Goal: Task Accomplishment & Management: Manage account settings

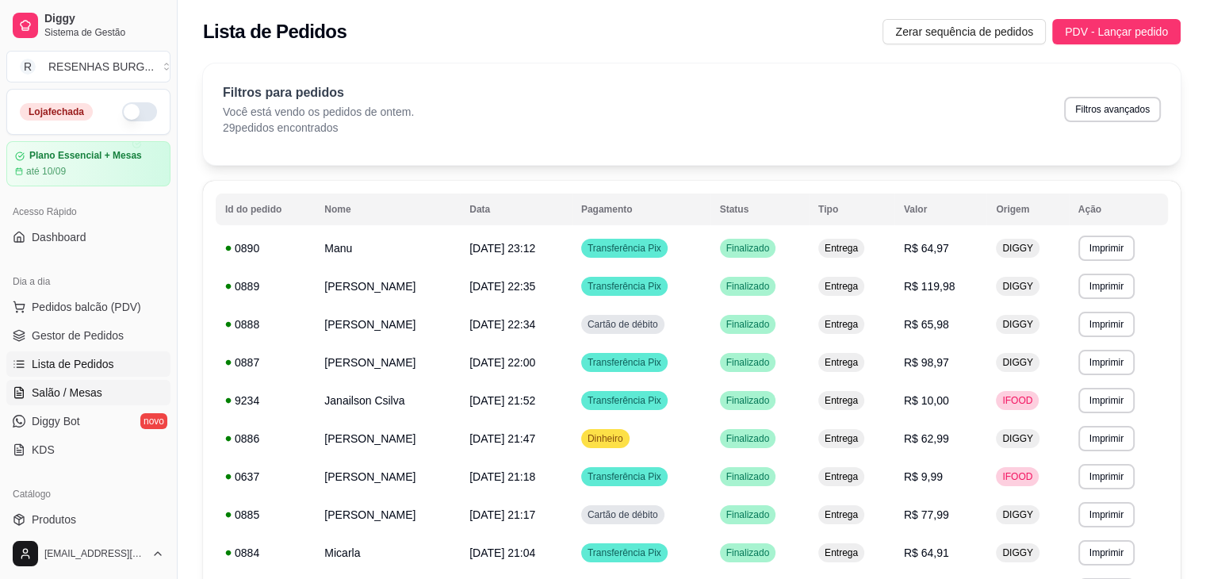
click at [79, 395] on span "Salão / Mesas" at bounding box center [67, 393] width 71 height 16
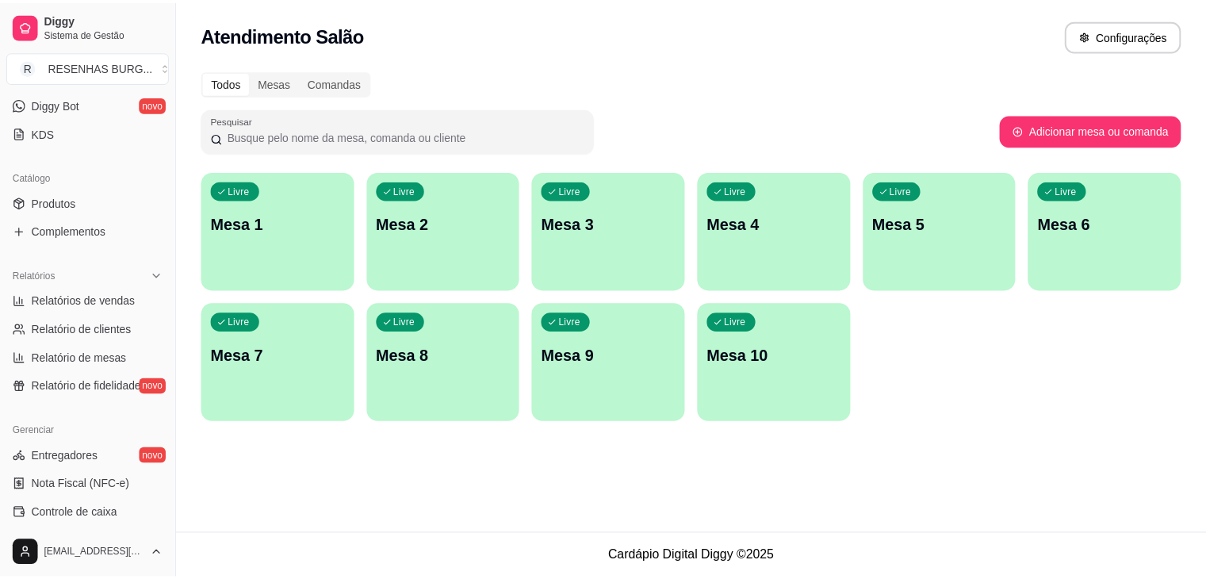
scroll to position [555, 0]
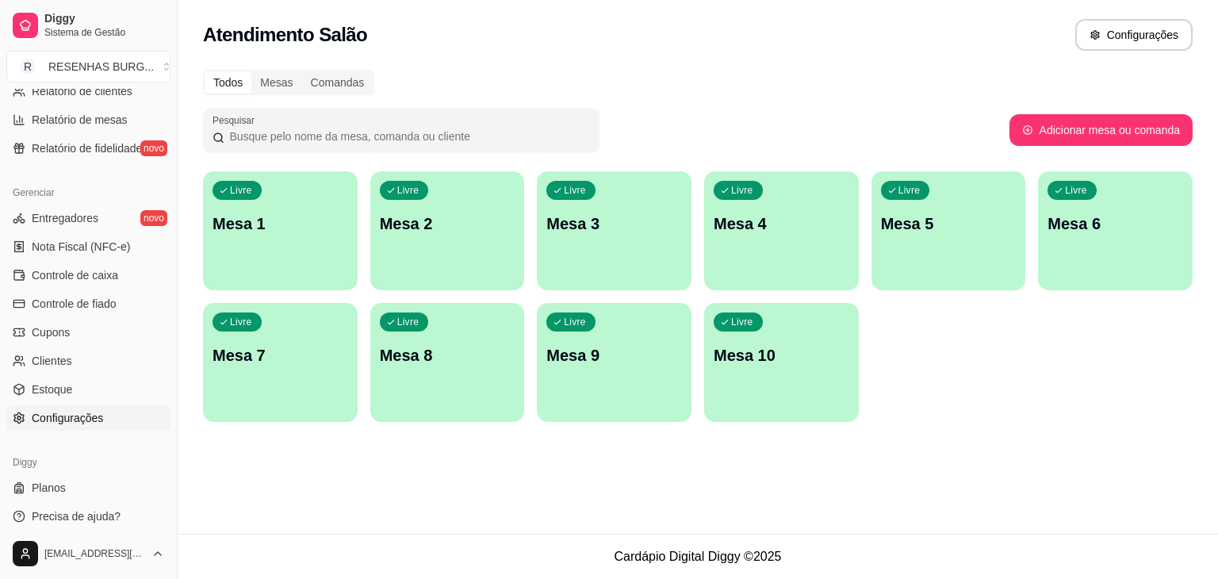
click at [94, 405] on link "Configurações" at bounding box center [88, 417] width 164 height 25
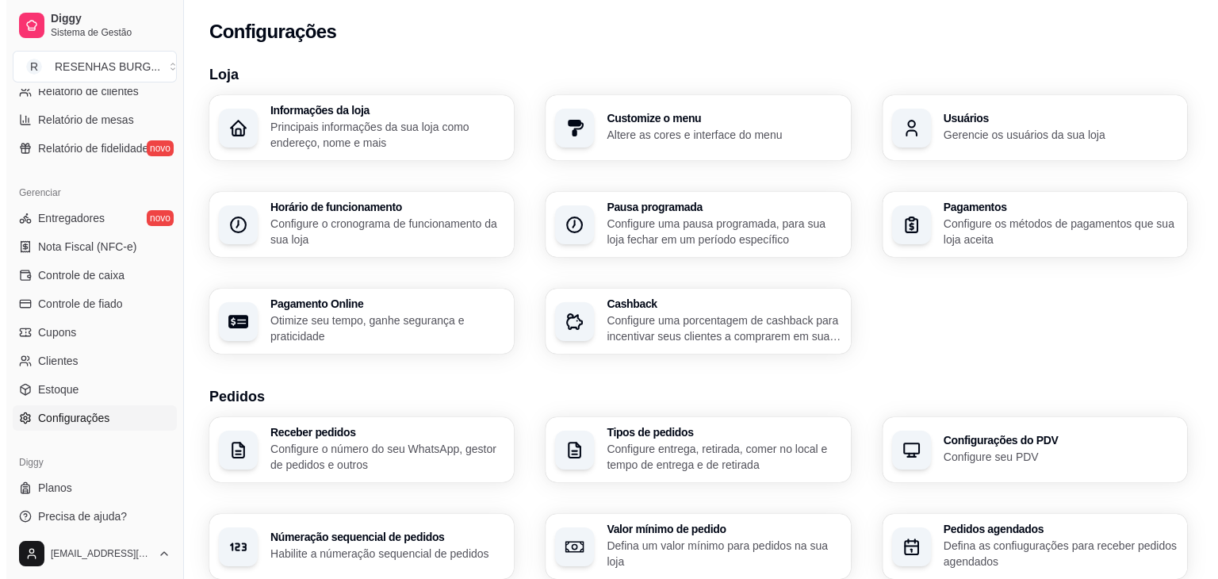
scroll to position [159, 0]
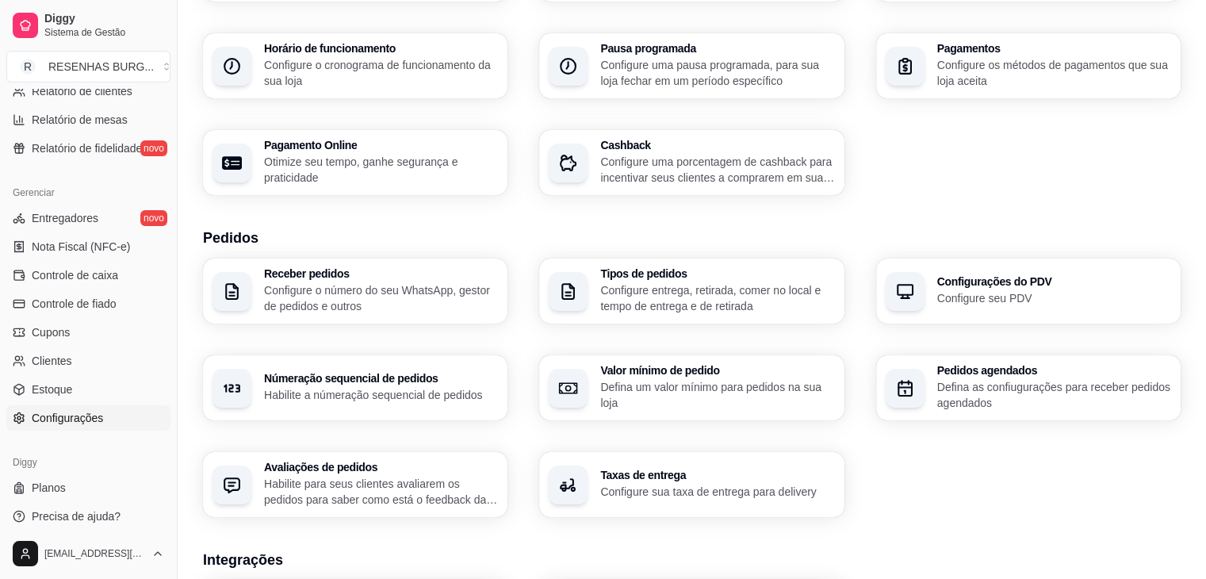
click at [671, 480] on h3 "Taxas de entrega" at bounding box center [717, 474] width 234 height 11
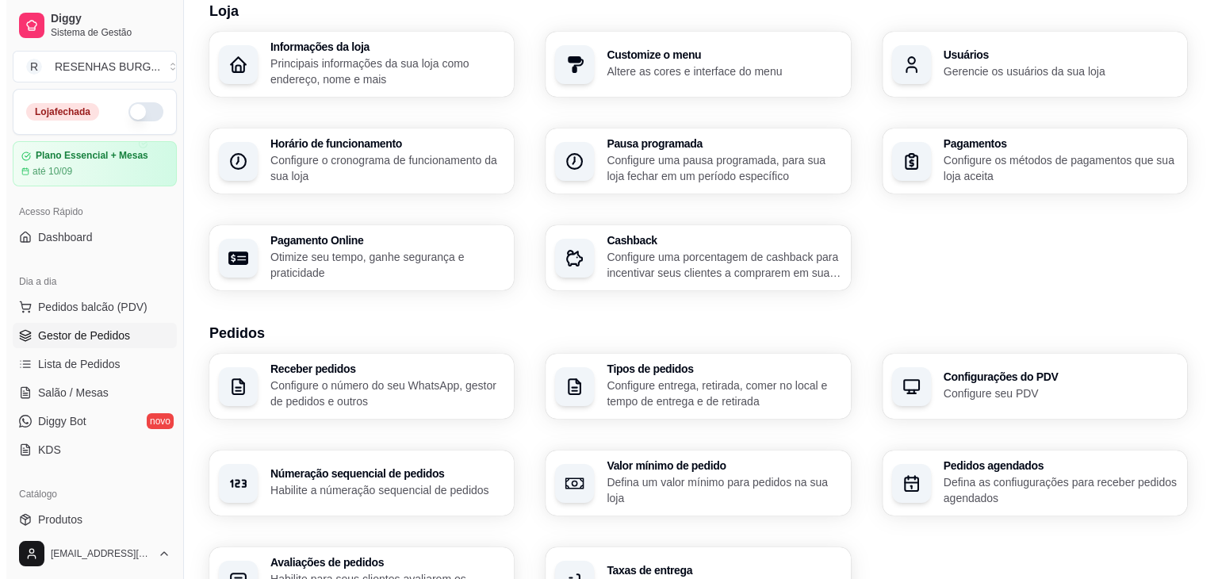
scroll to position [0, 0]
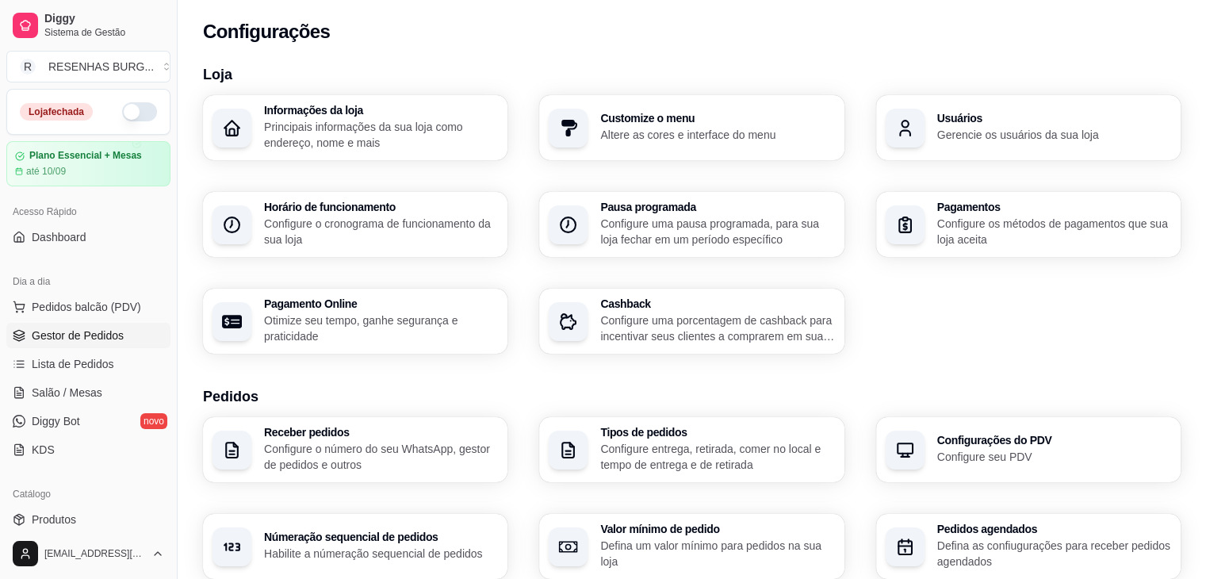
click at [82, 327] on span "Gestor de Pedidos" at bounding box center [78, 335] width 92 height 16
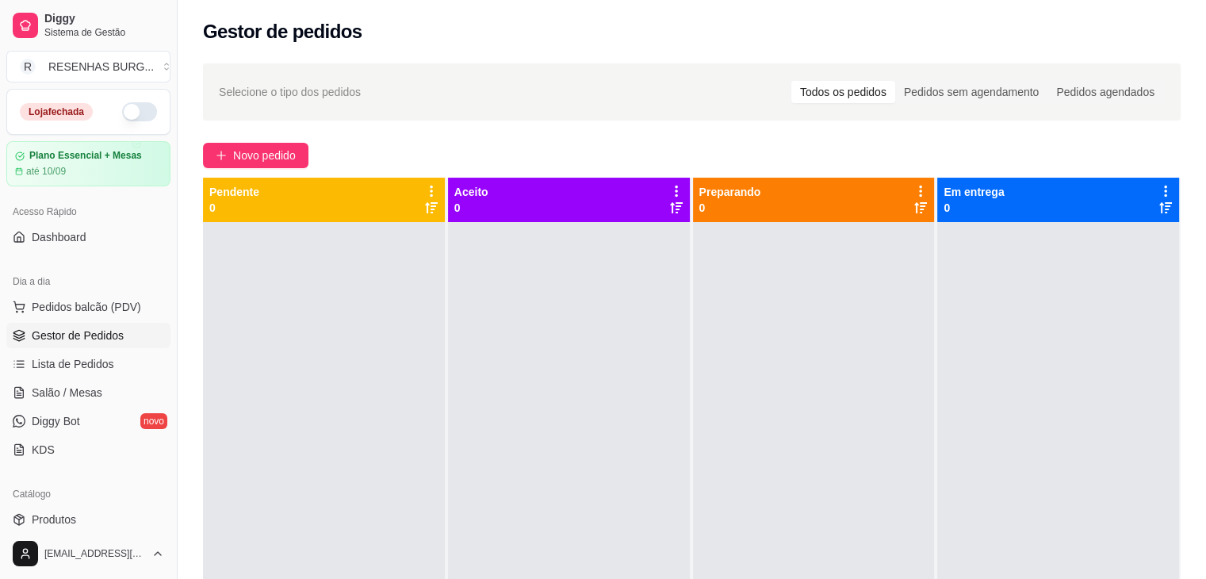
click at [82, 328] on span "Gestor de Pedidos" at bounding box center [78, 335] width 92 height 16
click at [105, 315] on button "Pedidos balcão (PDV)" at bounding box center [88, 306] width 164 height 25
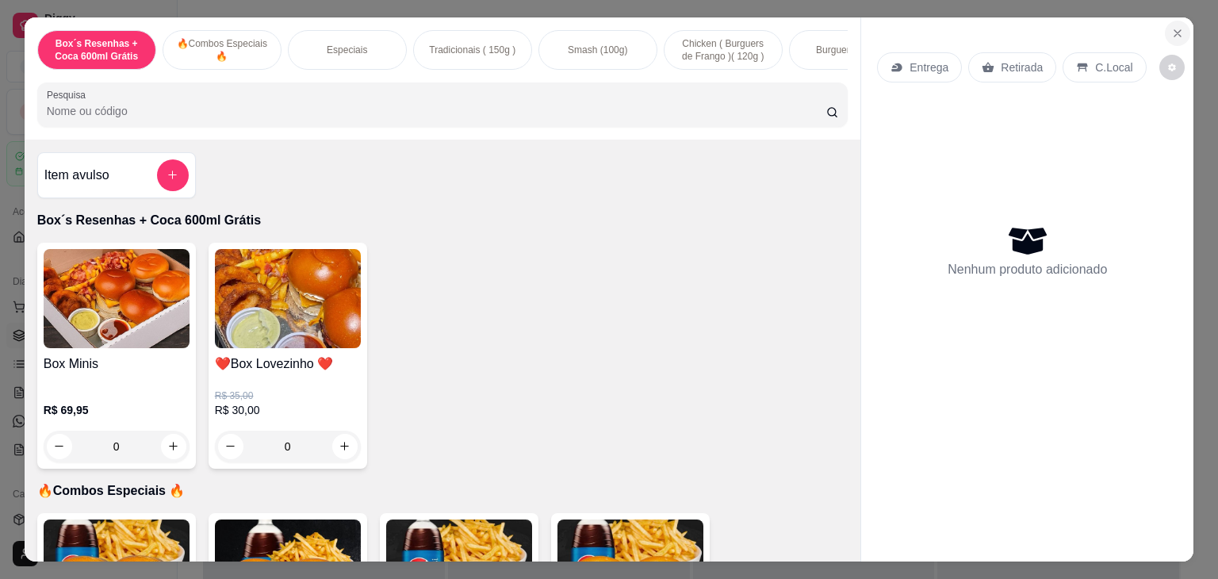
click at [1171, 27] on icon "Close" at bounding box center [1177, 33] width 13 height 13
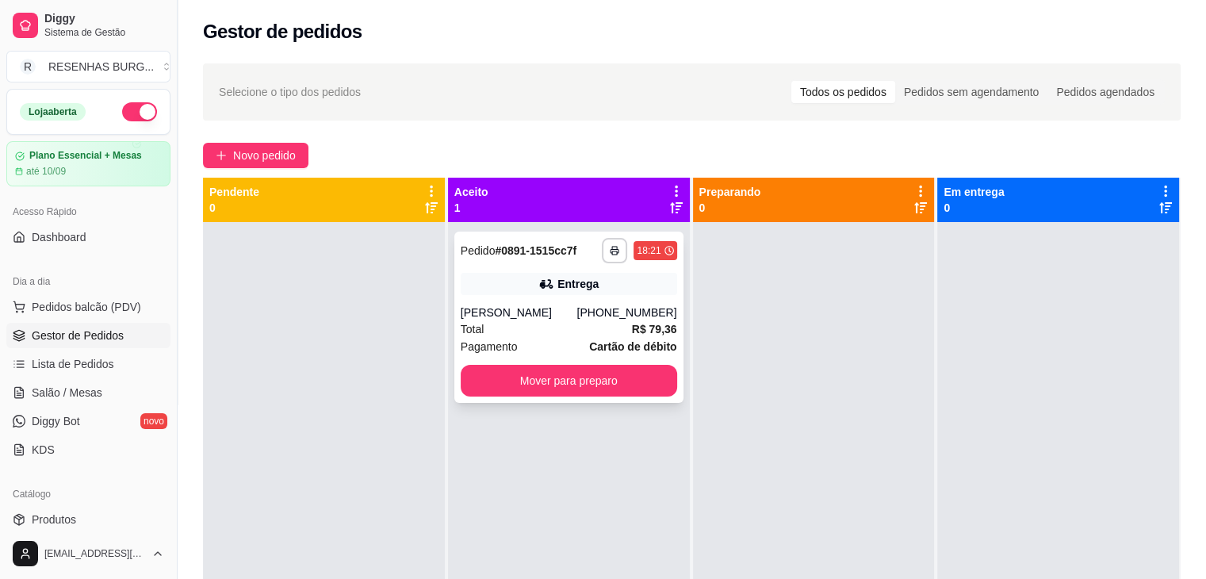
click at [550, 316] on div "[PERSON_NAME]" at bounding box center [519, 312] width 117 height 16
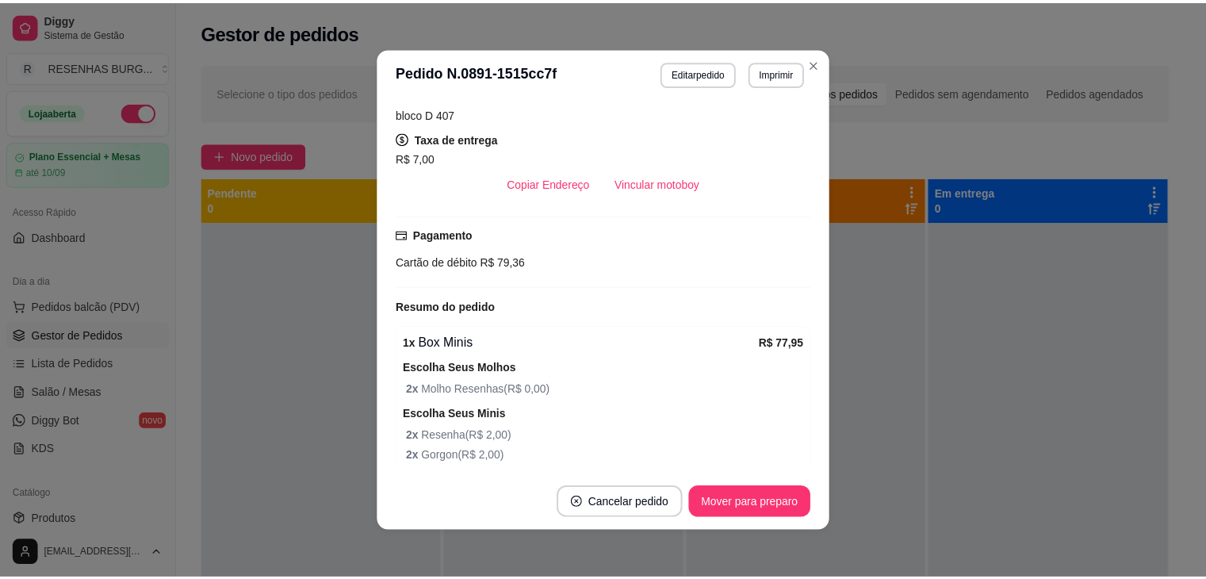
scroll to position [476, 0]
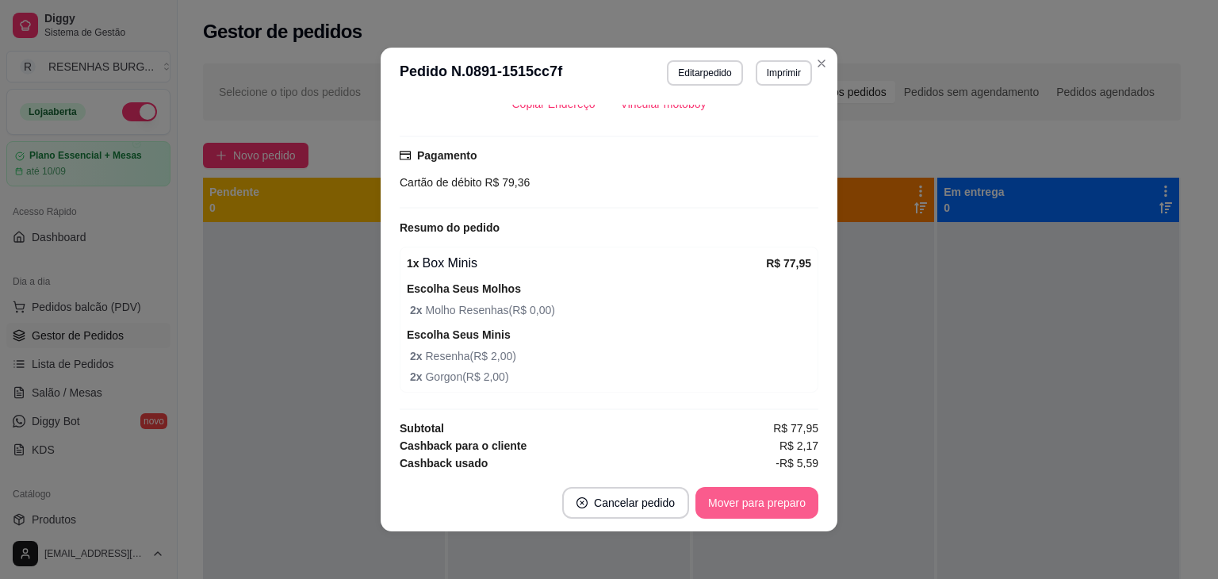
click at [723, 494] on button "Mover para preparo" at bounding box center [756, 503] width 123 height 32
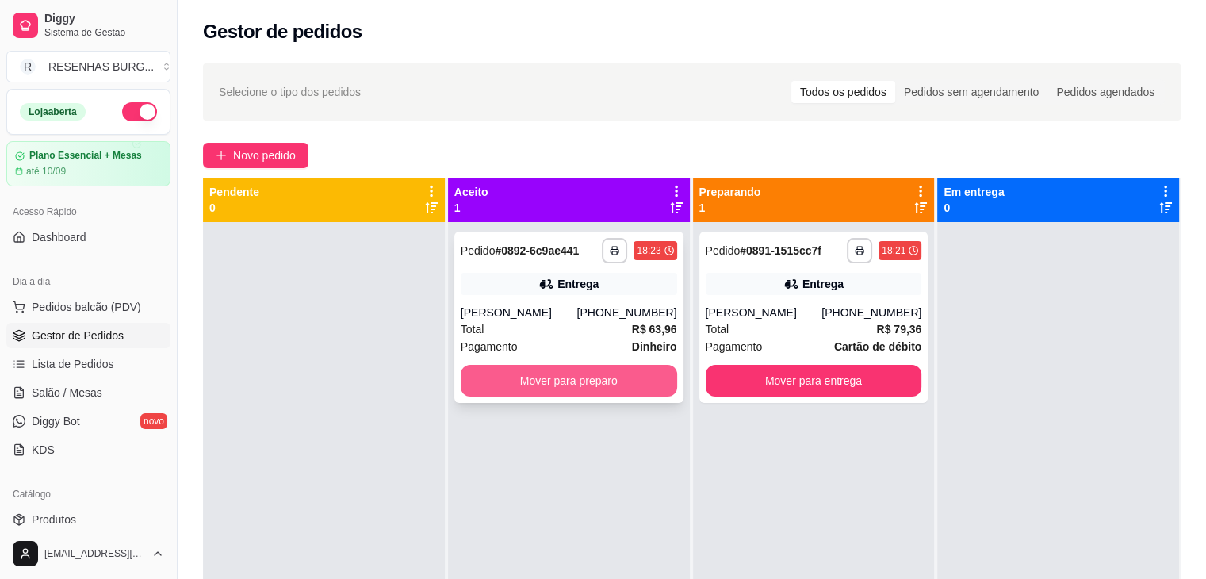
click at [566, 388] on button "Mover para preparo" at bounding box center [569, 381] width 216 height 32
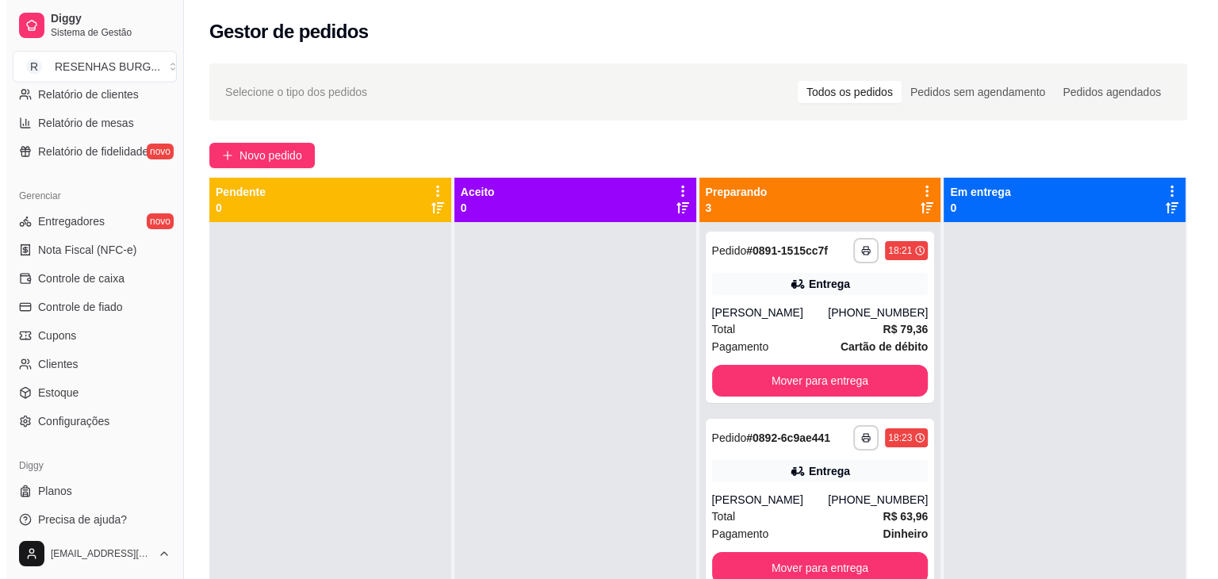
scroll to position [555, 0]
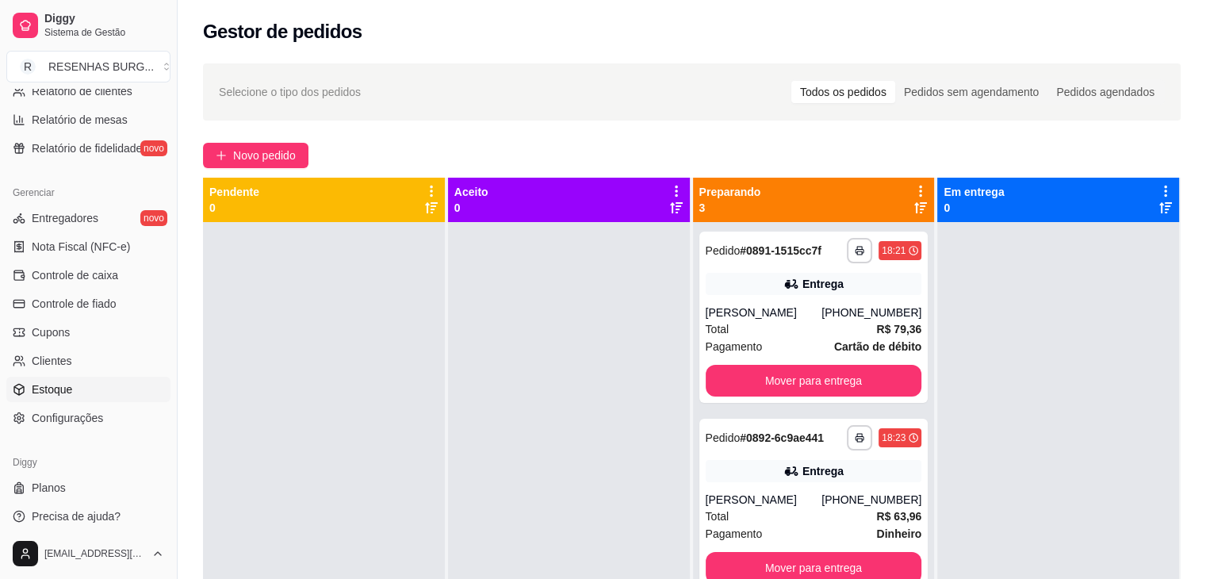
click at [98, 385] on link "Estoque" at bounding box center [88, 389] width 164 height 25
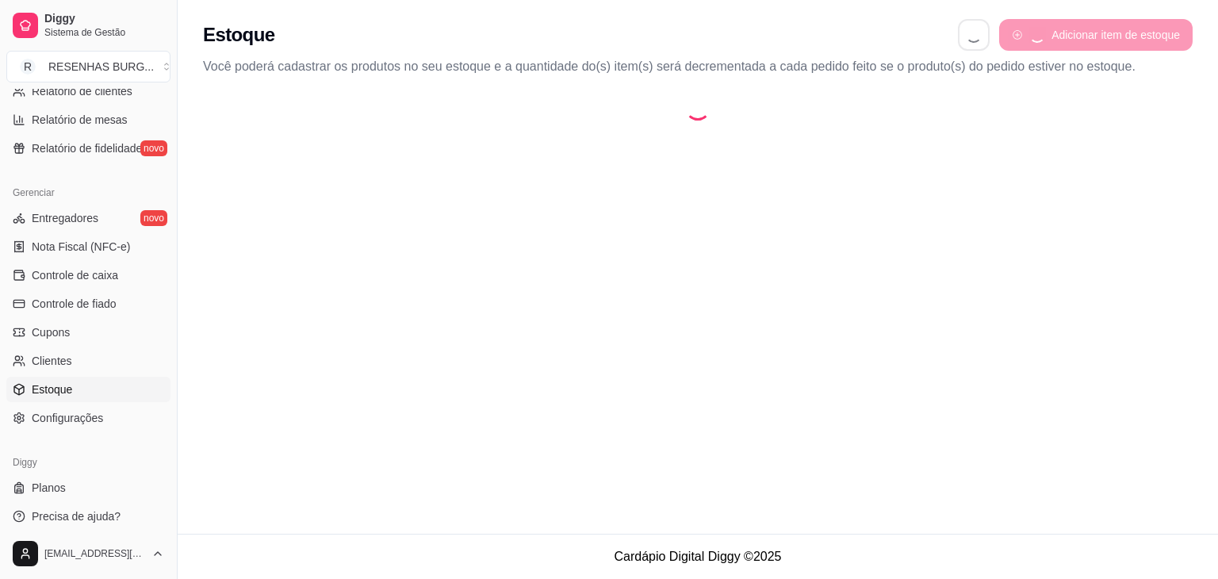
select select "QUANTITY_ORDER"
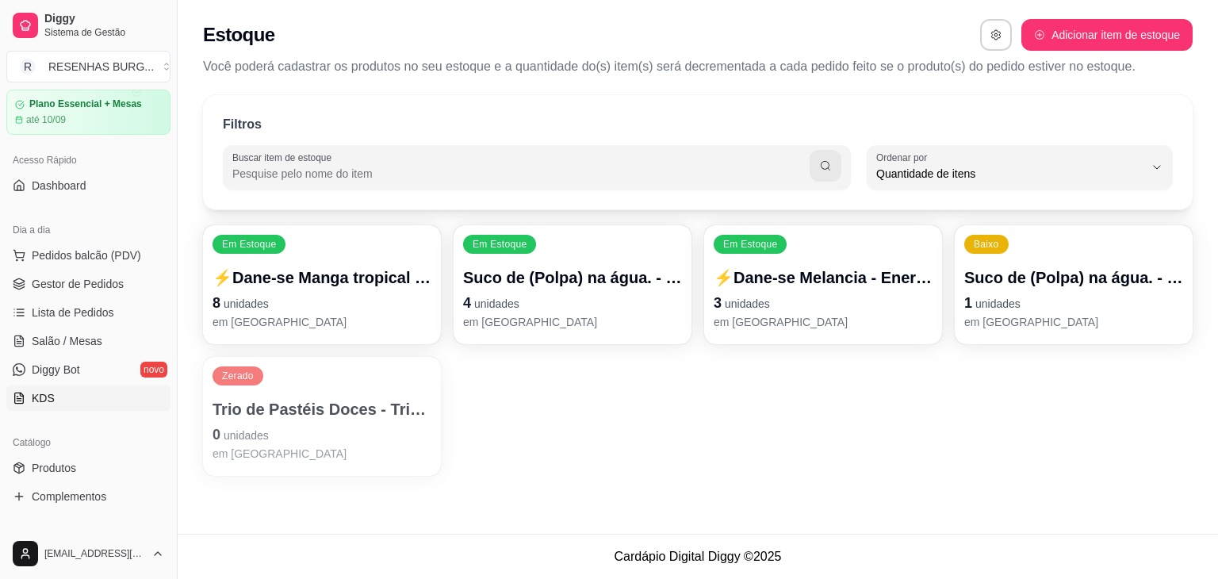
scroll to position [79, 0]
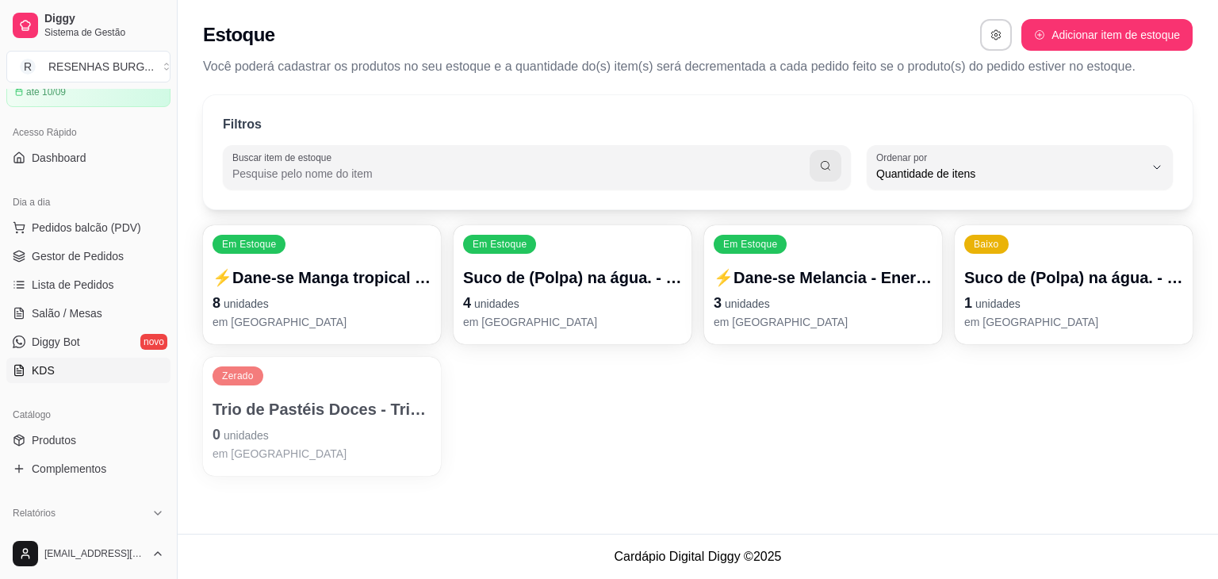
click at [73, 438] on span "Produtos" at bounding box center [54, 440] width 44 height 16
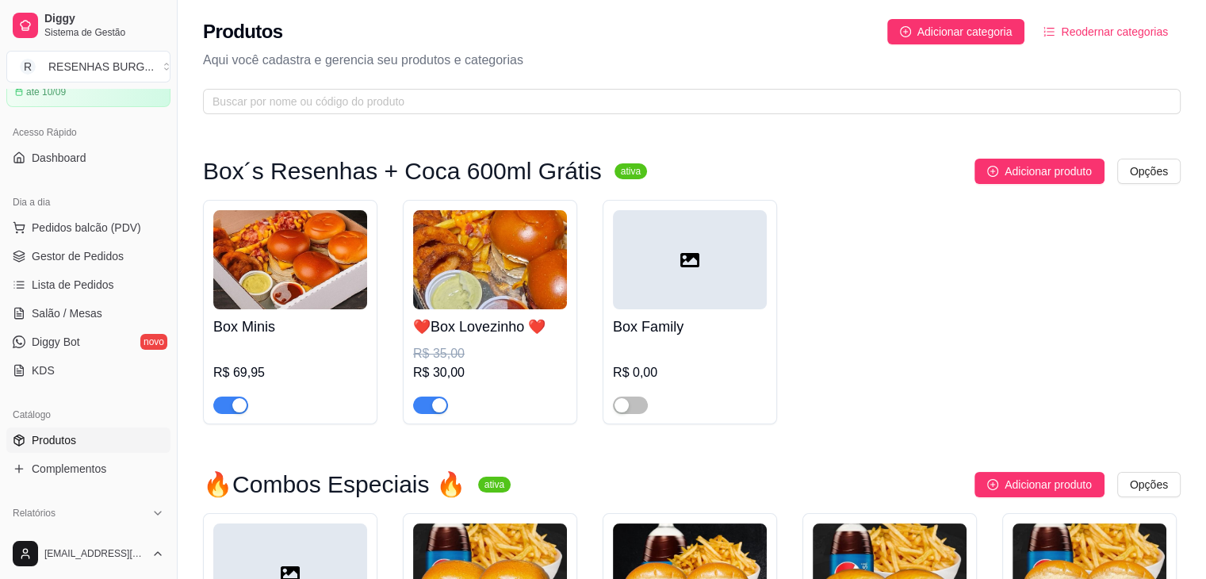
click at [263, 238] on img at bounding box center [290, 259] width 154 height 99
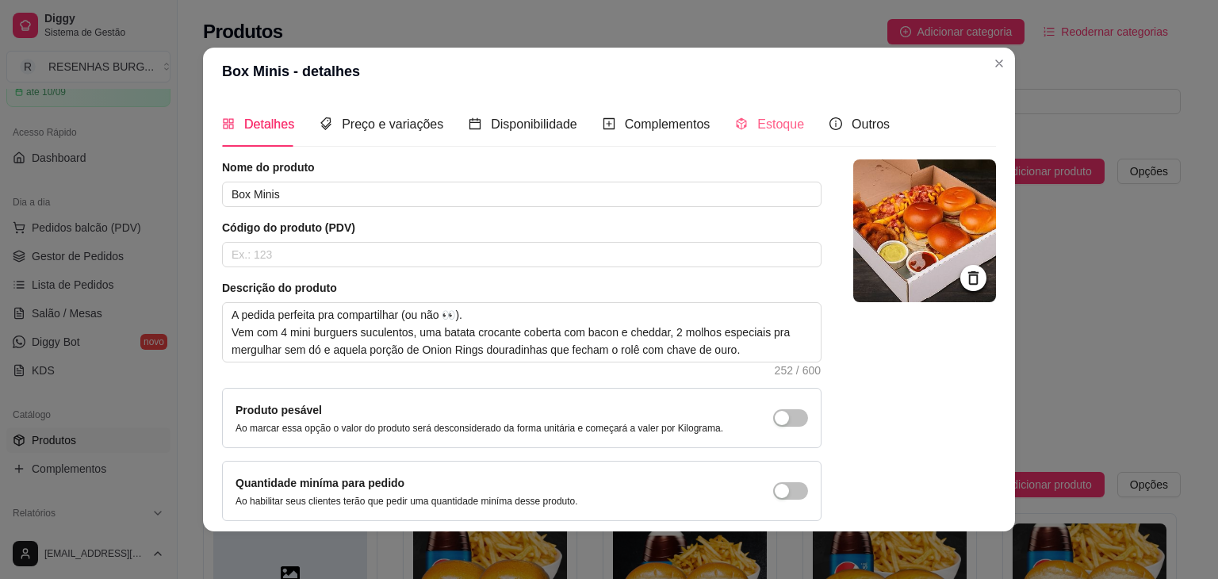
click at [790, 124] on div "Detalhes Preço e variações Disponibilidade Complementos Estoque Outros" at bounding box center [556, 123] width 668 height 45
click at [781, 126] on span "Estoque" at bounding box center [780, 123] width 47 height 13
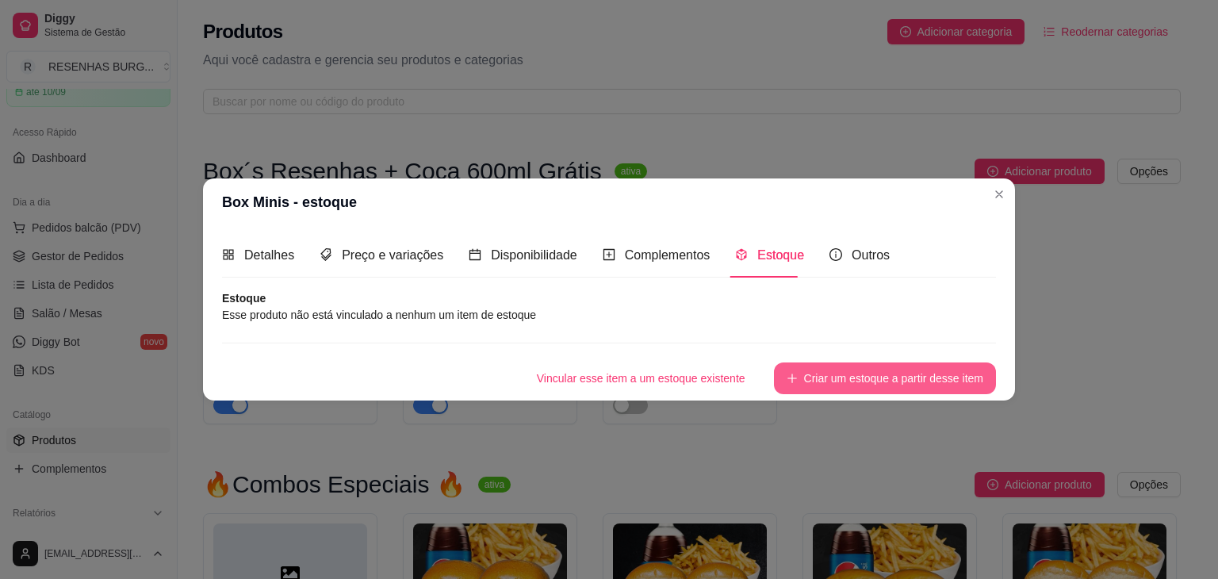
click at [817, 378] on button "Criar um estoque a partir desse item" at bounding box center [885, 378] width 222 height 32
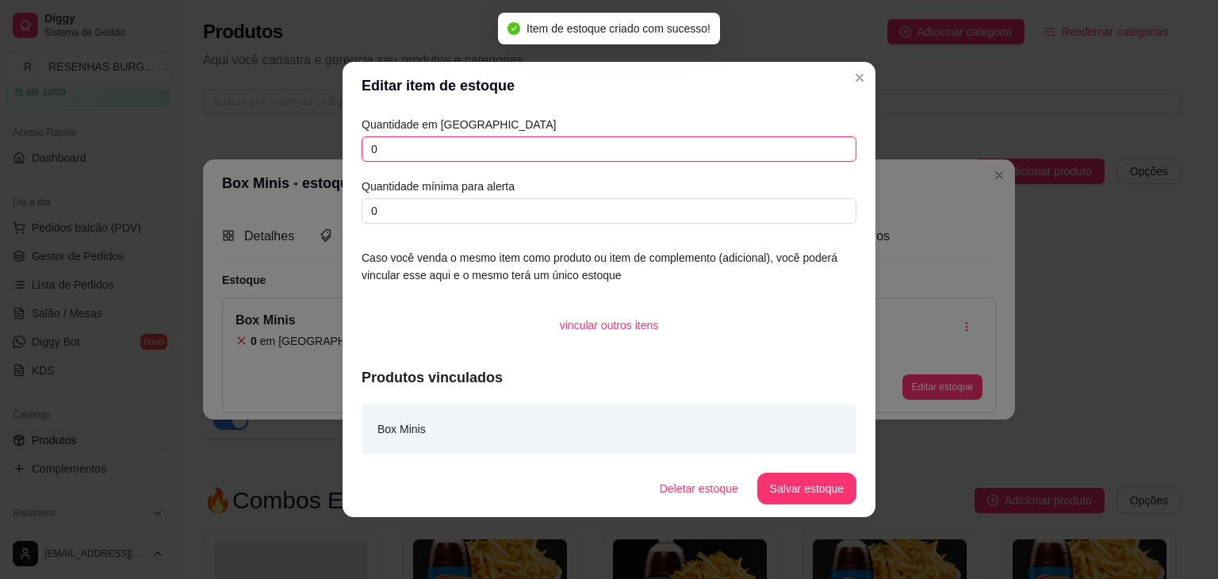
drag, startPoint x: 389, startPoint y: 145, endPoint x: 335, endPoint y: 153, distance: 54.5
click at [335, 153] on div "Editar item de estoque Quantidade em estoque 0 Quantidade mínima para alerta 0 …" at bounding box center [609, 289] width 1218 height 579
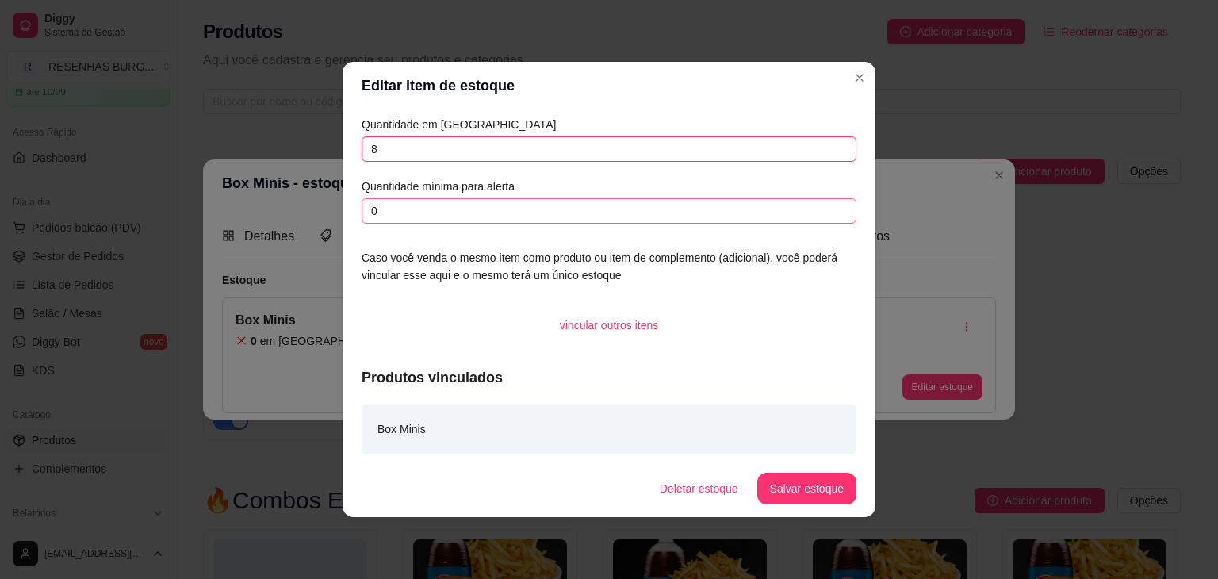
type input "8"
drag, startPoint x: 400, startPoint y: 216, endPoint x: 323, endPoint y: 225, distance: 77.5
click at [323, 225] on div "Editar item de estoque Quantidade em estoque 8 Quantidade mínima para alerta 0 …" at bounding box center [609, 289] width 1218 height 579
type input "2"
click at [799, 494] on button "Salvar estoque" at bounding box center [806, 488] width 97 height 31
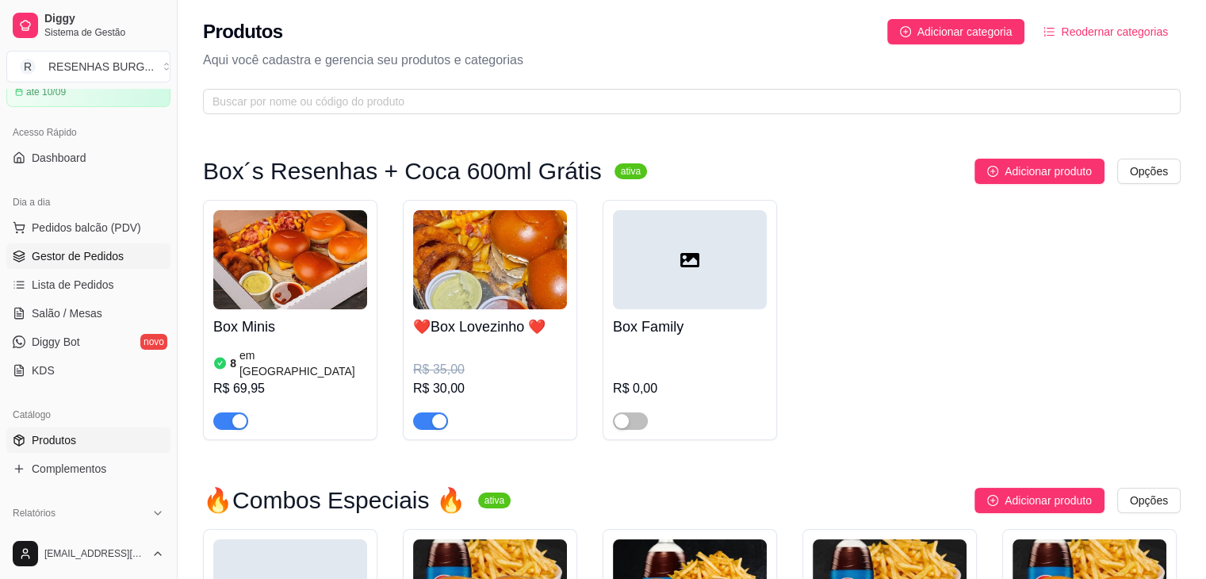
click at [103, 248] on span "Gestor de Pedidos" at bounding box center [78, 256] width 92 height 16
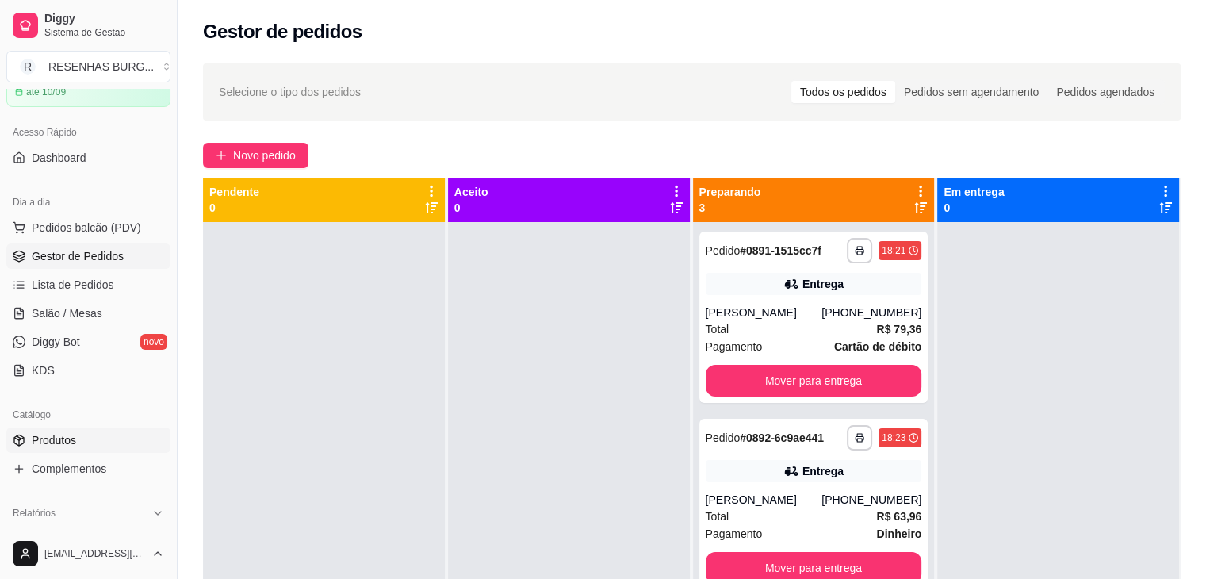
click at [83, 435] on link "Produtos" at bounding box center [88, 439] width 164 height 25
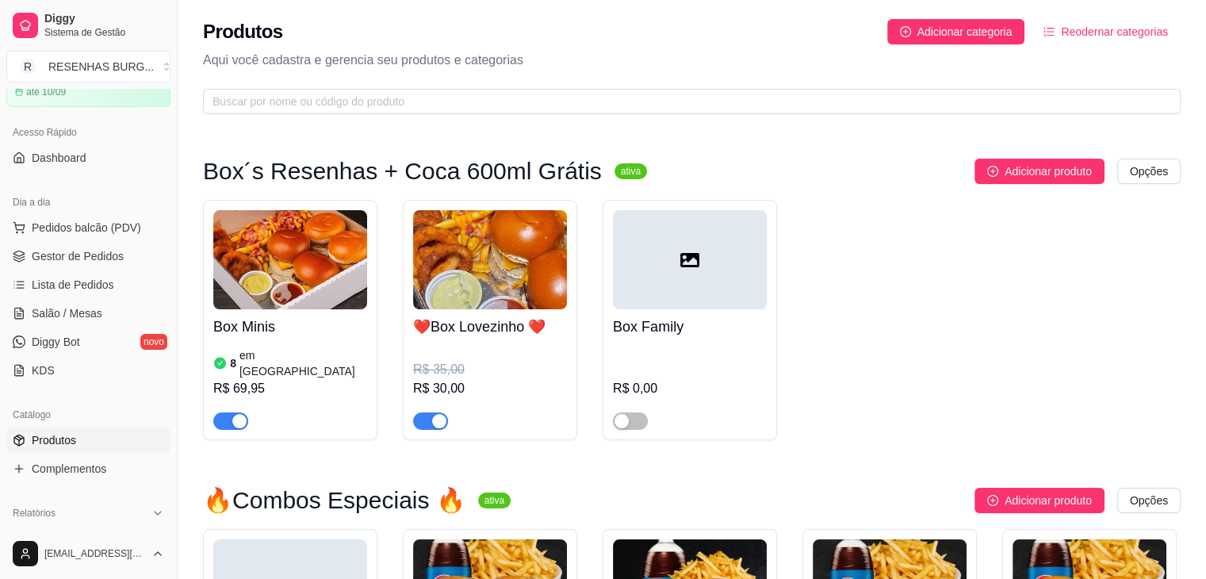
click at [495, 264] on img at bounding box center [490, 259] width 154 height 99
click at [90, 258] on span "Gestor de Pedidos" at bounding box center [78, 256] width 92 height 16
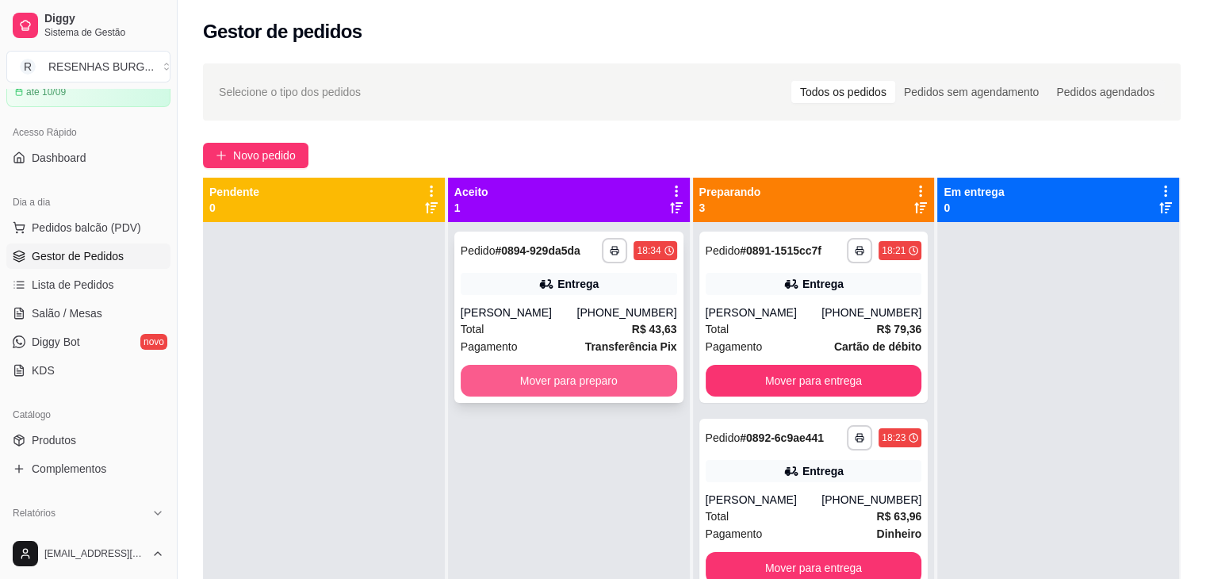
click at [545, 381] on button "Mover para preparo" at bounding box center [569, 381] width 216 height 32
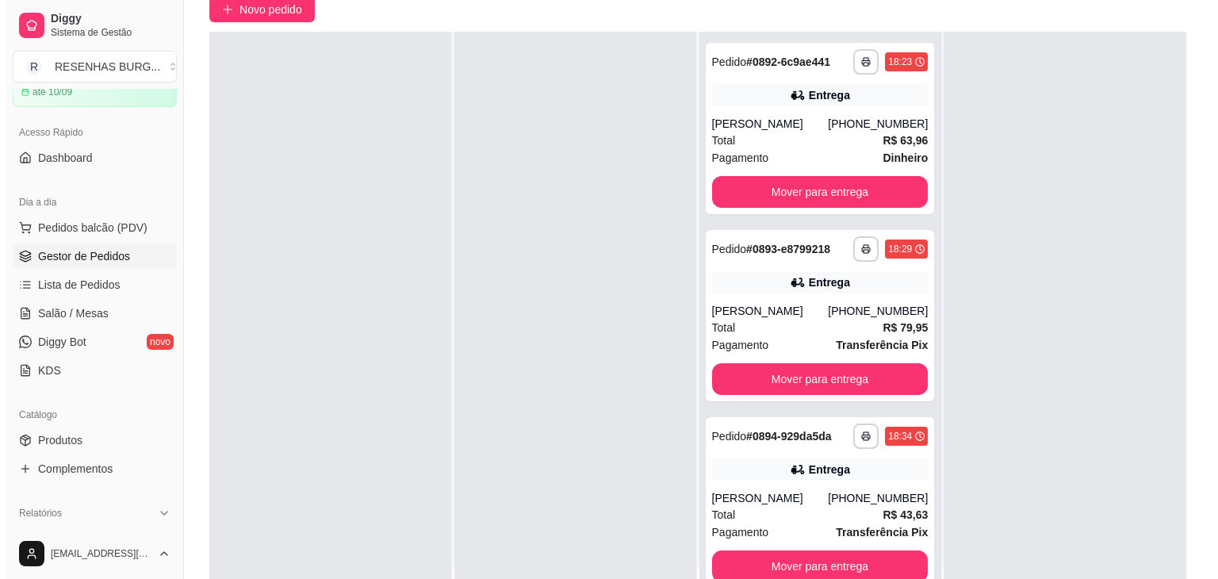
scroll to position [241, 0]
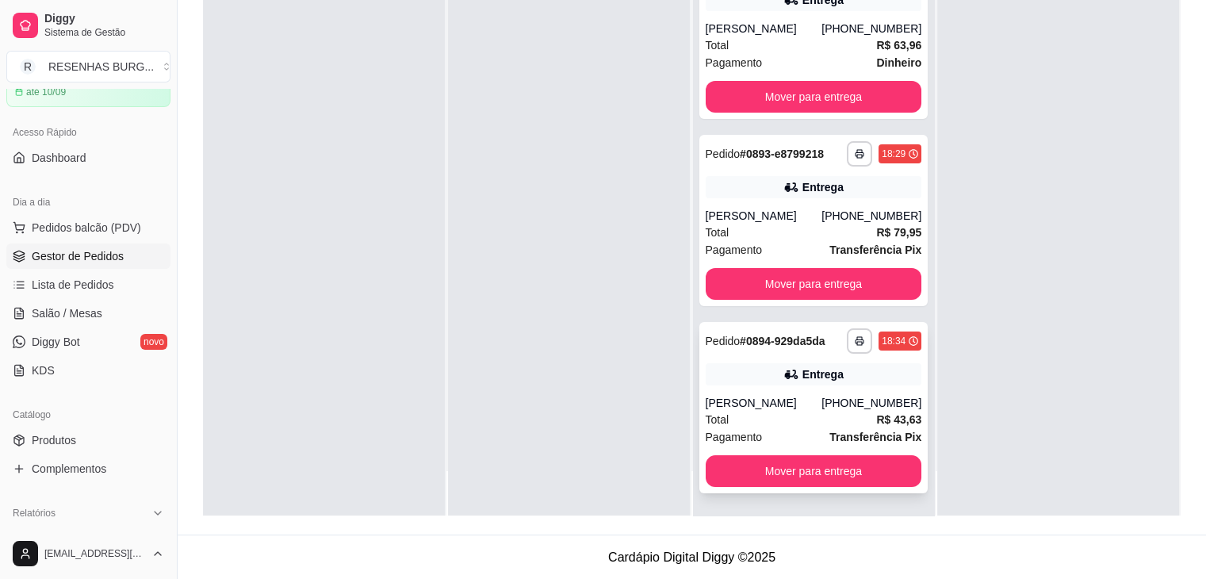
click at [782, 401] on div "[PERSON_NAME]" at bounding box center [764, 403] width 117 height 16
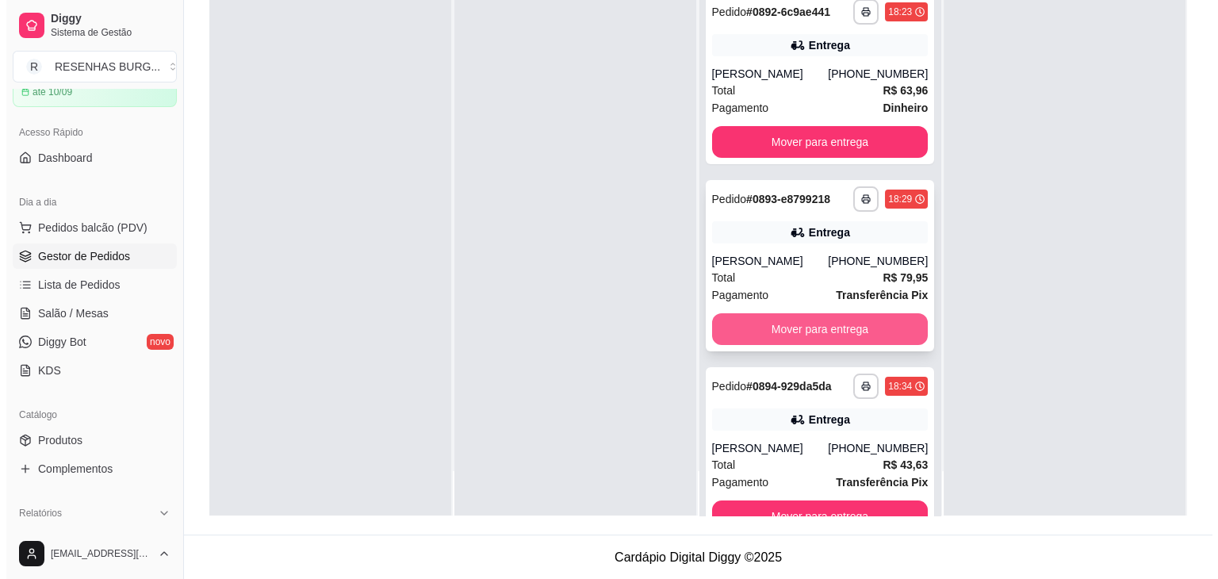
scroll to position [186, 0]
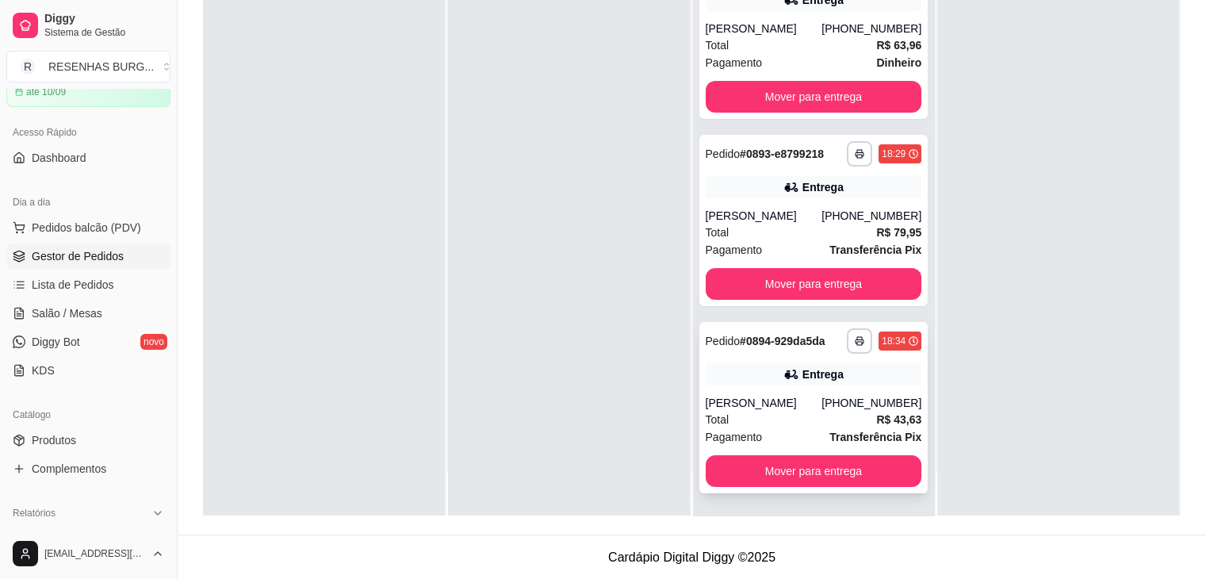
click at [787, 378] on icon at bounding box center [791, 374] width 16 height 16
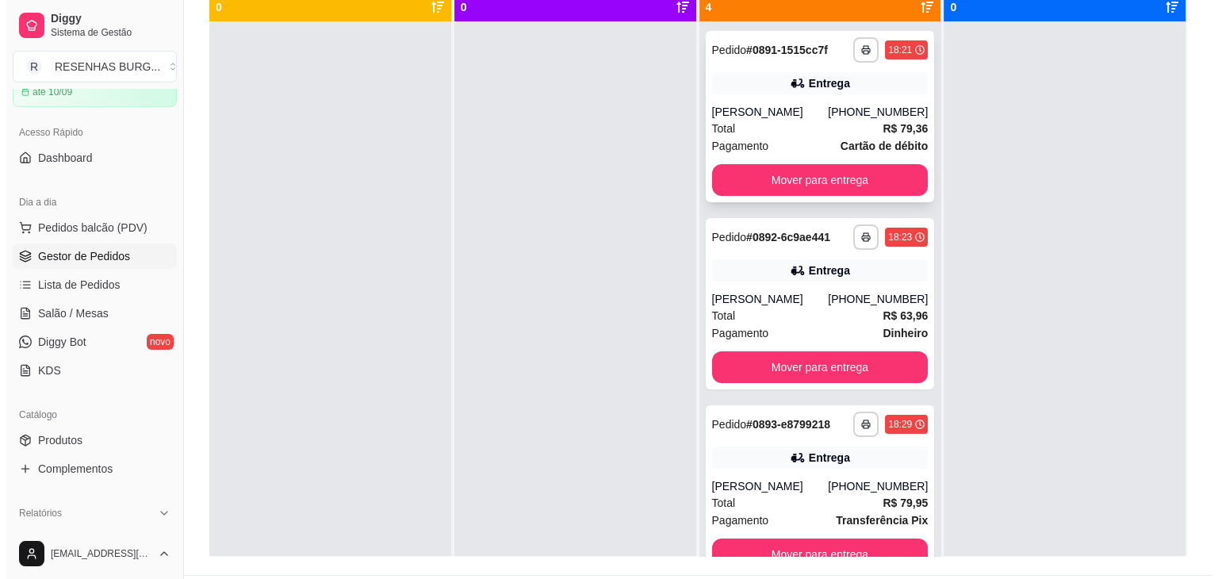
scroll to position [162, 0]
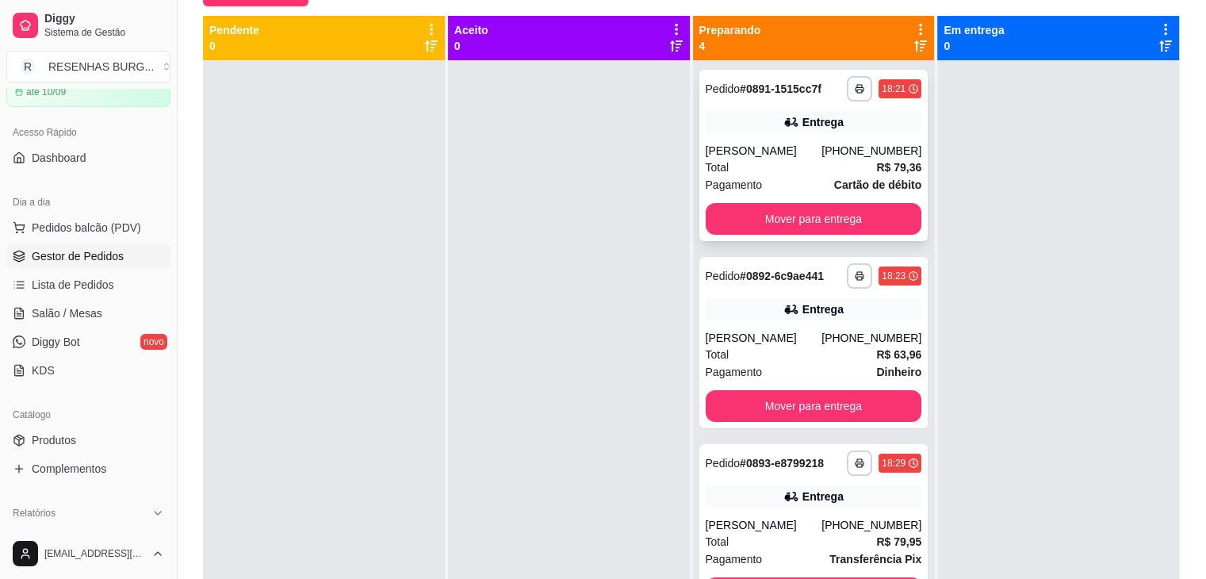
click at [823, 52] on div "Preparando 4" at bounding box center [813, 38] width 229 height 32
click at [799, 106] on div "**********" at bounding box center [813, 155] width 229 height 171
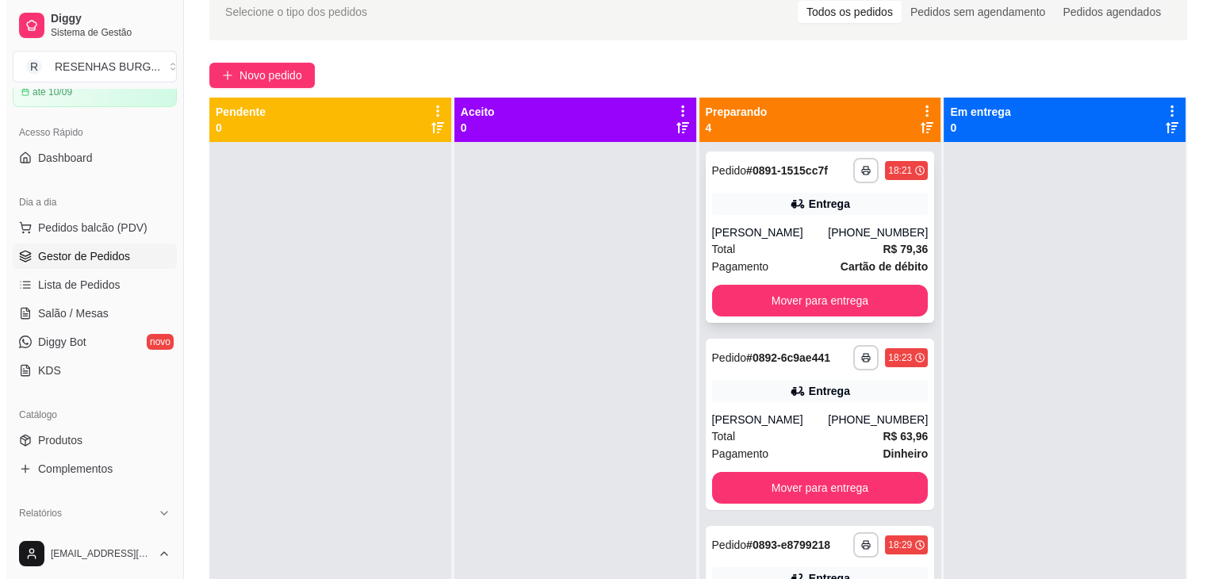
scroll to position [0, 0]
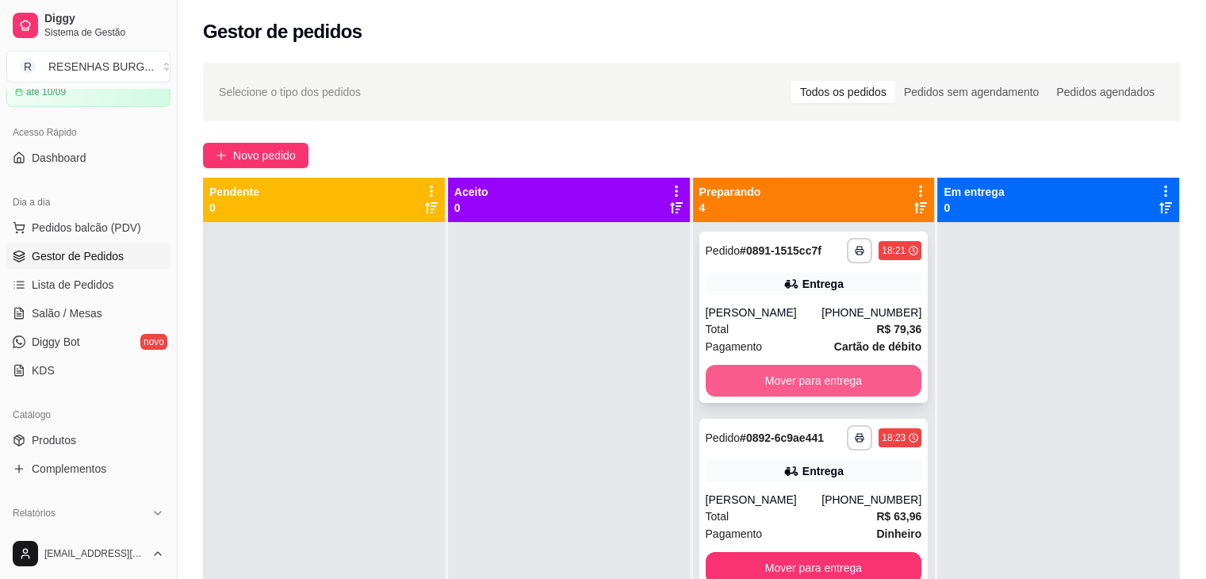
click at [829, 378] on button "Mover para entrega" at bounding box center [814, 381] width 216 height 32
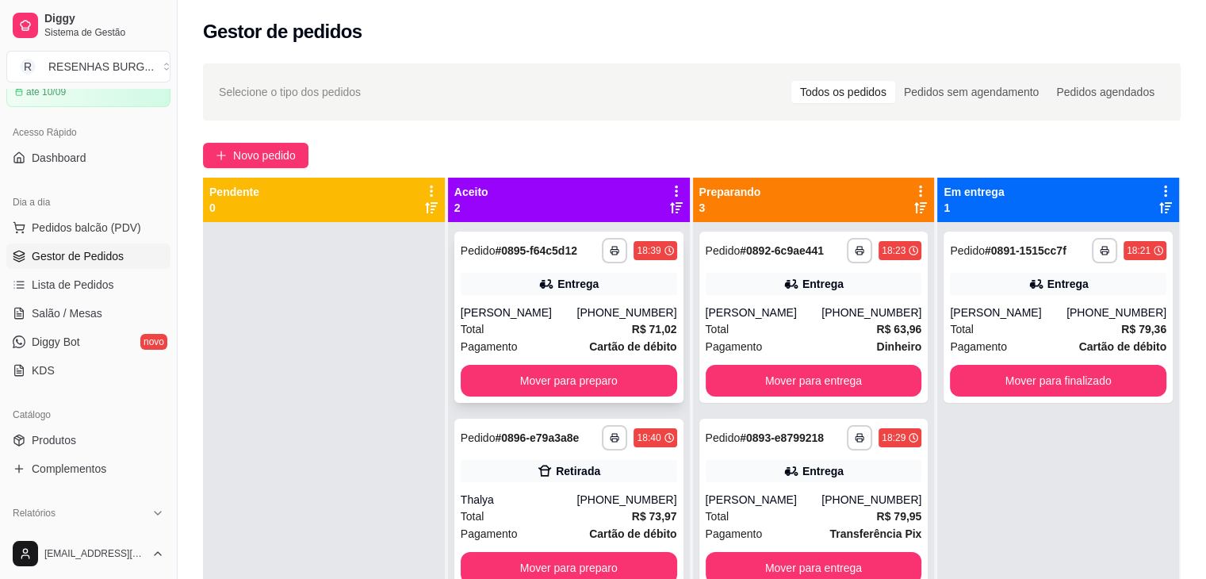
click at [587, 321] on div "Total R$ 71,02" at bounding box center [569, 328] width 216 height 17
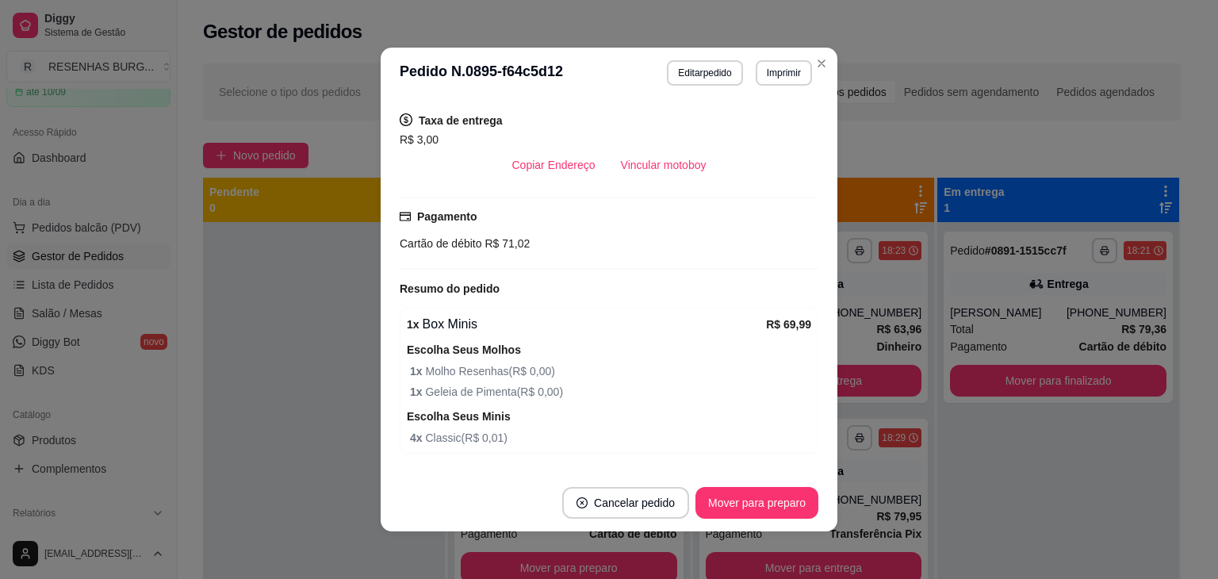
scroll to position [396, 0]
click at [767, 501] on button "Mover para preparo" at bounding box center [756, 503] width 119 height 31
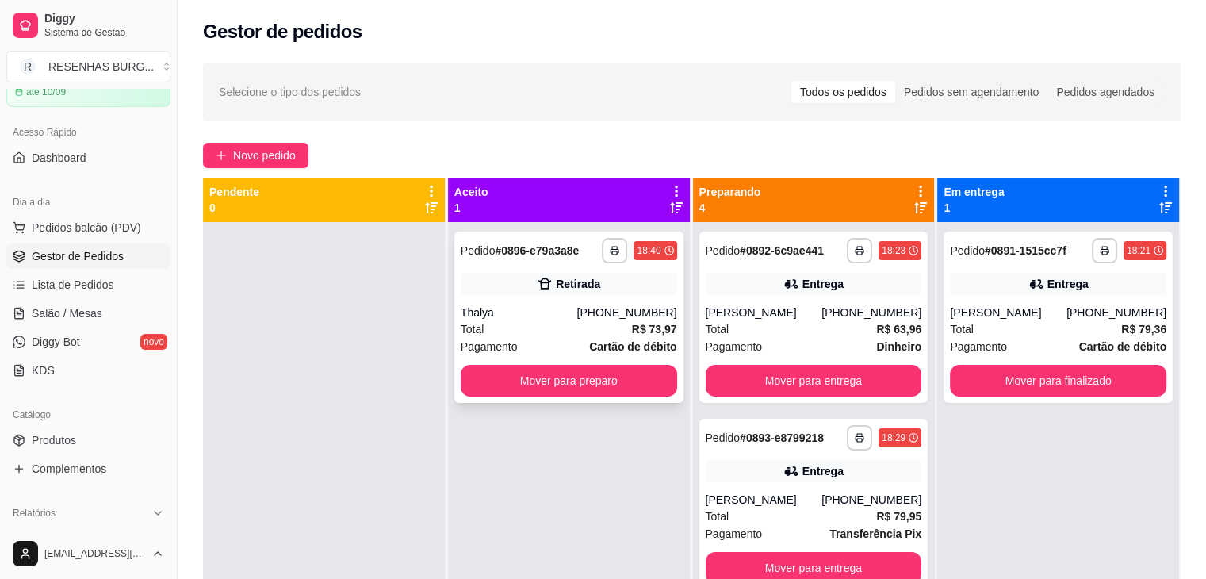
click at [519, 327] on div "Total R$ 73,97" at bounding box center [569, 328] width 216 height 17
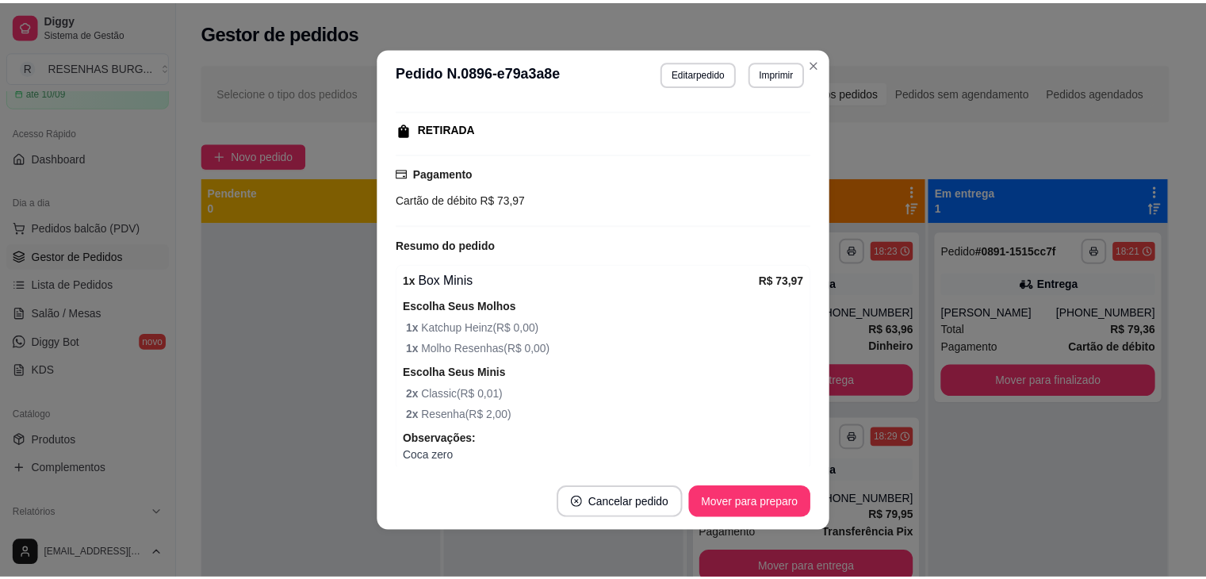
scroll to position [317, 0]
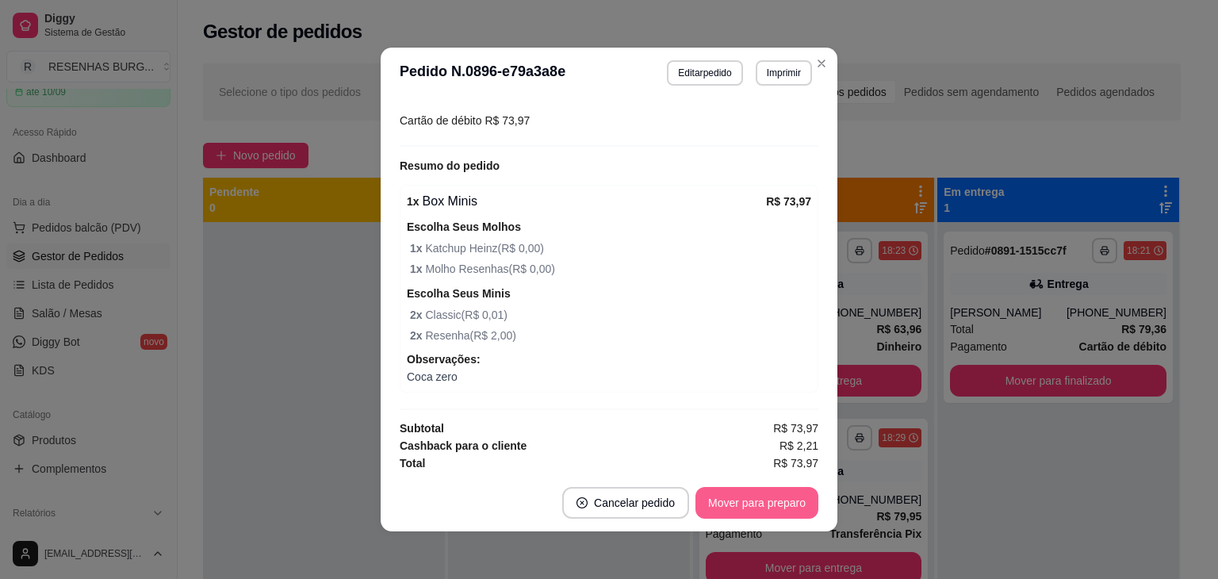
click at [734, 495] on button "Mover para preparo" at bounding box center [756, 503] width 123 height 32
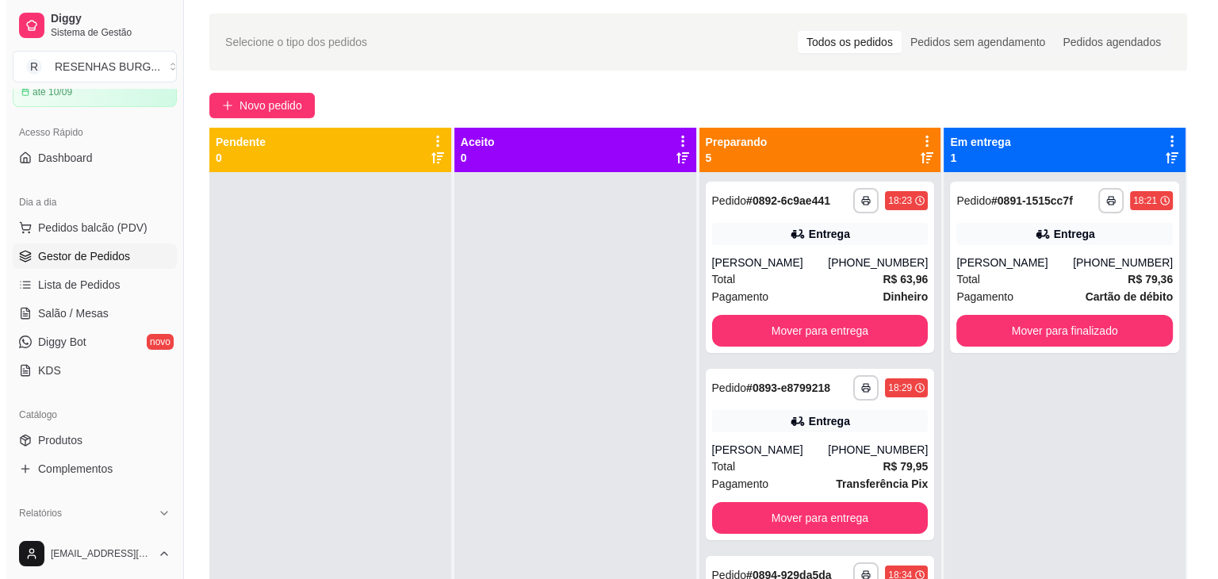
scroll to position [0, 0]
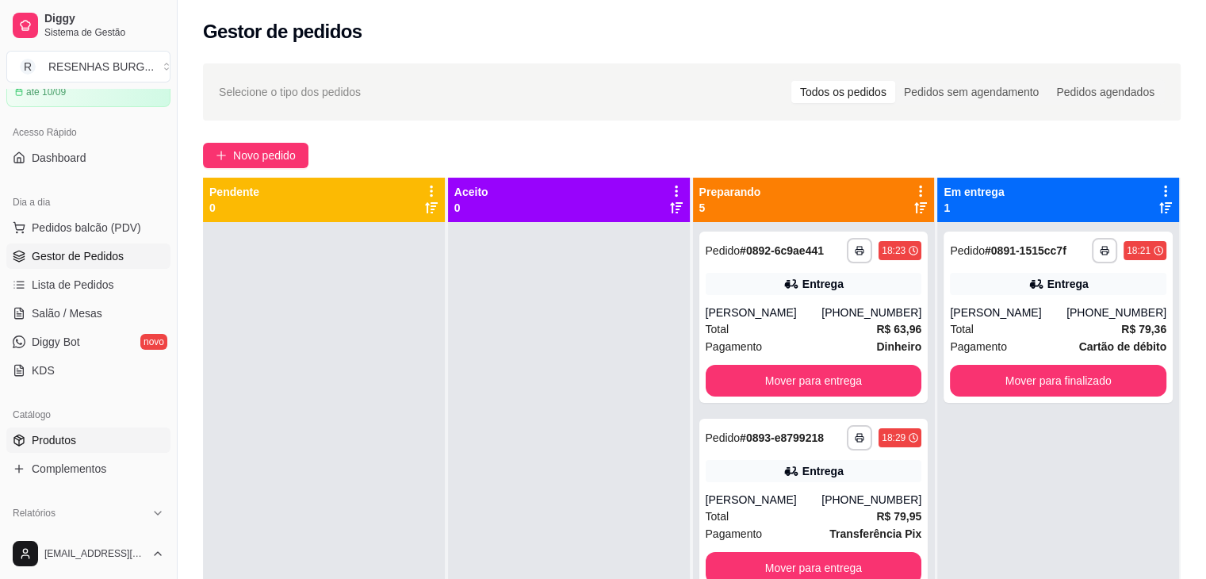
click at [94, 441] on link "Produtos" at bounding box center [88, 439] width 164 height 25
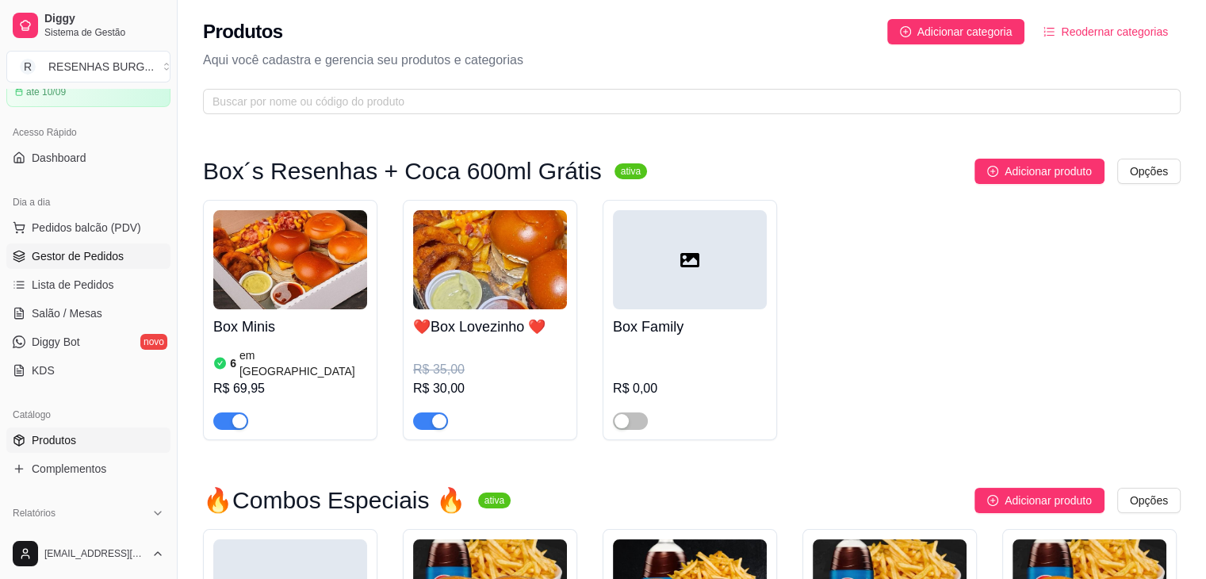
click at [66, 254] on span "Gestor de Pedidos" at bounding box center [78, 256] width 92 height 16
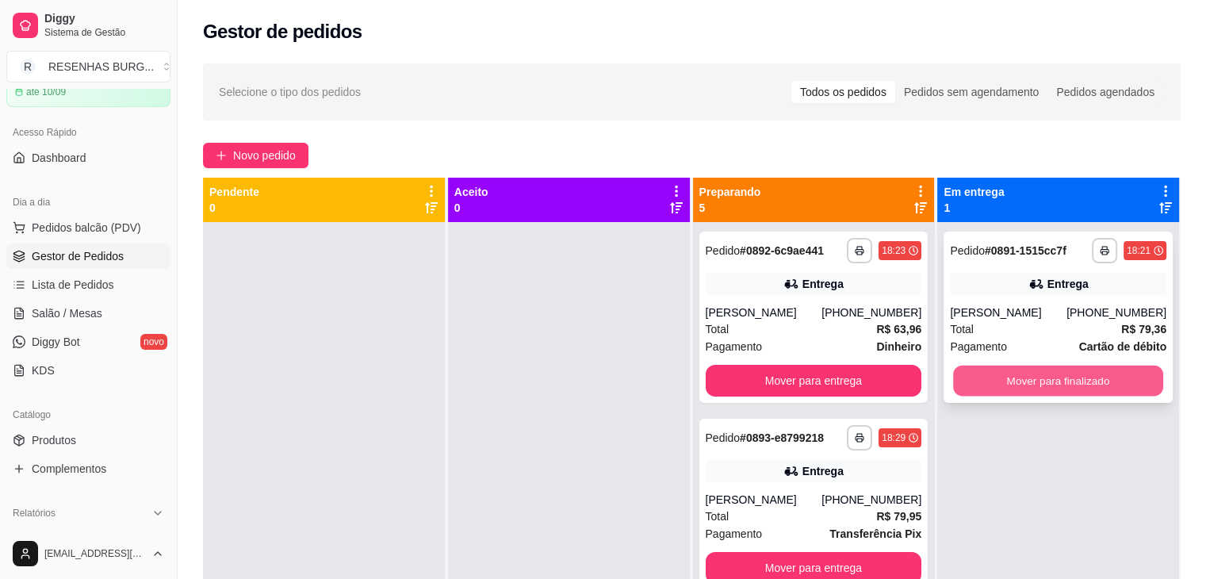
click at [1049, 384] on button "Mover para finalizado" at bounding box center [1058, 381] width 210 height 31
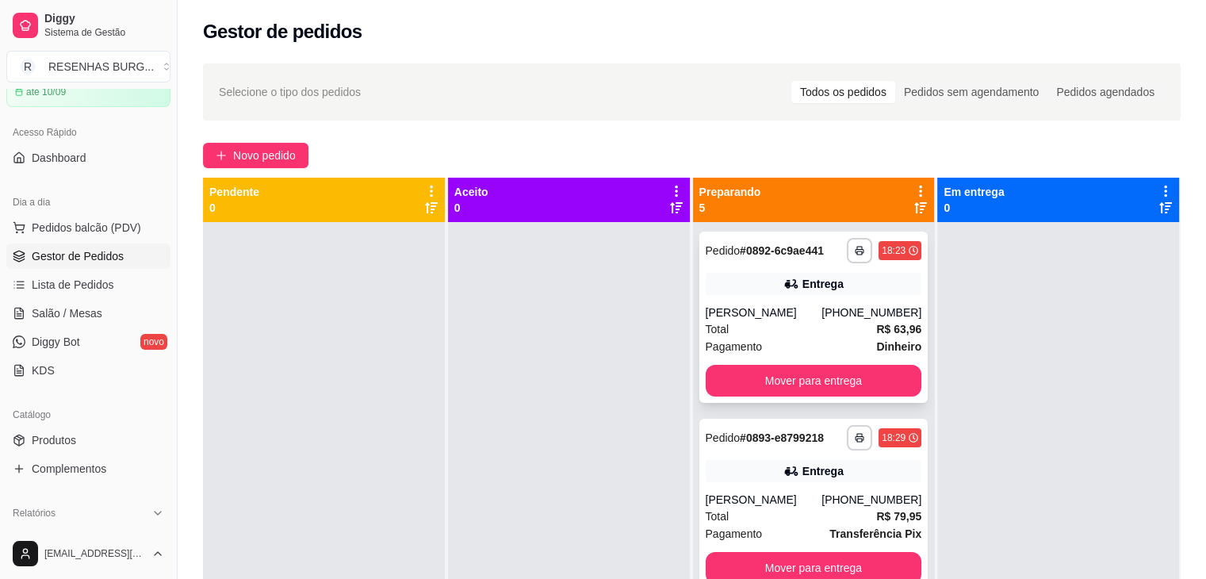
click at [796, 323] on div "Total R$ 63,96" at bounding box center [814, 328] width 216 height 17
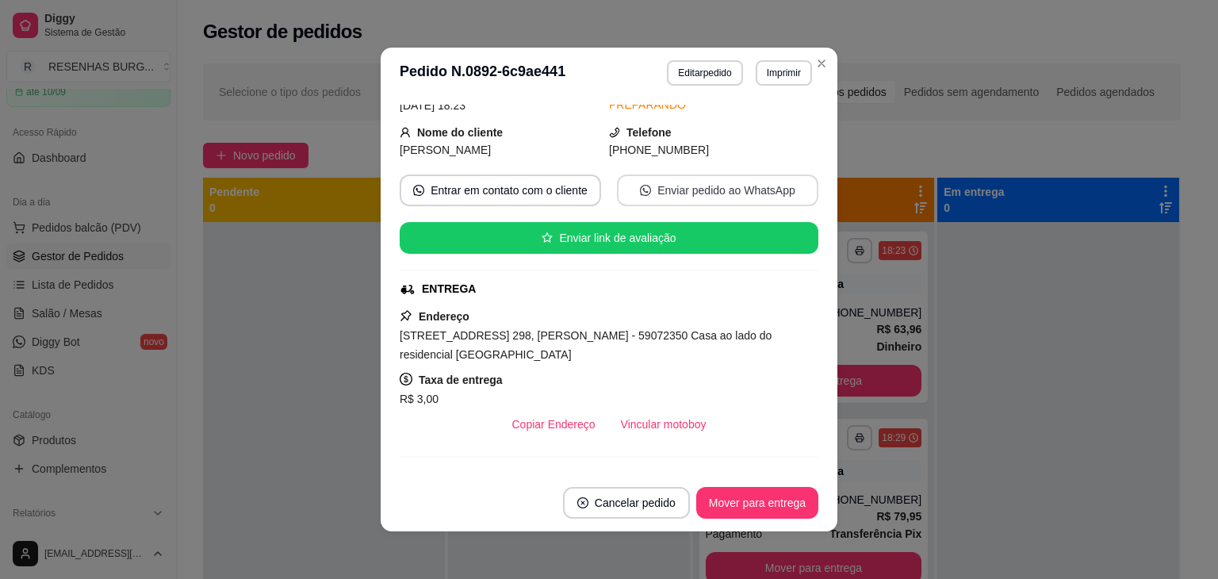
scroll to position [159, 0]
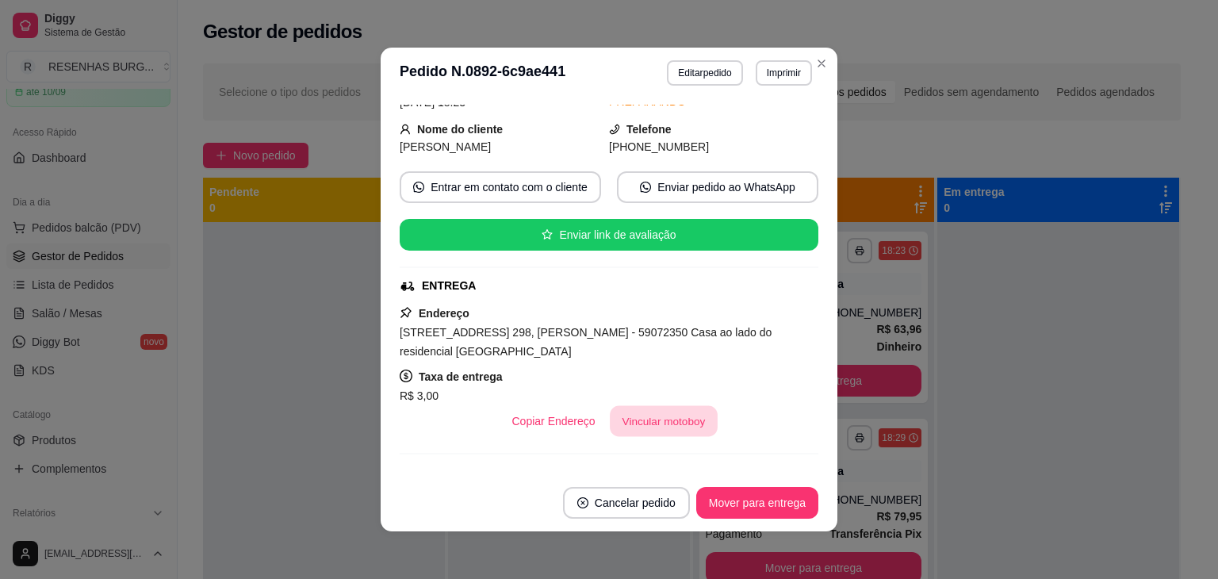
click at [616, 422] on button "Vincular motoboy" at bounding box center [664, 421] width 108 height 31
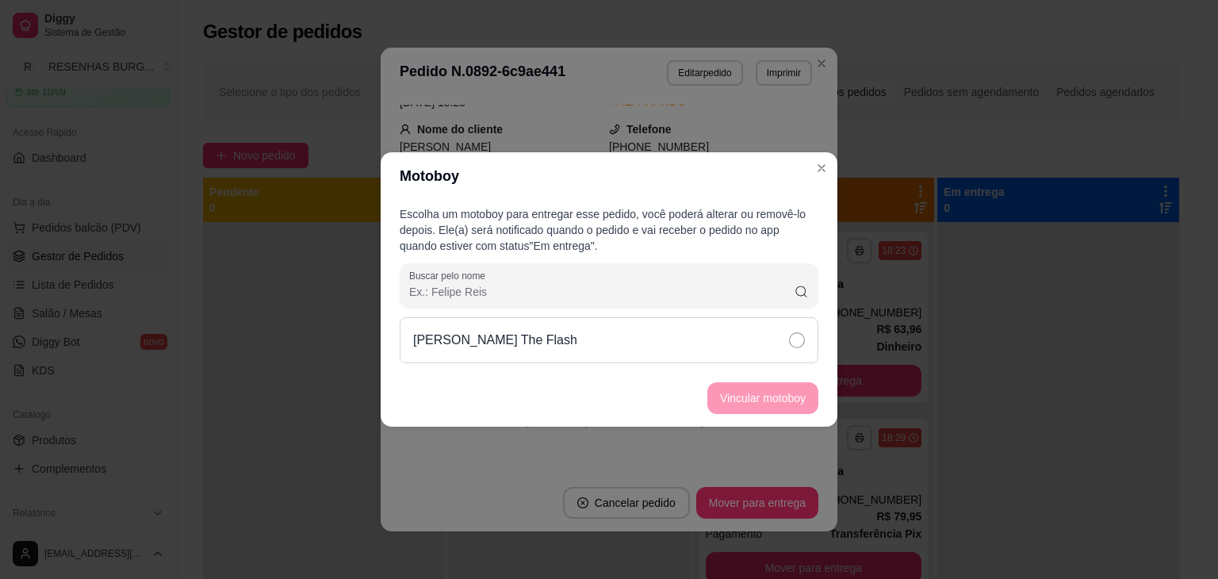
click at [791, 350] on div "[PERSON_NAME] The Flash" at bounding box center [609, 340] width 419 height 46
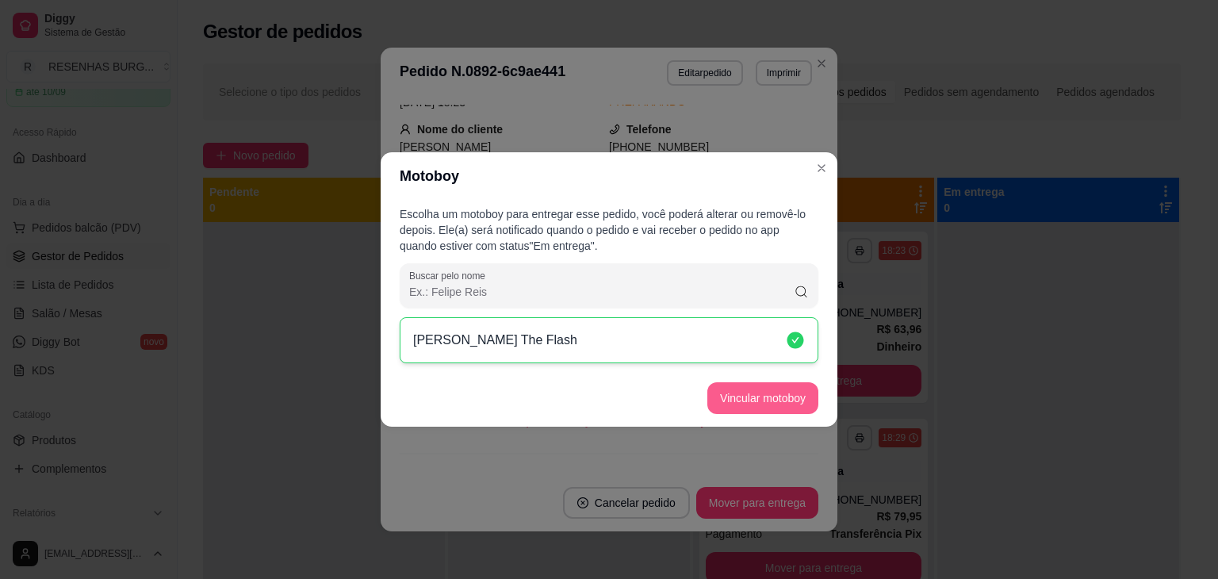
click at [784, 391] on button "Vincular motoboy" at bounding box center [762, 398] width 111 height 32
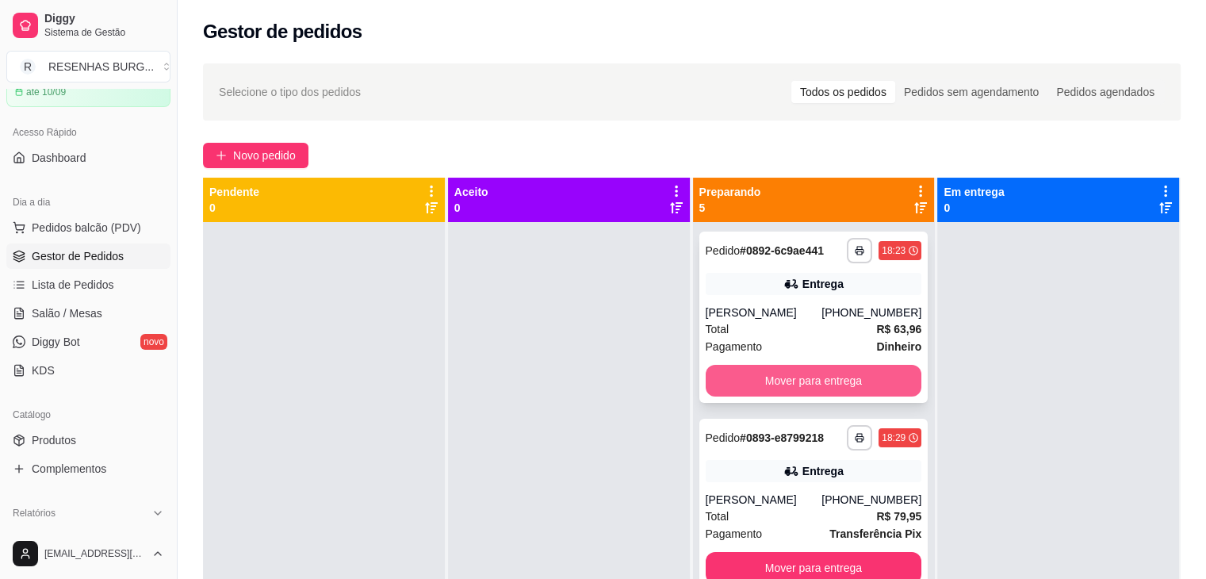
click at [825, 386] on button "Mover para entrega" at bounding box center [814, 381] width 216 height 32
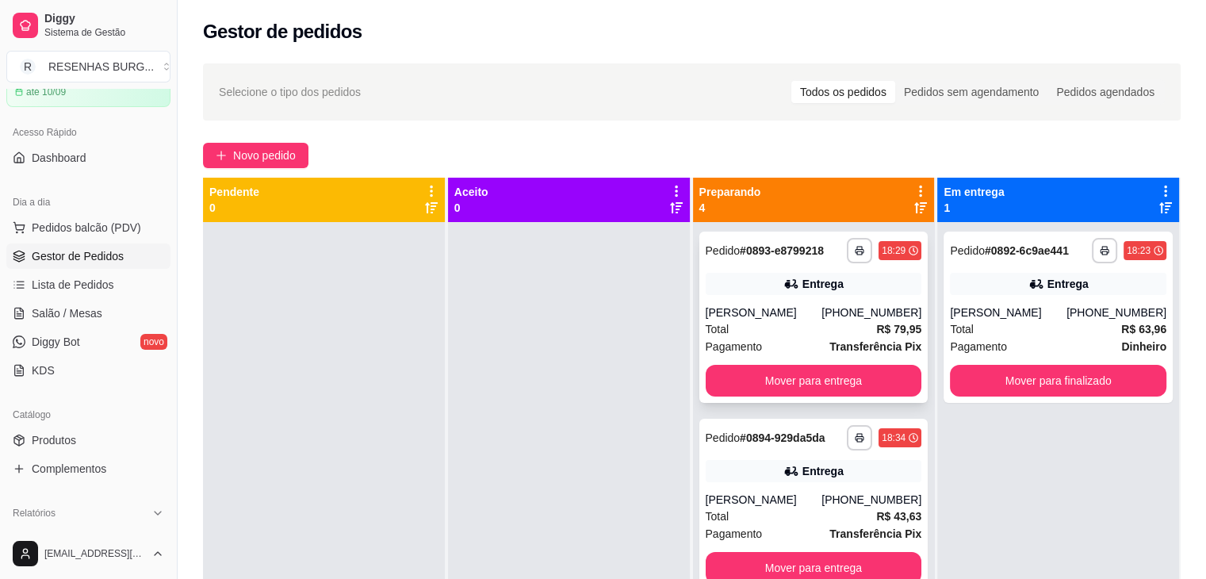
click at [779, 293] on div "Entrega" at bounding box center [814, 284] width 216 height 22
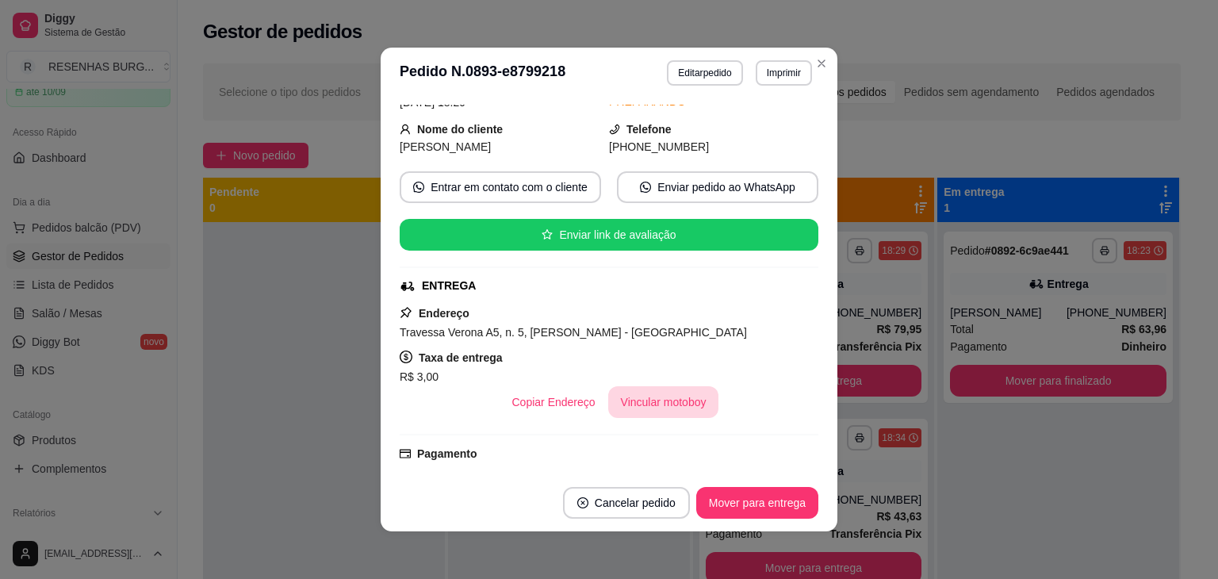
click at [653, 401] on button "Vincular motoboy" at bounding box center [663, 402] width 111 height 32
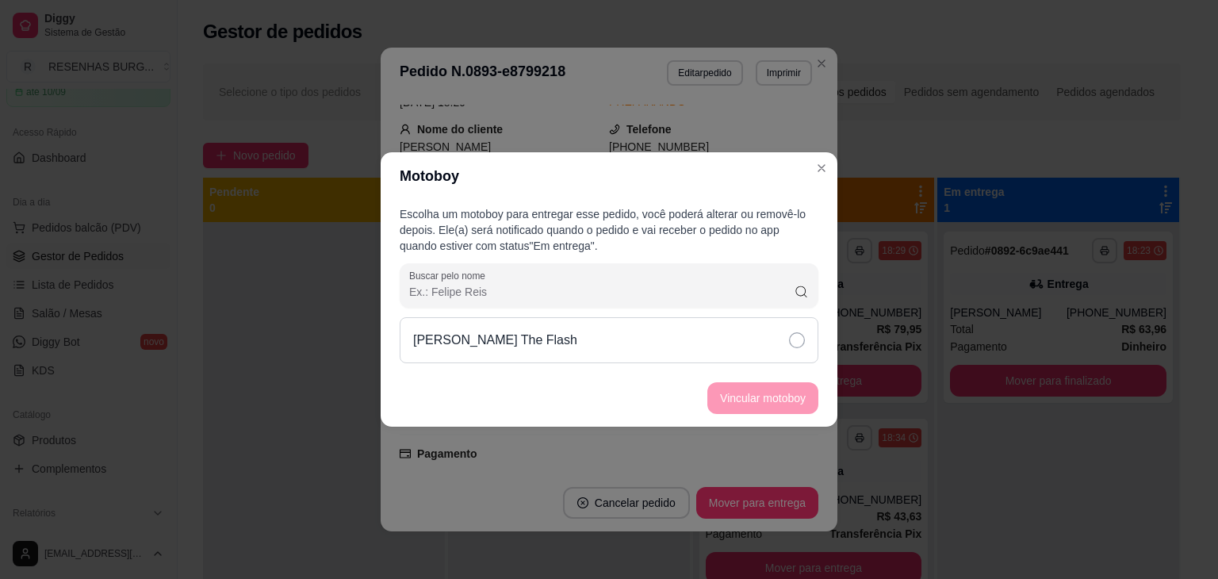
click at [732, 336] on div "[PERSON_NAME] The Flash" at bounding box center [609, 340] width 419 height 46
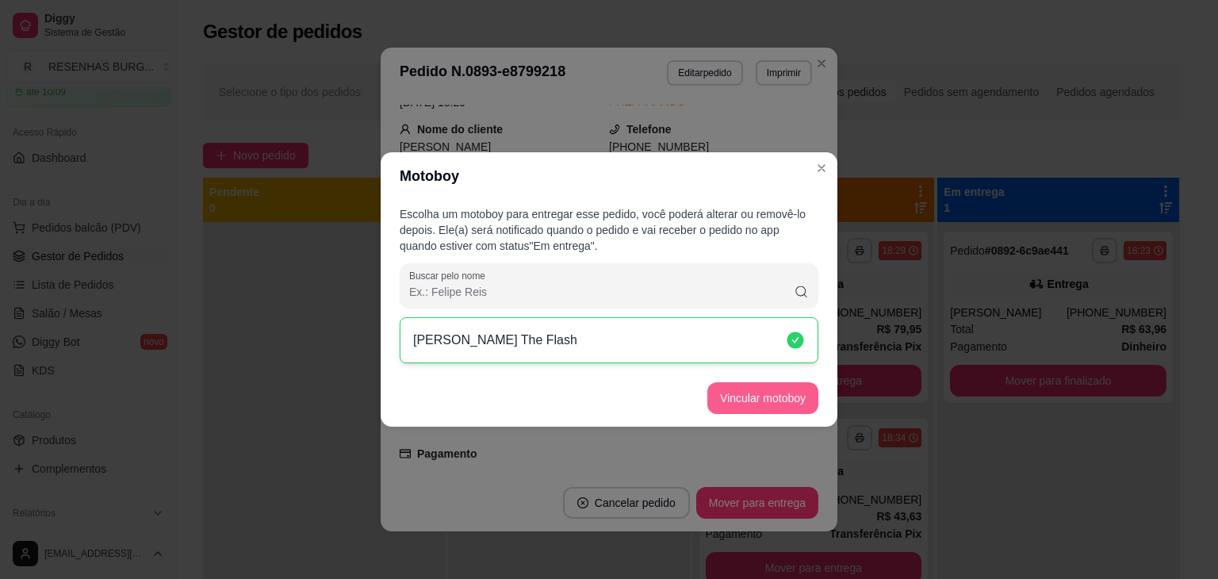
click at [755, 413] on button "Vincular motoboy" at bounding box center [762, 398] width 111 height 32
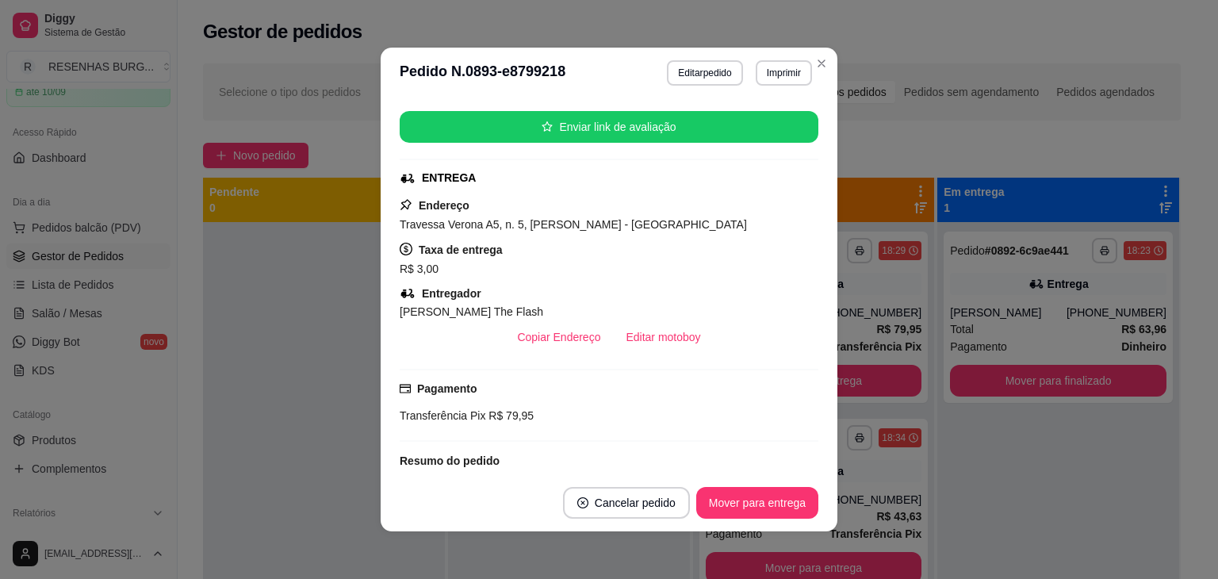
scroll to position [317, 0]
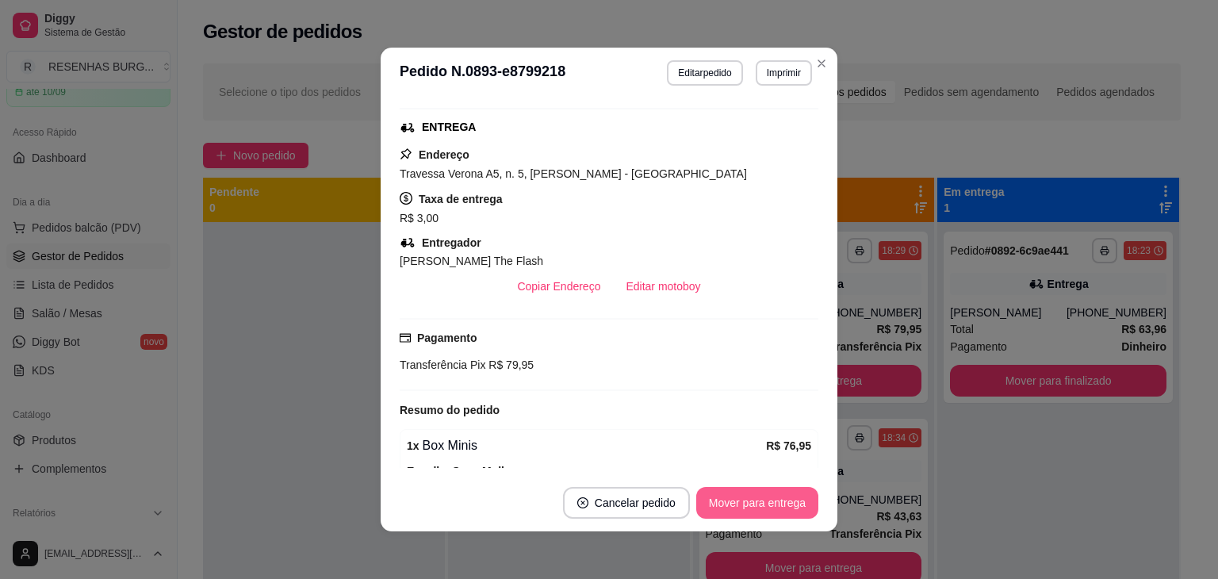
click at [761, 507] on button "Mover para entrega" at bounding box center [757, 503] width 122 height 32
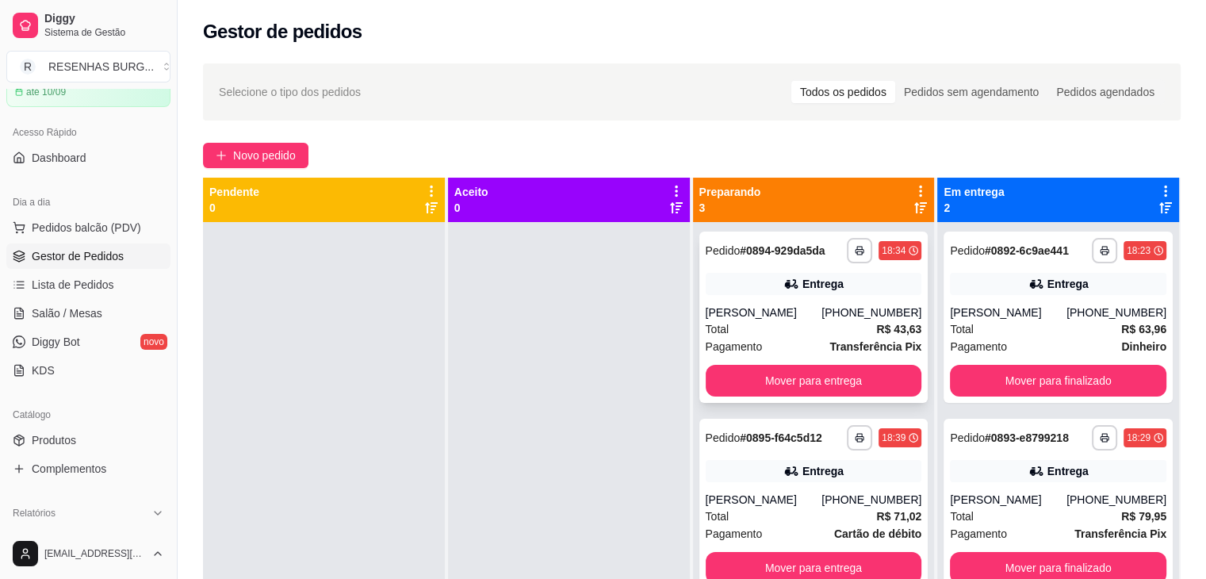
click at [764, 334] on div "Total R$ 43,63" at bounding box center [814, 328] width 216 height 17
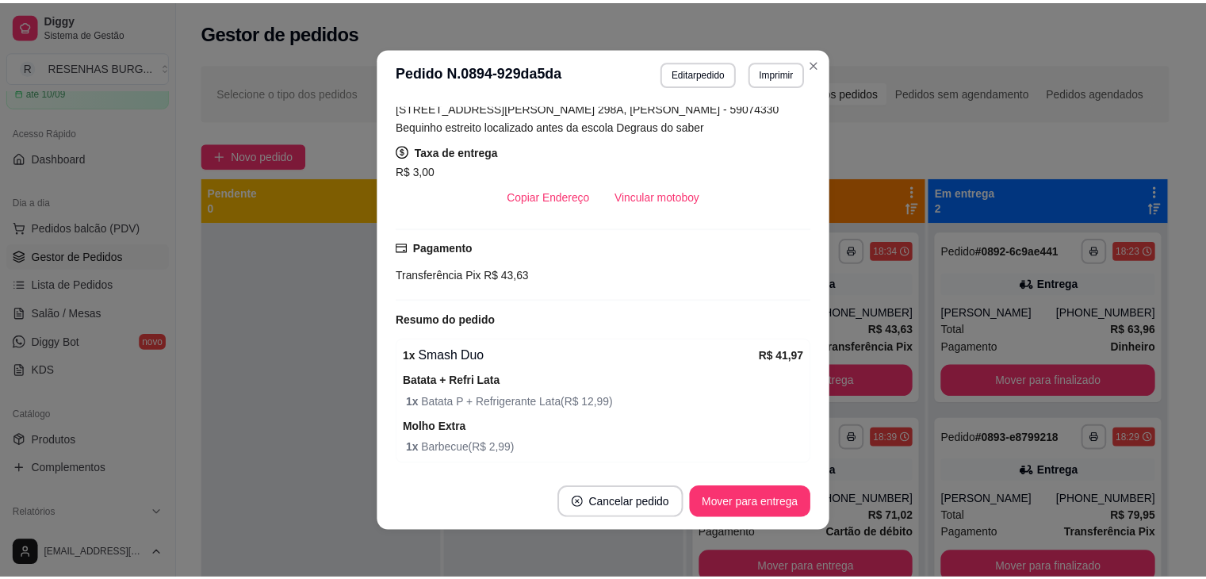
scroll to position [316, 0]
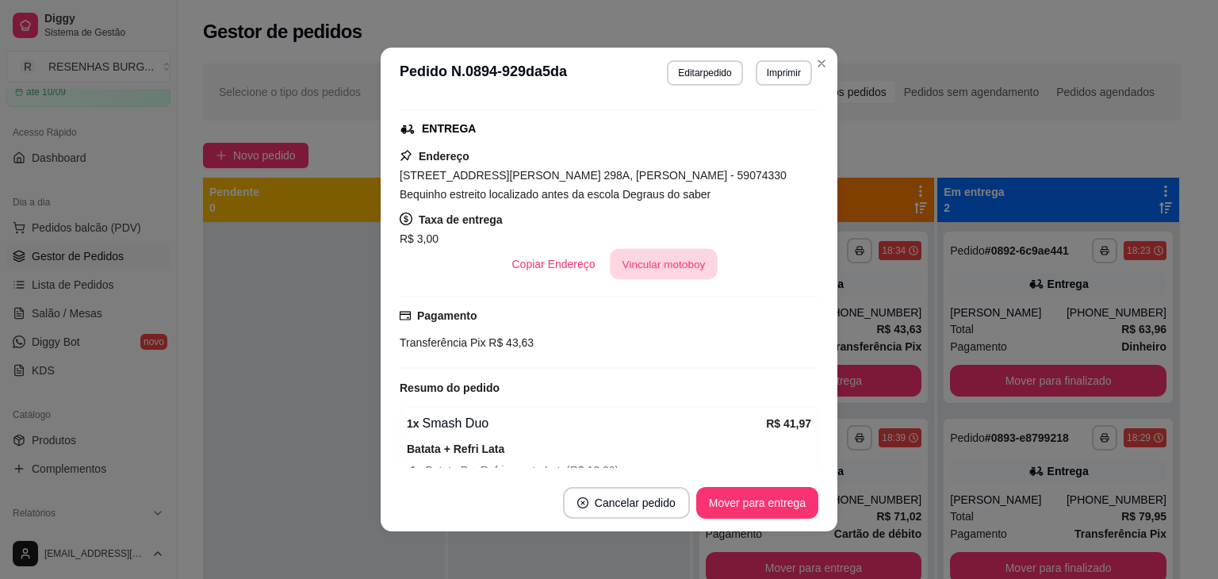
click at [653, 269] on button "Vincular motoboy" at bounding box center [664, 264] width 108 height 31
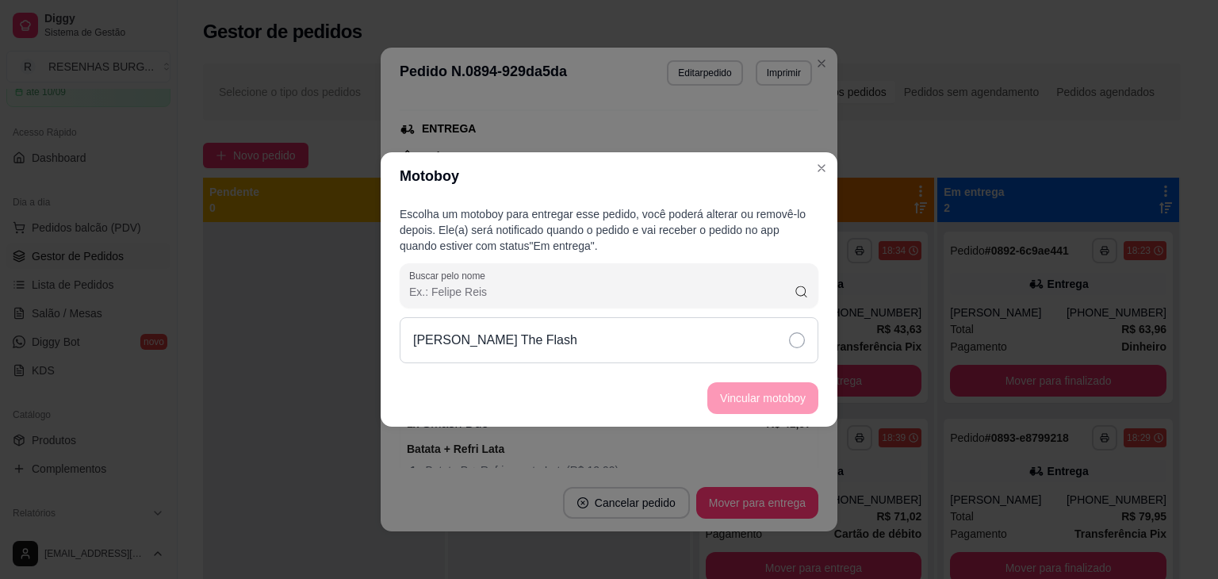
click at [796, 346] on icon at bounding box center [797, 340] width 16 height 16
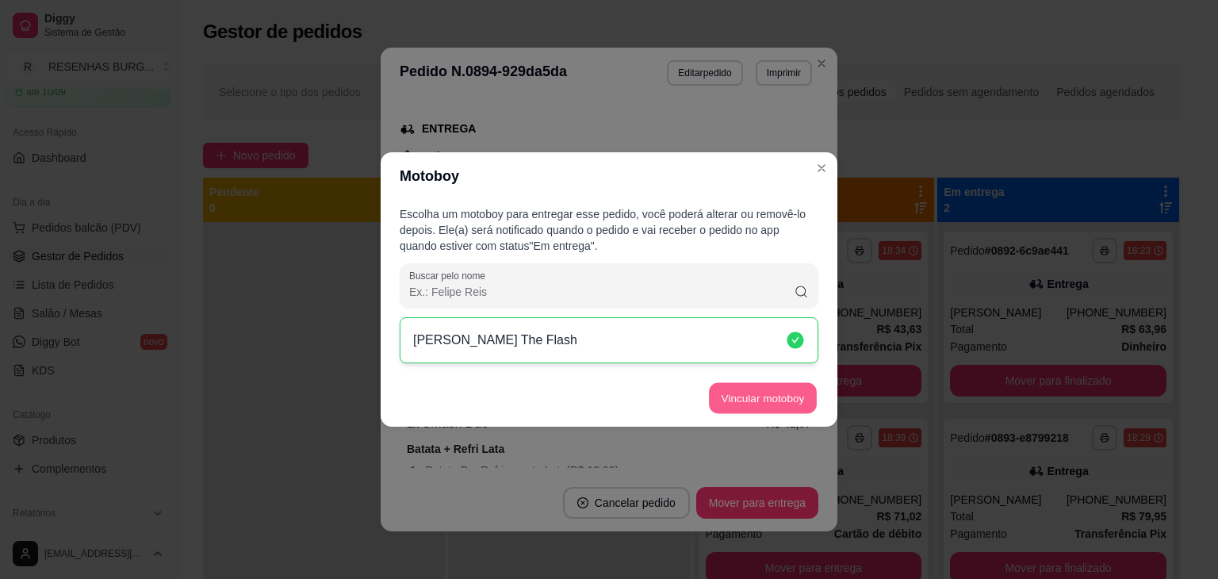
click at [780, 383] on button "Vincular motoboy" at bounding box center [763, 398] width 108 height 31
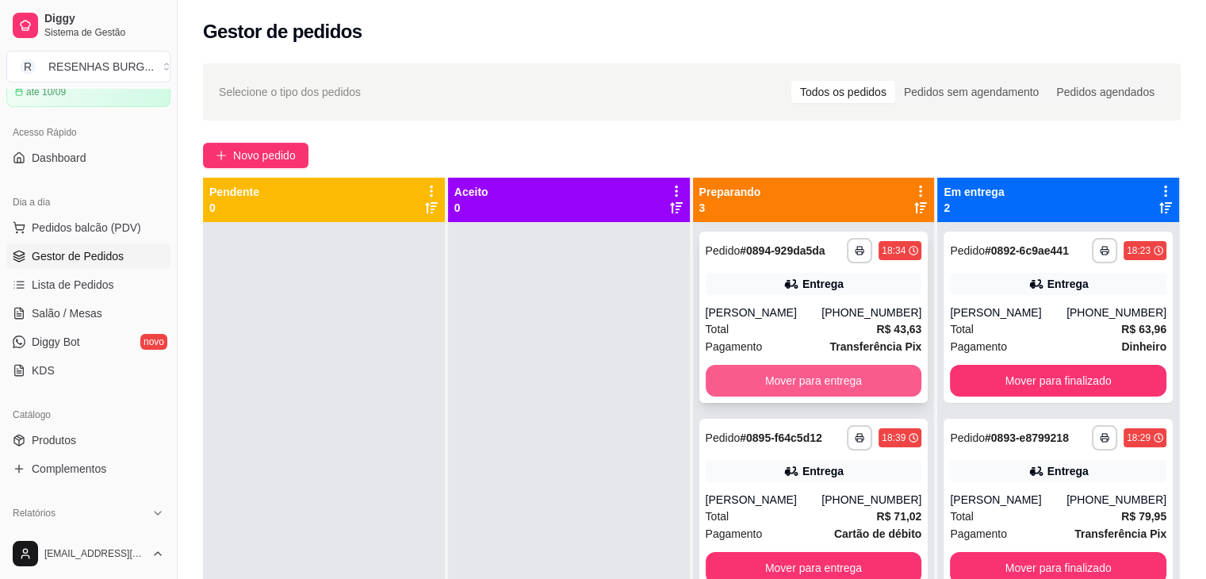
click at [802, 375] on button "Mover para entrega" at bounding box center [814, 381] width 216 height 32
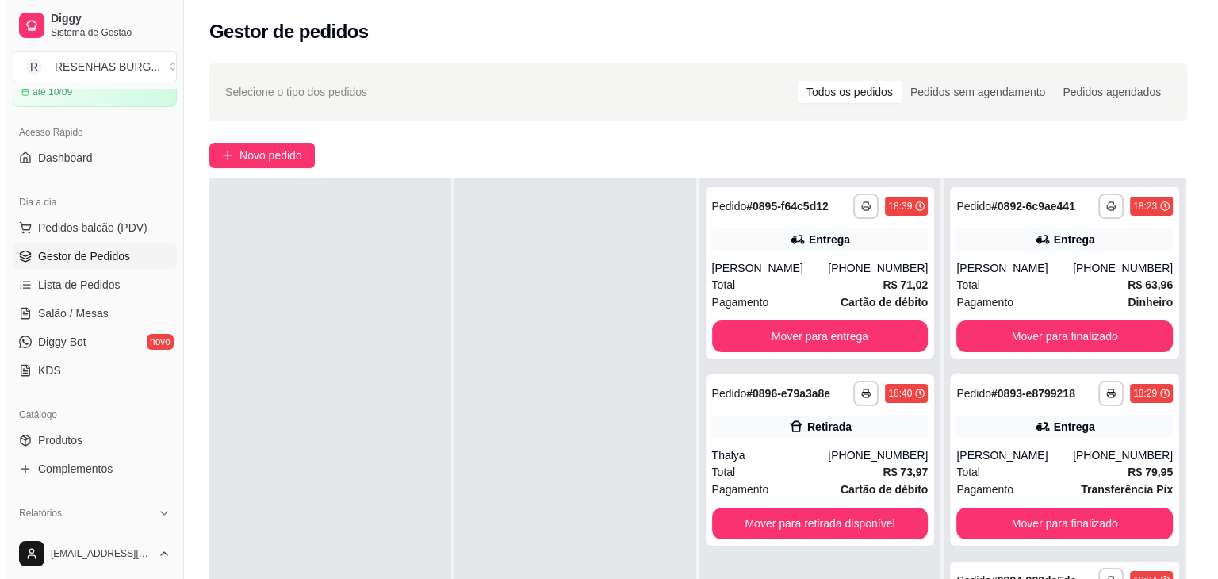
scroll to position [0, 0]
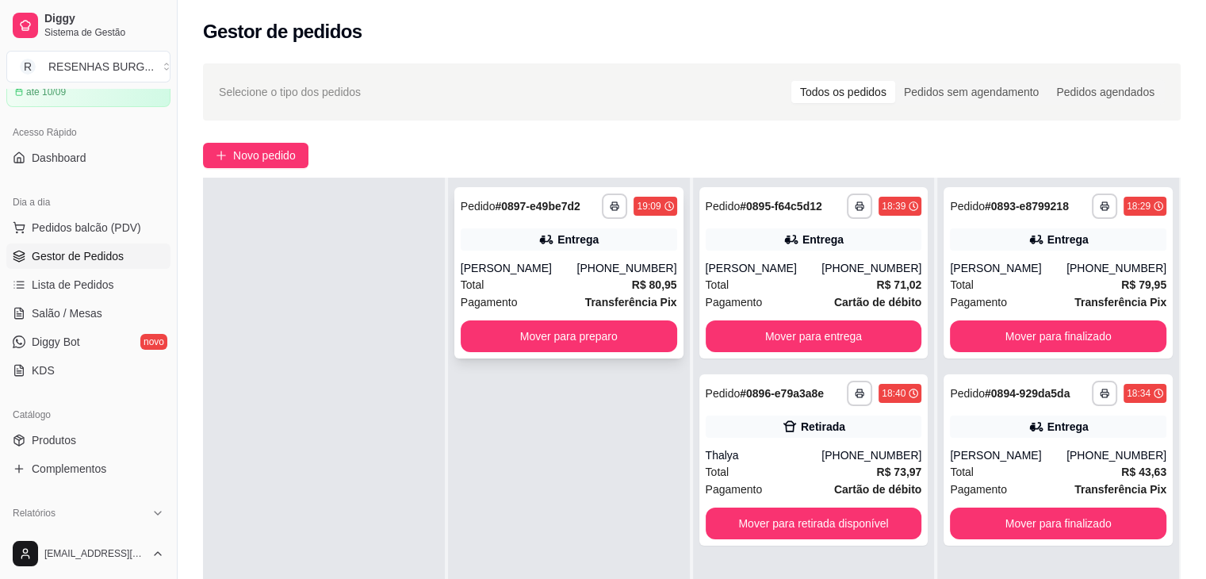
click at [546, 270] on div "[PERSON_NAME]" at bounding box center [519, 268] width 117 height 16
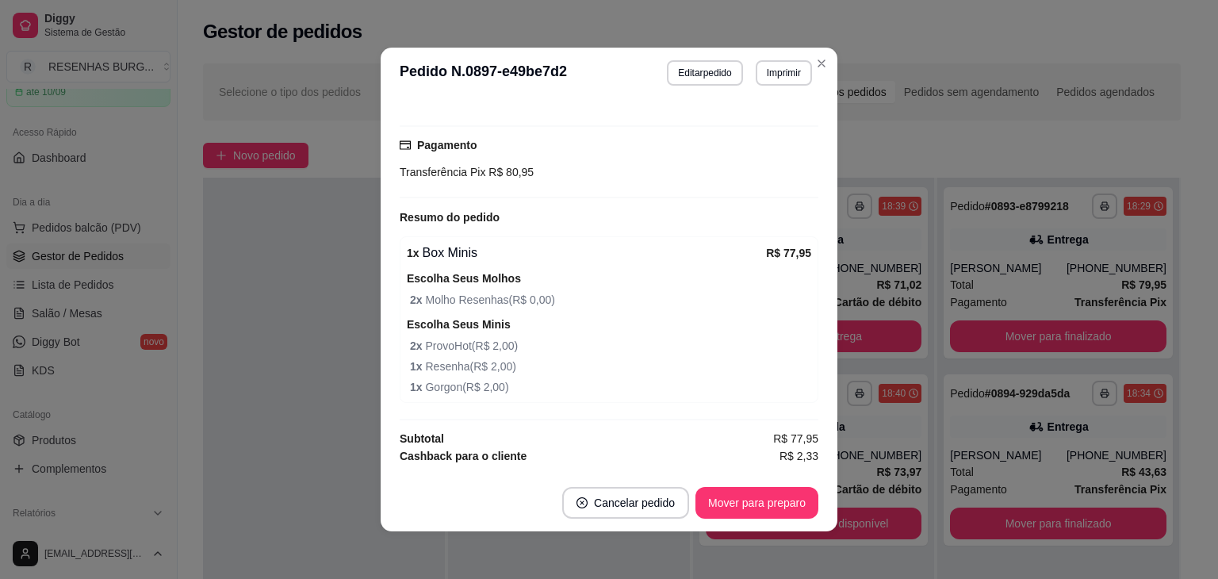
scroll to position [476, 0]
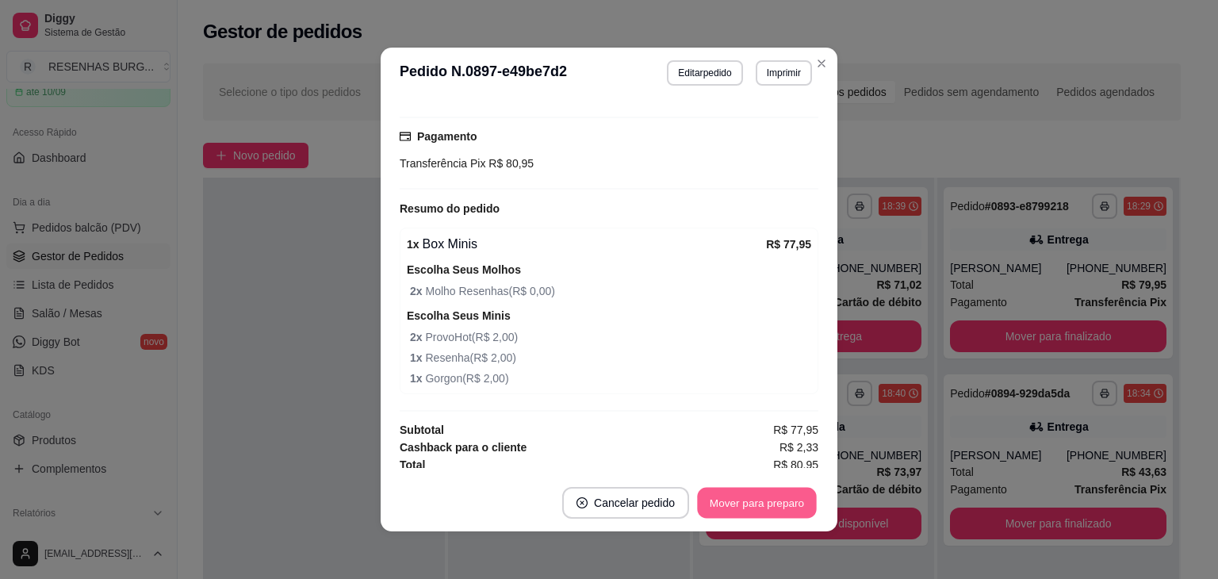
click at [761, 499] on button "Mover para preparo" at bounding box center [756, 503] width 119 height 31
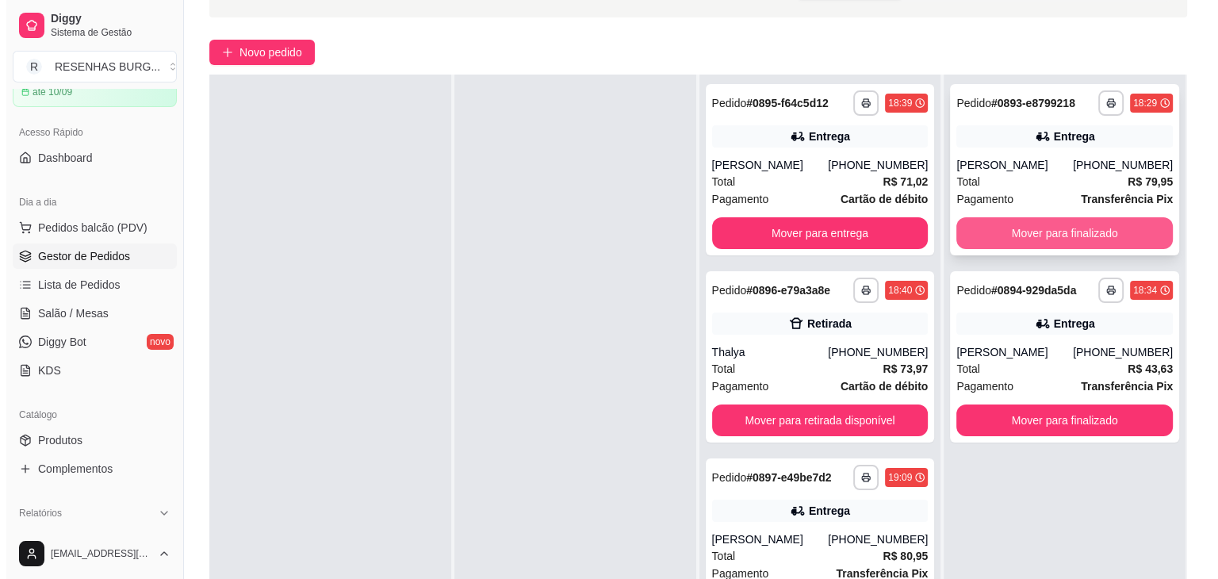
scroll to position [0, 0]
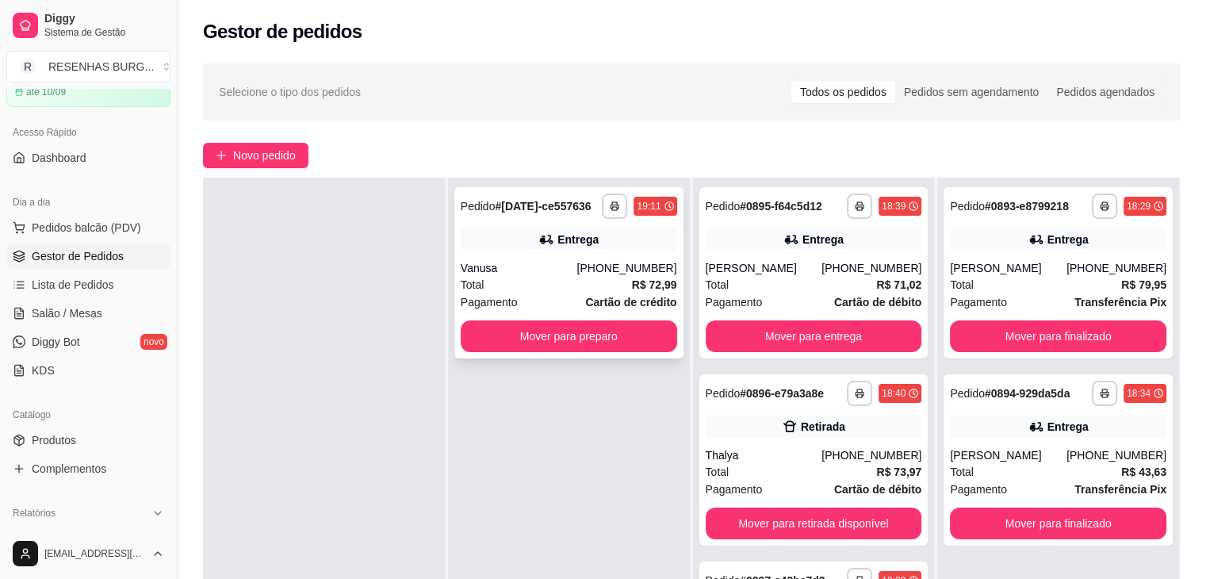
click at [535, 247] on div "Entrega" at bounding box center [569, 239] width 216 height 22
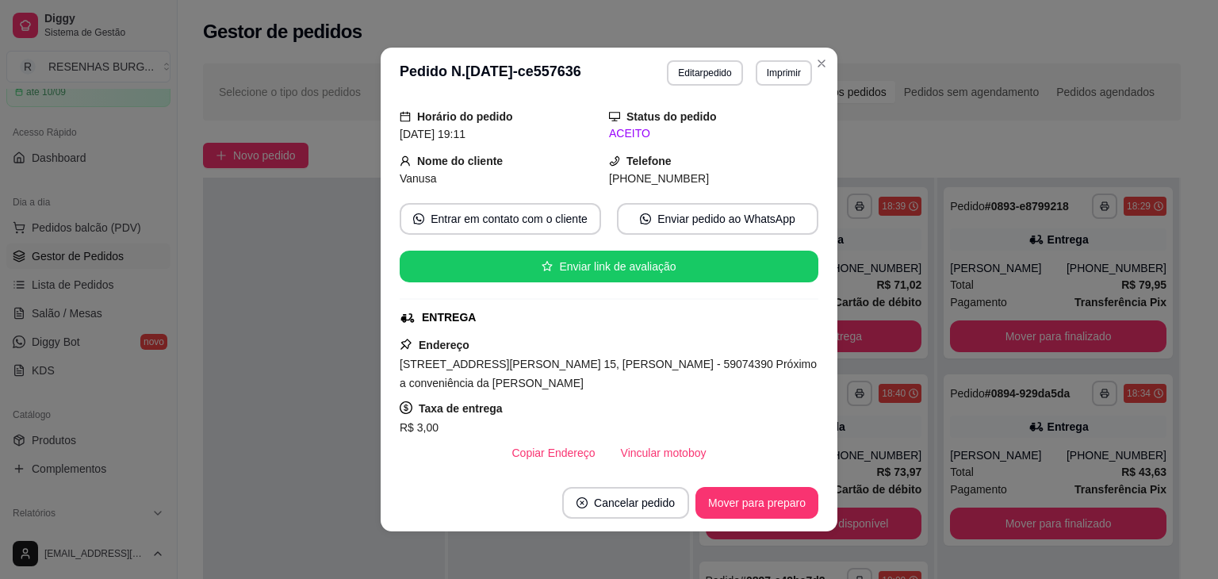
scroll to position [50, 0]
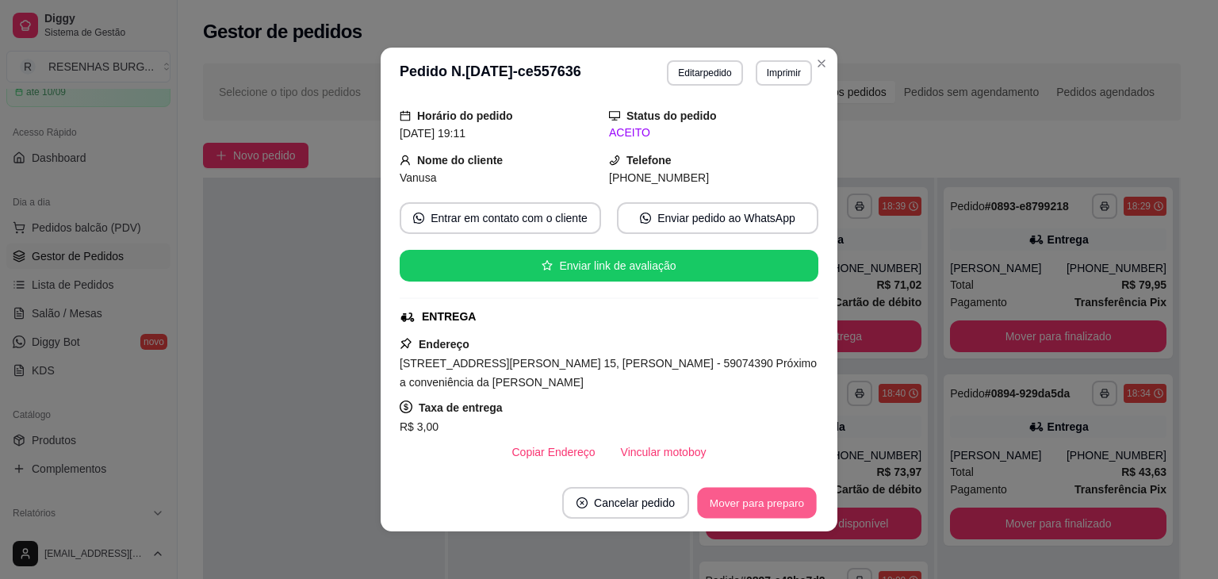
click at [732, 502] on button "Mover para preparo" at bounding box center [756, 503] width 119 height 31
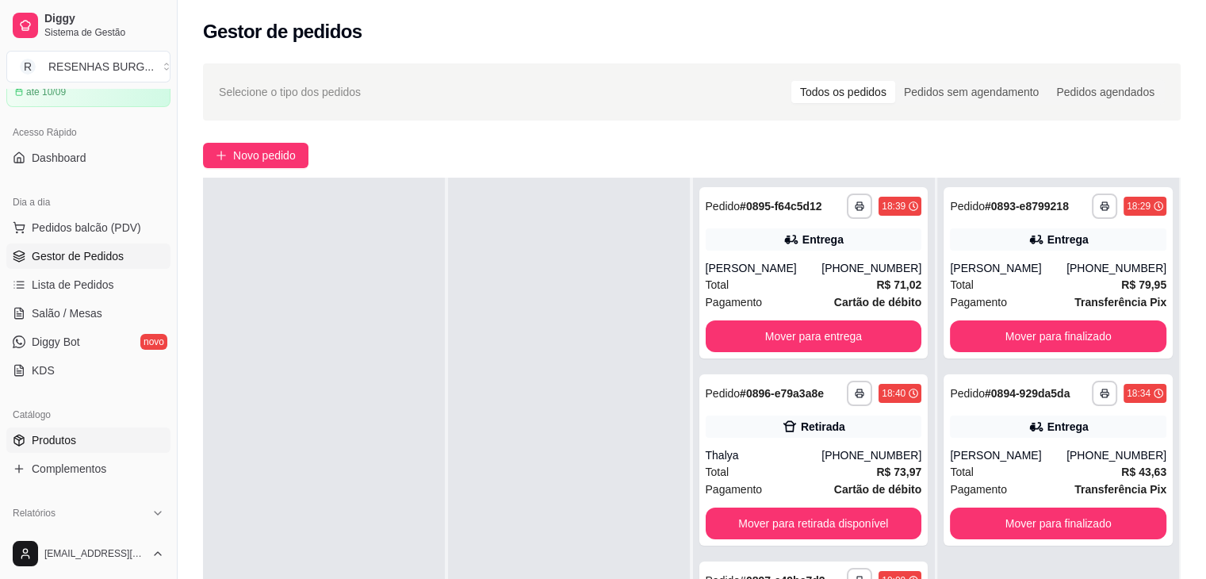
click at [76, 432] on link "Produtos" at bounding box center [88, 439] width 164 height 25
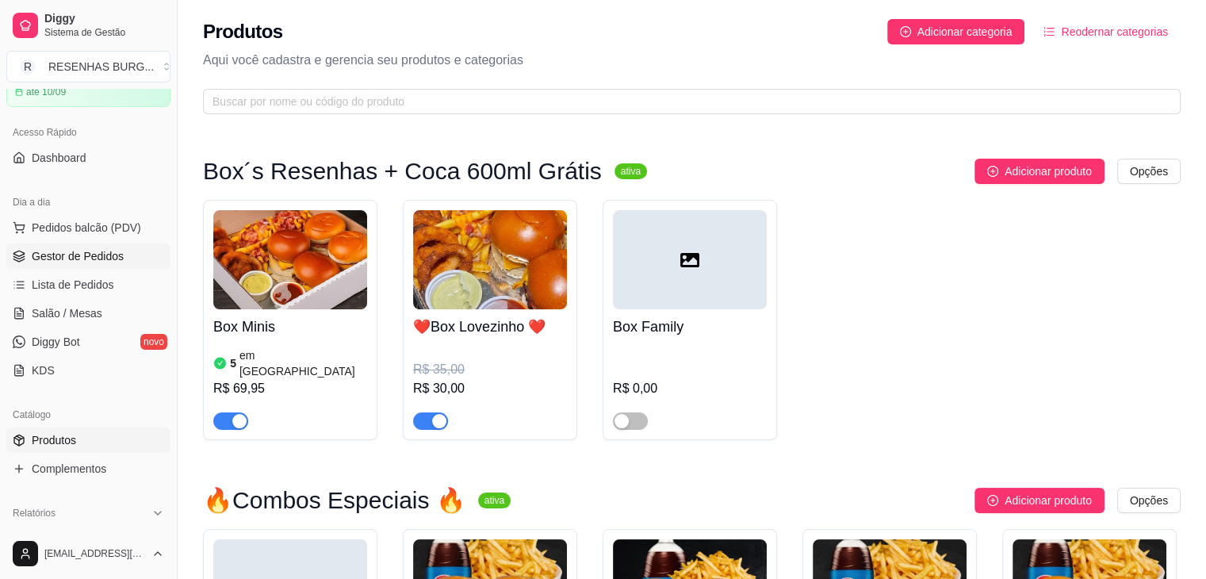
click at [71, 253] on span "Gestor de Pedidos" at bounding box center [78, 256] width 92 height 16
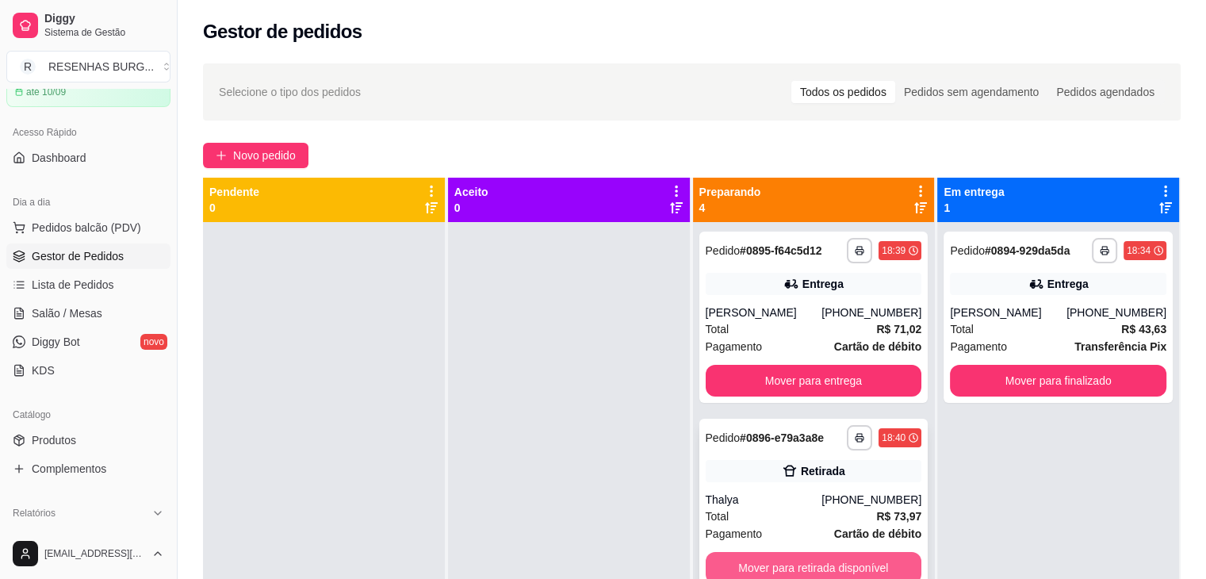
click at [800, 565] on button "Mover para retirada disponível" at bounding box center [814, 568] width 216 height 32
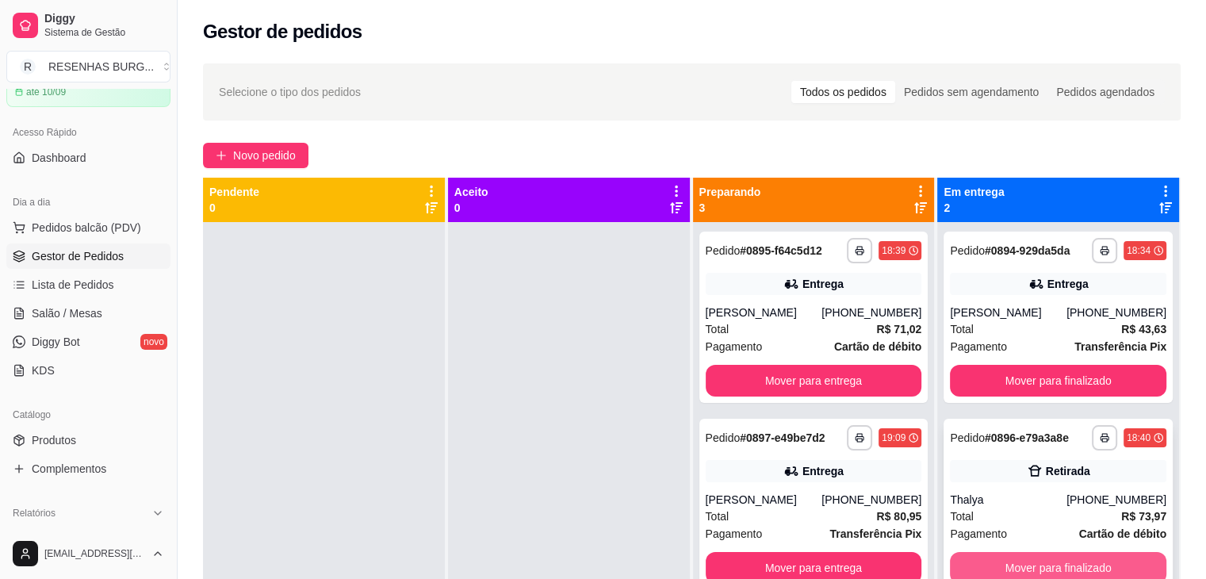
click at [1032, 564] on button "Mover para finalizado" at bounding box center [1058, 568] width 216 height 32
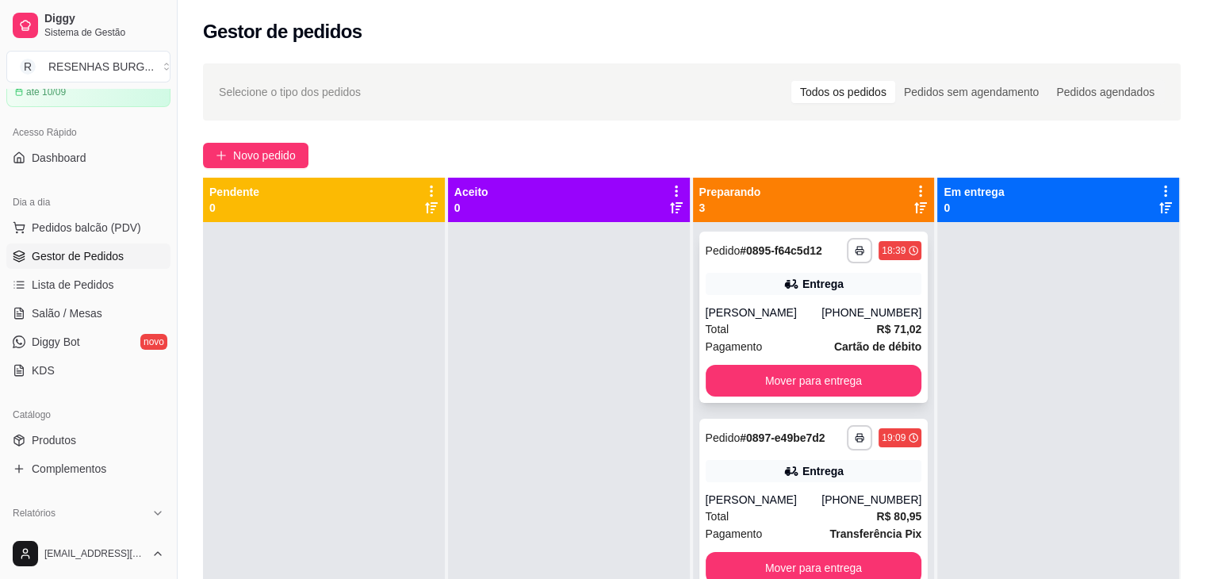
click at [798, 324] on div "Total R$ 71,02" at bounding box center [814, 328] width 216 height 17
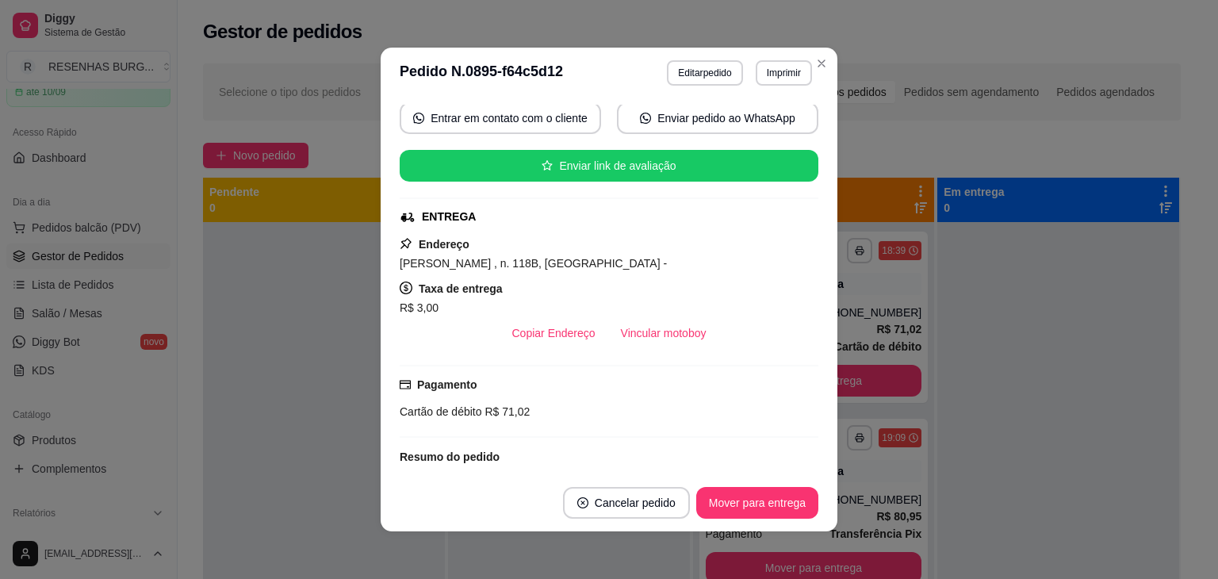
scroll to position [238, 0]
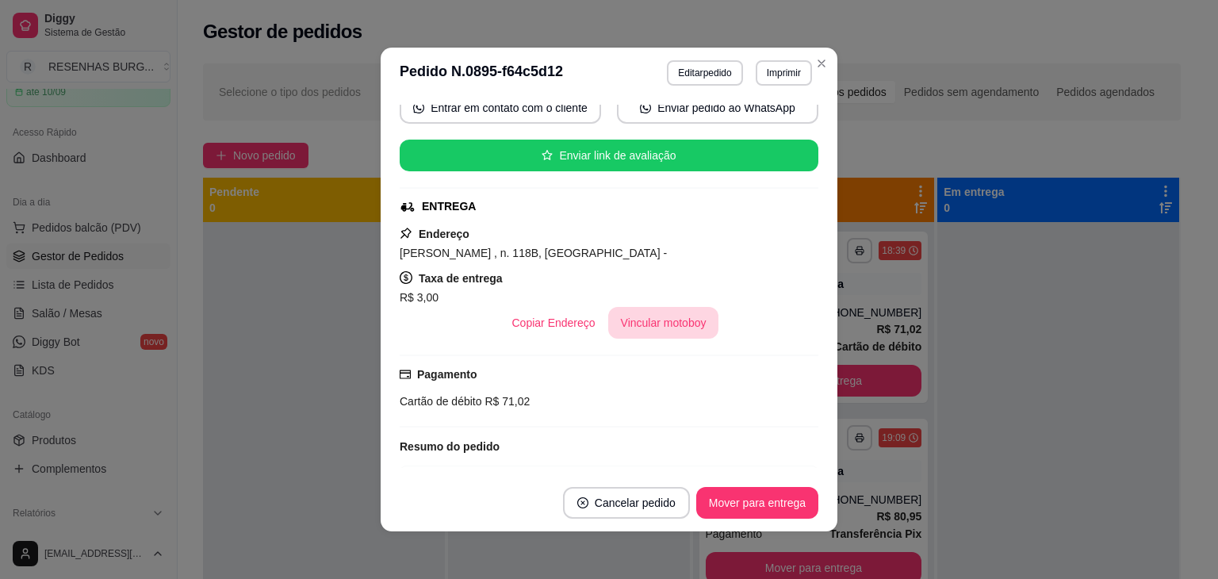
click at [693, 327] on button "Vincular motoboy" at bounding box center [663, 323] width 111 height 32
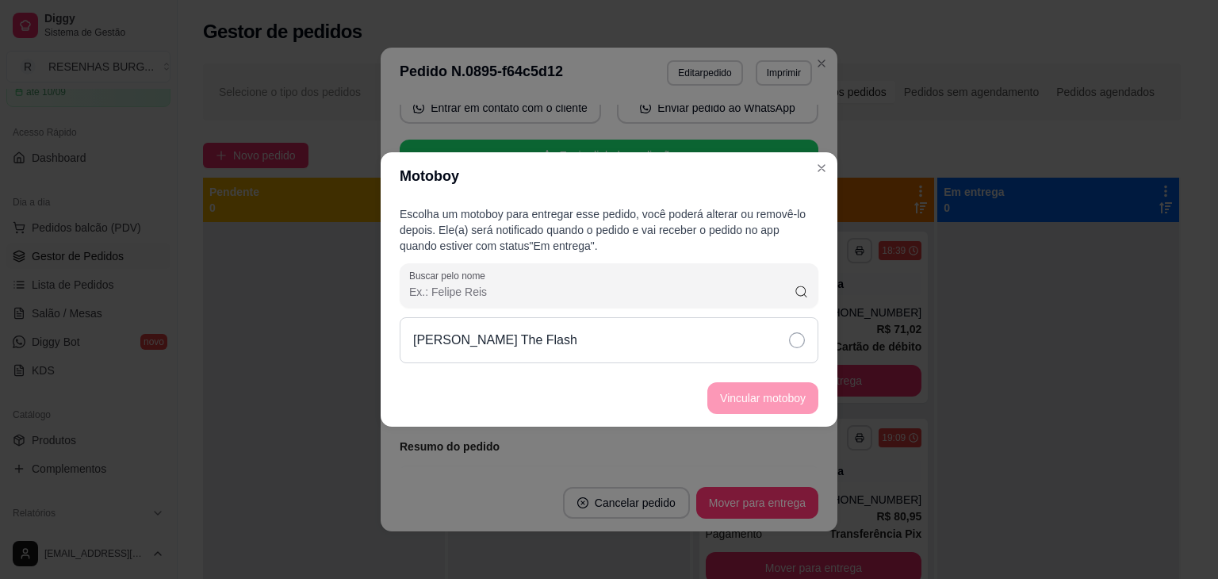
click at [778, 346] on div "[PERSON_NAME] The Flash" at bounding box center [609, 340] width 419 height 46
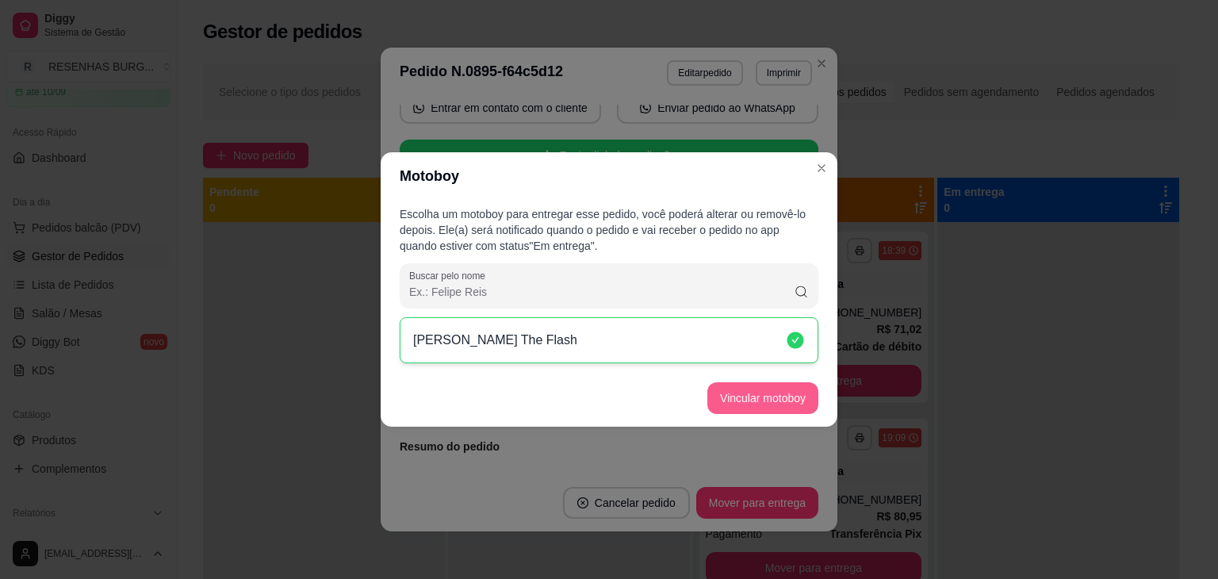
click at [764, 401] on button "Vincular motoboy" at bounding box center [762, 398] width 111 height 32
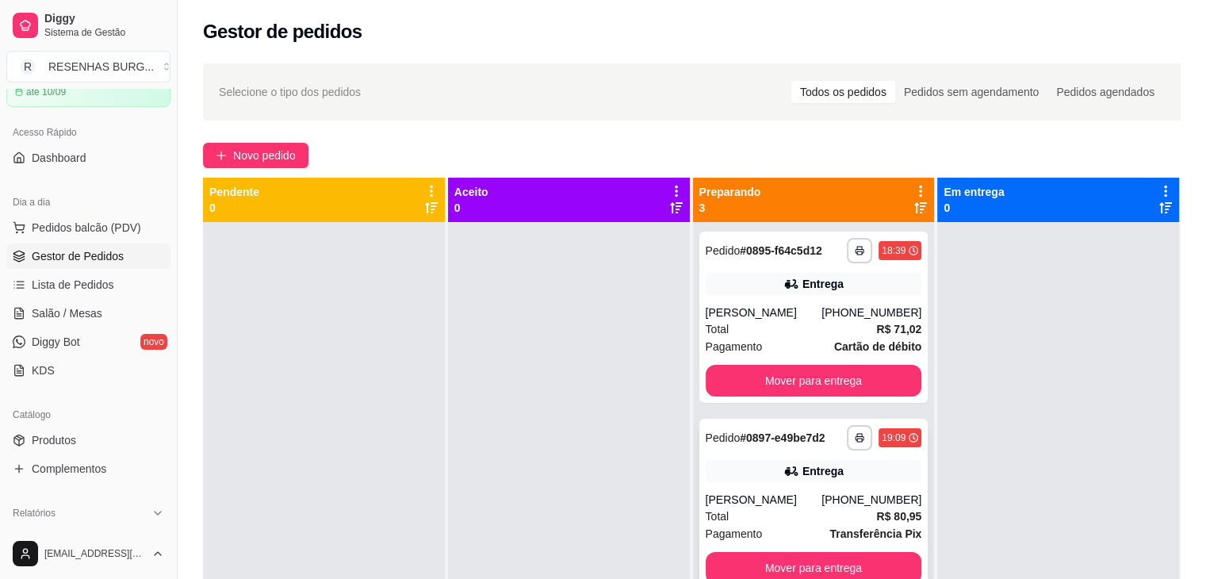
click at [753, 503] on div "[PERSON_NAME]" at bounding box center [764, 500] width 117 height 16
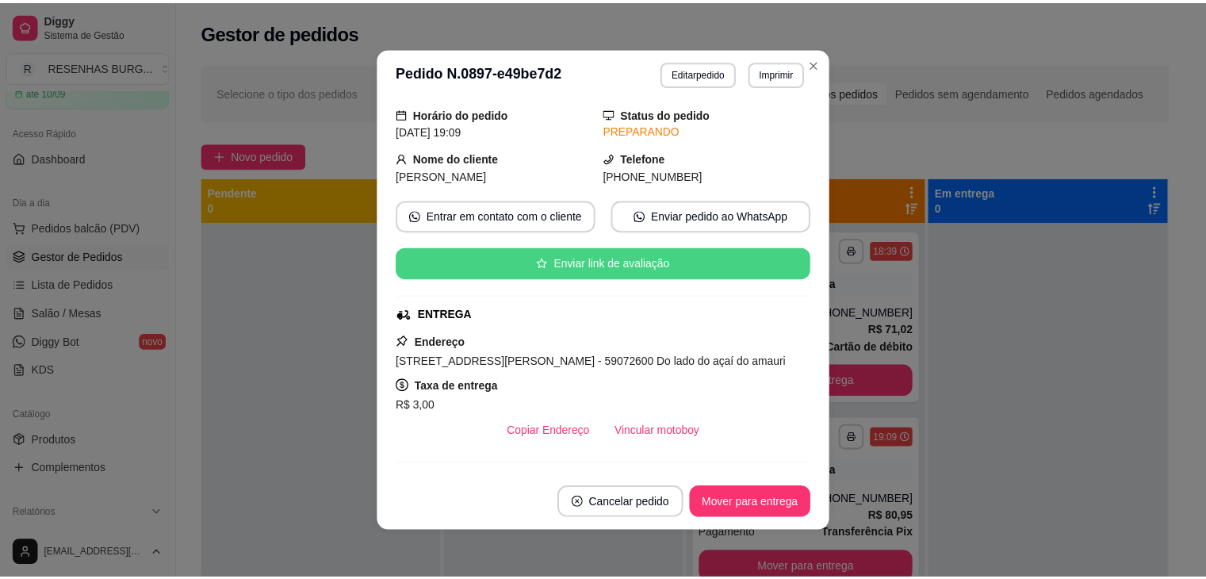
scroll to position [159, 0]
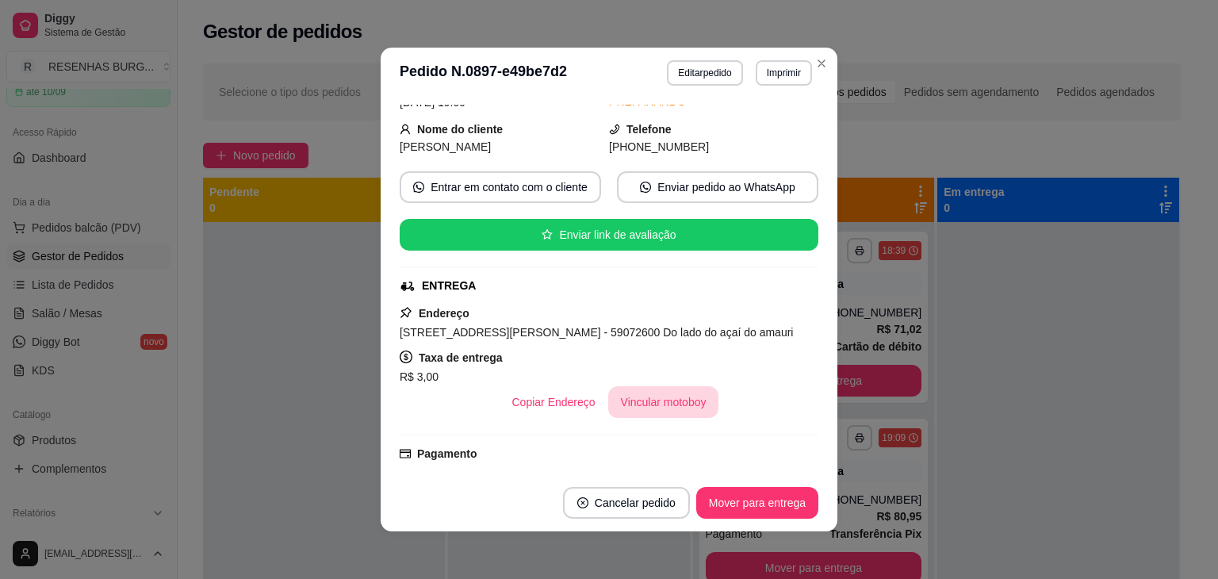
click at [662, 412] on button "Vincular motoboy" at bounding box center [663, 402] width 111 height 32
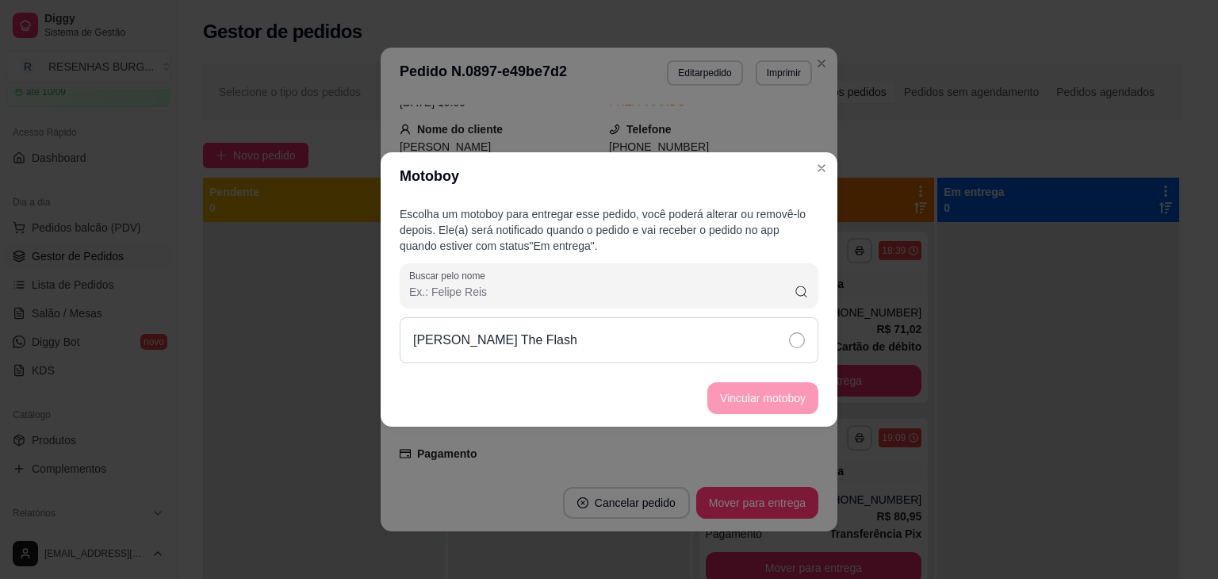
click at [761, 346] on div "[PERSON_NAME] The Flash" at bounding box center [609, 340] width 419 height 46
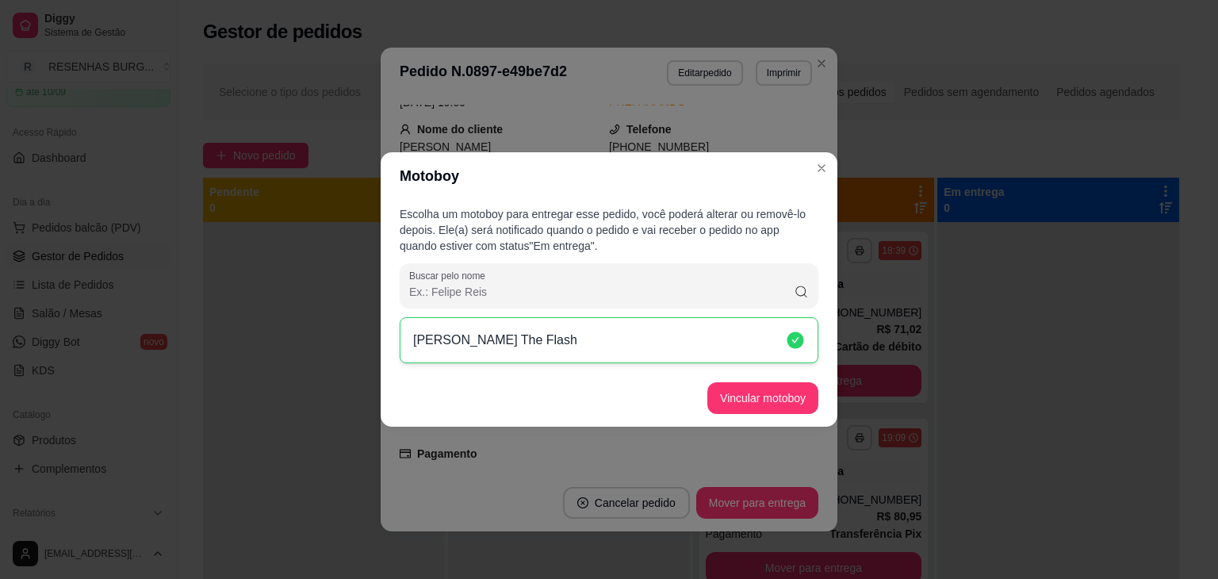
click at [775, 417] on footer "Vincular motoboy" at bounding box center [609, 397] width 457 height 57
click at [779, 392] on button "Vincular motoboy" at bounding box center [762, 398] width 111 height 32
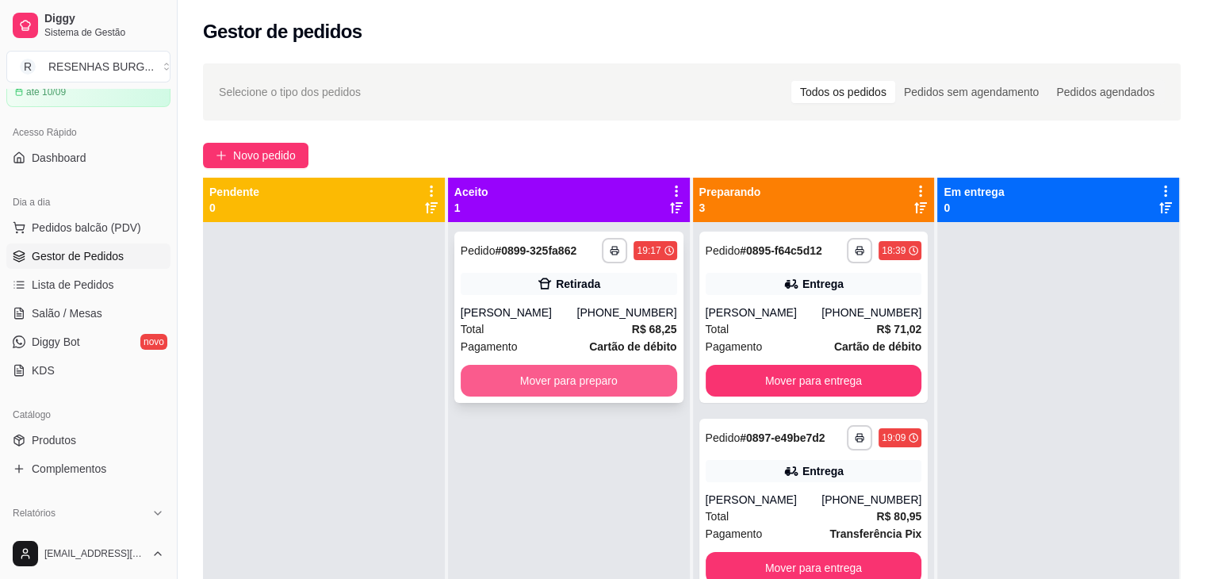
click at [635, 385] on button "Mover para preparo" at bounding box center [569, 381] width 216 height 32
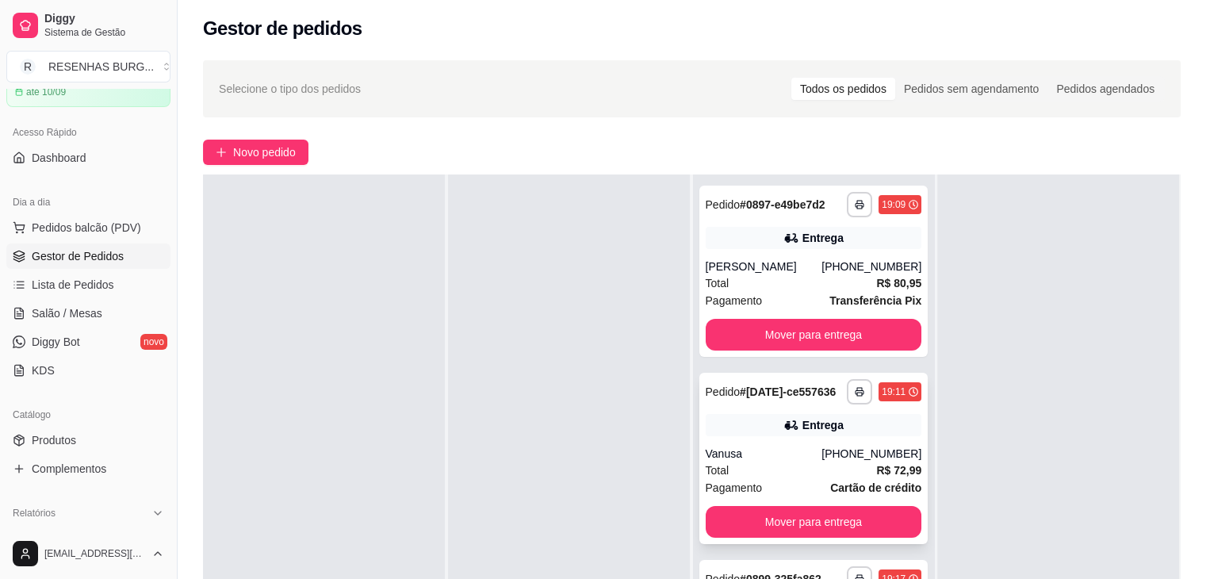
scroll to position [0, 0]
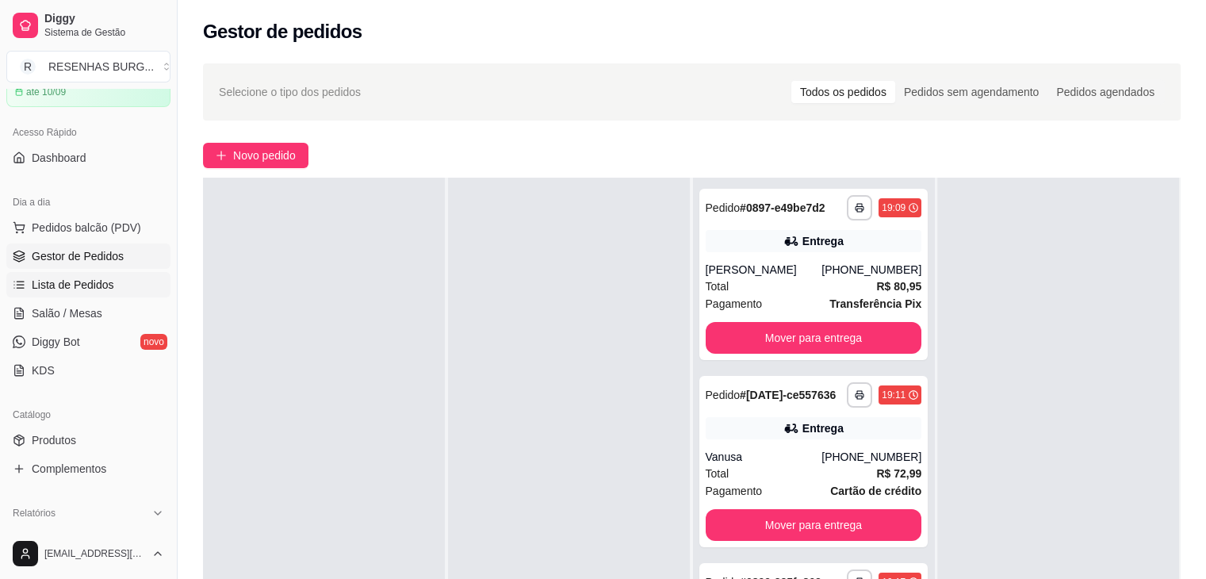
click at [55, 281] on span "Lista de Pedidos" at bounding box center [73, 285] width 82 height 16
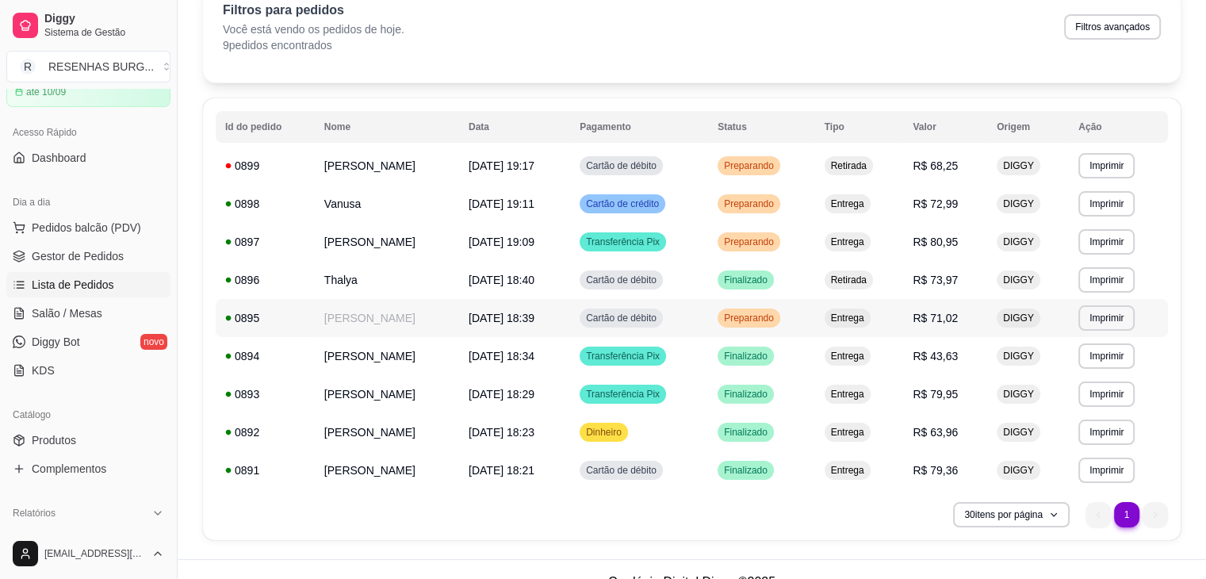
scroll to position [108, 0]
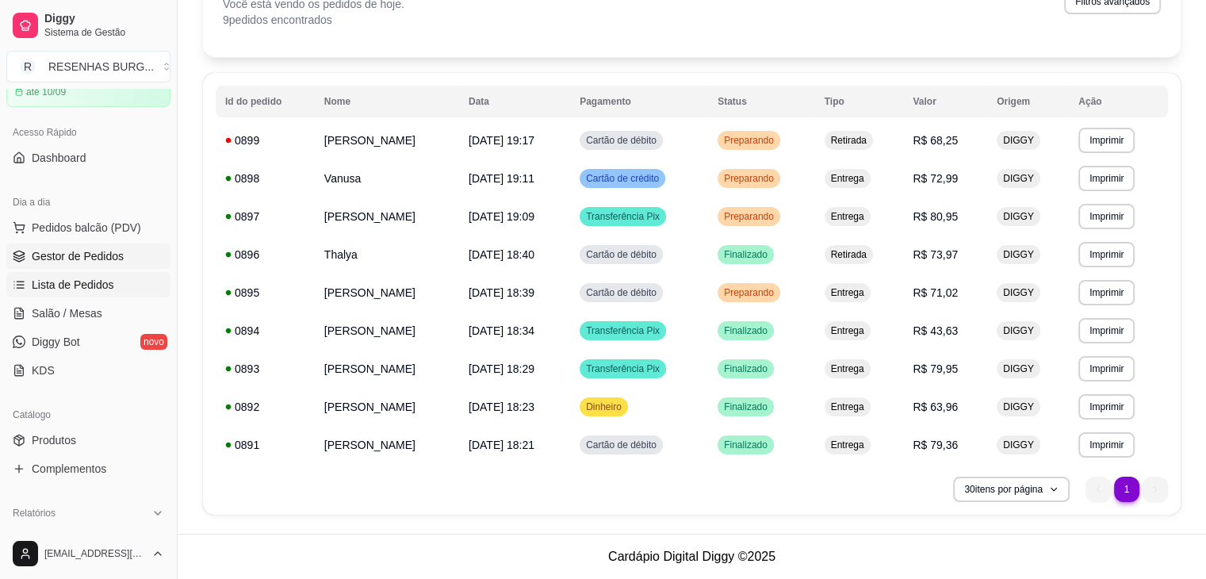
drag, startPoint x: 52, startPoint y: 251, endPoint x: 65, endPoint y: 252, distance: 13.5
click at [52, 251] on span "Gestor de Pedidos" at bounding box center [78, 256] width 92 height 16
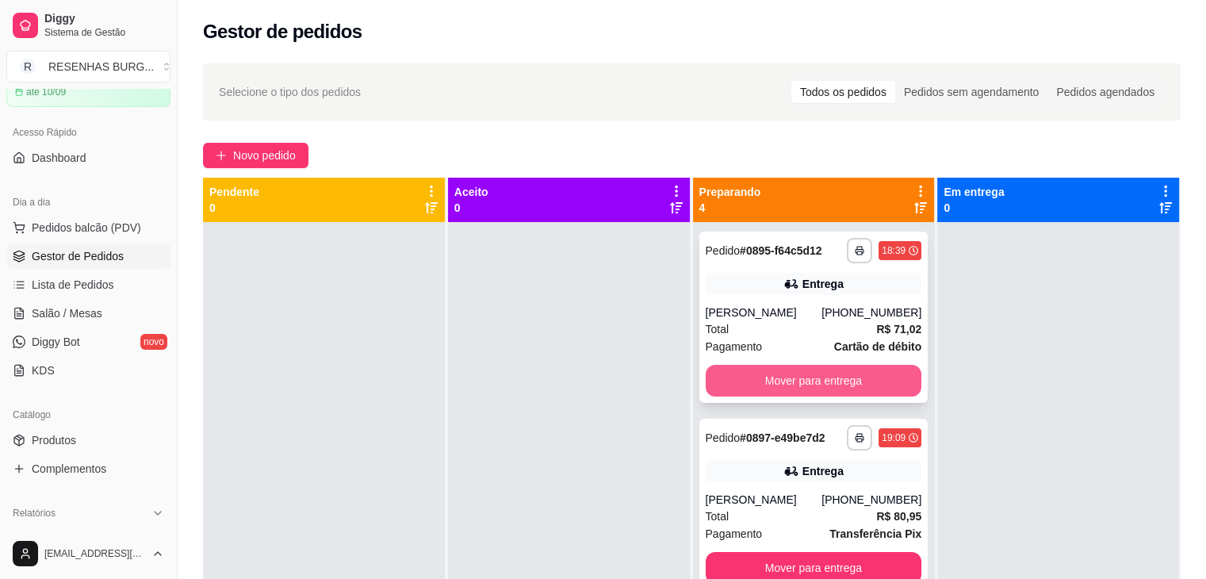
click at [797, 380] on button "Mover para entrega" at bounding box center [814, 381] width 216 height 32
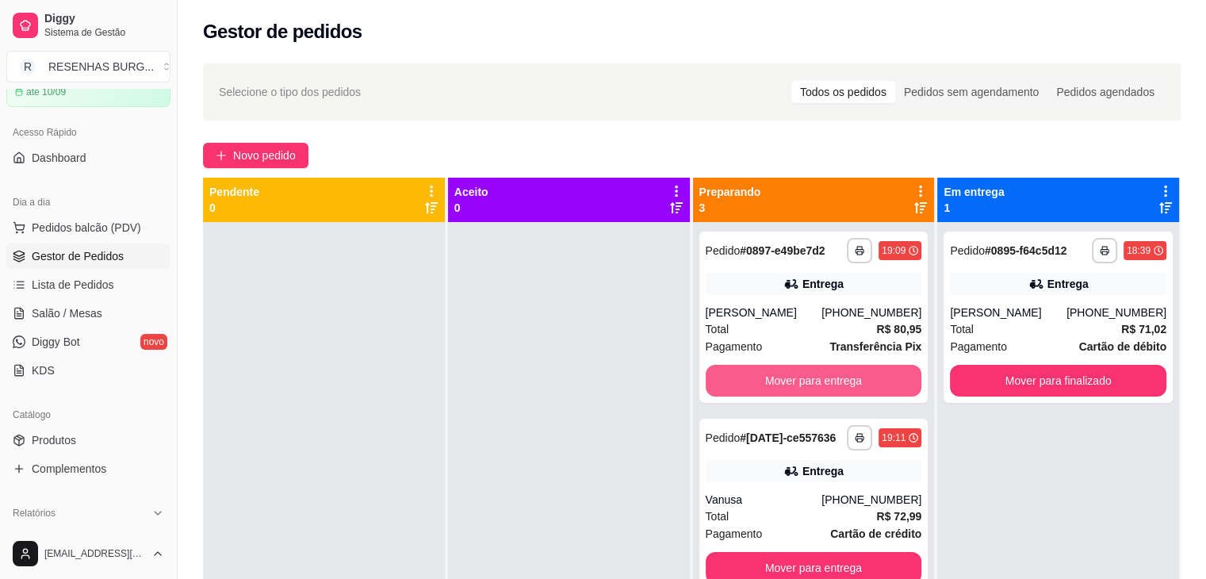
click at [797, 380] on button "Mover para entrega" at bounding box center [814, 381] width 216 height 32
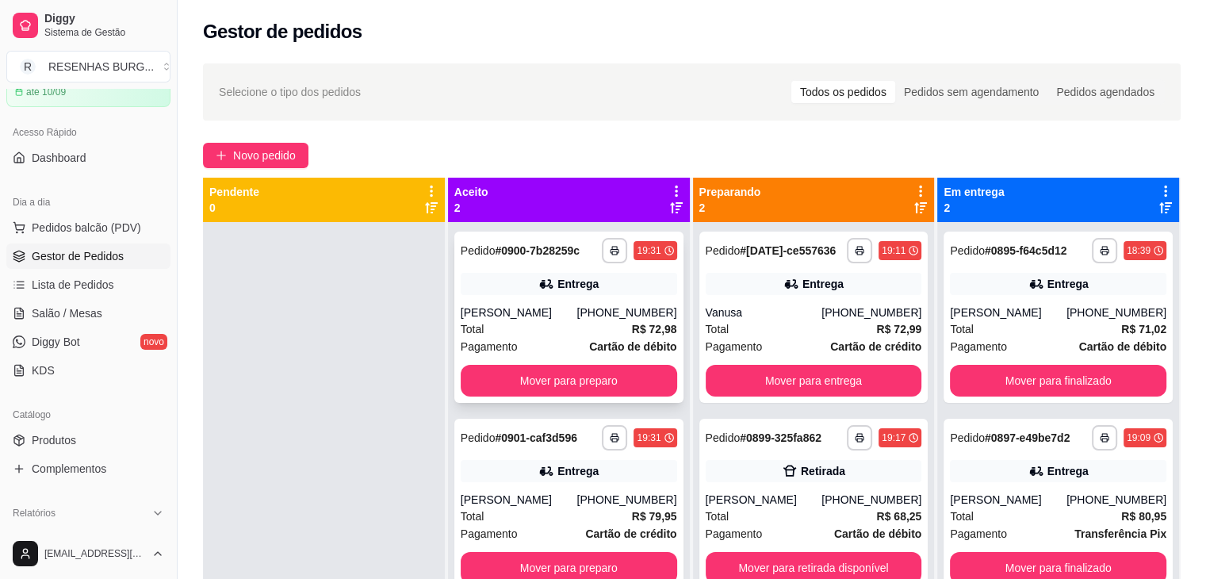
click at [561, 308] on div "[PERSON_NAME]" at bounding box center [519, 312] width 117 height 16
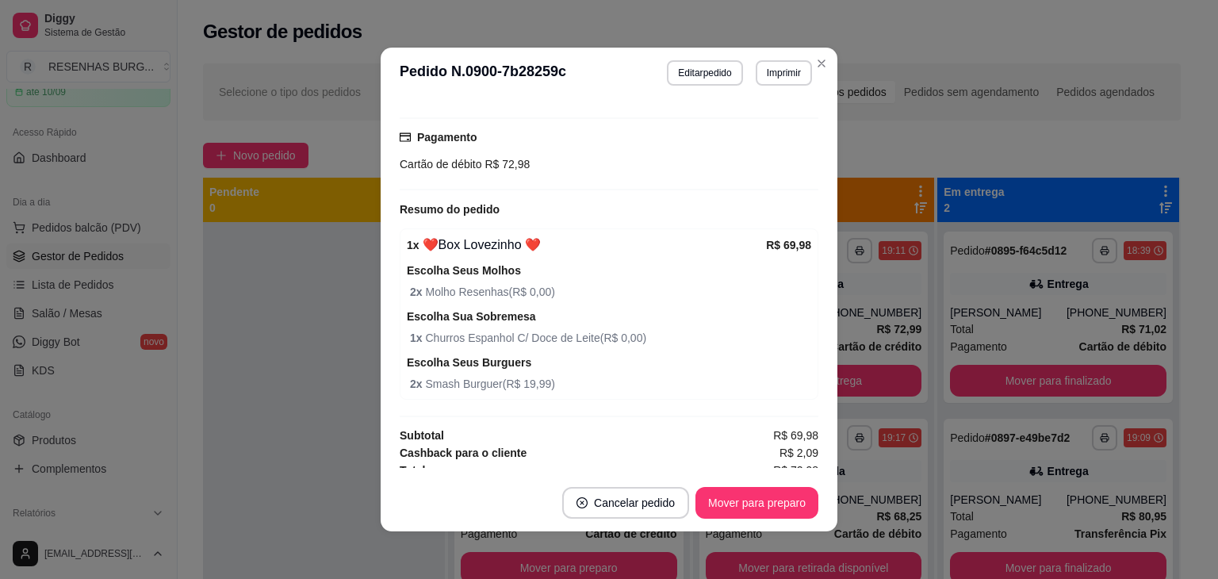
scroll to position [503, 0]
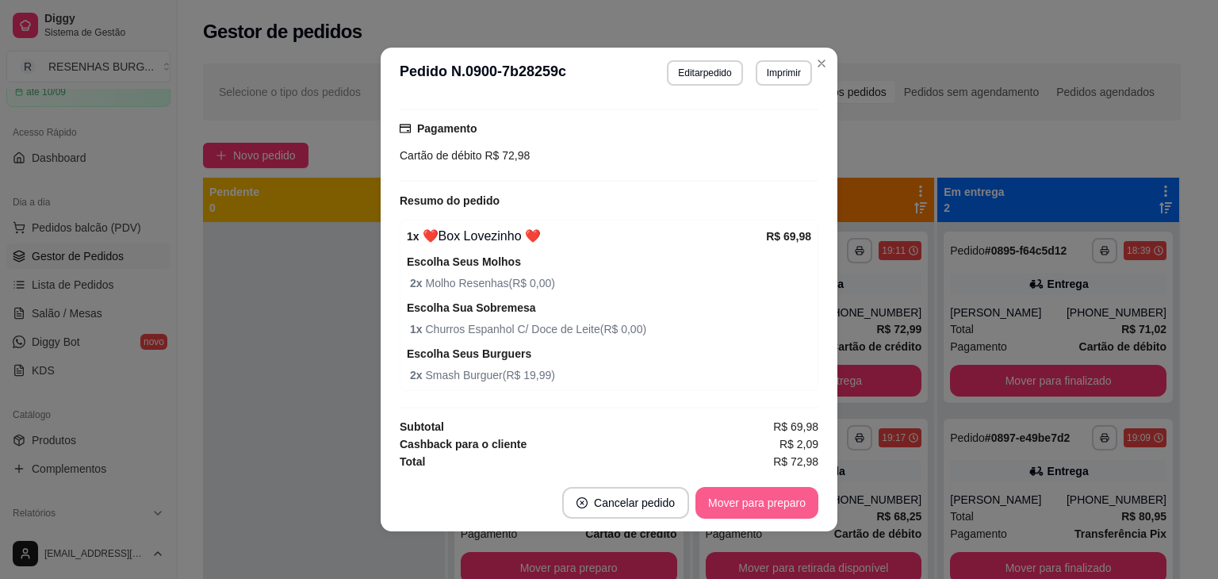
click at [743, 504] on button "Mover para preparo" at bounding box center [756, 503] width 123 height 32
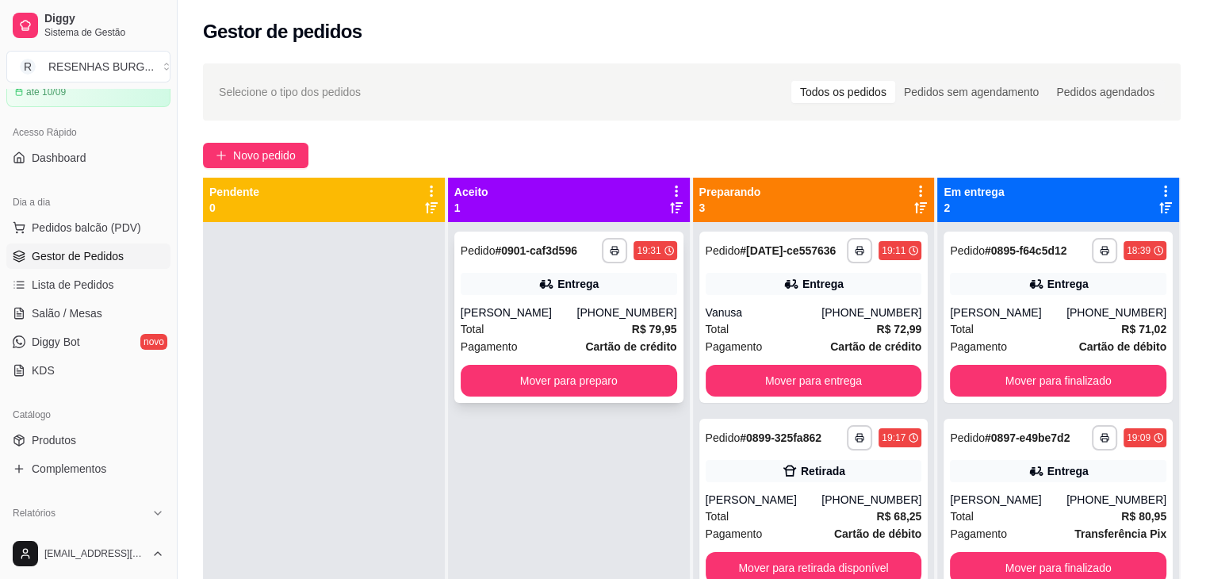
click at [571, 339] on div "Pagamento Cartão de crédito" at bounding box center [569, 346] width 216 height 17
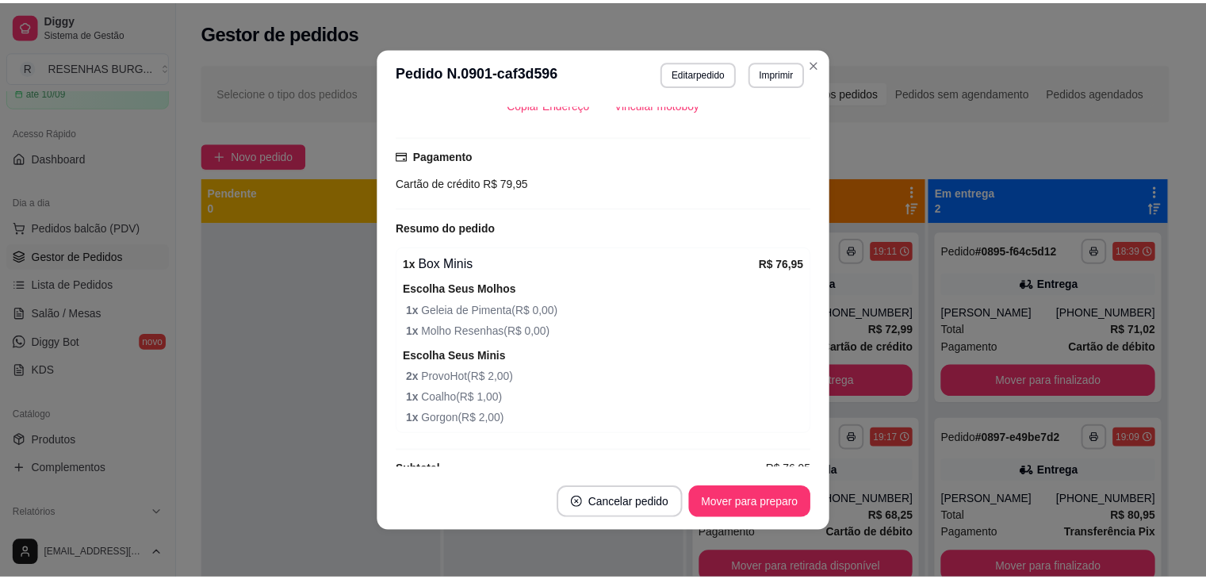
scroll to position [500, 0]
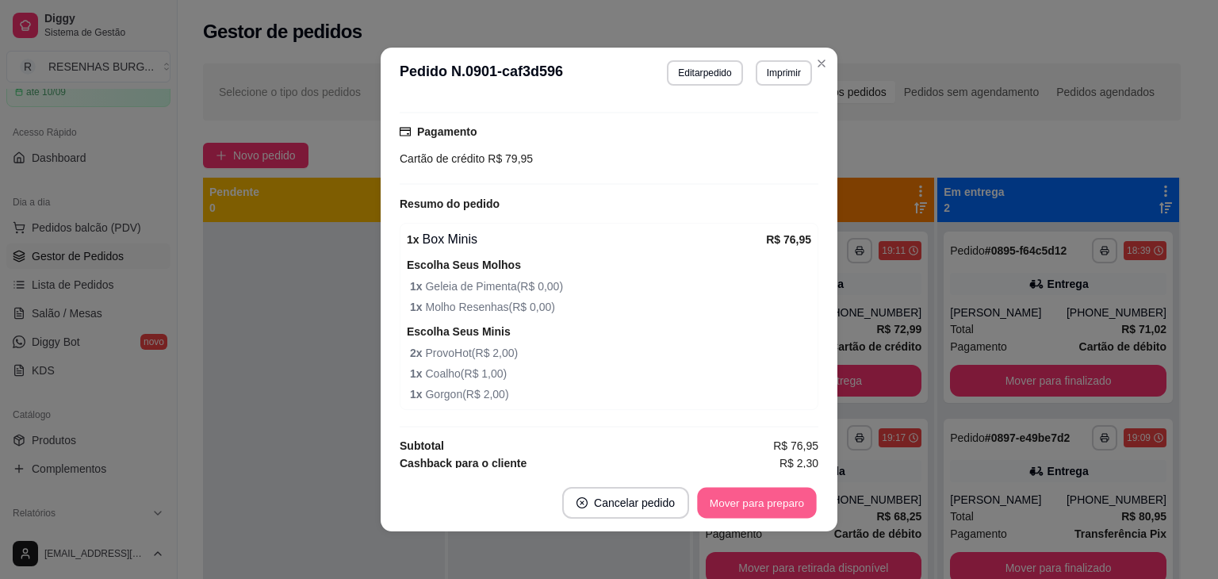
click at [730, 503] on button "Mover para preparo" at bounding box center [756, 503] width 119 height 31
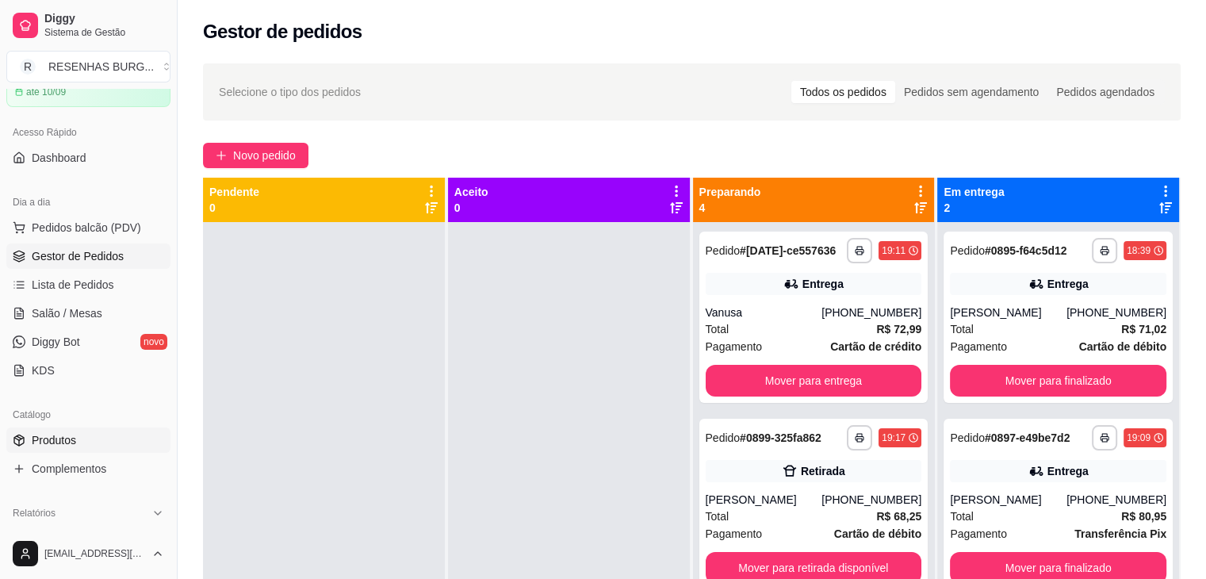
click at [68, 438] on span "Produtos" at bounding box center [54, 440] width 44 height 16
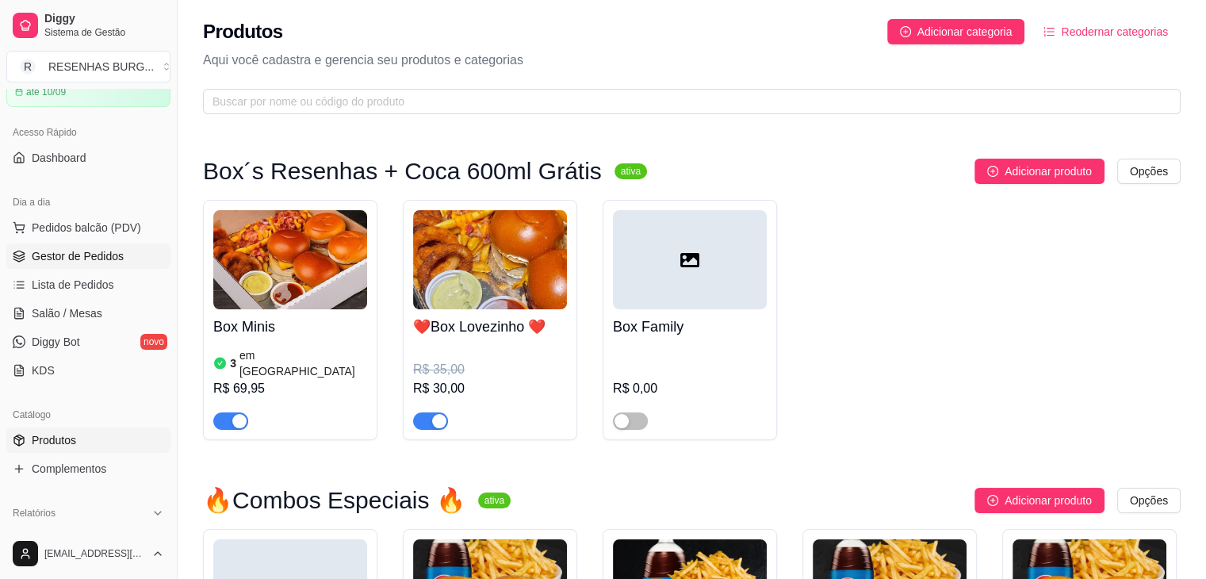
click at [96, 258] on span "Gestor de Pedidos" at bounding box center [78, 256] width 92 height 16
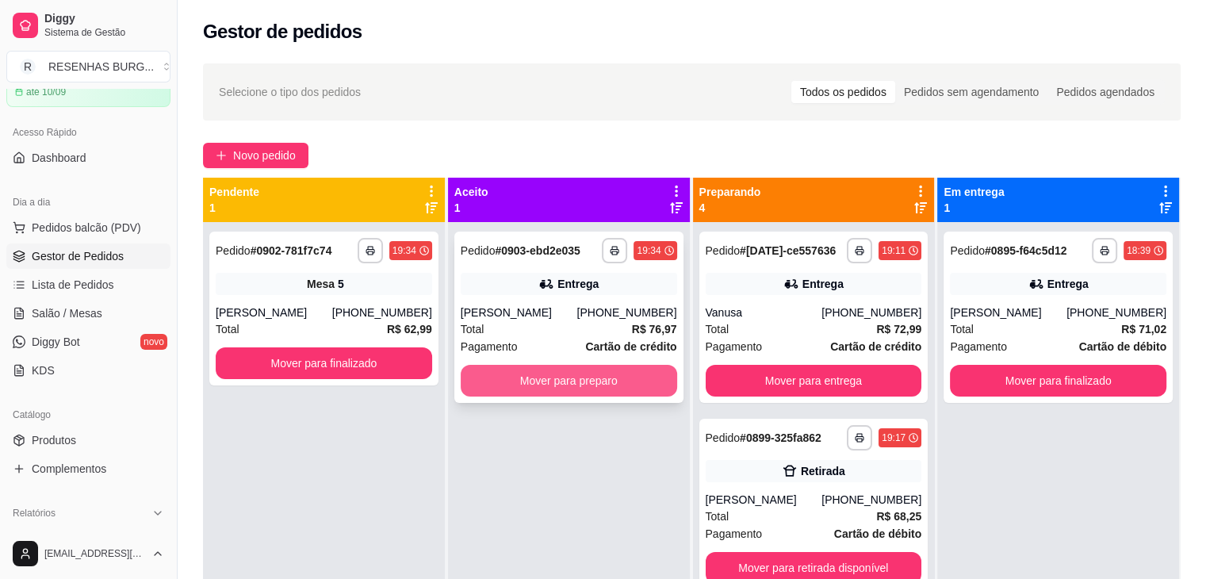
click at [578, 370] on button "Mover para preparo" at bounding box center [569, 381] width 216 height 32
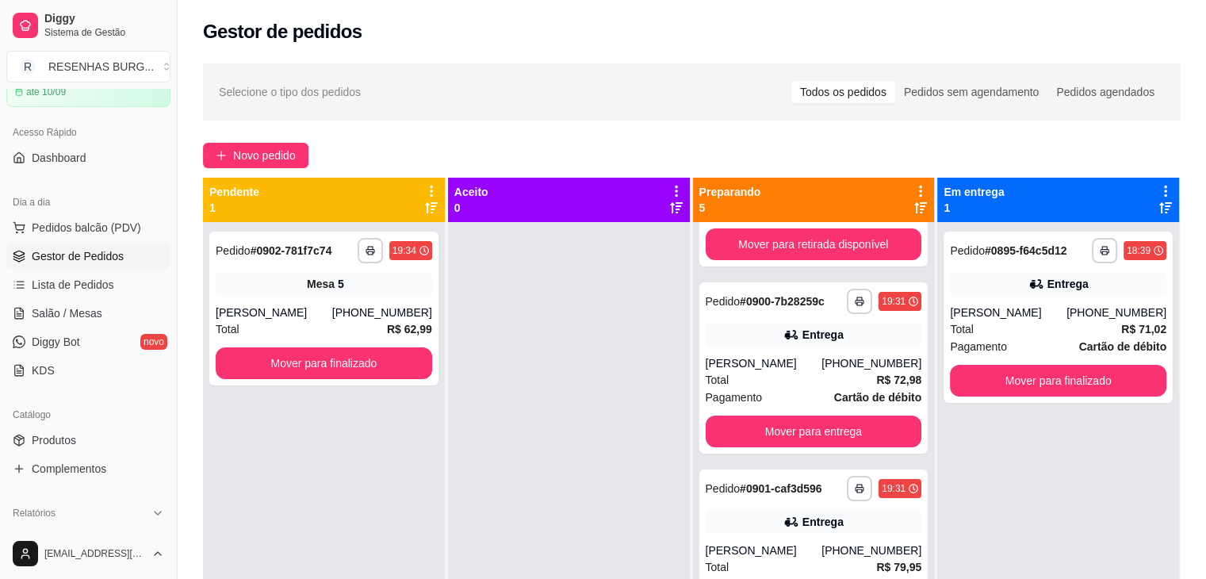
scroll to position [373, 0]
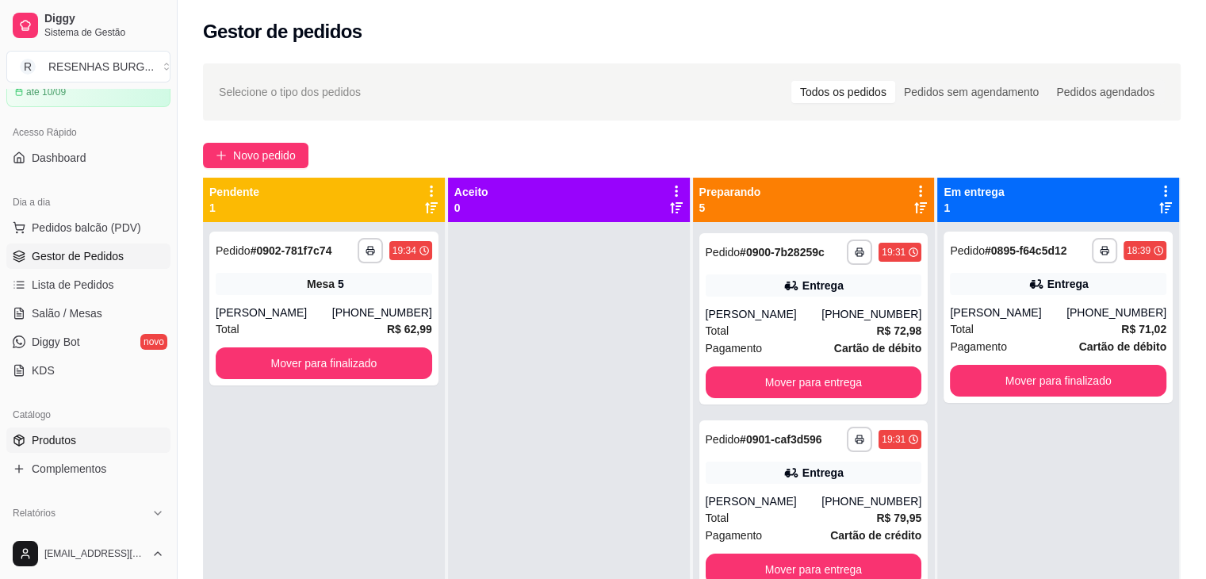
click at [67, 437] on span "Produtos" at bounding box center [54, 440] width 44 height 16
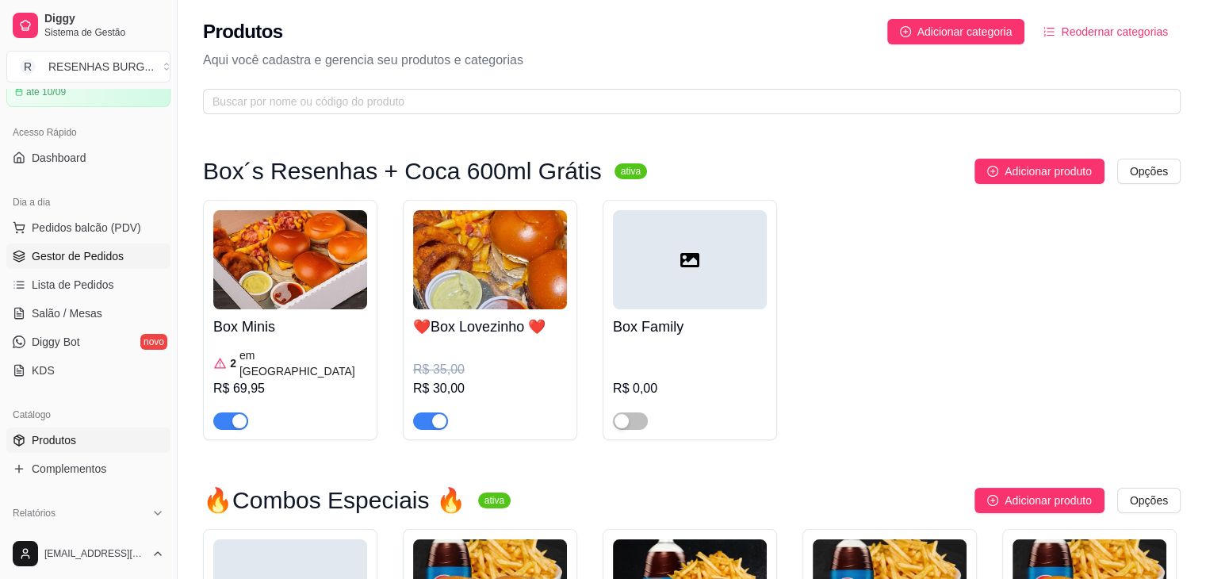
click at [80, 251] on span "Gestor de Pedidos" at bounding box center [78, 256] width 92 height 16
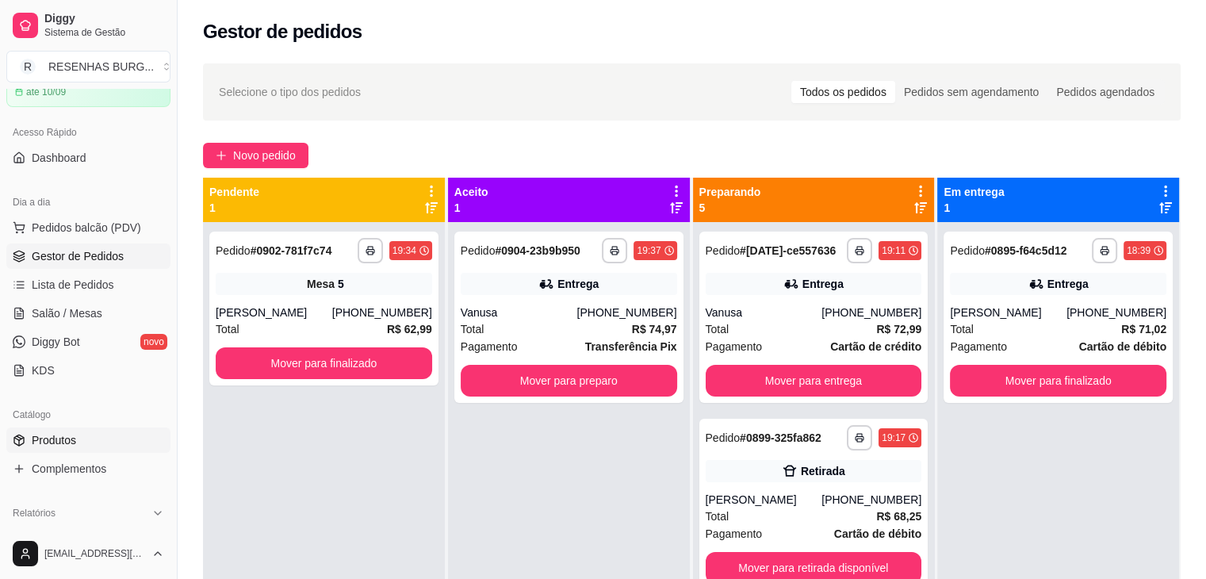
click at [63, 436] on span "Produtos" at bounding box center [54, 440] width 44 height 16
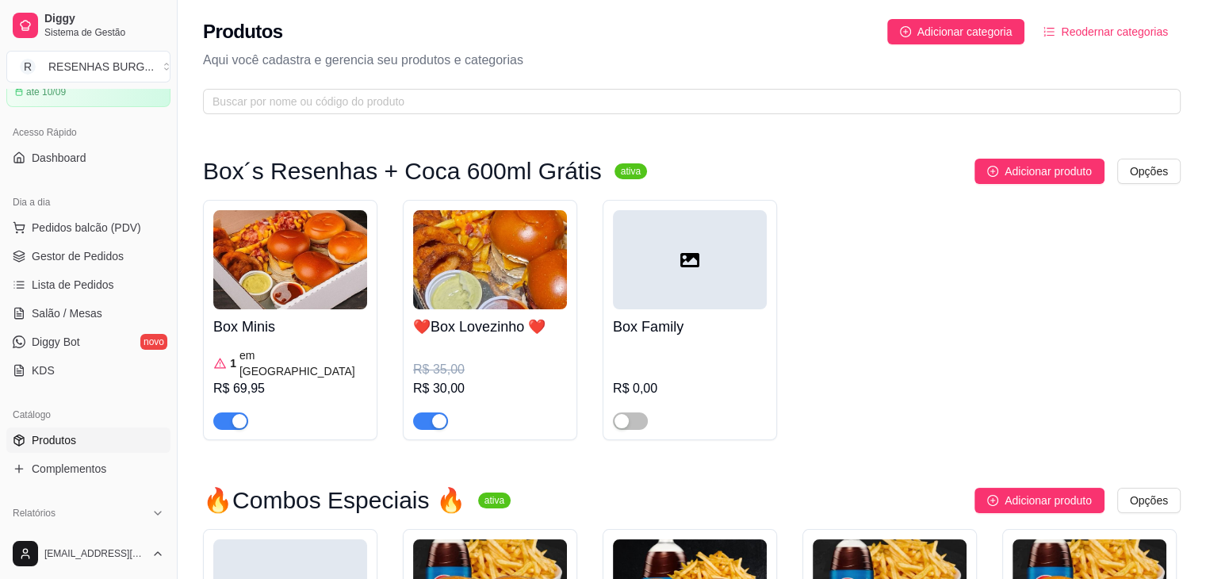
click at [433, 414] on div "button" at bounding box center [439, 421] width 14 height 14
click at [234, 414] on div "button" at bounding box center [239, 421] width 14 height 14
click at [76, 258] on span "Gestor de Pedidos" at bounding box center [78, 256] width 92 height 16
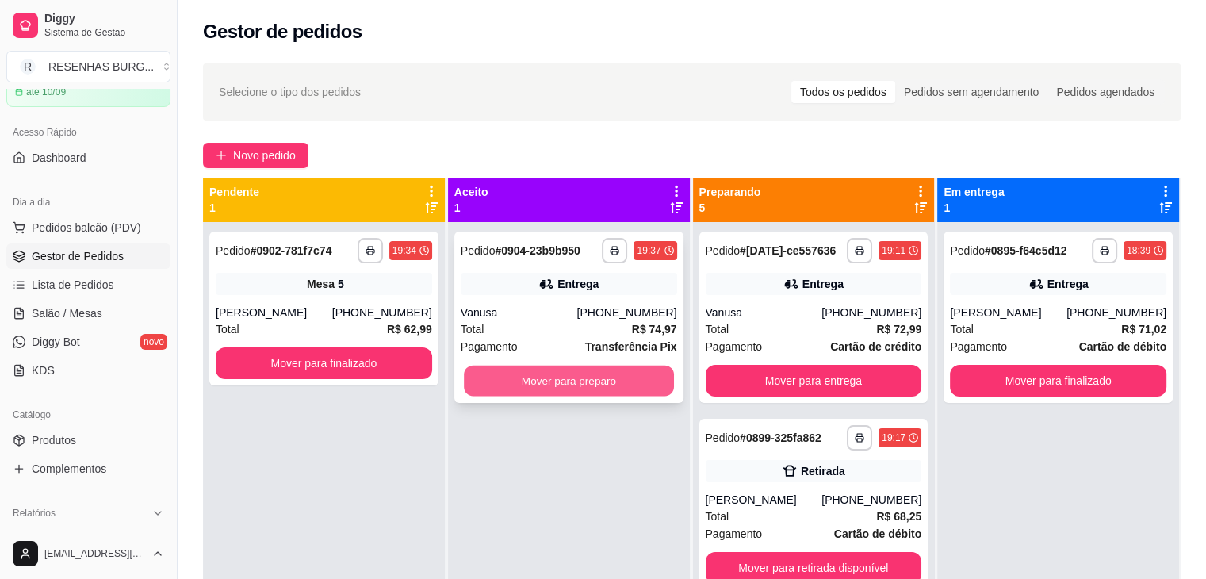
click at [523, 382] on button "Mover para preparo" at bounding box center [569, 381] width 210 height 31
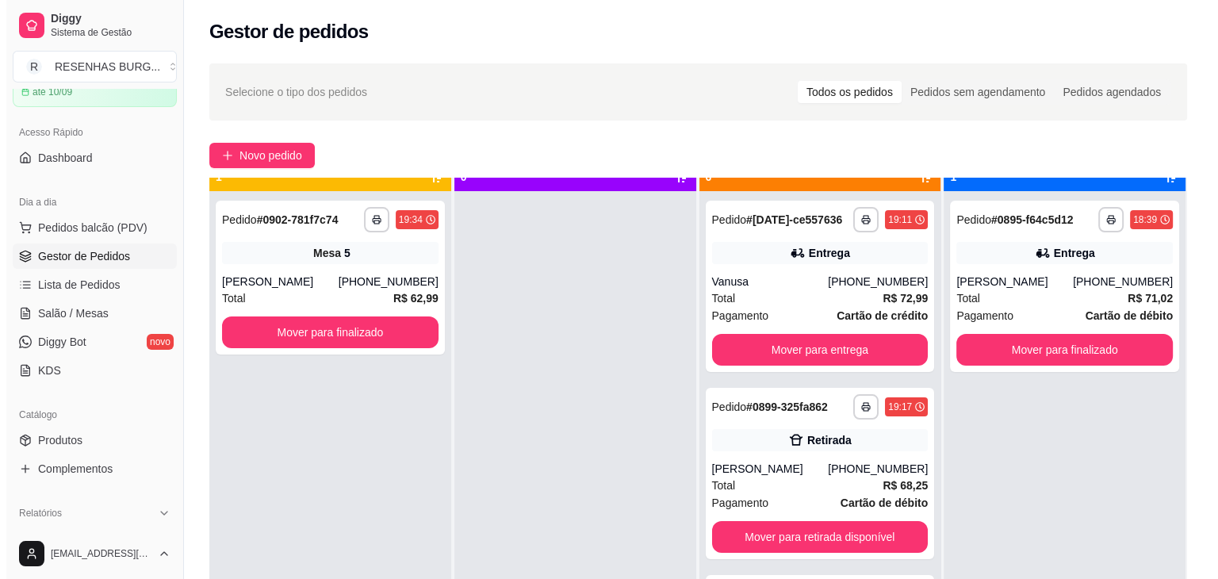
scroll to position [44, 0]
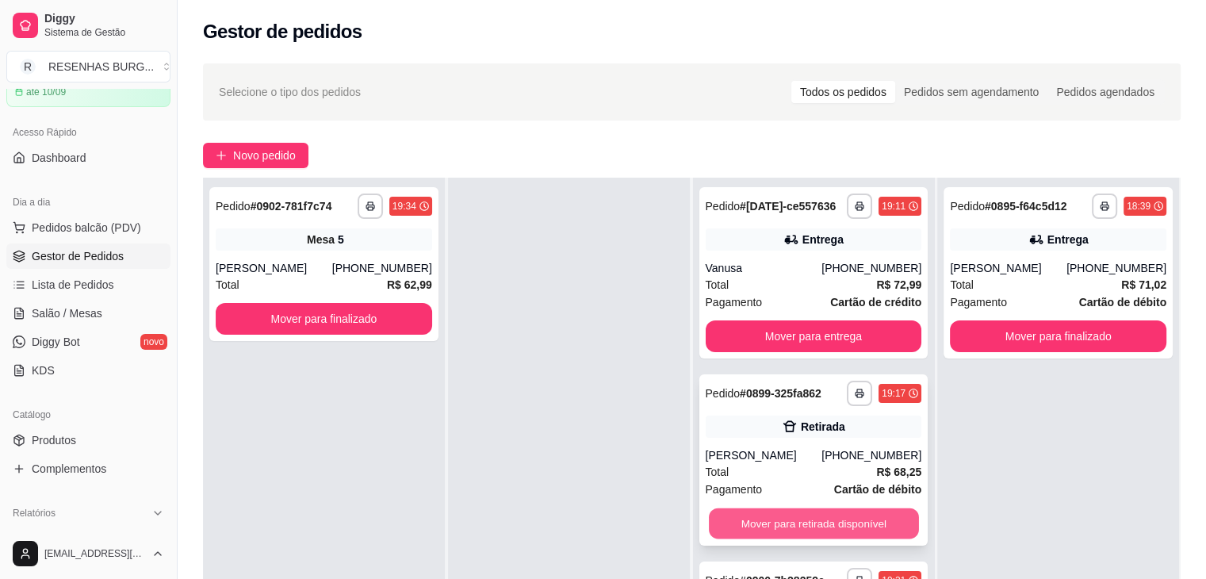
click at [813, 523] on button "Mover para retirada disponível" at bounding box center [814, 523] width 210 height 31
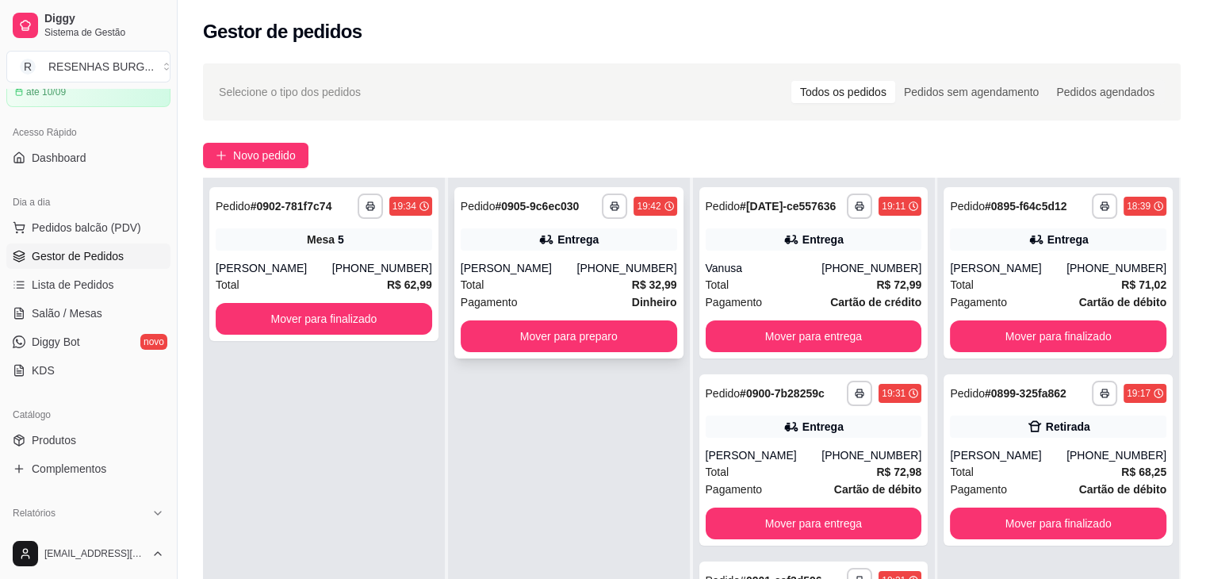
click at [563, 280] on div "Total R$ 32,99" at bounding box center [569, 284] width 216 height 17
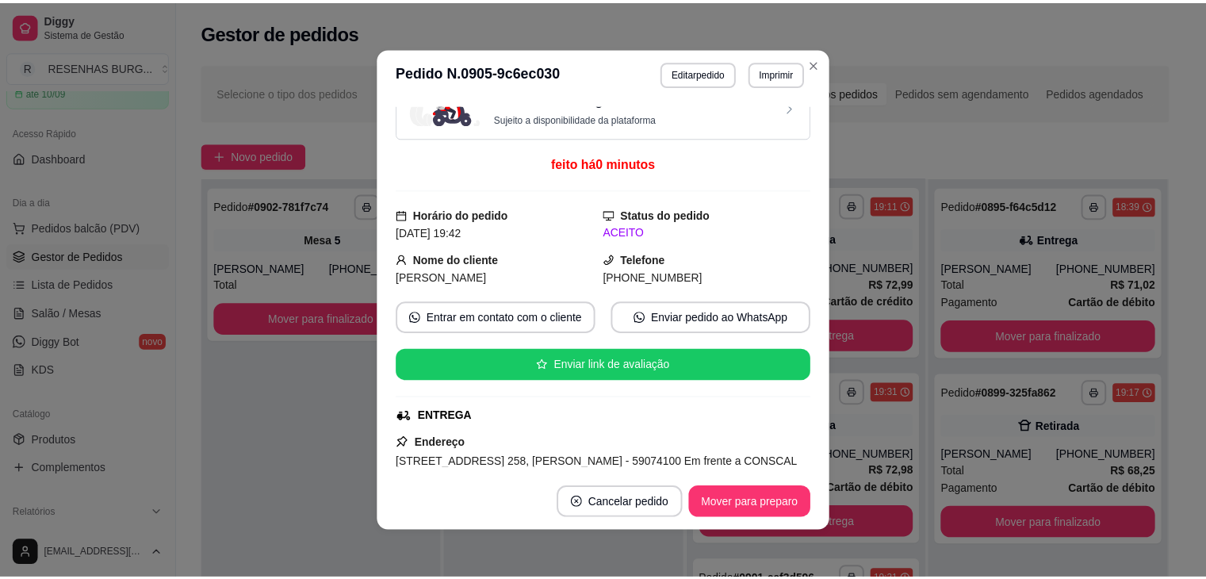
scroll to position [0, 0]
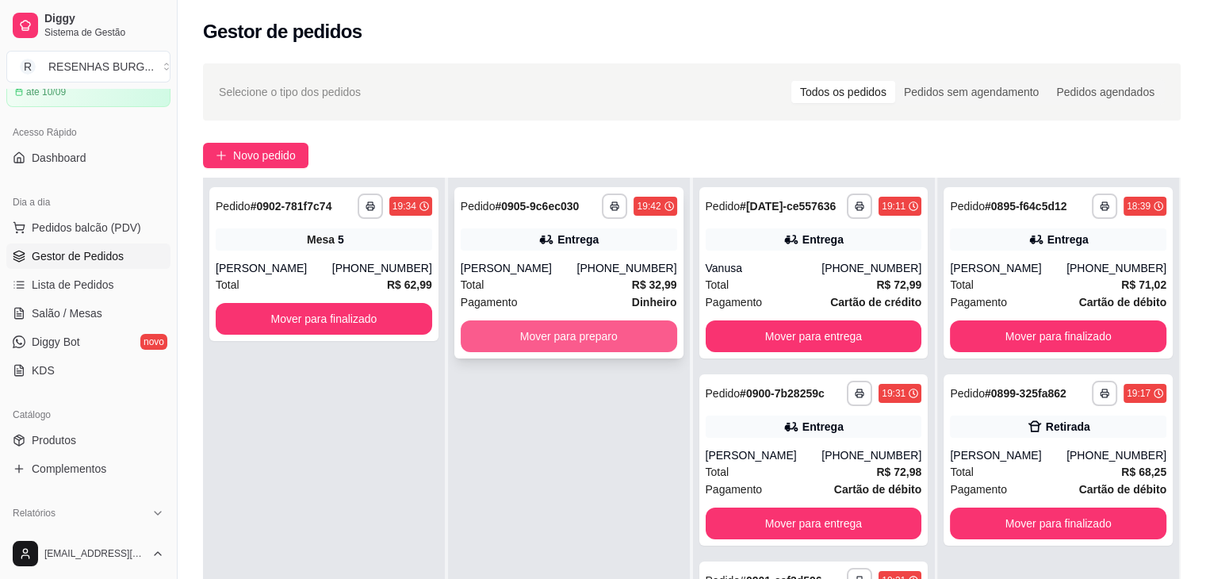
click at [568, 331] on button "Mover para preparo" at bounding box center [569, 336] width 216 height 32
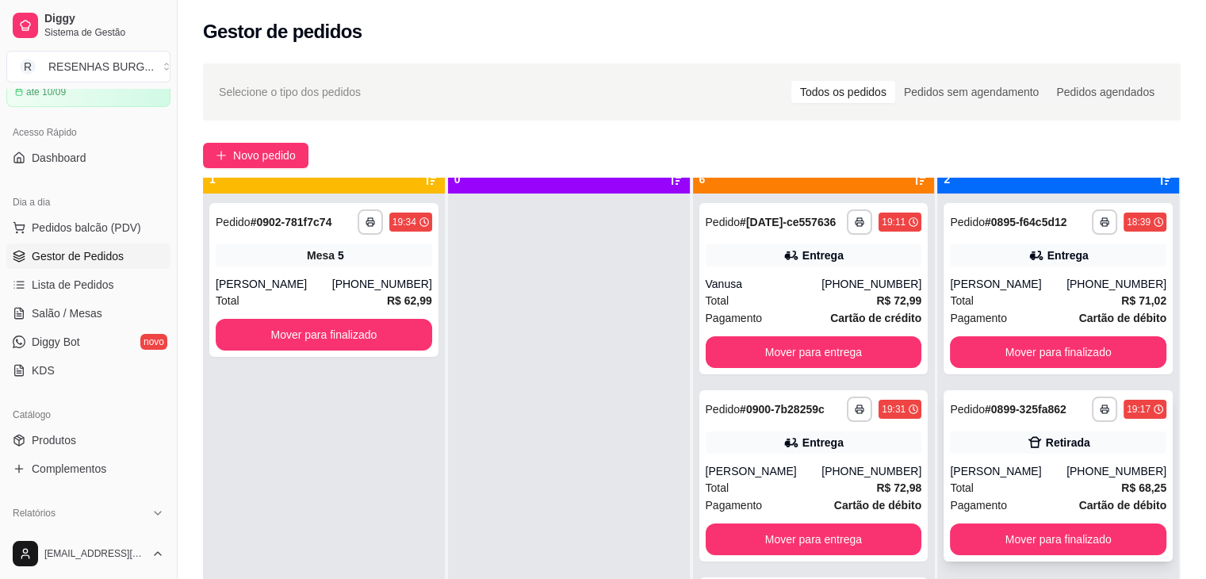
scroll to position [44, 0]
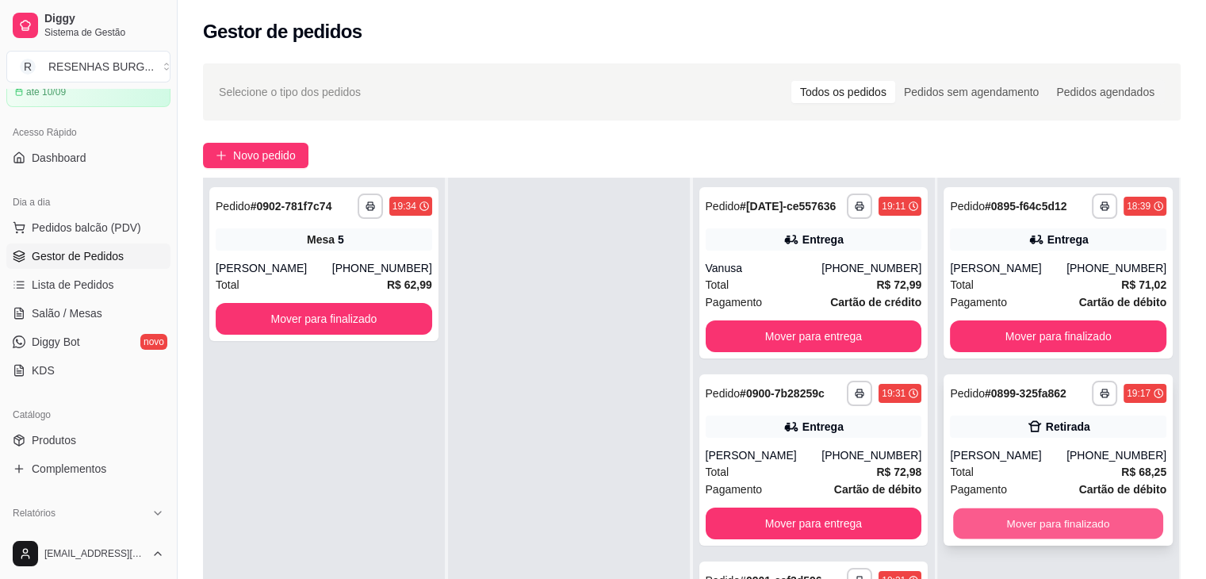
click at [996, 524] on button "Mover para finalizado" at bounding box center [1058, 523] width 210 height 31
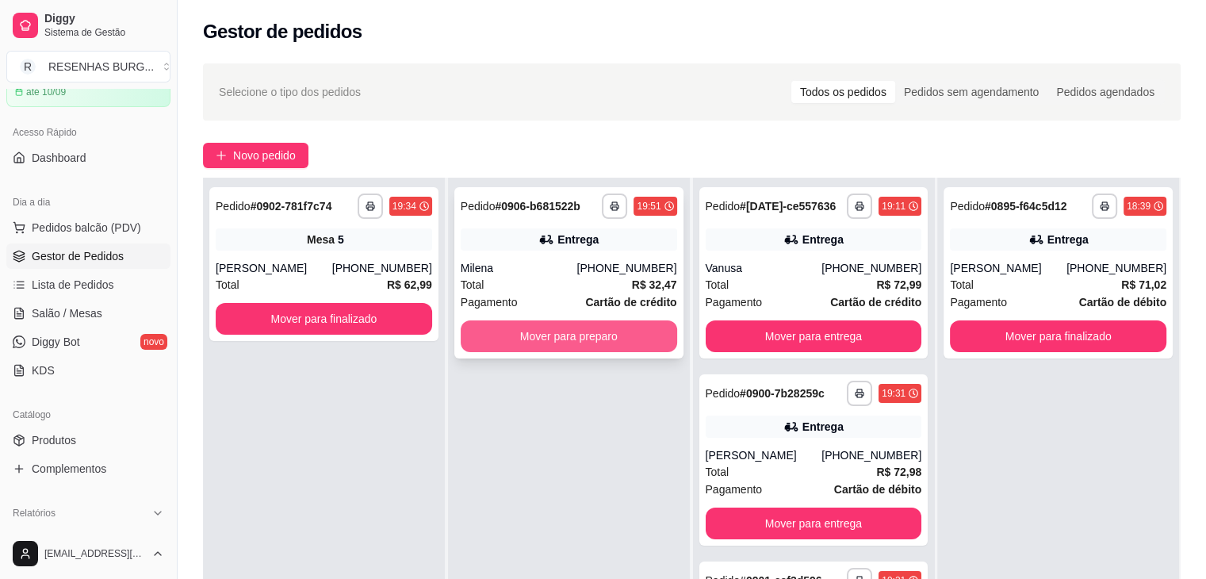
click at [564, 337] on button "Mover para preparo" at bounding box center [569, 336] width 216 height 32
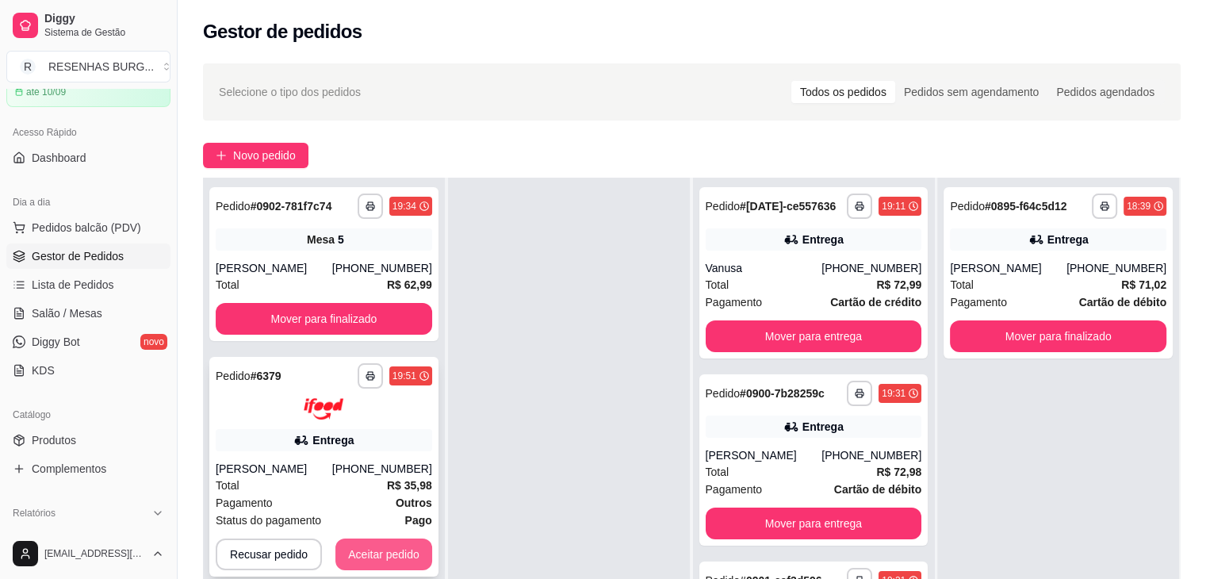
click at [393, 547] on button "Aceitar pedido" at bounding box center [383, 554] width 97 height 32
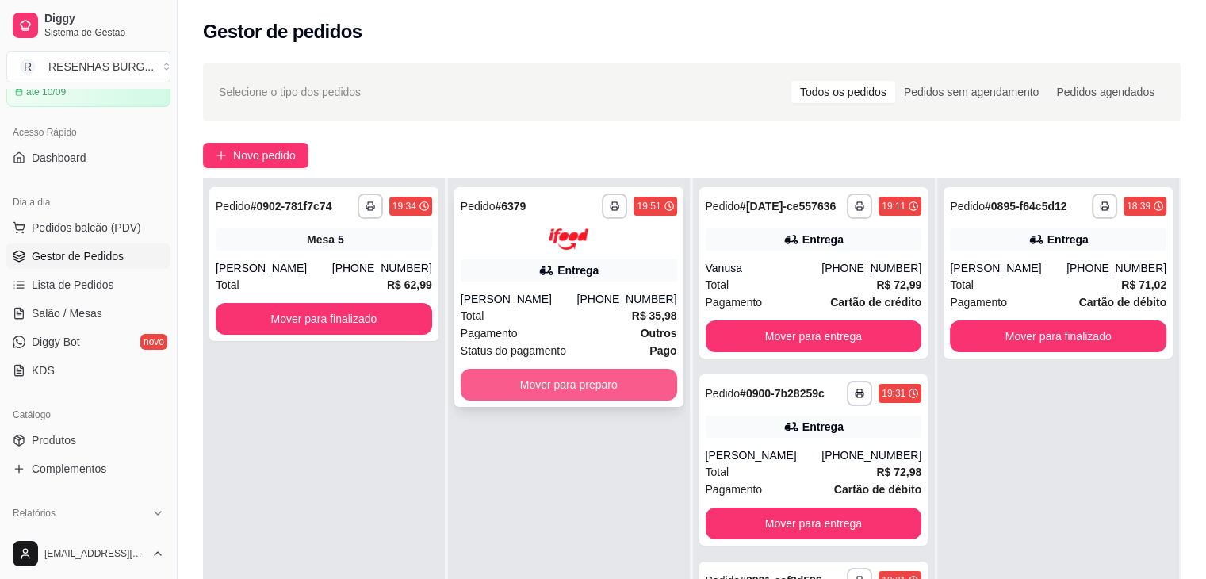
click at [565, 381] on button "Mover para preparo" at bounding box center [569, 385] width 216 height 32
click at [603, 392] on button "Mover para preparo" at bounding box center [569, 385] width 216 height 32
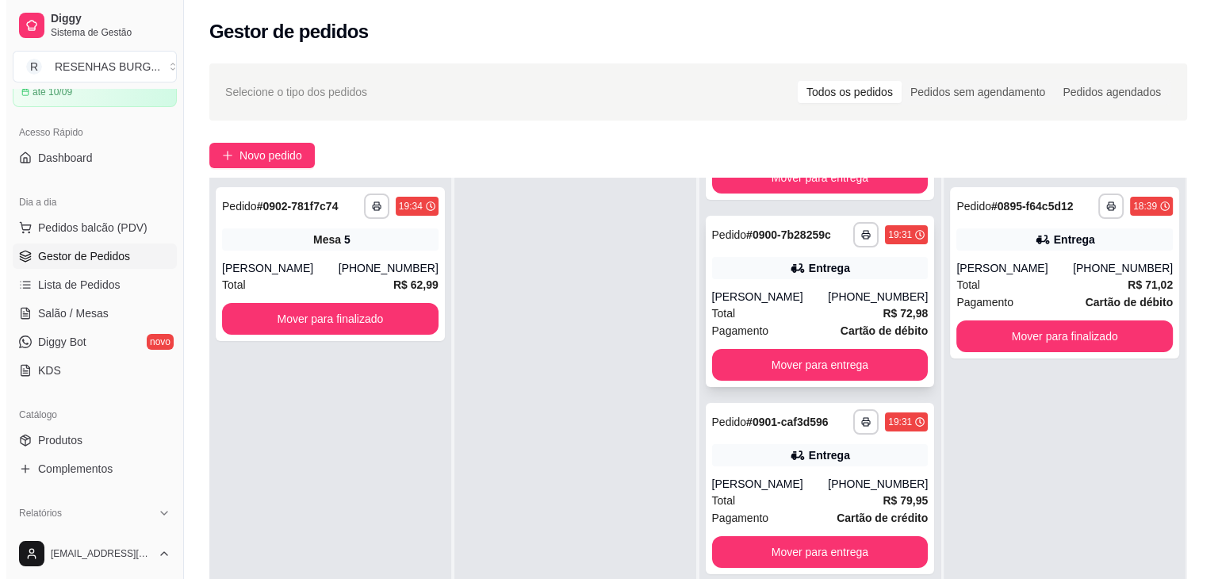
scroll to position [238, 0]
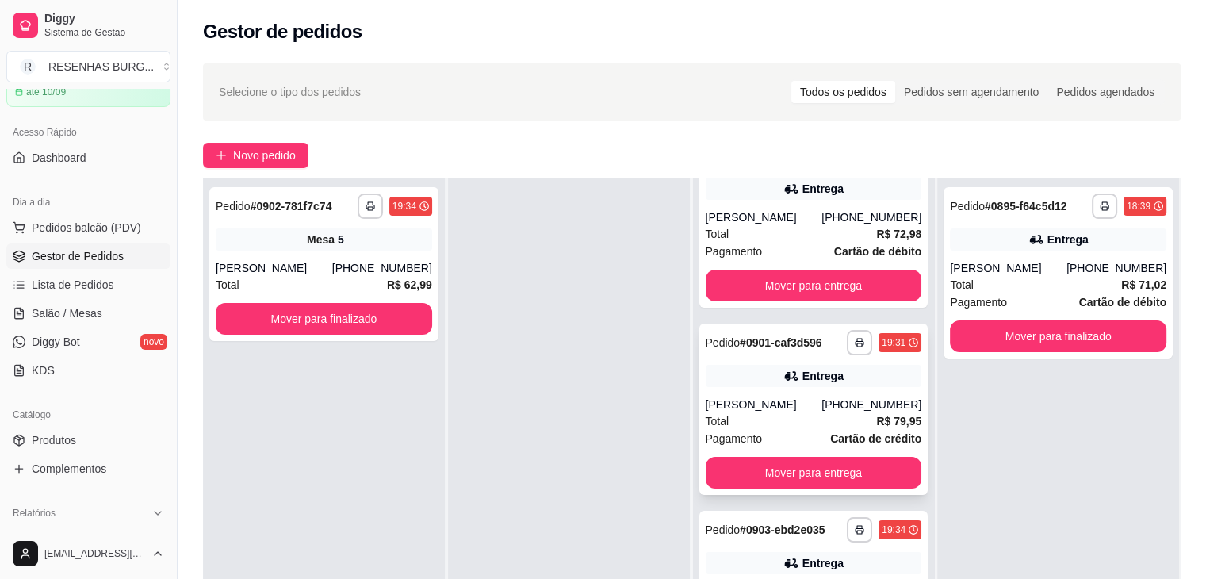
click at [770, 432] on div "Pagamento Cartão de crédito" at bounding box center [814, 438] width 216 height 17
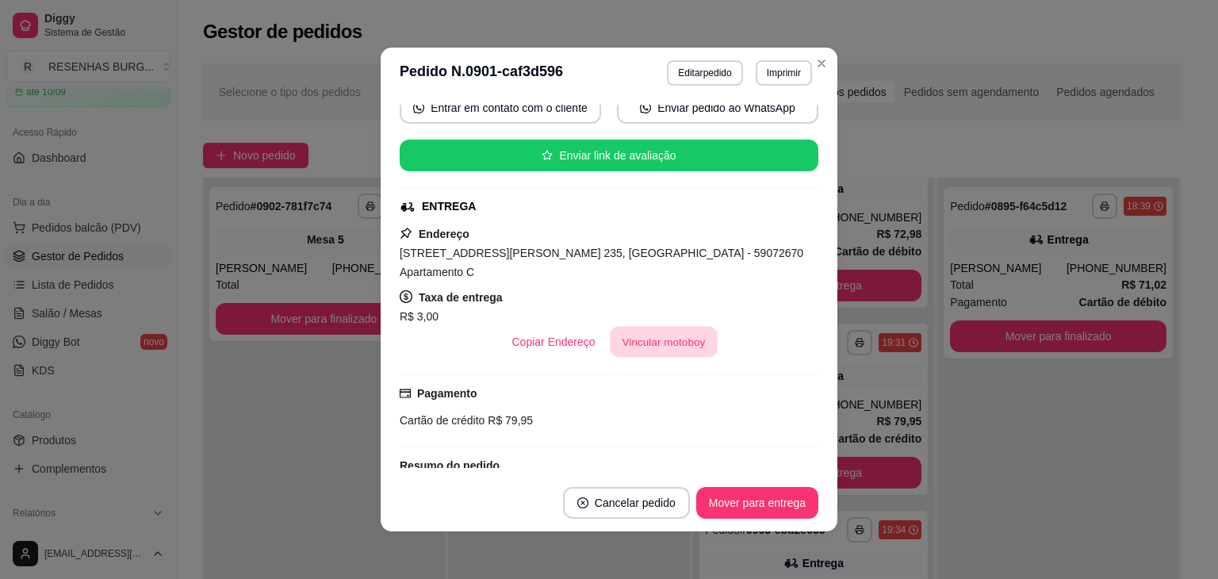
click at [662, 327] on button "Vincular motoboy" at bounding box center [664, 342] width 108 height 31
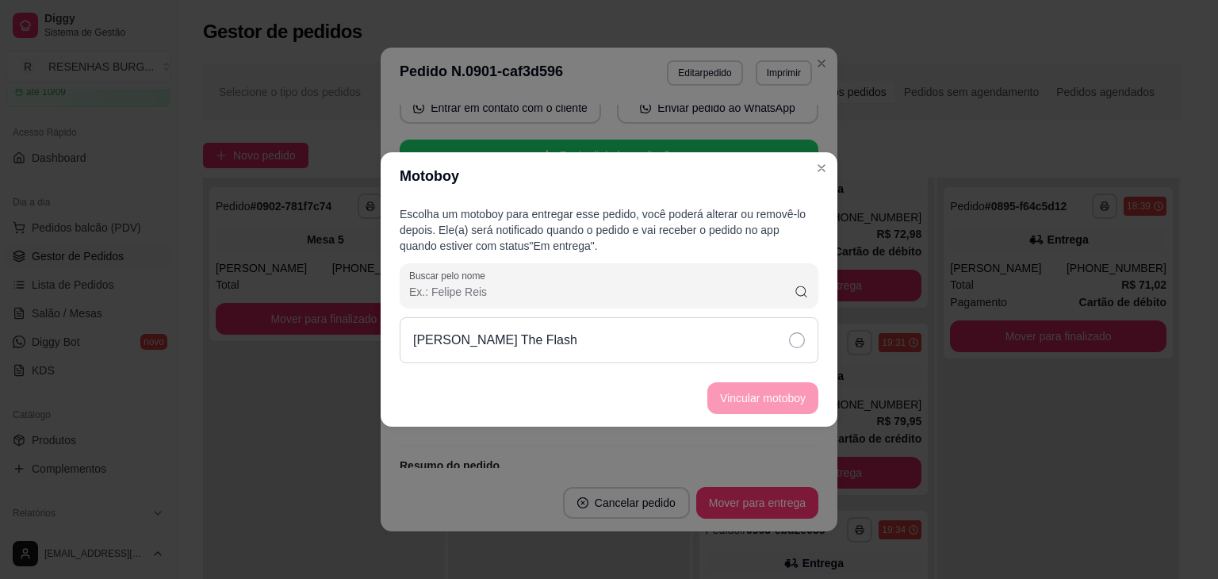
click at [800, 335] on icon at bounding box center [797, 340] width 16 height 16
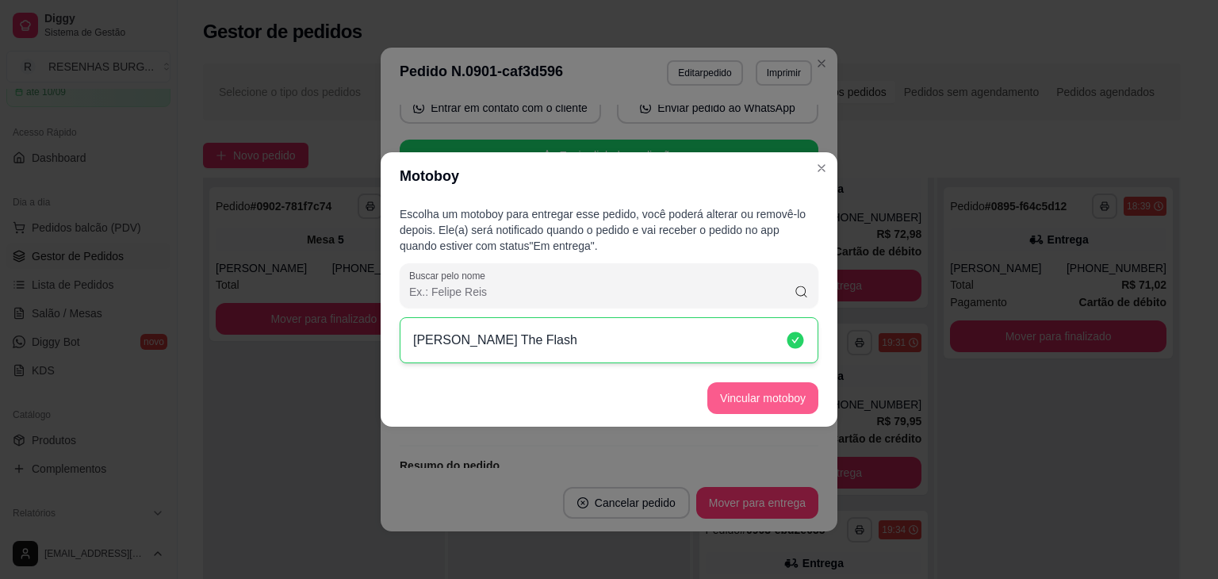
click at [772, 408] on button "Vincular motoboy" at bounding box center [762, 398] width 111 height 32
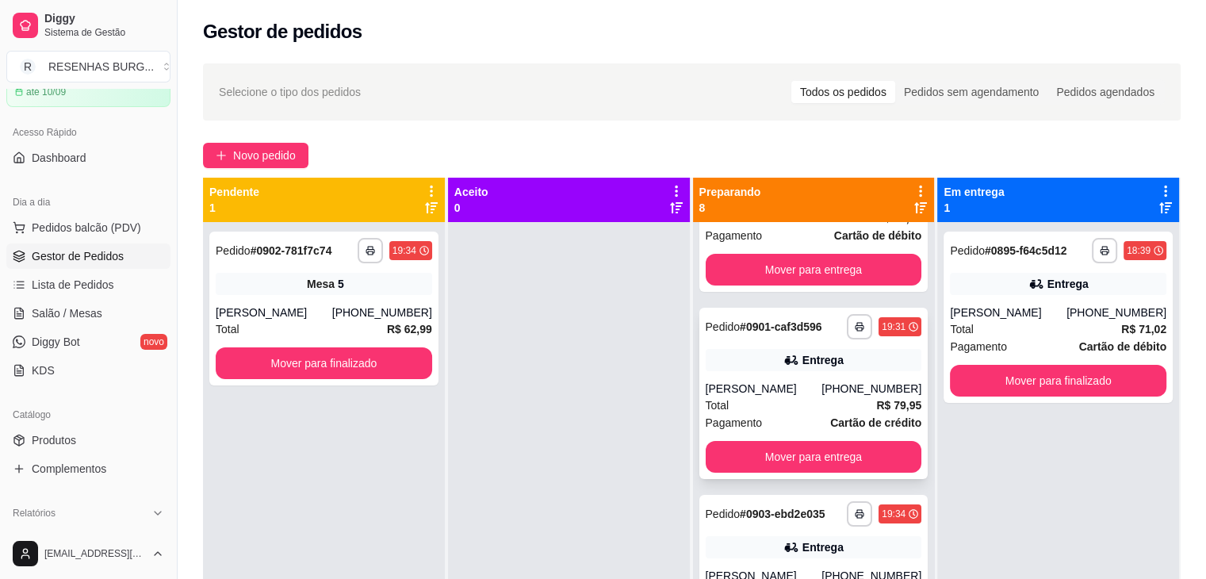
scroll to position [317, 0]
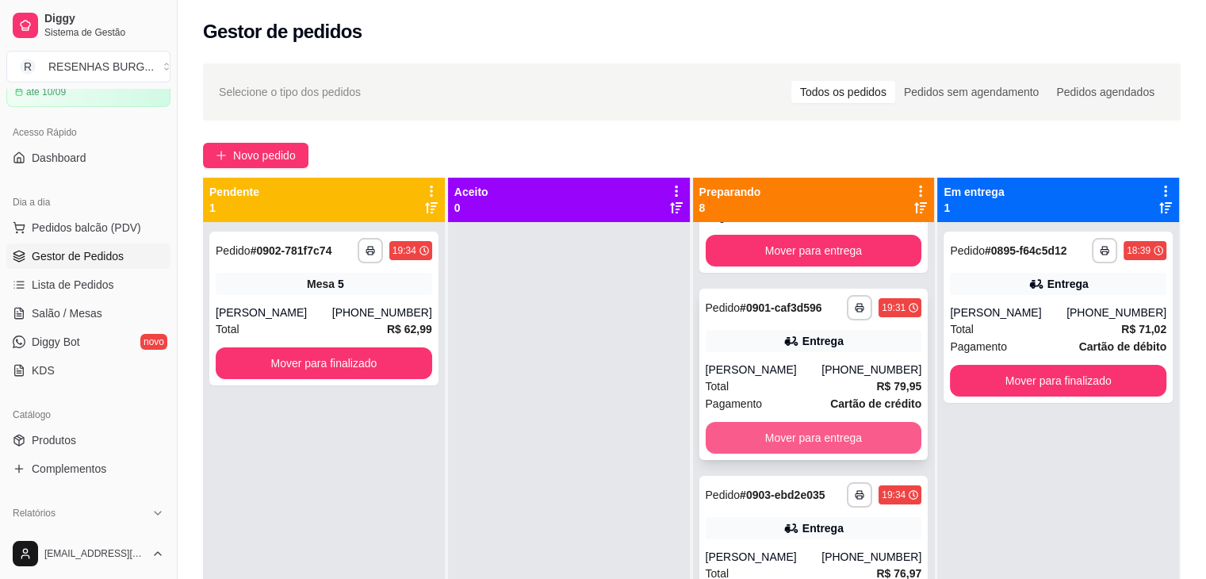
click at [771, 434] on button "Mover para entrega" at bounding box center [814, 438] width 216 height 32
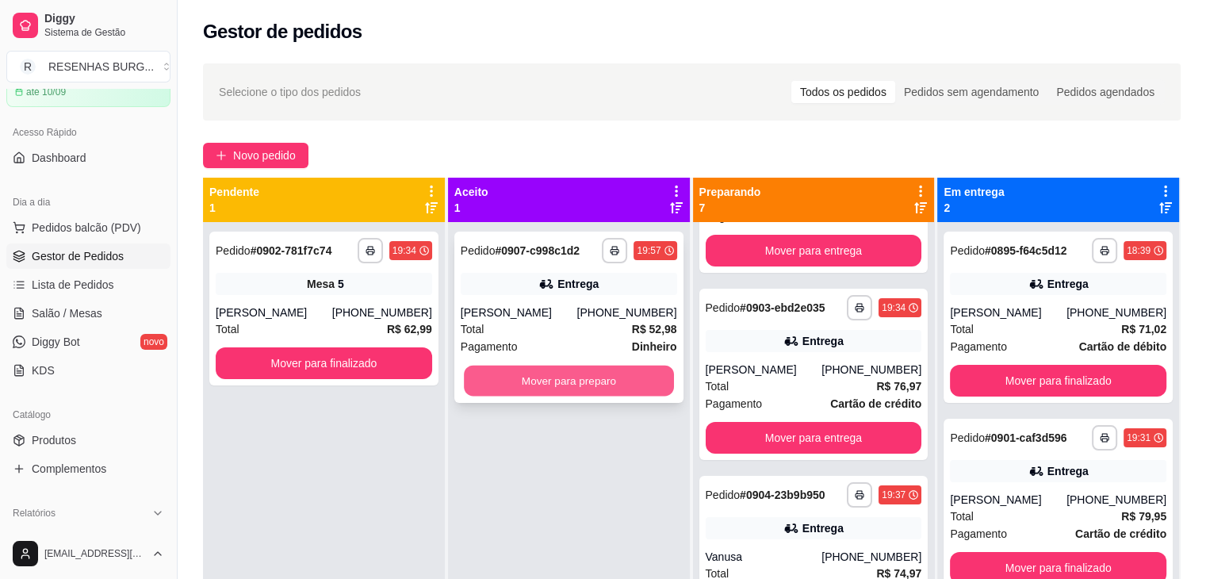
click at [590, 385] on button "Mover para preparo" at bounding box center [569, 381] width 210 height 31
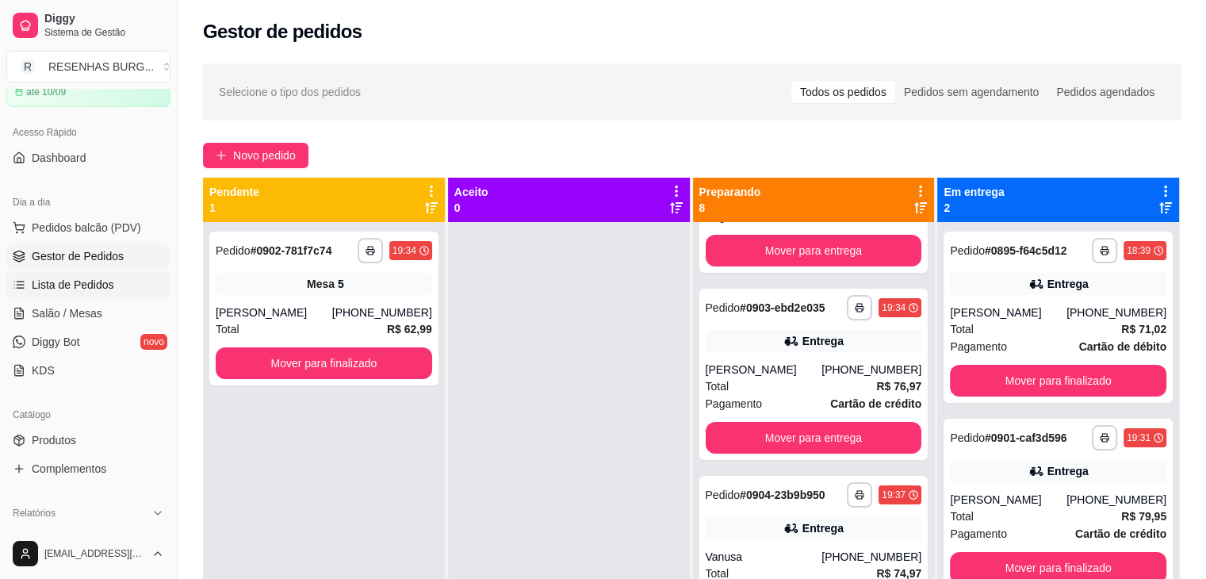
click at [90, 285] on span "Lista de Pedidos" at bounding box center [73, 285] width 82 height 16
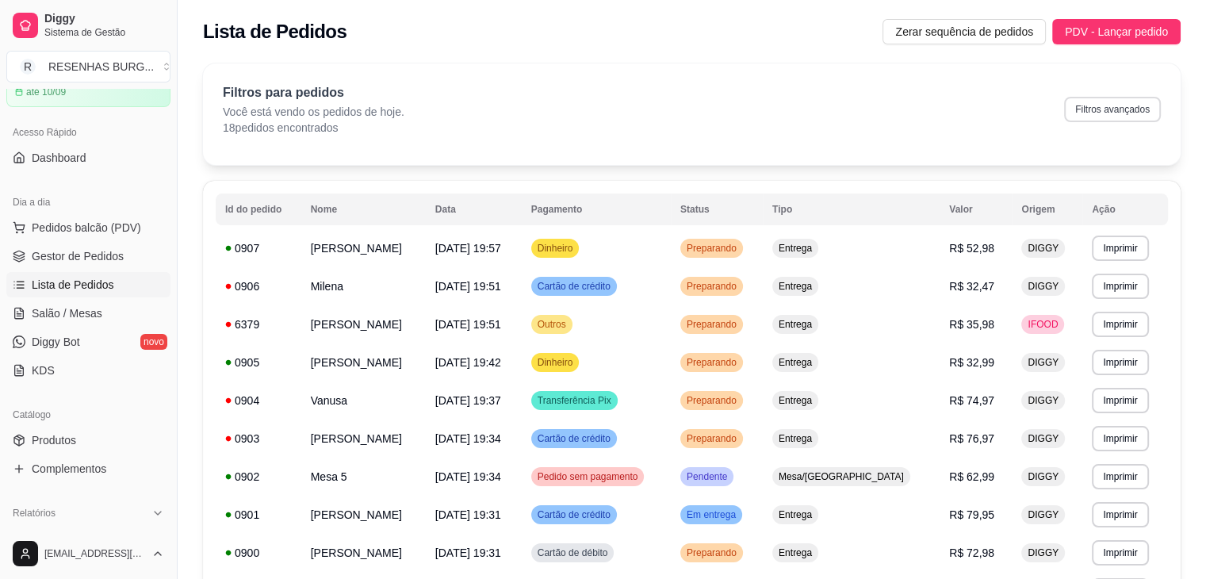
click at [1109, 118] on button "Filtros avançados" at bounding box center [1112, 109] width 97 height 25
select select "0"
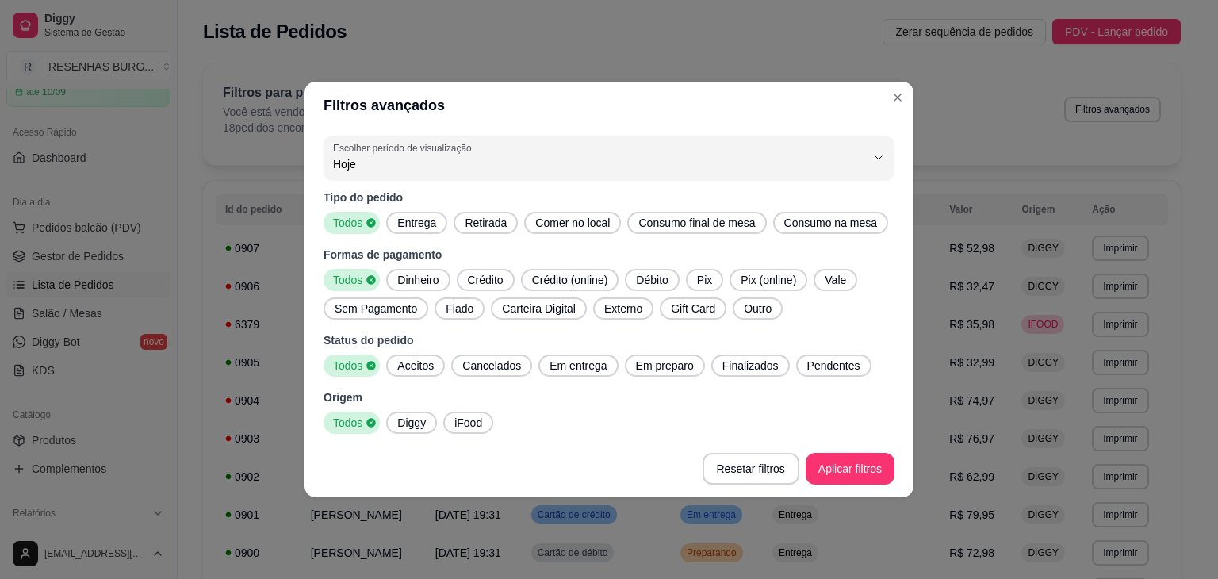
click at [416, 224] on span "Entrega" at bounding box center [417, 223] width 52 height 16
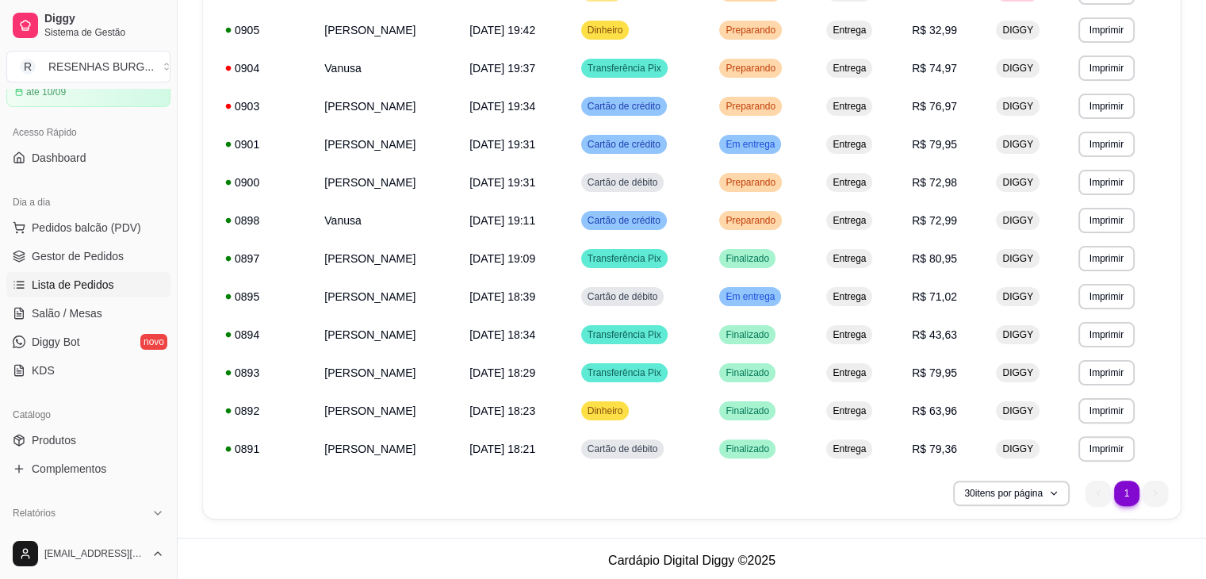
scroll to position [336, 0]
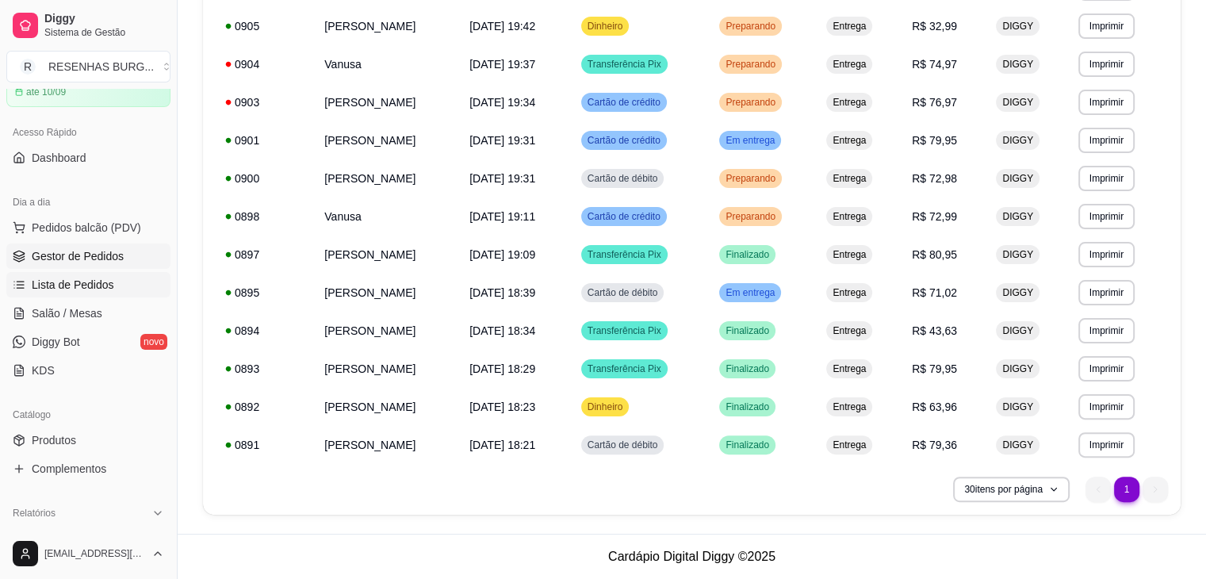
click at [96, 258] on span "Gestor de Pedidos" at bounding box center [78, 256] width 92 height 16
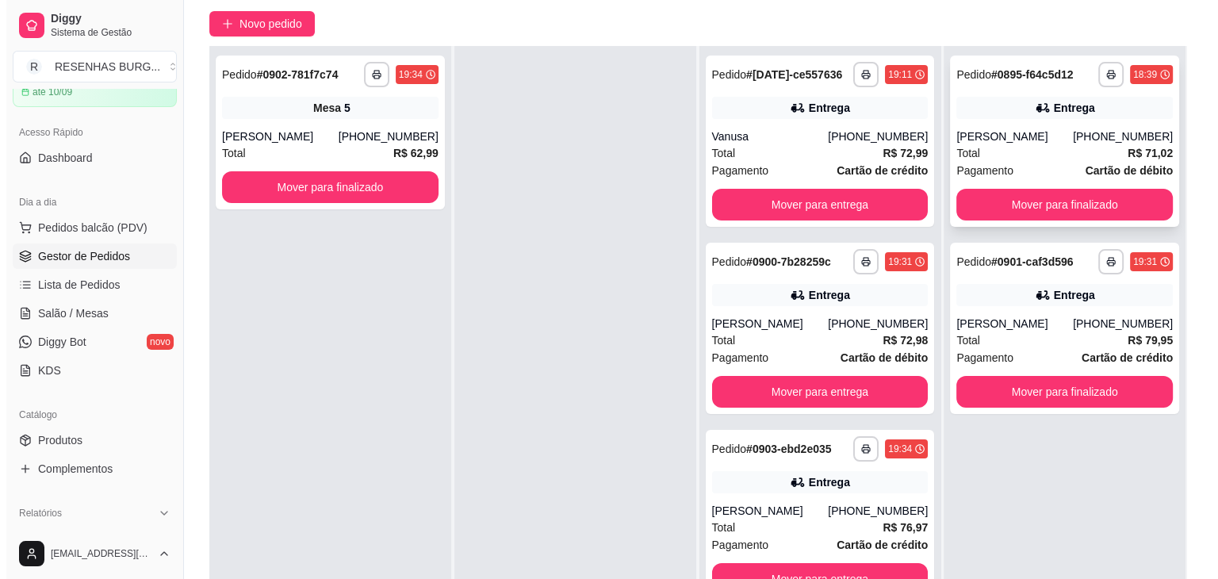
scroll to position [159, 0]
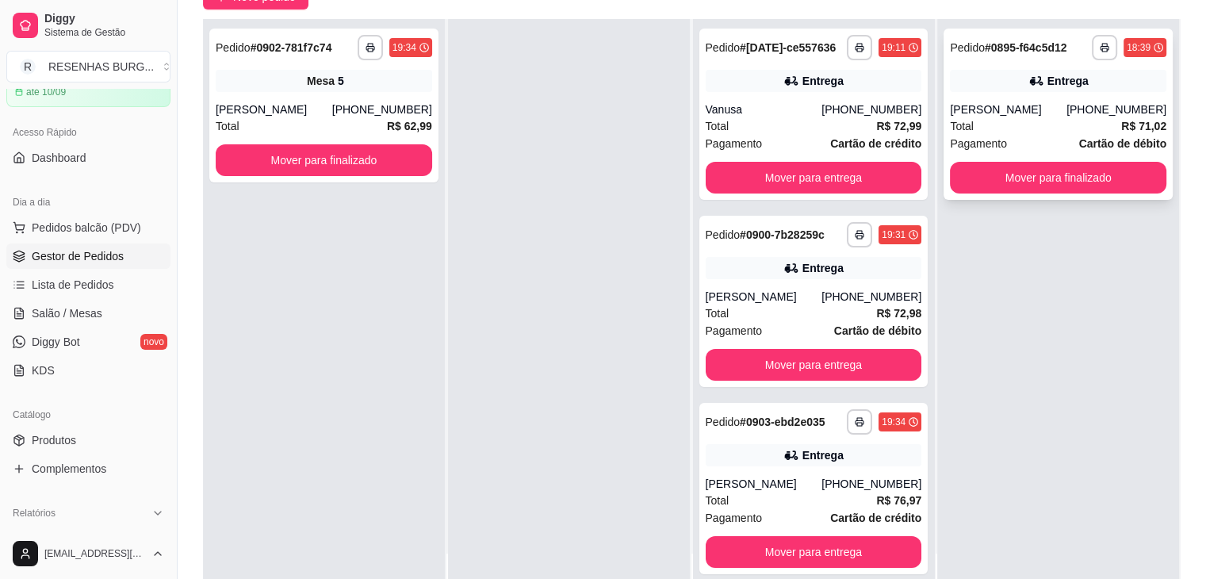
click at [1080, 98] on div "**********" at bounding box center [1058, 114] width 229 height 171
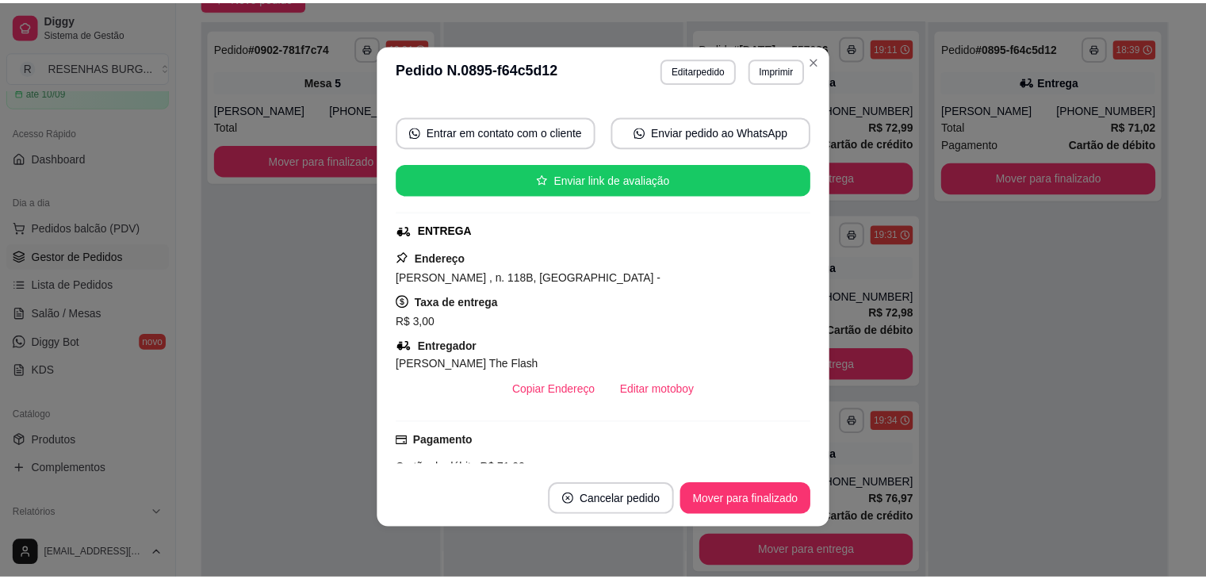
scroll to position [238, 0]
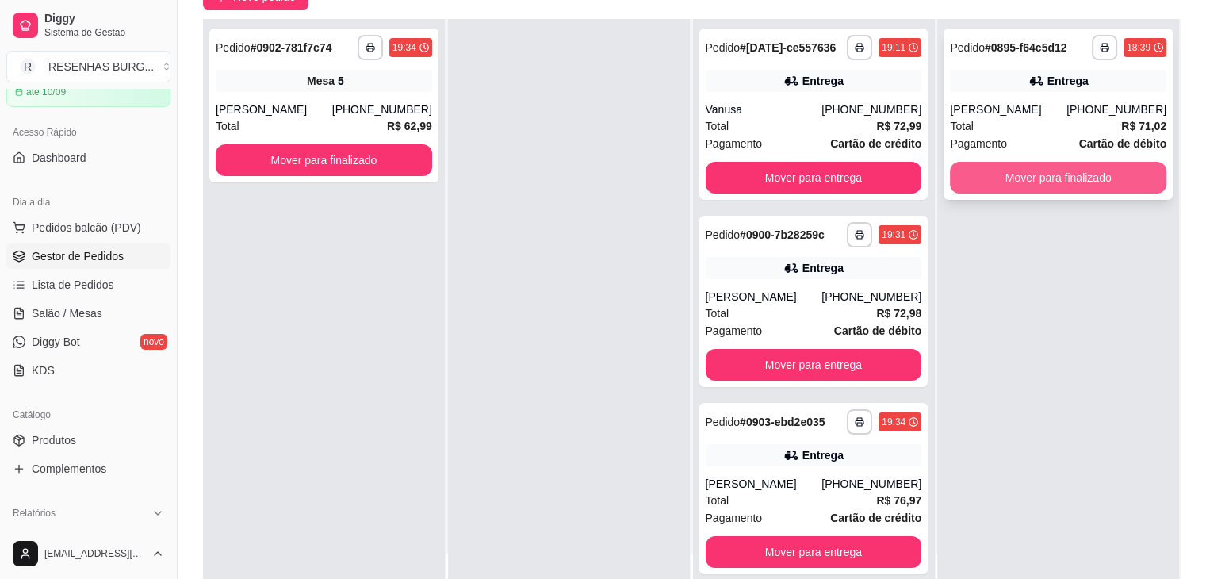
click at [1033, 178] on button "Mover para finalizado" at bounding box center [1058, 178] width 216 height 32
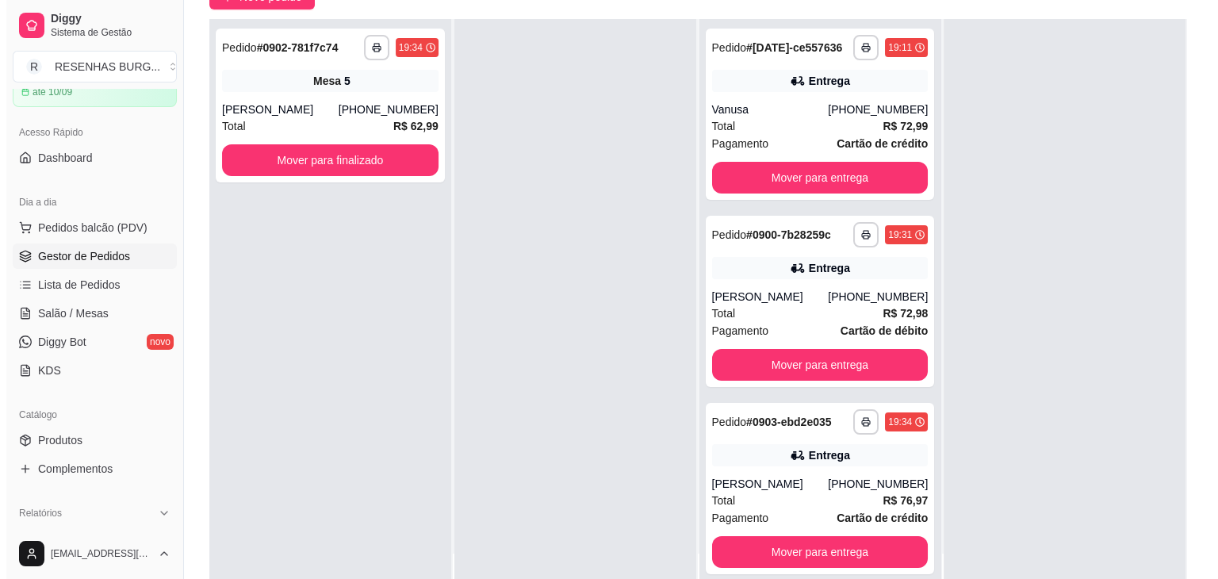
scroll to position [0, 0]
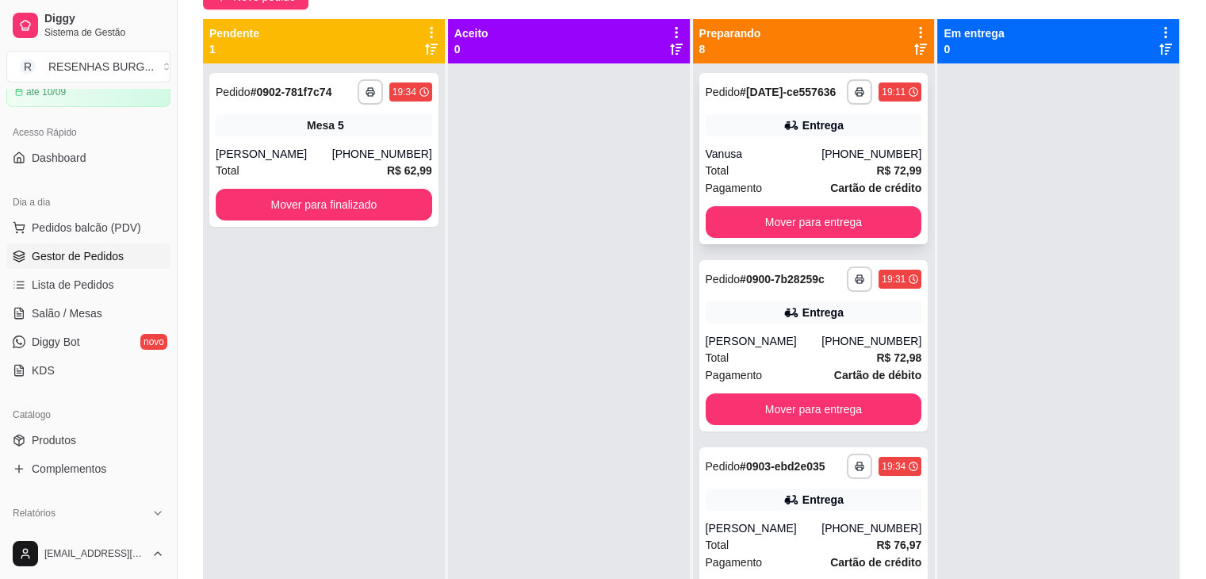
click at [759, 137] on div "**********" at bounding box center [813, 158] width 229 height 171
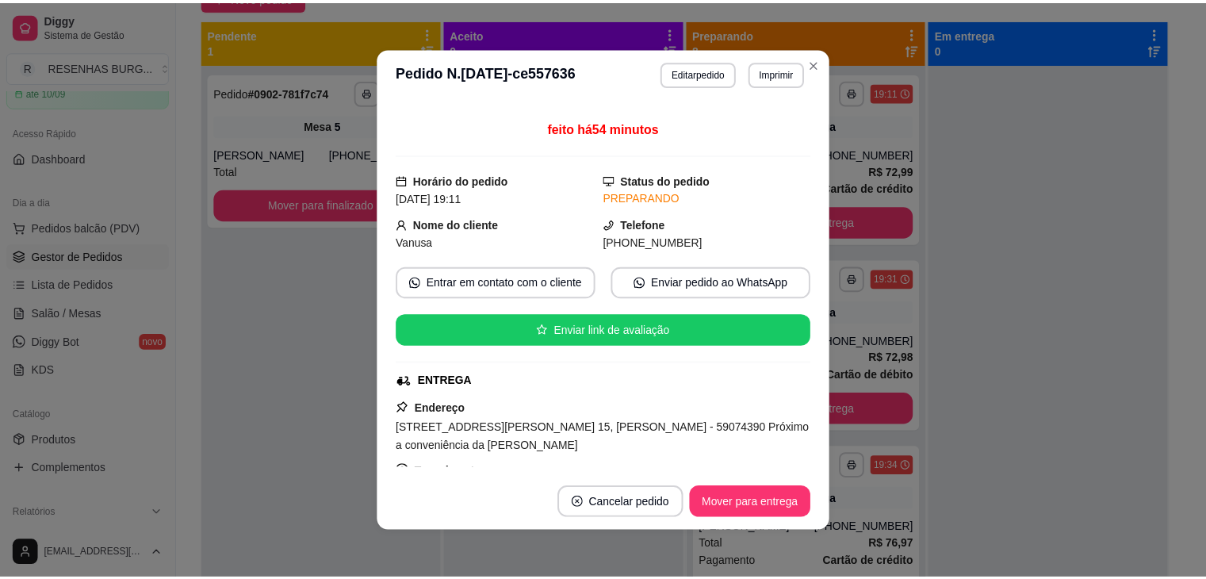
scroll to position [159, 0]
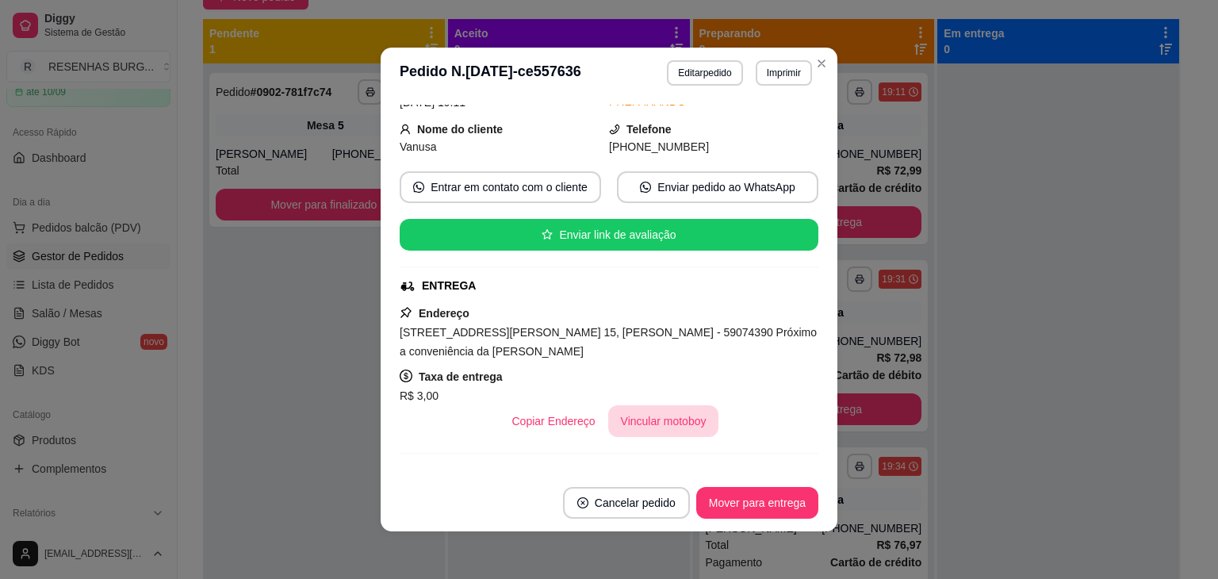
click at [633, 426] on button "Vincular motoboy" at bounding box center [663, 421] width 111 height 32
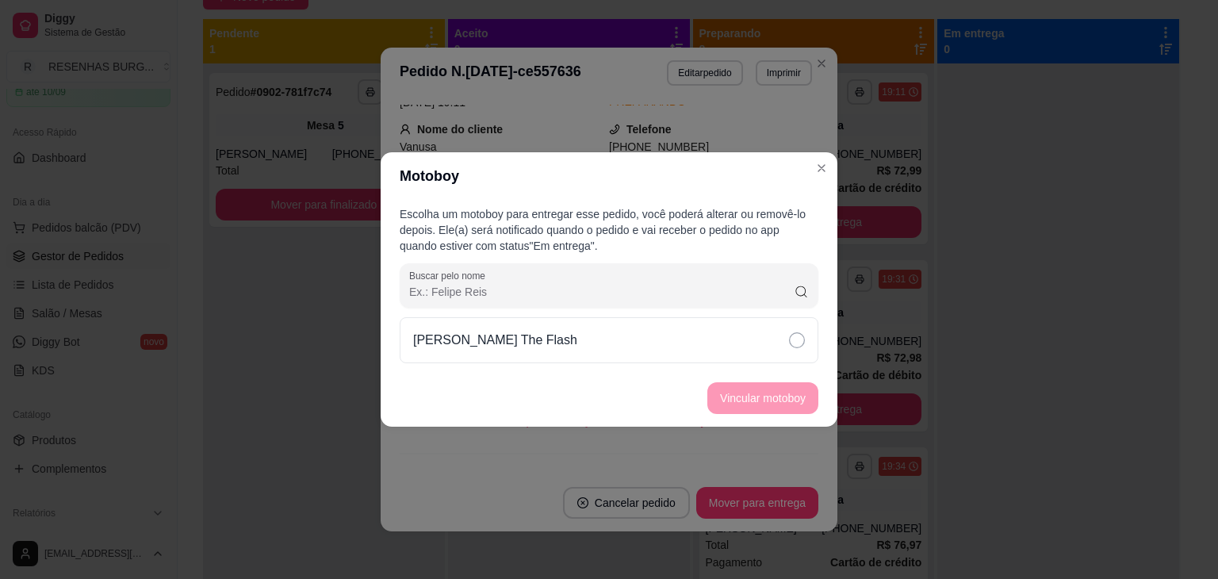
click at [779, 333] on div "[PERSON_NAME] The Flash" at bounding box center [609, 340] width 419 height 46
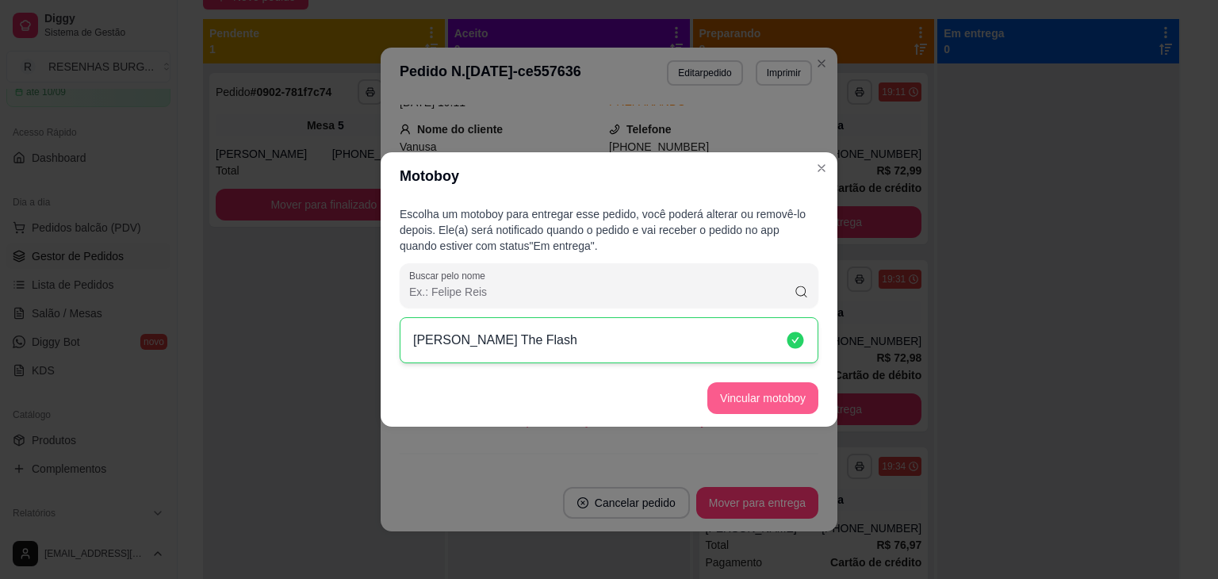
click at [787, 396] on button "Vincular motoboy" at bounding box center [762, 398] width 111 height 32
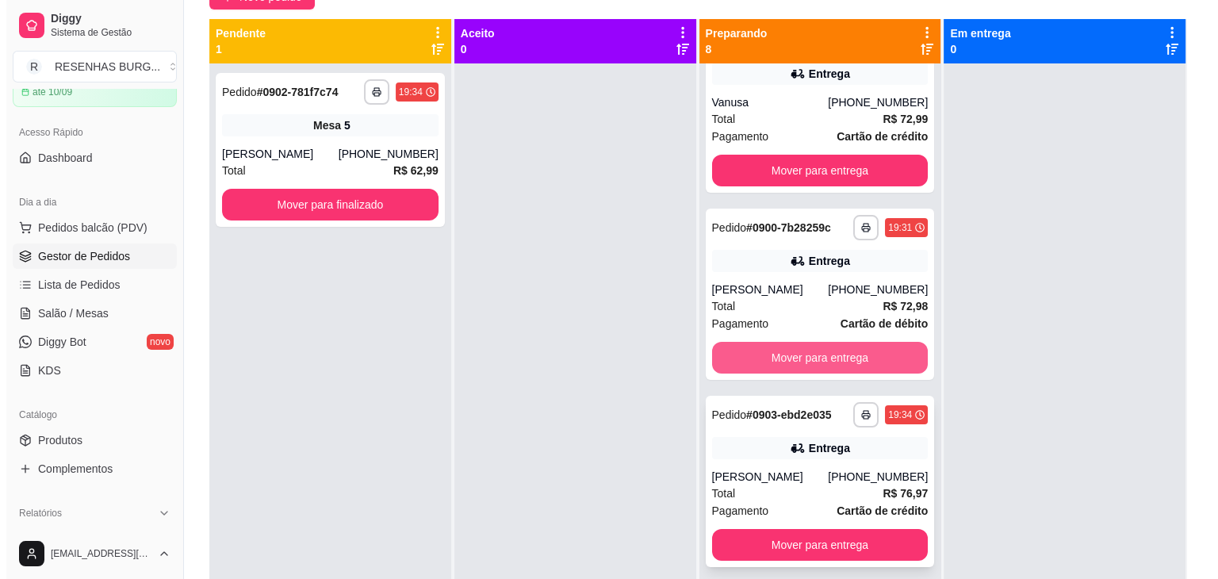
scroll to position [79, 0]
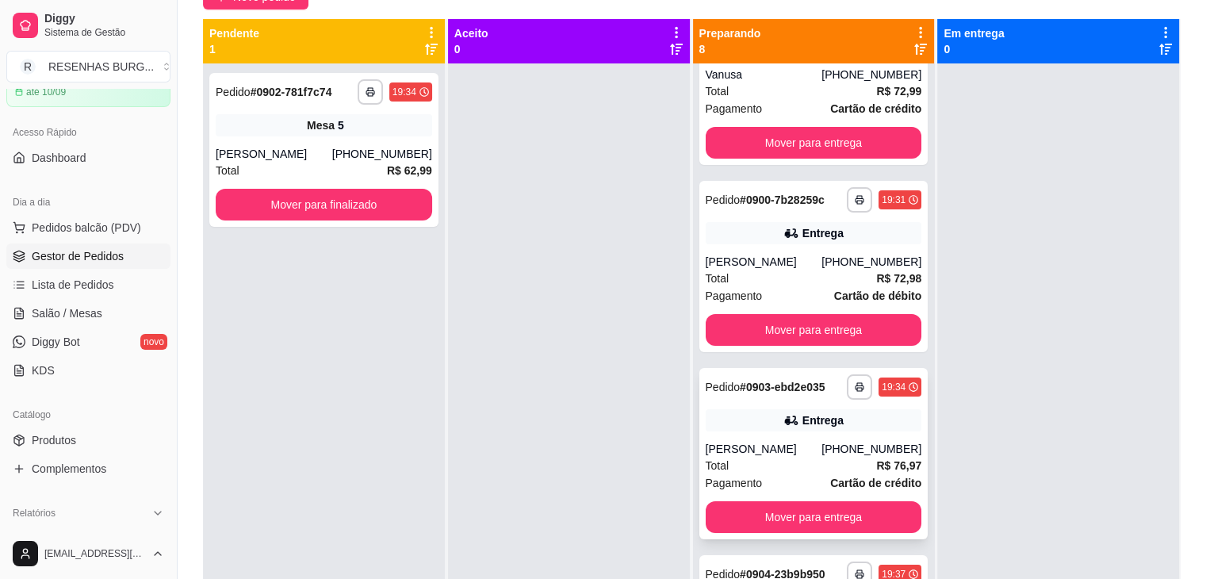
click at [755, 454] on div "[PERSON_NAME]" at bounding box center [764, 449] width 117 height 16
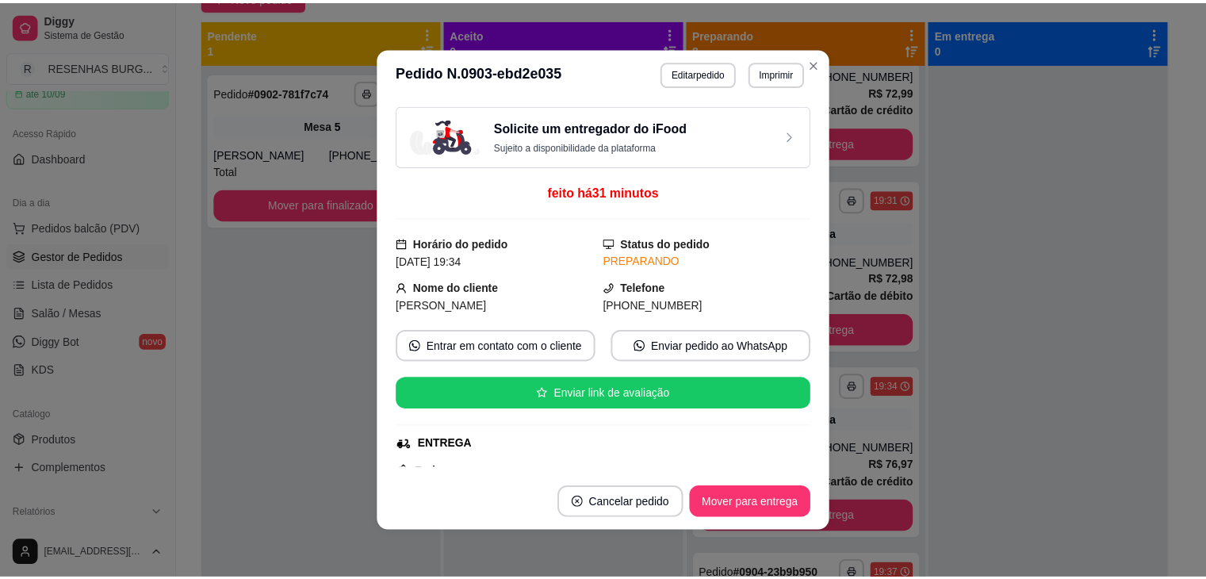
scroll to position [159, 0]
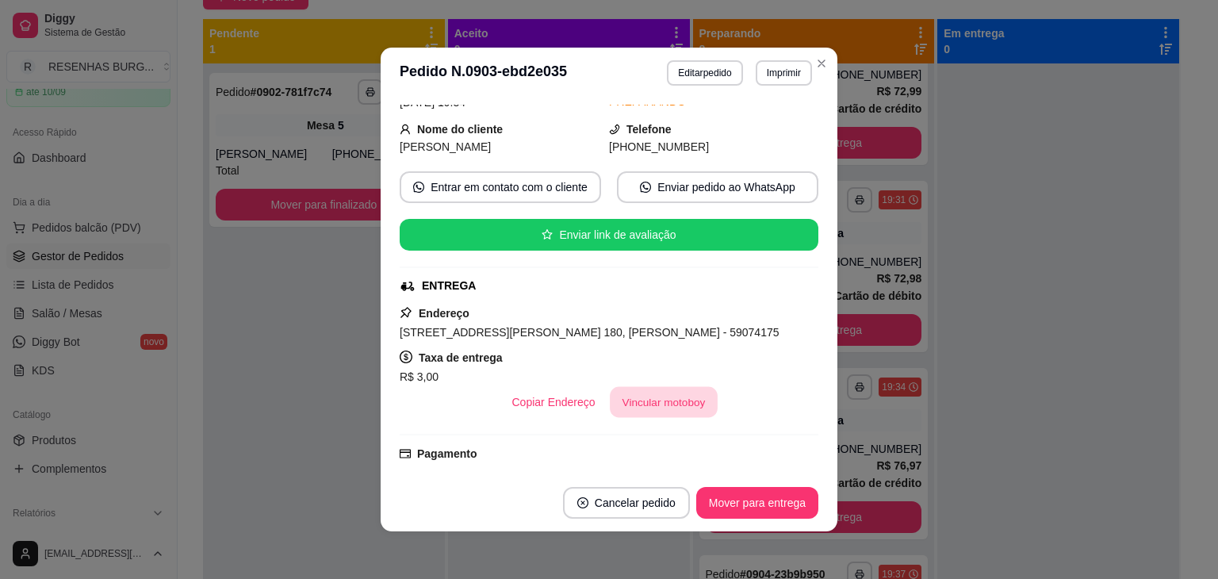
click at [660, 400] on button "Vincular motoboy" at bounding box center [664, 402] width 108 height 31
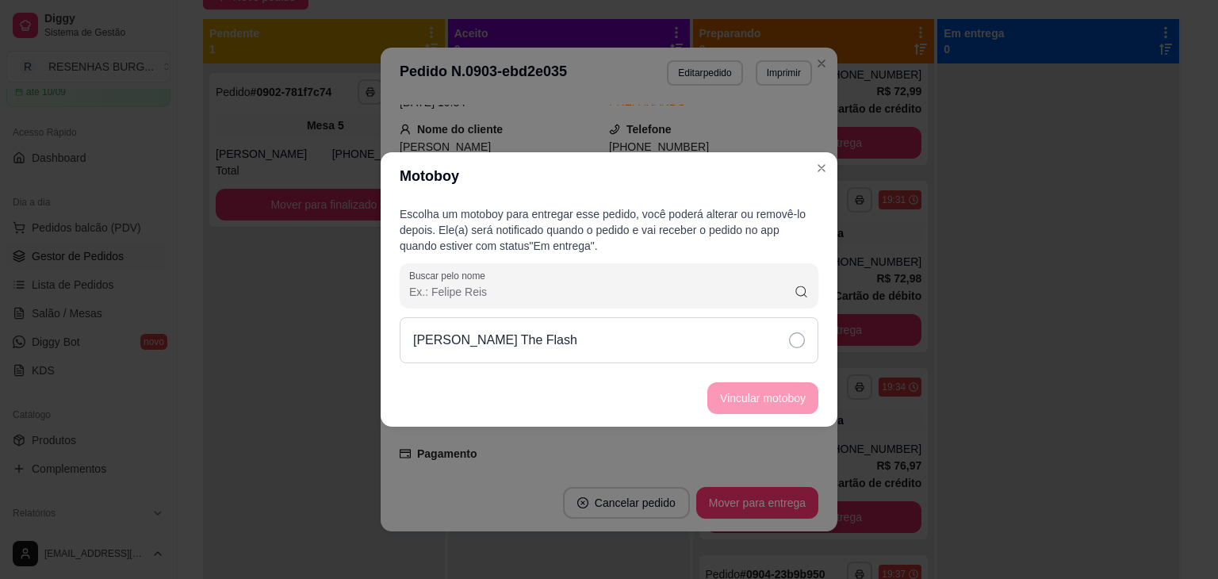
click at [781, 342] on div "[PERSON_NAME] The Flash" at bounding box center [609, 340] width 419 height 46
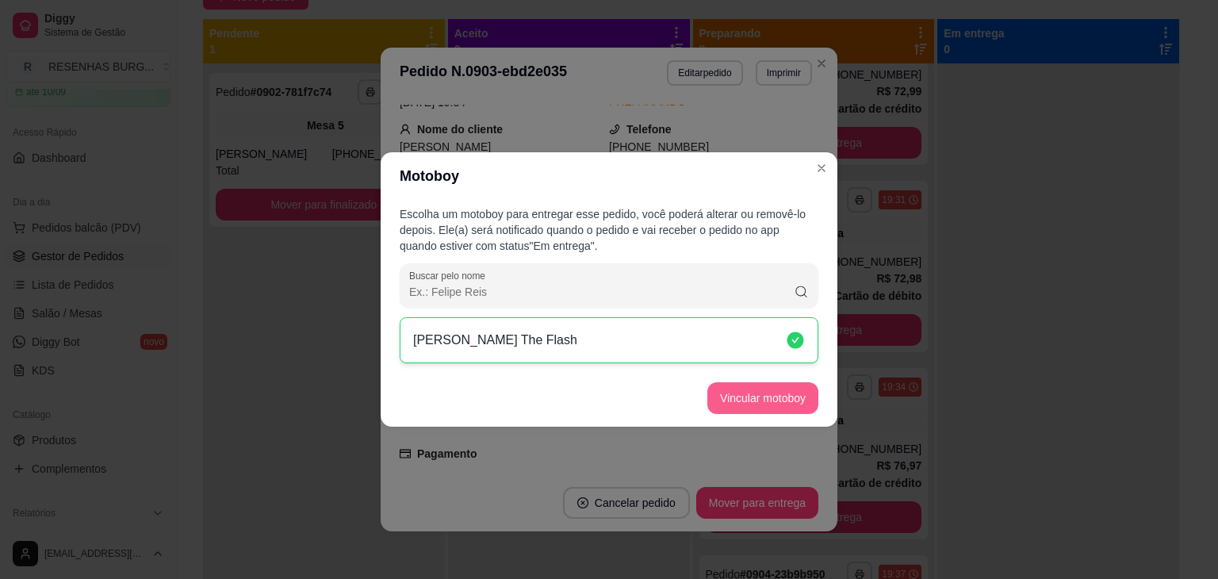
click at [771, 400] on button "Vincular motoboy" at bounding box center [762, 398] width 111 height 32
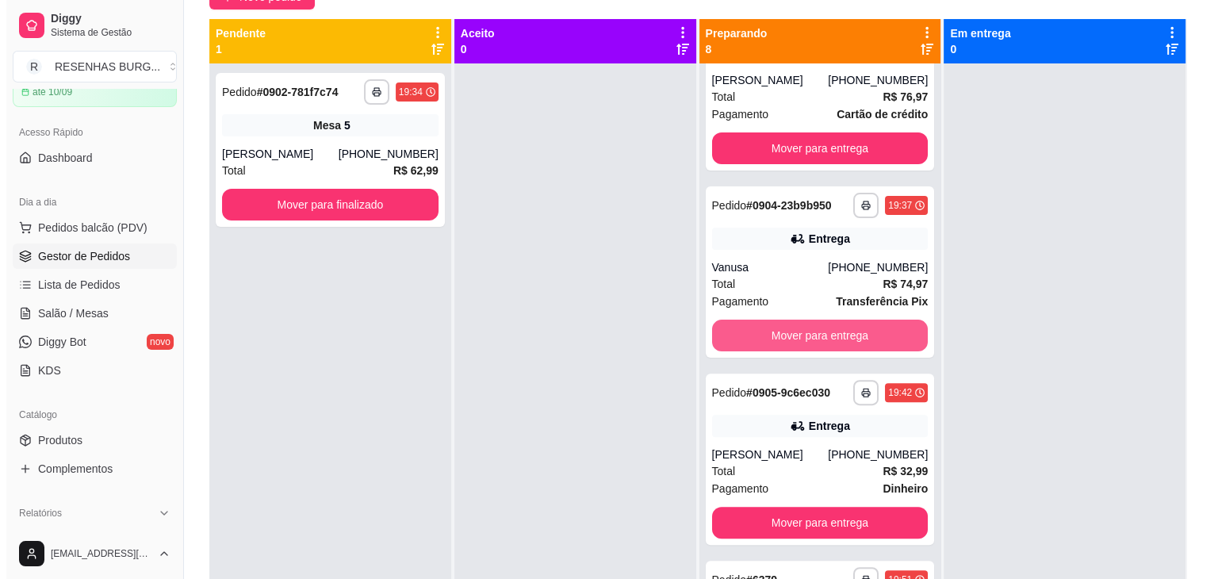
scroll to position [476, 0]
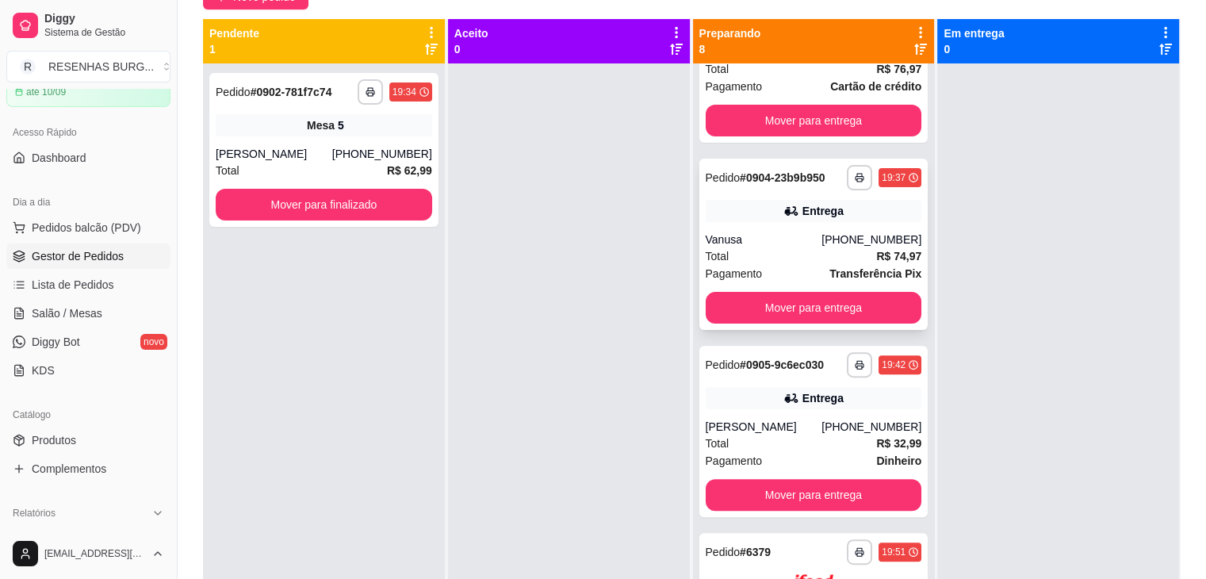
click at [771, 228] on div "**********" at bounding box center [813, 244] width 229 height 171
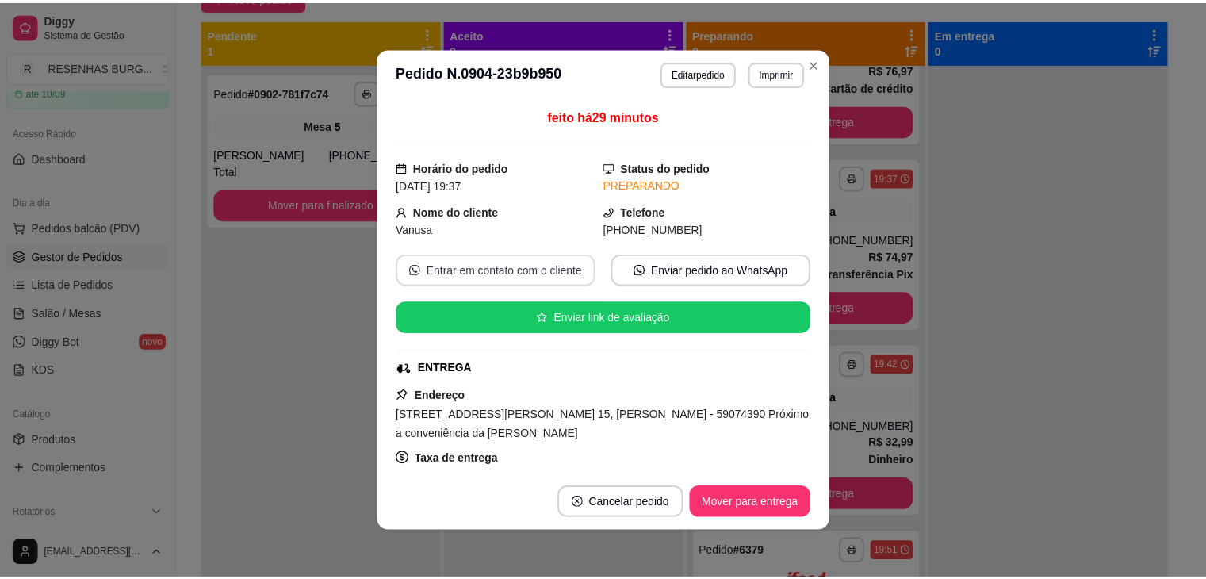
scroll to position [159, 0]
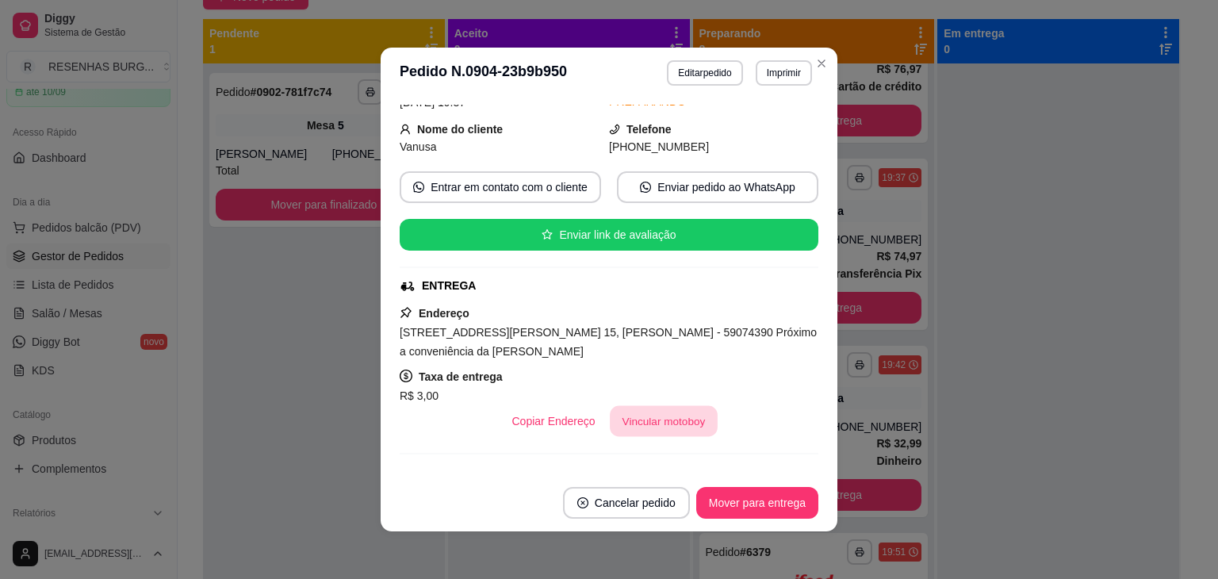
click at [633, 424] on button "Vincular motoboy" at bounding box center [664, 421] width 108 height 31
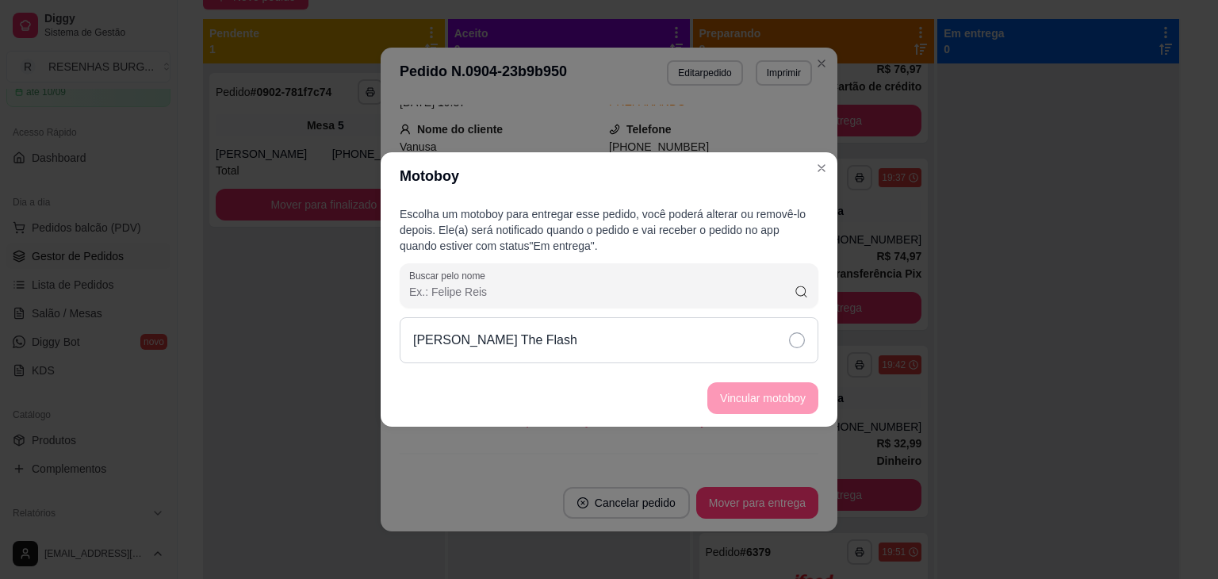
click at [710, 332] on div "[PERSON_NAME] The Flash" at bounding box center [609, 340] width 419 height 46
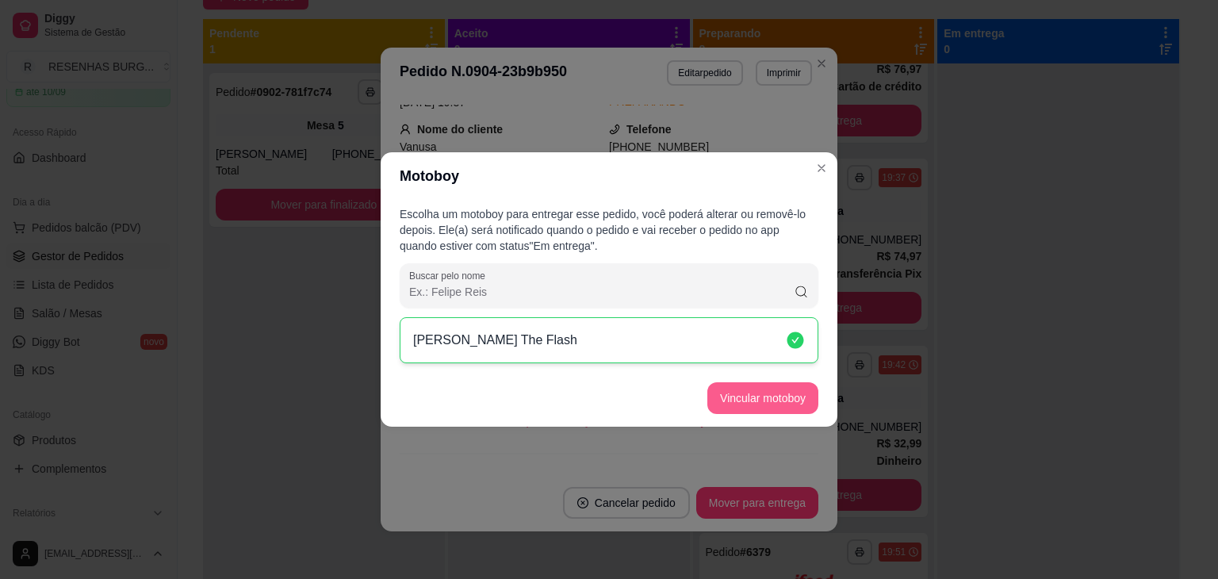
click at [766, 396] on button "Vincular motoboy" at bounding box center [762, 398] width 111 height 32
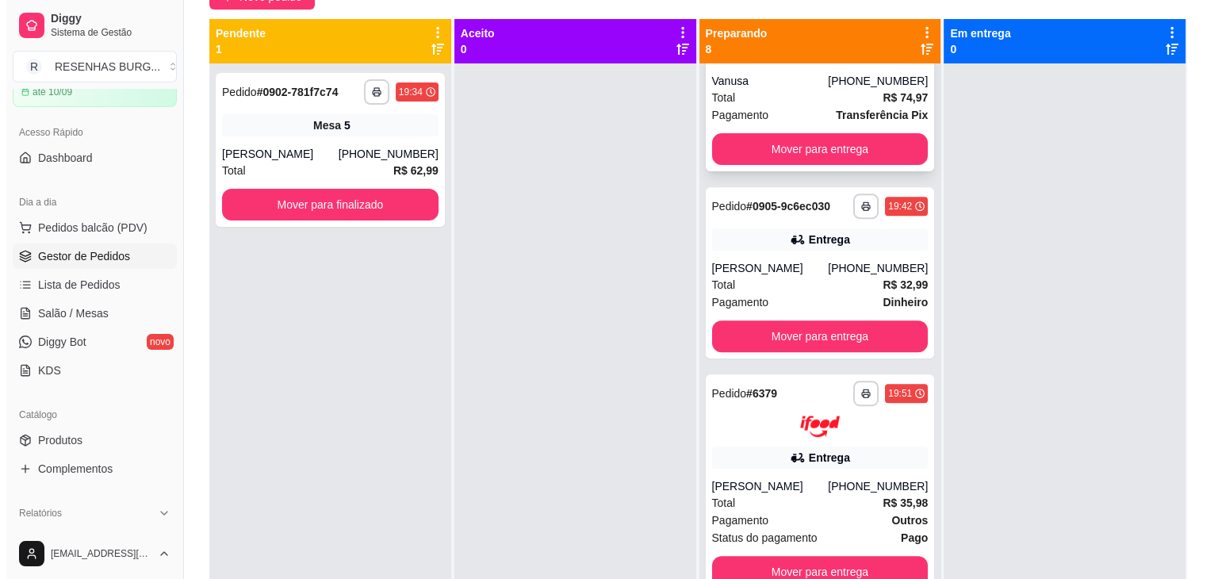
scroll to position [714, 0]
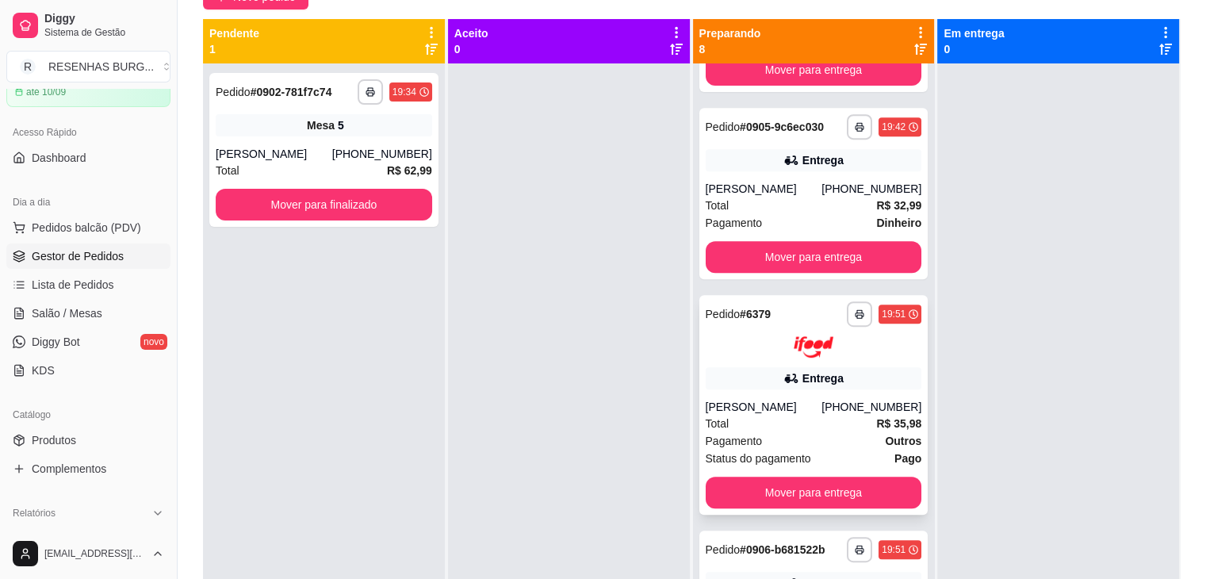
click at [809, 381] on div "Entrega" at bounding box center [822, 378] width 41 height 16
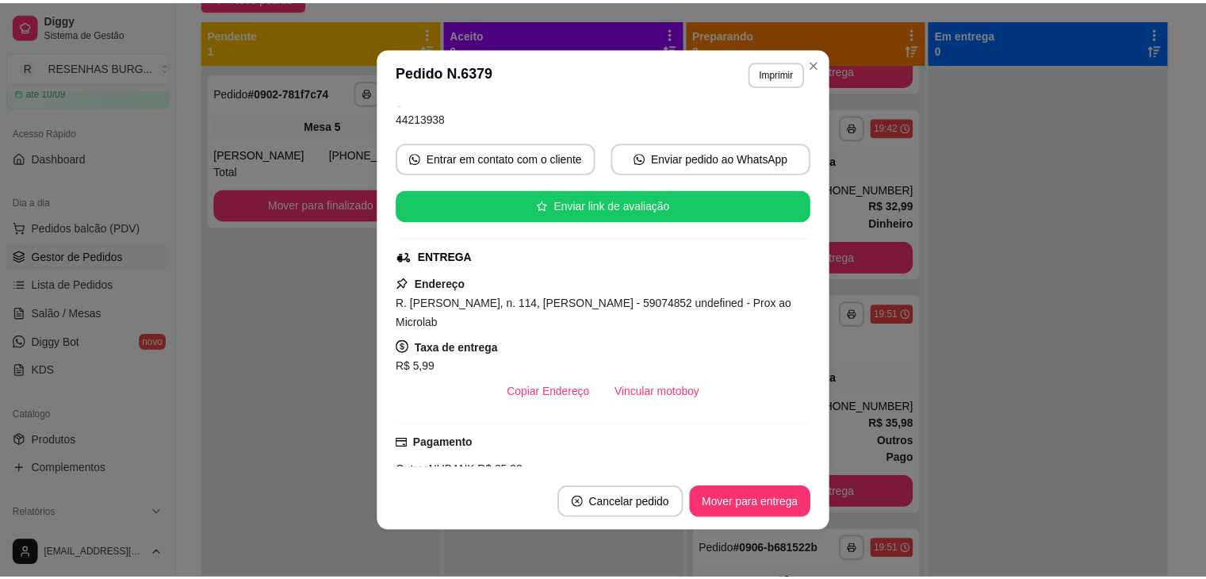
scroll to position [159, 0]
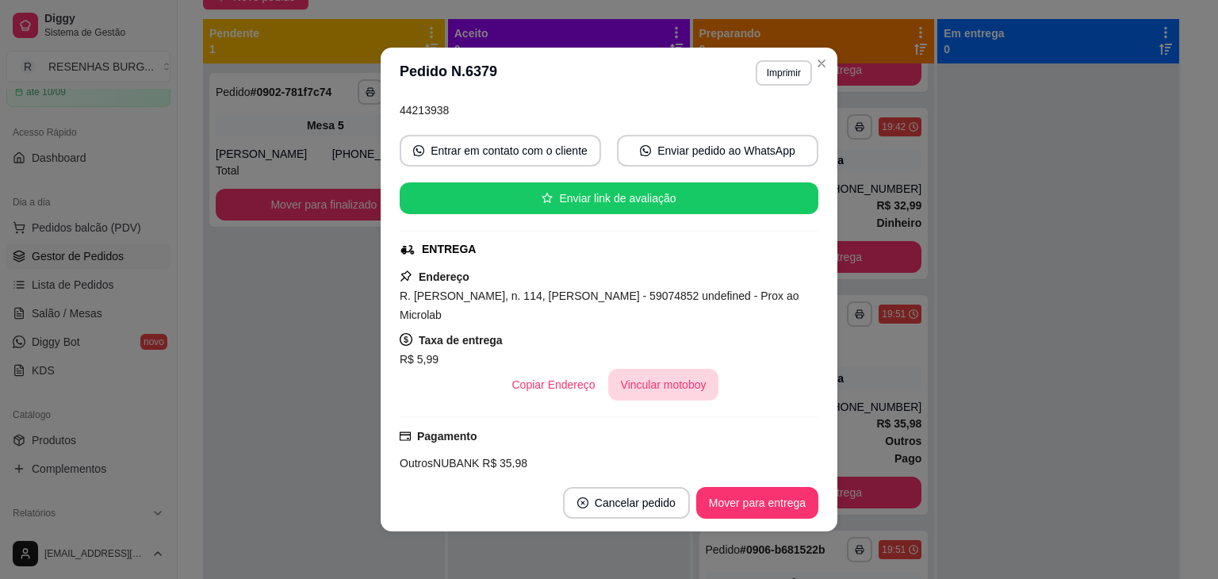
click at [676, 388] on button "Vincular motoboy" at bounding box center [663, 385] width 111 height 32
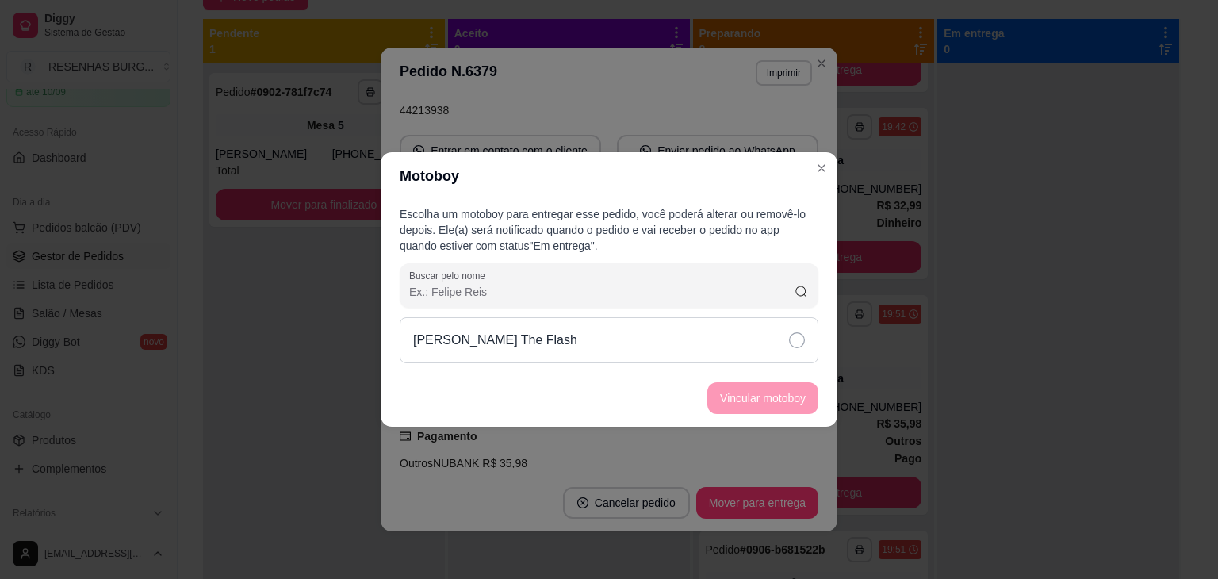
click at [742, 330] on div "[PERSON_NAME] The Flash" at bounding box center [609, 340] width 419 height 46
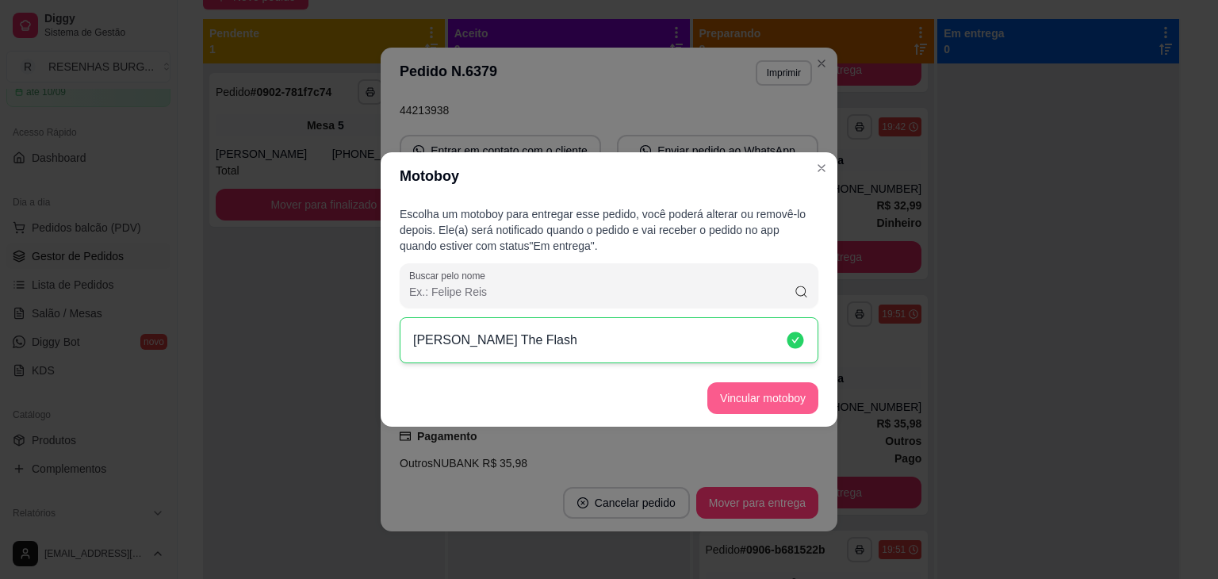
click at [764, 400] on button "Vincular motoboy" at bounding box center [762, 398] width 111 height 32
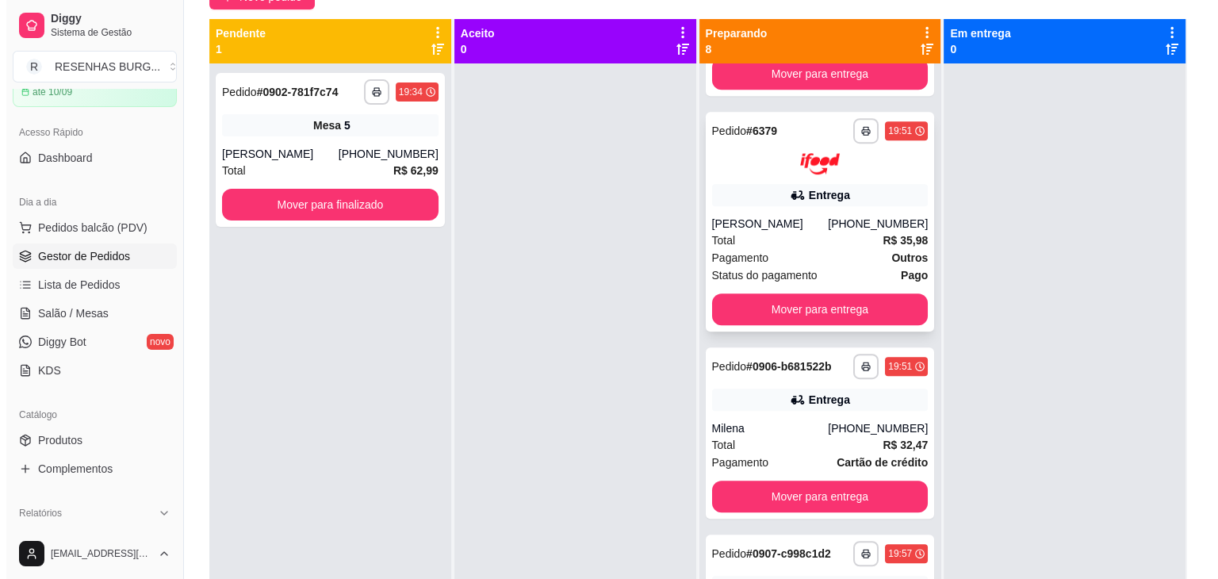
scroll to position [951, 0]
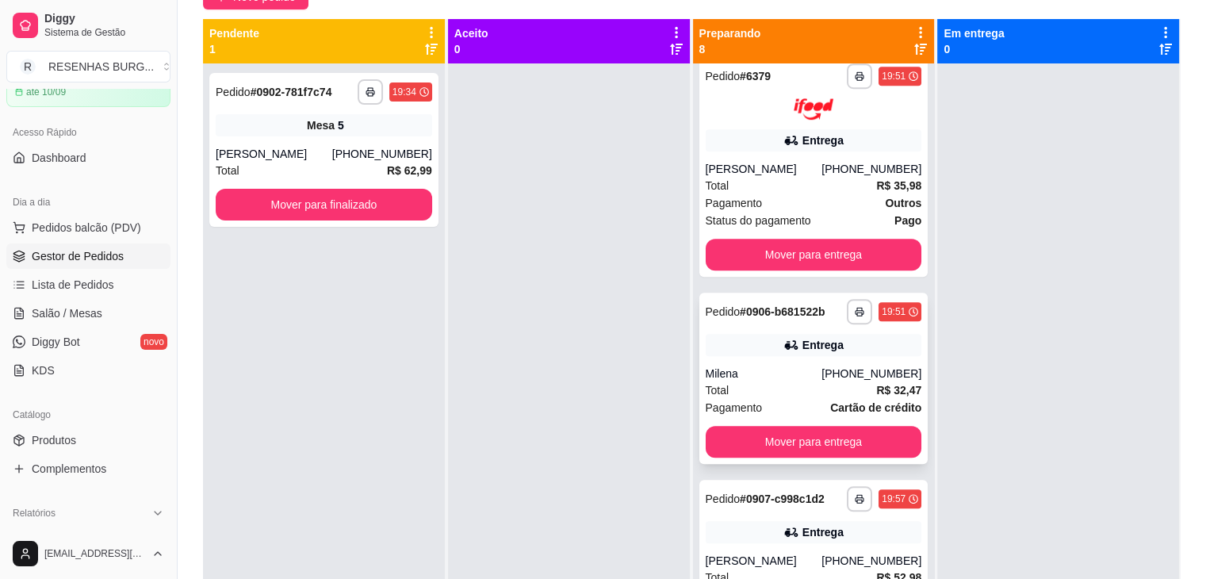
click at [779, 364] on div "**********" at bounding box center [813, 378] width 229 height 171
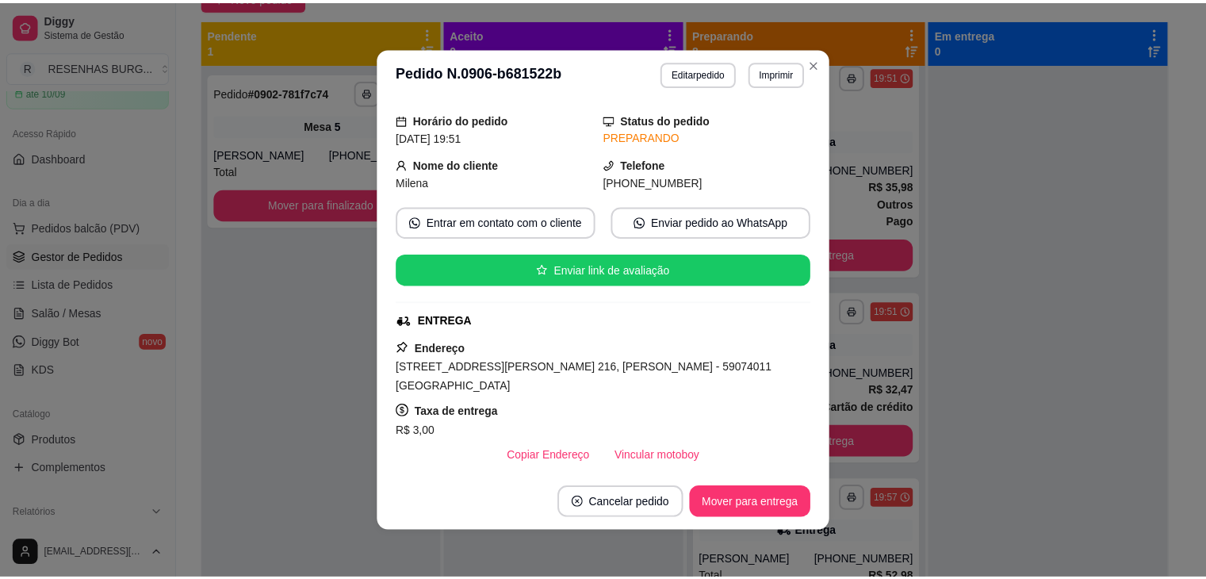
scroll to position [159, 0]
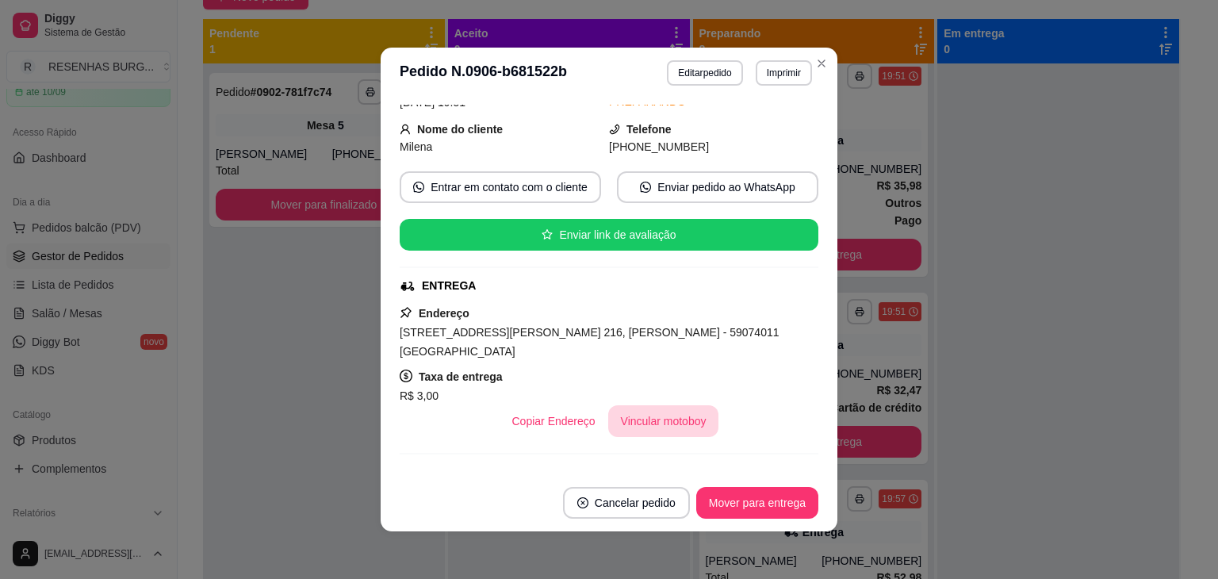
click at [638, 412] on button "Vincular motoboy" at bounding box center [663, 421] width 111 height 32
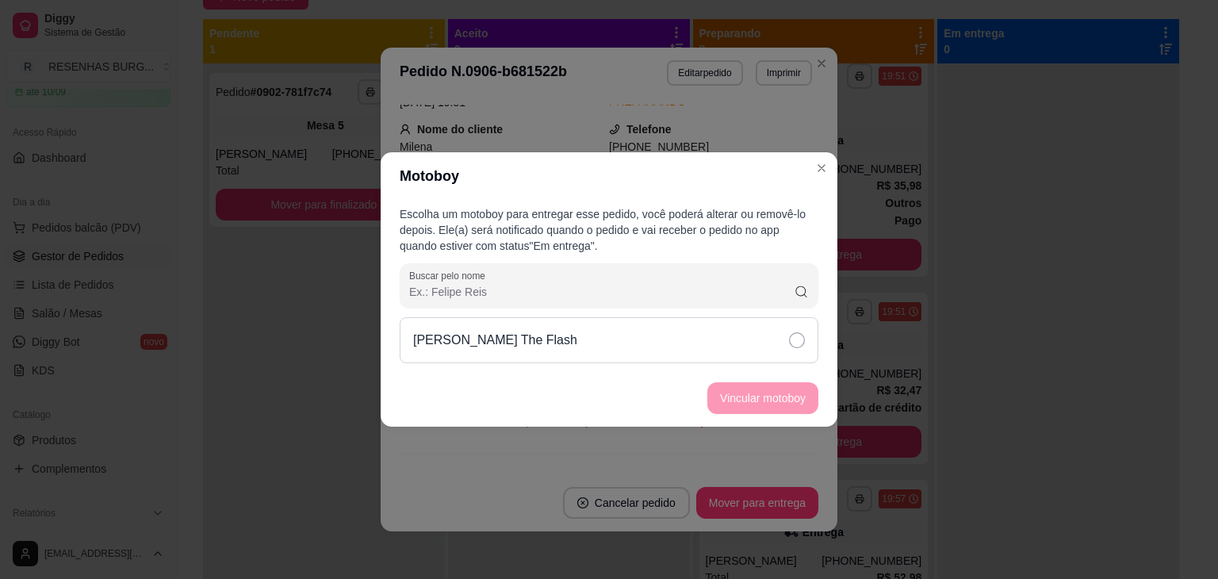
click at [790, 332] on icon at bounding box center [797, 340] width 16 height 16
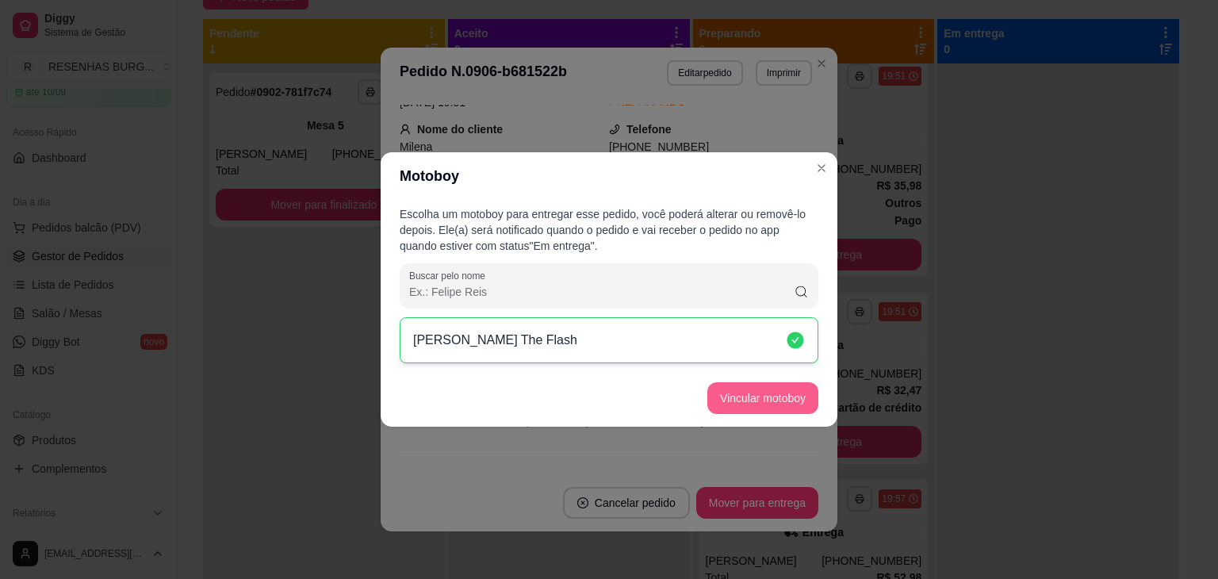
click at [793, 395] on button "Vincular motoboy" at bounding box center [762, 398] width 111 height 32
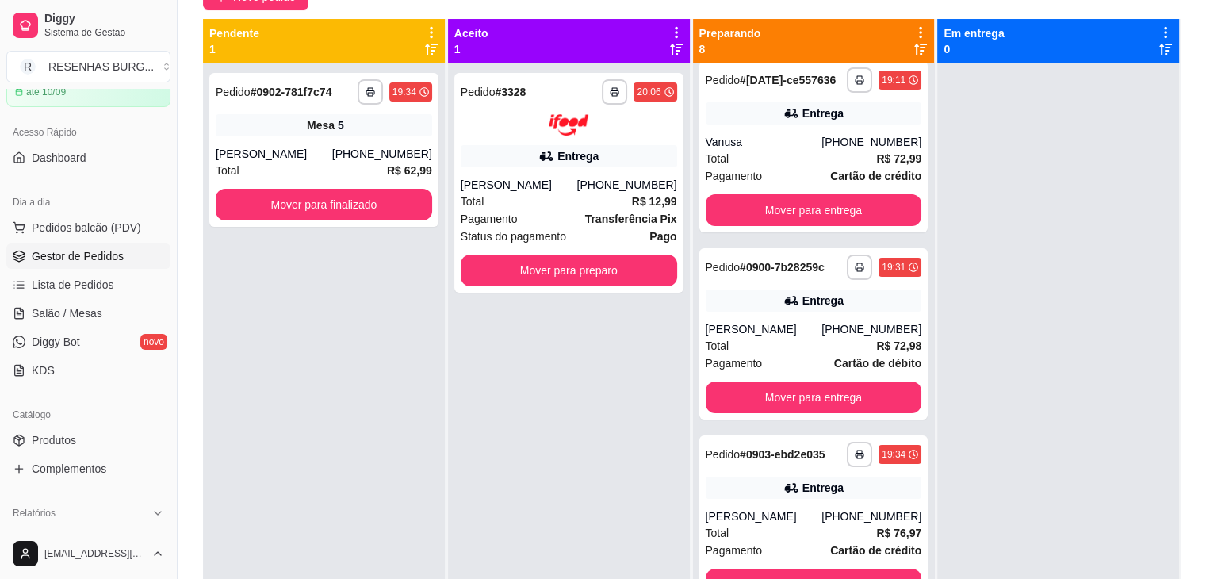
scroll to position [0, 0]
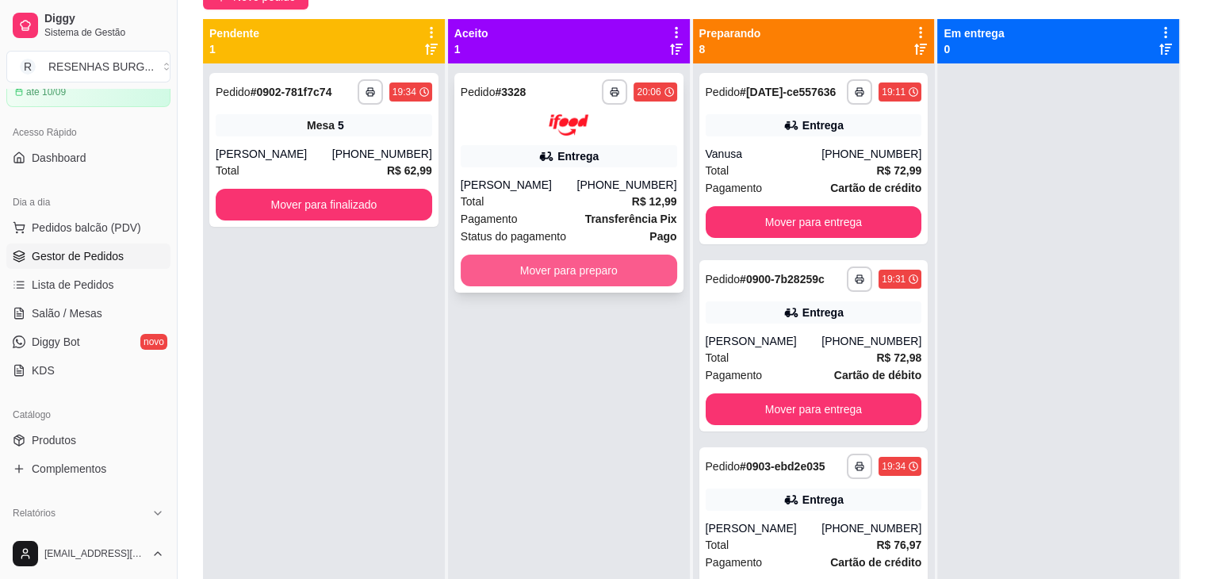
click at [514, 274] on button "Mover para preparo" at bounding box center [569, 271] width 216 height 32
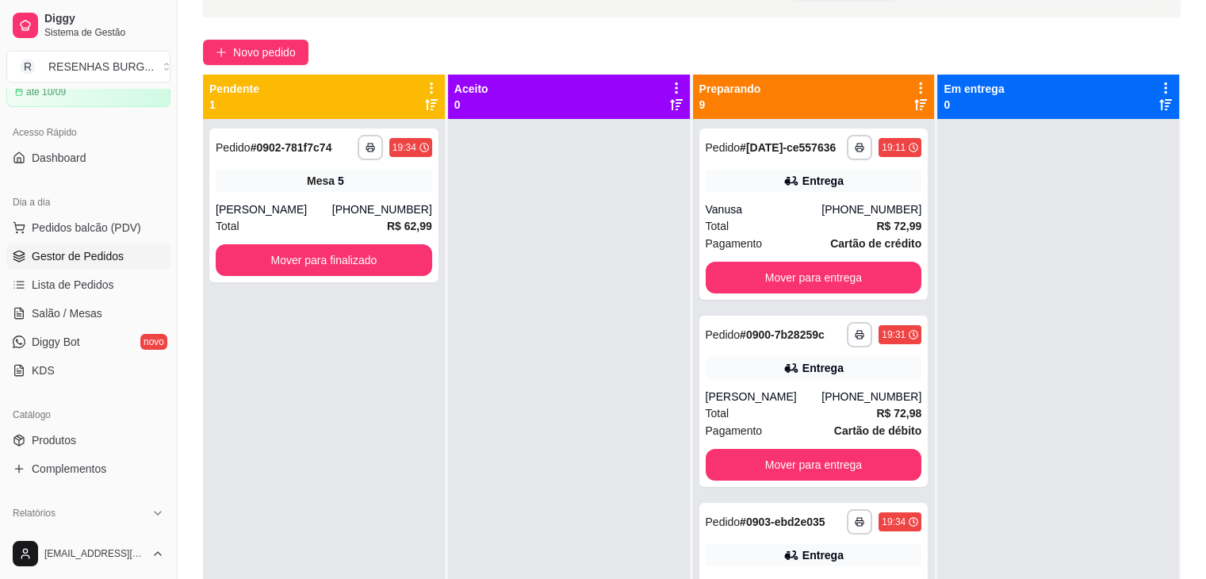
scroll to position [79, 0]
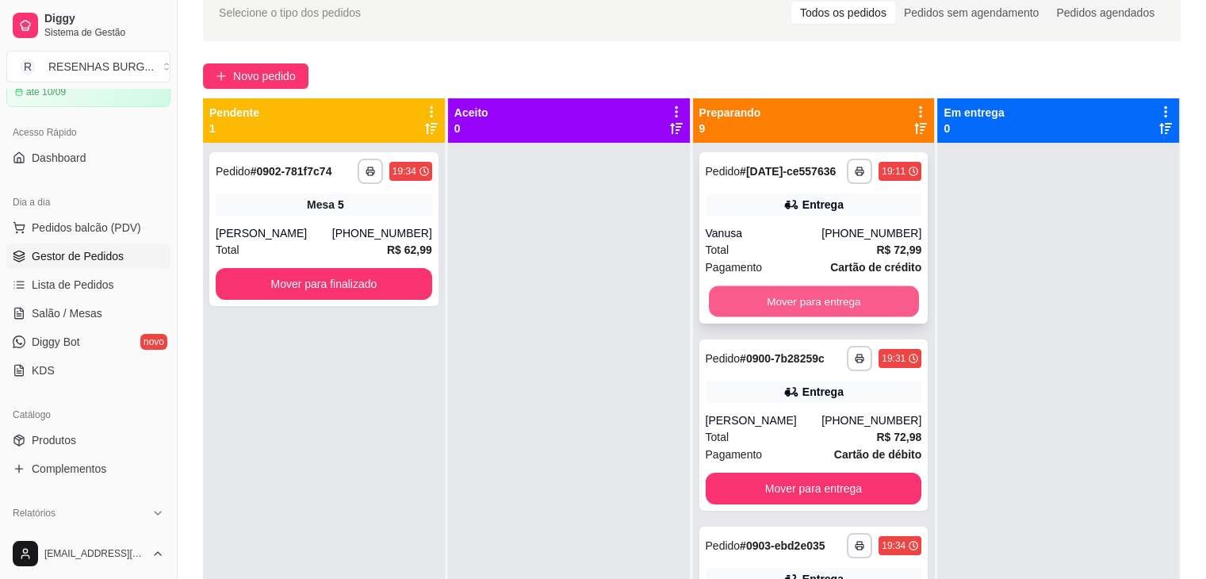
click at [790, 300] on button "Mover para entrega" at bounding box center [814, 301] width 210 height 31
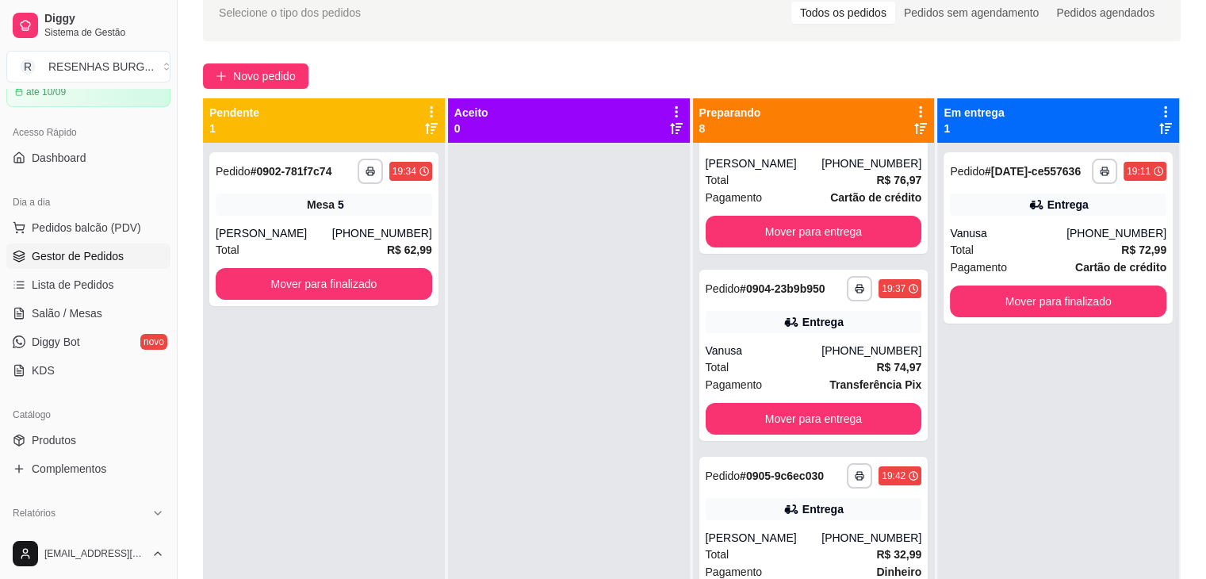
scroll to position [317, 0]
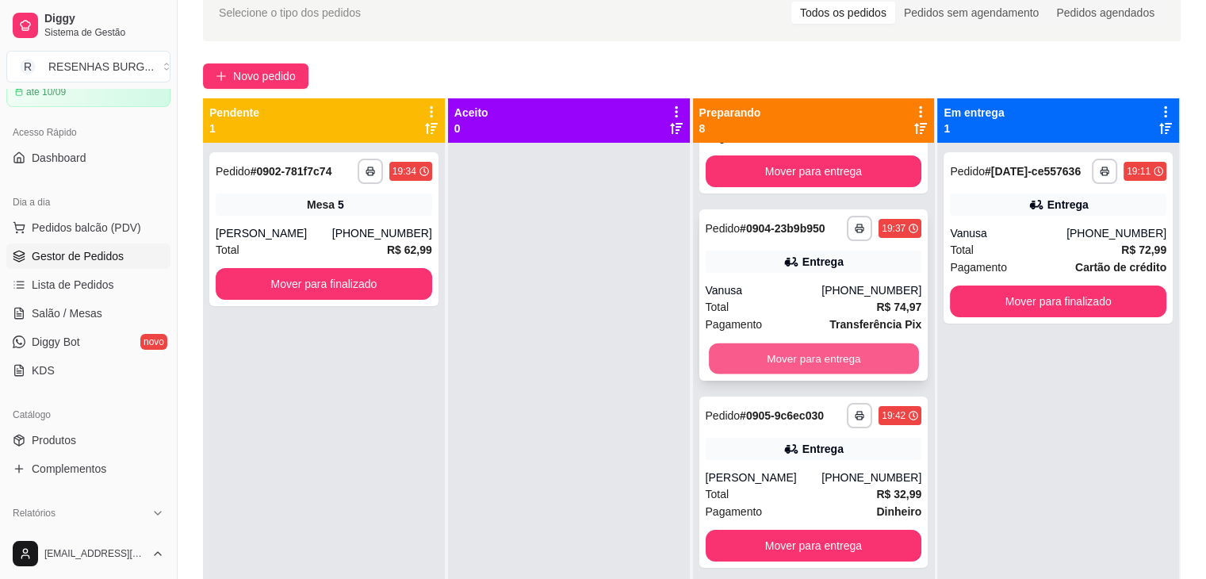
click at [780, 358] on button "Mover para entrega" at bounding box center [814, 358] width 210 height 31
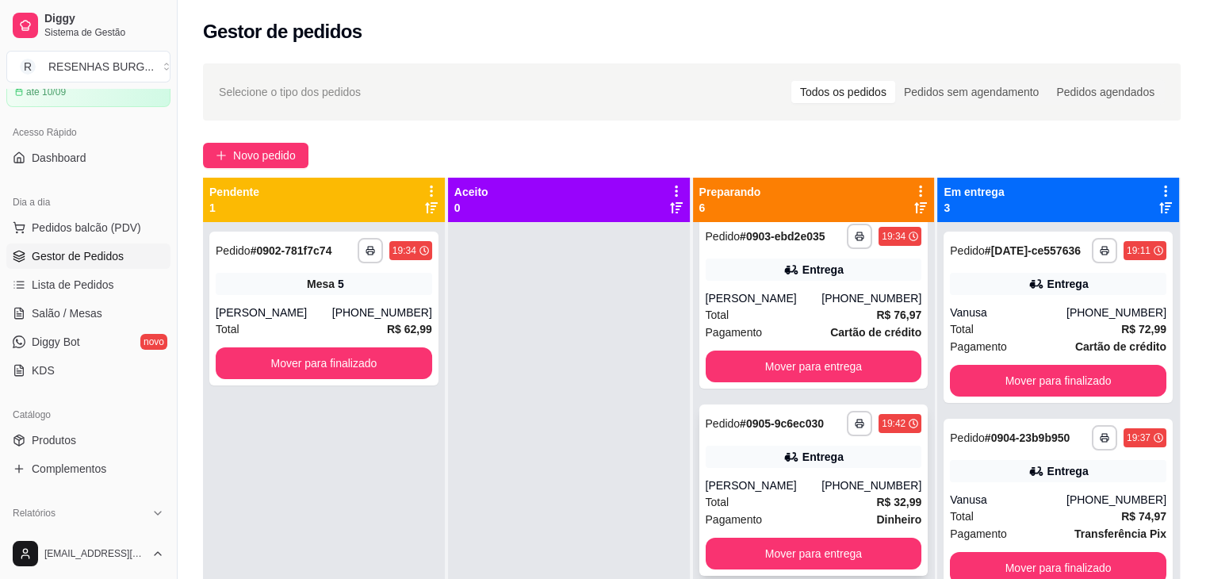
scroll to position [238, 0]
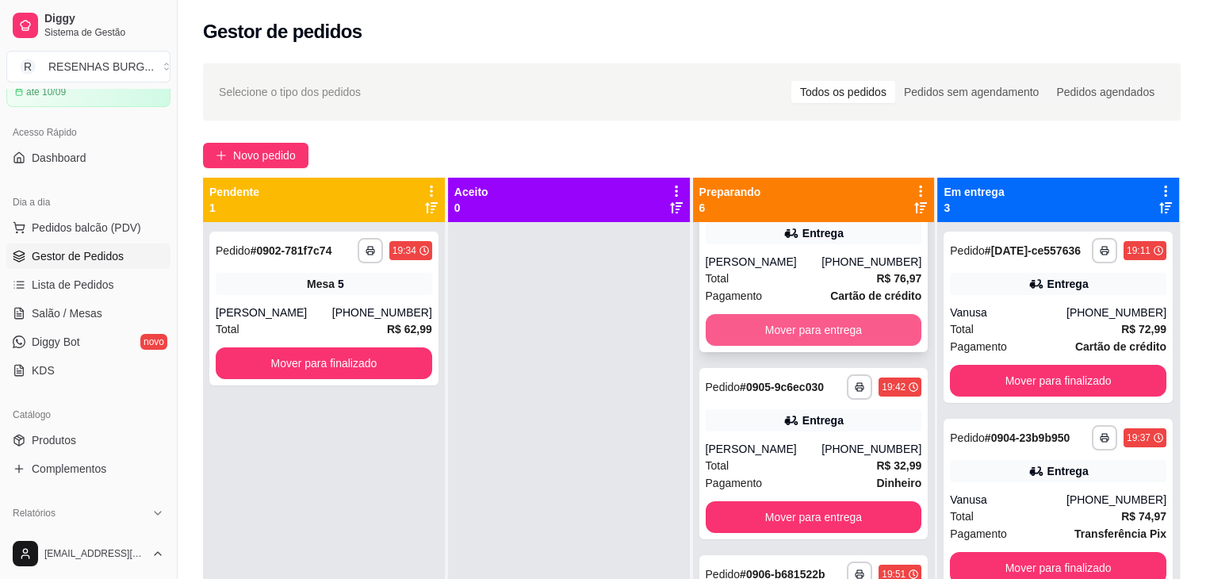
click at [808, 326] on button "Mover para entrega" at bounding box center [814, 330] width 216 height 32
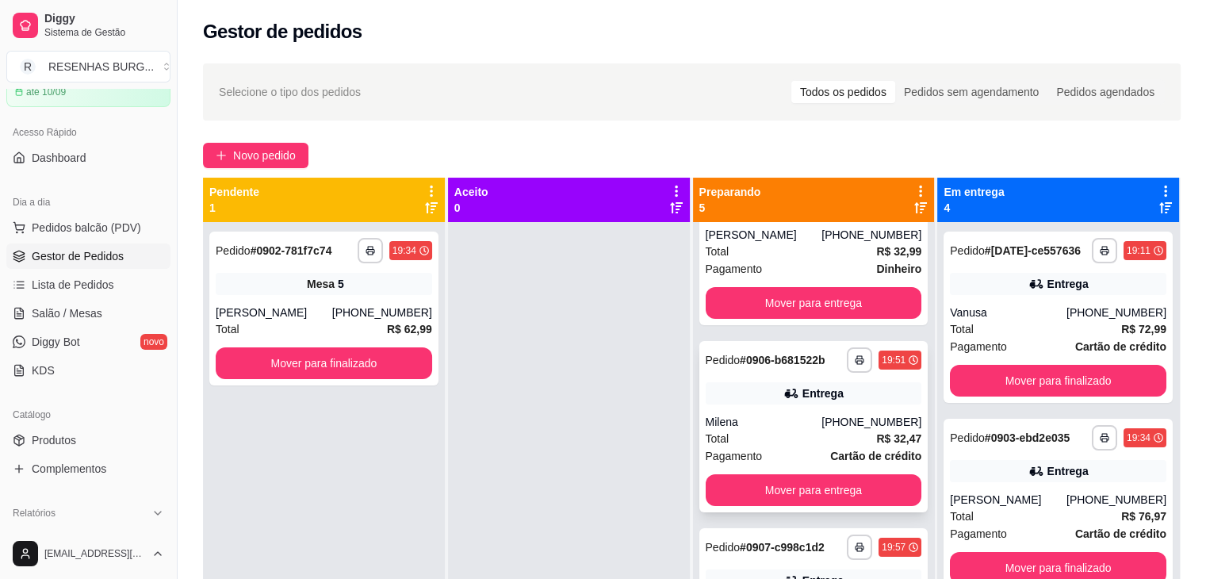
scroll to position [289, 0]
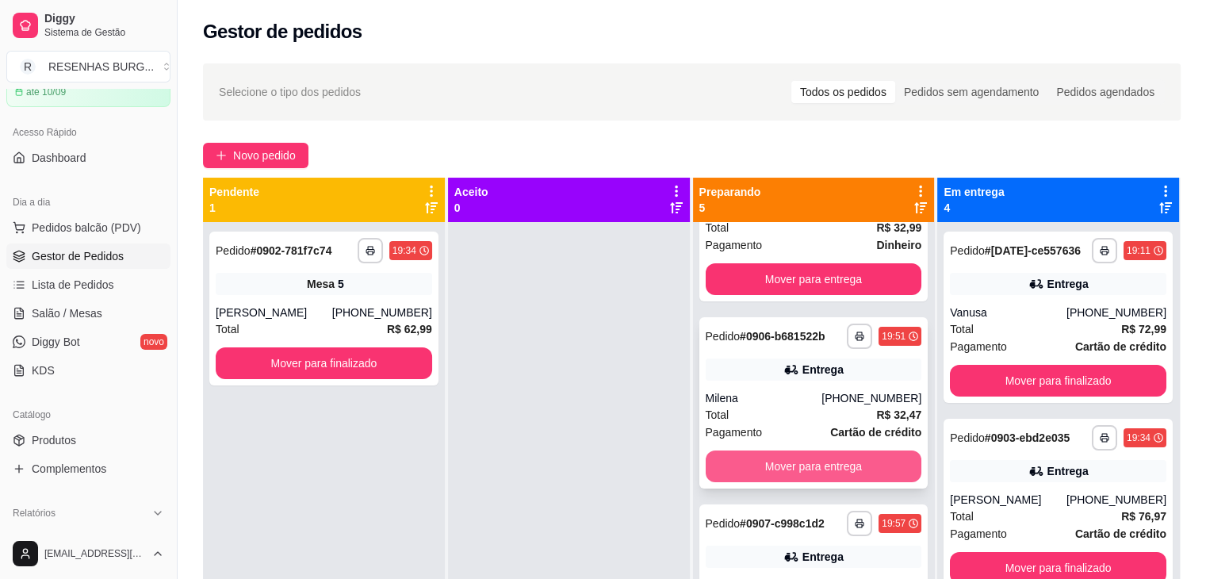
click at [798, 468] on button "Mover para entrega" at bounding box center [814, 466] width 216 height 32
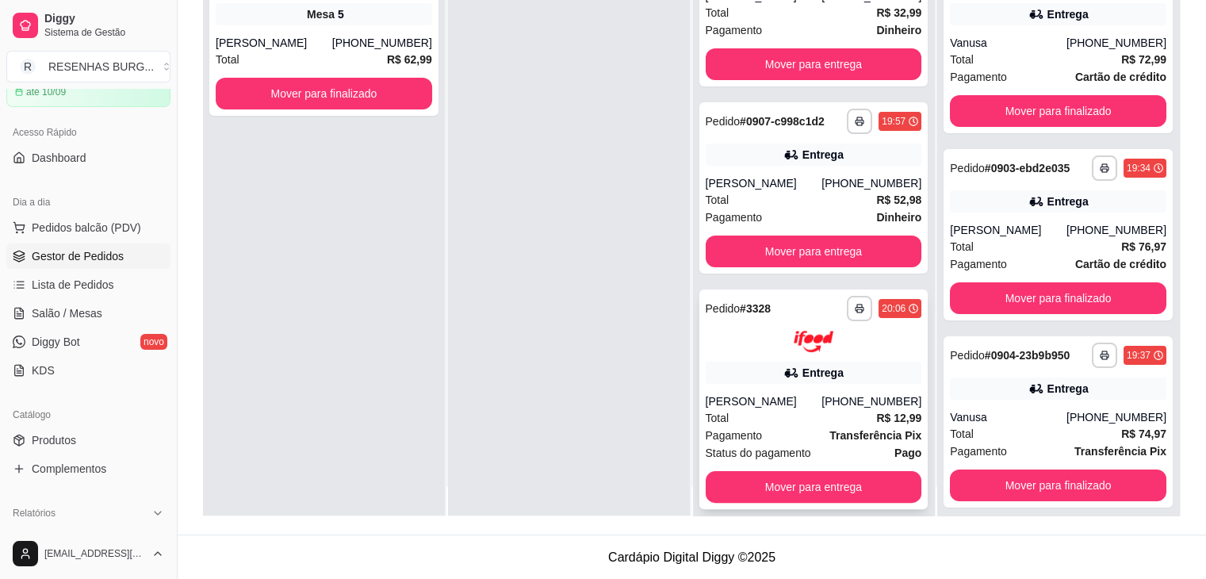
scroll to position [44, 0]
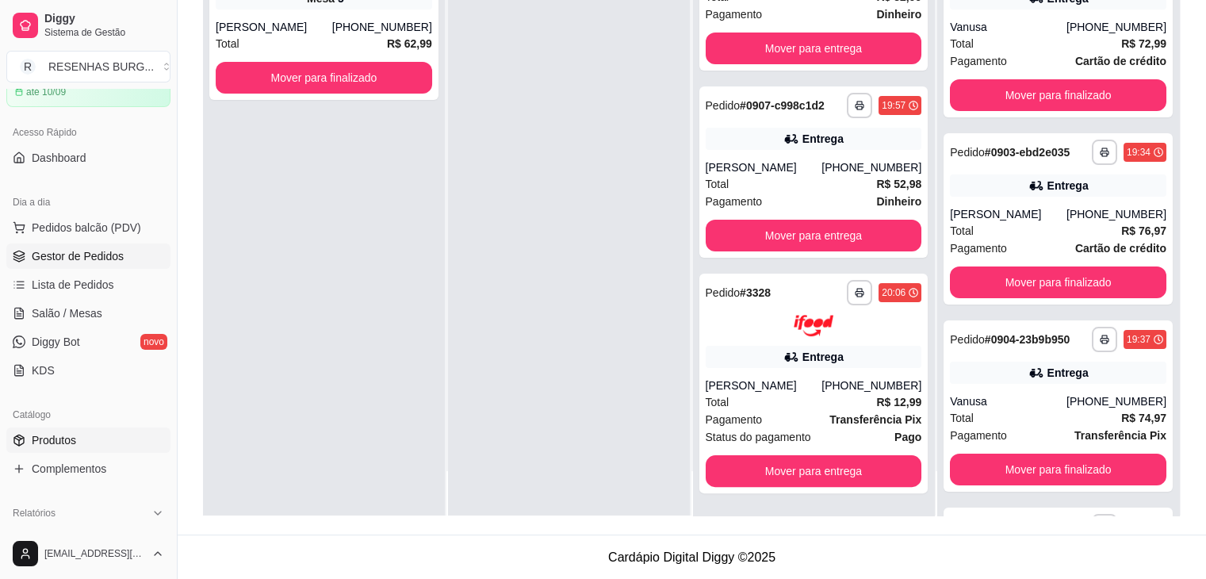
click at [63, 438] on span "Produtos" at bounding box center [54, 440] width 44 height 16
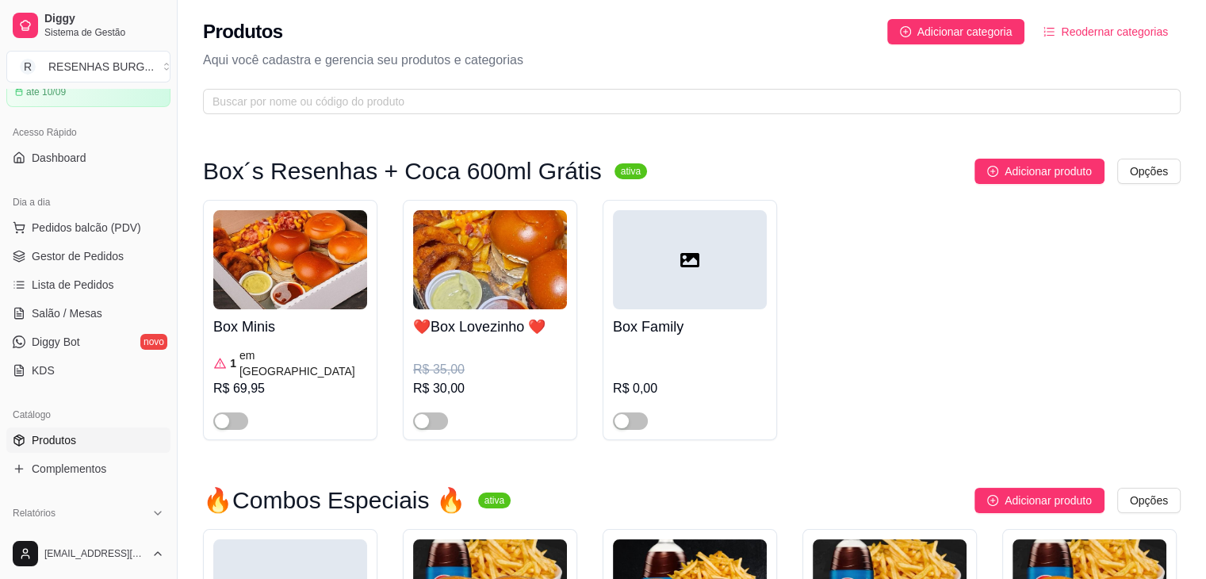
click at [314, 286] on img at bounding box center [290, 259] width 154 height 99
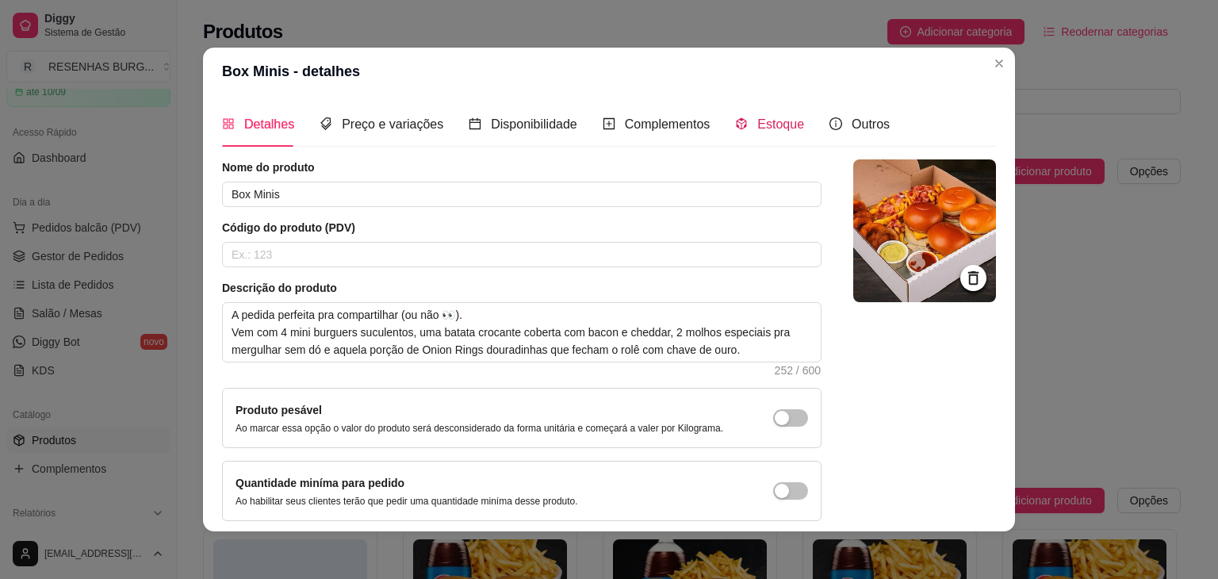
click at [757, 127] on span "Estoque" at bounding box center [780, 123] width 47 height 13
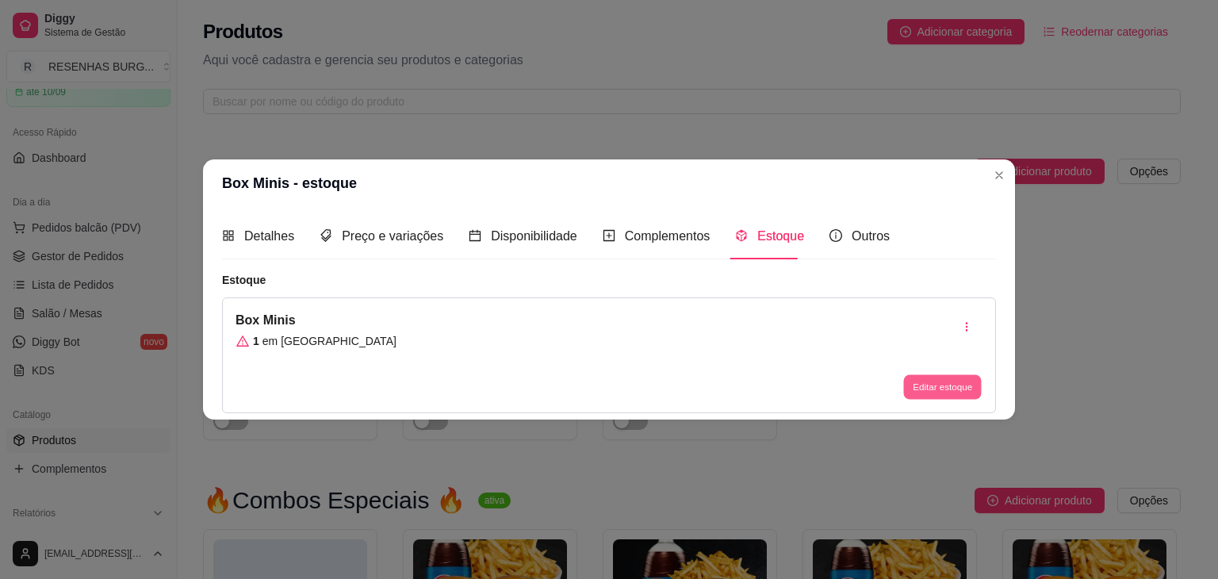
click at [955, 385] on button "Editar estoque" at bounding box center [942, 386] width 78 height 25
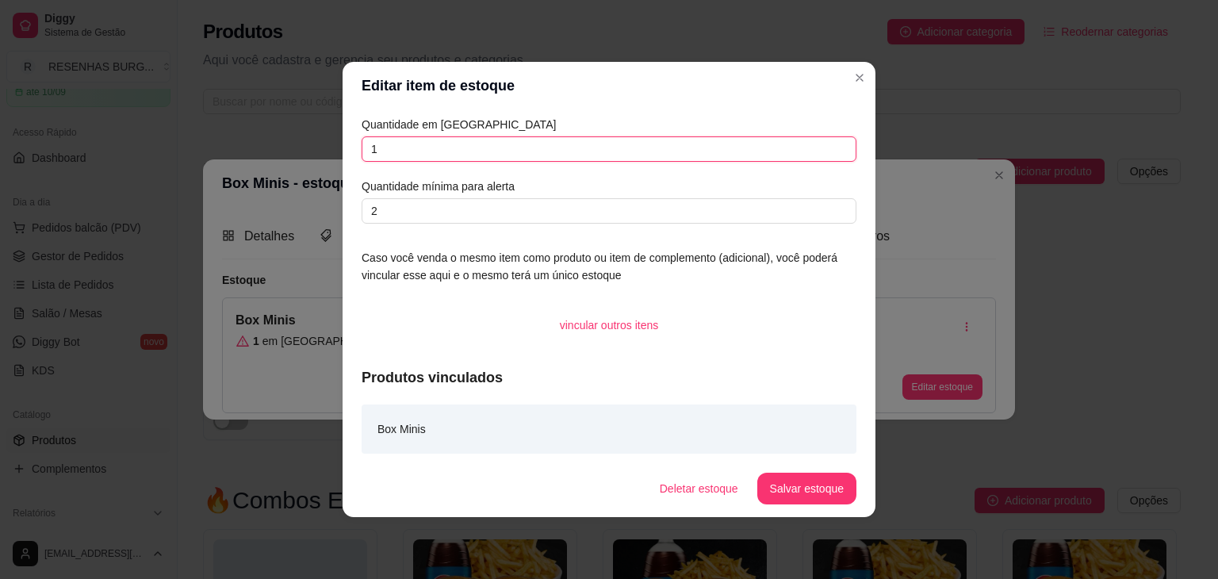
drag, startPoint x: 370, startPoint y: 145, endPoint x: 308, endPoint y: 144, distance: 62.6
click at [309, 144] on div "Editar item de estoque Quantidade em estoque 1 Quantidade mínima para alerta 2 …" at bounding box center [609, 289] width 1218 height 579
type input "0"
click at [812, 483] on button "Salvar estoque" at bounding box center [806, 489] width 99 height 32
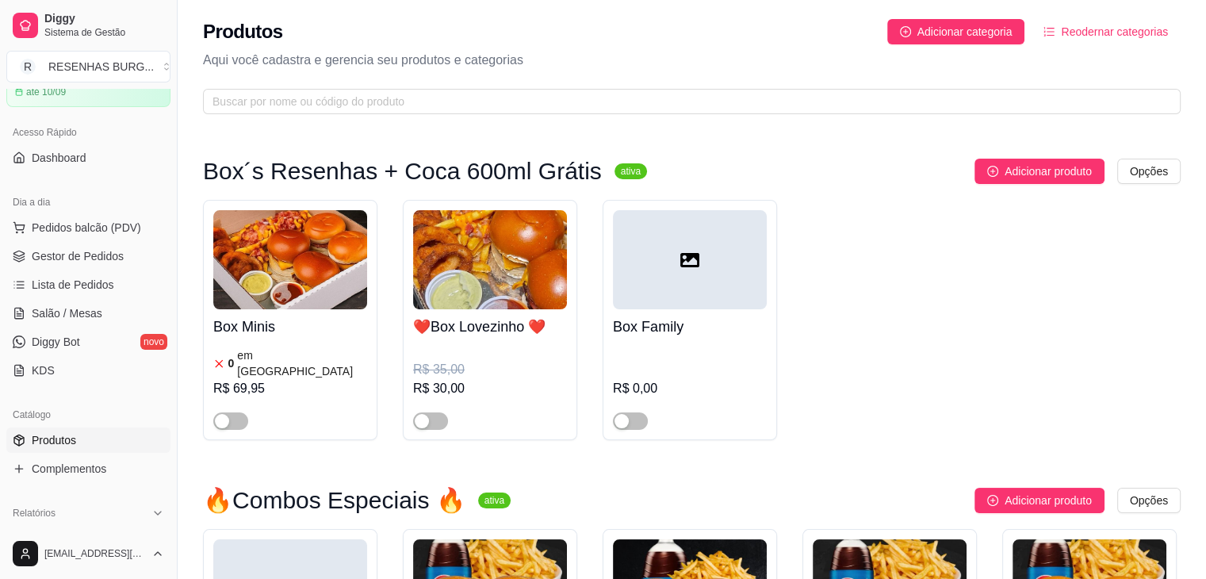
click at [525, 337] on div "❤️Box Lovezinho ❤️ R$ 35,00 R$ 30,00" at bounding box center [490, 369] width 154 height 121
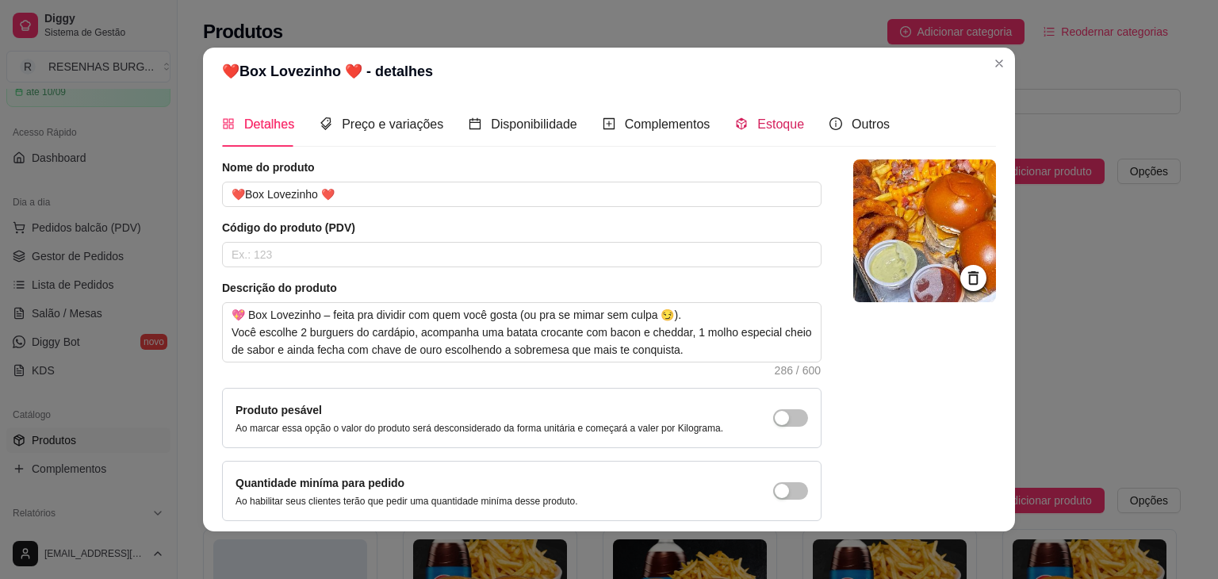
click at [762, 125] on span "Estoque" at bounding box center [780, 123] width 47 height 13
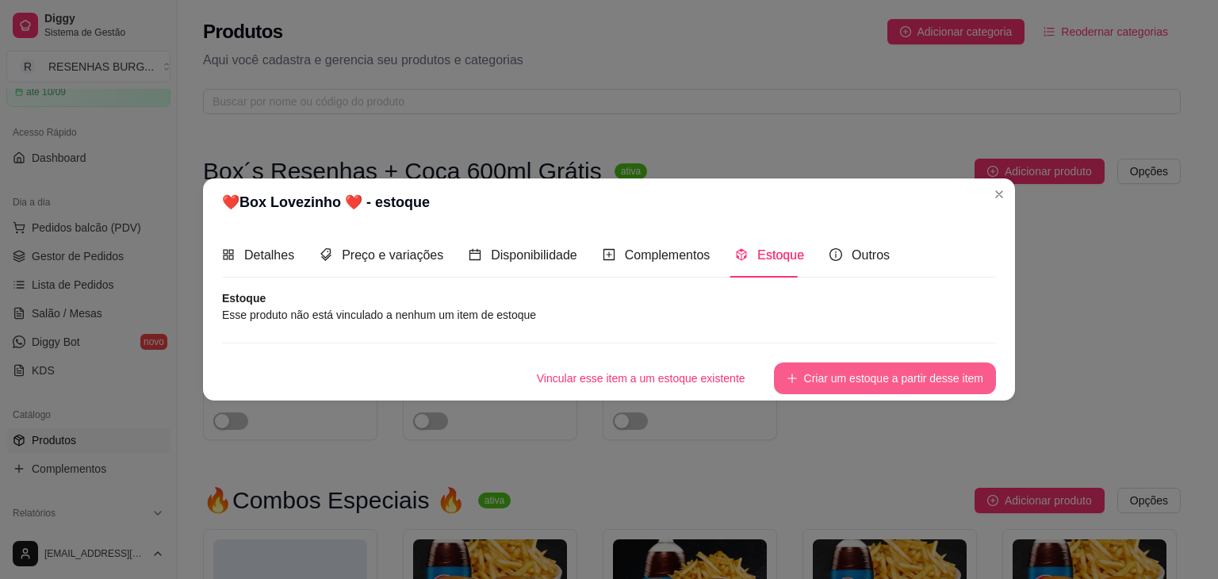
click at [871, 377] on button "Criar um estoque a partir desse item" at bounding box center [885, 378] width 222 height 32
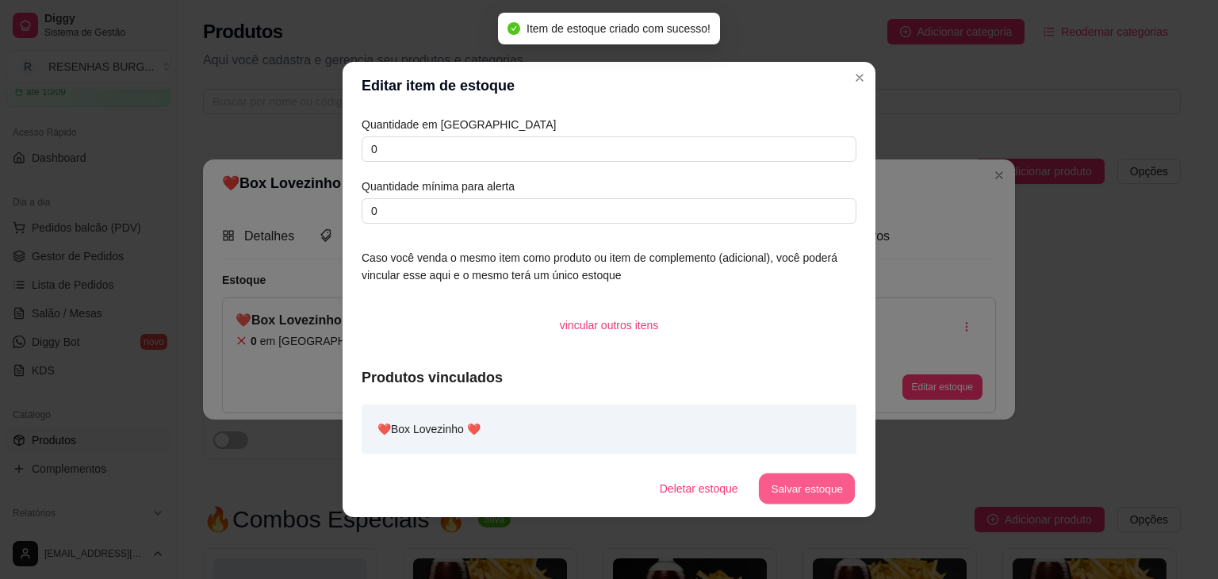
click at [817, 492] on button "Salvar estoque" at bounding box center [806, 488] width 97 height 31
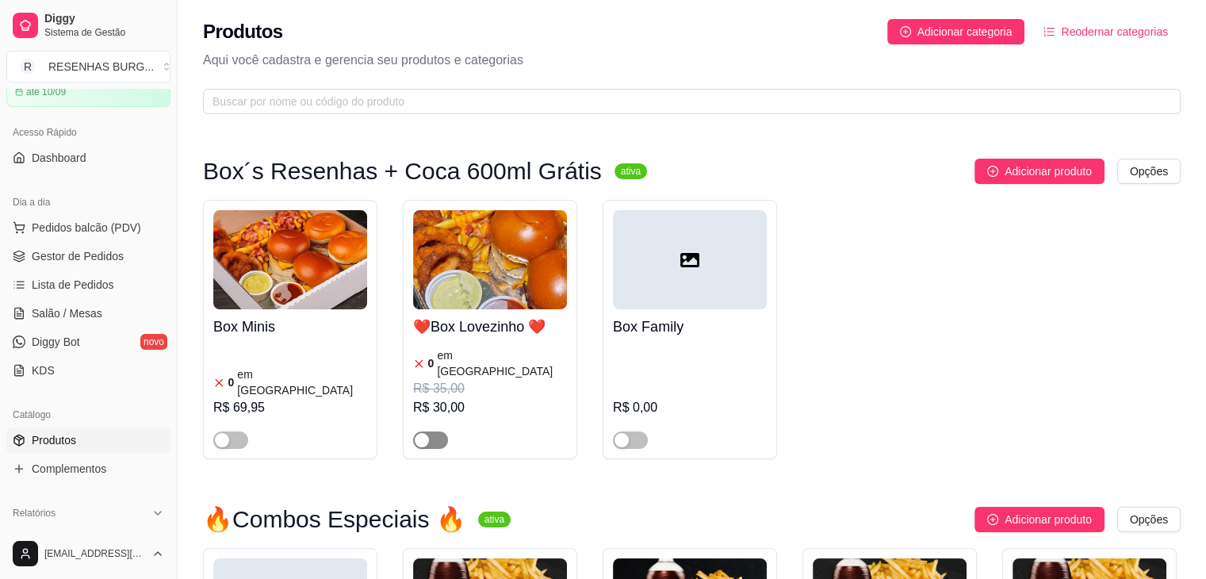
click at [435, 431] on span "button" at bounding box center [430, 439] width 35 height 17
click at [224, 433] on div "button" at bounding box center [222, 440] width 14 height 14
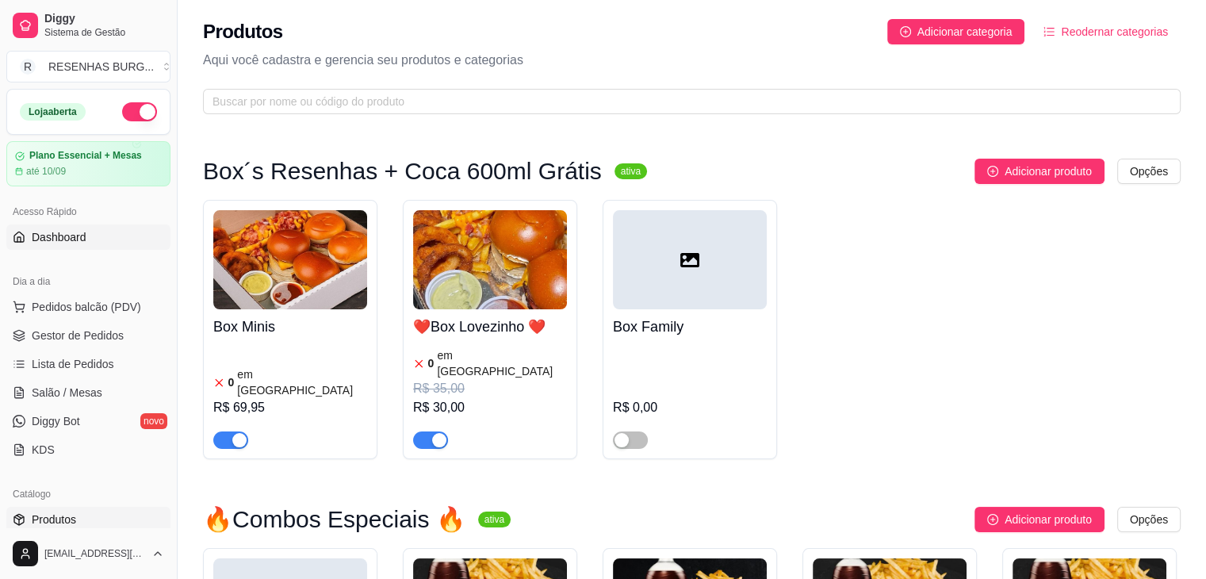
drag, startPoint x: 63, startPoint y: 240, endPoint x: 116, endPoint y: 240, distance: 52.3
click at [63, 240] on span "Dashboard" at bounding box center [59, 237] width 55 height 16
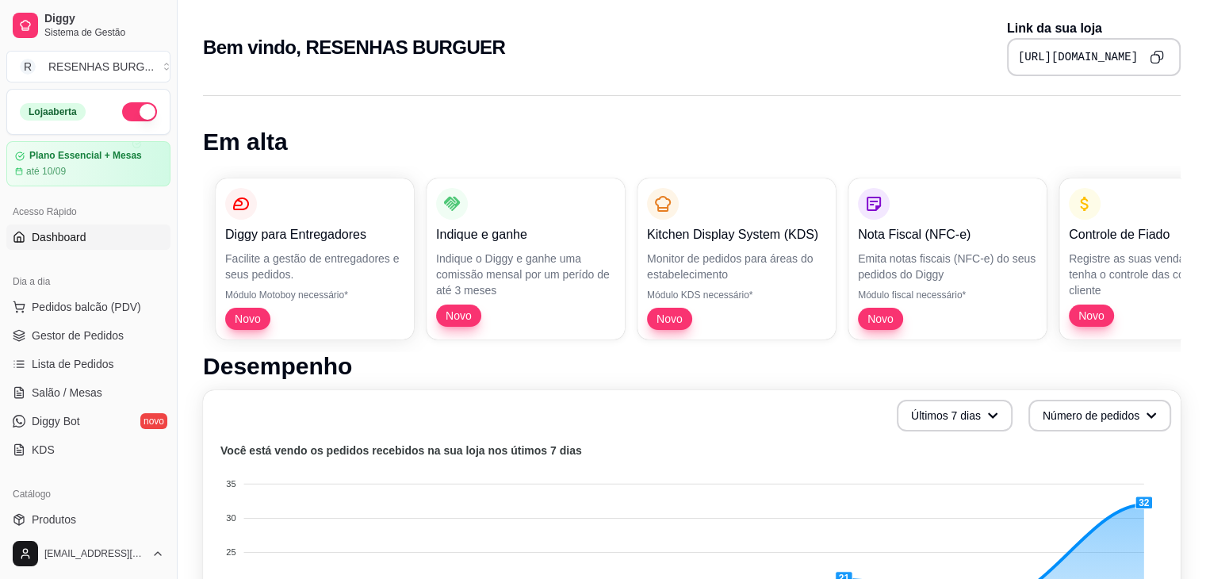
click at [1158, 56] on icon "Copy to clipboard" at bounding box center [1157, 57] width 14 height 14
click at [77, 336] on span "Gestor de Pedidos" at bounding box center [78, 335] width 92 height 16
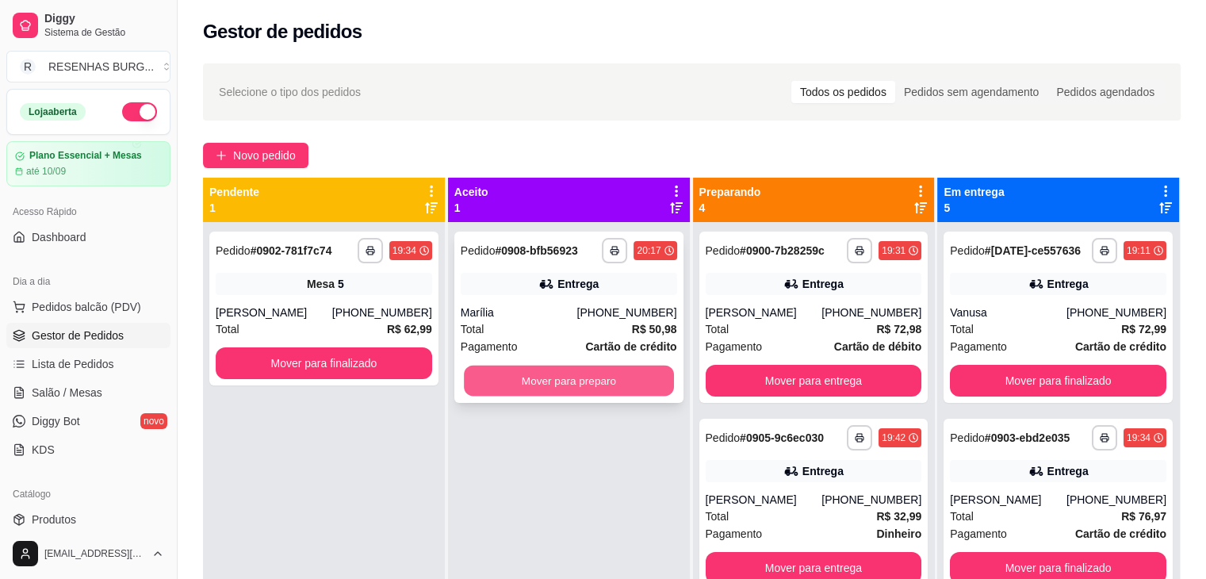
click at [609, 381] on button "Mover para preparo" at bounding box center [569, 381] width 210 height 31
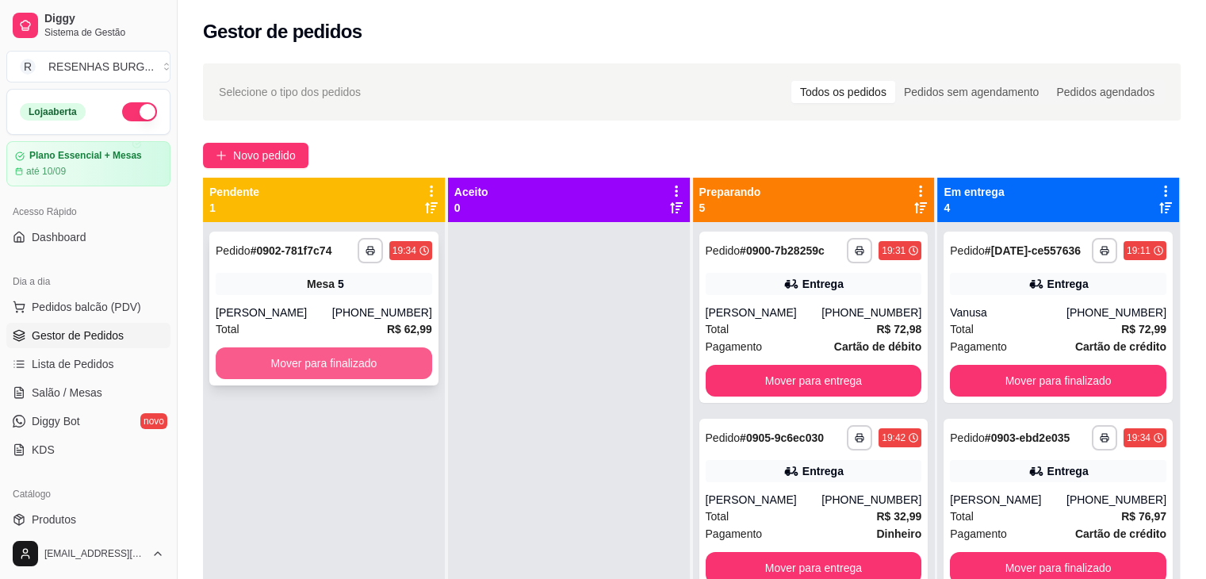
click at [285, 359] on button "Mover para finalizado" at bounding box center [324, 363] width 216 height 32
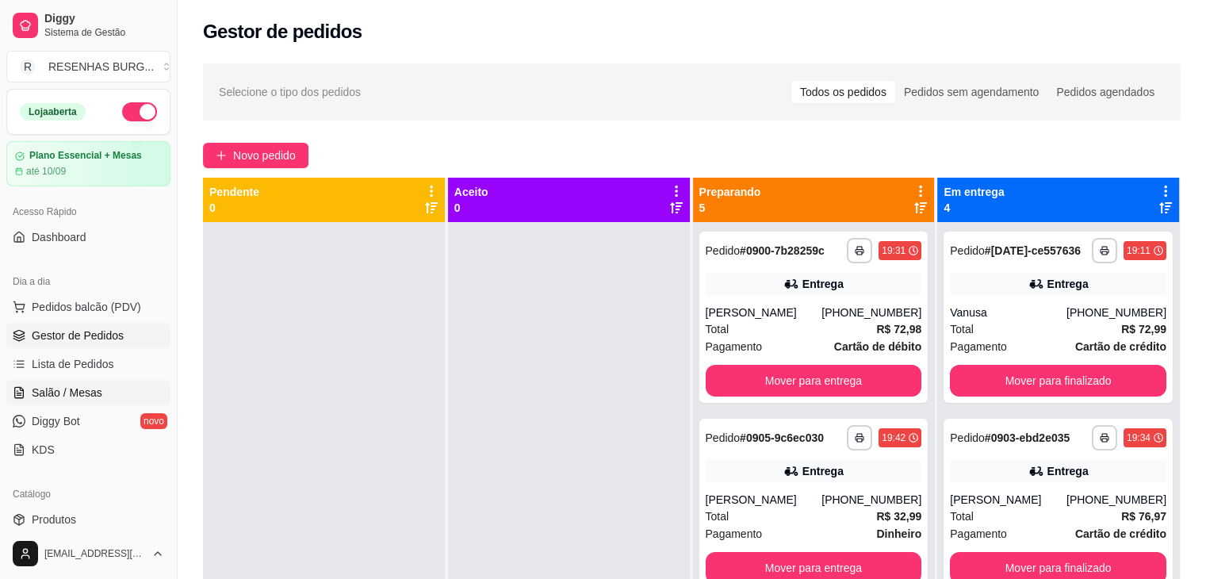
click at [85, 390] on span "Salão / Mesas" at bounding box center [67, 393] width 71 height 16
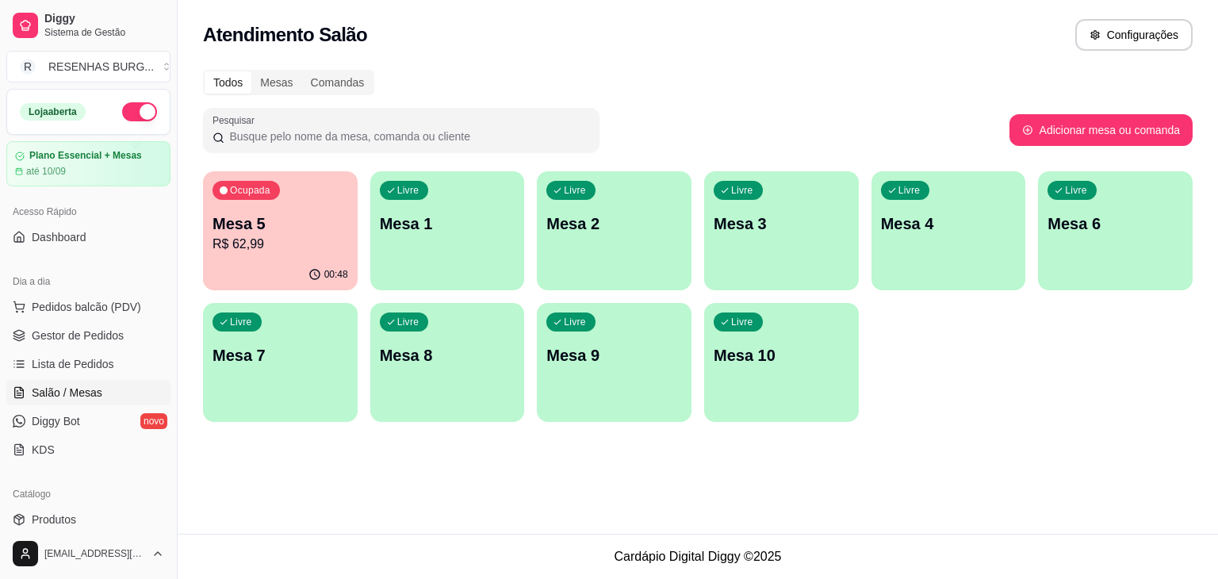
click at [240, 239] on p "R$ 62,99" at bounding box center [280, 244] width 136 height 19
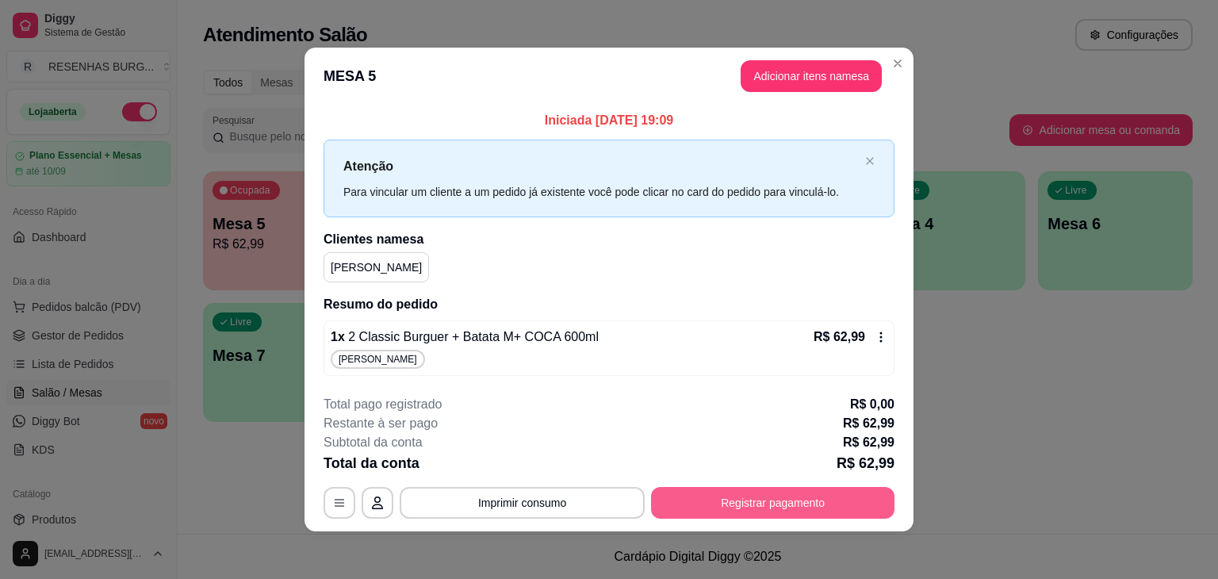
click at [821, 511] on button "Registrar pagamento" at bounding box center [772, 503] width 243 height 32
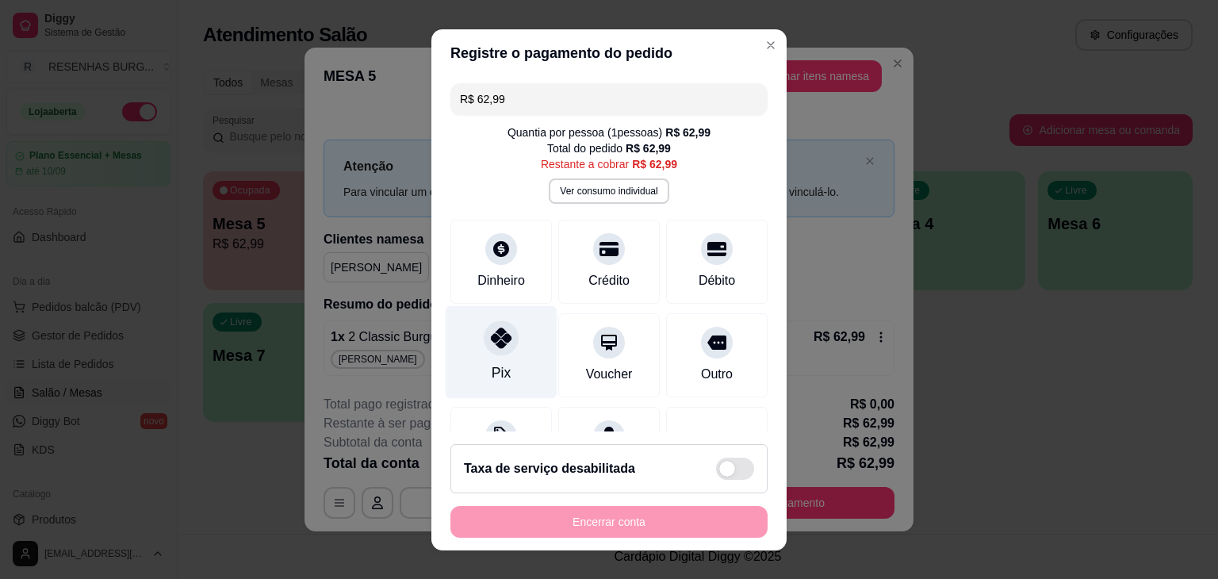
click at [488, 354] on div at bounding box center [501, 337] width 35 height 35
type input "R$ 0,00"
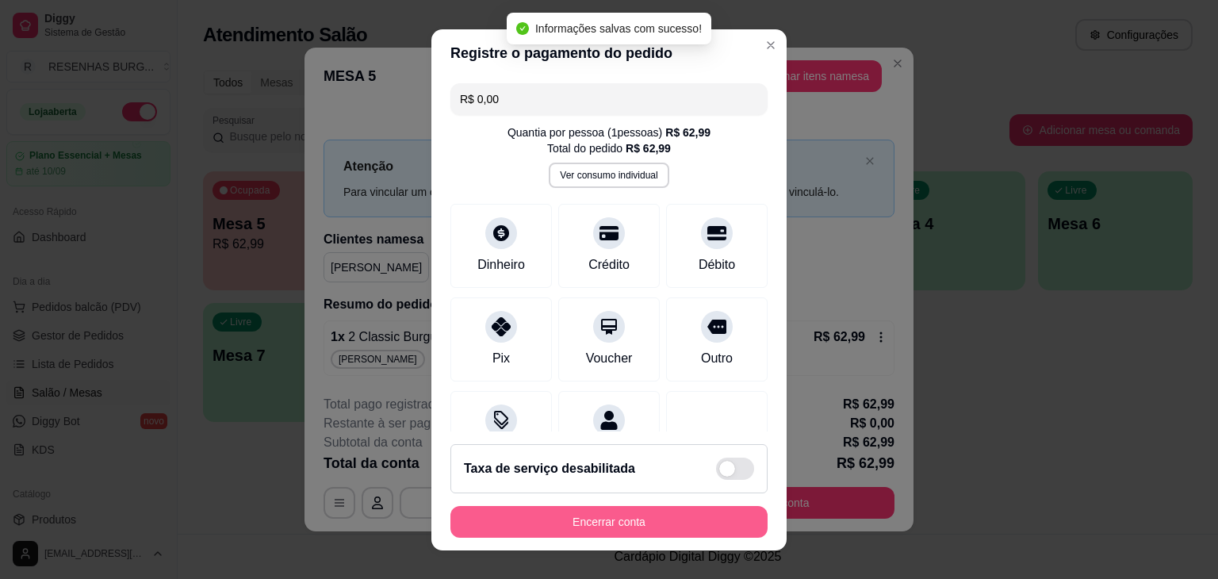
click at [584, 518] on button "Encerrar conta" at bounding box center [608, 522] width 317 height 32
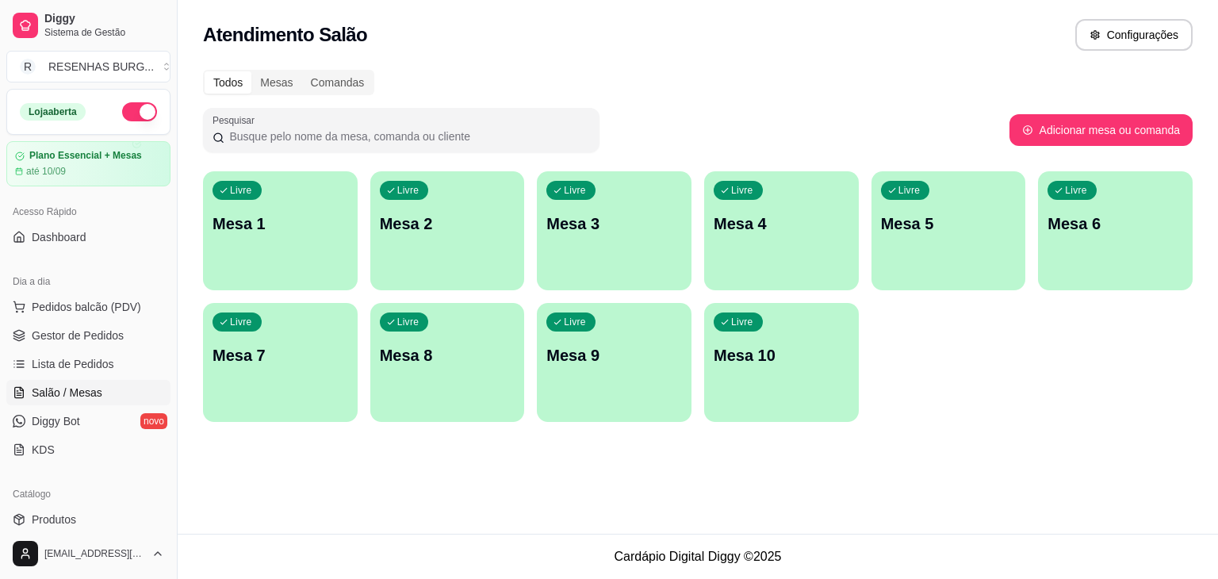
click at [68, 347] on ul "Pedidos balcão (PDV) Gestor de Pedidos Lista de Pedidos Salão / Mesas Diggy Bot…" at bounding box center [88, 378] width 164 height 168
click at [73, 343] on link "Gestor de Pedidos" at bounding box center [88, 335] width 164 height 25
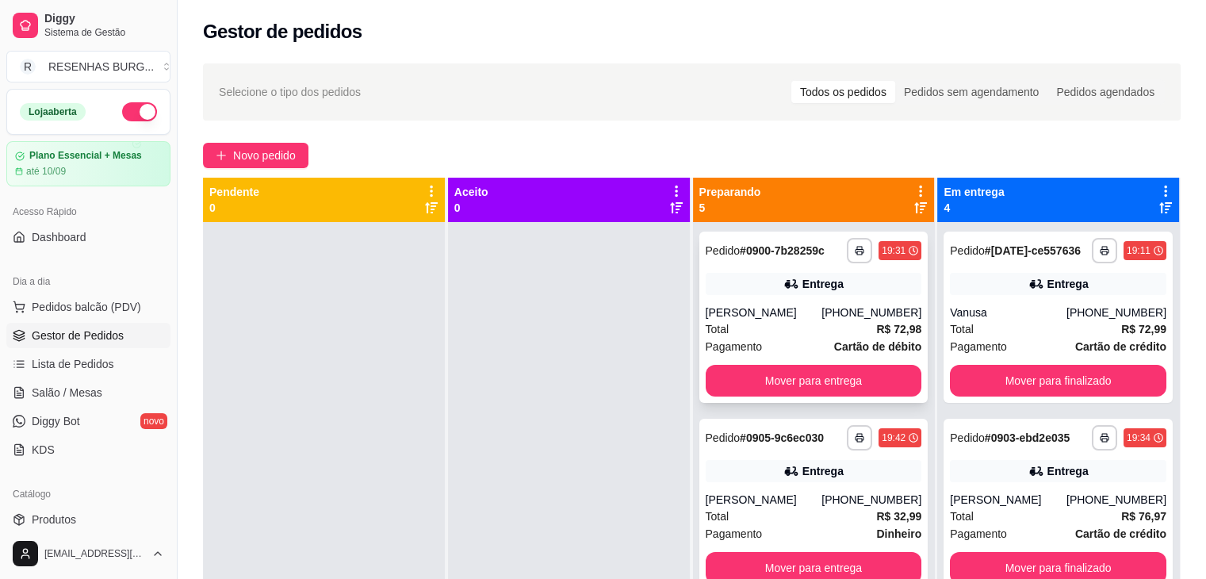
click at [803, 331] on div "Total R$ 72,98" at bounding box center [814, 328] width 216 height 17
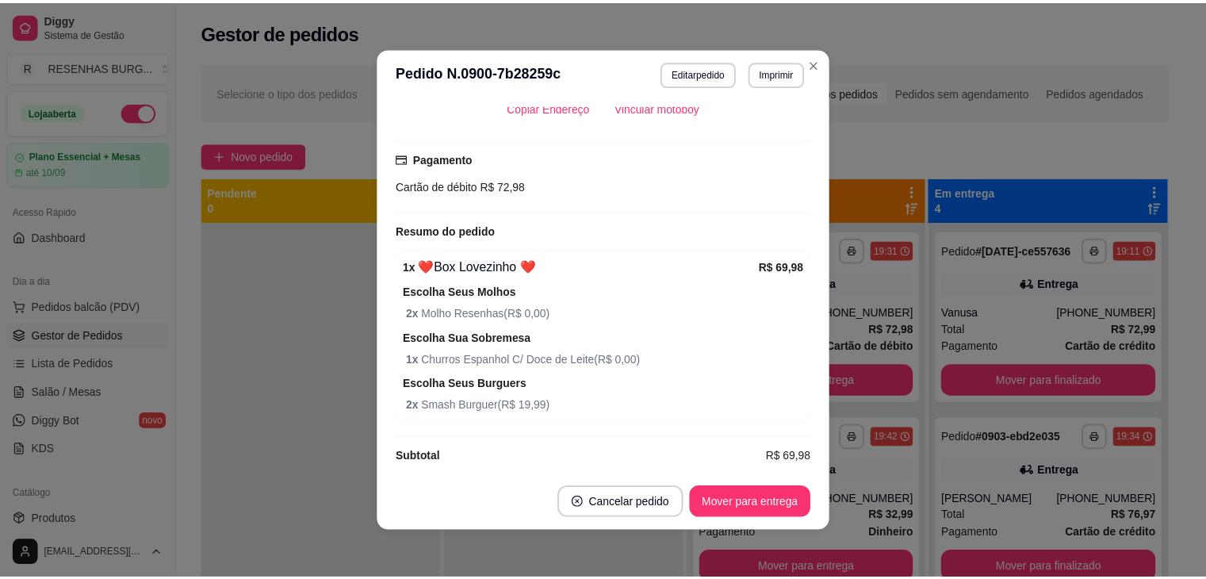
scroll to position [476, 0]
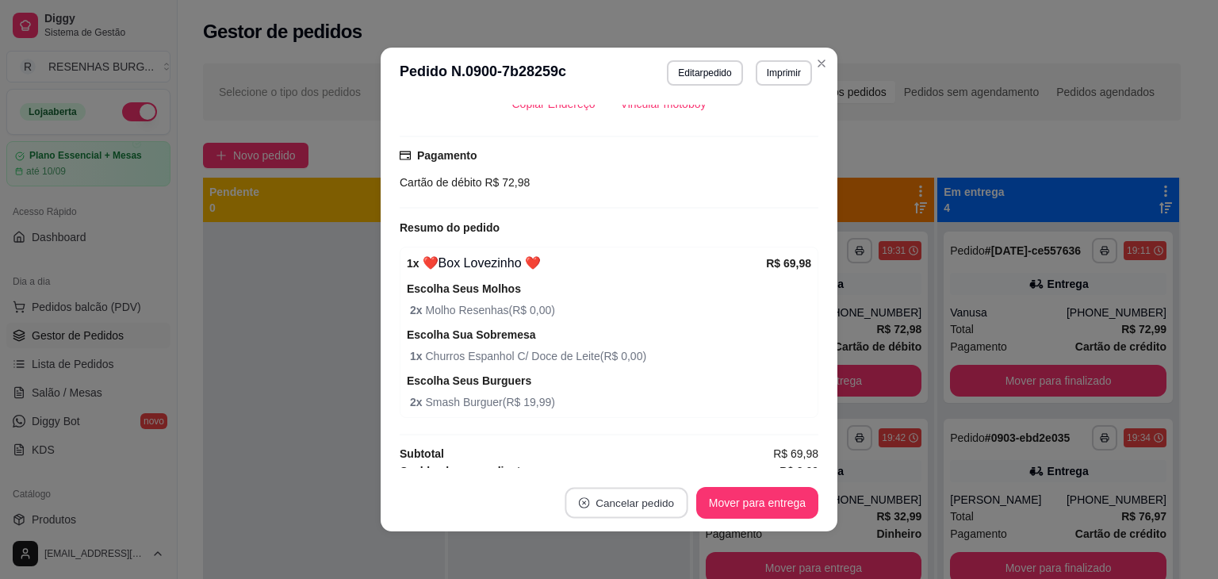
click at [615, 503] on button "Cancelar pedido" at bounding box center [626, 503] width 123 height 31
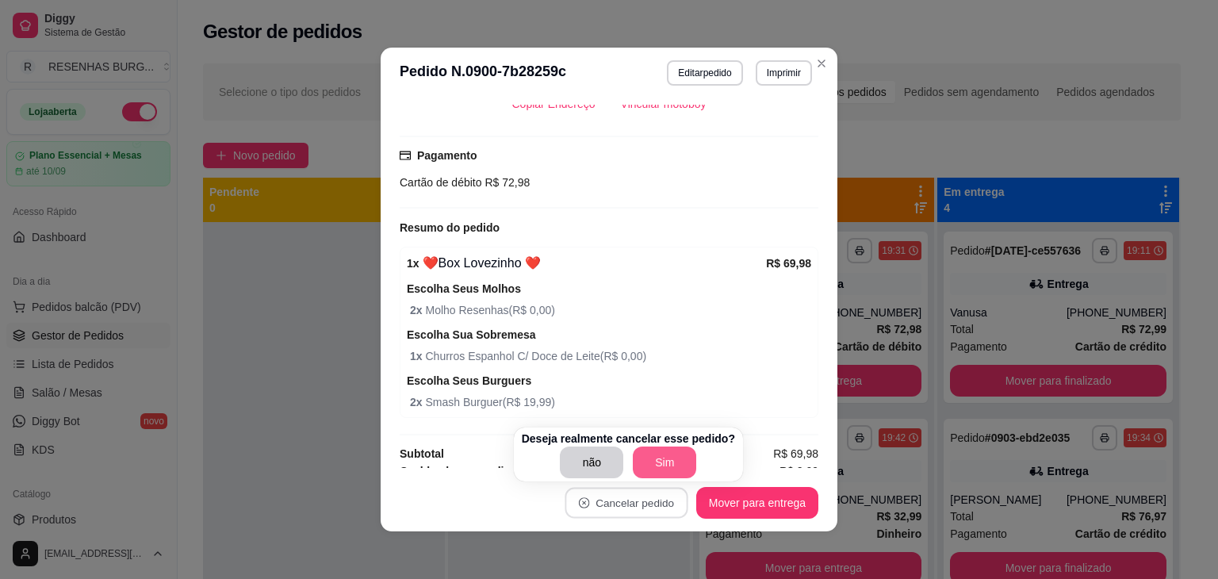
click at [643, 461] on button "Sim" at bounding box center [664, 462] width 63 height 32
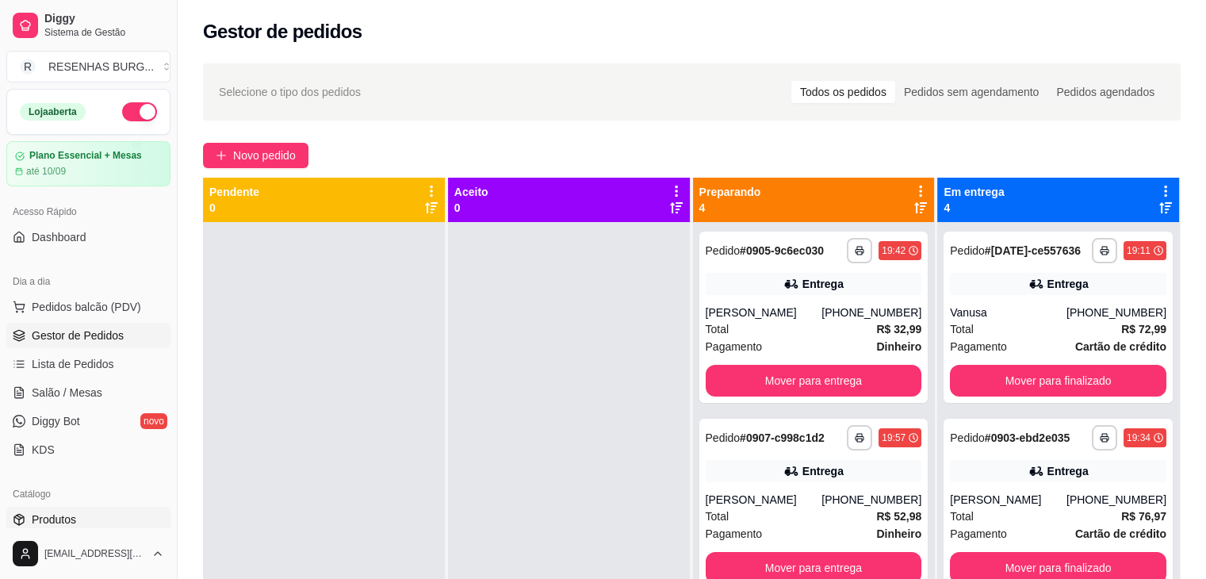
click at [58, 518] on span "Produtos" at bounding box center [54, 519] width 44 height 16
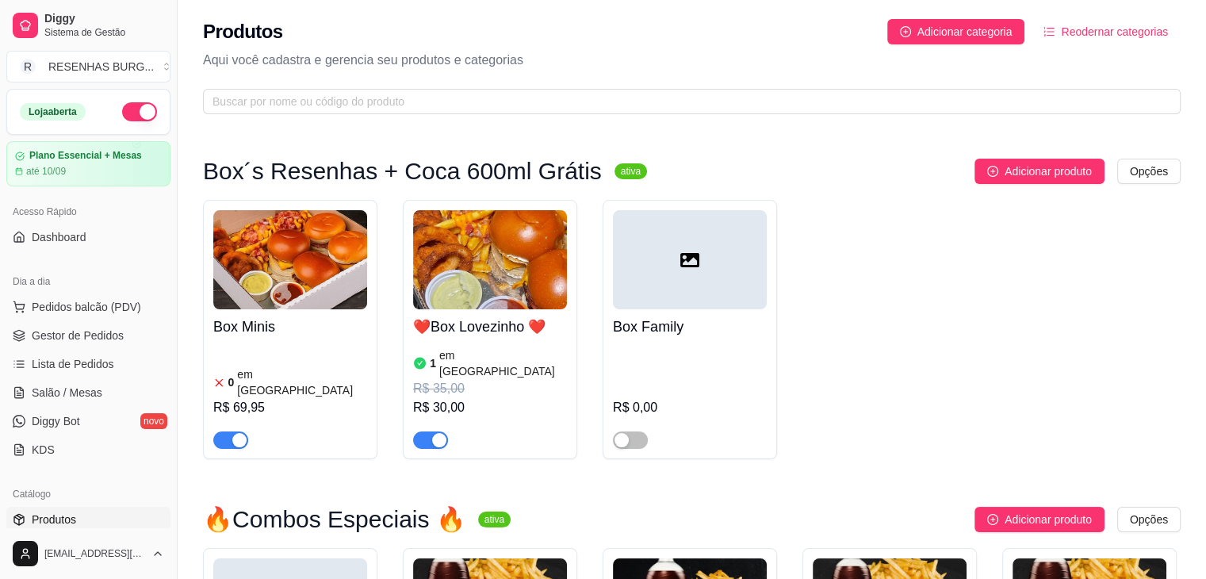
click at [298, 262] on img at bounding box center [290, 259] width 154 height 99
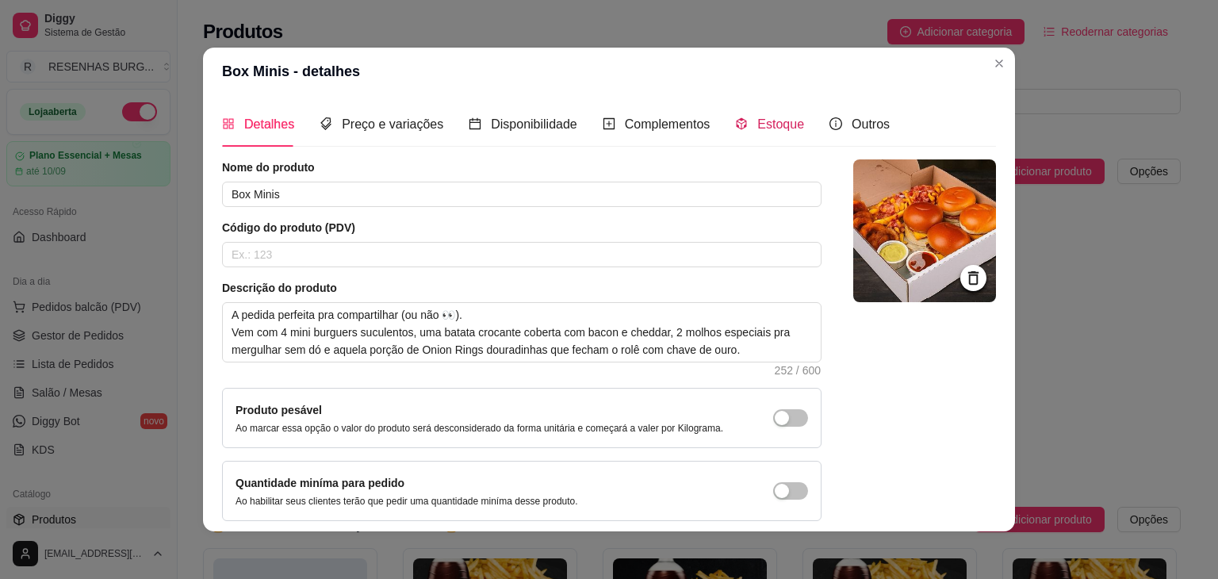
click at [786, 117] on span "Estoque" at bounding box center [780, 123] width 47 height 13
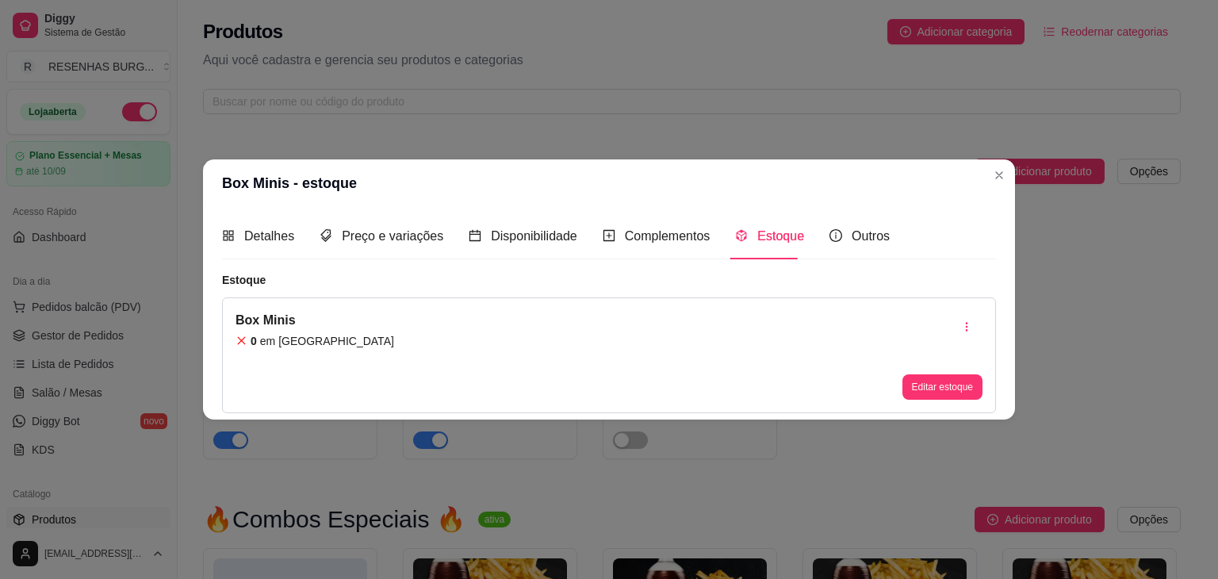
click at [521, 316] on div "Box Minis 0 em estoque Editar estoque" at bounding box center [609, 355] width 774 height 116
click at [936, 404] on div "Box Minis 0 em estoque Editar estoque" at bounding box center [609, 355] width 774 height 116
click at [939, 380] on button "Editar estoque" at bounding box center [942, 386] width 80 height 25
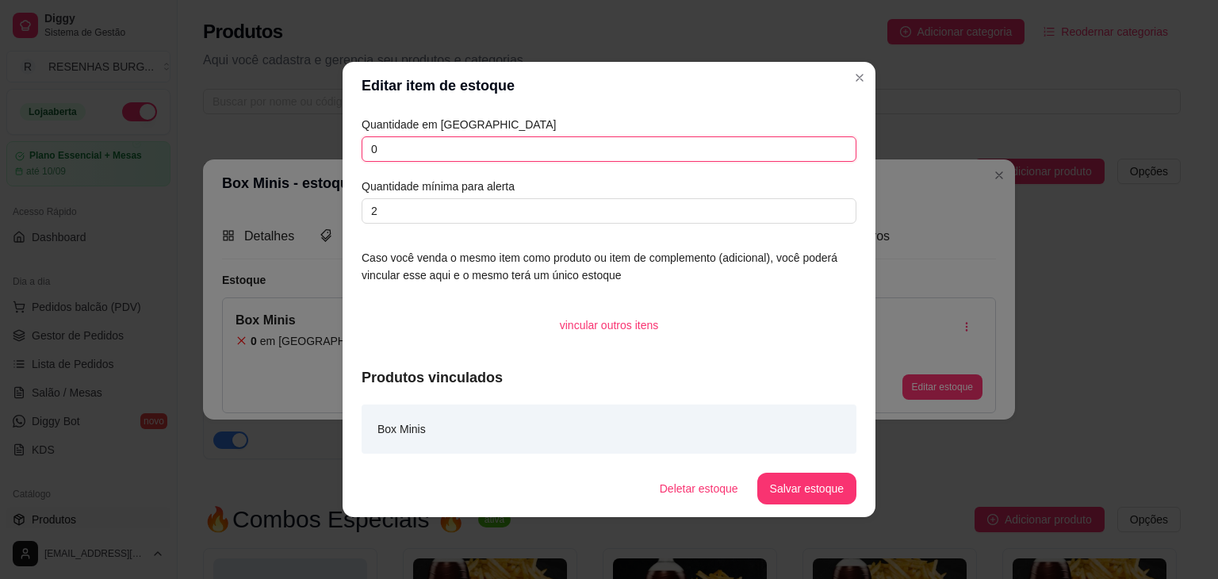
drag, startPoint x: 381, startPoint y: 143, endPoint x: 303, endPoint y: 163, distance: 81.0
click at [307, 163] on div "Editar item de estoque Quantidade em estoque 0 Quantidade mínima para alerta 2 …" at bounding box center [609, 289] width 1218 height 579
type input "1"
click at [800, 486] on button "Salvar estoque" at bounding box center [806, 489] width 99 height 32
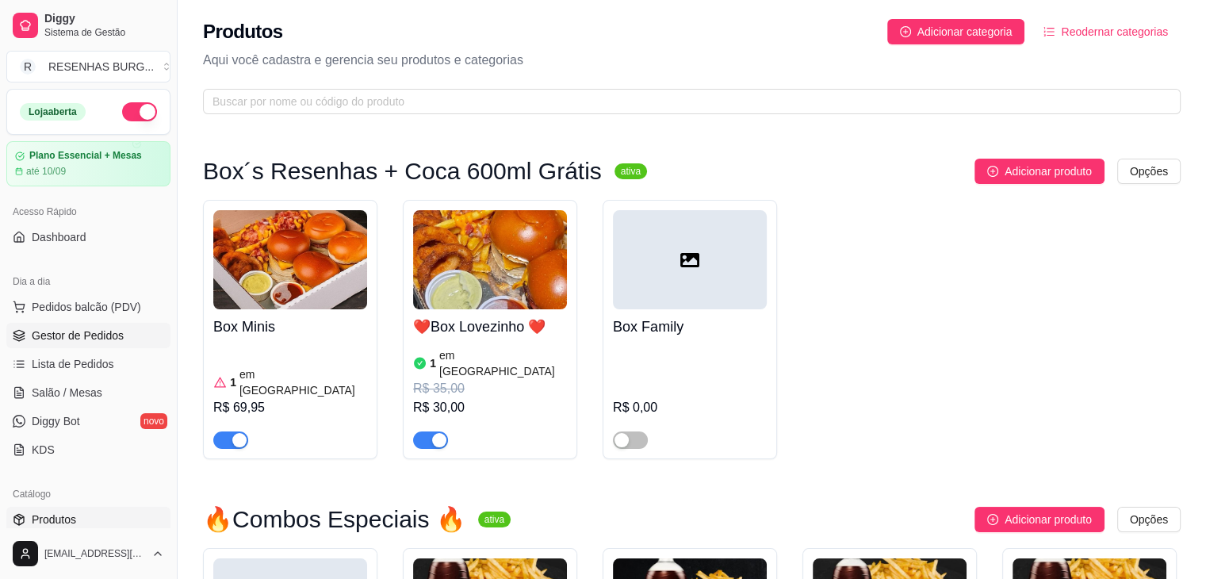
click at [99, 339] on span "Gestor de Pedidos" at bounding box center [78, 335] width 92 height 16
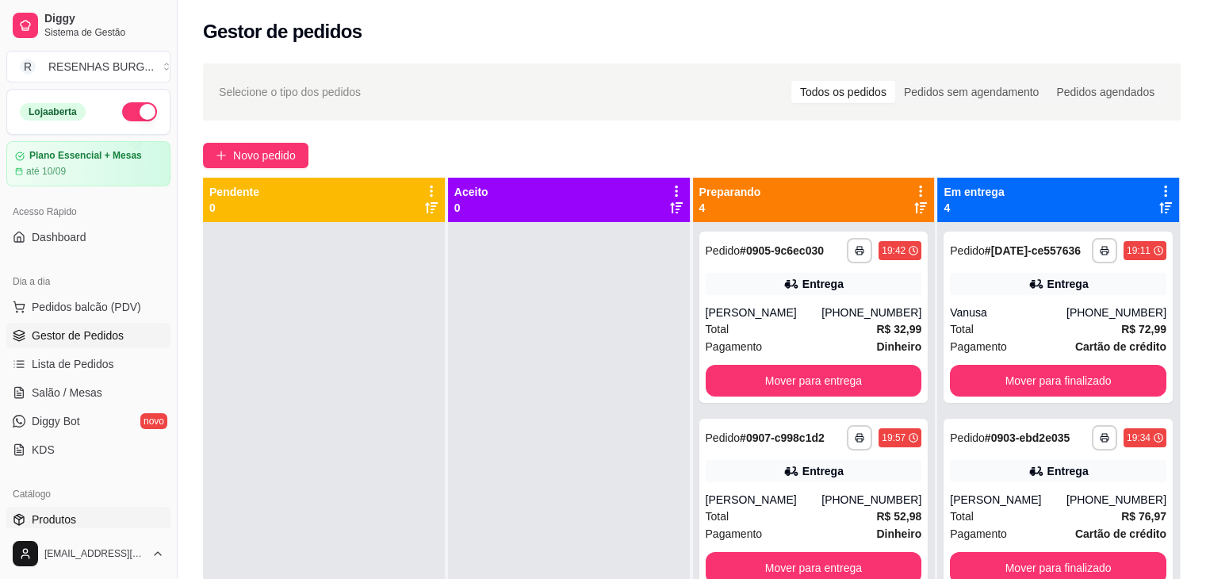
click at [73, 516] on span "Produtos" at bounding box center [54, 519] width 44 height 16
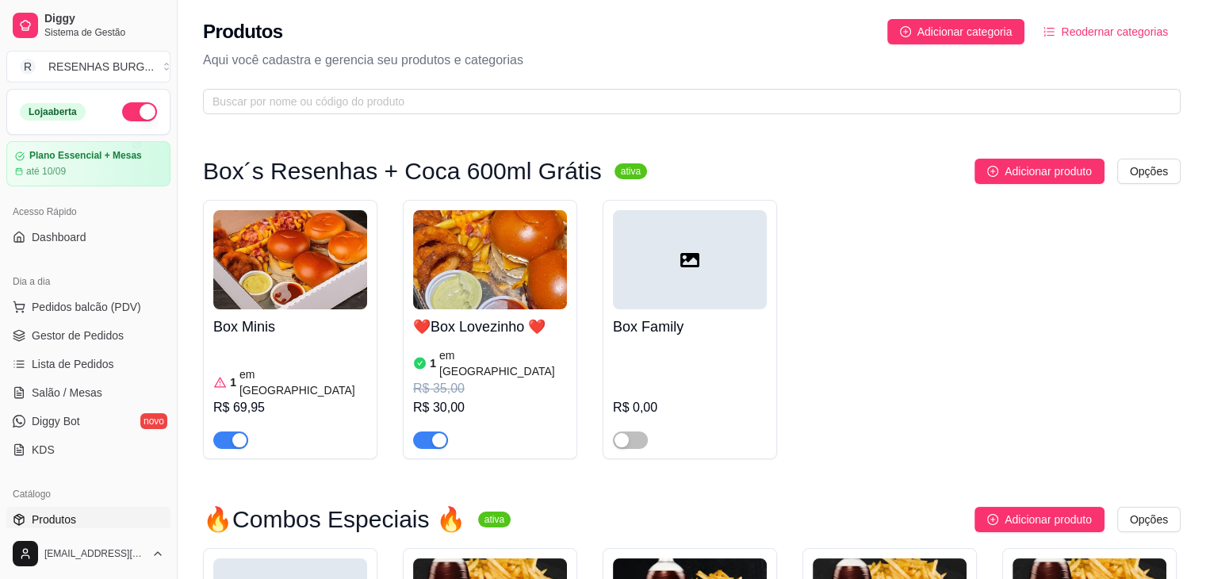
click at [434, 433] on div "button" at bounding box center [439, 440] width 14 height 14
click at [124, 335] on link "Gestor de Pedidos" at bounding box center [88, 335] width 164 height 25
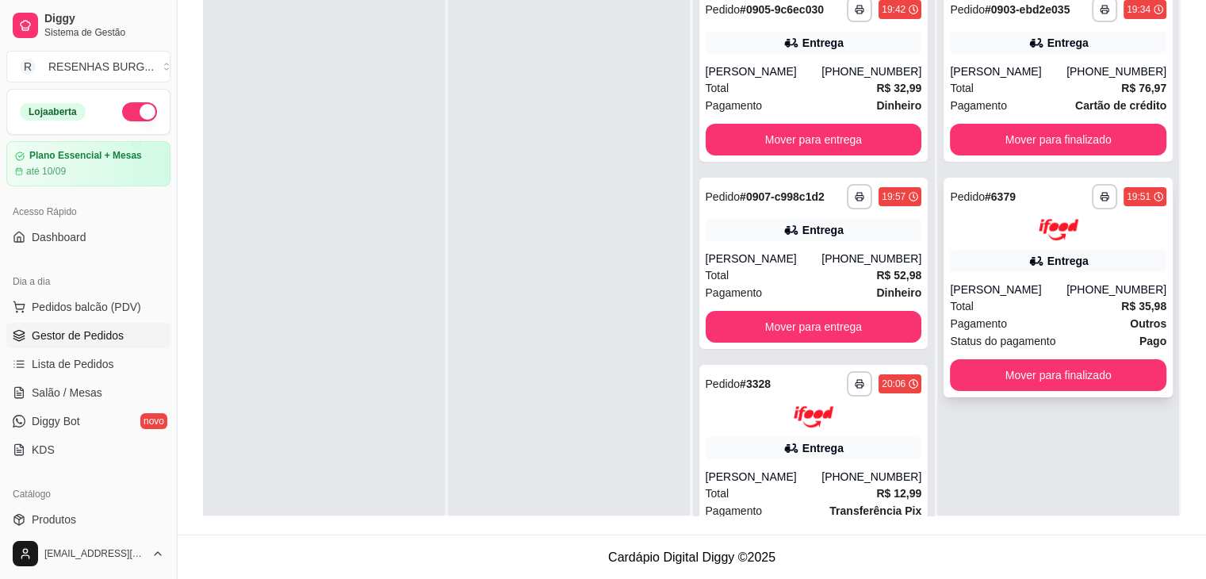
click at [1028, 289] on div "[PERSON_NAME]" at bounding box center [1008, 289] width 117 height 16
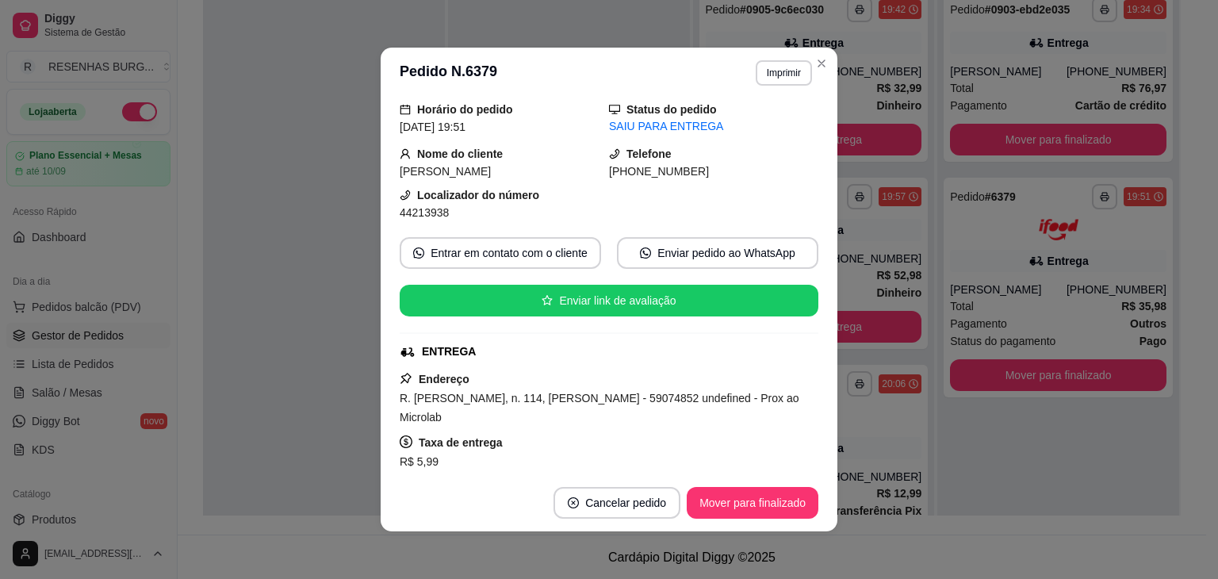
scroll to position [159, 0]
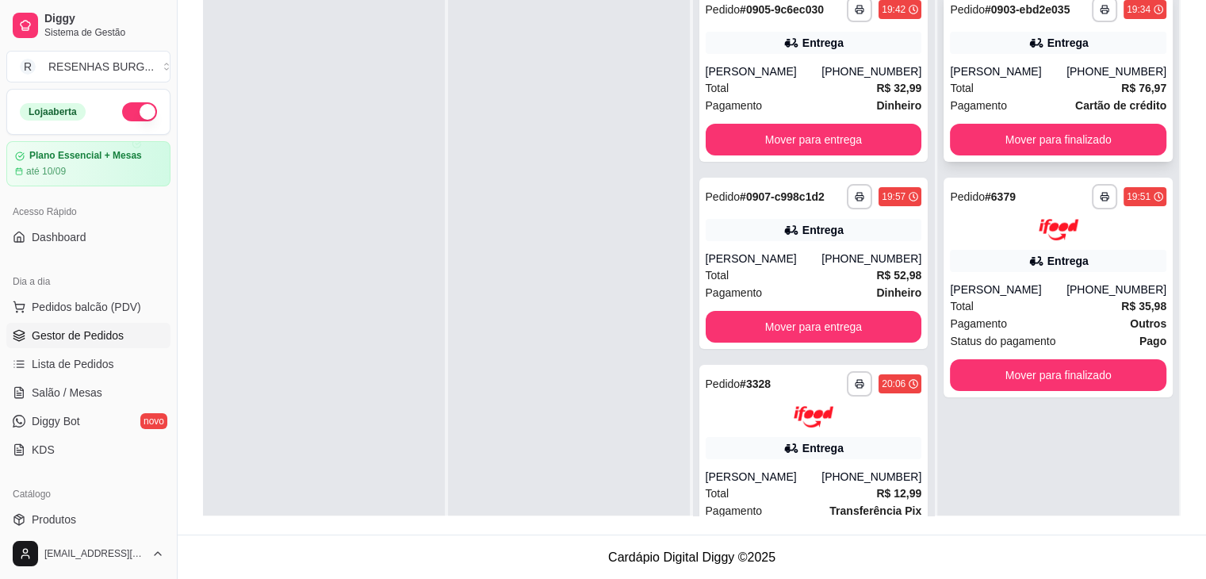
click at [1036, 75] on div "[PERSON_NAME]" at bounding box center [1008, 71] width 117 height 16
click at [1010, 235] on div at bounding box center [1058, 229] width 216 height 21
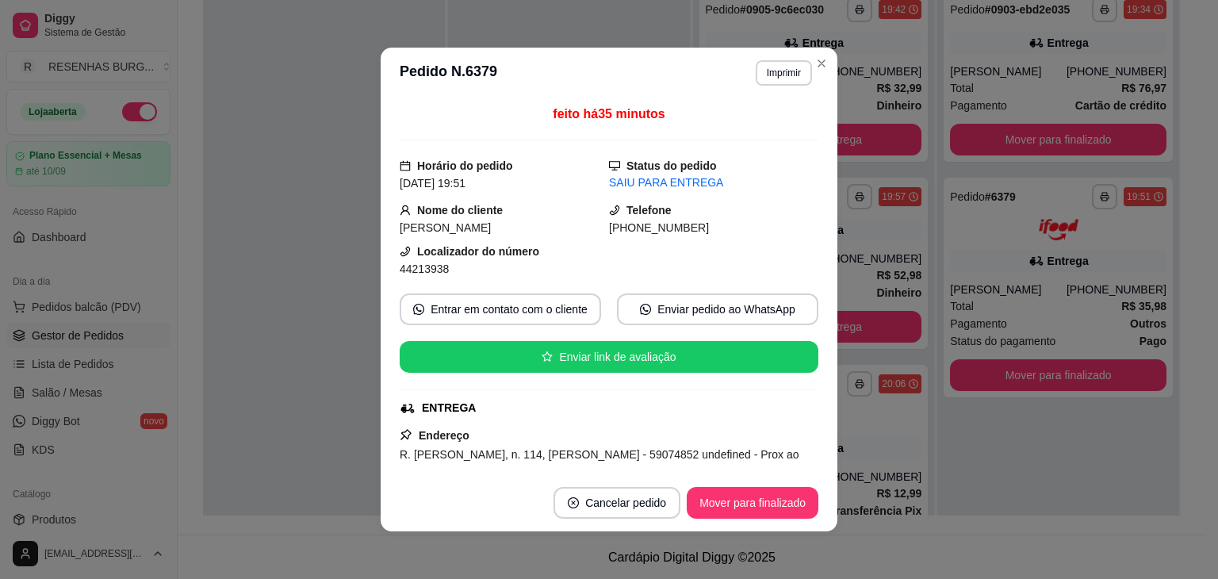
scroll to position [79, 0]
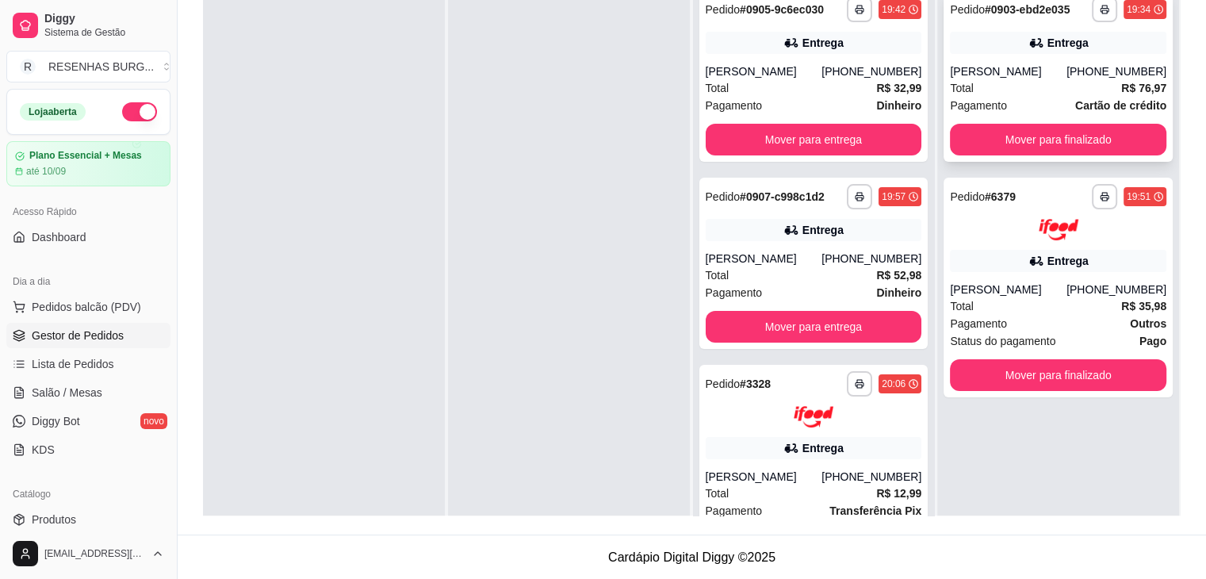
click at [1042, 77] on div "[PERSON_NAME]" at bounding box center [1008, 71] width 117 height 16
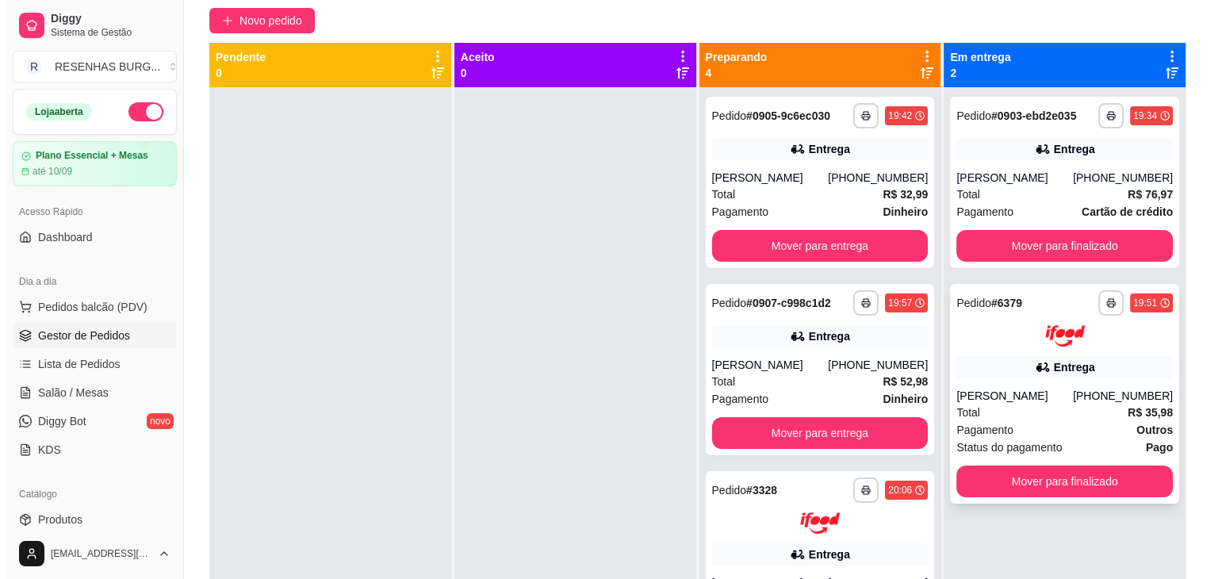
scroll to position [3, 0]
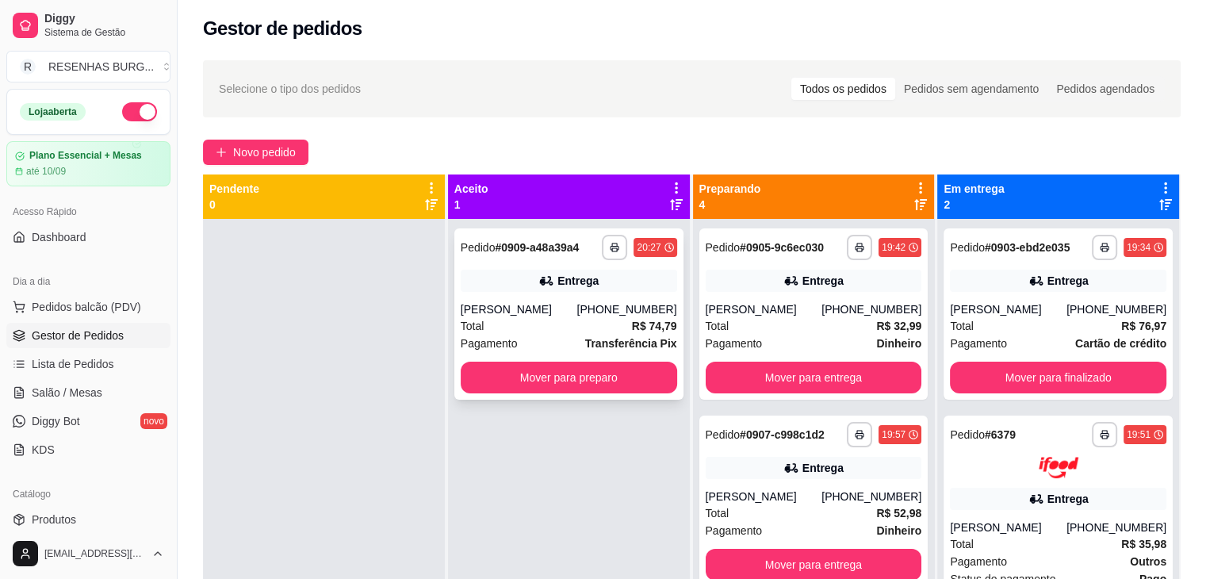
click at [556, 297] on div "**********" at bounding box center [568, 313] width 229 height 171
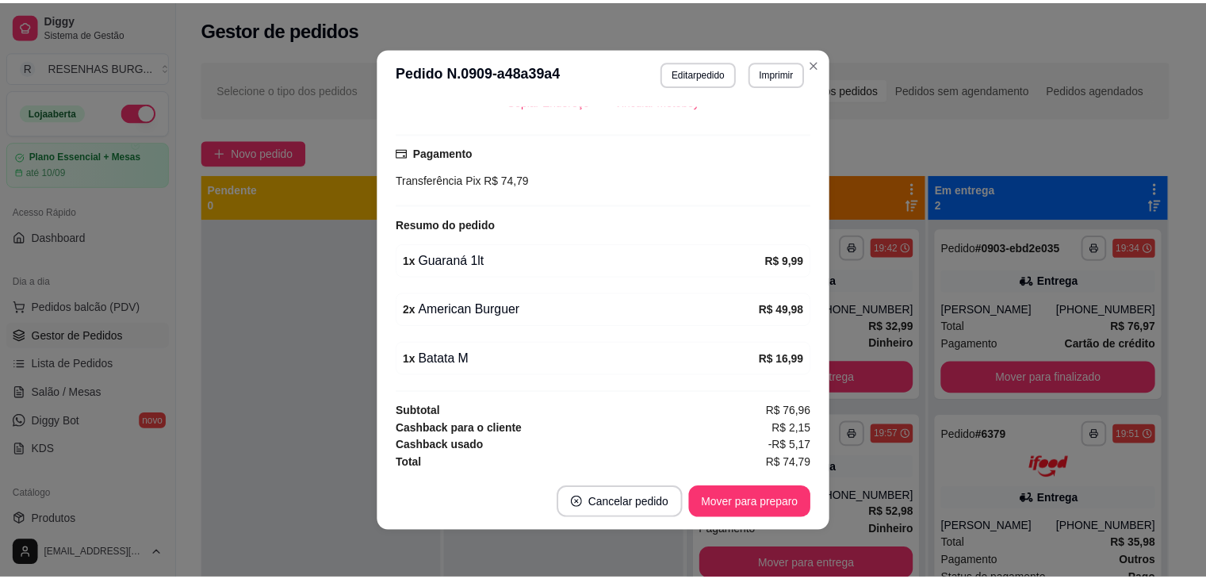
scroll to position [480, 0]
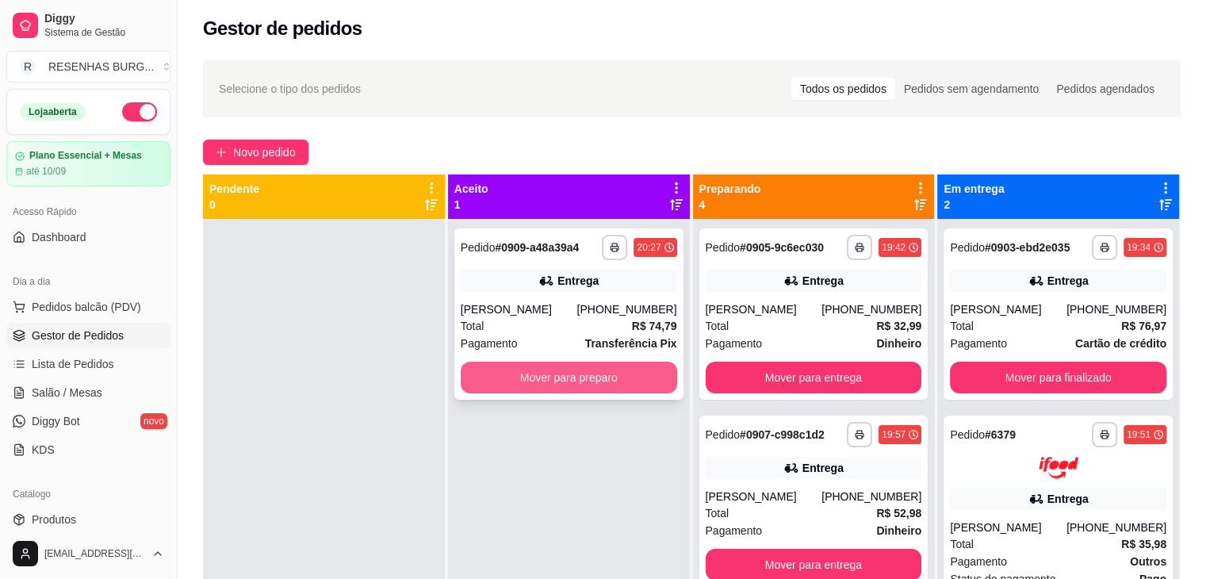
click at [581, 376] on button "Mover para preparo" at bounding box center [569, 378] width 216 height 32
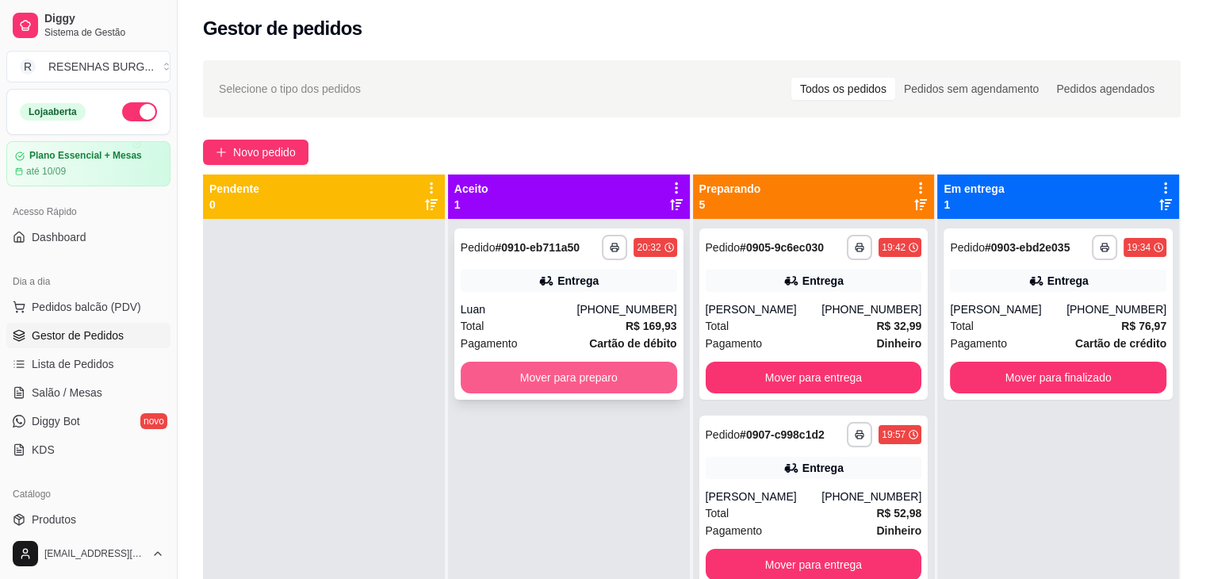
click at [601, 373] on button "Mover para preparo" at bounding box center [569, 378] width 216 height 32
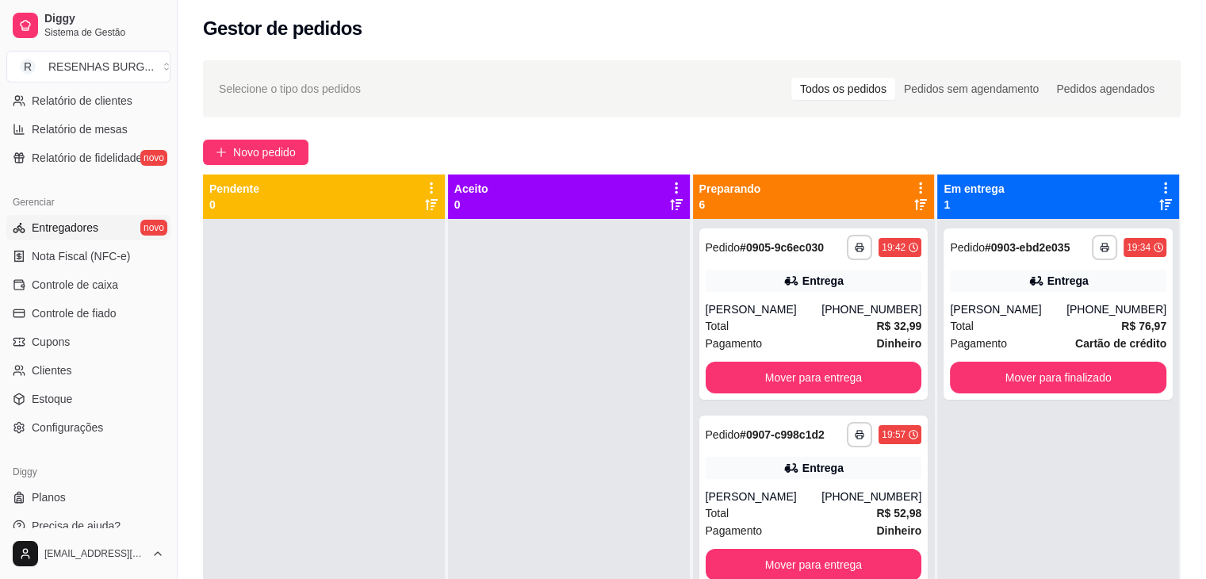
scroll to position [555, 0]
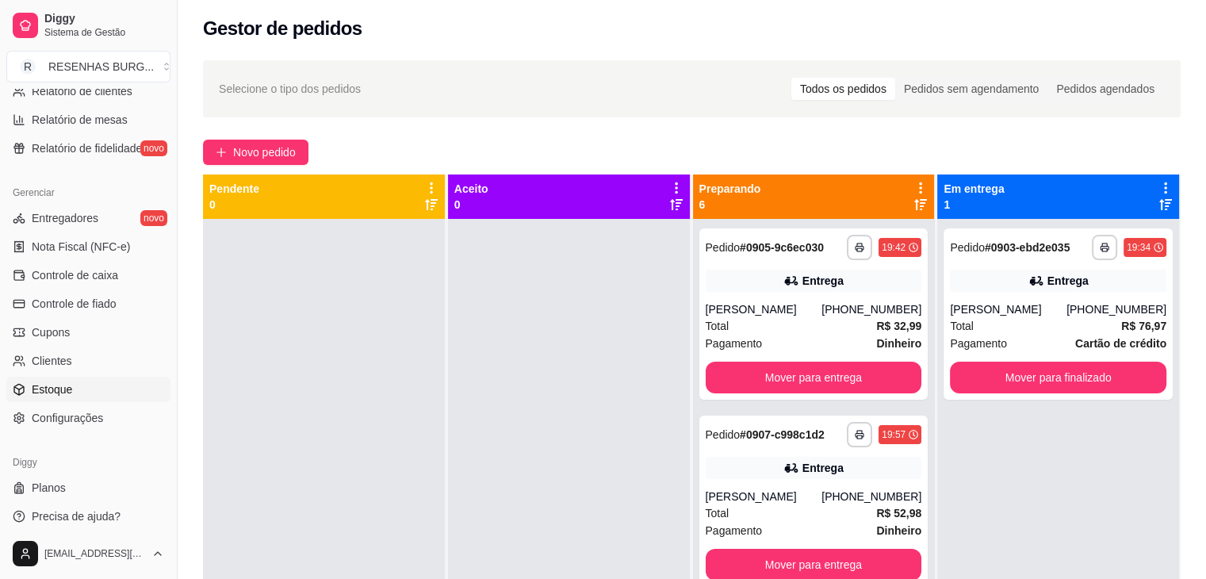
click at [102, 382] on link "Estoque" at bounding box center [88, 389] width 164 height 25
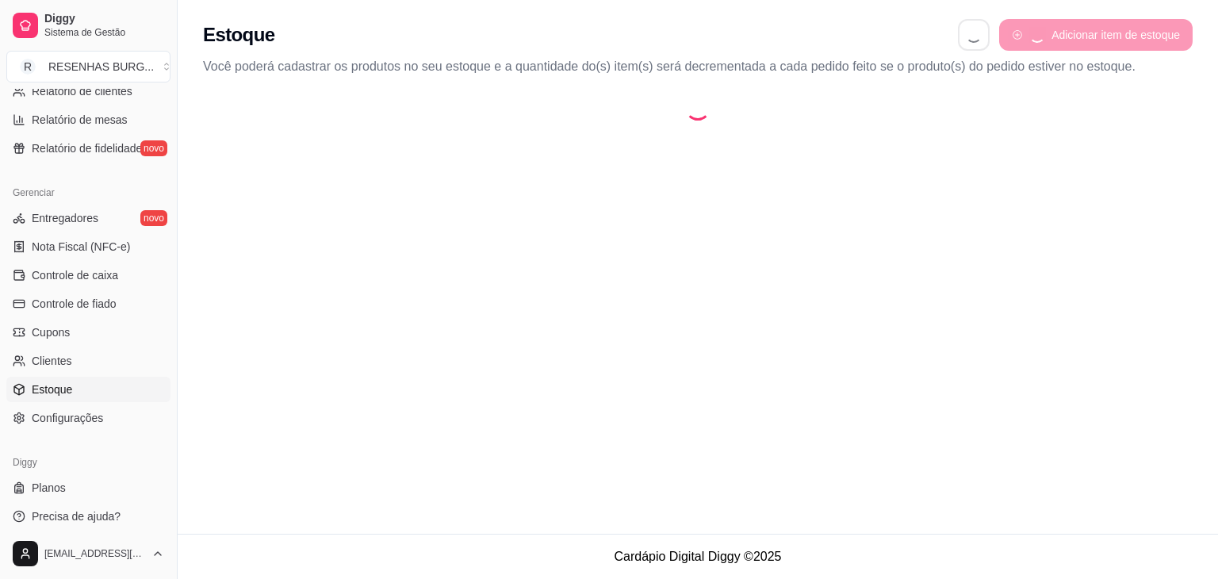
select select "QUANTITY_ORDER"
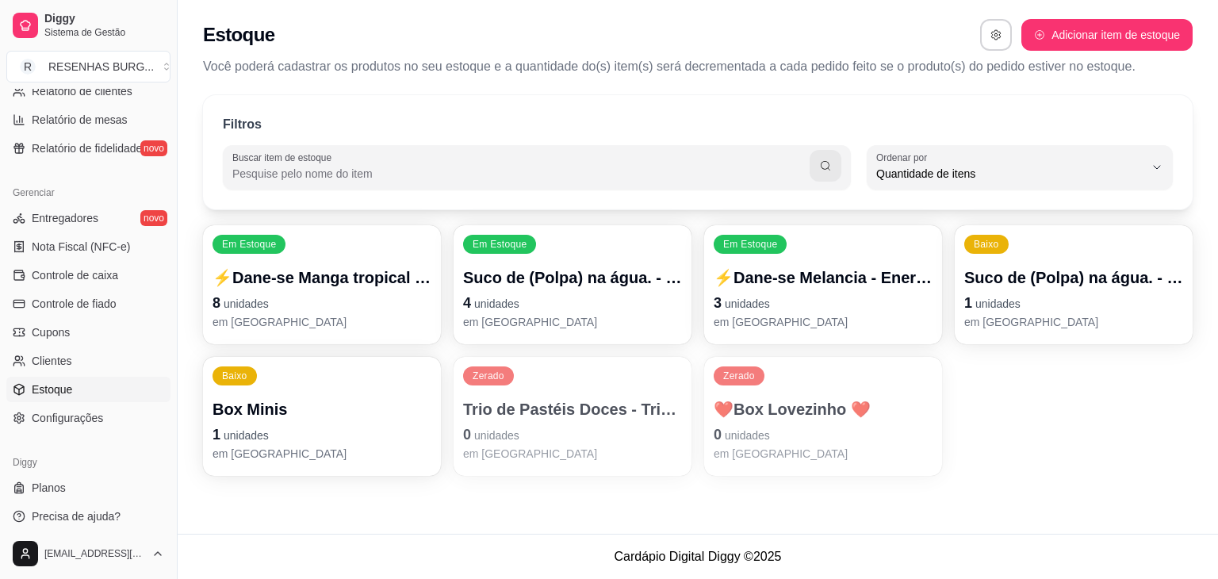
scroll to position [15, 0]
click at [308, 395] on div "Baixo Box Minis 1 unidades em estoque" at bounding box center [322, 416] width 238 height 119
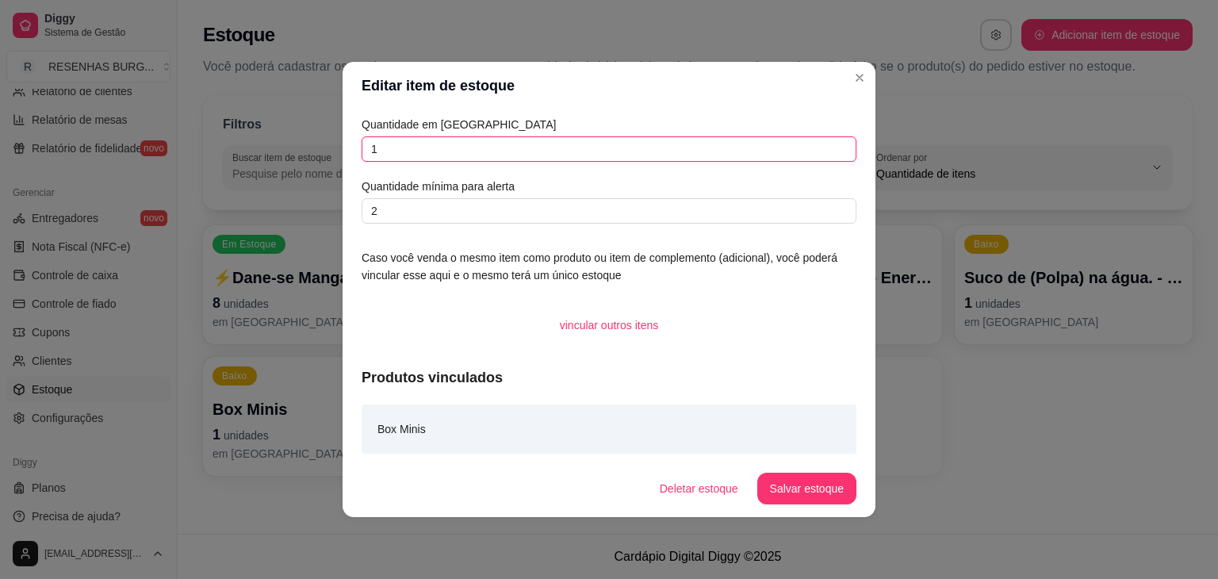
drag, startPoint x: 366, startPoint y: 151, endPoint x: 327, endPoint y: 159, distance: 40.4
click at [339, 156] on div "Editar item de estoque Quantidade em estoque 1 Quantidade mínima para alerta 2 …" at bounding box center [609, 289] width 1218 height 579
type input "0"
drag, startPoint x: 334, startPoint y: 216, endPoint x: 292, endPoint y: 217, distance: 42.0
click at [300, 217] on div "Editar item de estoque Quantidade em estoque 0 Quantidade mínima para alerta 2 …" at bounding box center [609, 289] width 1218 height 579
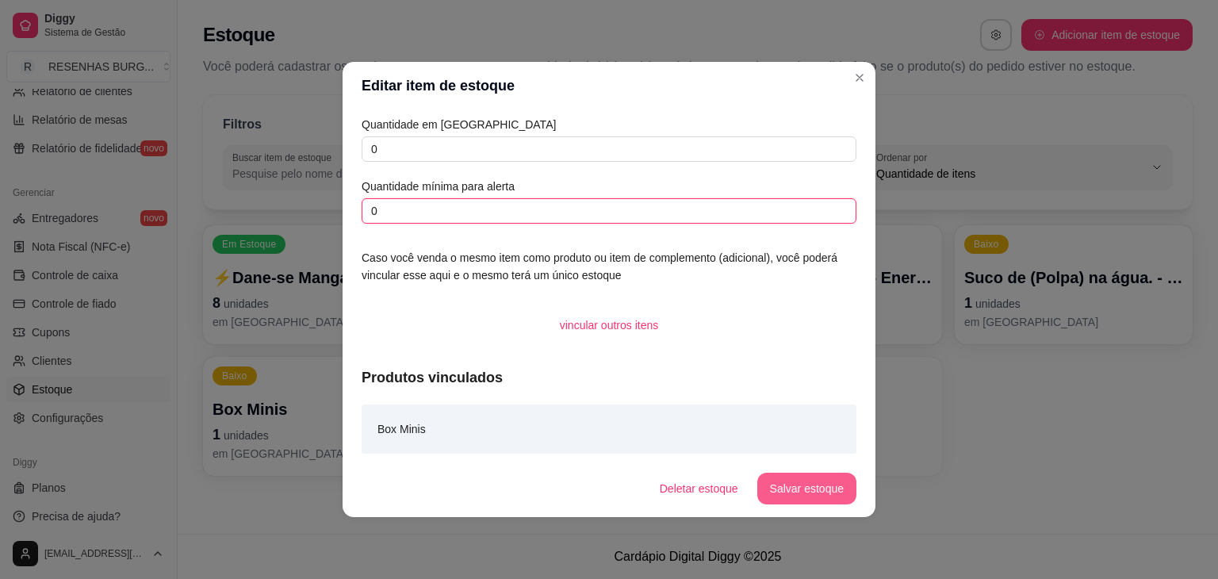
type input "0"
click at [809, 488] on button "Salvar estoque" at bounding box center [806, 488] width 97 height 31
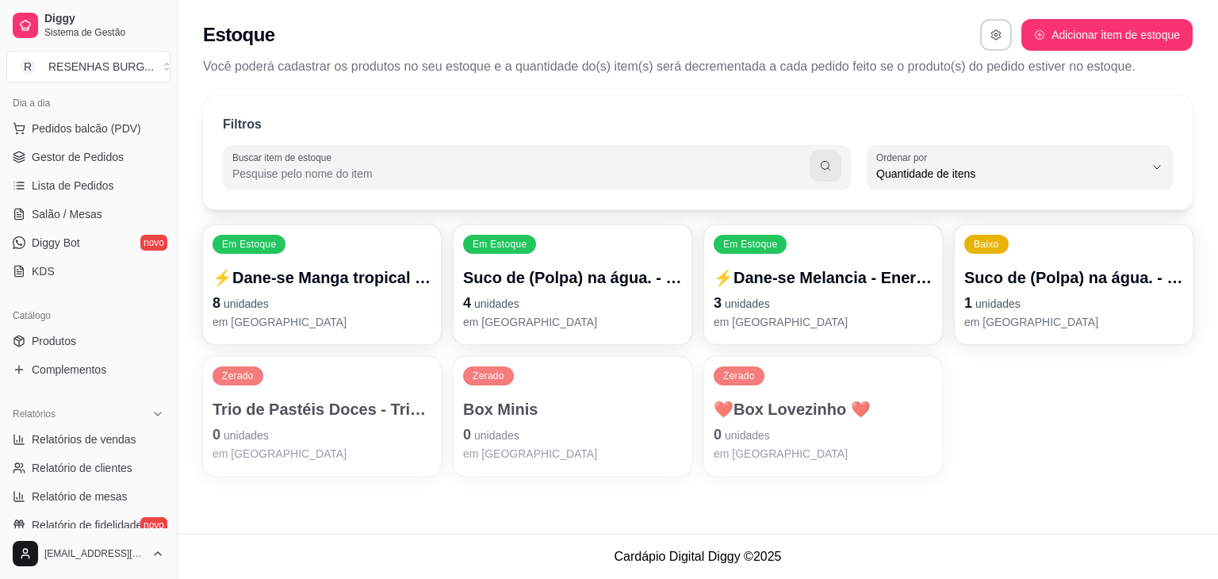
scroll to position [79, 0]
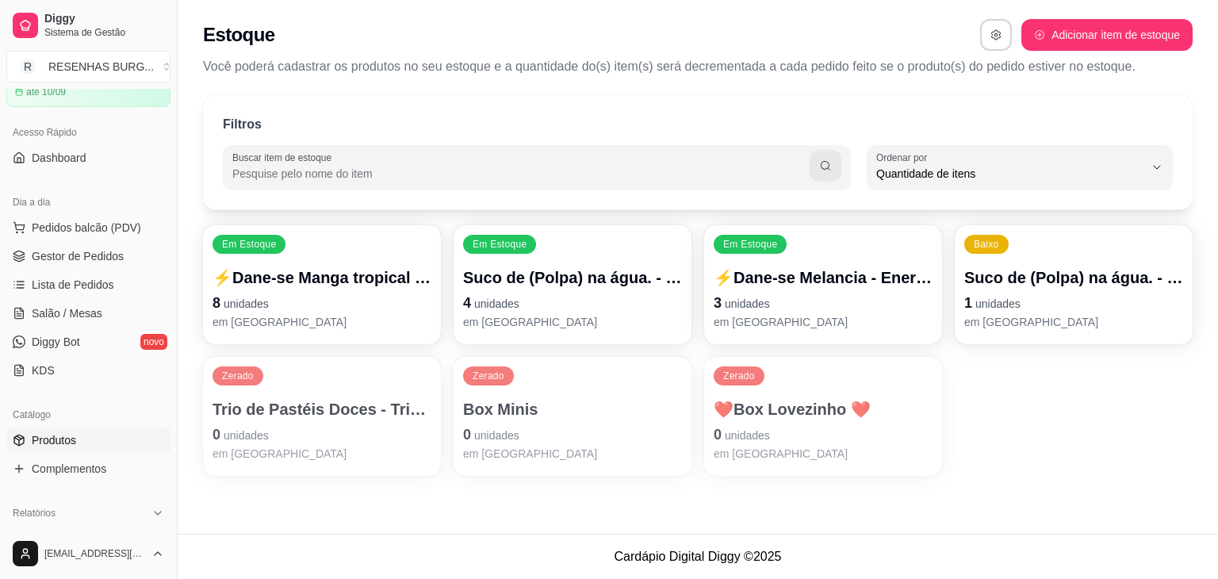
click at [60, 442] on span "Produtos" at bounding box center [54, 440] width 44 height 16
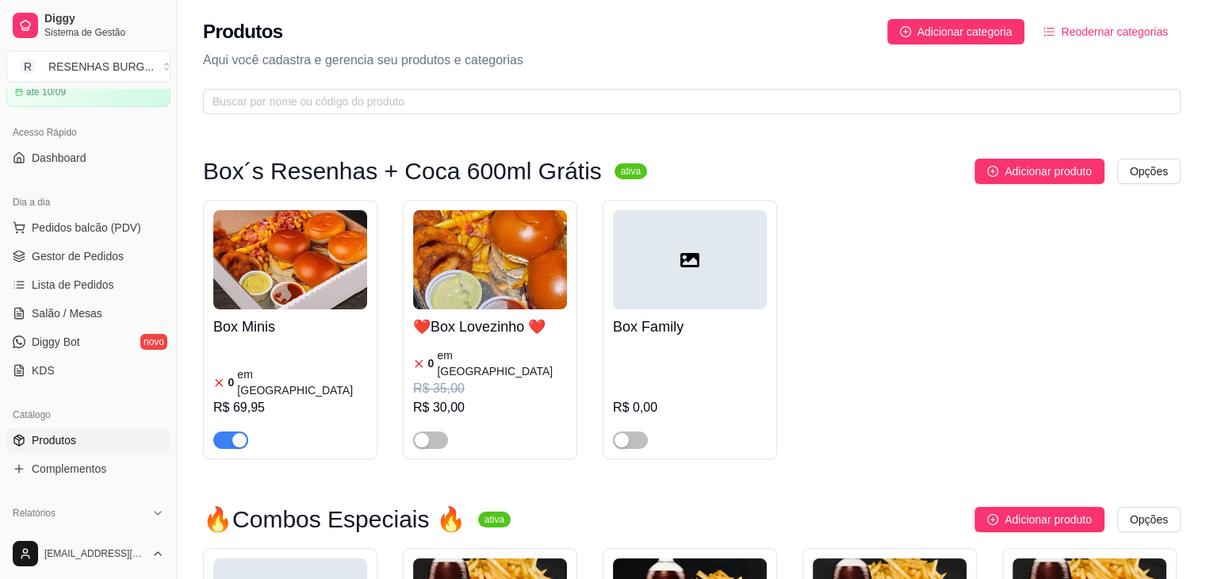
click at [249, 261] on img at bounding box center [290, 259] width 154 height 99
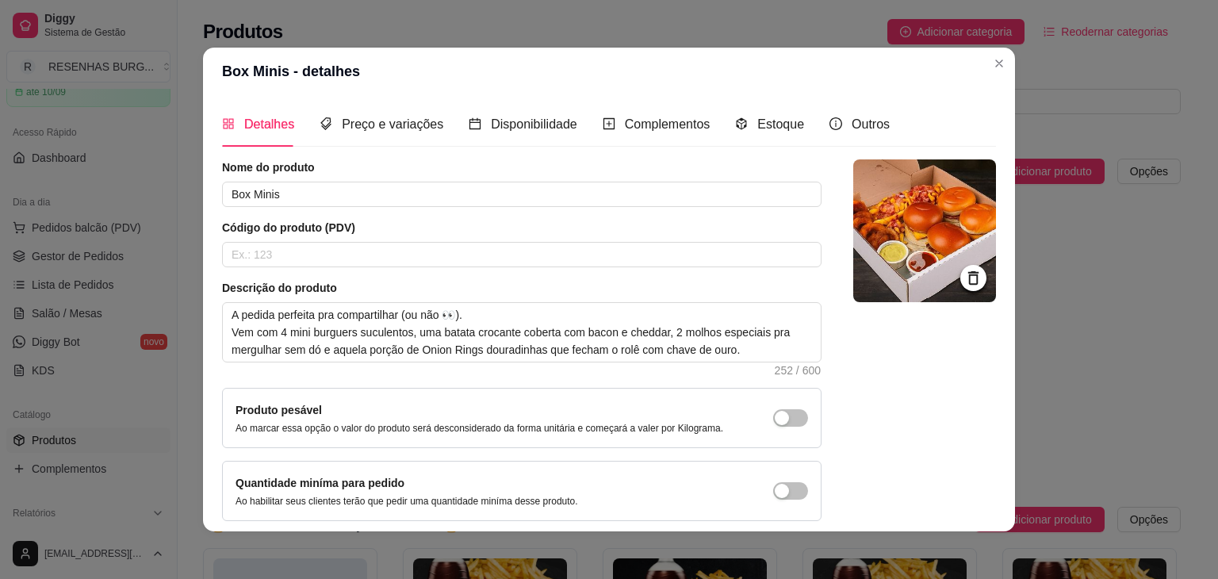
click at [756, 111] on div "Estoque" at bounding box center [769, 123] width 69 height 45
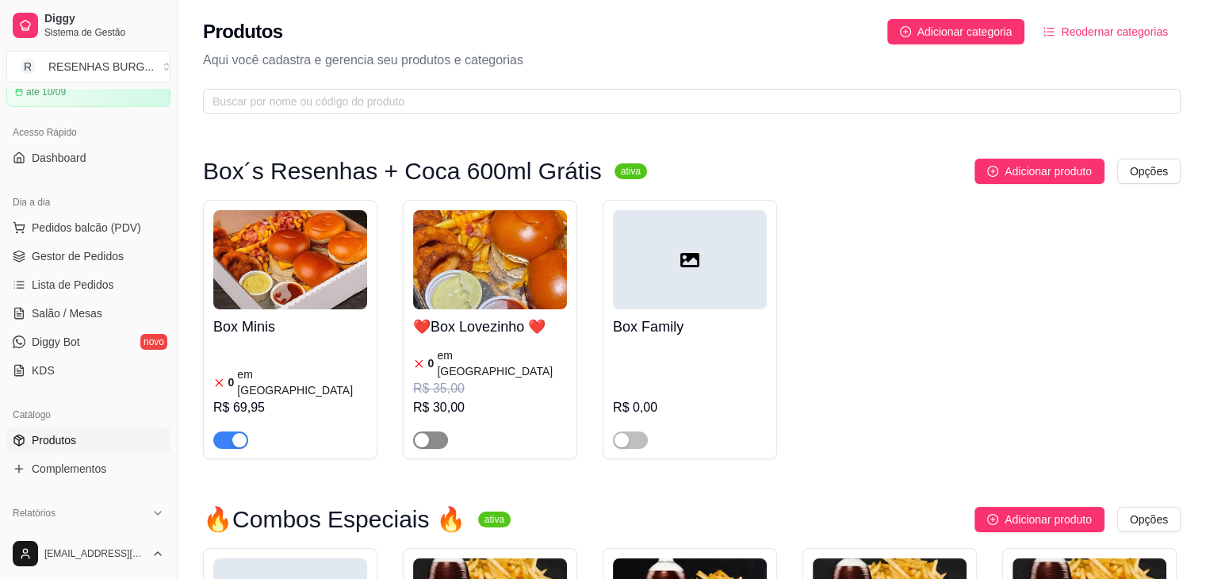
click at [427, 433] on div "button" at bounding box center [422, 440] width 14 height 14
click at [111, 258] on span "Gestor de Pedidos" at bounding box center [78, 256] width 92 height 16
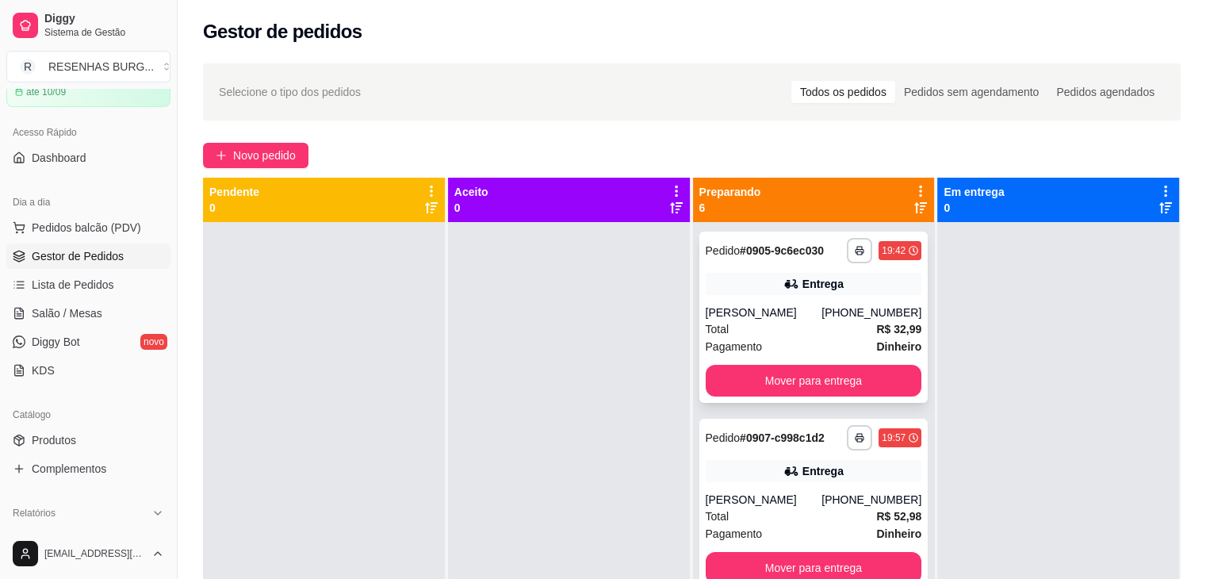
click at [758, 302] on div "**********" at bounding box center [813, 317] width 229 height 171
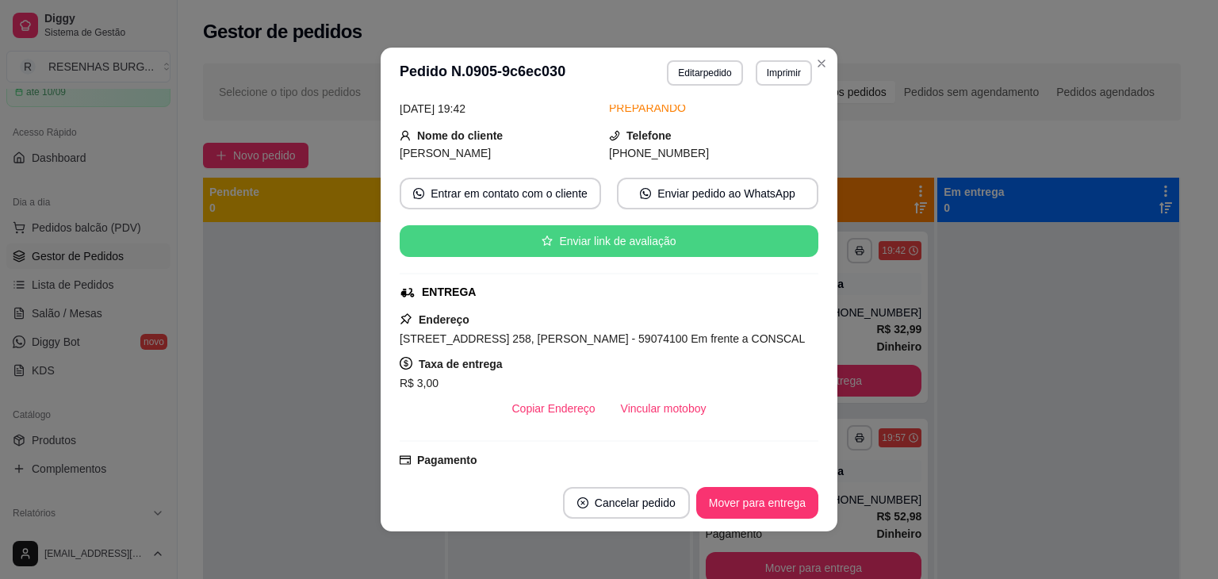
scroll to position [159, 0]
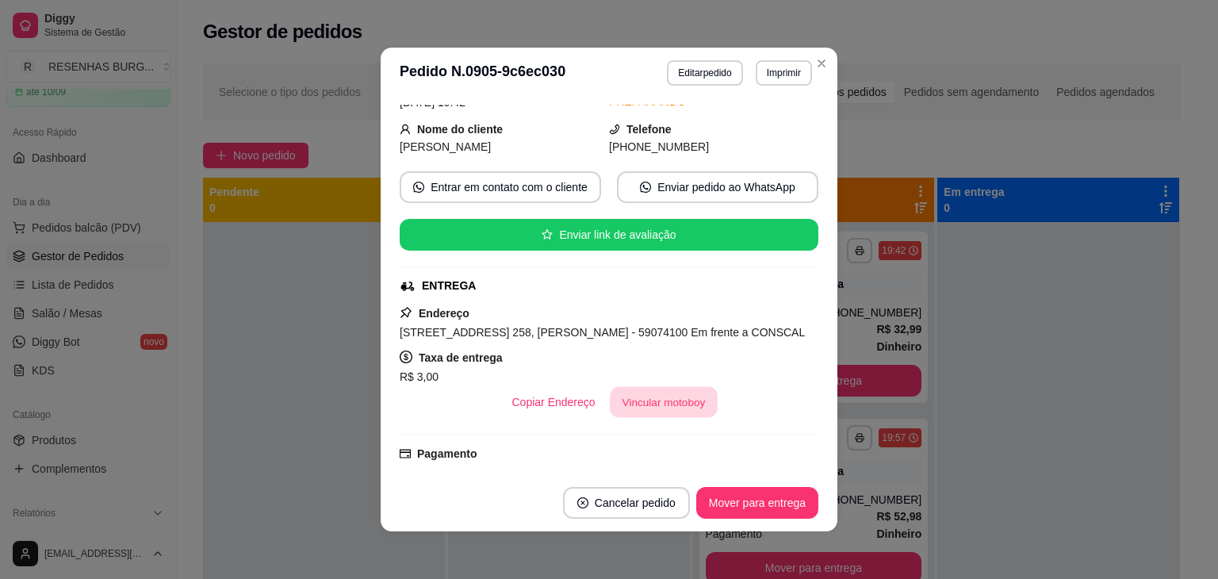
click at [684, 398] on button "Vincular motoboy" at bounding box center [664, 402] width 108 height 31
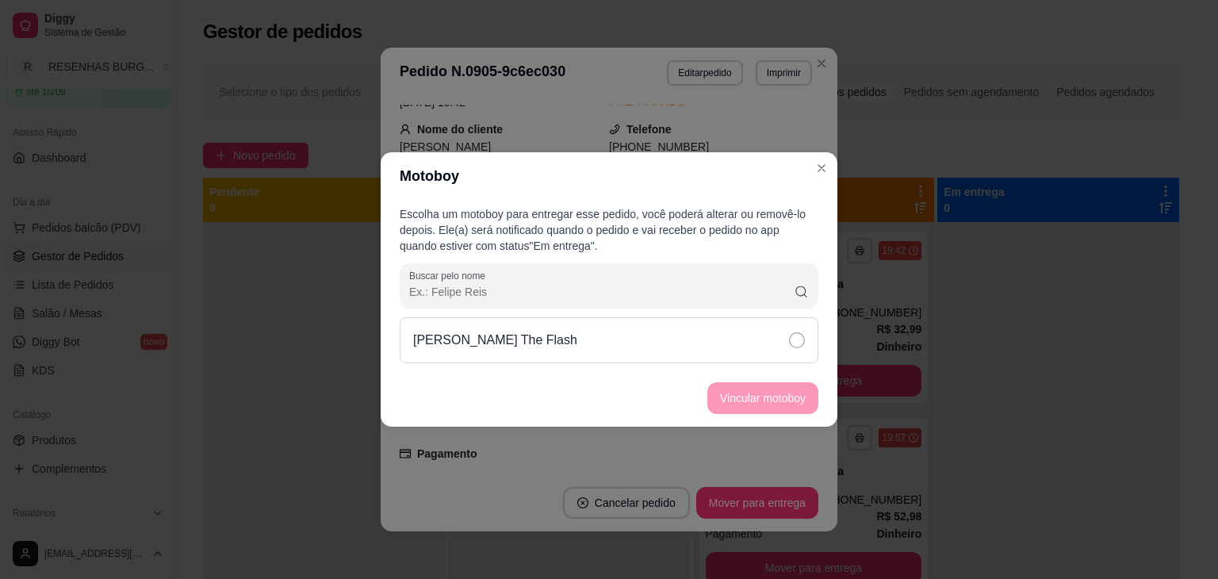
click at [755, 340] on div "[PERSON_NAME] The Flash" at bounding box center [609, 340] width 419 height 46
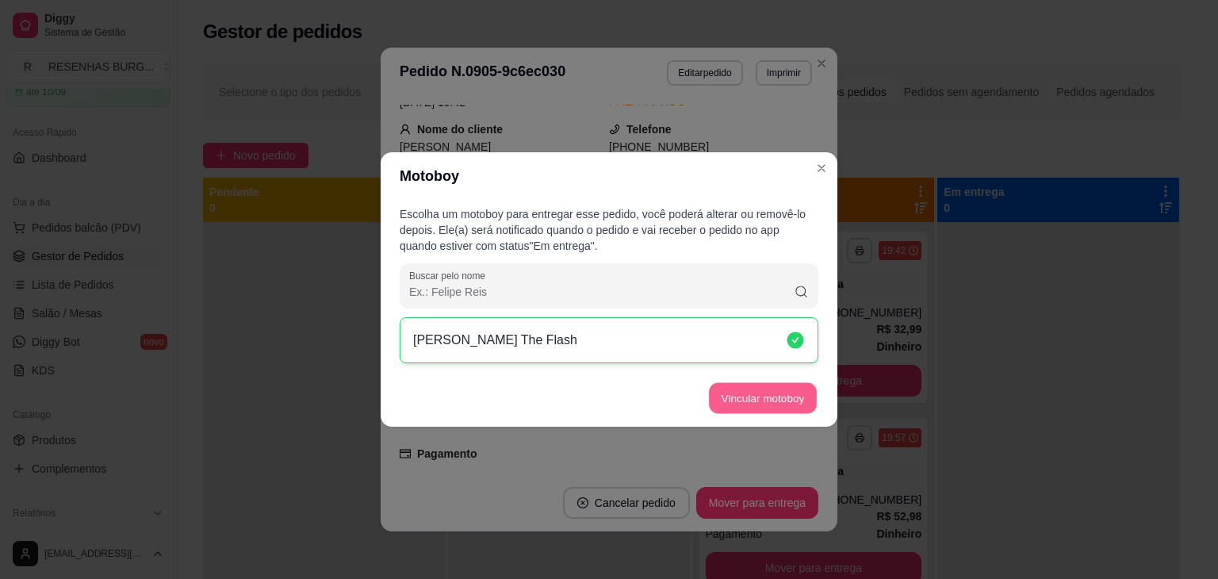
click at [769, 394] on button "Vincular motoboy" at bounding box center [763, 398] width 108 height 31
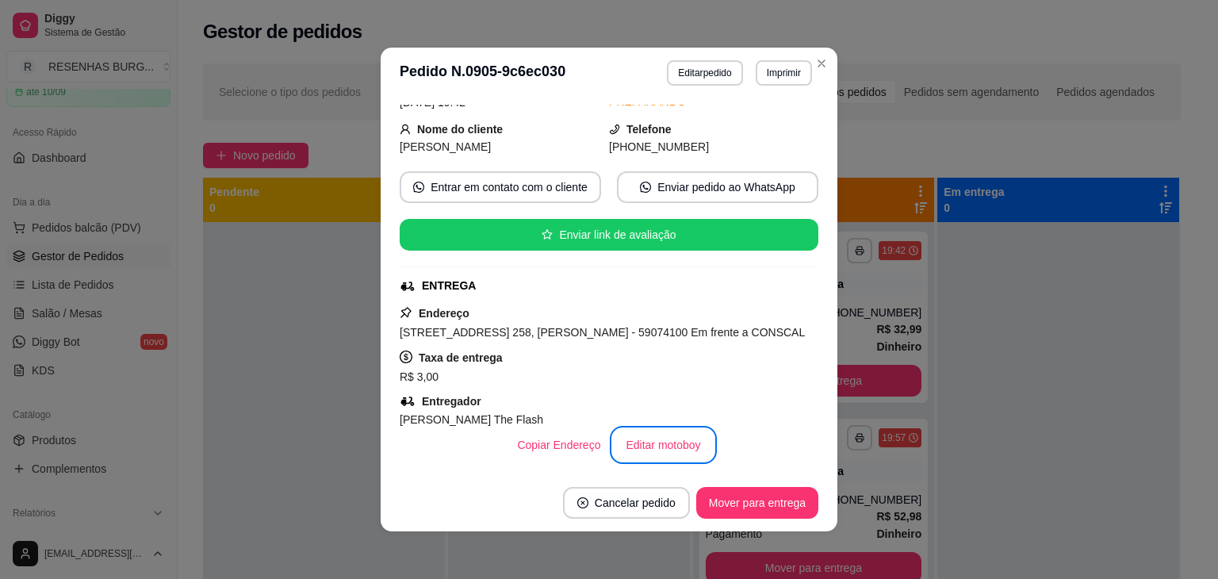
scroll to position [81, 0]
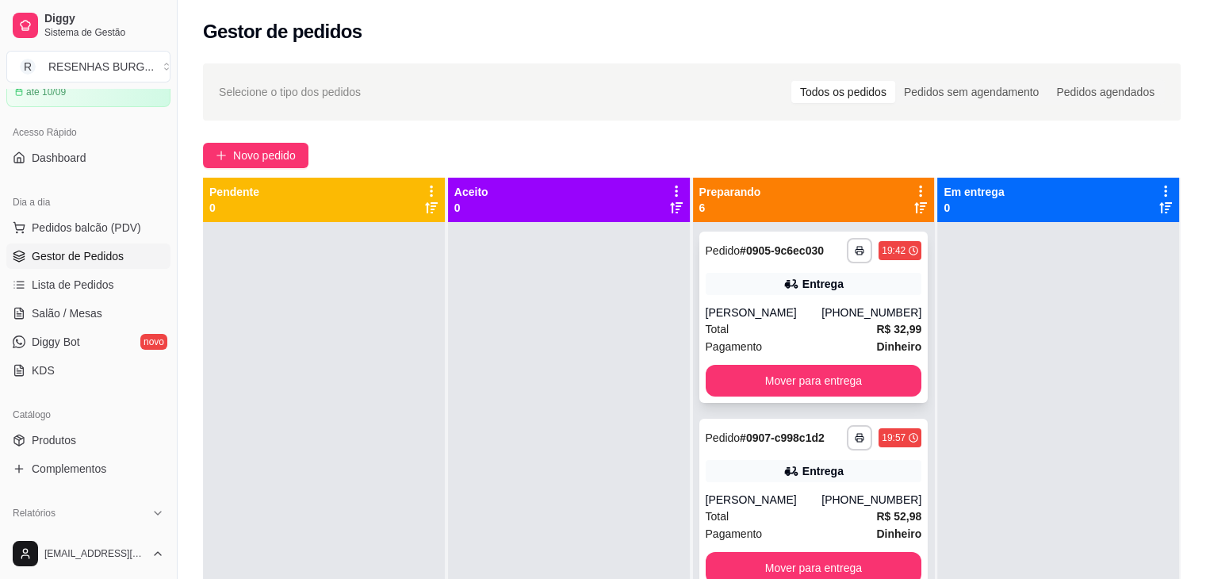
click at [789, 331] on div "Total R$ 32,99" at bounding box center [814, 328] width 216 height 17
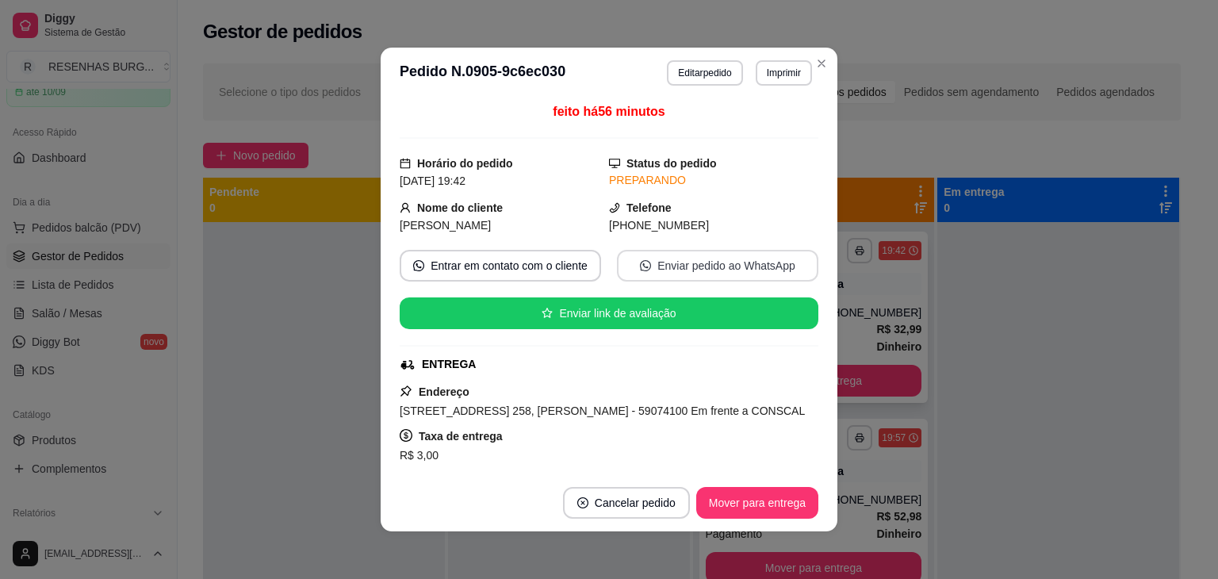
scroll to position [159, 0]
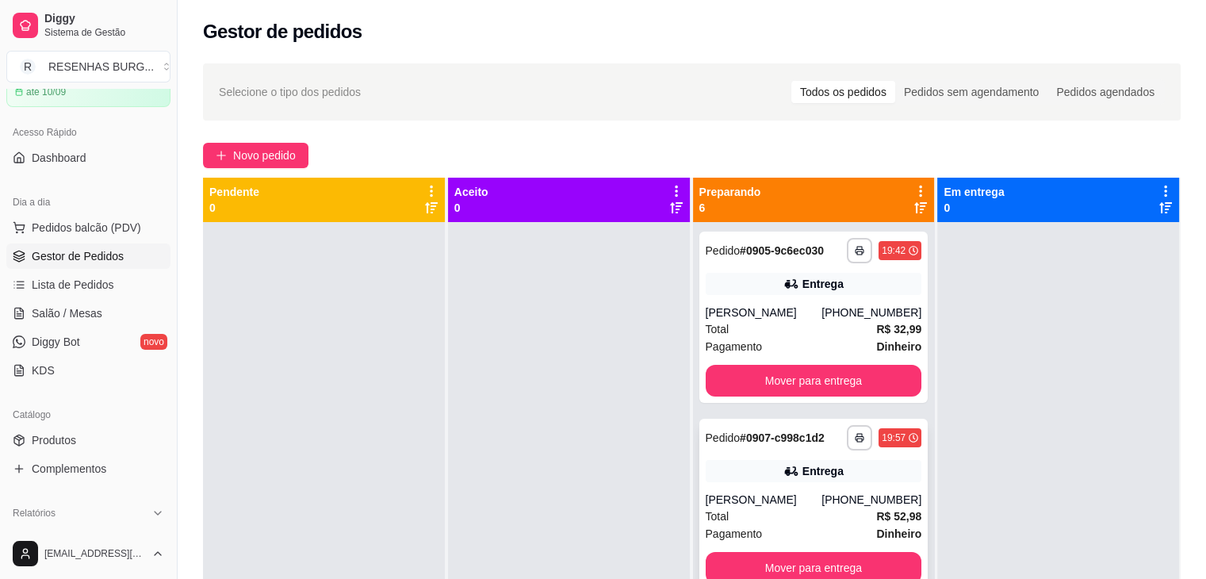
click at [741, 483] on div "**********" at bounding box center [813, 504] width 229 height 171
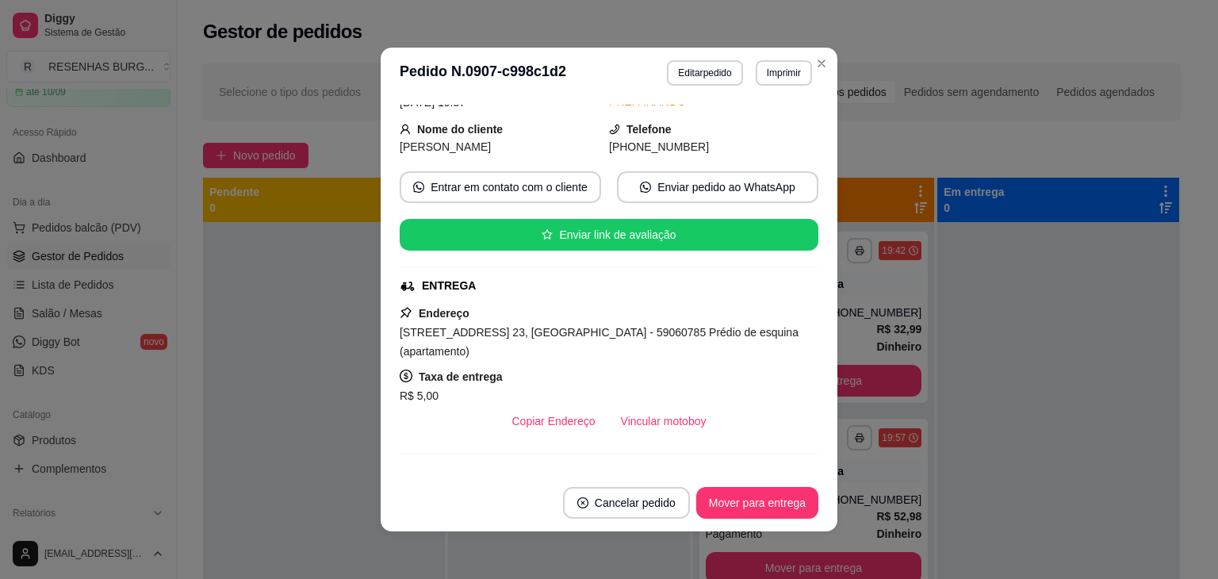
click at [688, 405] on button "Vincular motoboy" at bounding box center [663, 421] width 111 height 32
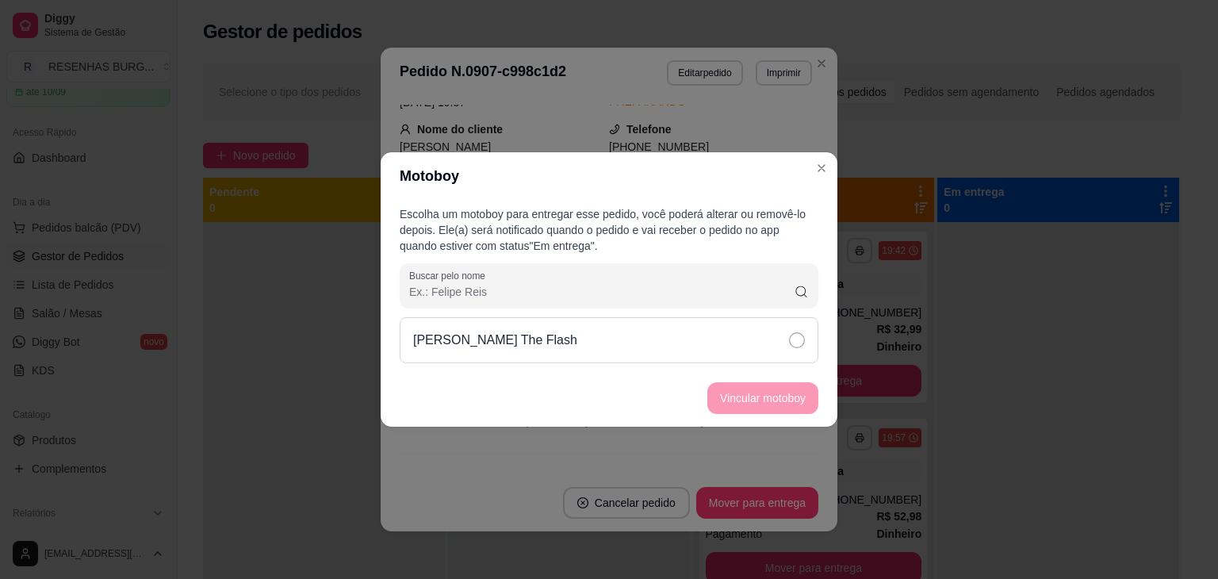
click at [790, 343] on icon at bounding box center [797, 340] width 16 height 16
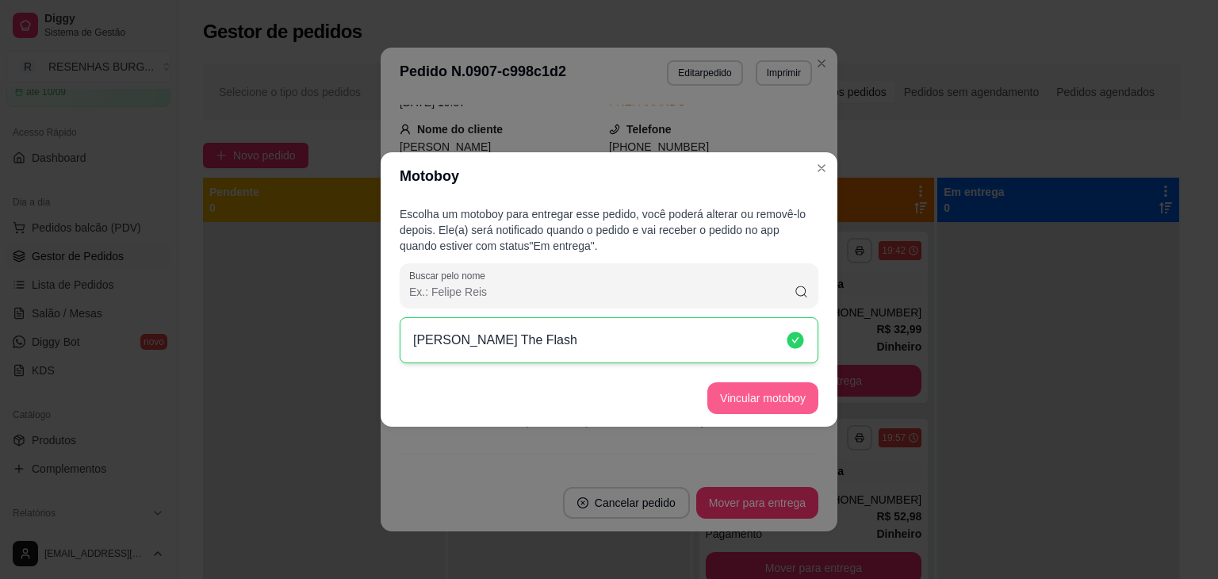
click at [751, 402] on button "Vincular motoboy" at bounding box center [762, 398] width 111 height 32
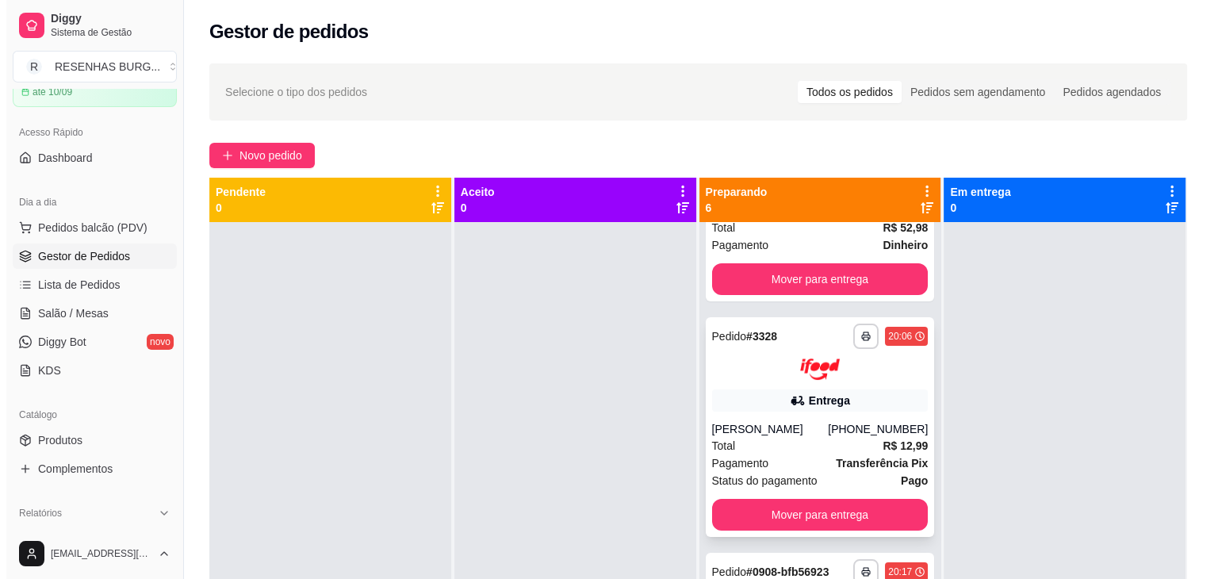
scroll to position [317, 0]
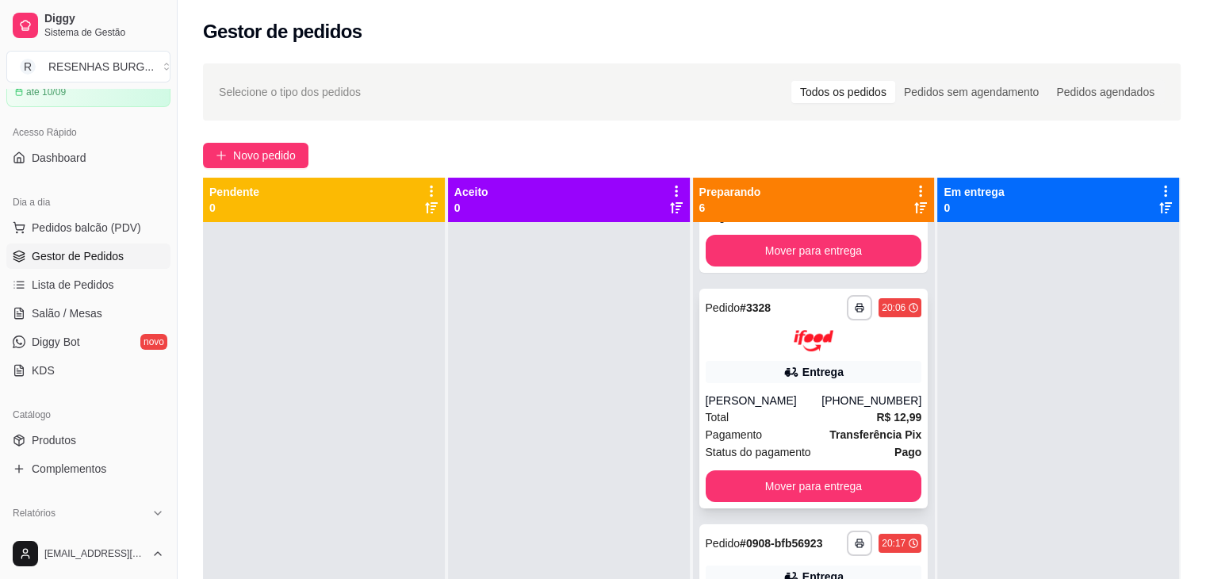
click at [771, 380] on div "Entrega" at bounding box center [814, 372] width 216 height 22
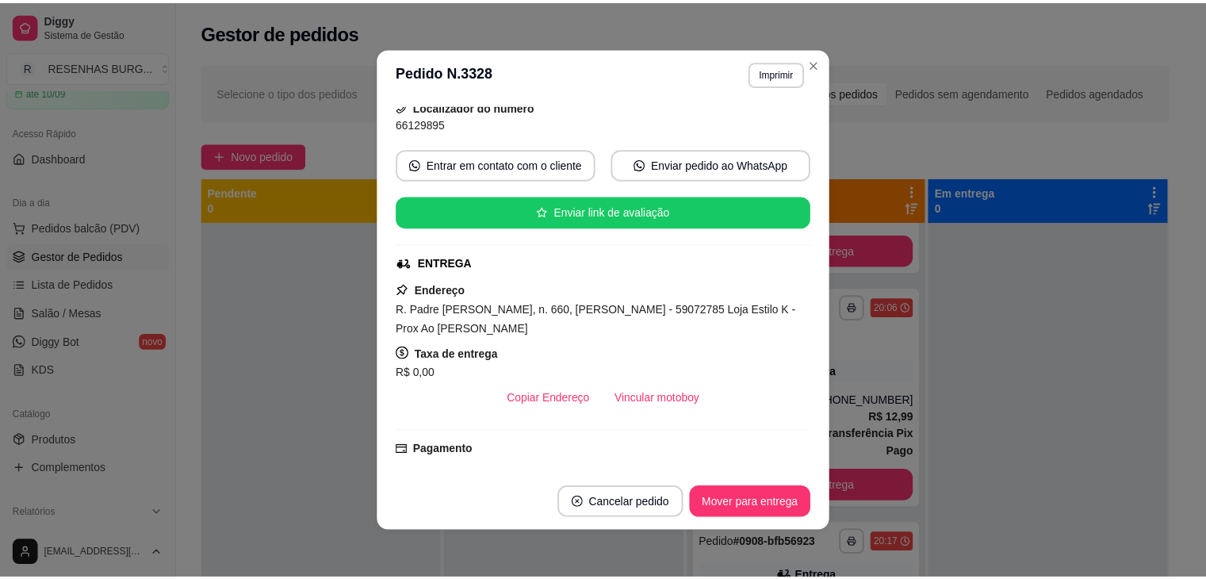
scroll to position [159, 0]
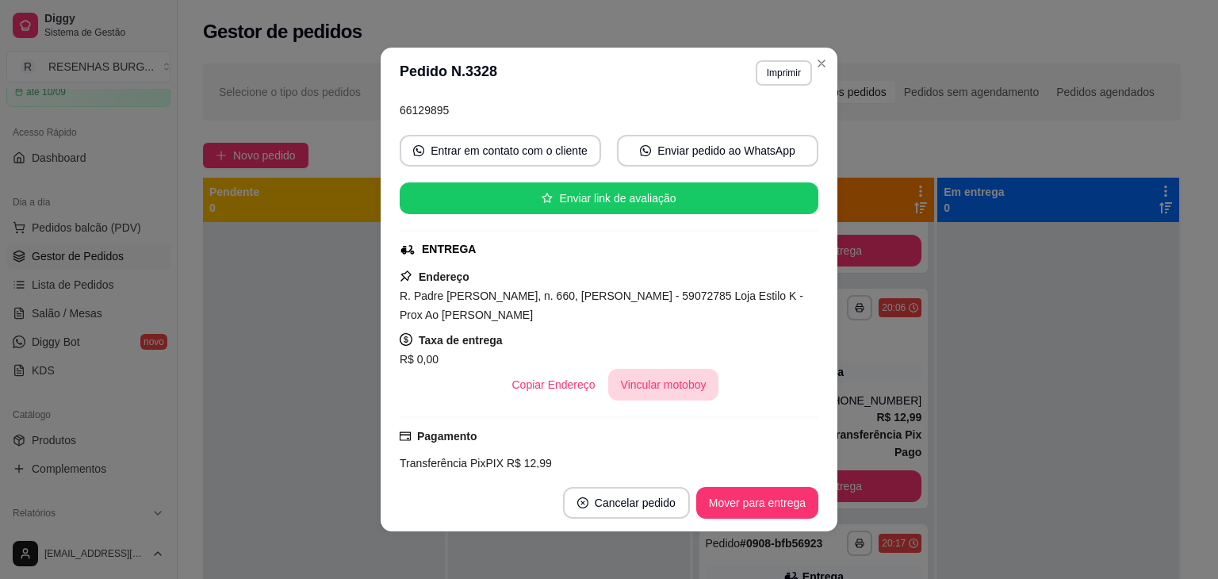
click at [662, 385] on button "Vincular motoboy" at bounding box center [663, 385] width 111 height 32
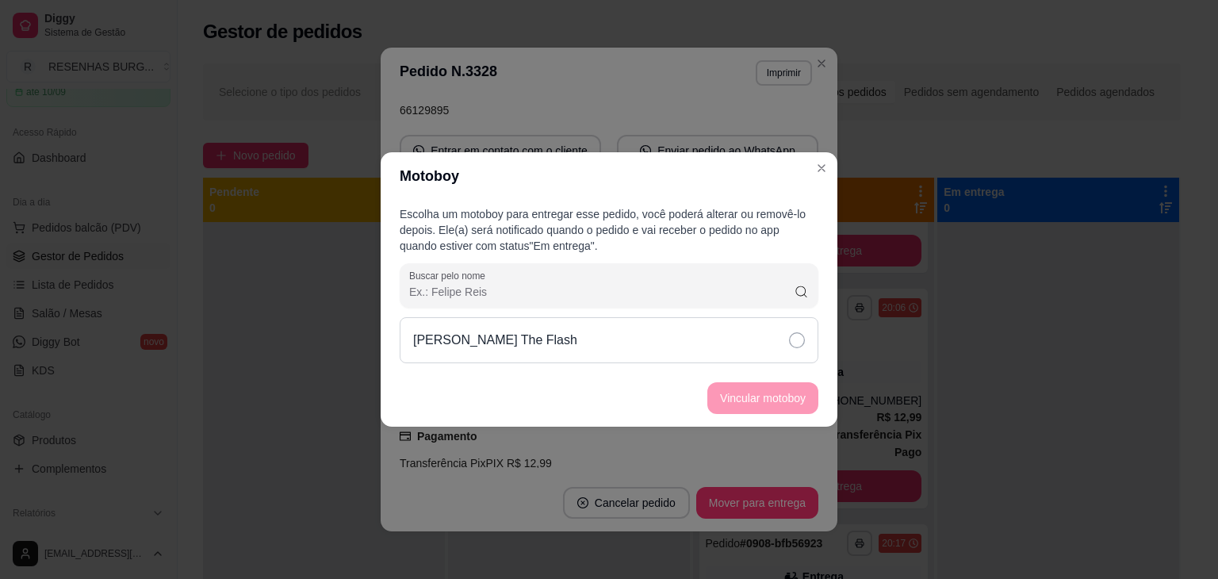
click at [798, 346] on icon at bounding box center [797, 340] width 16 height 16
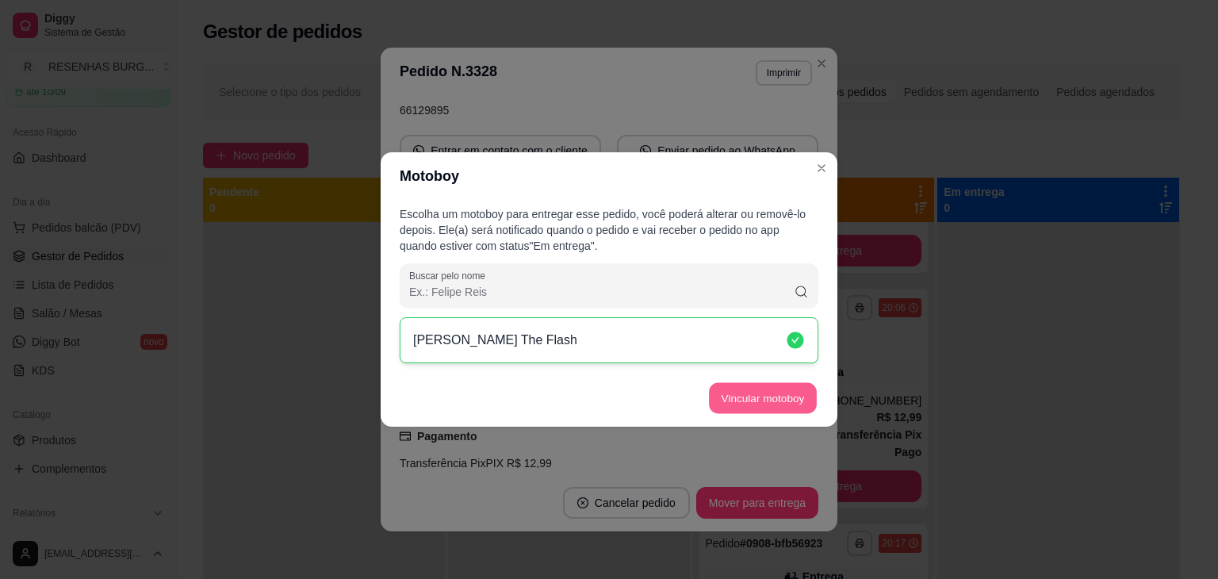
click at [766, 396] on button "Vincular motoboy" at bounding box center [763, 398] width 108 height 31
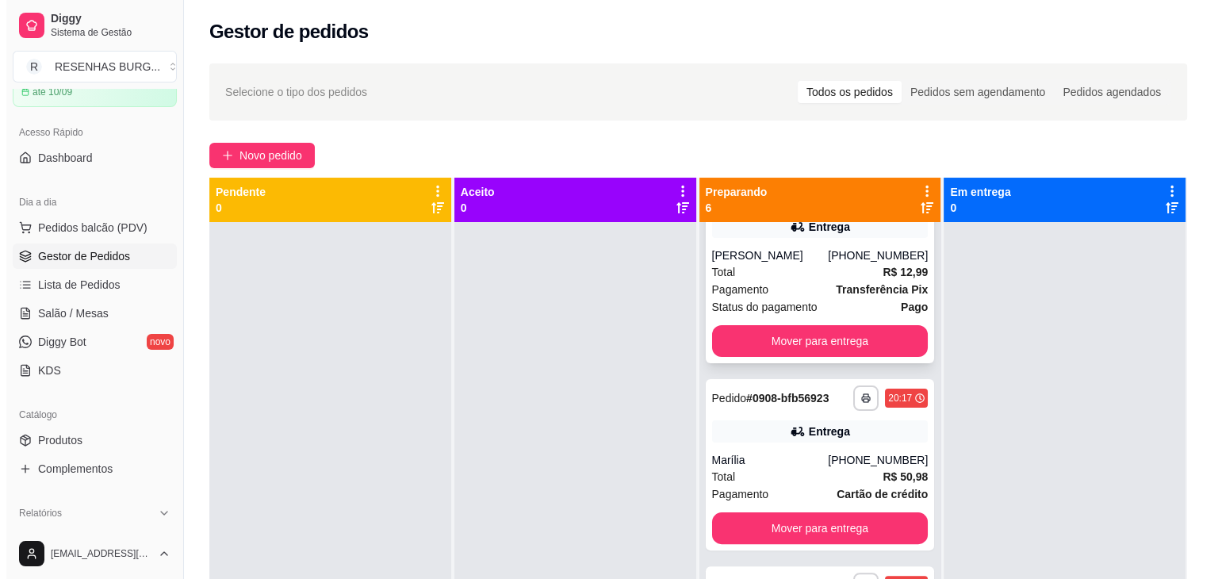
scroll to position [476, 0]
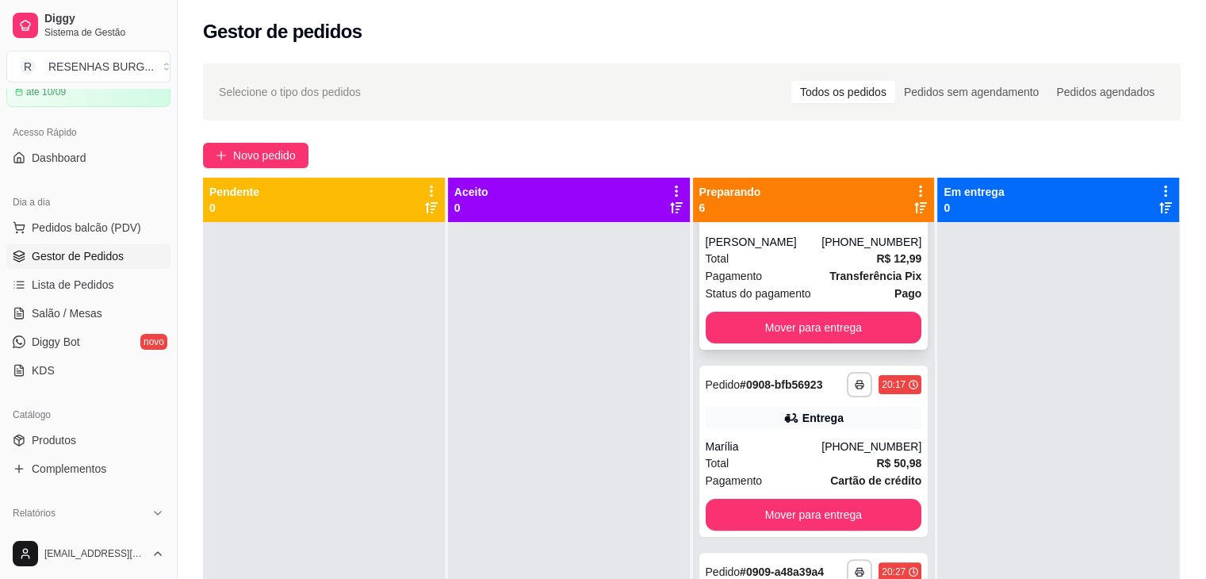
click at [779, 445] on div "Marília" at bounding box center [764, 446] width 117 height 16
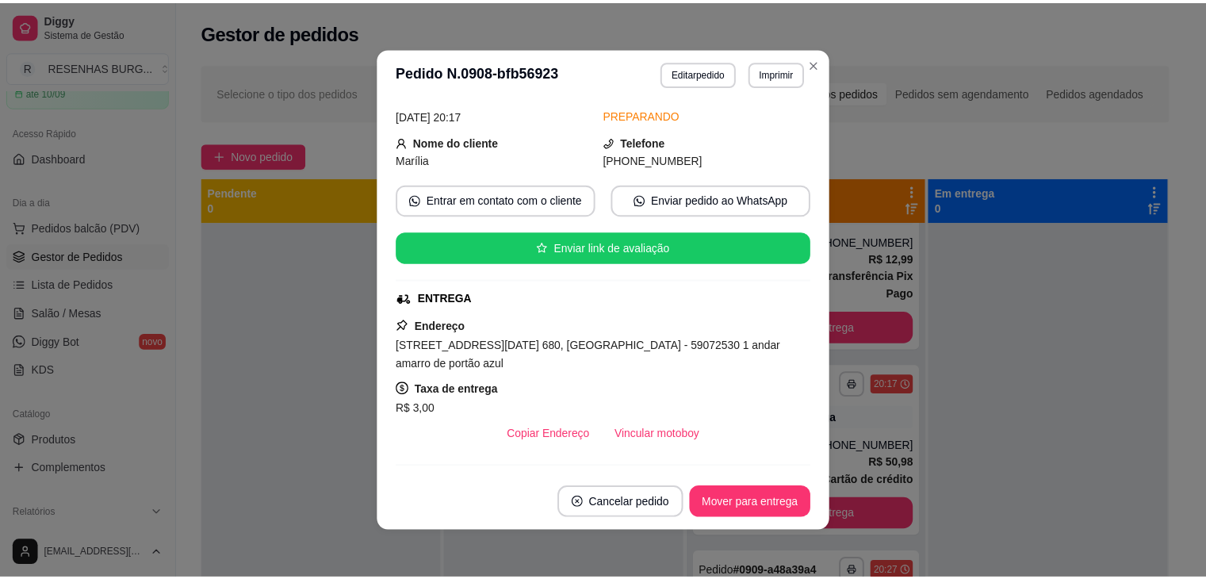
scroll to position [159, 0]
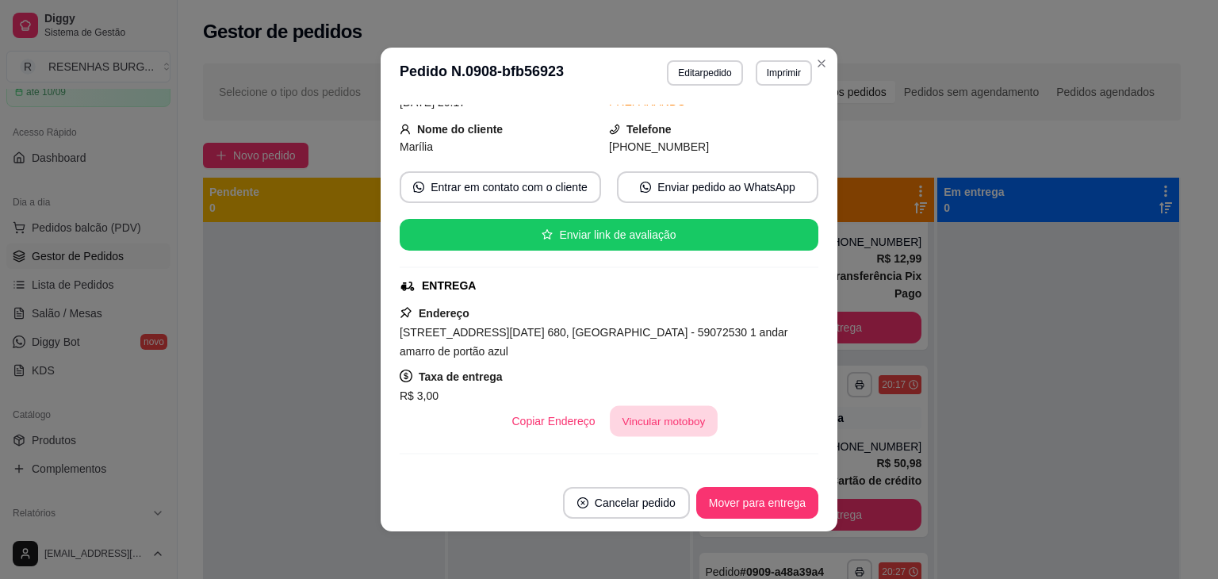
click at [650, 415] on button "Vincular motoboy" at bounding box center [664, 421] width 108 height 31
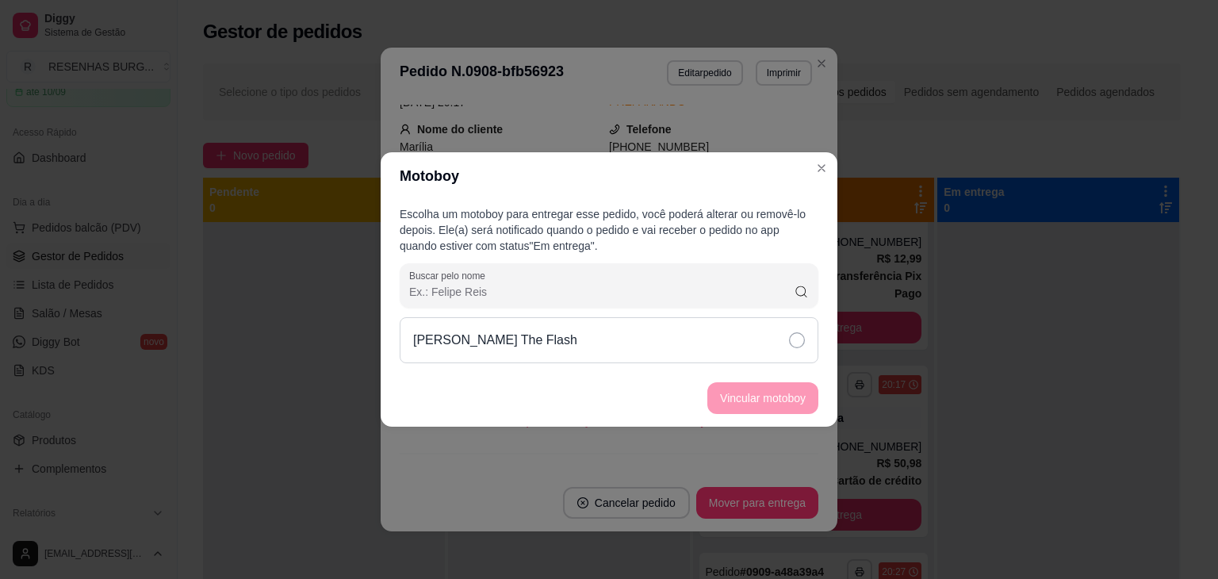
click at [748, 327] on div "[PERSON_NAME] The Flash" at bounding box center [609, 340] width 419 height 46
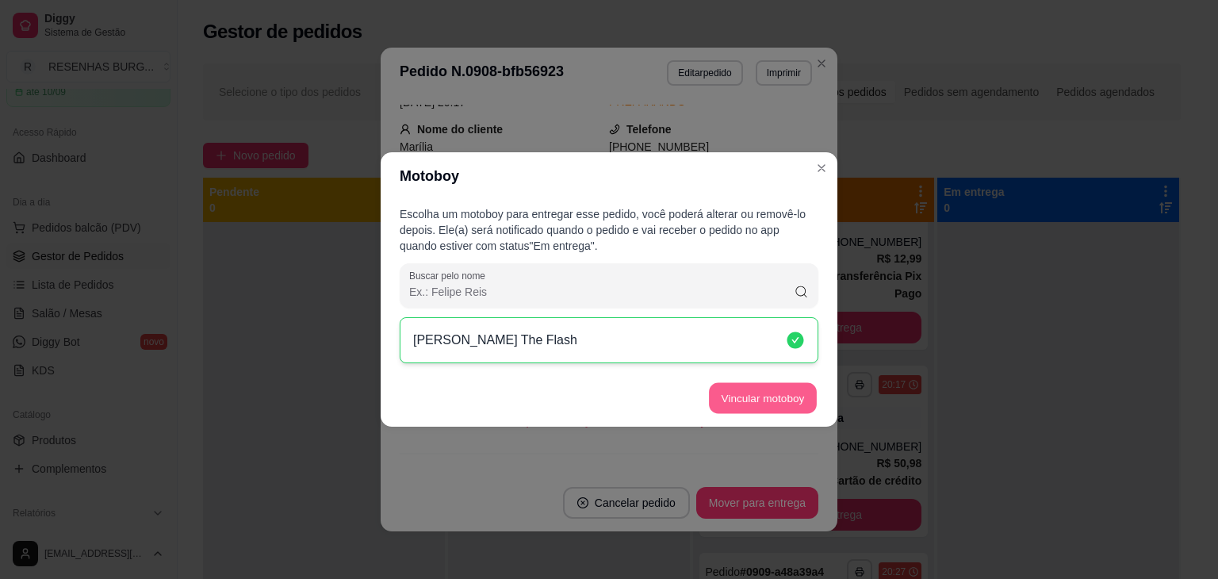
click at [767, 400] on button "Vincular motoboy" at bounding box center [763, 398] width 108 height 31
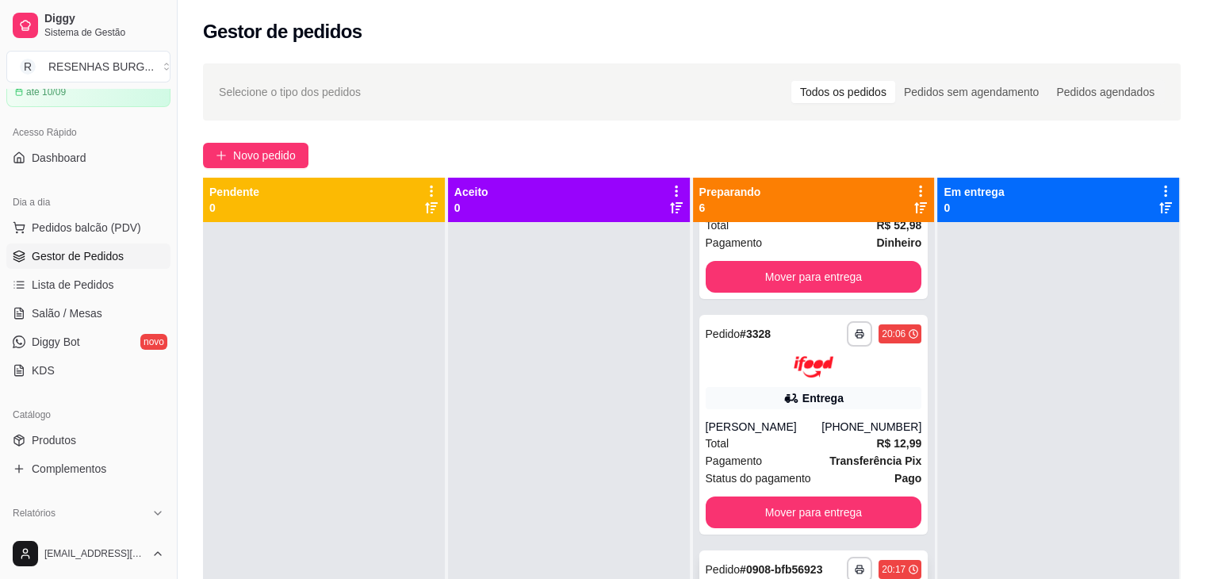
scroll to position [0, 0]
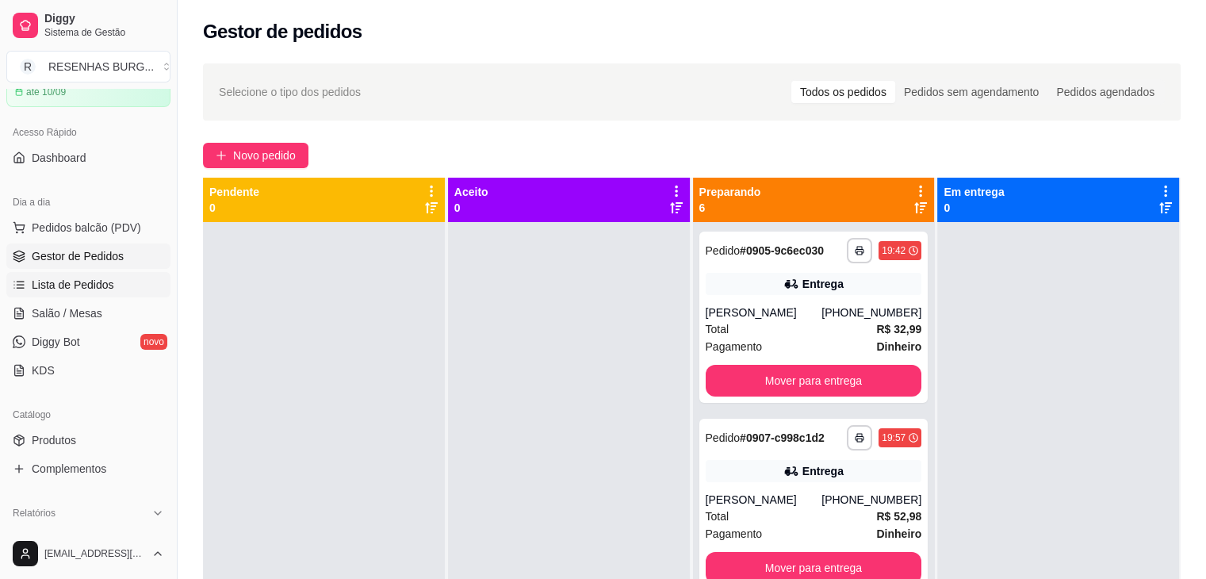
click at [114, 278] on link "Lista de Pedidos" at bounding box center [88, 284] width 164 height 25
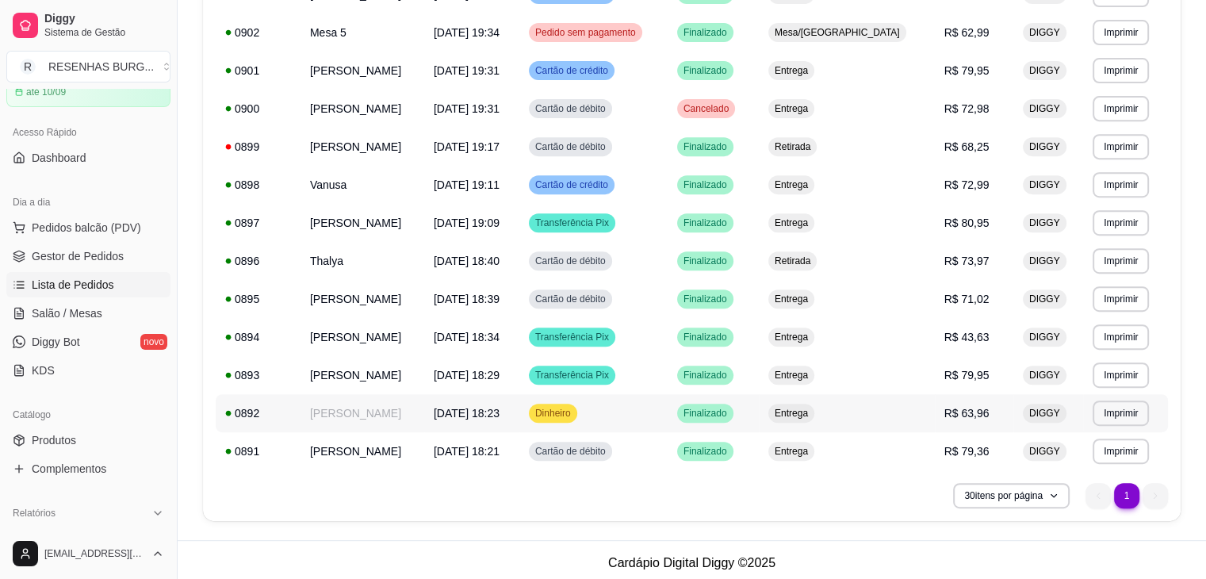
scroll to position [555, 0]
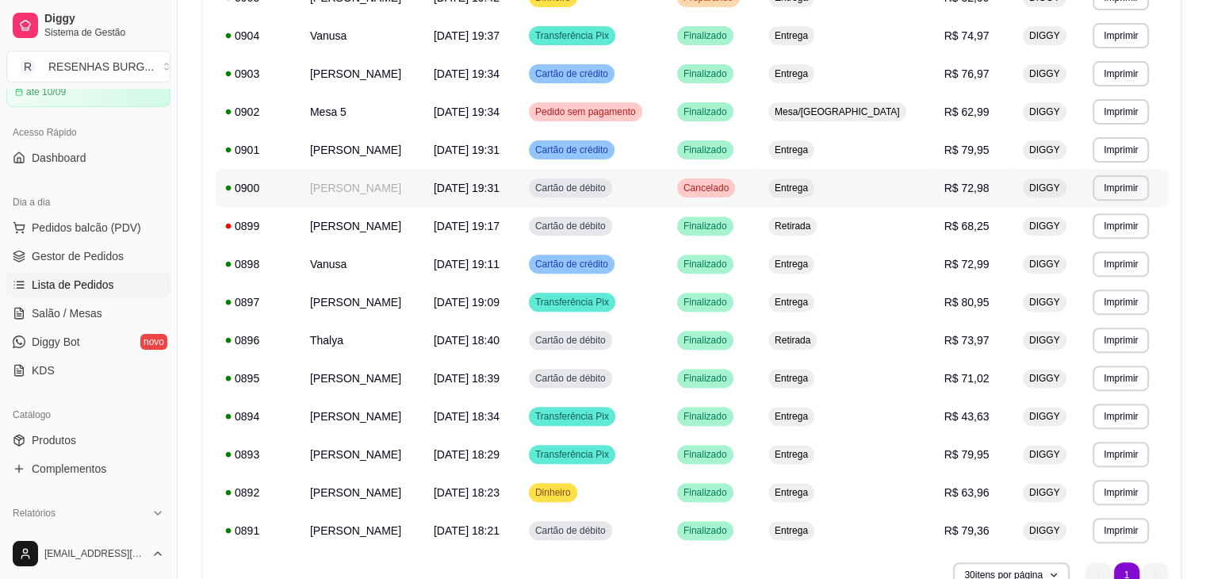
click at [732, 186] on span "Cancelado" at bounding box center [706, 188] width 52 height 13
click at [95, 267] on link "Gestor de Pedidos" at bounding box center [88, 255] width 164 height 25
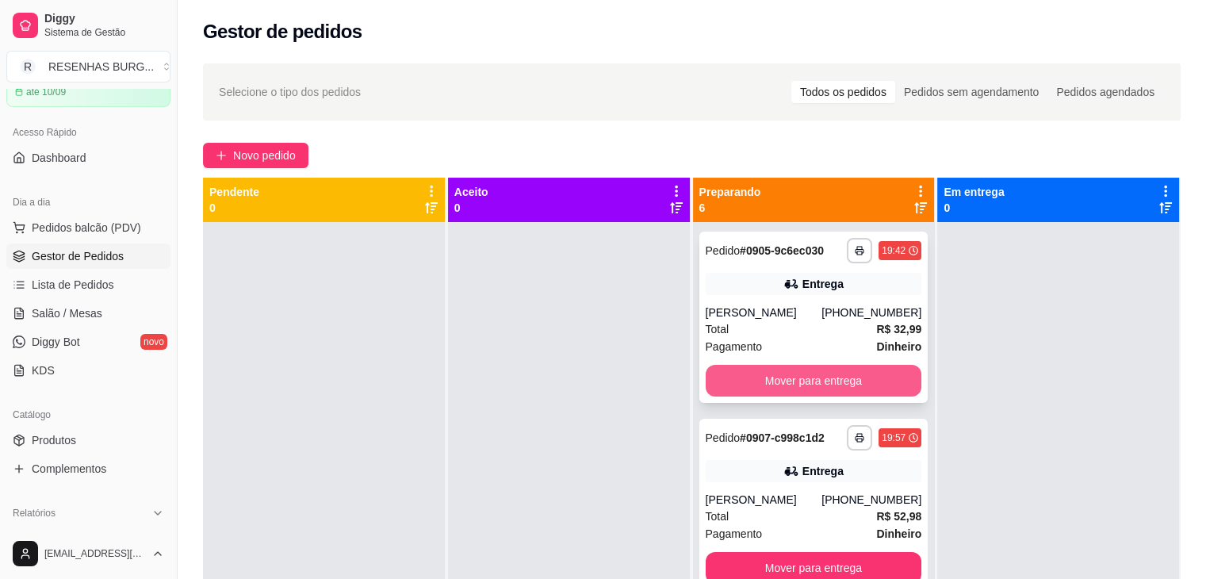
click at [774, 384] on button "Mover para entrega" at bounding box center [814, 381] width 216 height 32
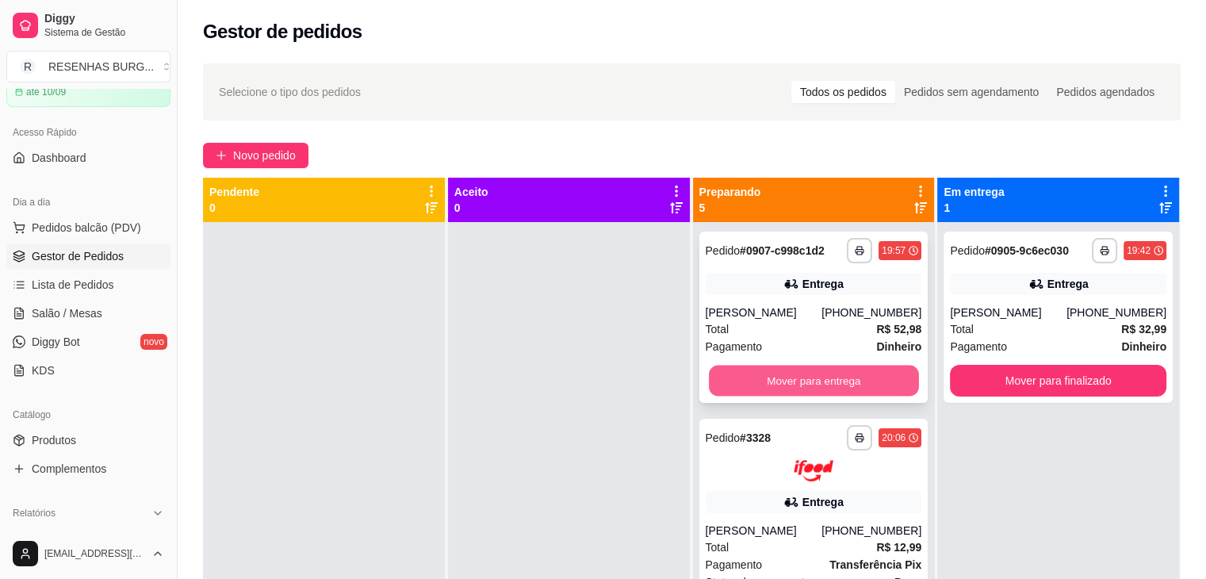
click at [807, 378] on button "Mover para entrega" at bounding box center [814, 381] width 210 height 31
click at [807, 378] on div "Mover para entrega" at bounding box center [814, 381] width 216 height 32
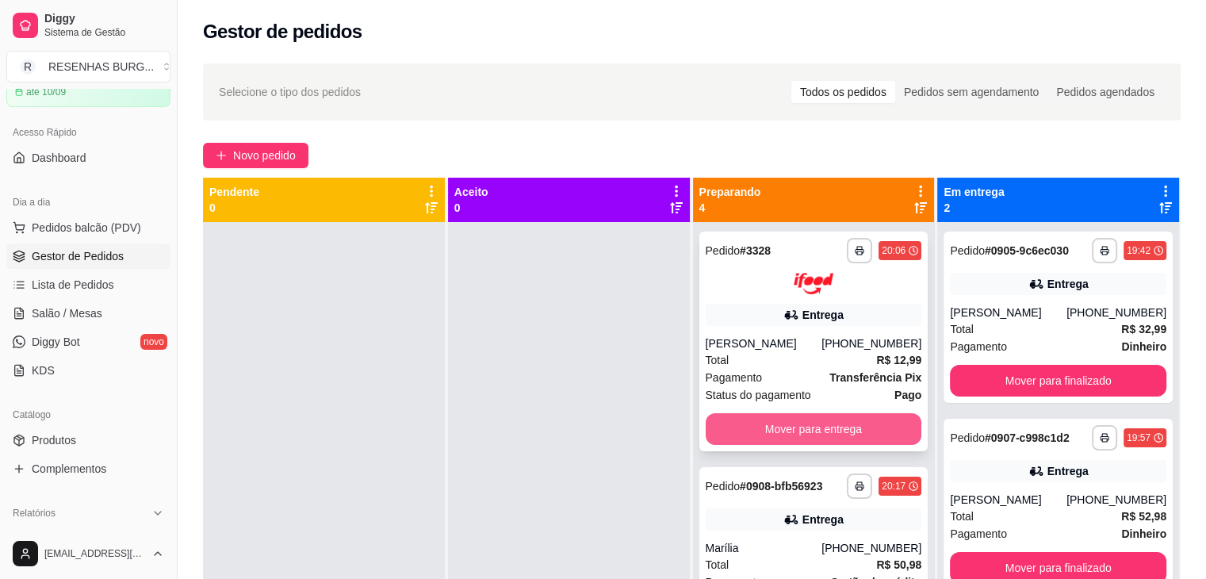
click at [815, 435] on button "Mover para entrega" at bounding box center [814, 429] width 216 height 32
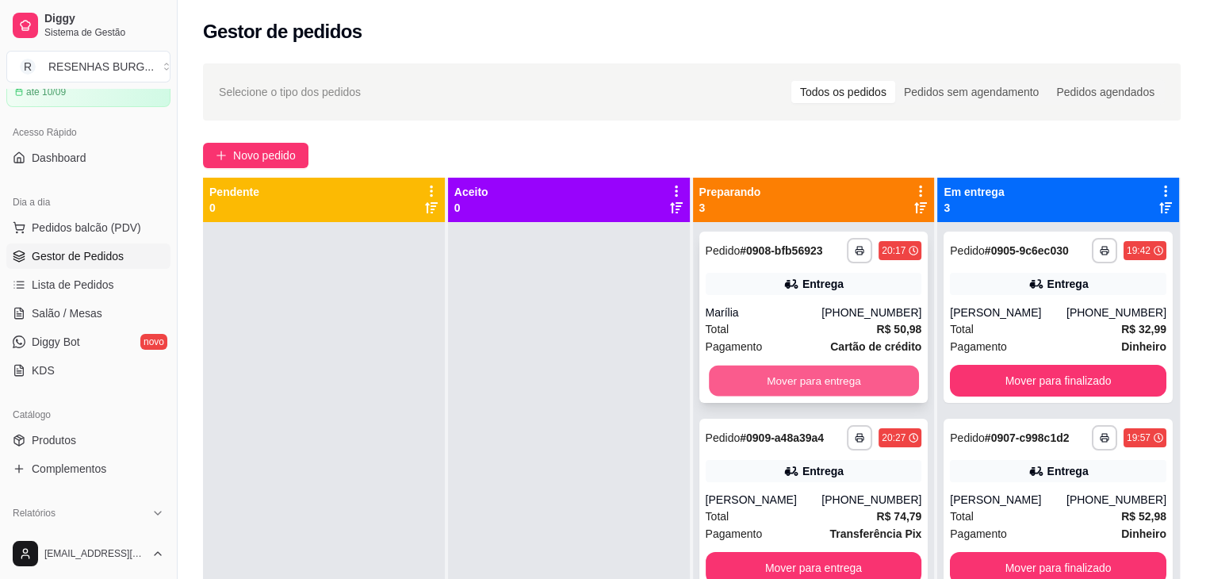
click at [797, 384] on button "Mover para entrega" at bounding box center [814, 381] width 210 height 31
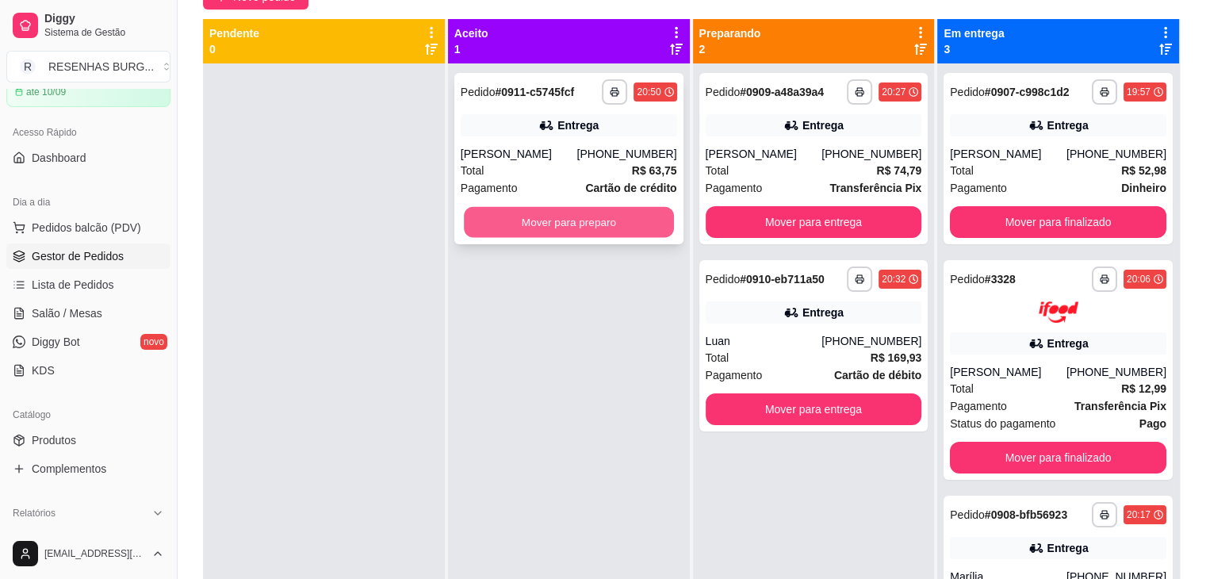
click at [574, 226] on button "Mover para preparo" at bounding box center [569, 222] width 210 height 31
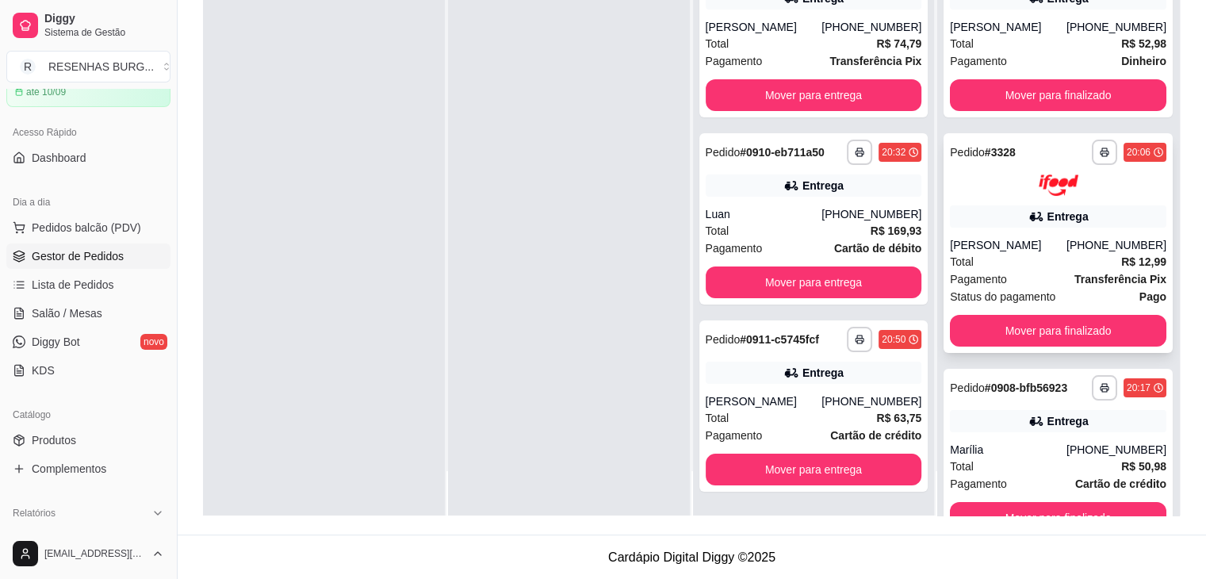
click at [1049, 201] on div "**********" at bounding box center [1058, 243] width 229 height 220
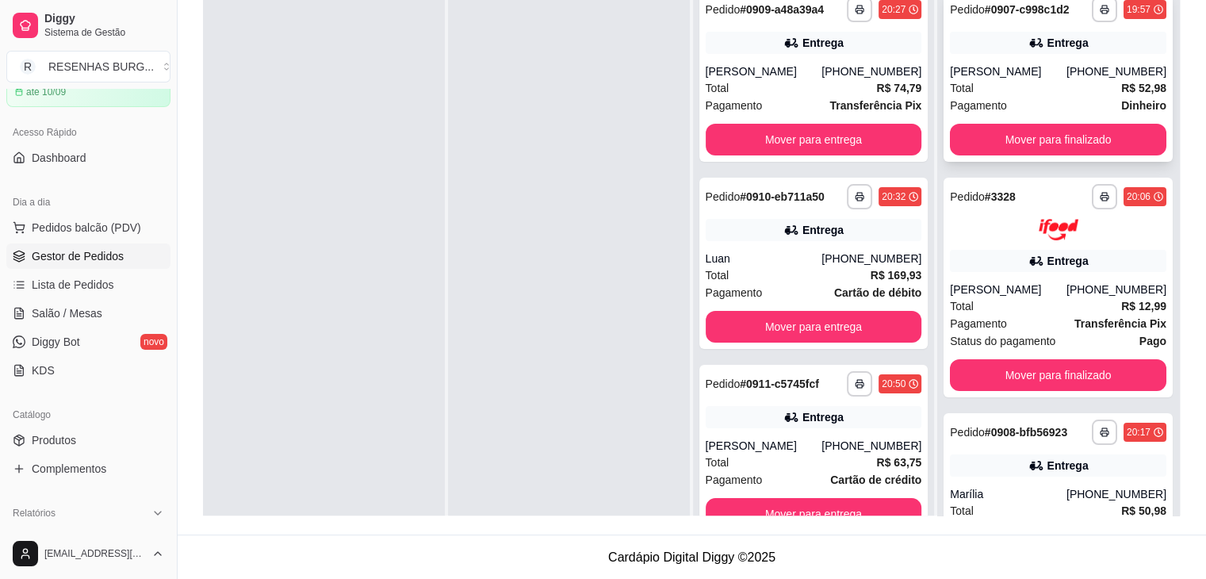
click at [1050, 71] on div "[PERSON_NAME]" at bounding box center [1008, 71] width 117 height 16
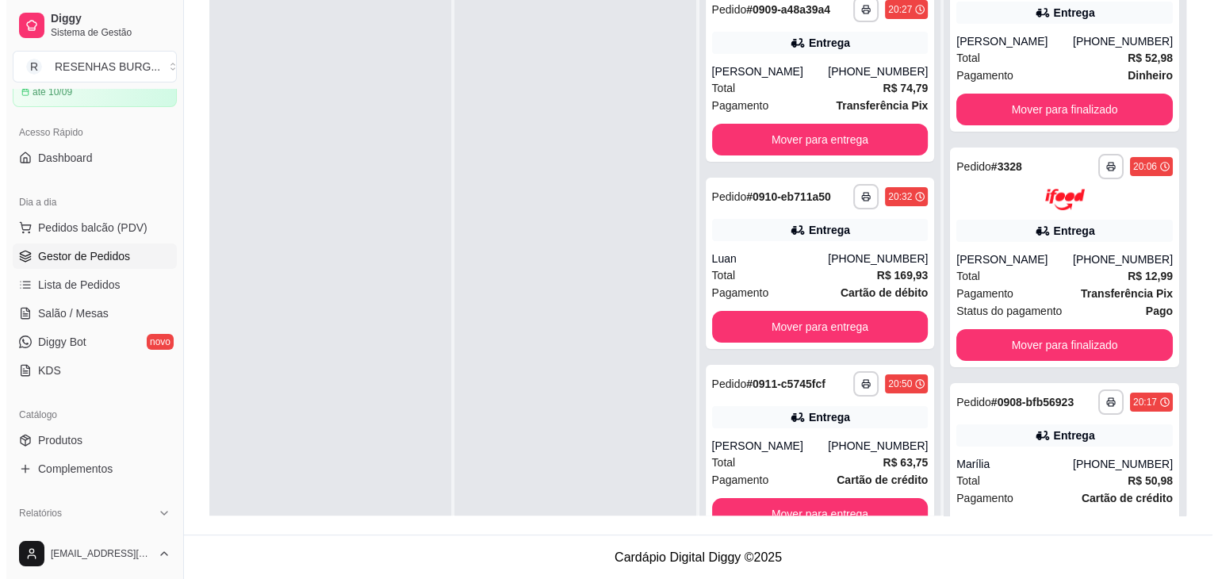
scroll to position [47, 0]
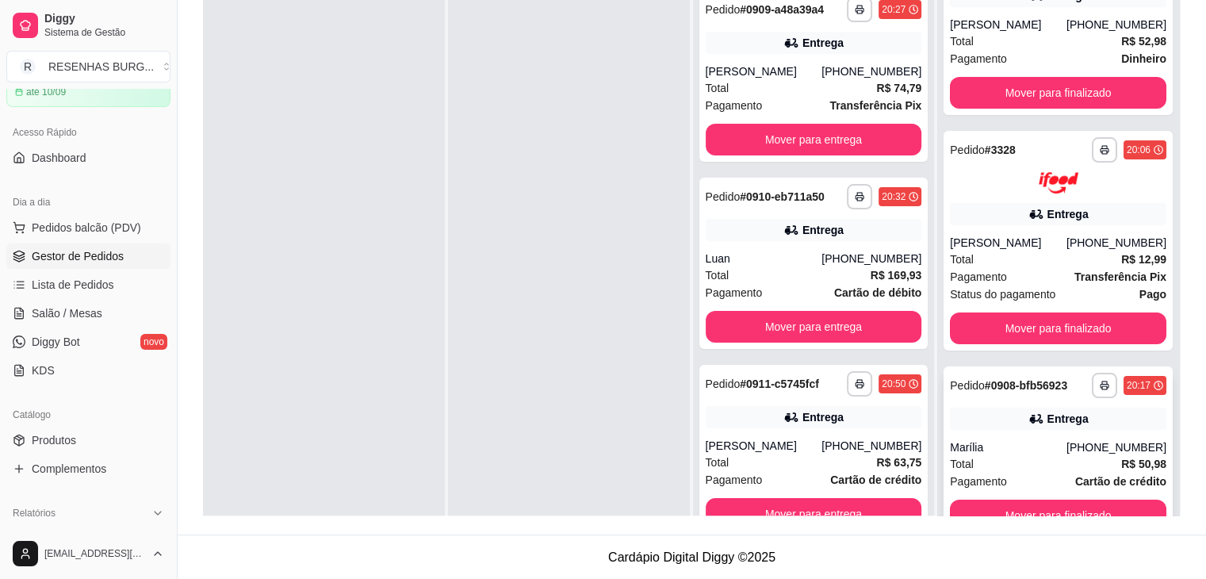
click at [1008, 436] on div "**********" at bounding box center [1058, 451] width 229 height 171
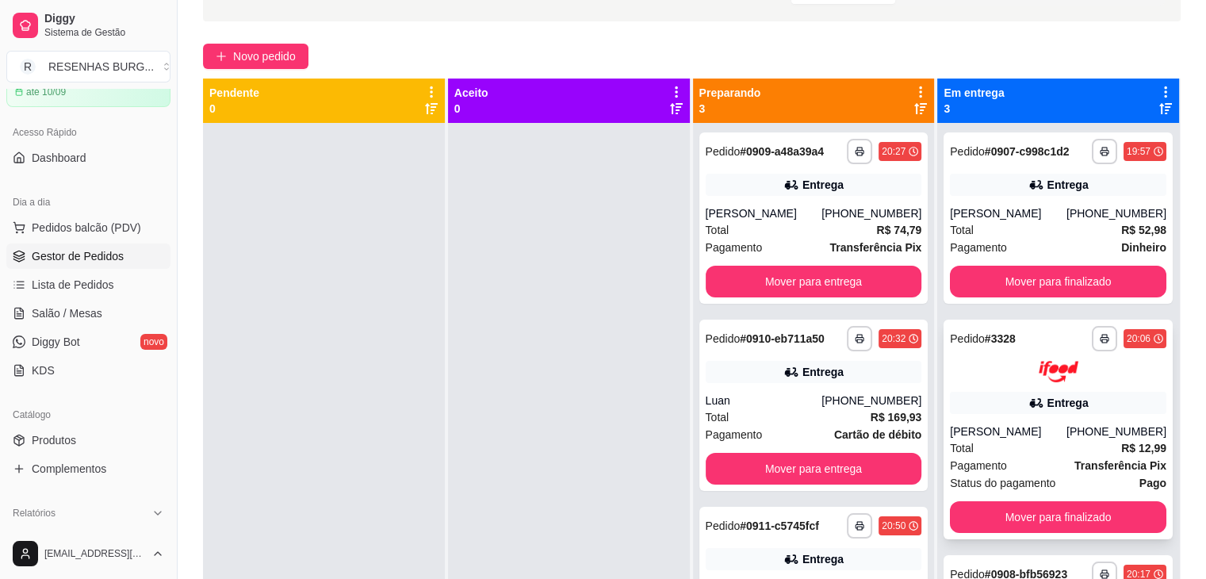
scroll to position [3, 0]
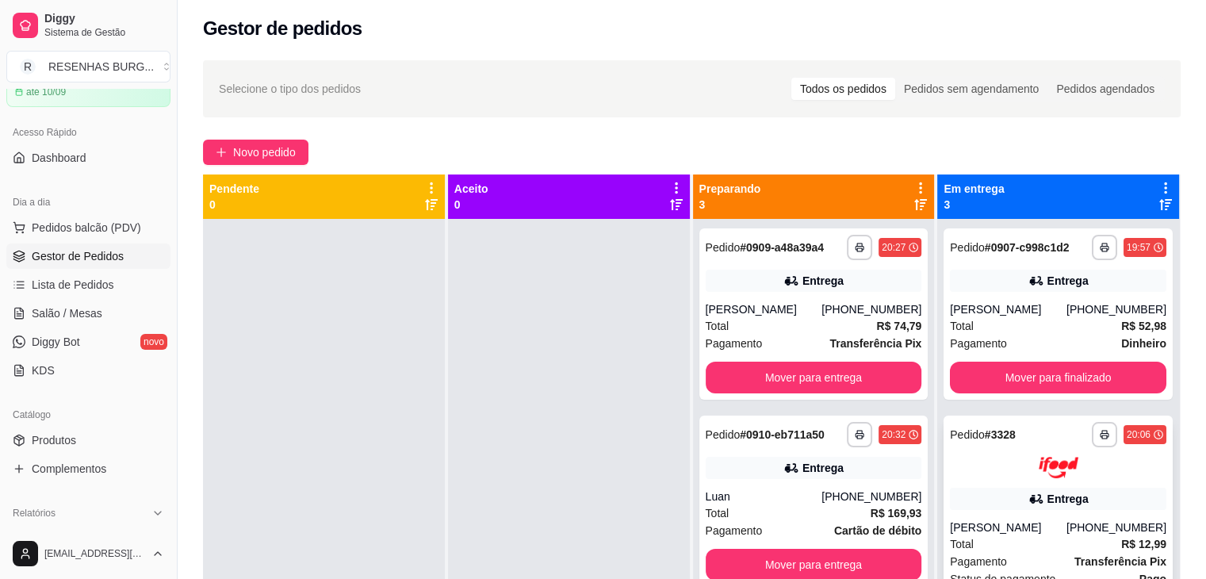
click at [998, 508] on div "Entrega" at bounding box center [1058, 499] width 216 height 22
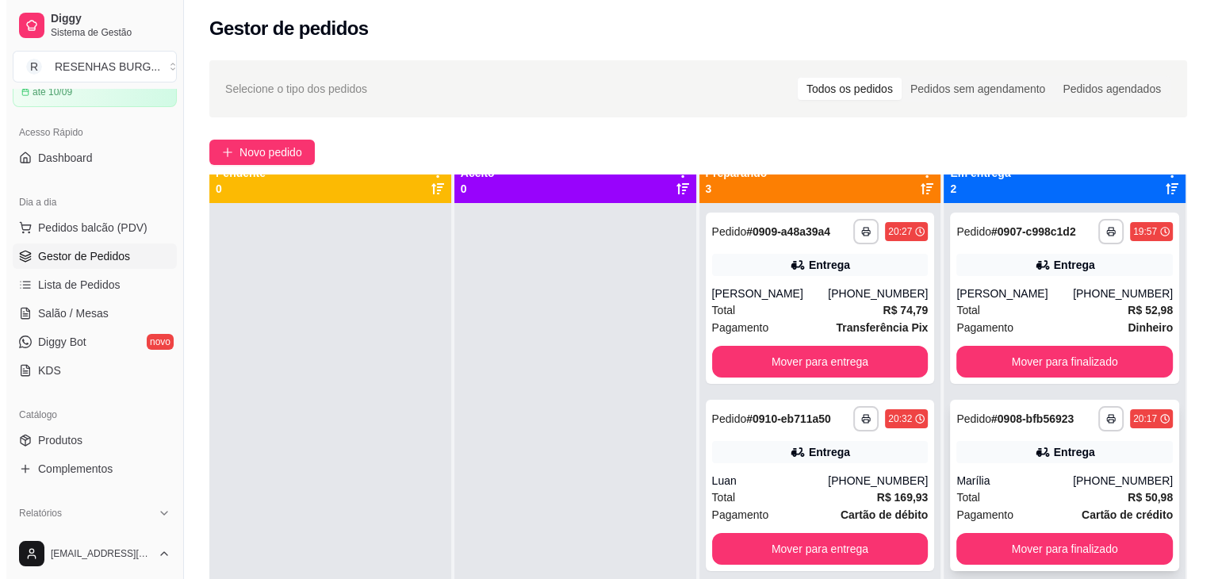
scroll to position [0, 0]
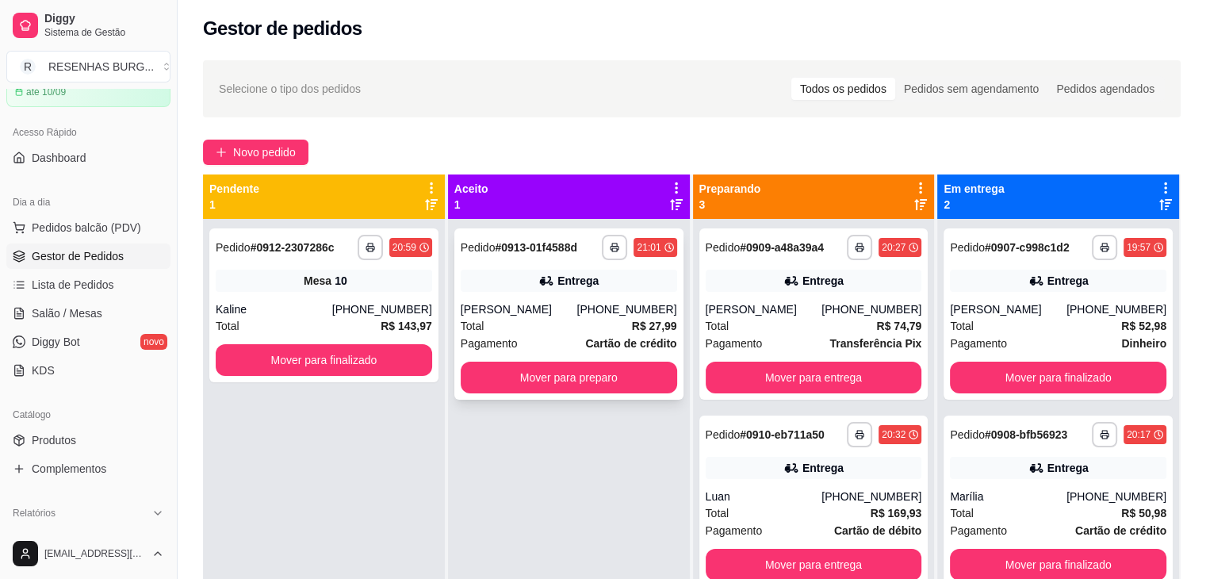
click at [606, 301] on div "[PHONE_NUMBER]" at bounding box center [626, 309] width 100 height 16
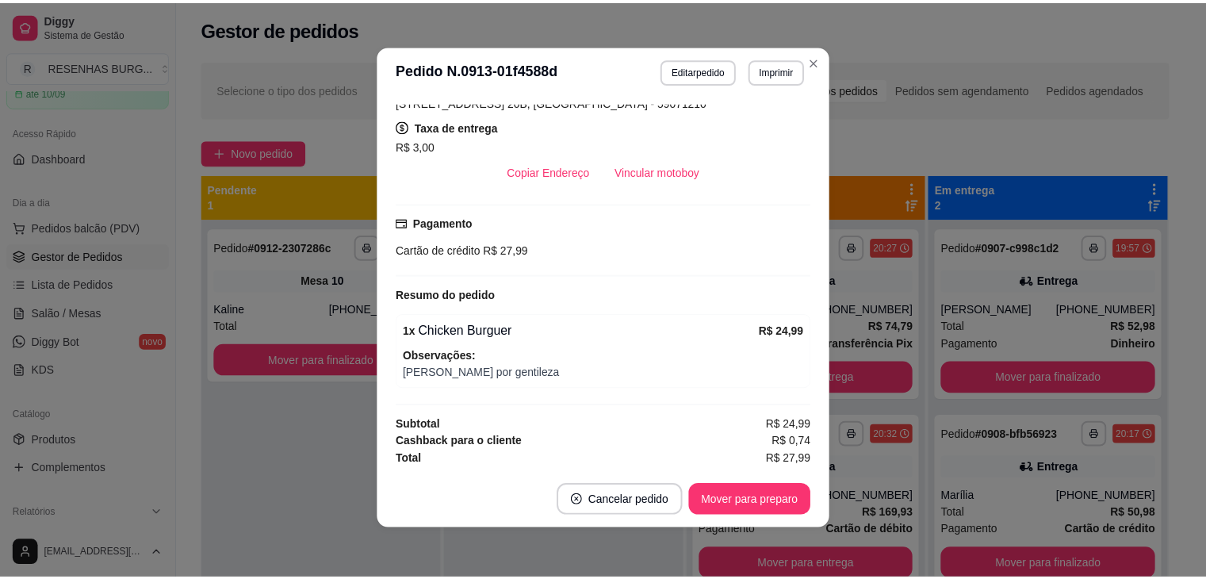
scroll to position [3, 0]
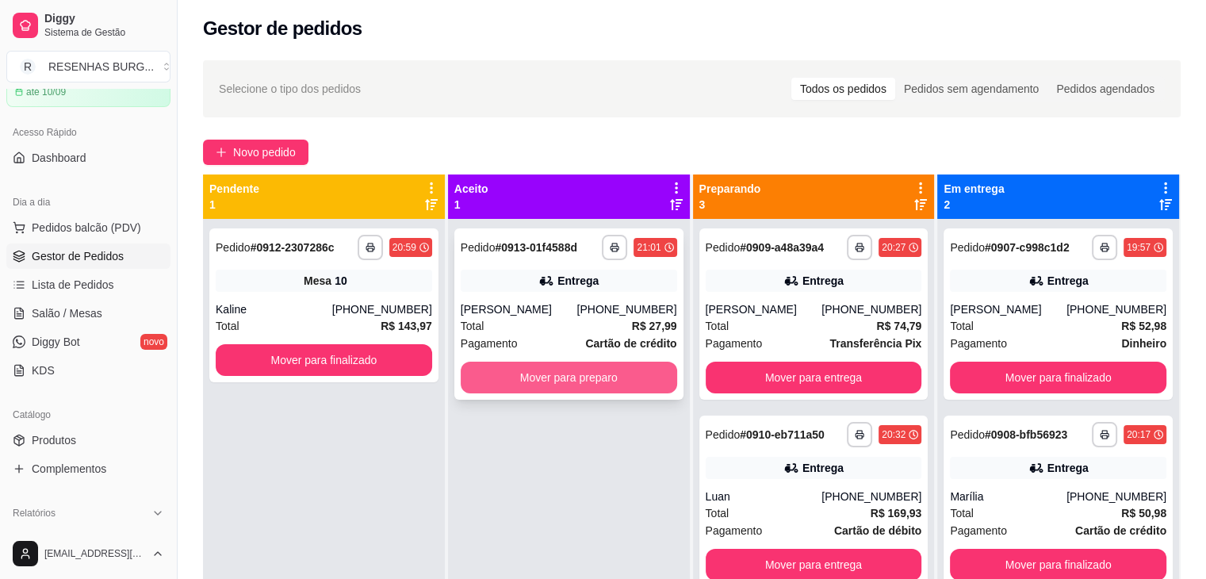
click at [572, 383] on button "Mover para preparo" at bounding box center [569, 378] width 216 height 32
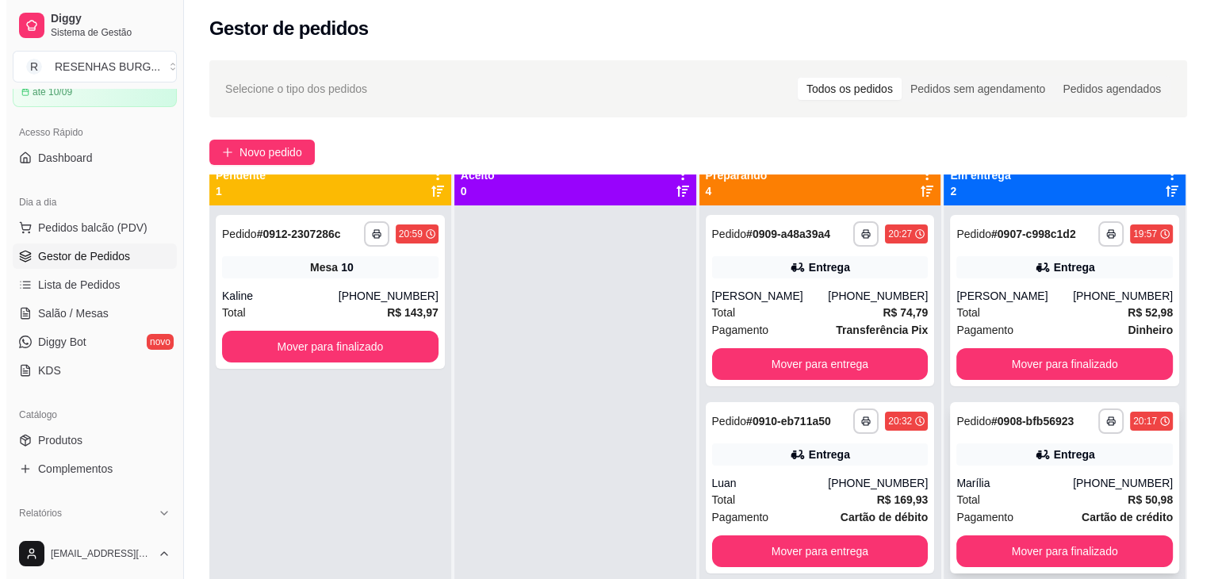
scroll to position [0, 0]
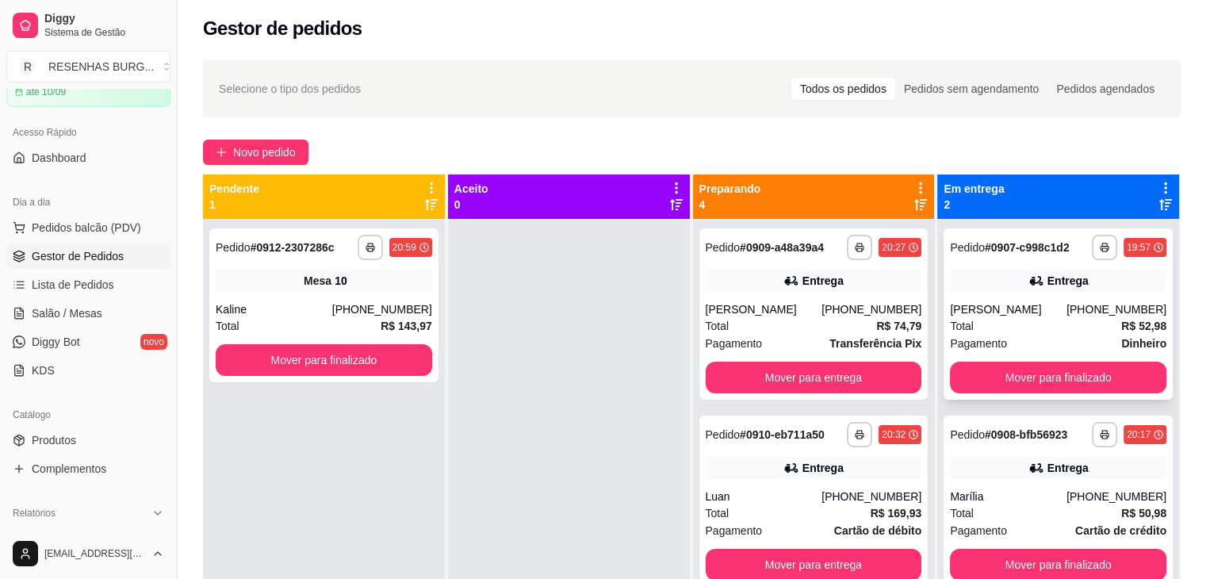
click at [1062, 293] on div "**********" at bounding box center [1058, 313] width 229 height 171
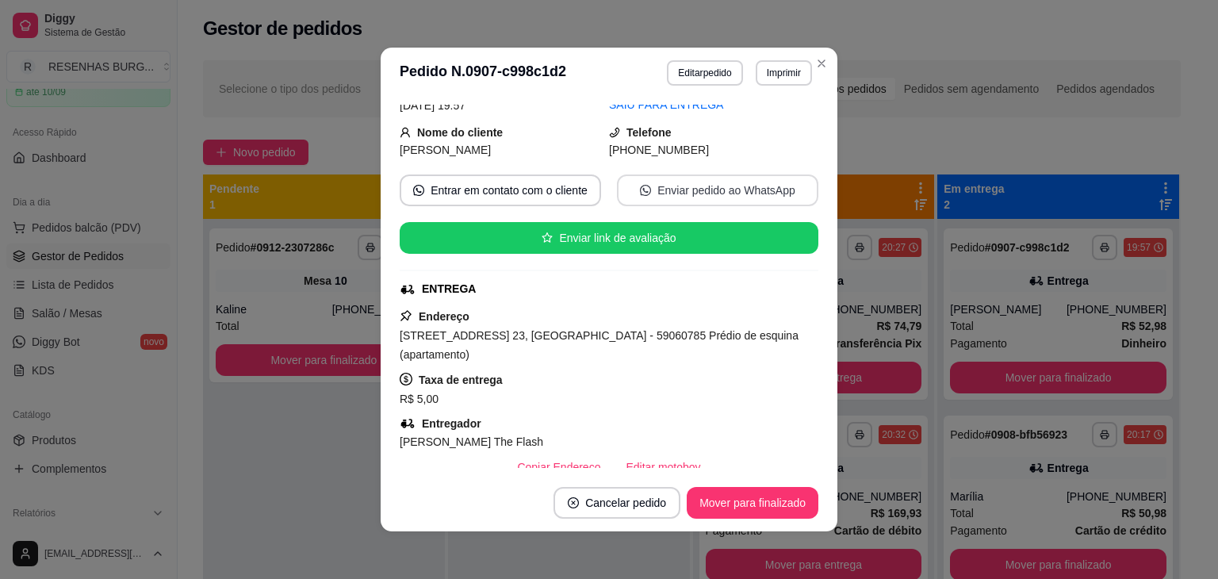
scroll to position [159, 0]
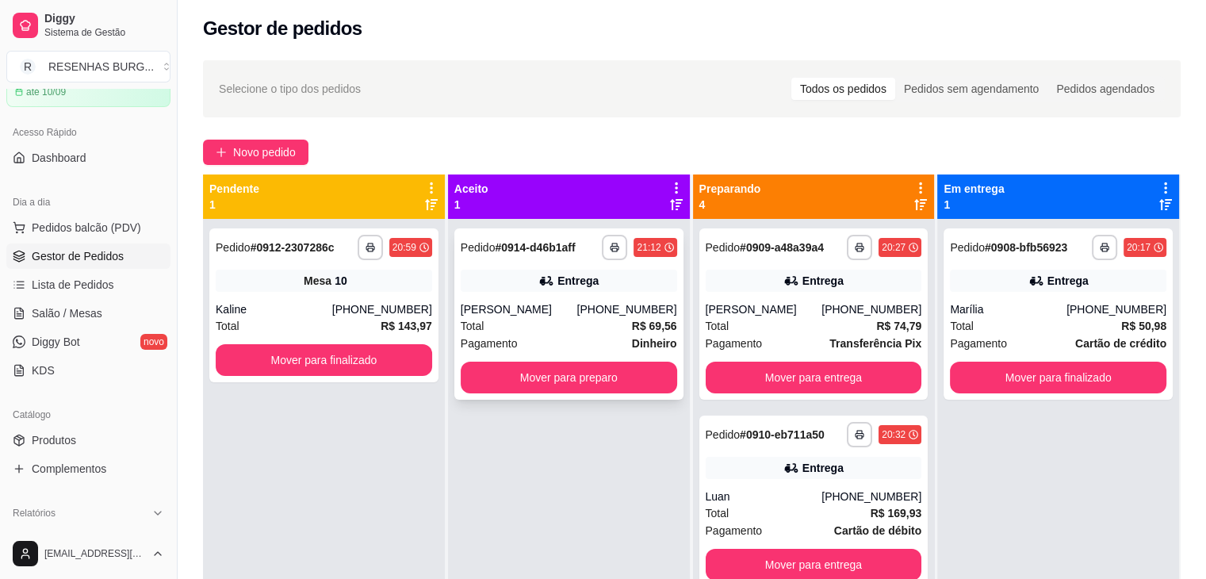
click at [534, 307] on div "[PERSON_NAME]" at bounding box center [519, 309] width 117 height 16
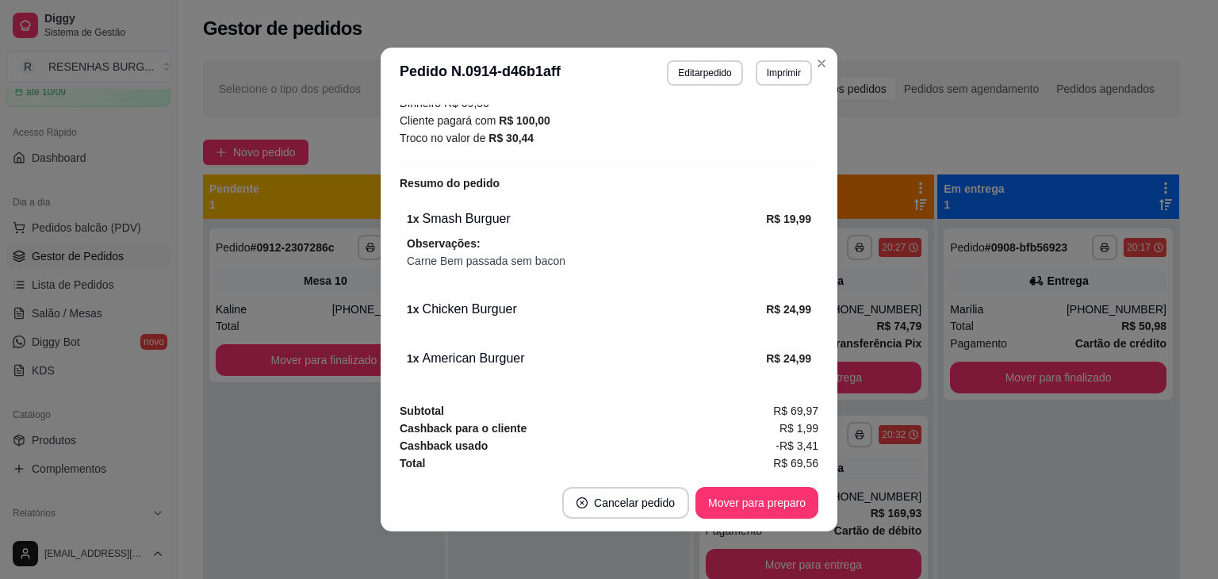
scroll to position [556, 0]
click at [737, 503] on button "Mover para preparo" at bounding box center [756, 503] width 119 height 31
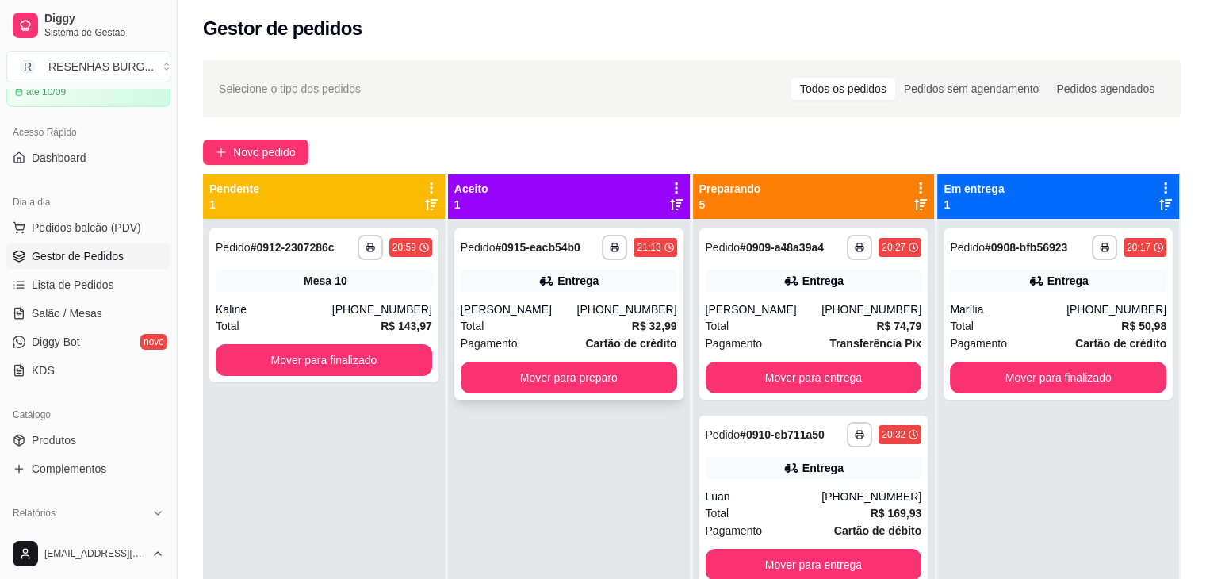
click at [525, 291] on div "**********" at bounding box center [568, 313] width 229 height 171
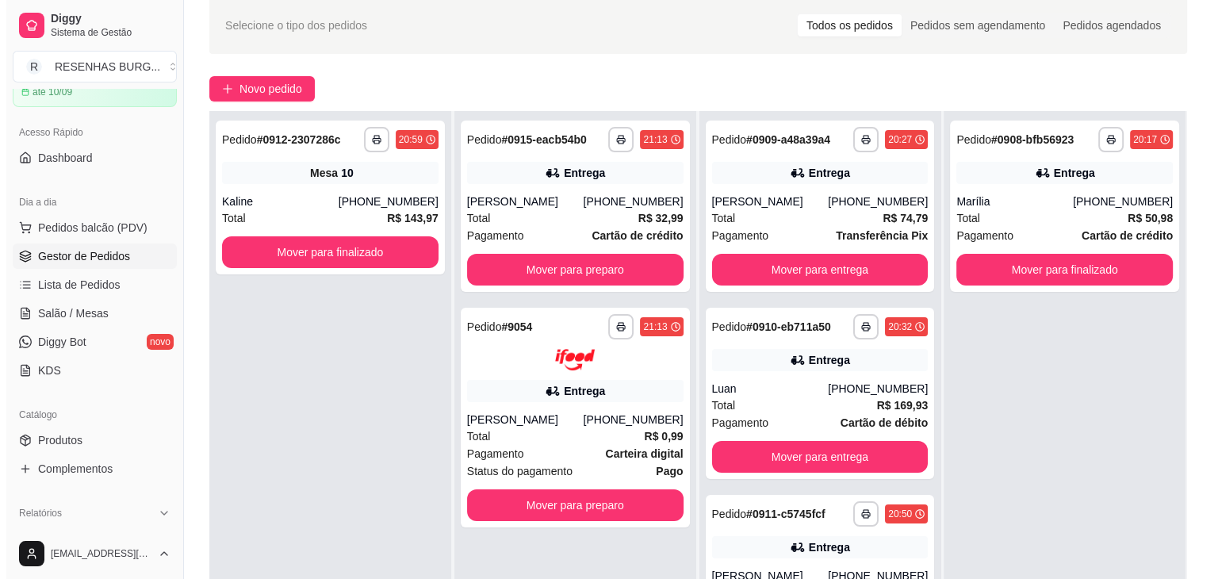
scroll to position [162, 0]
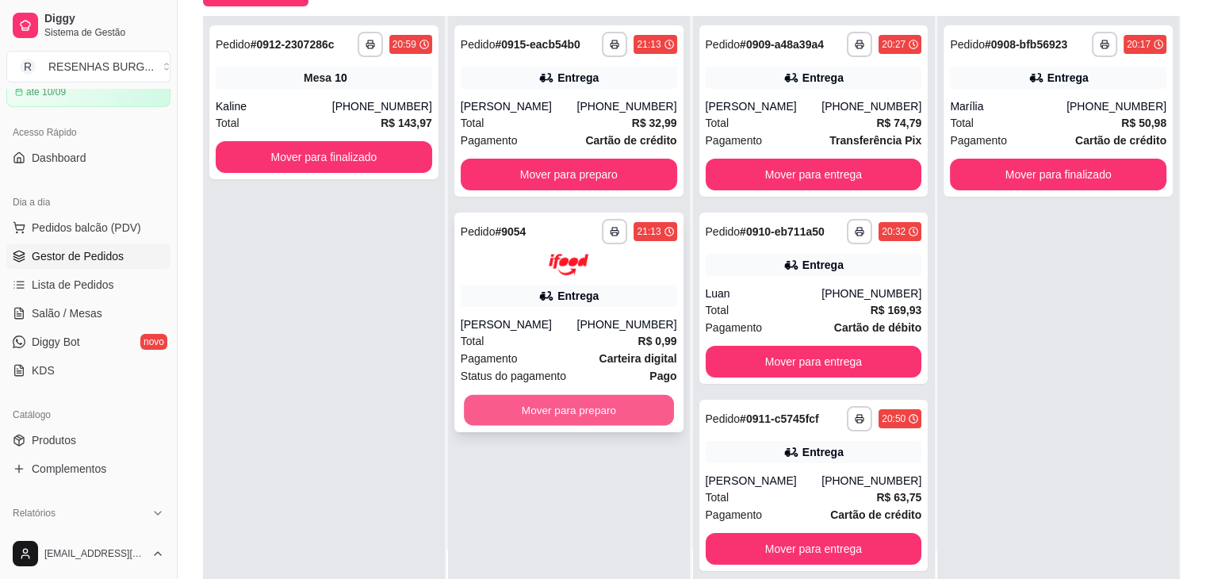
click at [582, 417] on button "Mover para preparo" at bounding box center [569, 409] width 210 height 31
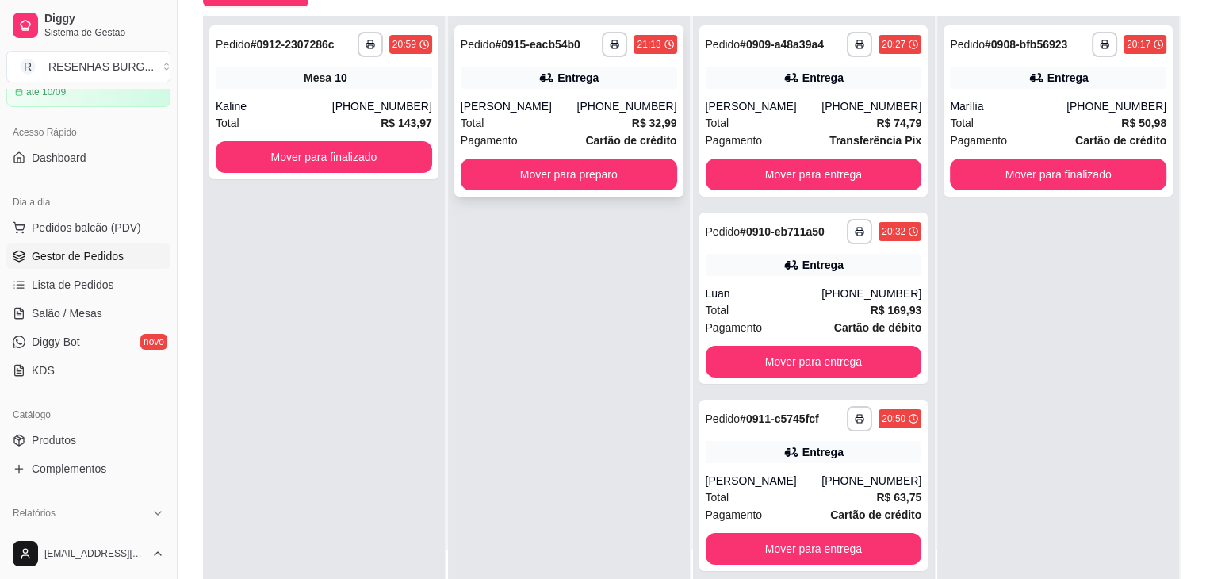
click at [574, 149] on div "**********" at bounding box center [568, 110] width 229 height 171
click at [628, 169] on button "Mover para preparo" at bounding box center [569, 175] width 216 height 32
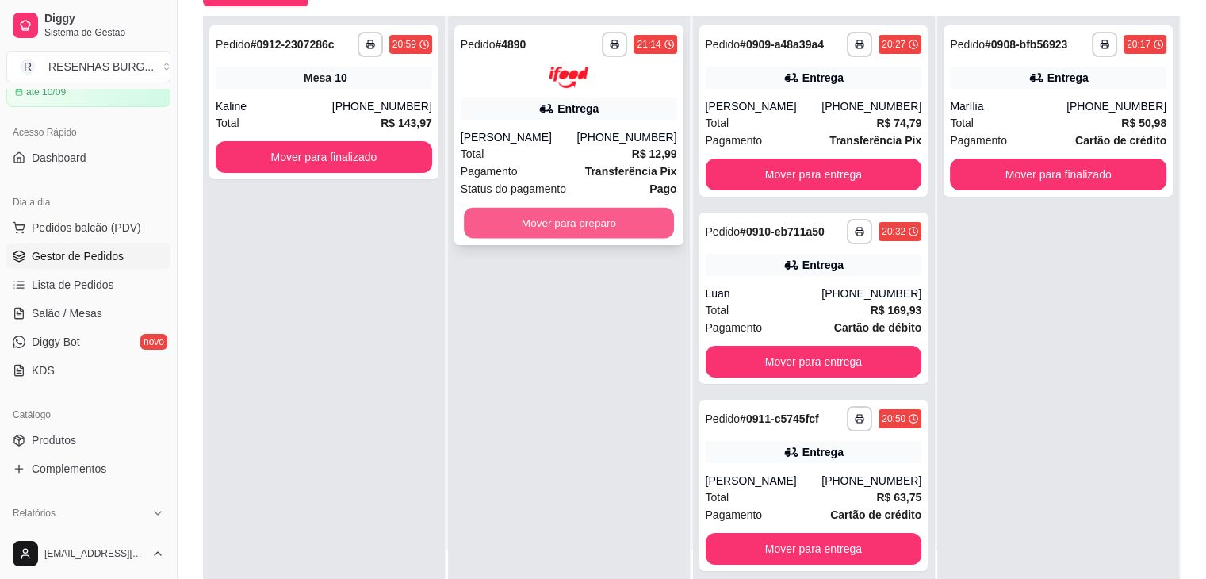
click at [590, 218] on button "Mover para preparo" at bounding box center [569, 222] width 210 height 31
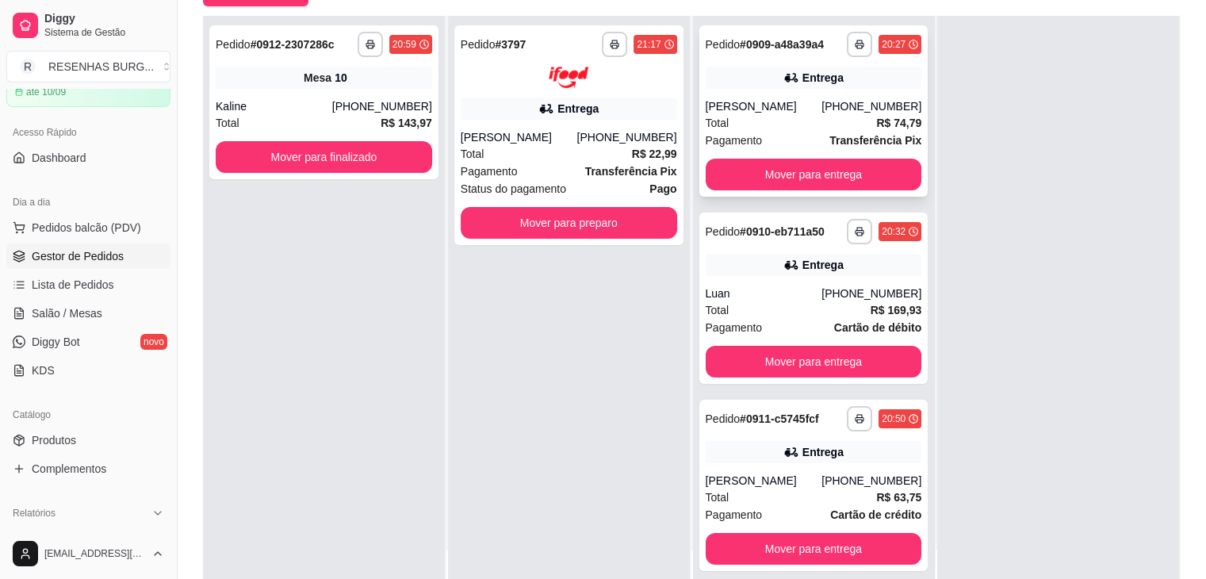
click at [756, 101] on div "[PERSON_NAME]" at bounding box center [764, 106] width 117 height 16
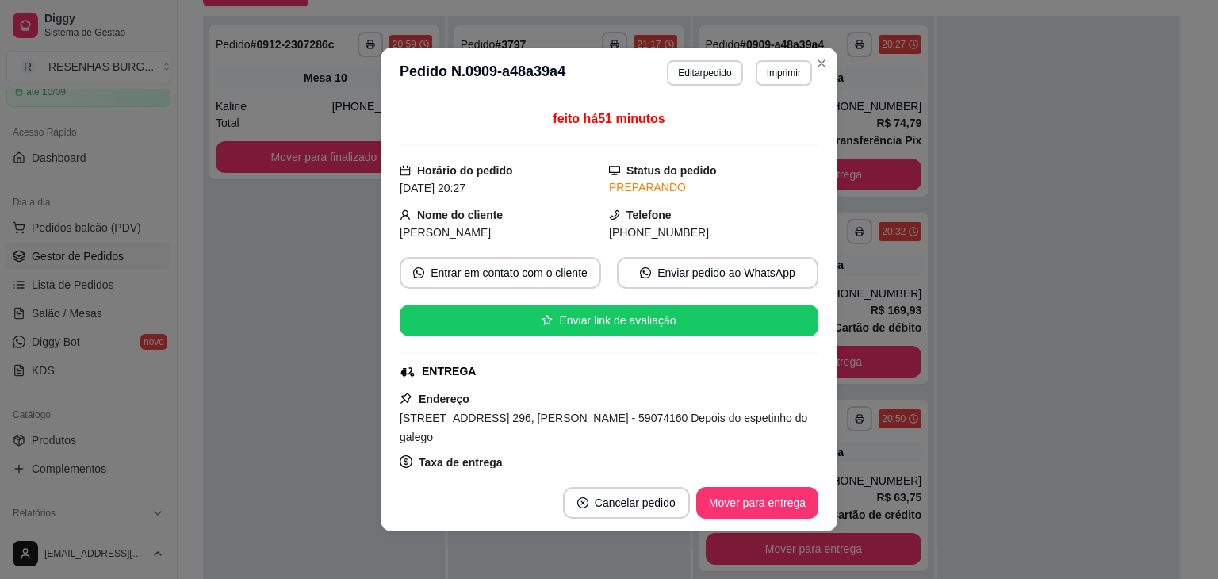
scroll to position [159, 0]
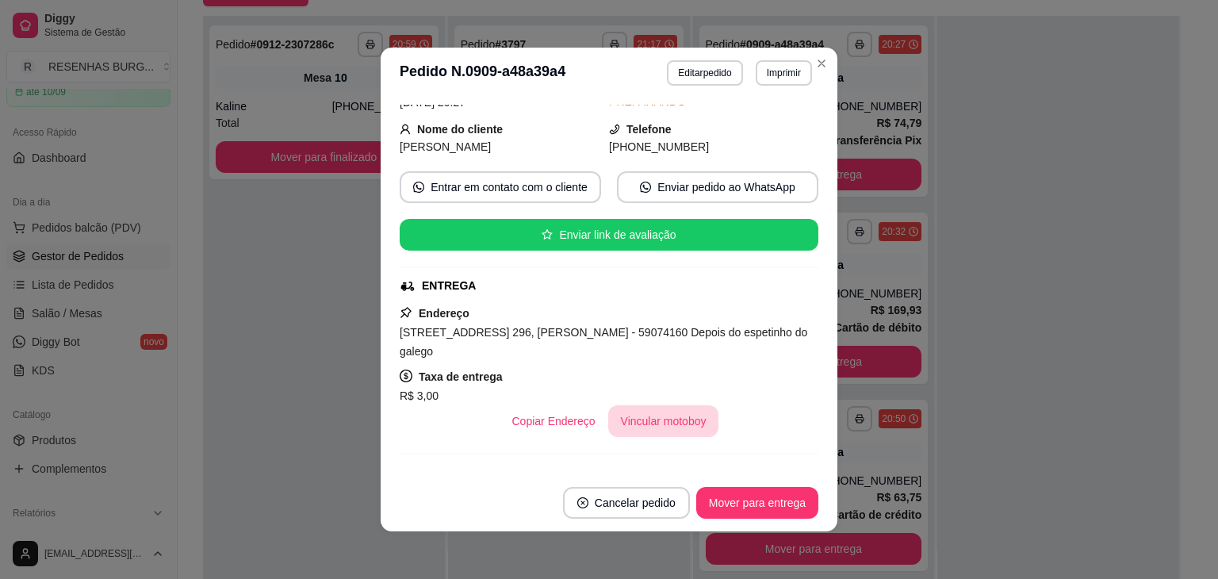
click at [670, 420] on button "Vincular motoboy" at bounding box center [663, 421] width 111 height 32
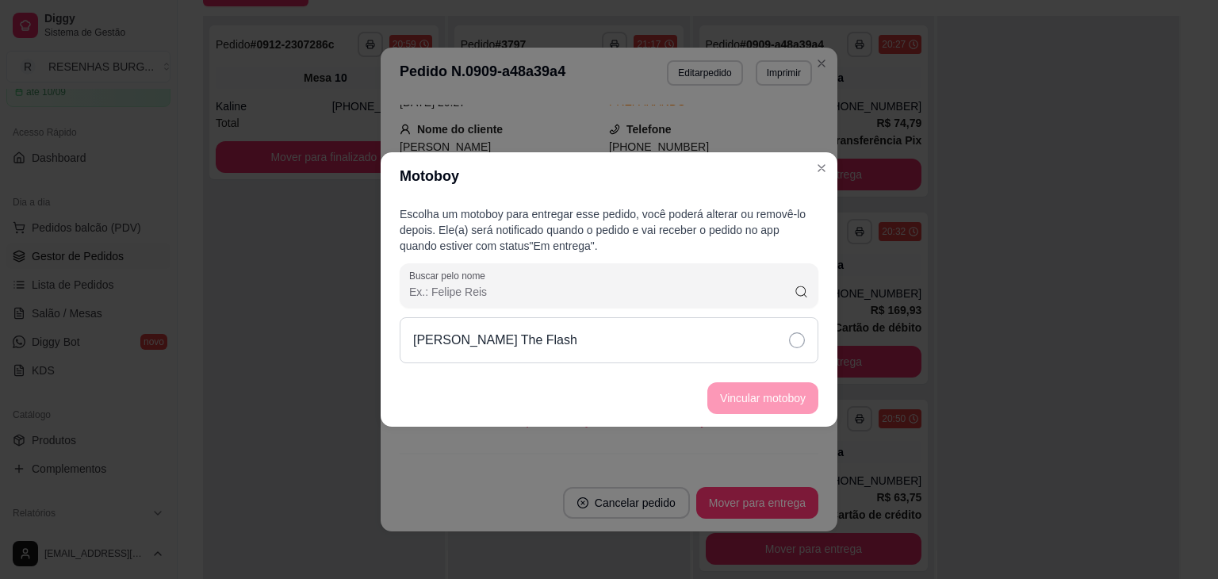
click at [805, 338] on div "[PERSON_NAME] The Flash" at bounding box center [609, 340] width 419 height 46
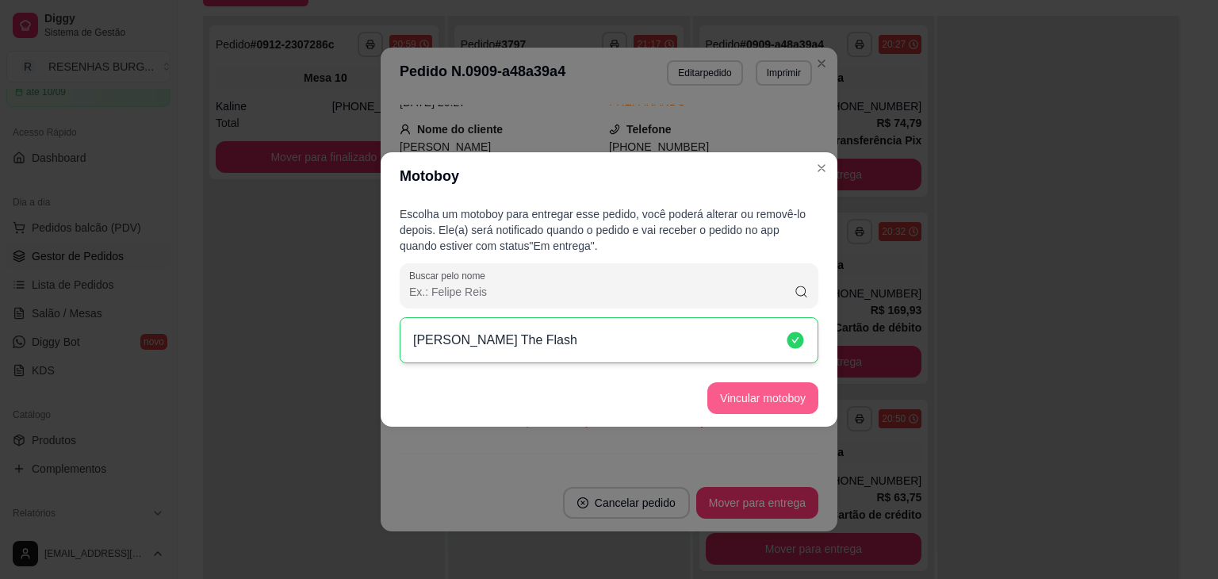
click at [774, 396] on button "Vincular motoboy" at bounding box center [762, 398] width 111 height 32
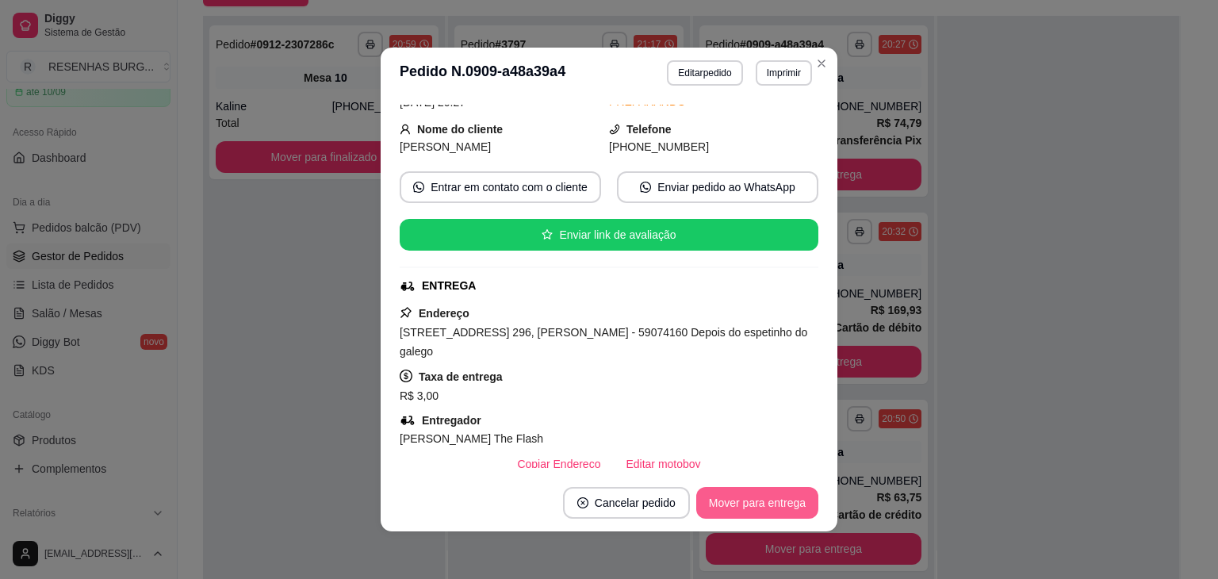
click at [758, 496] on button "Mover para entrega" at bounding box center [757, 503] width 122 height 32
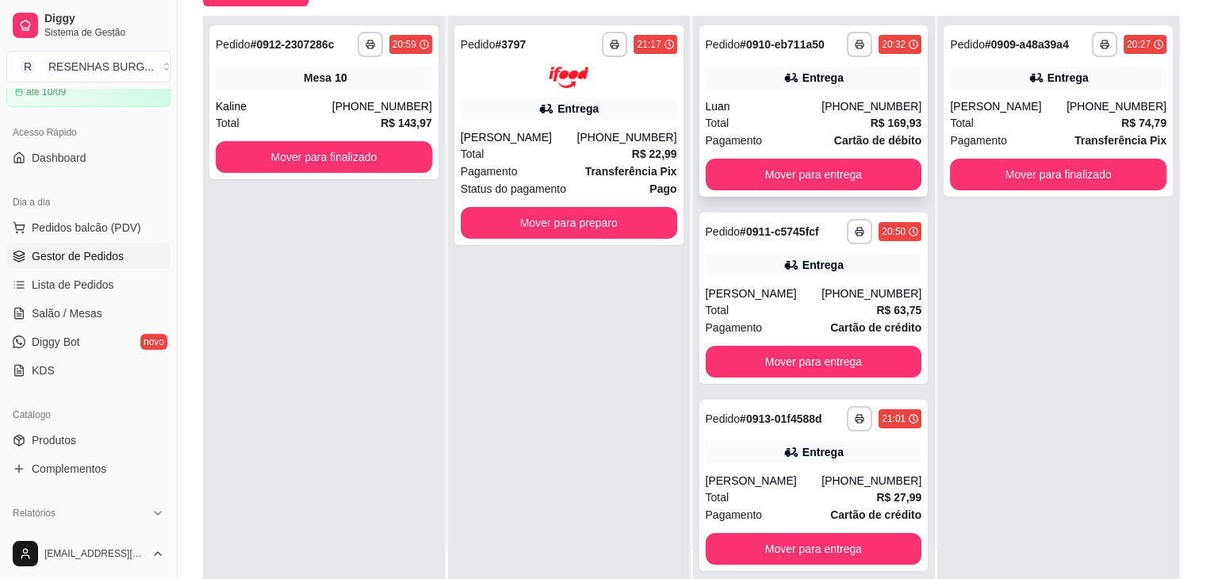
click at [774, 112] on div "Luan" at bounding box center [764, 106] width 117 height 16
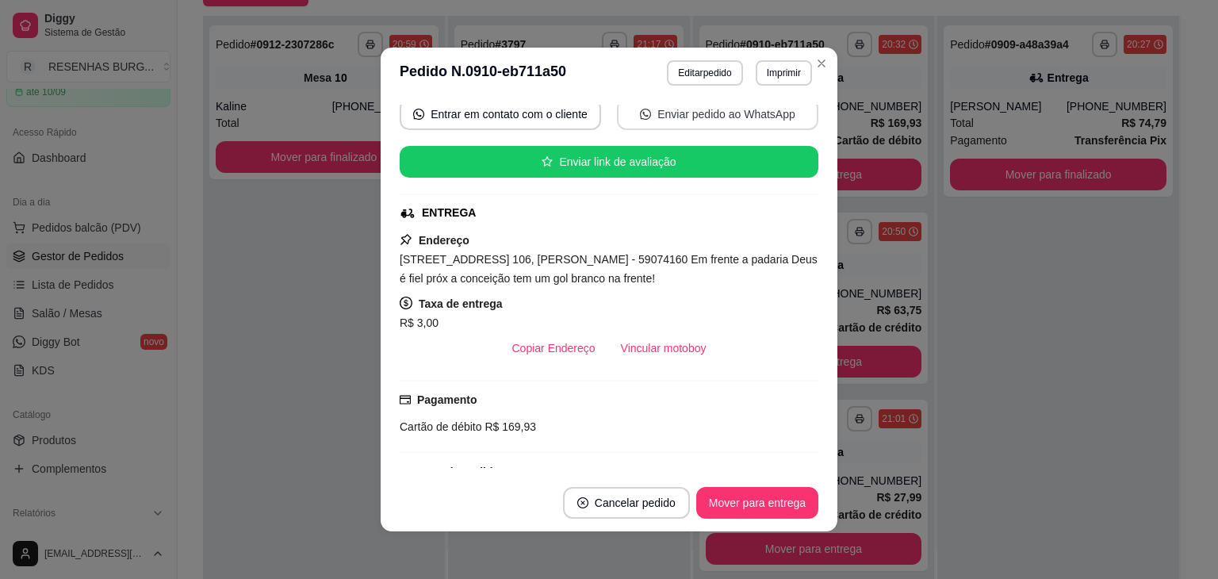
scroll to position [238, 0]
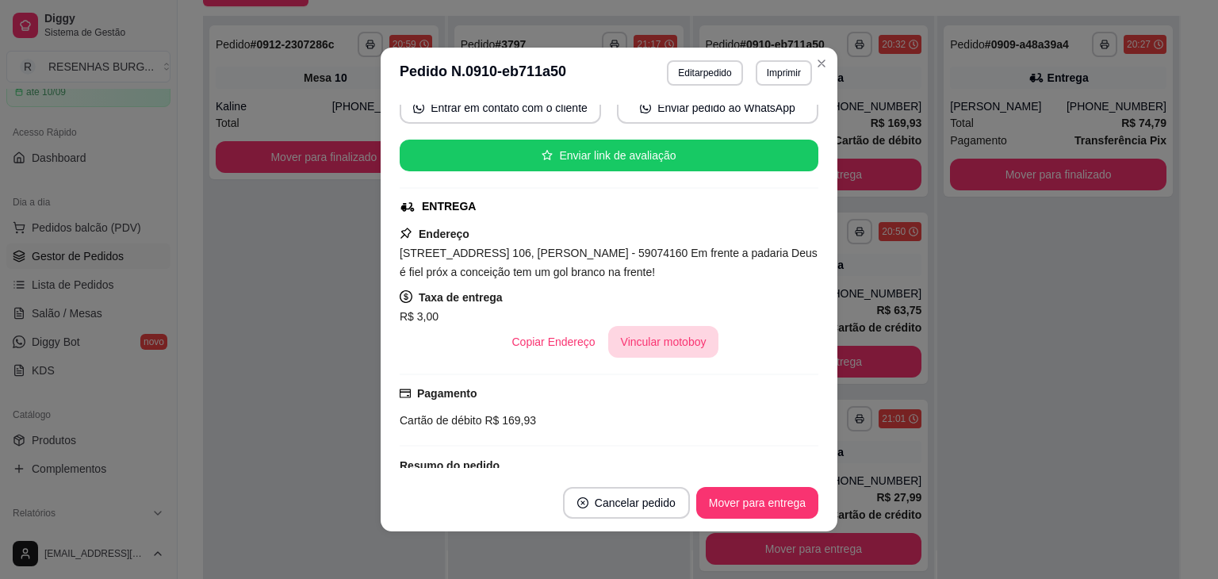
click at [666, 343] on button "Vincular motoboy" at bounding box center [663, 342] width 111 height 32
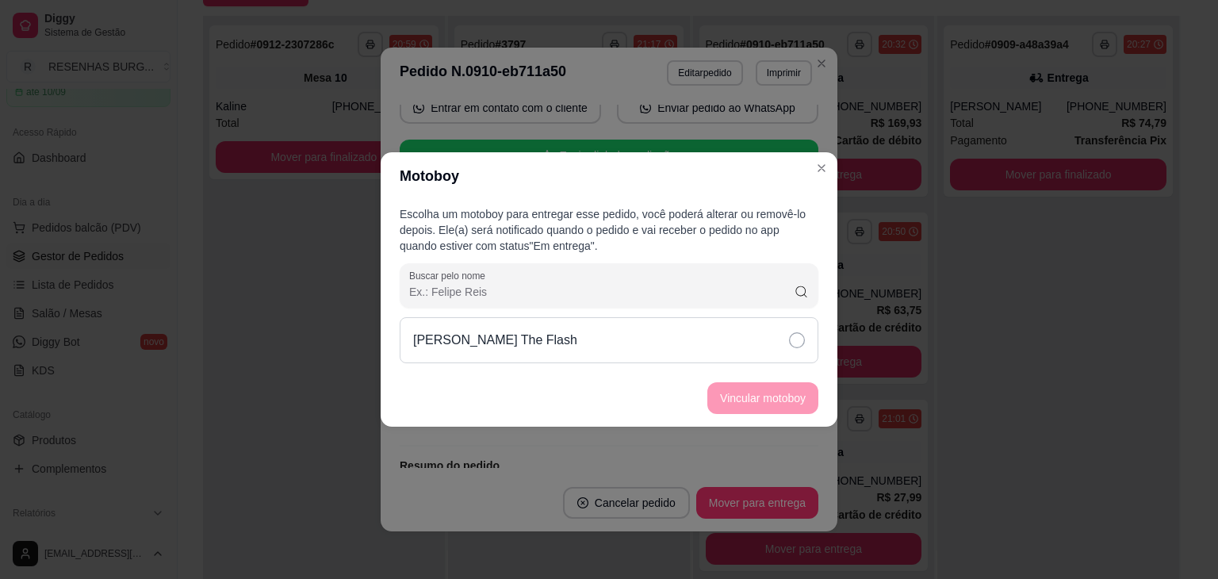
click at [758, 343] on div "[PERSON_NAME] The Flash" at bounding box center [609, 340] width 419 height 46
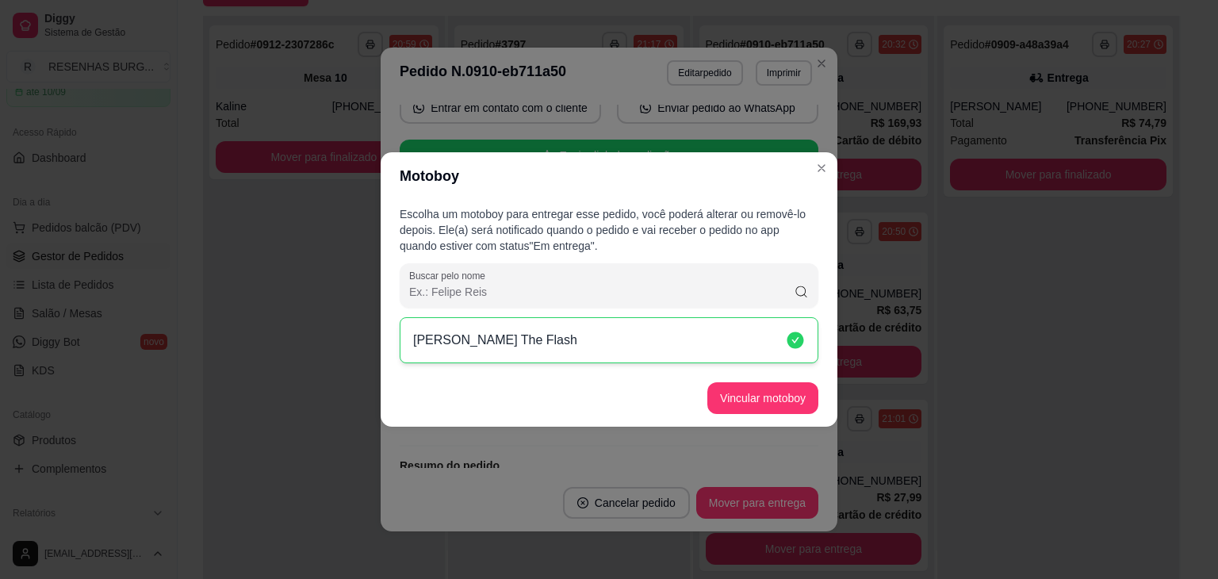
click at [779, 398] on button "Vincular motoboy" at bounding box center [762, 398] width 111 height 32
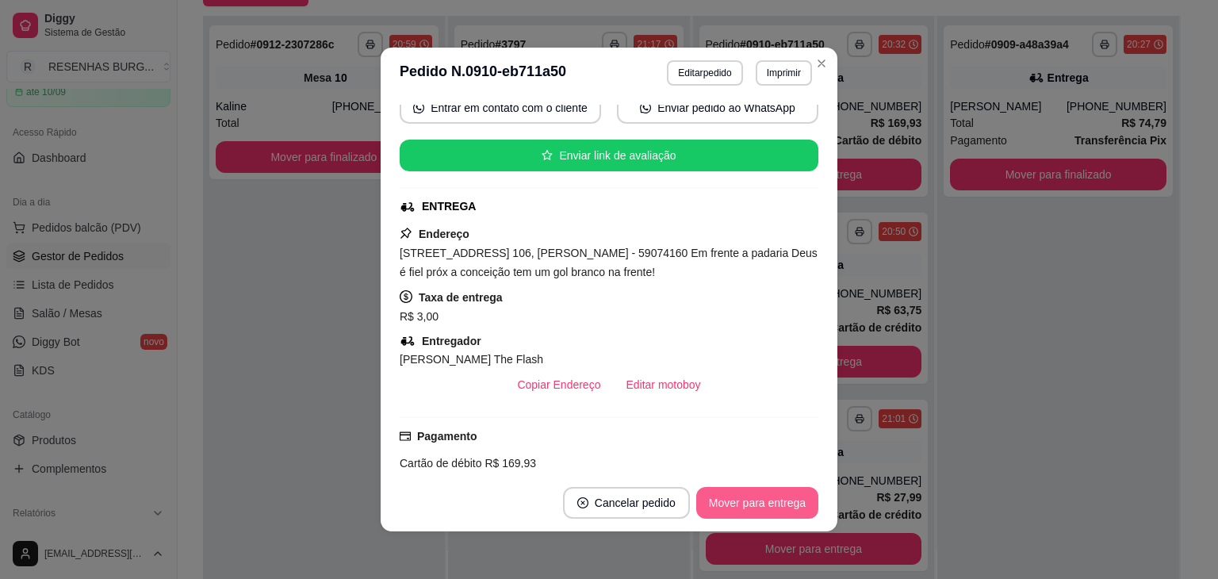
click at [753, 492] on button "Mover para entrega" at bounding box center [757, 503] width 122 height 32
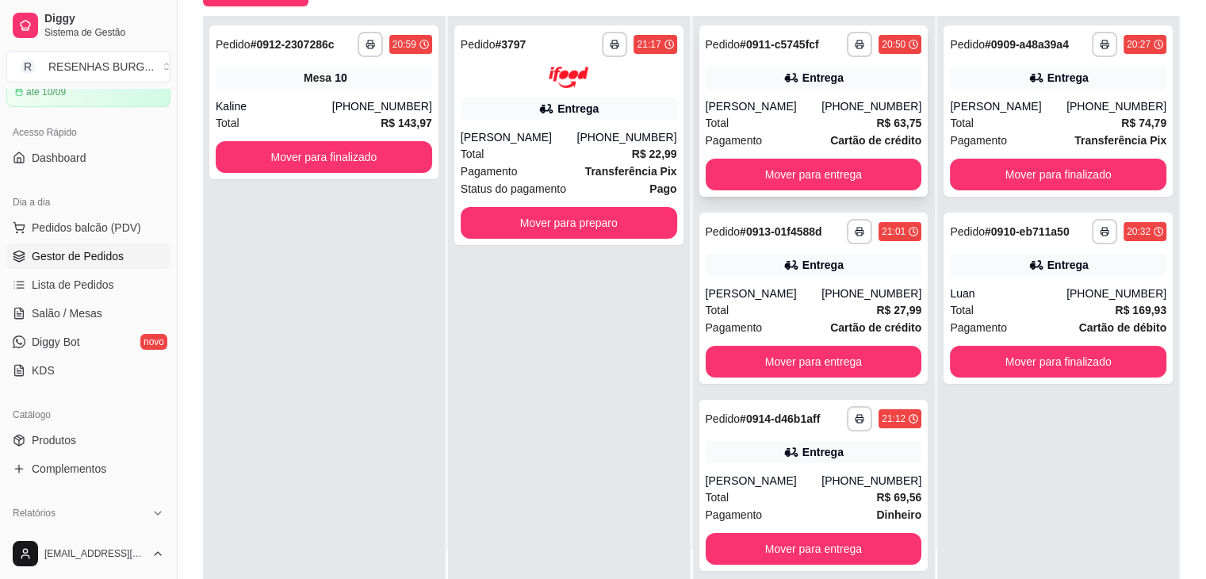
click at [770, 130] on div "Total R$ 63,75" at bounding box center [814, 122] width 216 height 17
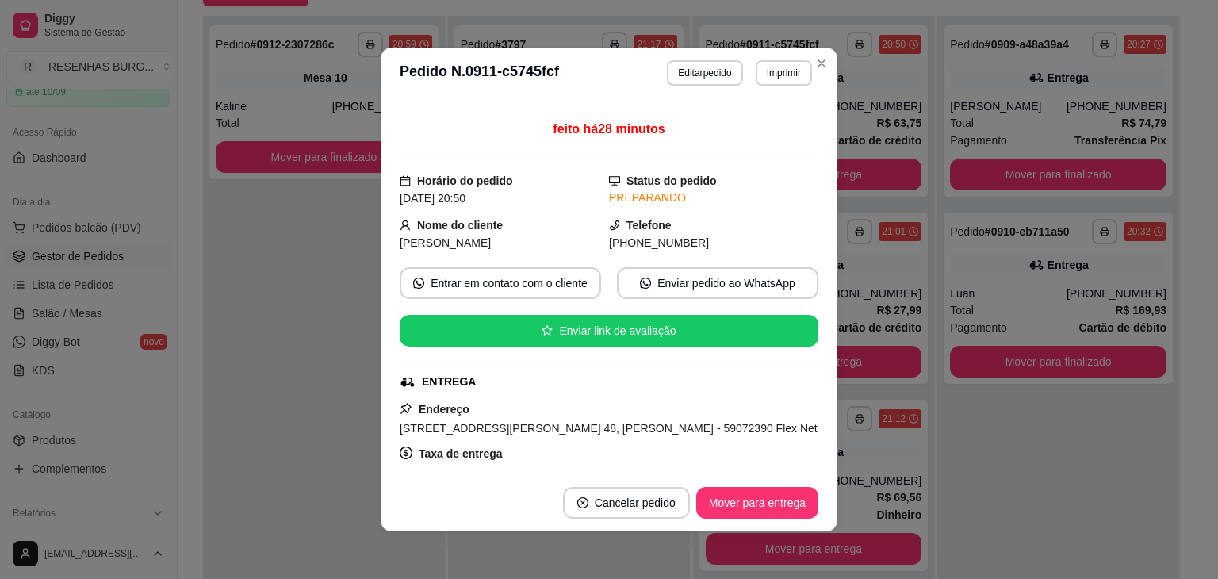
scroll to position [159, 0]
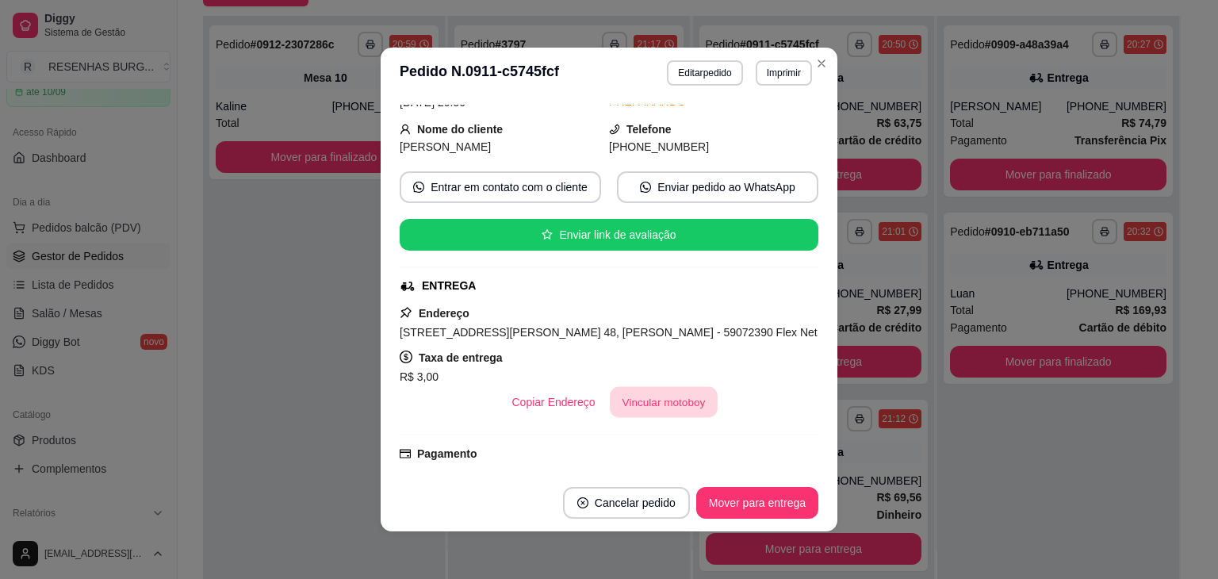
click at [669, 407] on button "Vincular motoboy" at bounding box center [664, 402] width 108 height 31
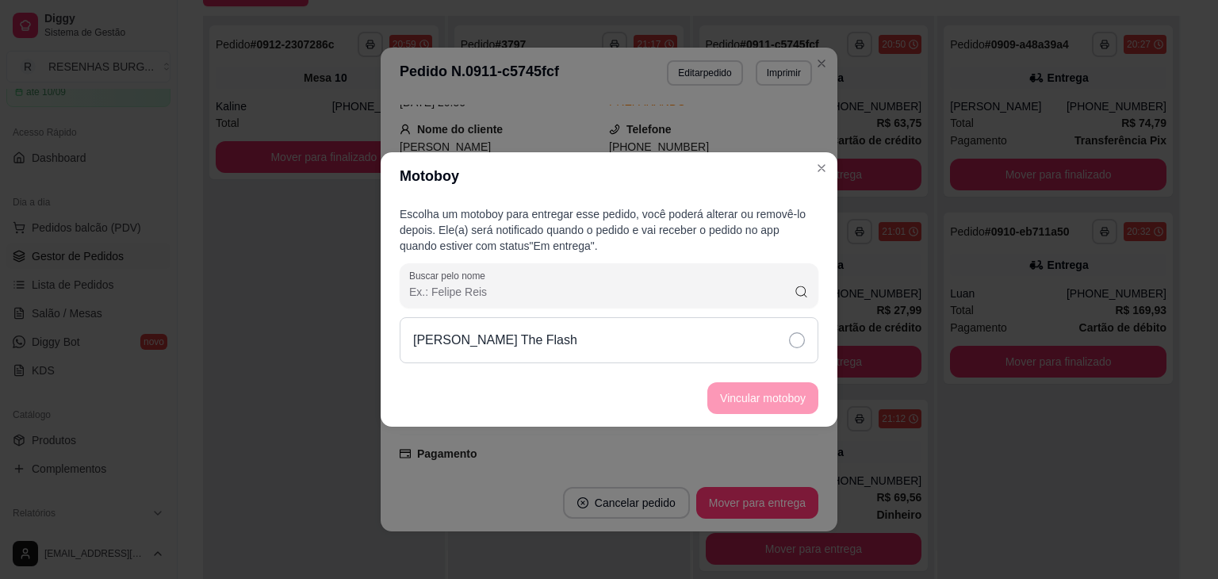
click at [784, 346] on div "[PERSON_NAME] The Flash" at bounding box center [609, 340] width 419 height 46
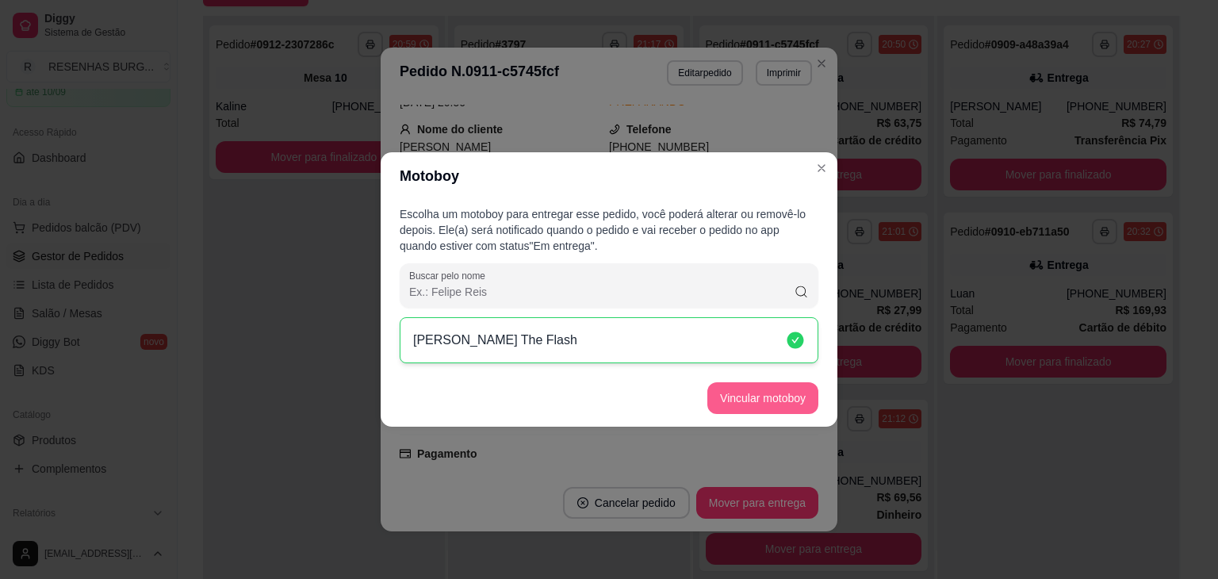
click at [772, 393] on button "Vincular motoboy" at bounding box center [762, 398] width 111 height 32
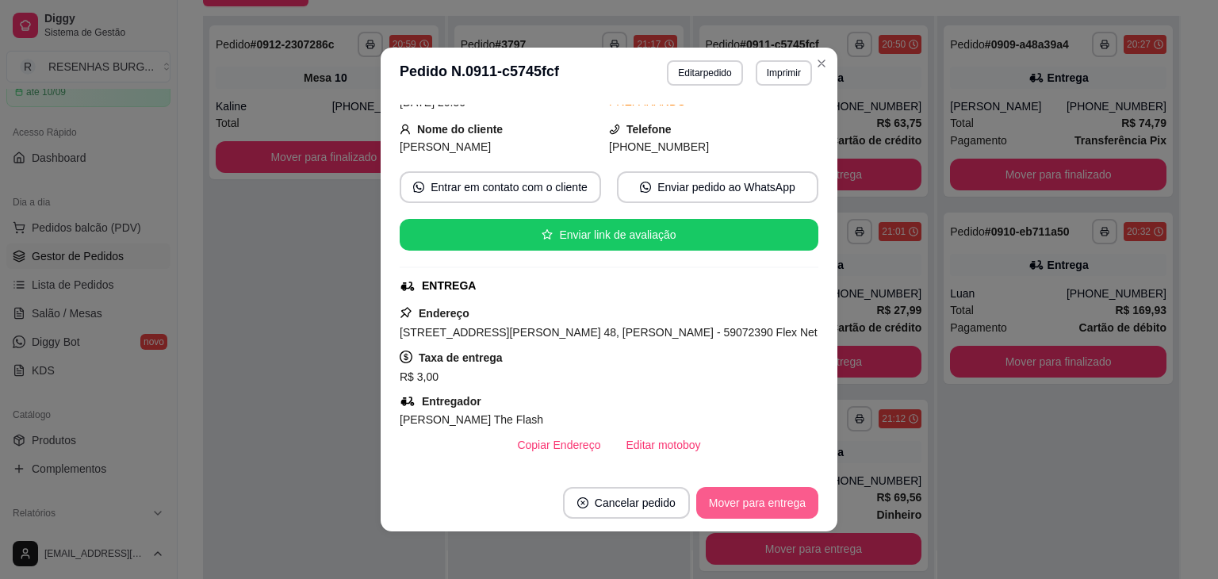
click at [774, 503] on button "Mover para entrega" at bounding box center [757, 503] width 122 height 32
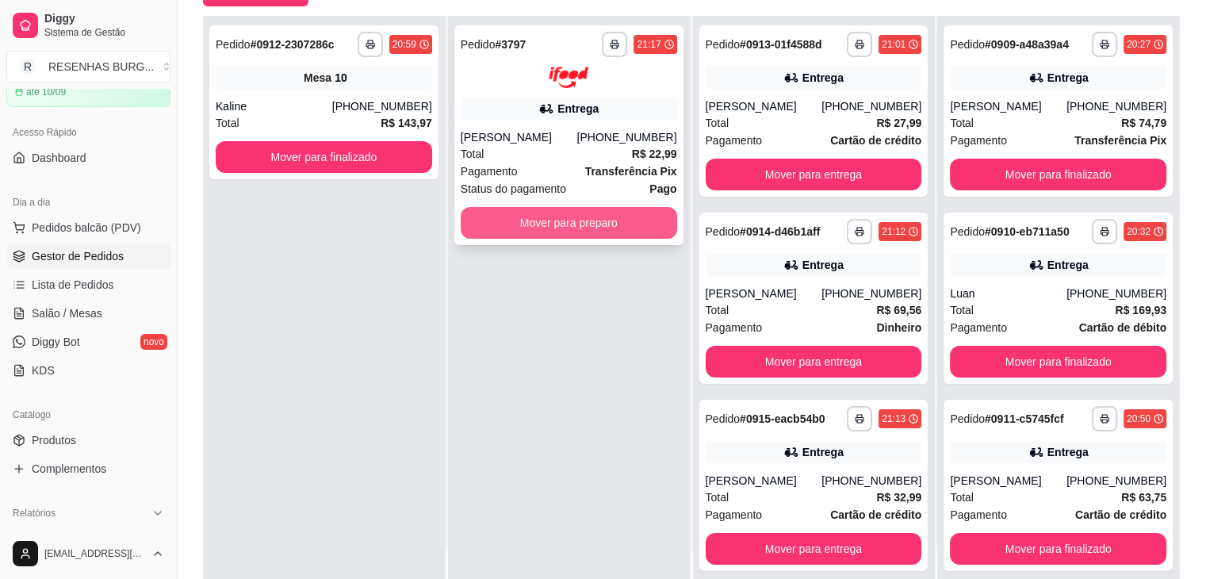
click at [590, 233] on button "Mover para preparo" at bounding box center [569, 223] width 216 height 32
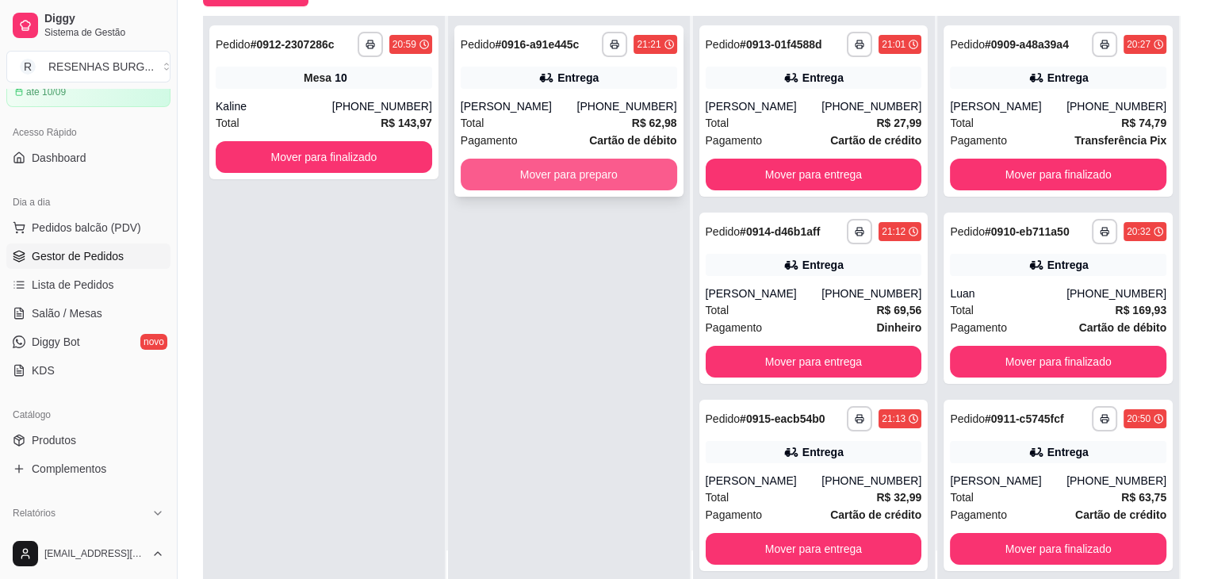
click at [545, 109] on div "[PERSON_NAME]" at bounding box center [519, 106] width 117 height 16
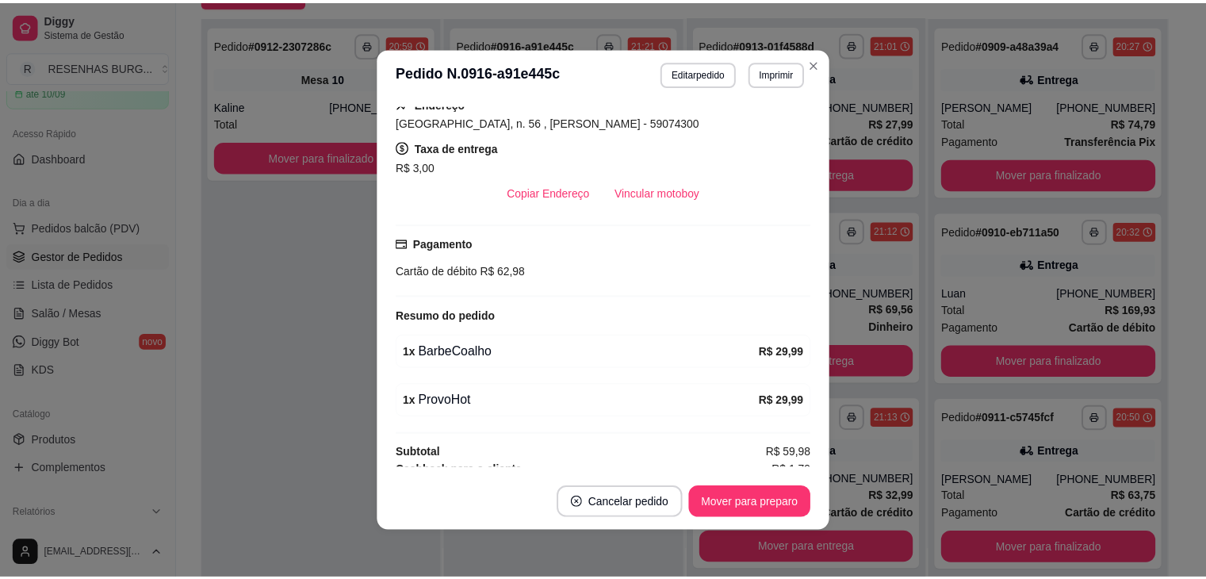
scroll to position [395, 0]
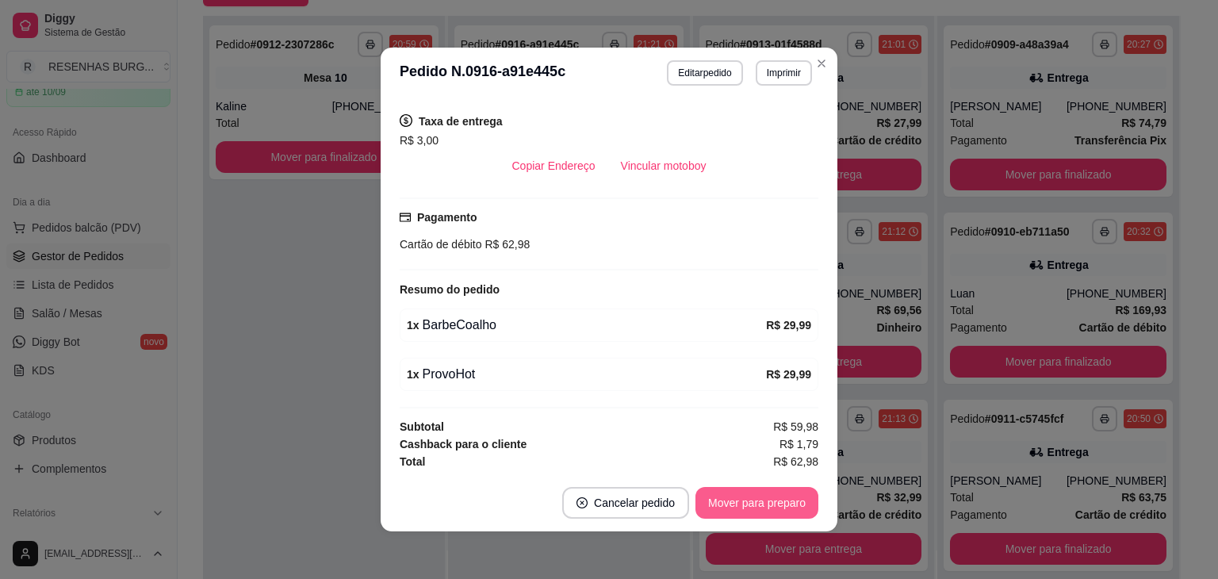
click at [748, 510] on button "Mover para preparo" at bounding box center [756, 503] width 123 height 32
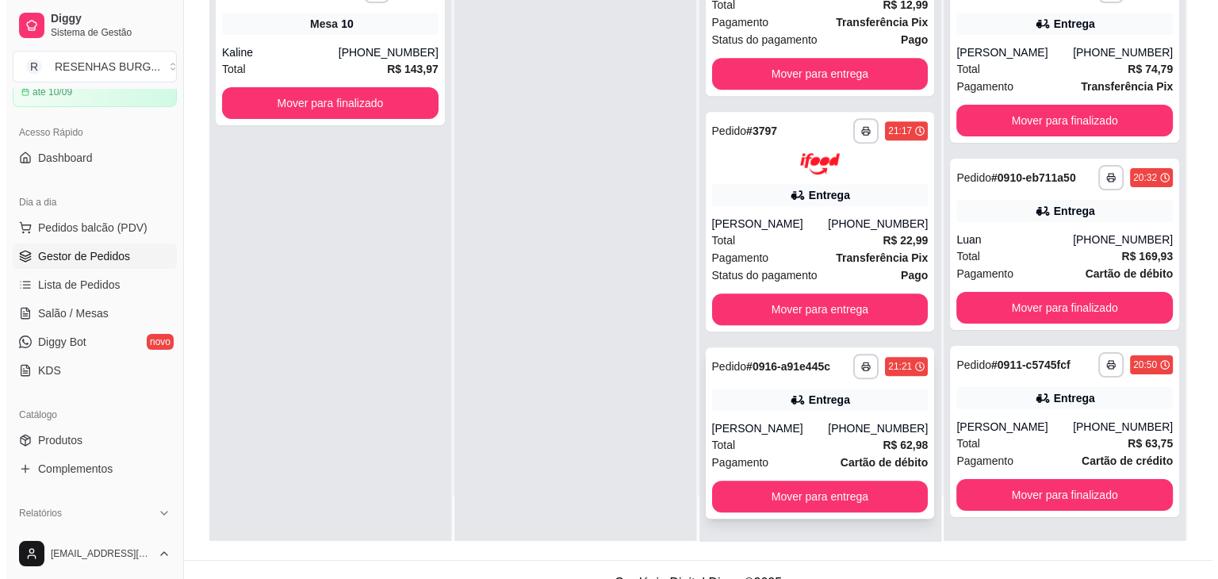
scroll to position [241, 0]
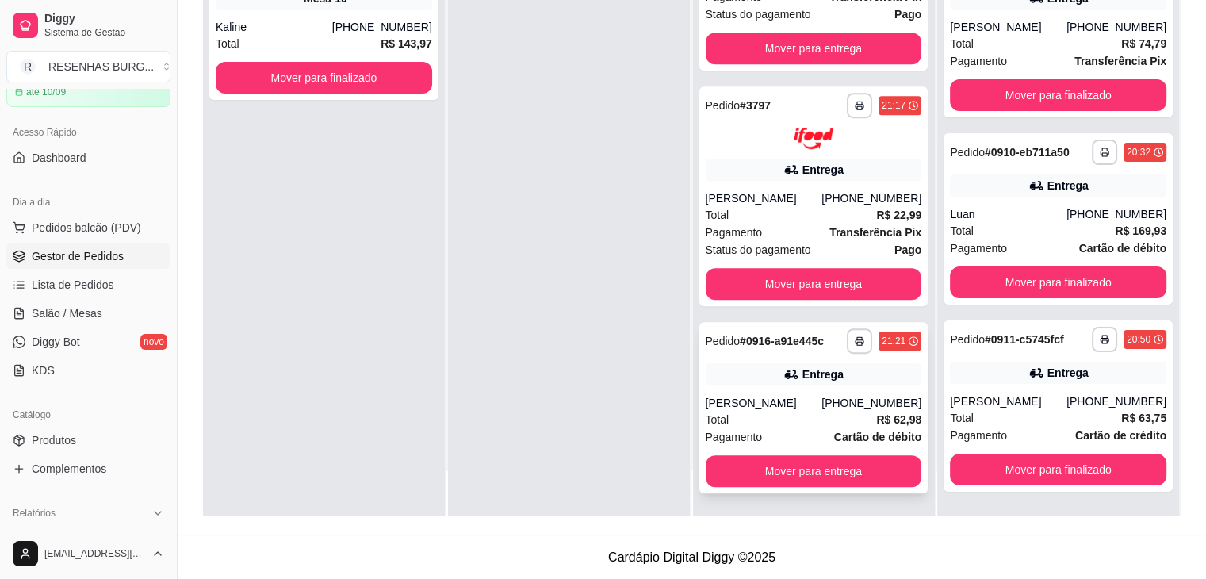
click at [798, 411] on div "Total R$ 62,98" at bounding box center [814, 419] width 216 height 17
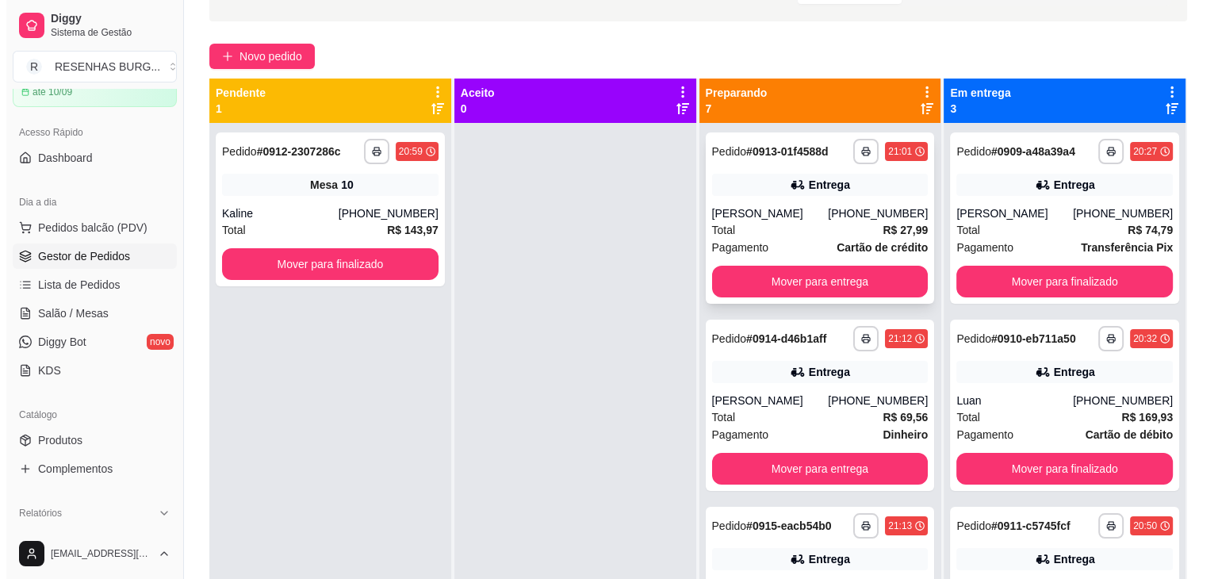
scroll to position [0, 0]
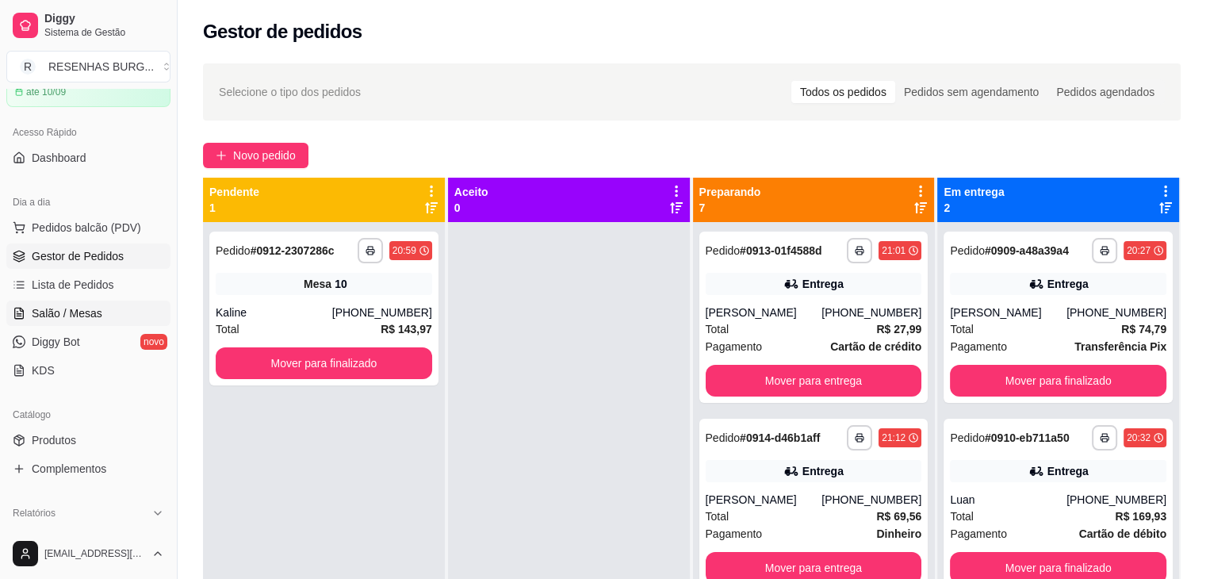
click at [82, 315] on span "Salão / Mesas" at bounding box center [67, 313] width 71 height 16
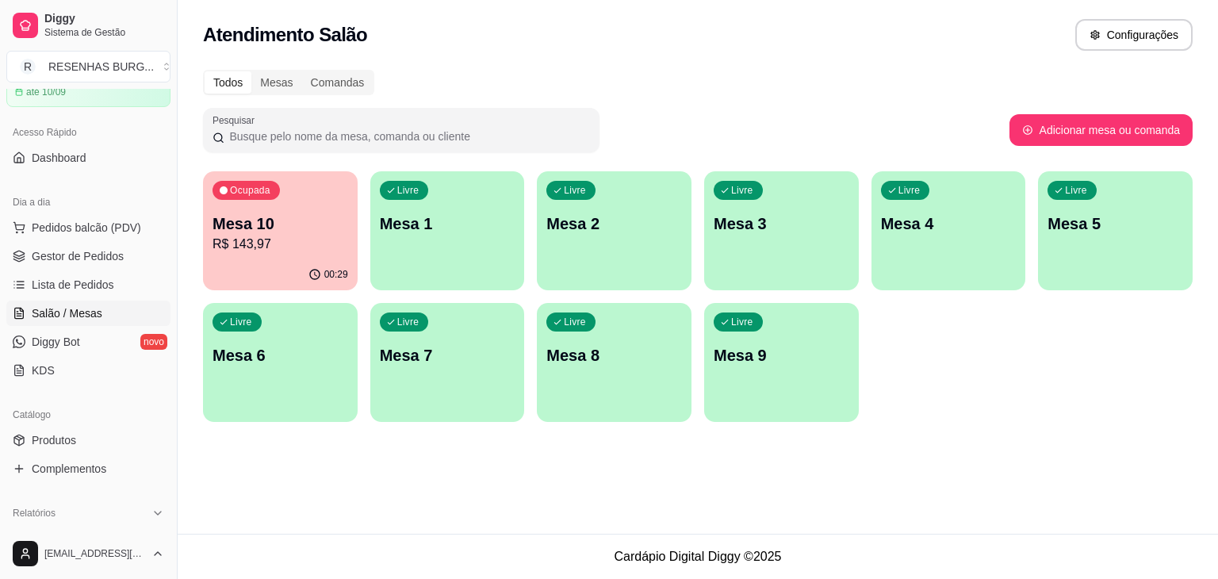
click at [427, 217] on p "Mesa 1" at bounding box center [448, 223] width 136 height 22
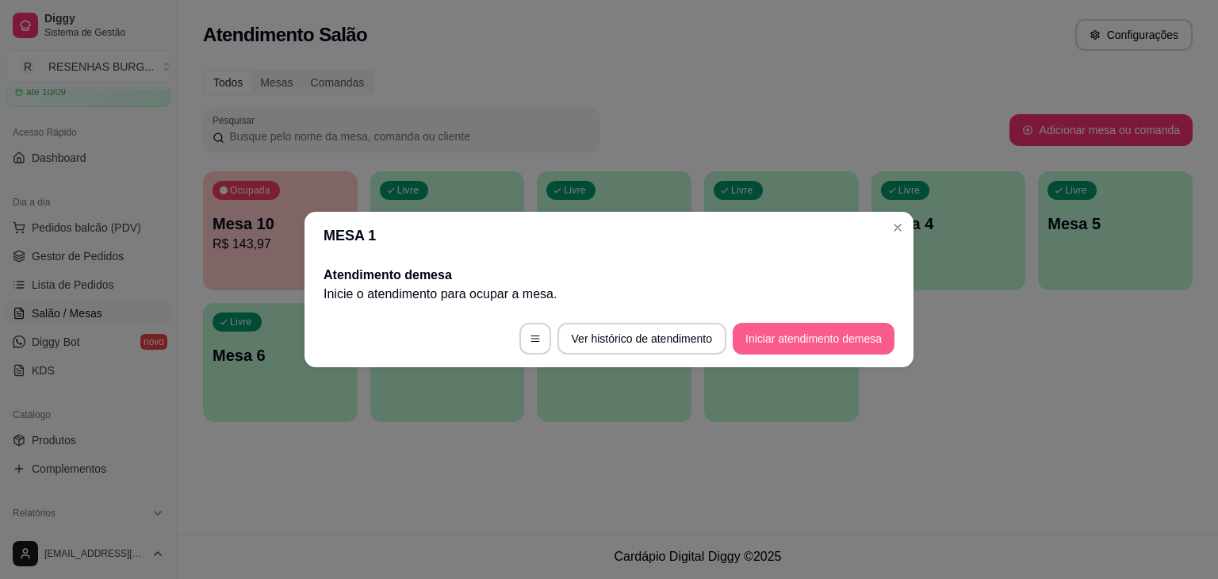
click at [829, 342] on button "Iniciar atendimento de mesa" at bounding box center [814, 339] width 162 height 32
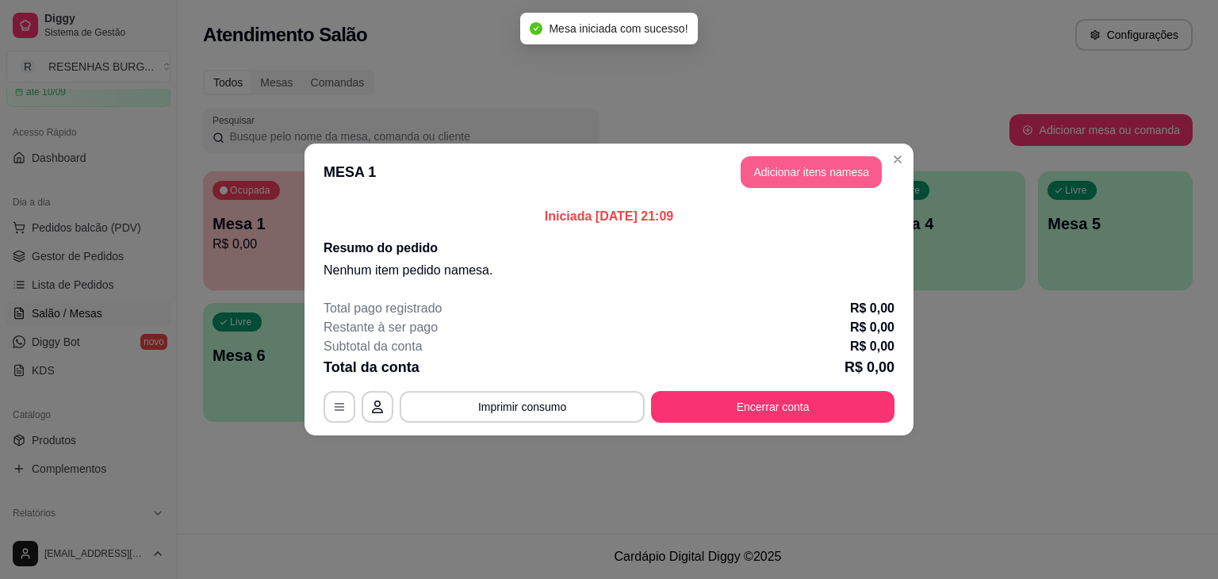
click at [821, 163] on button "Adicionar itens na mesa" at bounding box center [811, 172] width 141 height 32
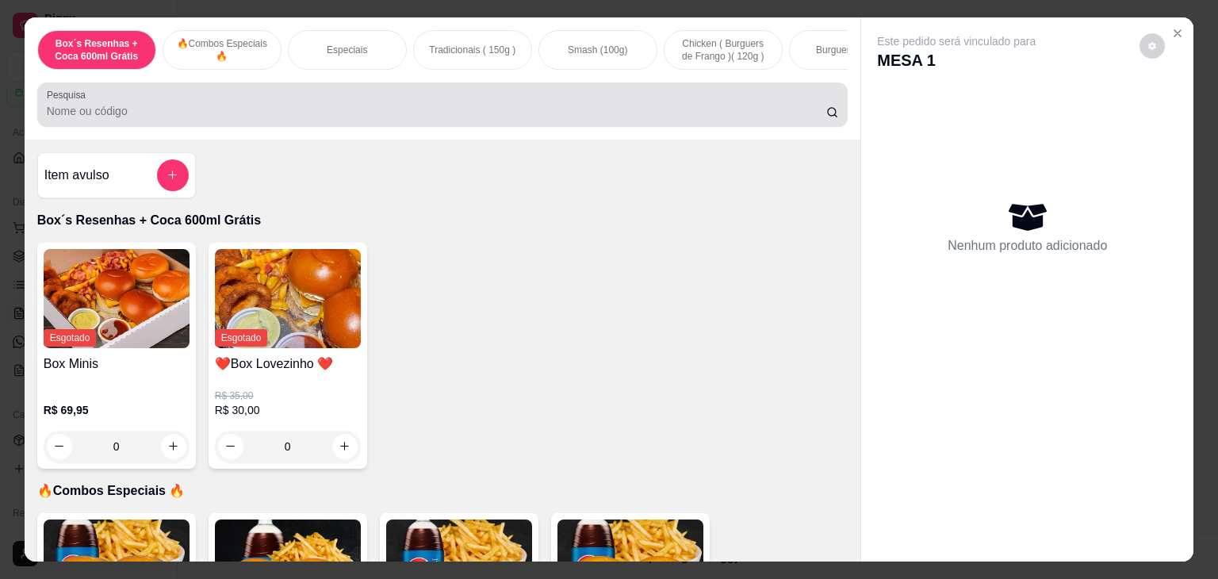
click at [229, 111] on input "Pesquisa" at bounding box center [436, 111] width 779 height 16
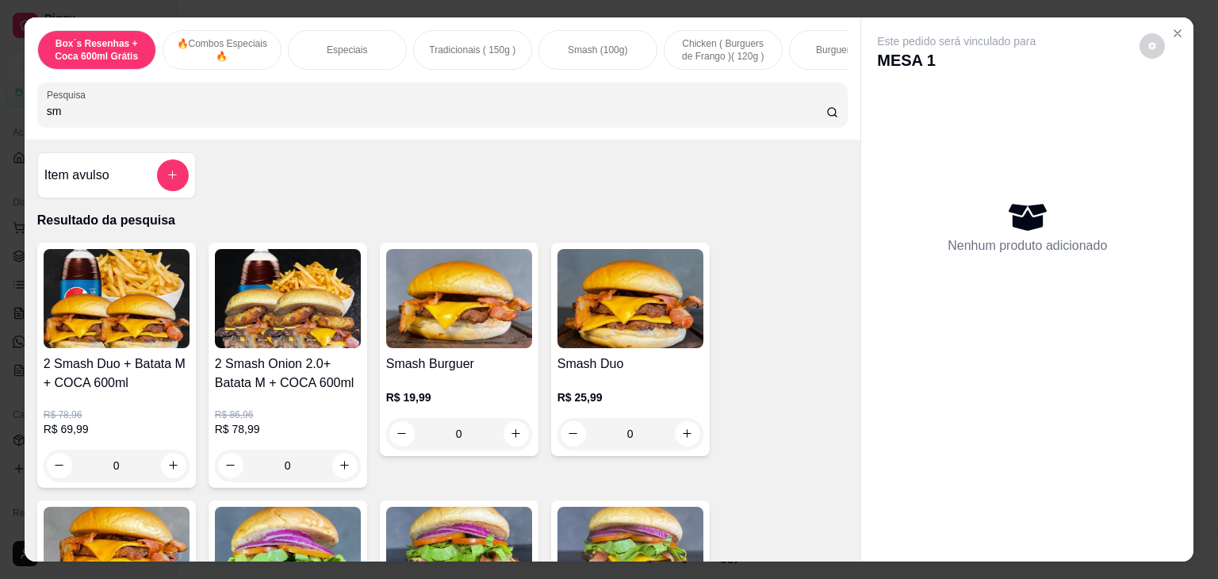
type input "sm"
click at [508, 434] on div "0" at bounding box center [459, 434] width 146 height 32
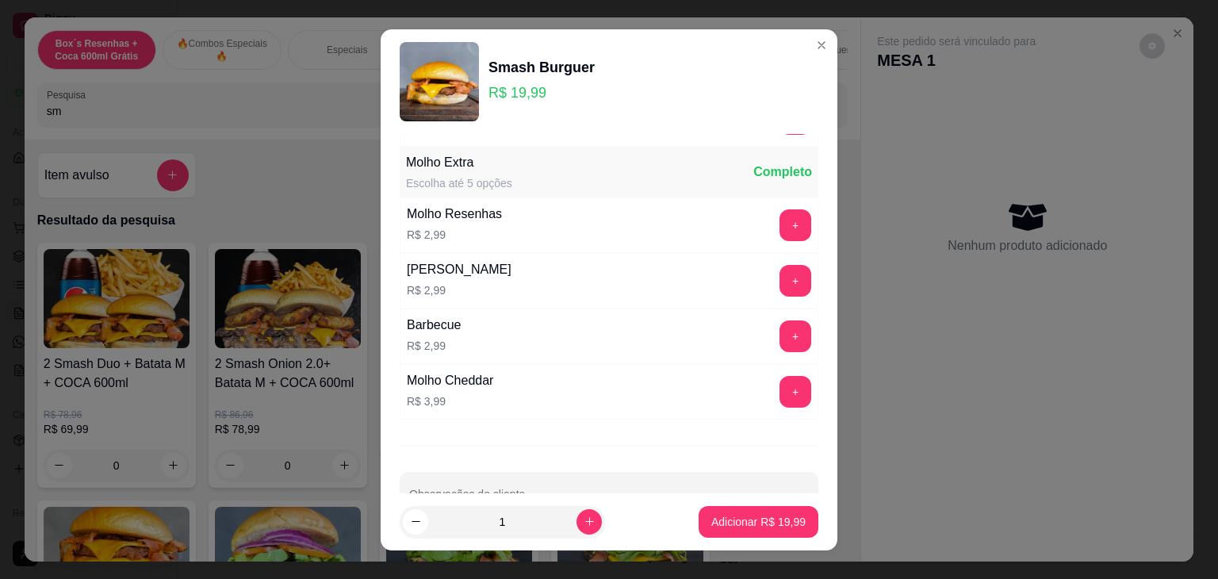
scroll to position [144, 0]
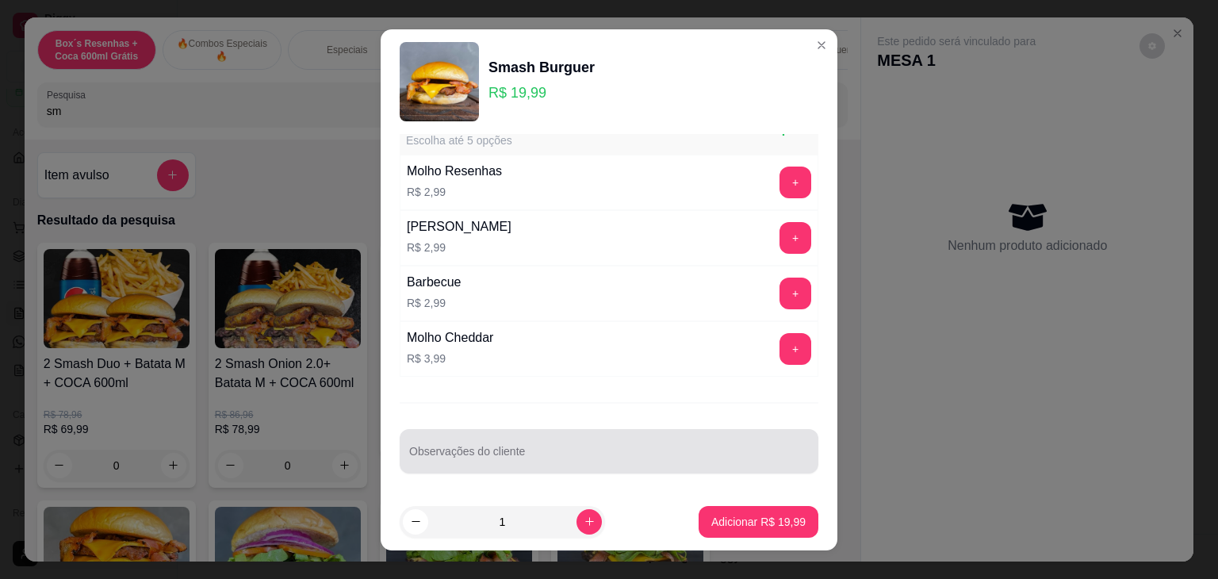
click at [473, 445] on div at bounding box center [609, 451] width 400 height 32
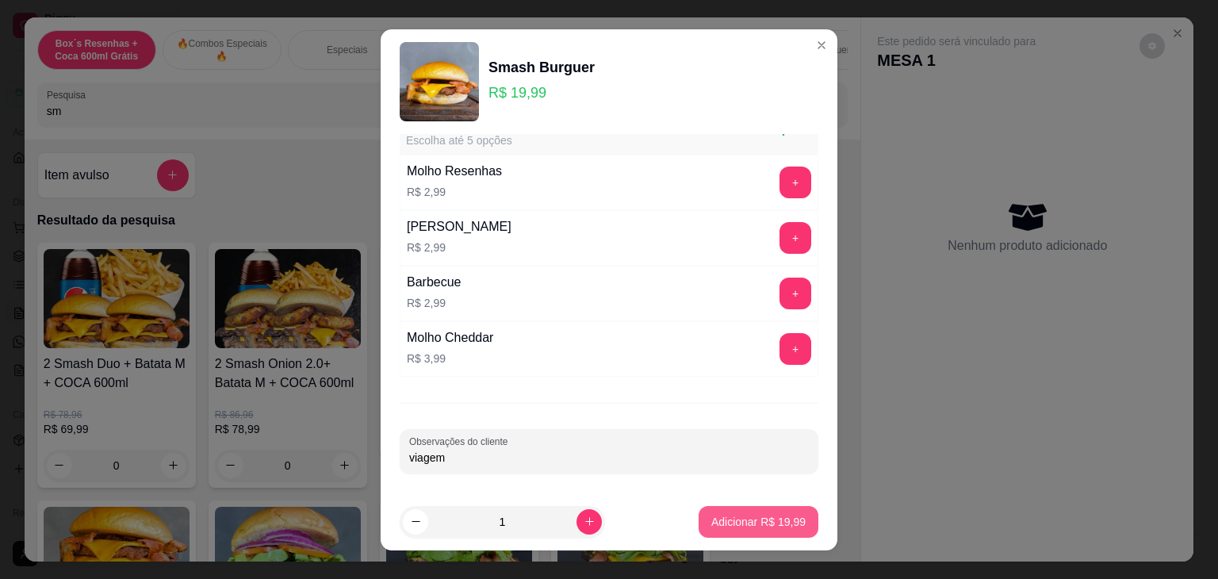
type input "viagem"
click at [741, 524] on p "Adicionar R$ 19,99" at bounding box center [758, 522] width 94 height 16
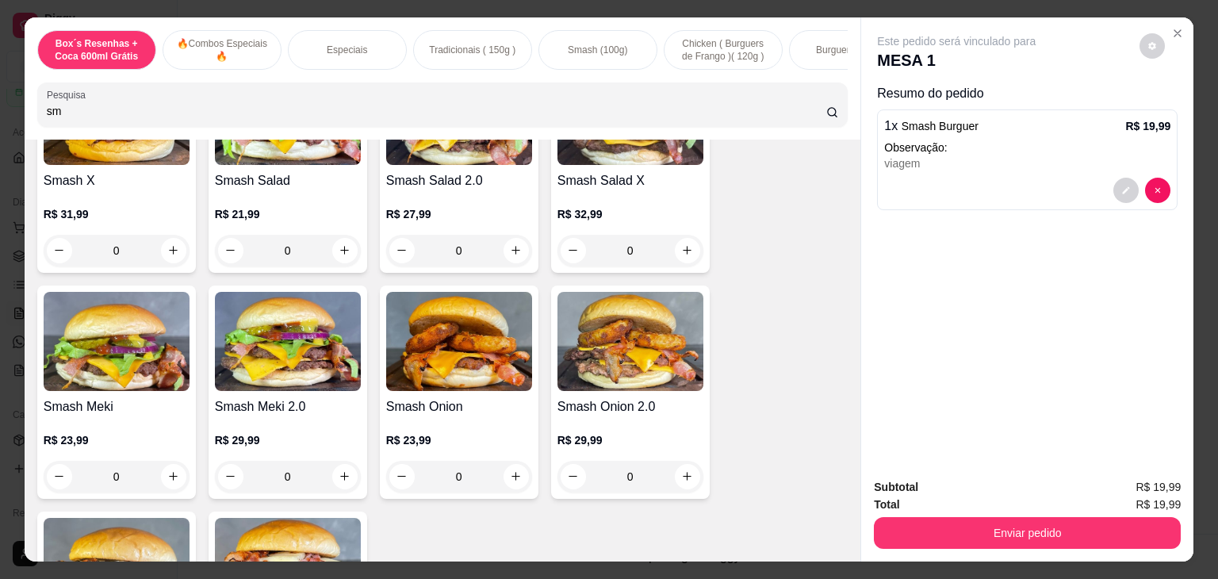
scroll to position [476, 0]
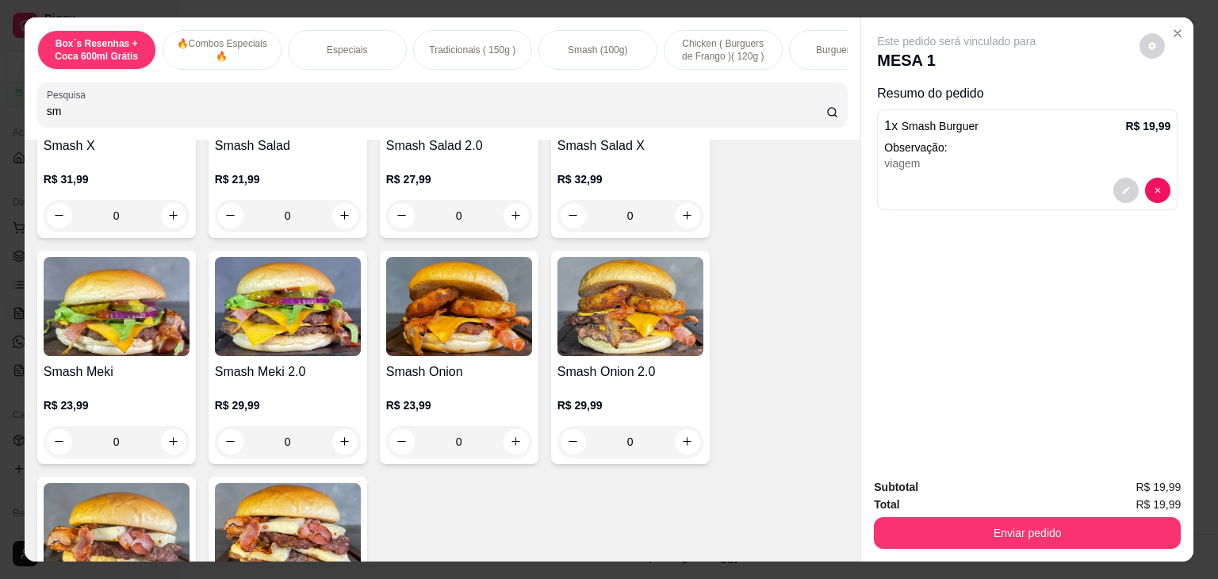
click at [469, 351] on img at bounding box center [459, 306] width 146 height 99
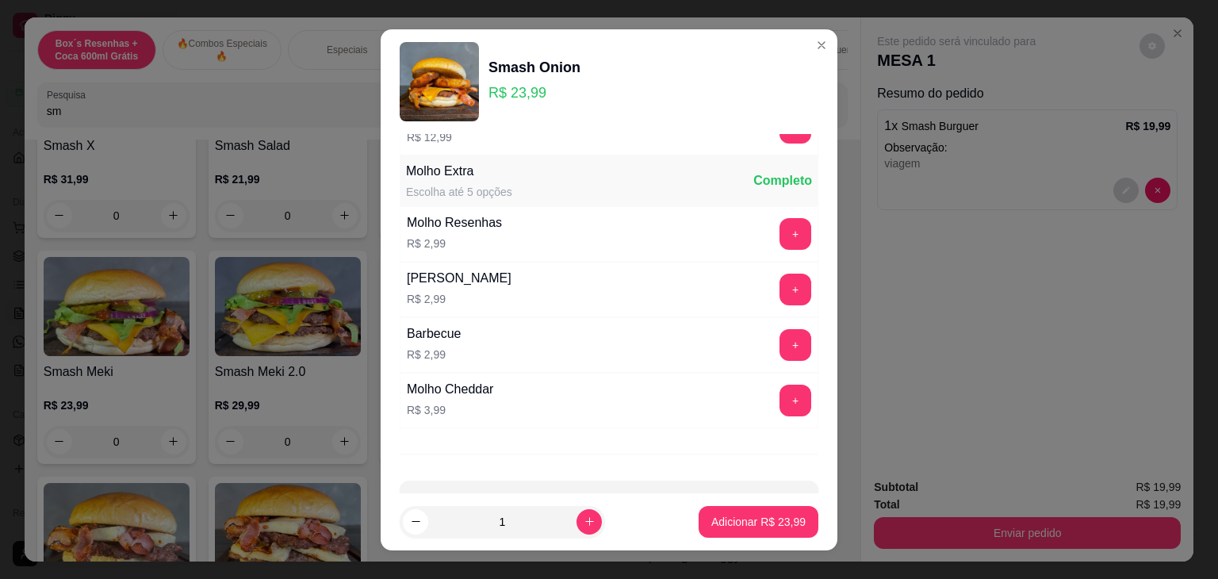
scroll to position [144, 0]
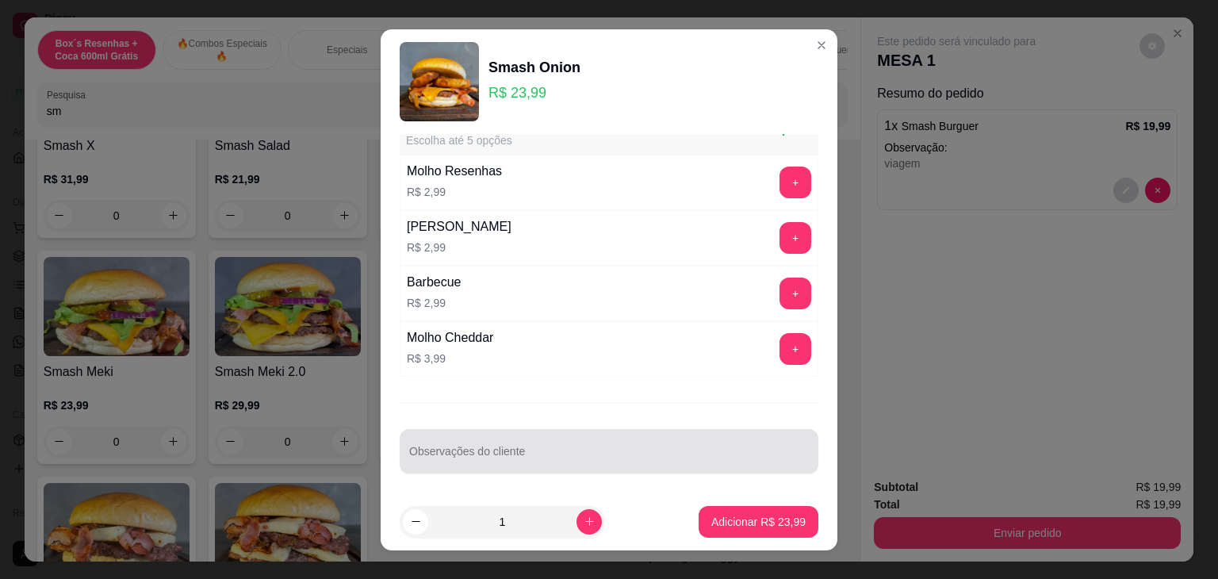
click at [538, 450] on input "Observações do cliente" at bounding box center [609, 458] width 400 height 16
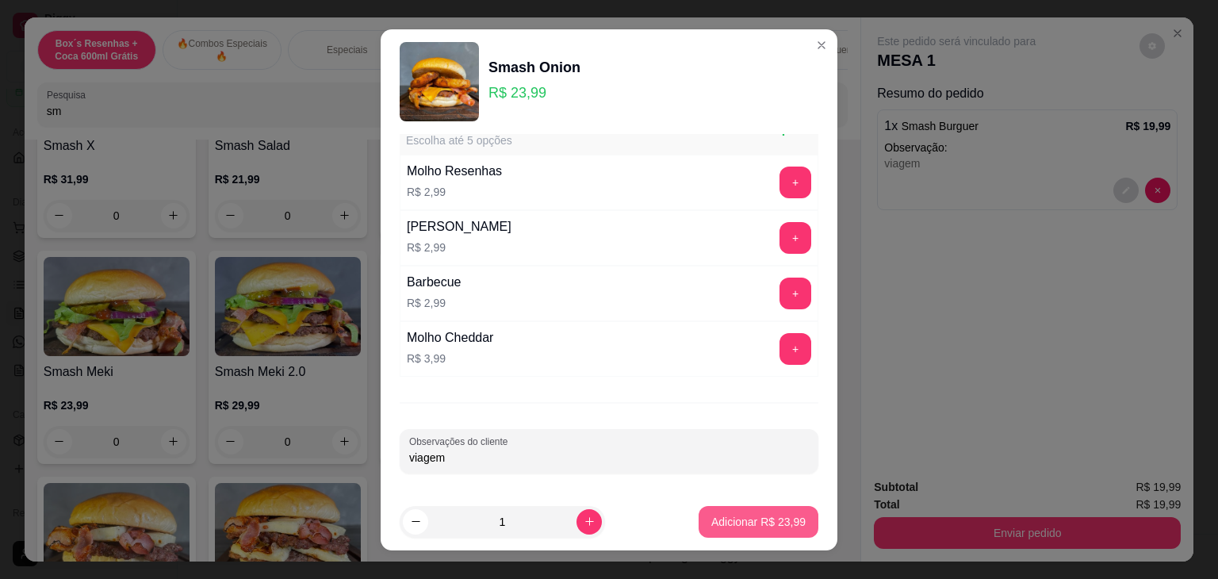
type input "viagem"
click at [772, 521] on p "Adicionar R$ 23,99" at bounding box center [758, 522] width 94 height 16
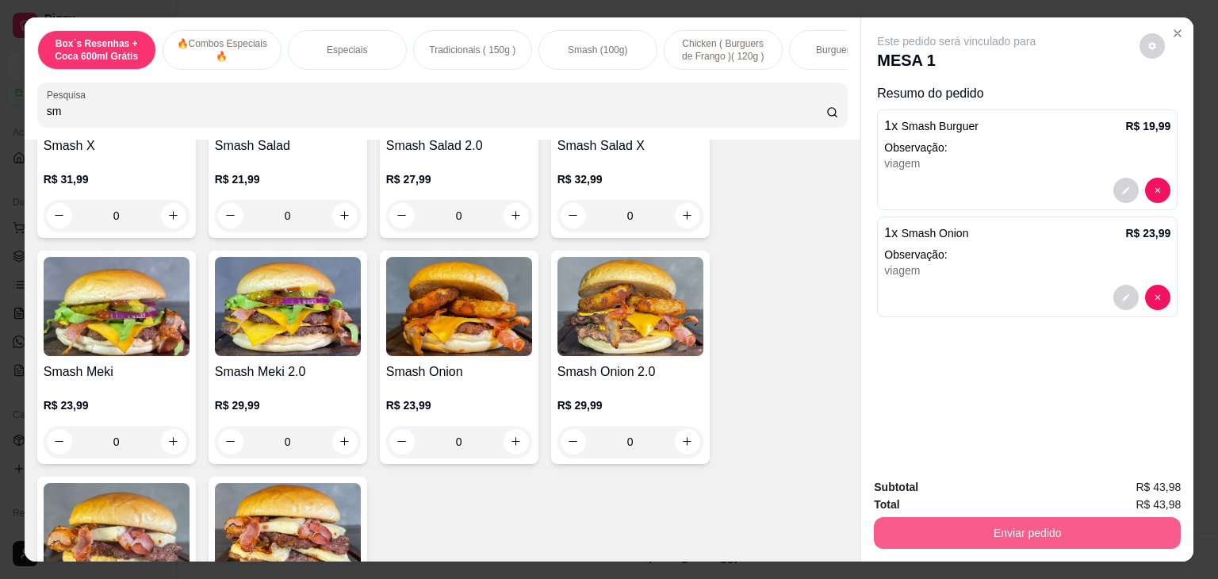
click at [1050, 528] on button "Enviar pedido" at bounding box center [1027, 533] width 307 height 32
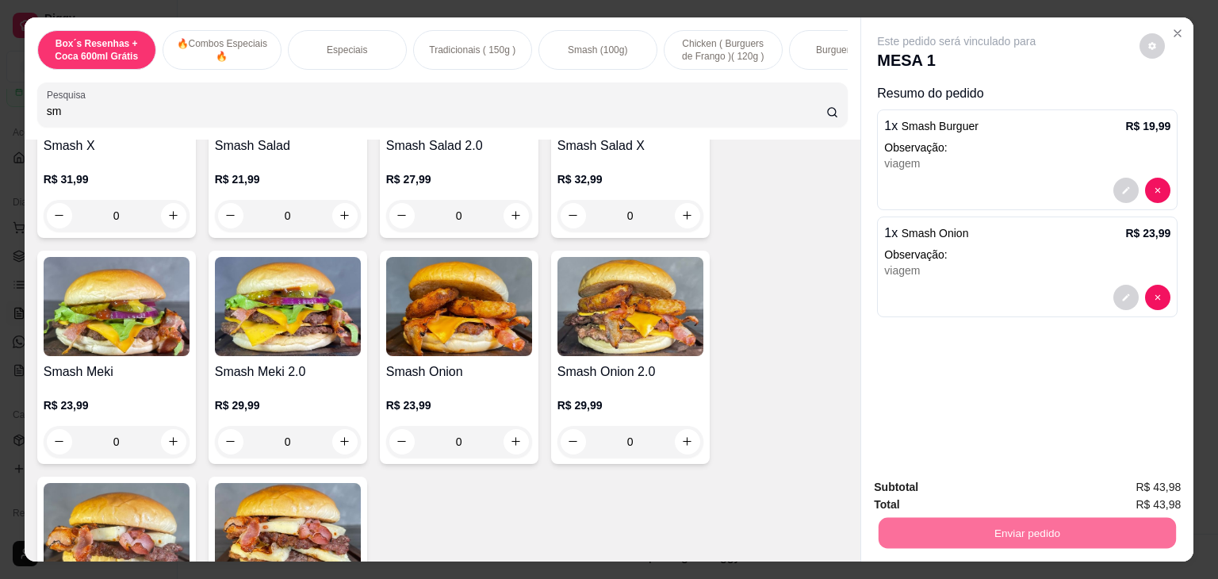
click at [941, 491] on button "Não registrar e enviar pedido" at bounding box center [974, 488] width 165 height 30
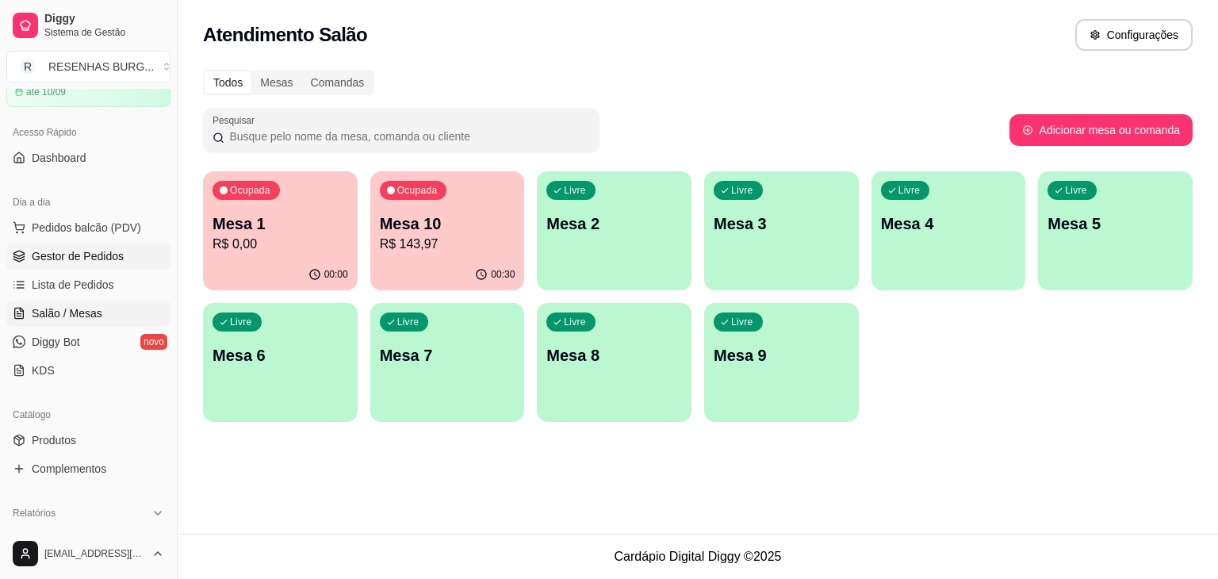
click at [89, 254] on span "Gestor de Pedidos" at bounding box center [78, 256] width 92 height 16
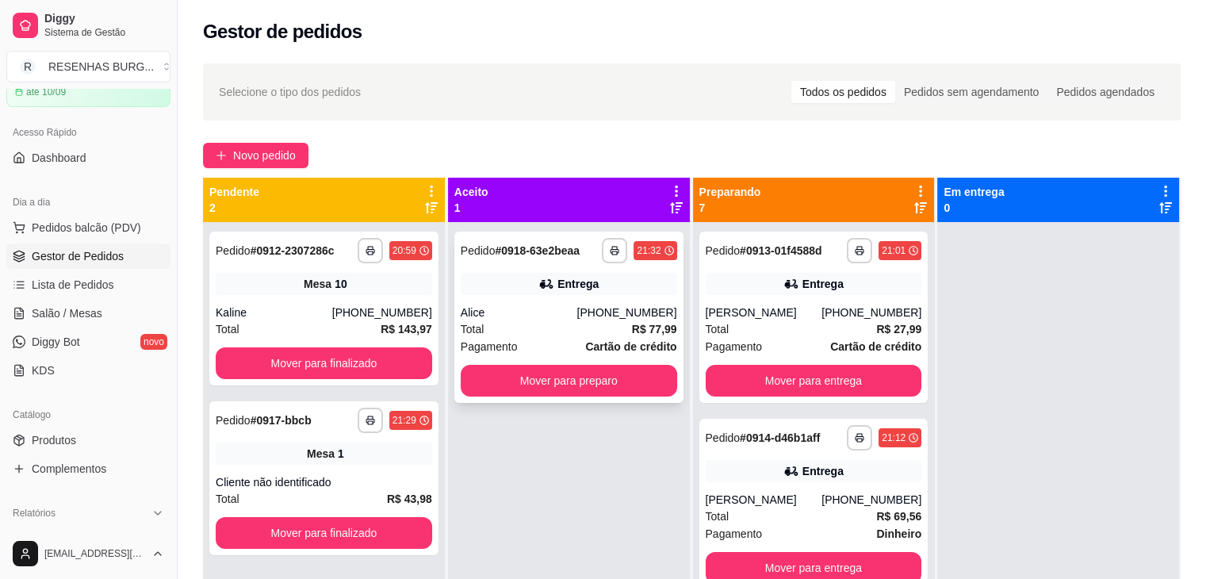
click at [576, 312] on div "Alice" at bounding box center [519, 312] width 117 height 16
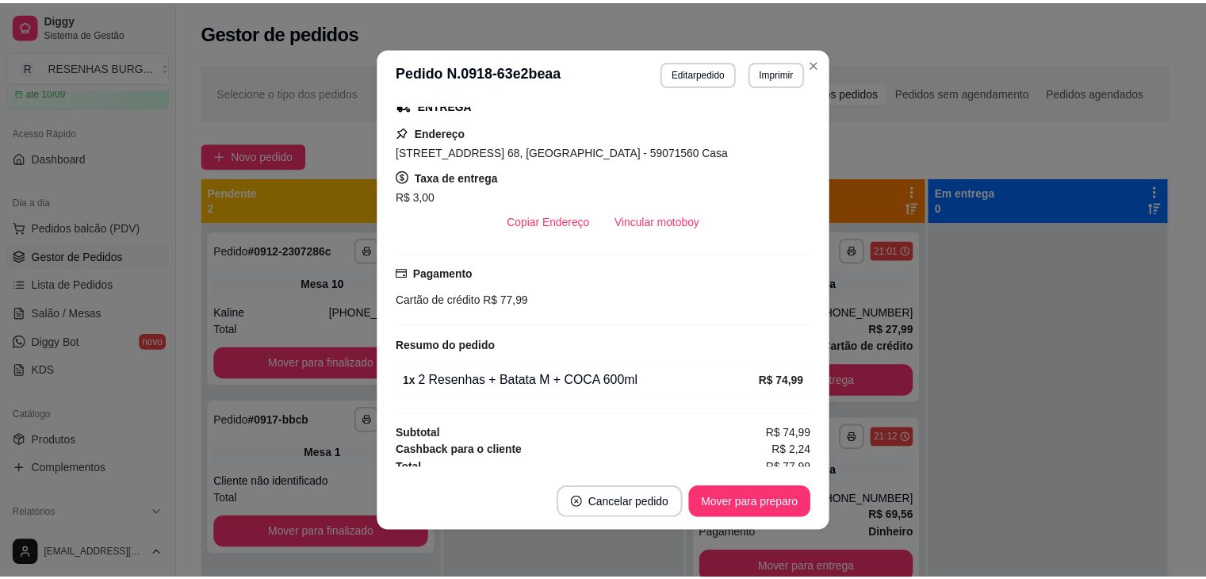
scroll to position [346, 0]
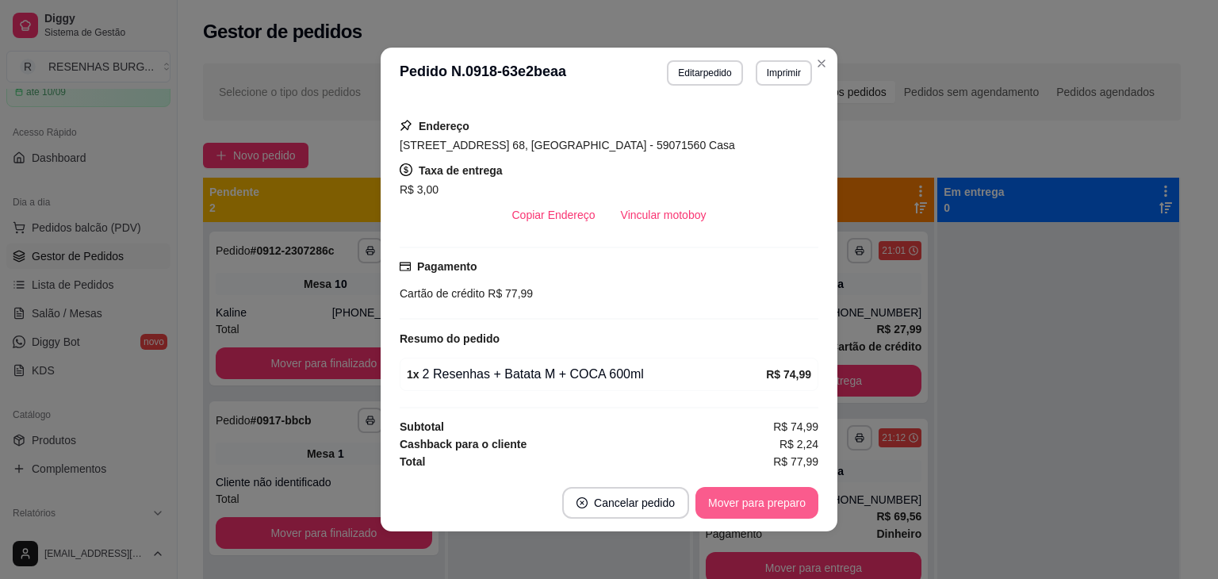
click at [764, 507] on button "Mover para preparo" at bounding box center [756, 503] width 123 height 32
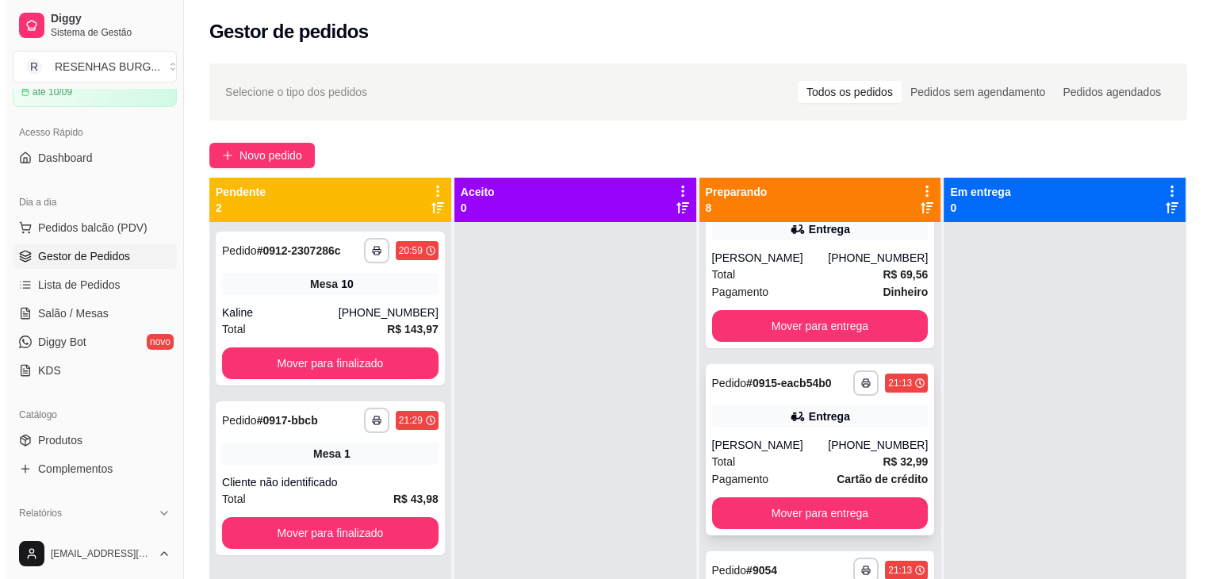
scroll to position [317, 0]
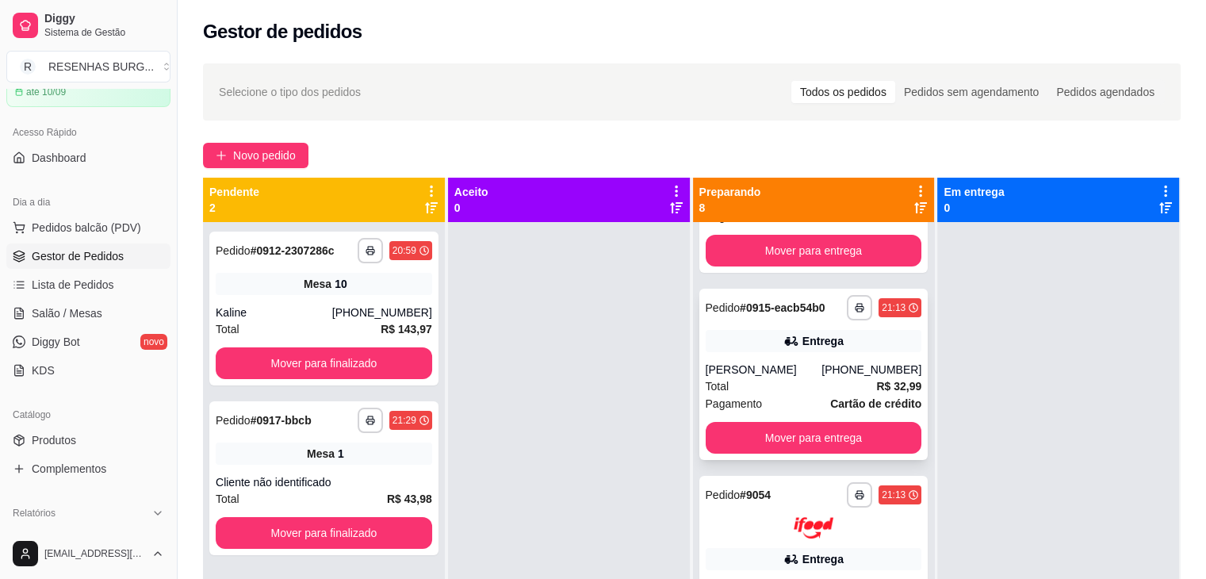
click at [790, 375] on div "[PERSON_NAME]" at bounding box center [764, 370] width 117 height 16
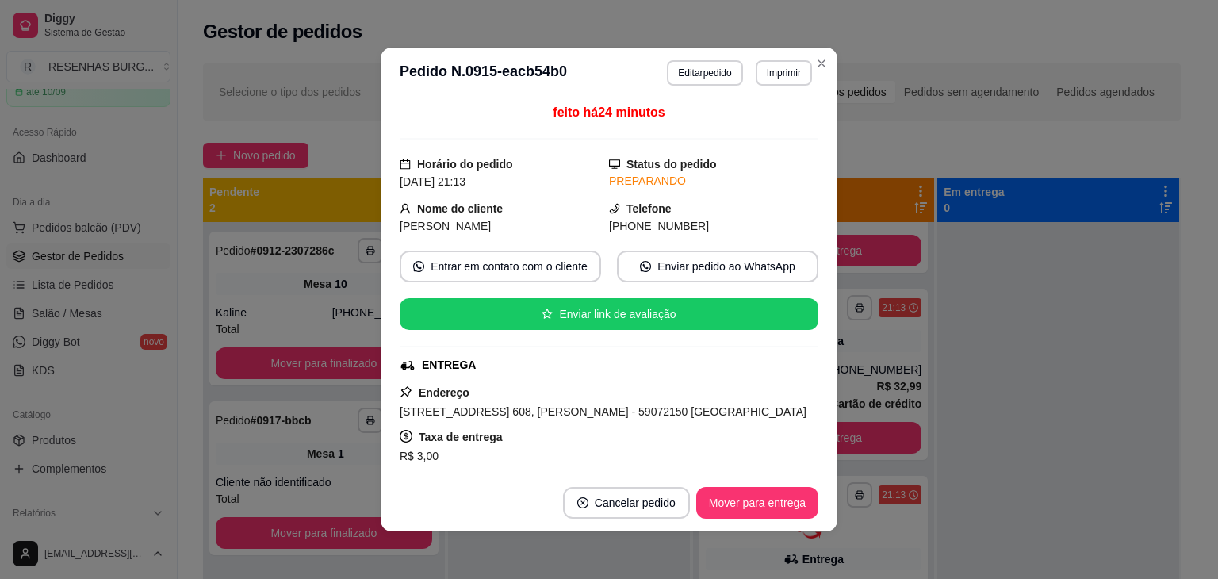
click at [647, 405] on span "[STREET_ADDRESS] 608, [PERSON_NAME] - 59072150 [GEOGRAPHIC_DATA]" at bounding box center [603, 411] width 407 height 13
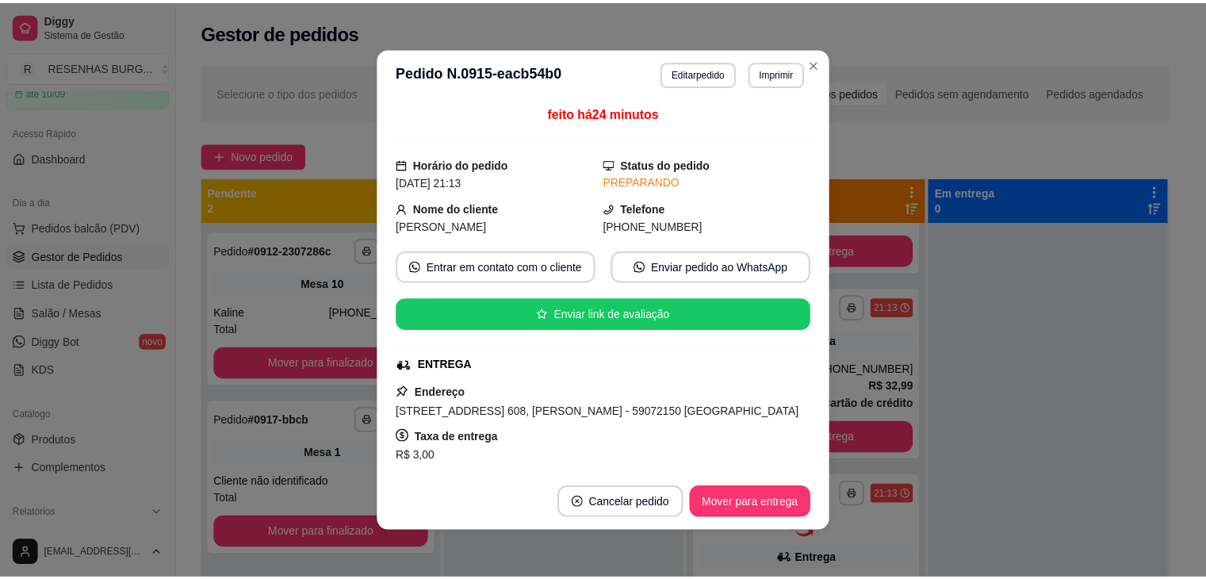
scroll to position [238, 0]
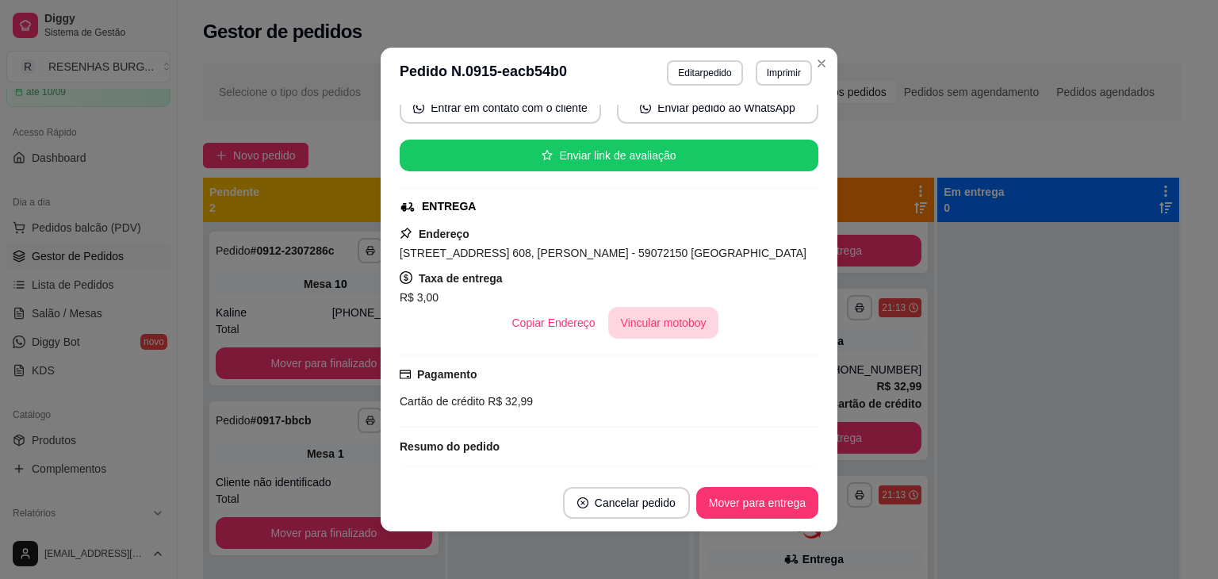
click at [656, 316] on button "Vincular motoboy" at bounding box center [663, 323] width 111 height 32
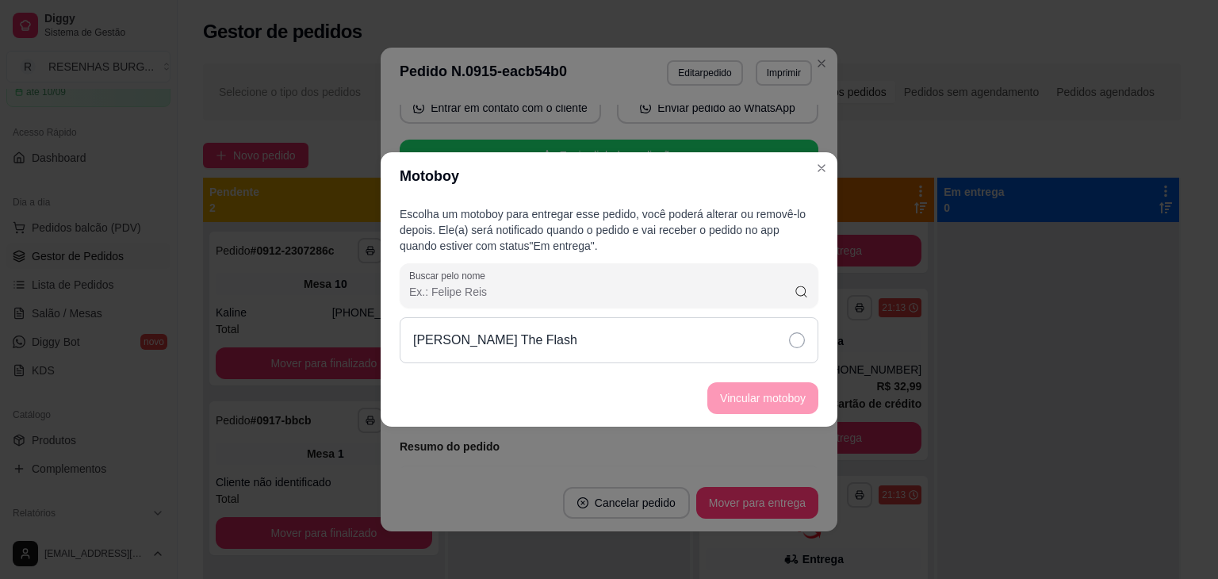
click at [748, 339] on div "[PERSON_NAME] The Flash" at bounding box center [609, 340] width 419 height 46
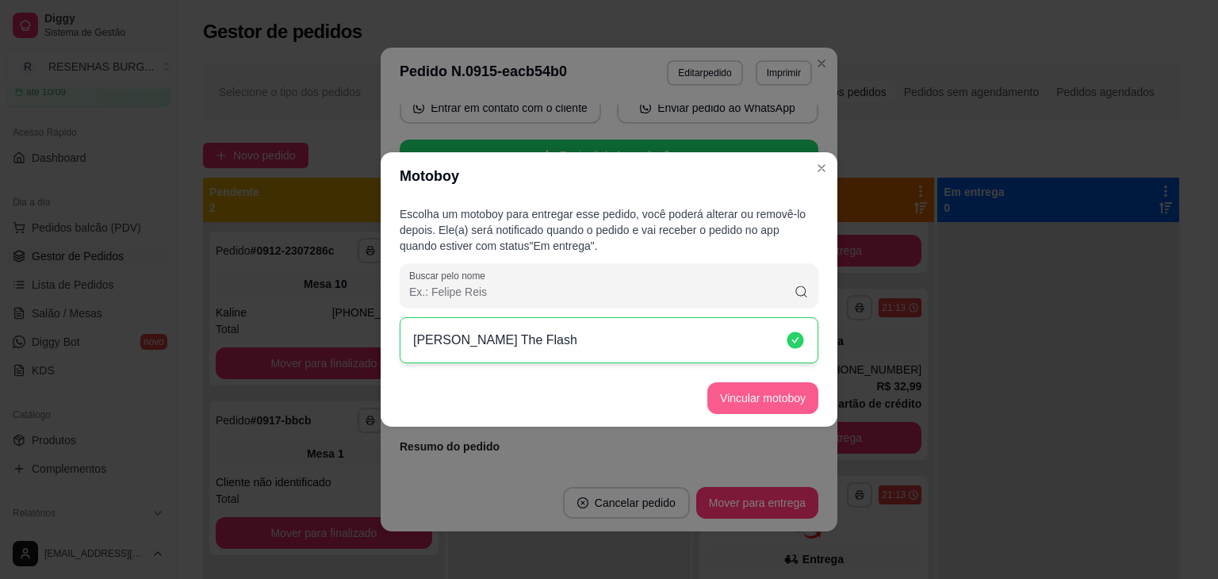
click at [759, 394] on button "Vincular motoboy" at bounding box center [762, 398] width 111 height 32
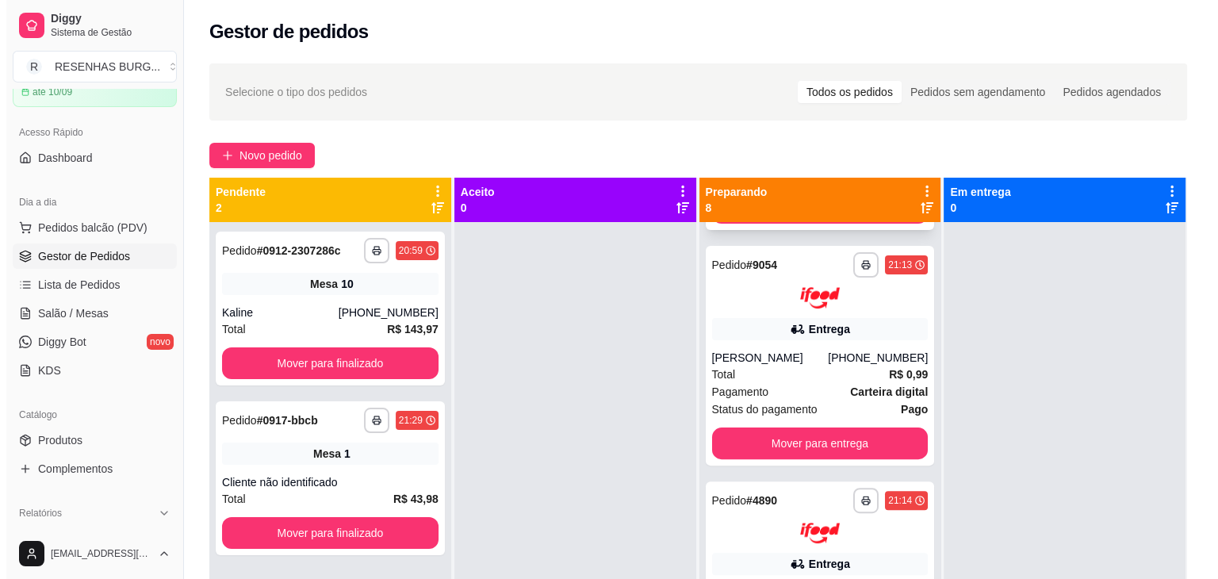
scroll to position [555, 0]
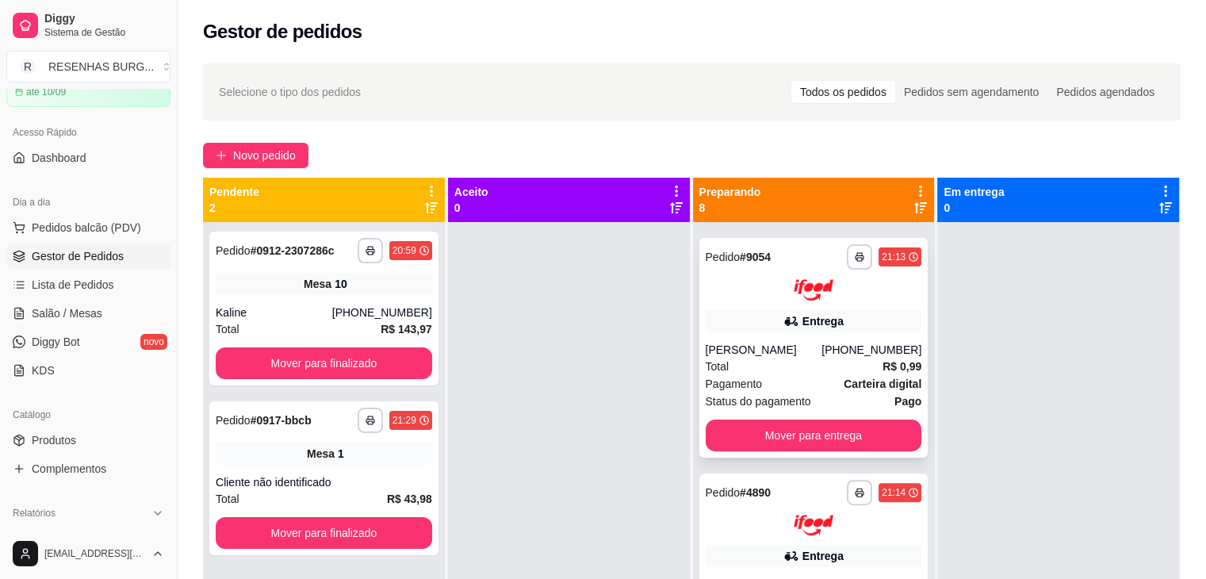
click at [783, 362] on div "Total R$ 0,99" at bounding box center [814, 366] width 216 height 17
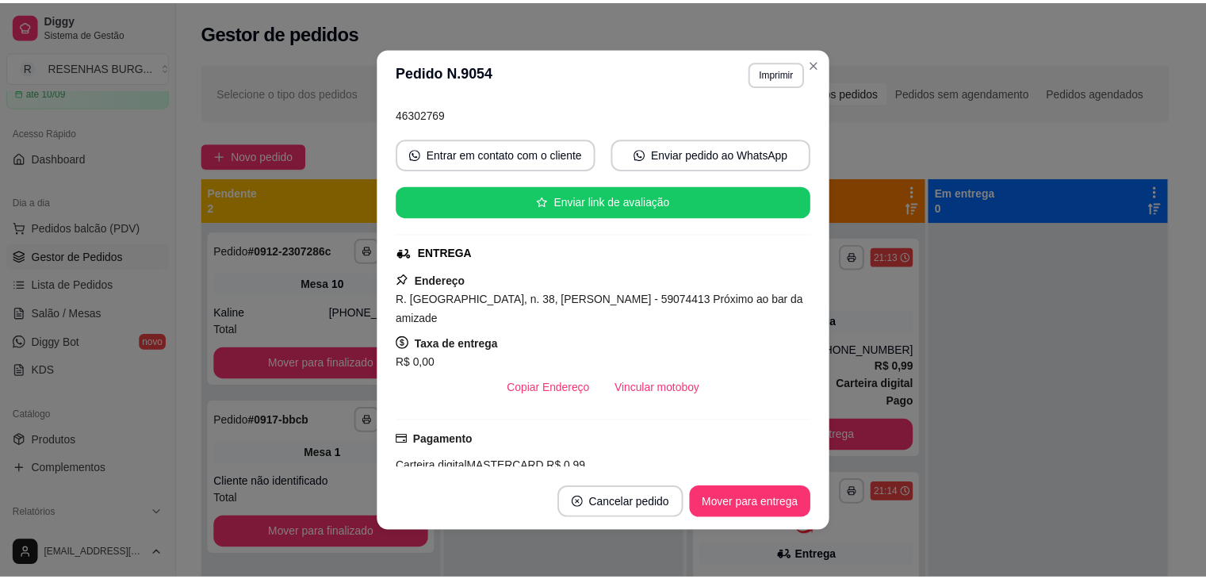
scroll to position [159, 0]
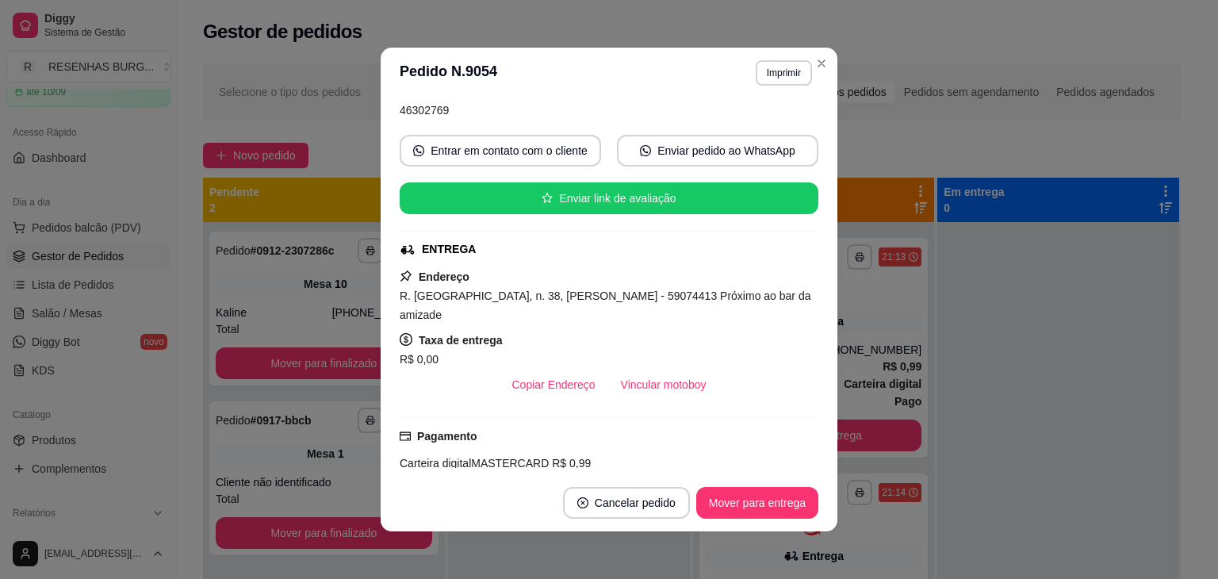
click at [621, 369] on button "Vincular motoboy" at bounding box center [663, 385] width 111 height 32
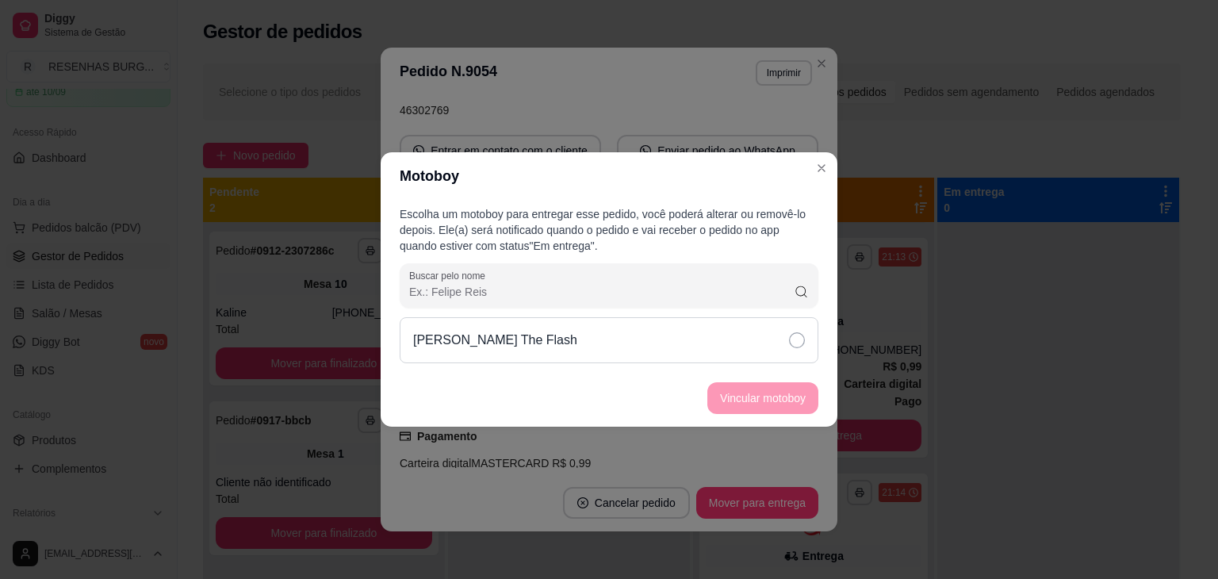
click at [760, 341] on div "[PERSON_NAME] The Flash" at bounding box center [609, 340] width 419 height 46
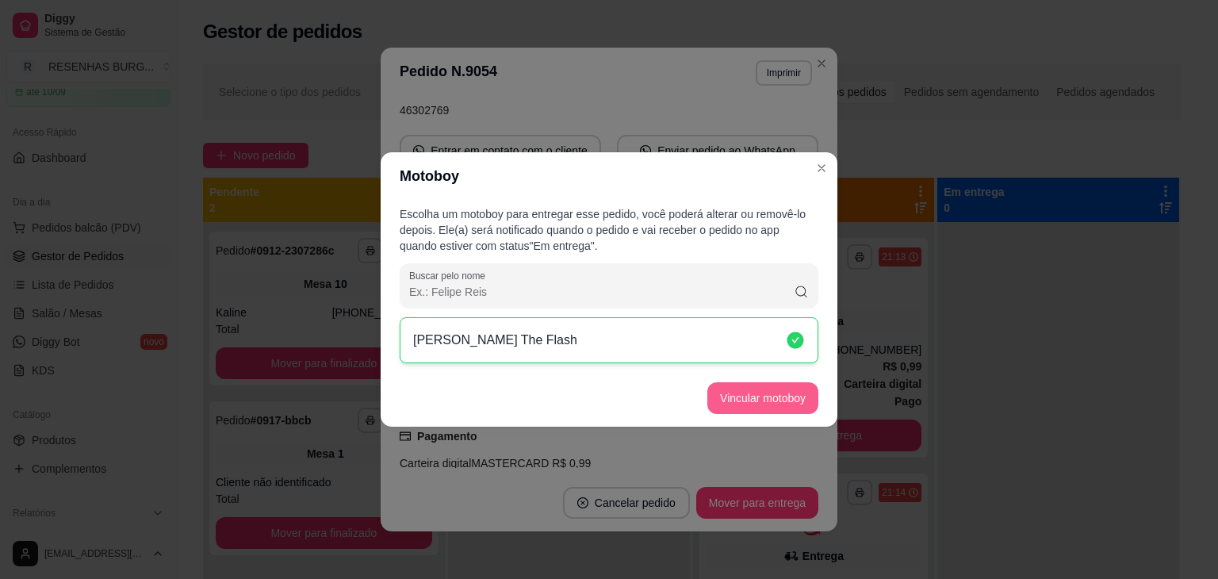
click at [761, 402] on button "Vincular motoboy" at bounding box center [762, 398] width 111 height 32
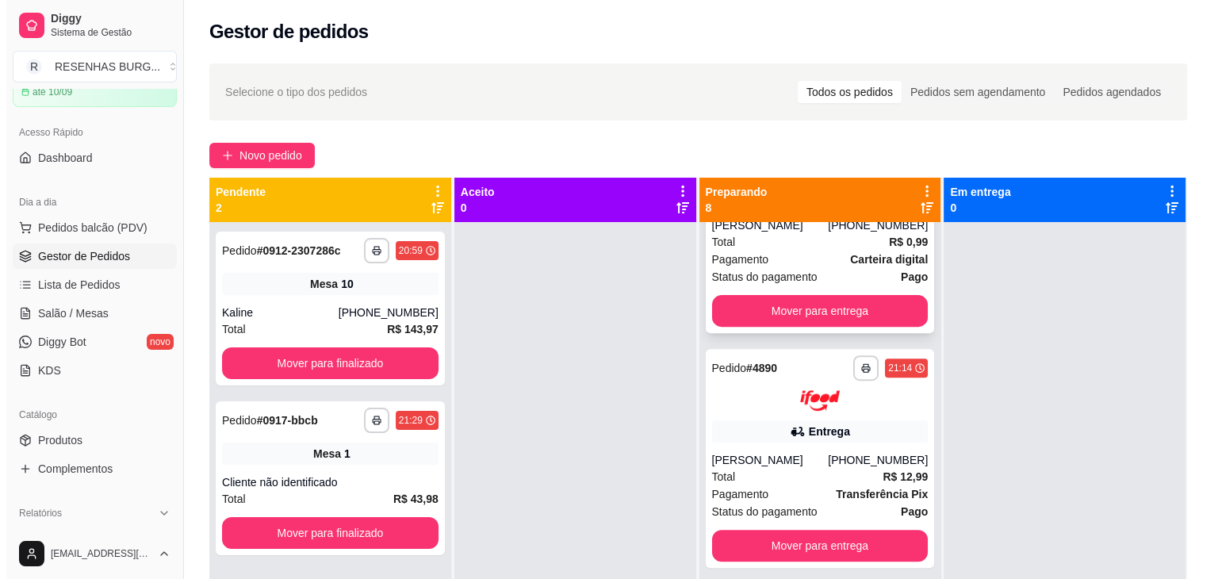
scroll to position [714, 0]
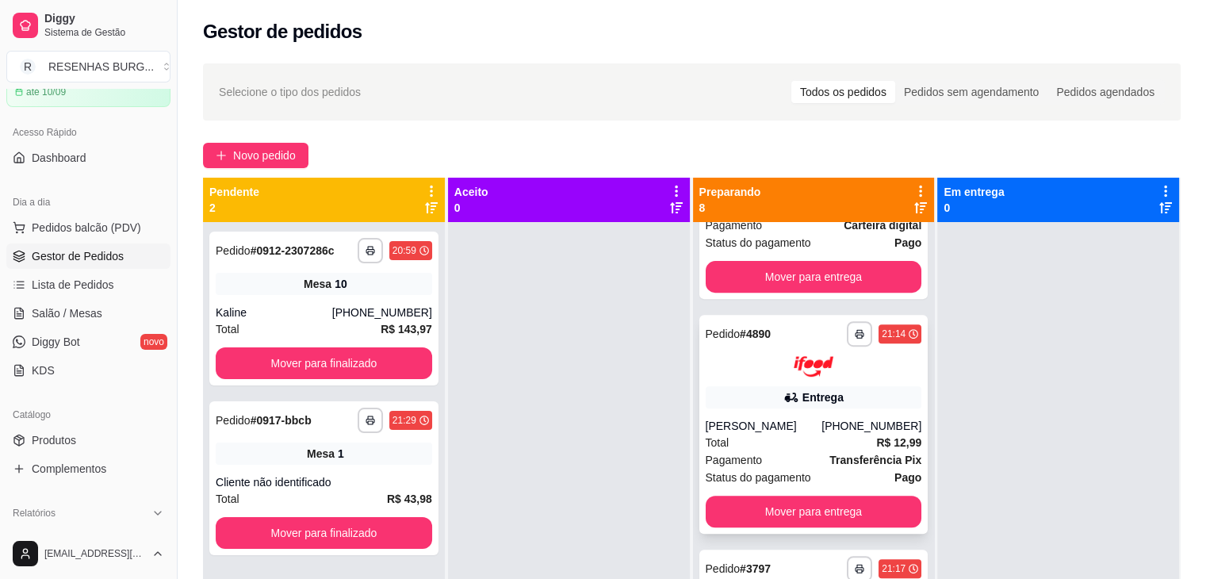
click at [755, 415] on div "**********" at bounding box center [813, 425] width 229 height 220
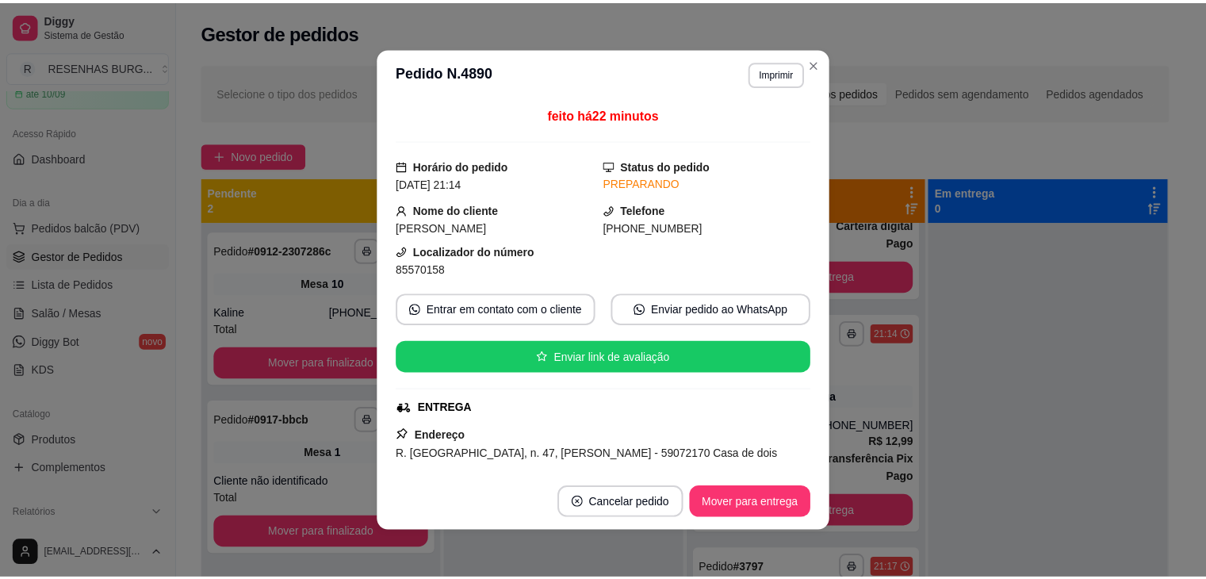
scroll to position [159, 0]
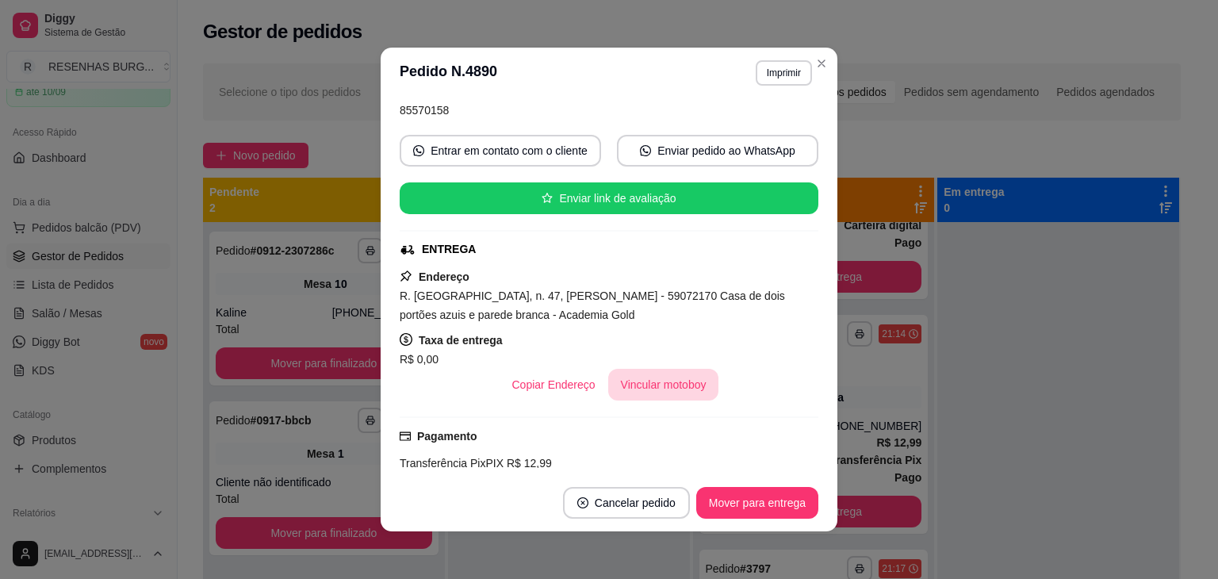
click at [684, 388] on button "Vincular motoboy" at bounding box center [663, 385] width 111 height 32
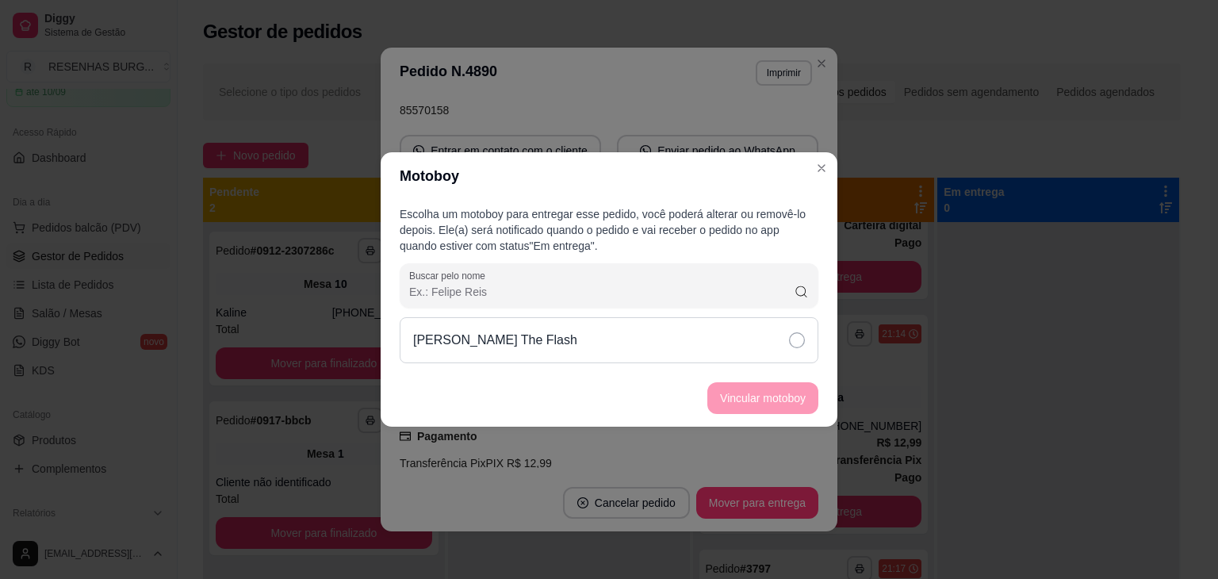
click at [777, 327] on div "[PERSON_NAME] The Flash" at bounding box center [609, 340] width 419 height 46
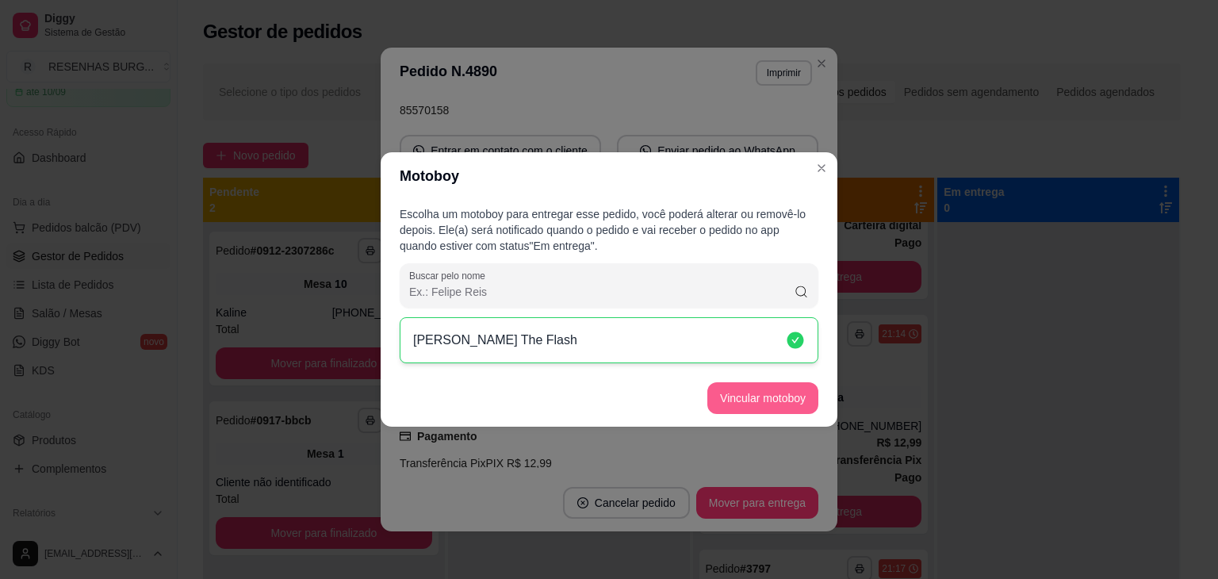
click at [778, 400] on button "Vincular motoboy" at bounding box center [762, 398] width 111 height 32
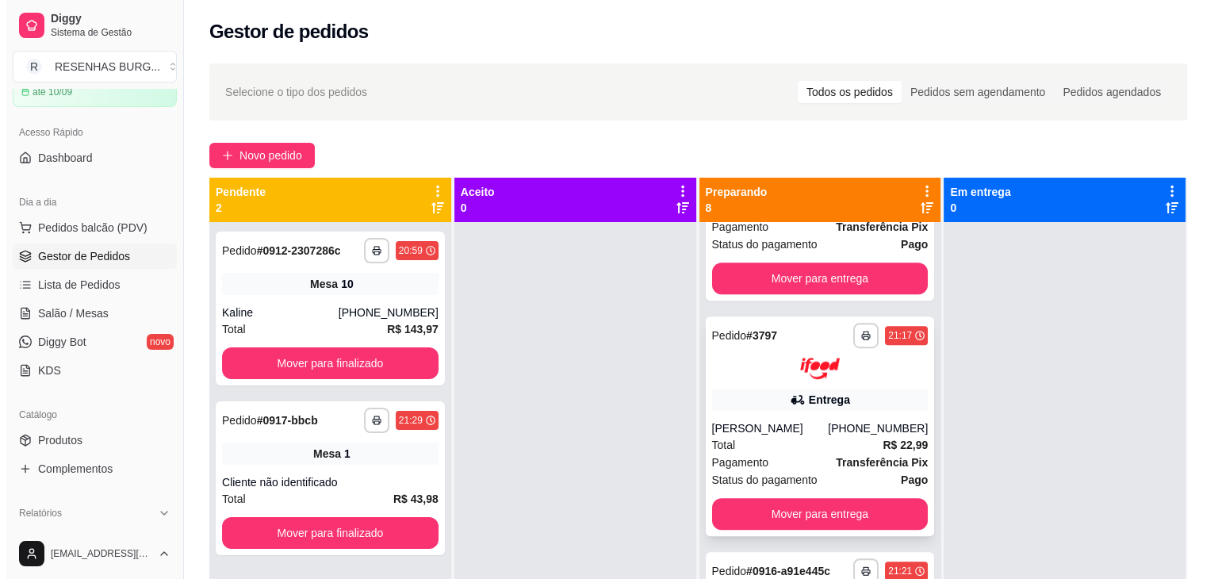
scroll to position [1078, 0]
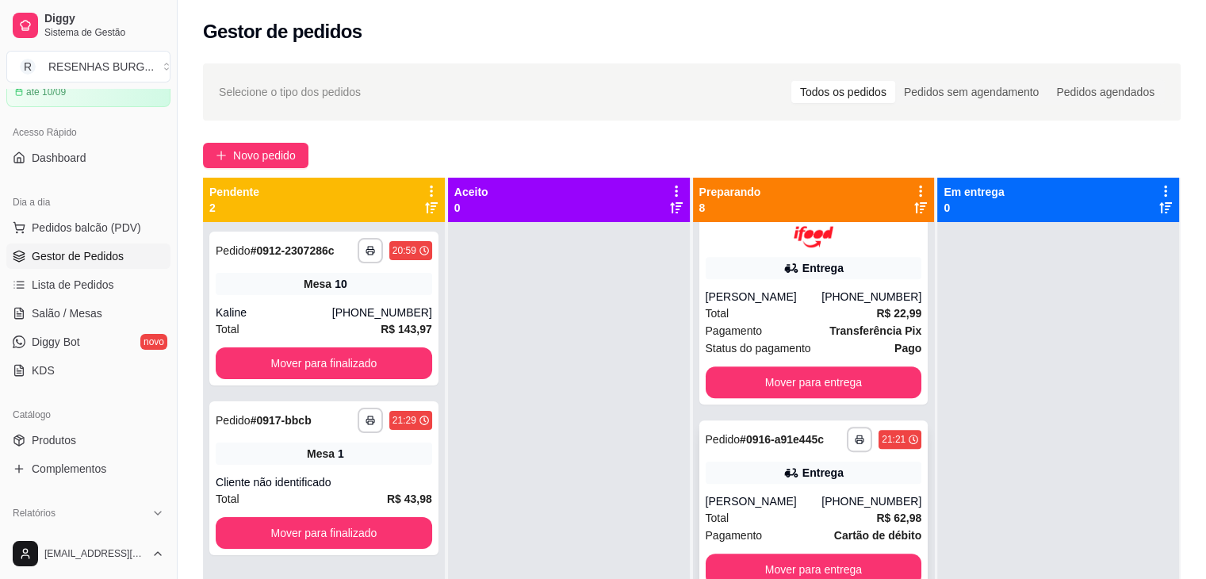
click at [754, 493] on div "[PERSON_NAME]" at bounding box center [764, 501] width 117 height 16
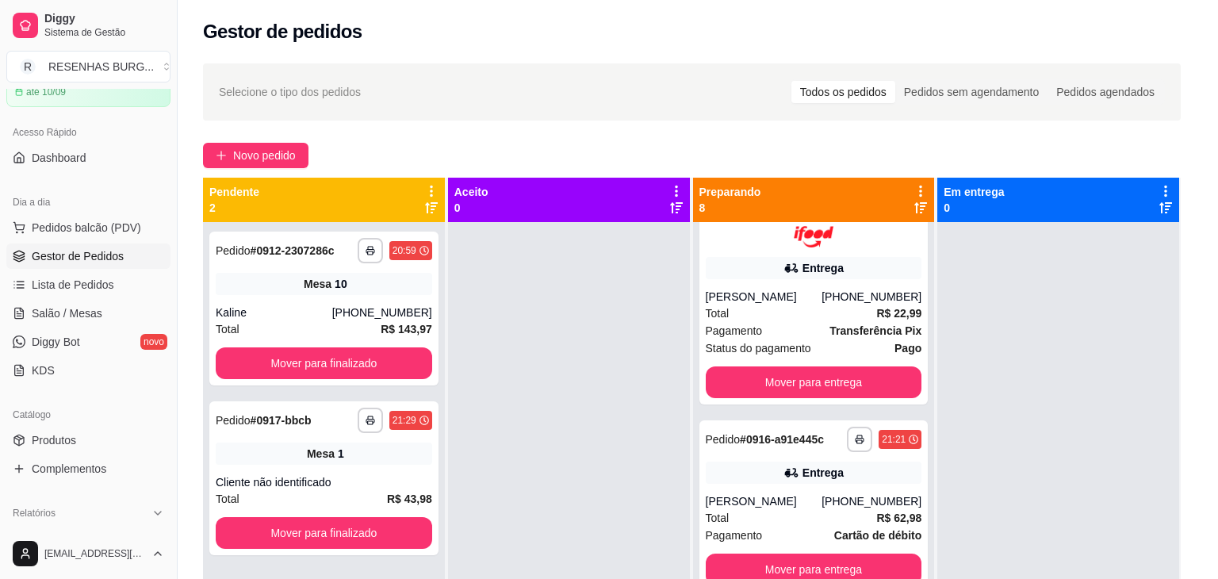
scroll to position [238, 0]
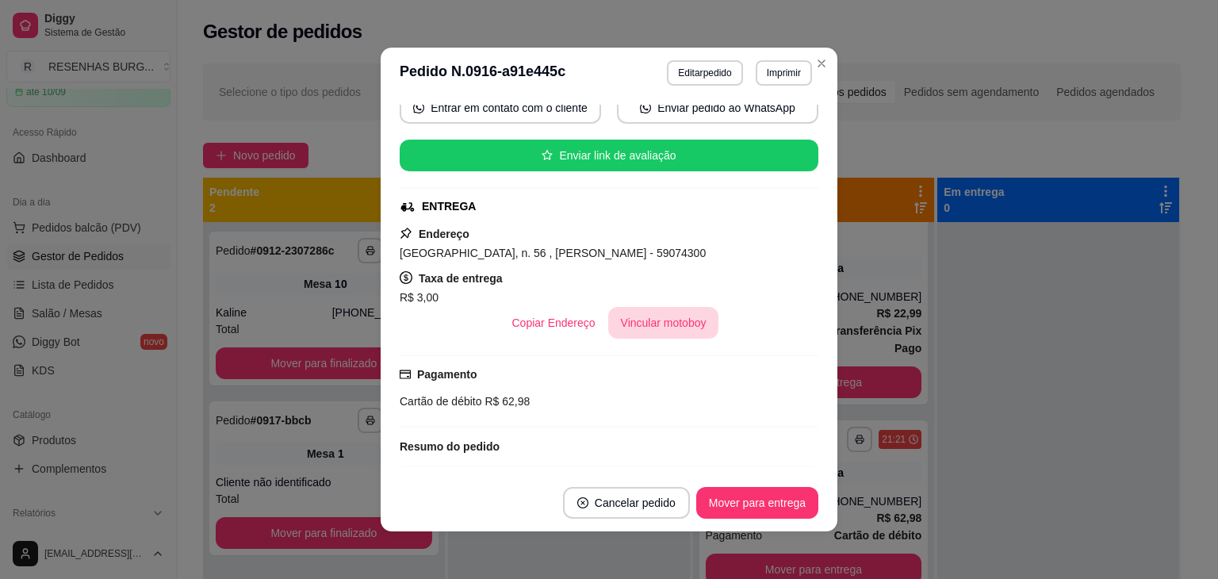
click at [660, 334] on button "Vincular motoboy" at bounding box center [663, 323] width 111 height 32
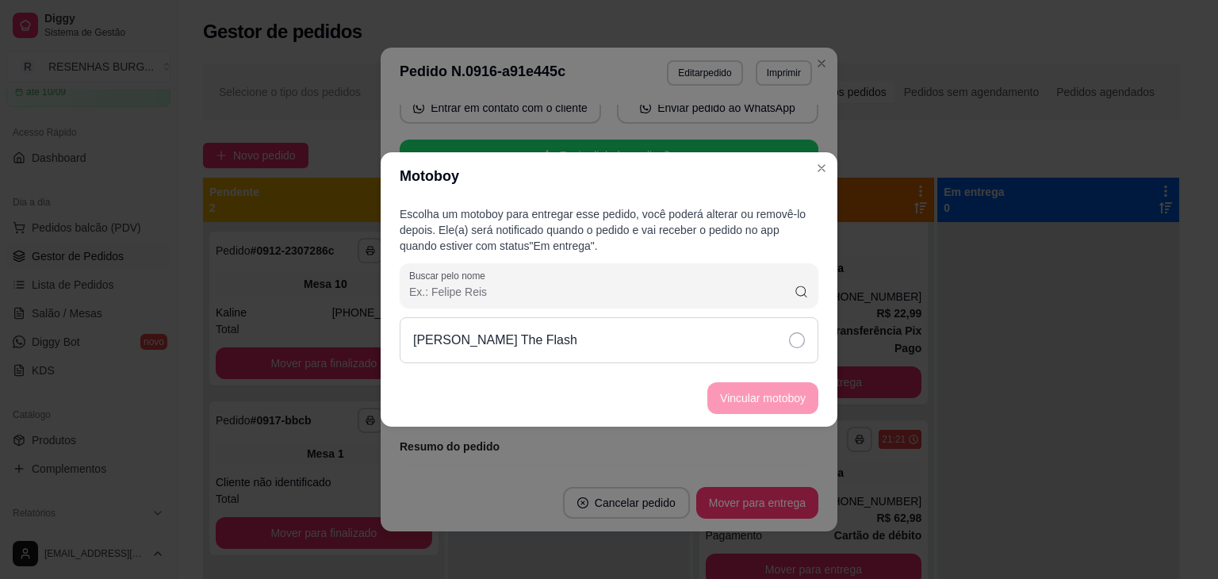
click at [741, 340] on div "[PERSON_NAME] The Flash" at bounding box center [609, 340] width 419 height 46
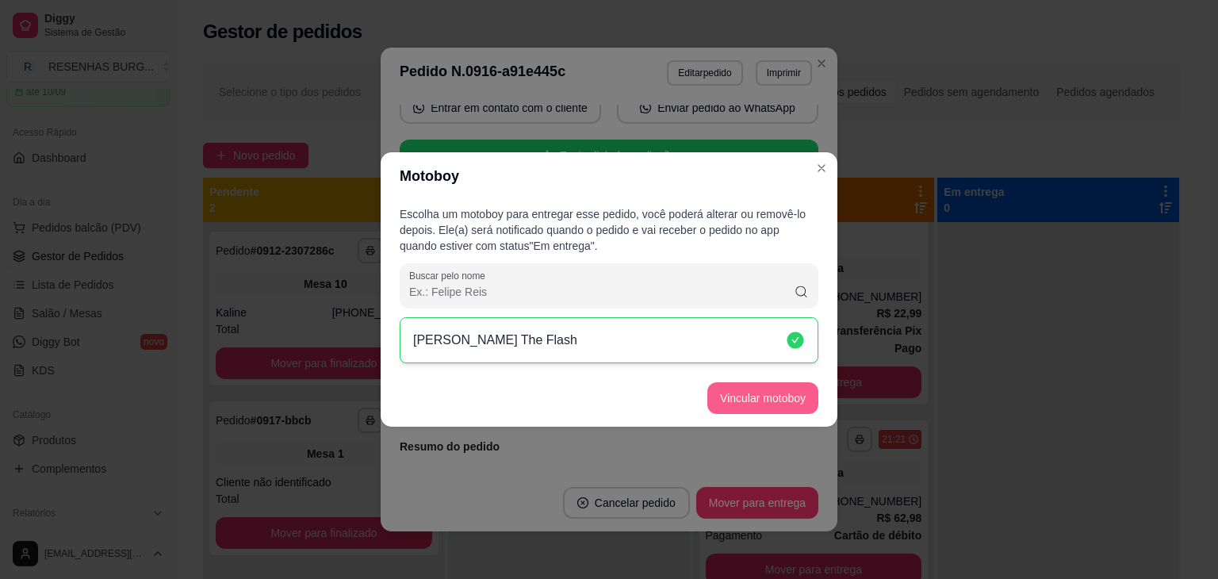
click at [752, 400] on button "Vincular motoboy" at bounding box center [762, 398] width 111 height 32
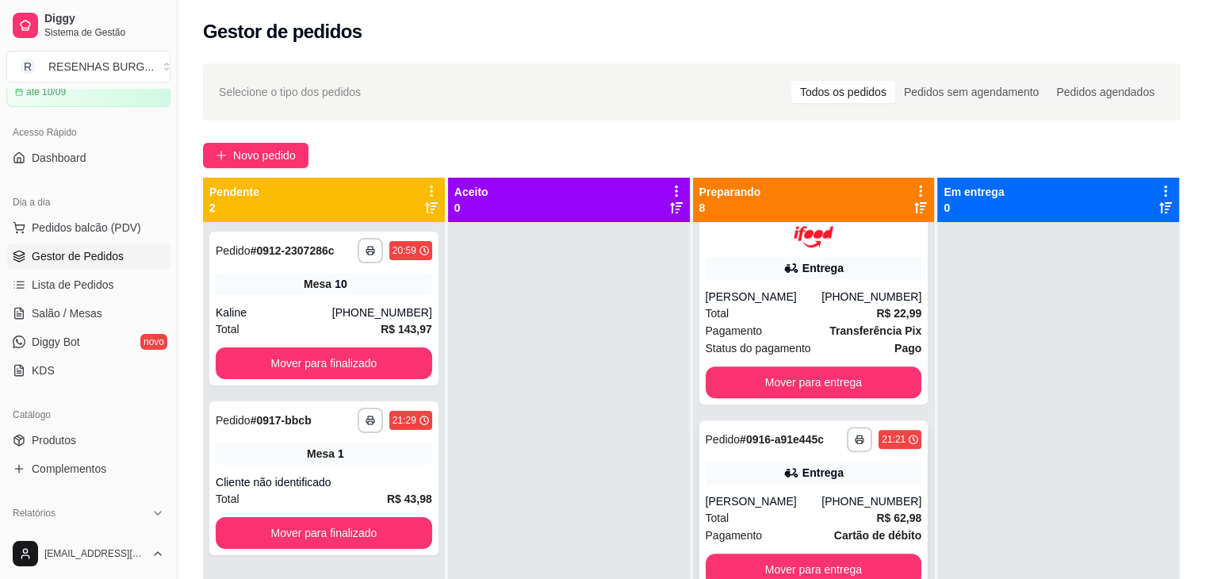
click at [756, 489] on div "**********" at bounding box center [813, 505] width 229 height 171
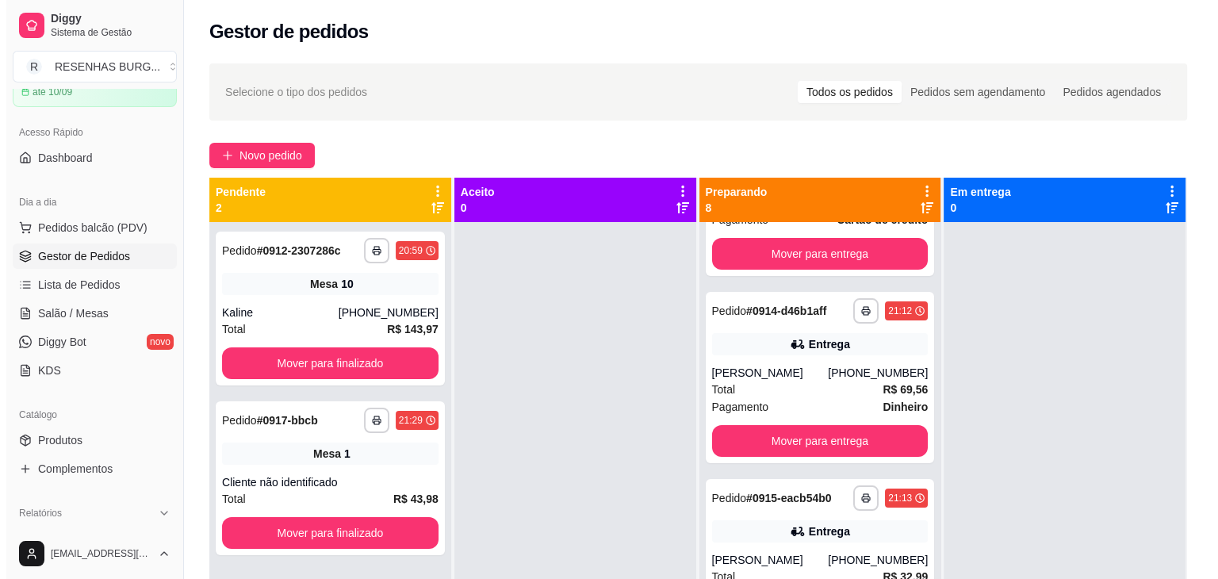
scroll to position [0, 0]
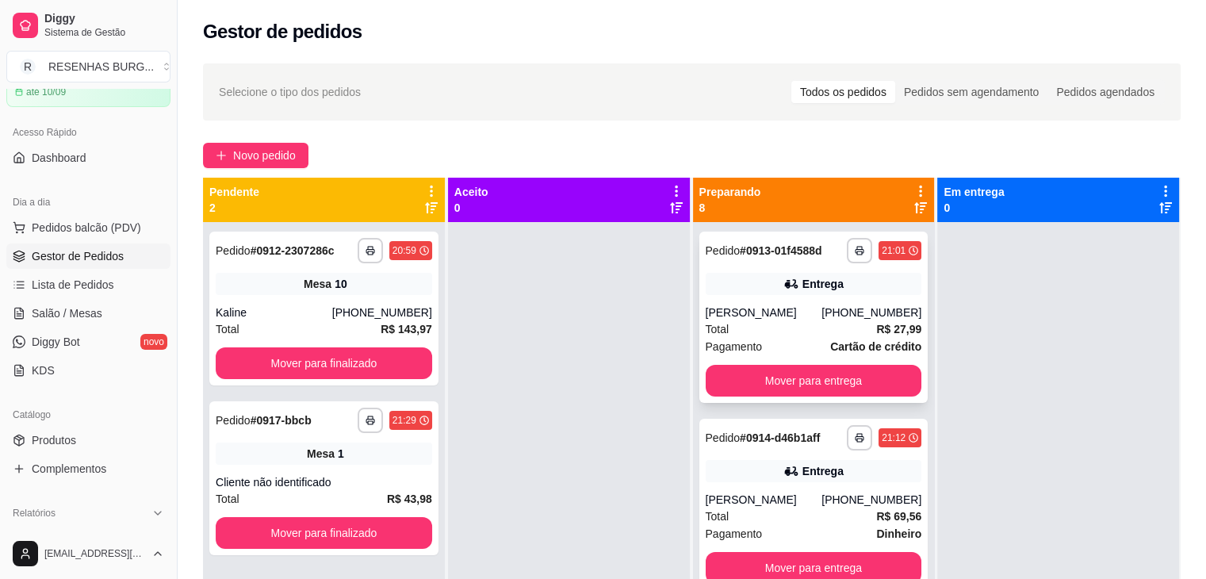
click at [810, 308] on div "[PERSON_NAME]" at bounding box center [764, 312] width 117 height 16
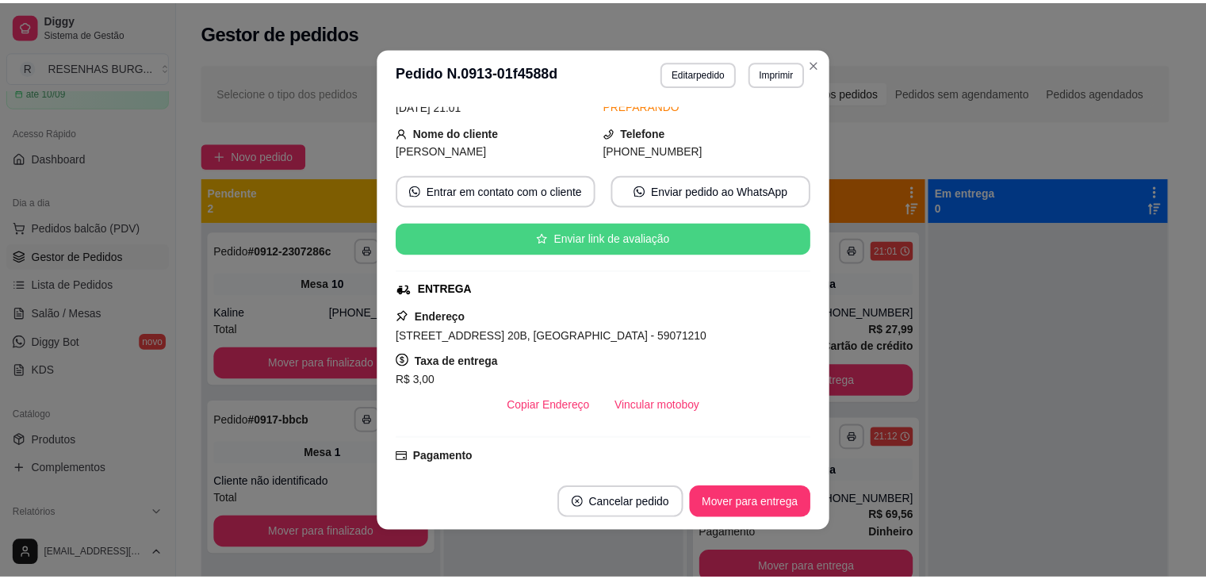
scroll to position [159, 0]
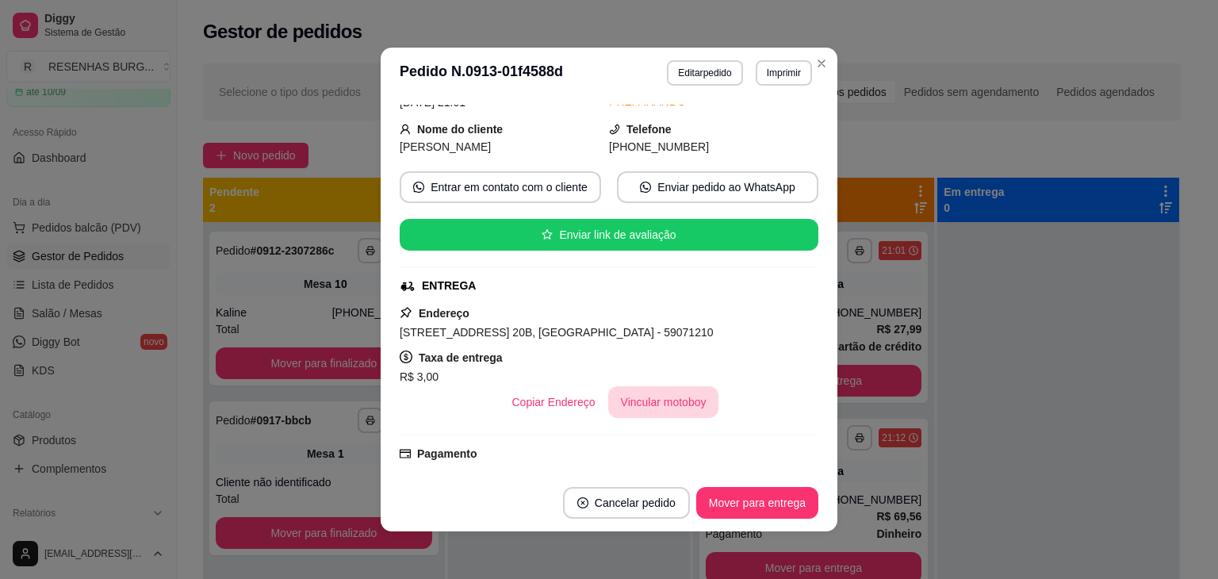
click at [653, 400] on button "Vincular motoboy" at bounding box center [663, 402] width 111 height 32
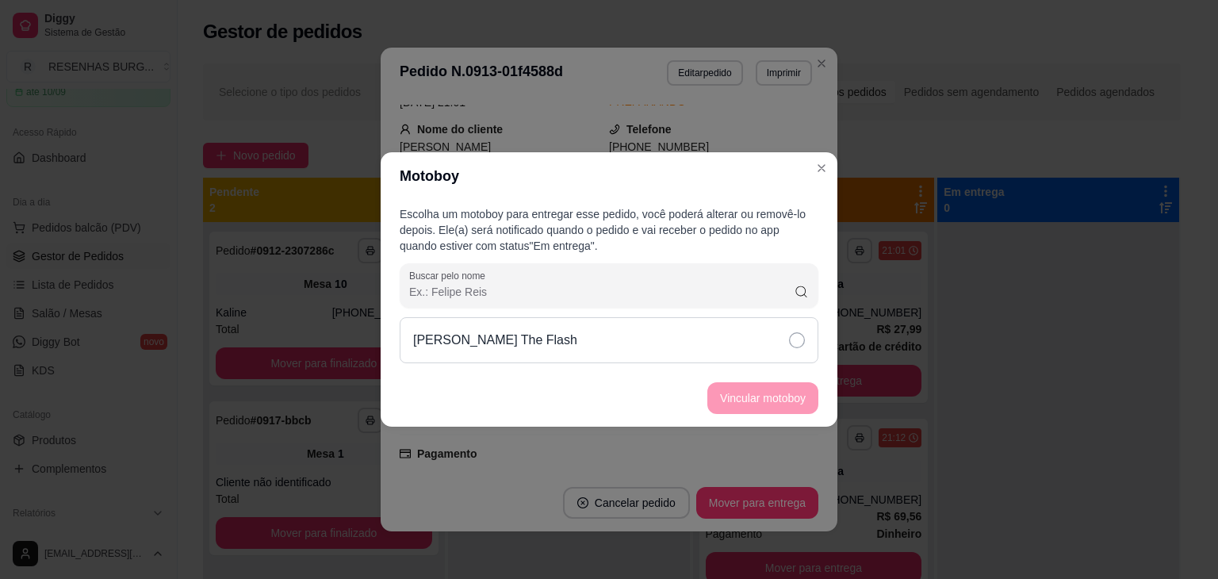
click at [758, 340] on div "[PERSON_NAME] The Flash" at bounding box center [609, 340] width 419 height 46
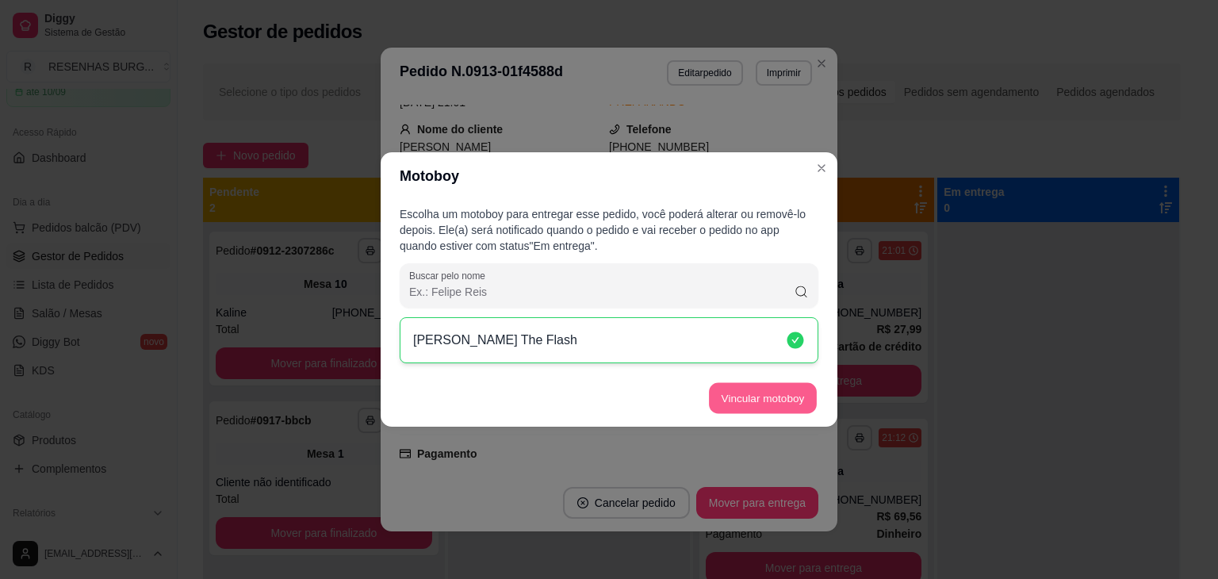
click at [774, 404] on button "Vincular motoboy" at bounding box center [763, 398] width 108 height 31
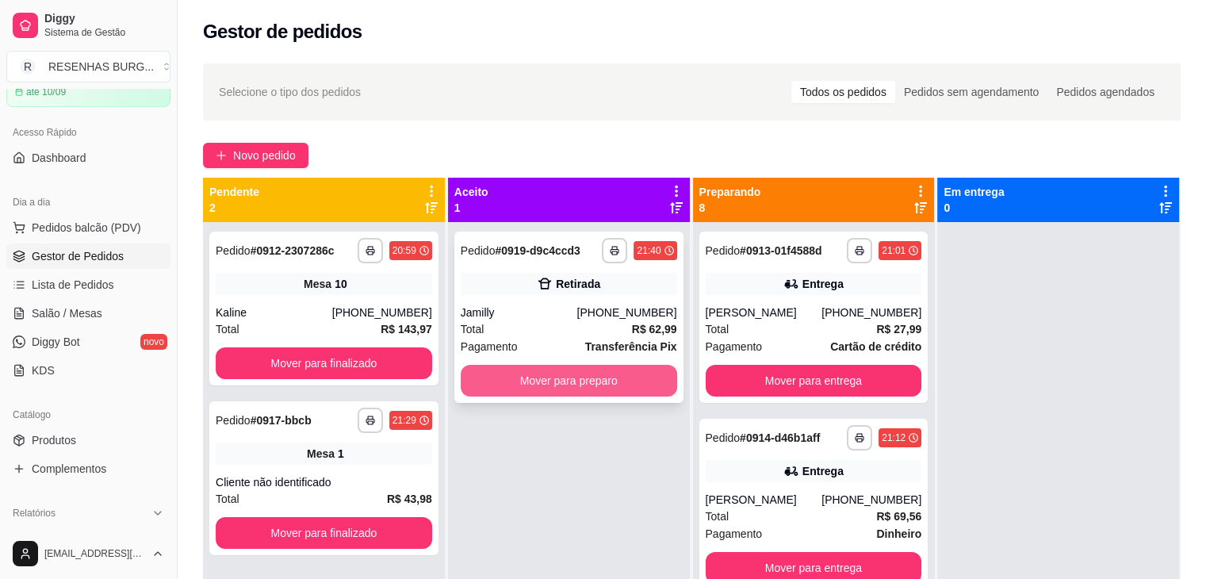
click at [565, 382] on button "Mover para preparo" at bounding box center [569, 381] width 216 height 32
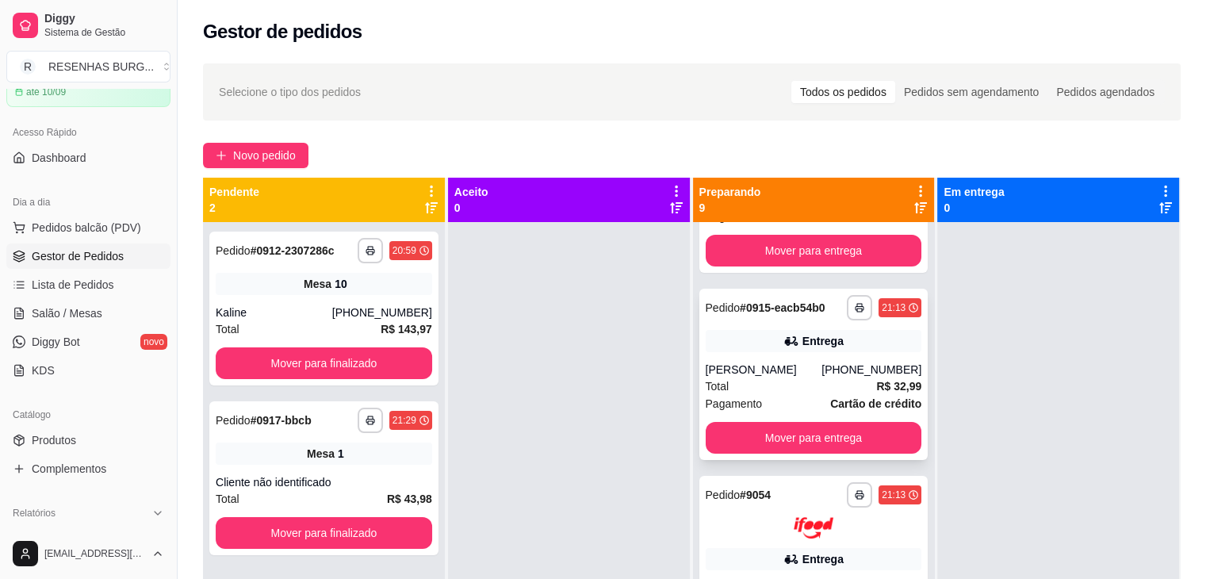
scroll to position [0, 0]
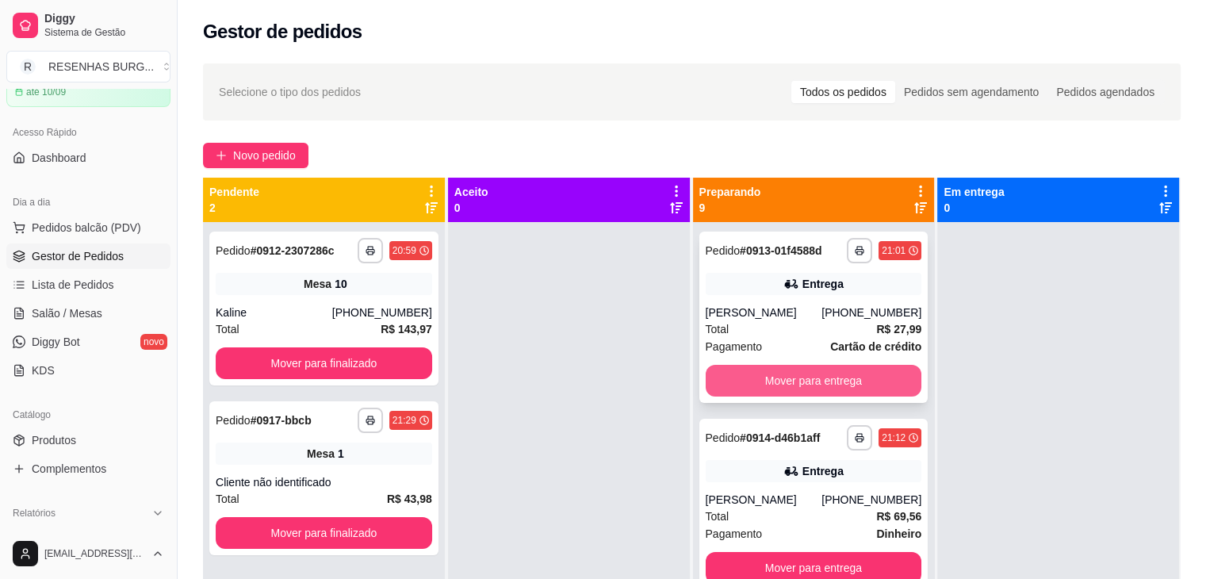
click at [783, 374] on button "Mover para entrega" at bounding box center [814, 381] width 216 height 32
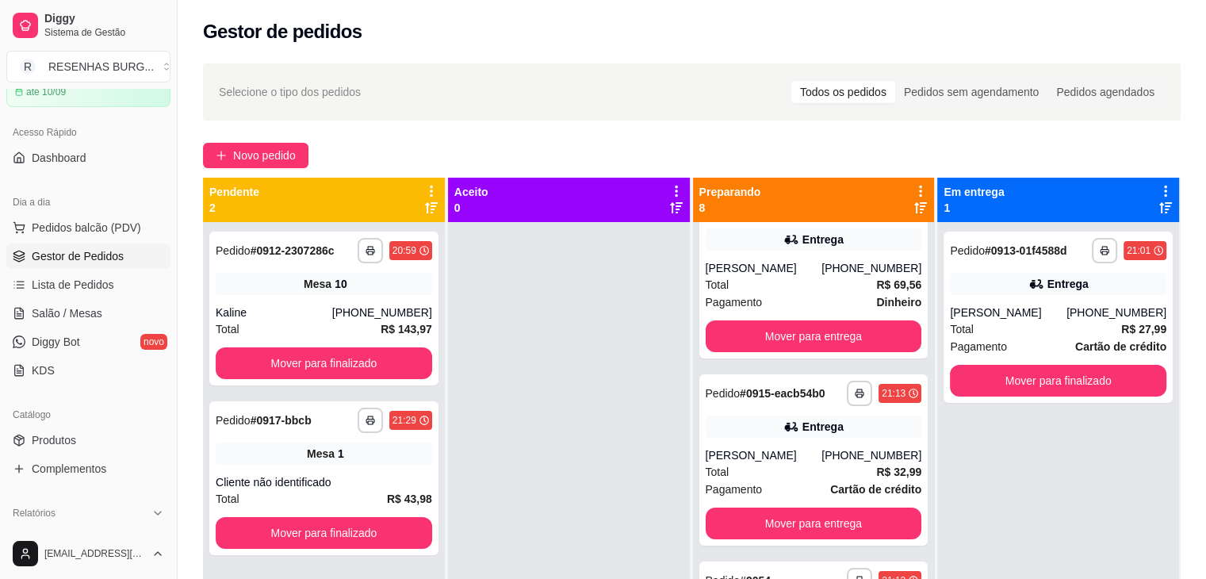
scroll to position [79, 0]
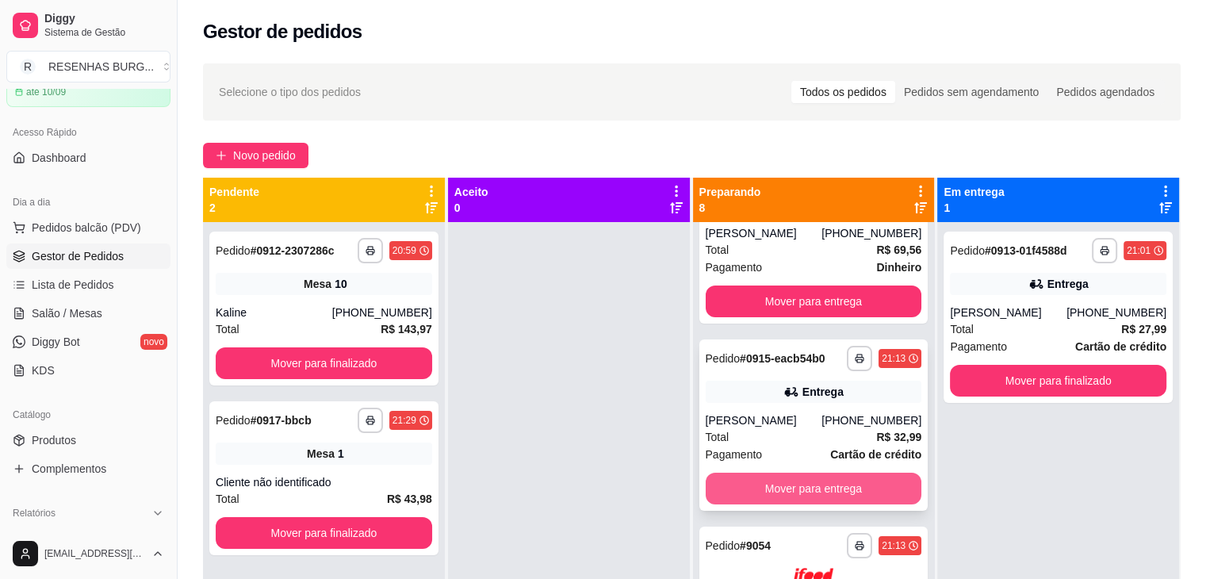
click at [783, 488] on button "Mover para entrega" at bounding box center [814, 489] width 216 height 32
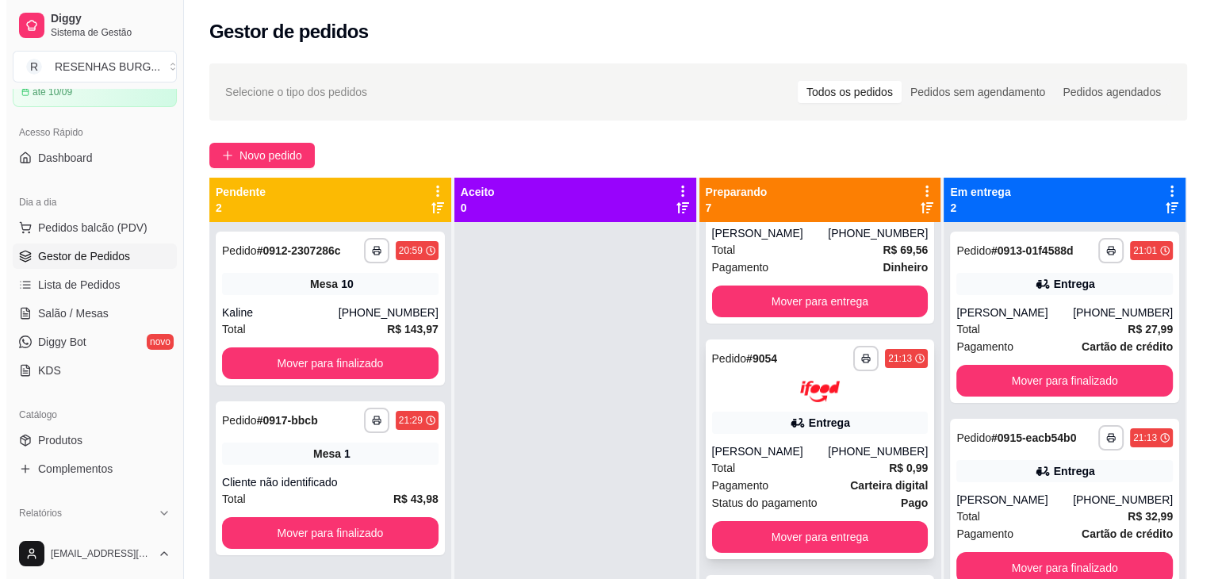
scroll to position [159, 0]
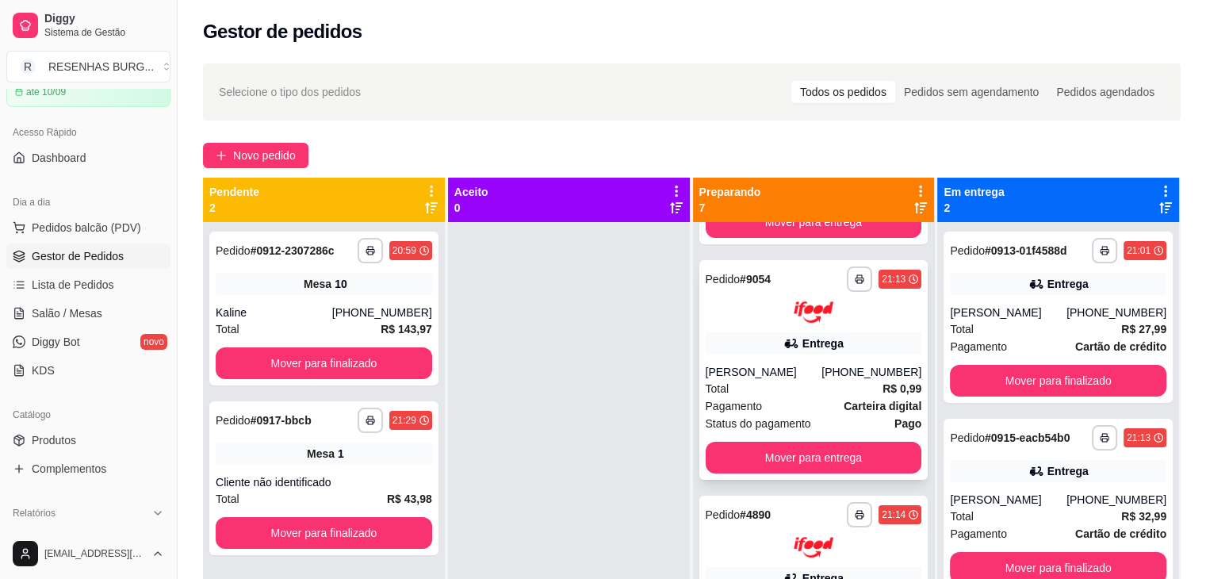
click at [798, 373] on div "[PERSON_NAME]" at bounding box center [764, 372] width 117 height 16
click at [792, 457] on button "Mover para entrega" at bounding box center [814, 458] width 216 height 32
click at [790, 457] on button "Mover para entrega" at bounding box center [814, 457] width 210 height 31
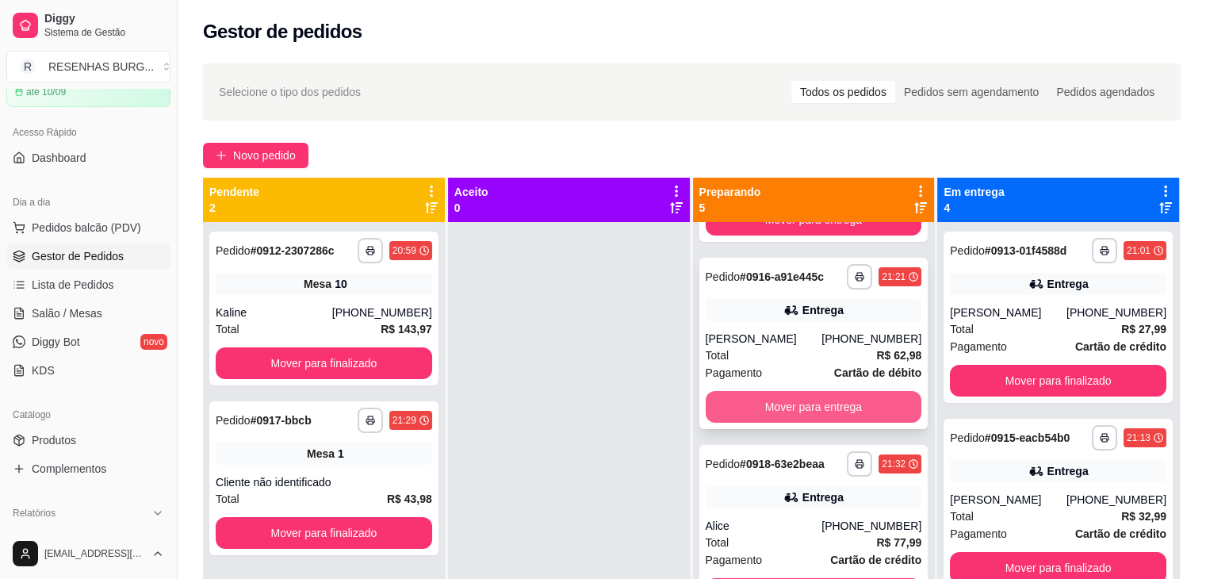
click at [809, 394] on button "Mover para entrega" at bounding box center [814, 407] width 216 height 32
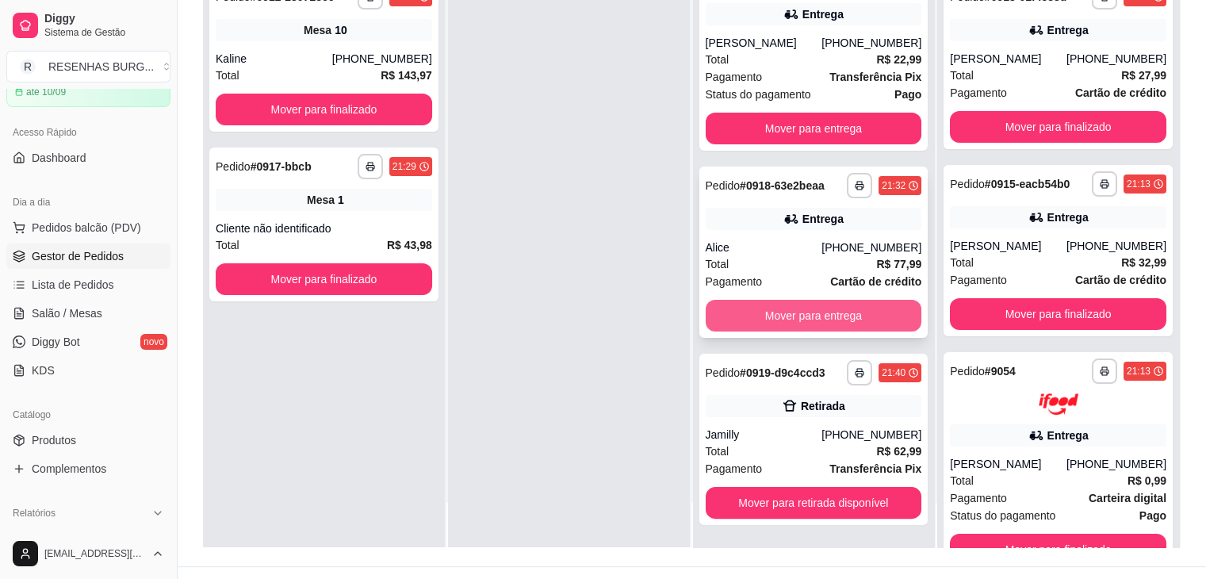
scroll to position [238, 0]
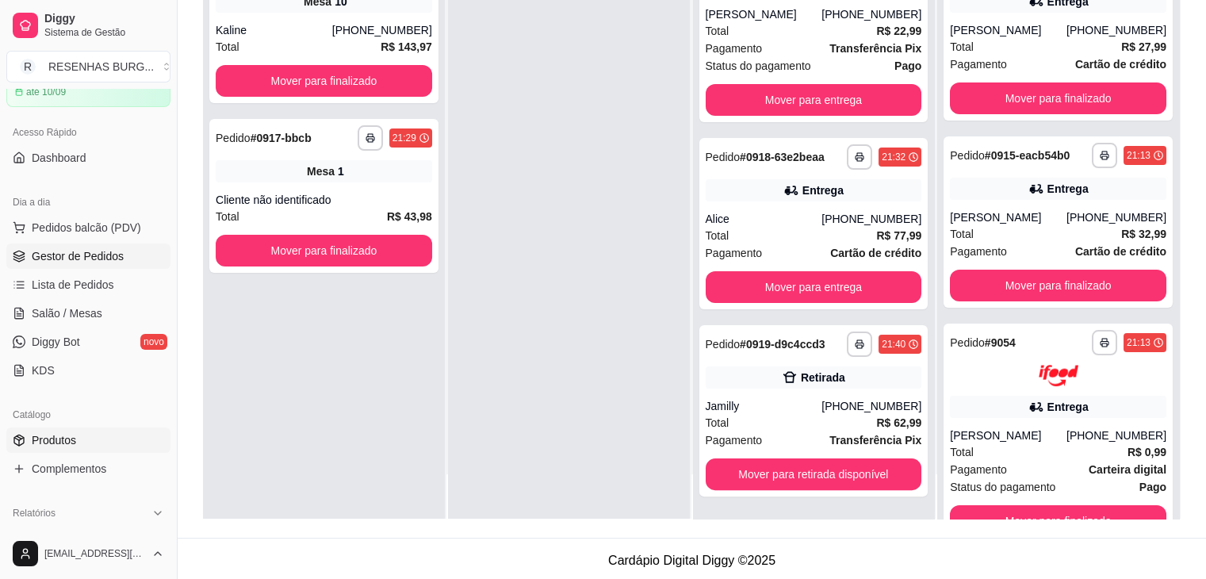
click at [82, 438] on link "Produtos" at bounding box center [88, 439] width 164 height 25
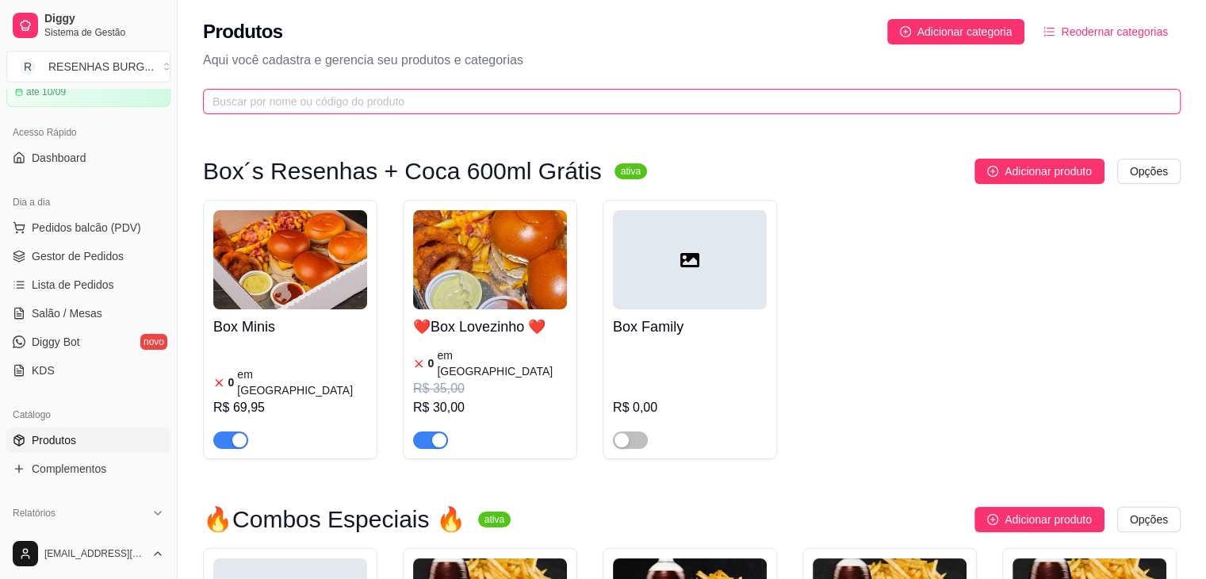
click at [455, 98] on input "text" at bounding box center [685, 101] width 946 height 17
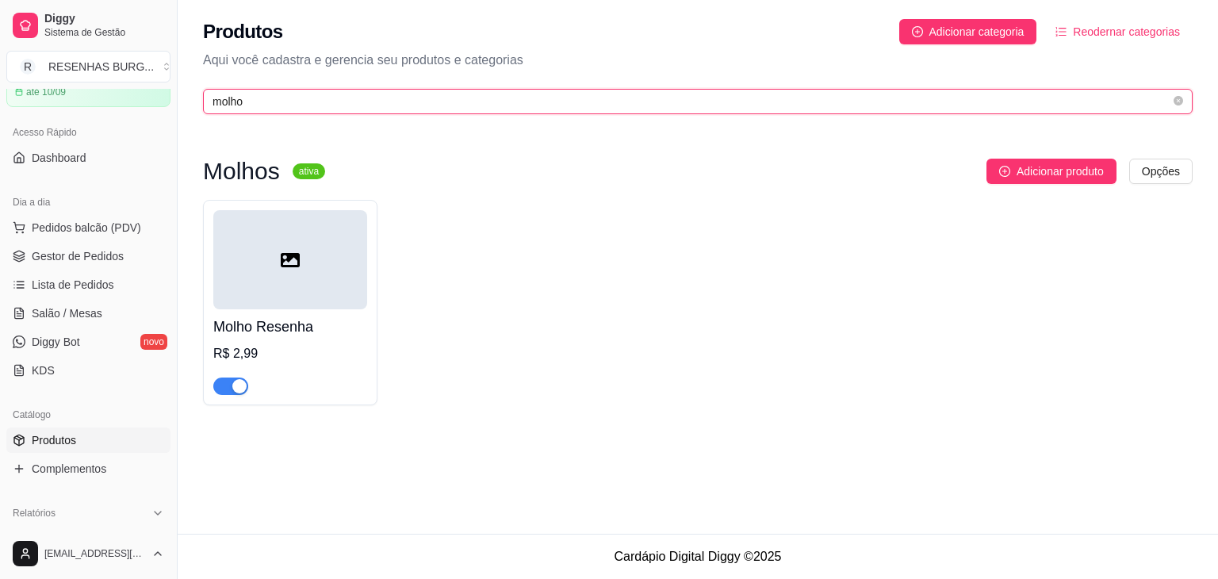
type input "molho"
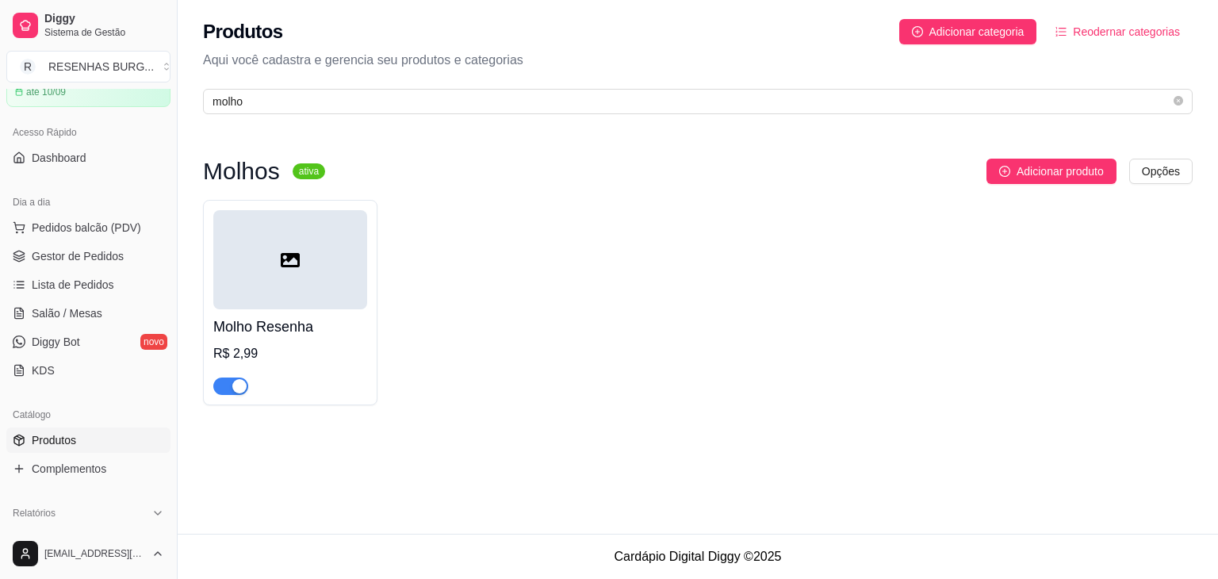
click at [239, 385] on div "button" at bounding box center [239, 386] width 14 height 14
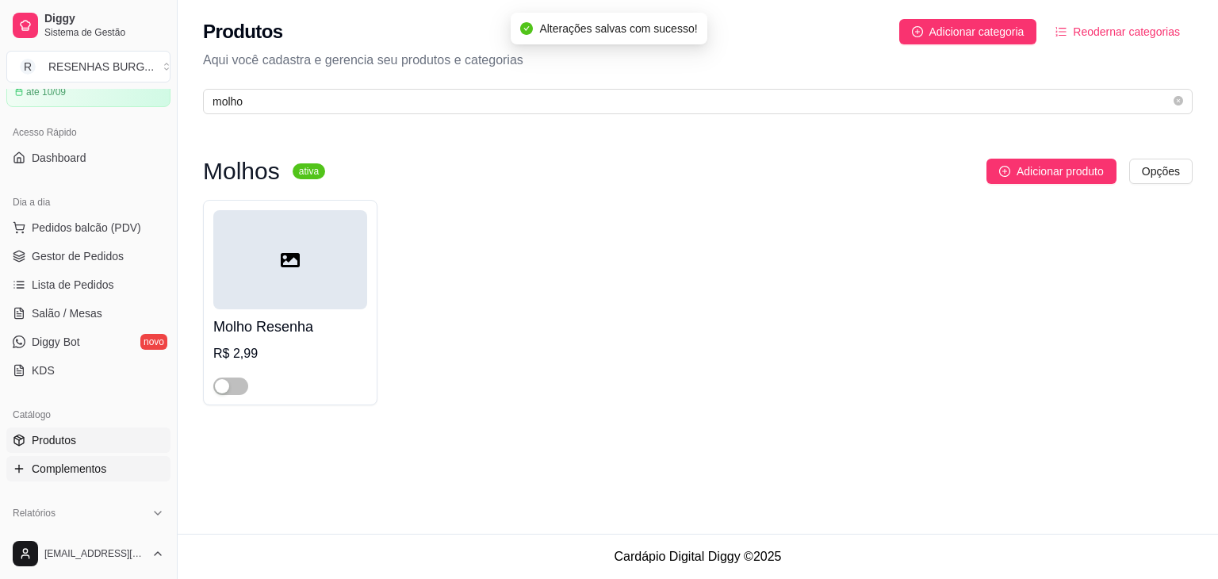
click at [71, 469] on span "Complementos" at bounding box center [69, 469] width 75 height 16
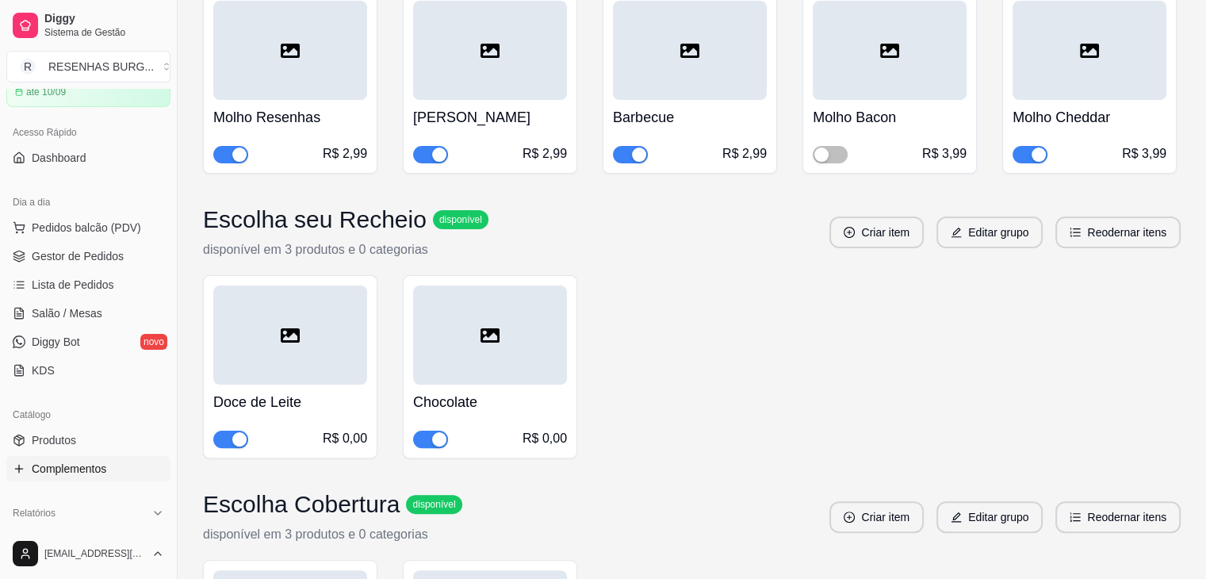
scroll to position [238, 0]
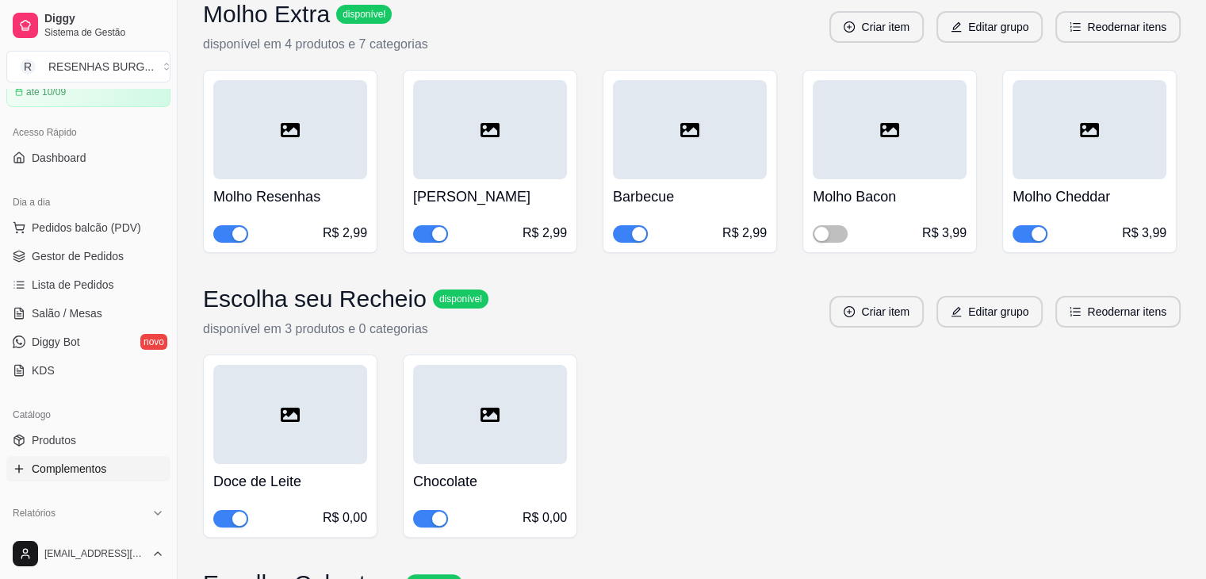
click at [228, 224] on div "R$ 2,99" at bounding box center [290, 233] width 154 height 19
click at [228, 232] on span "button" at bounding box center [230, 233] width 35 height 17
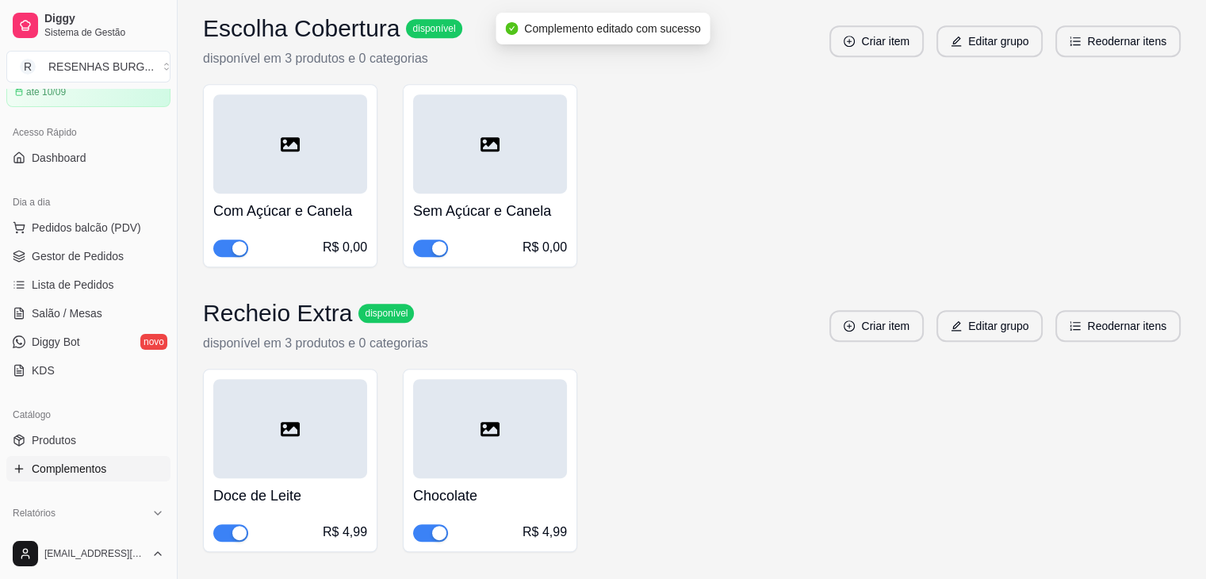
scroll to position [634, 0]
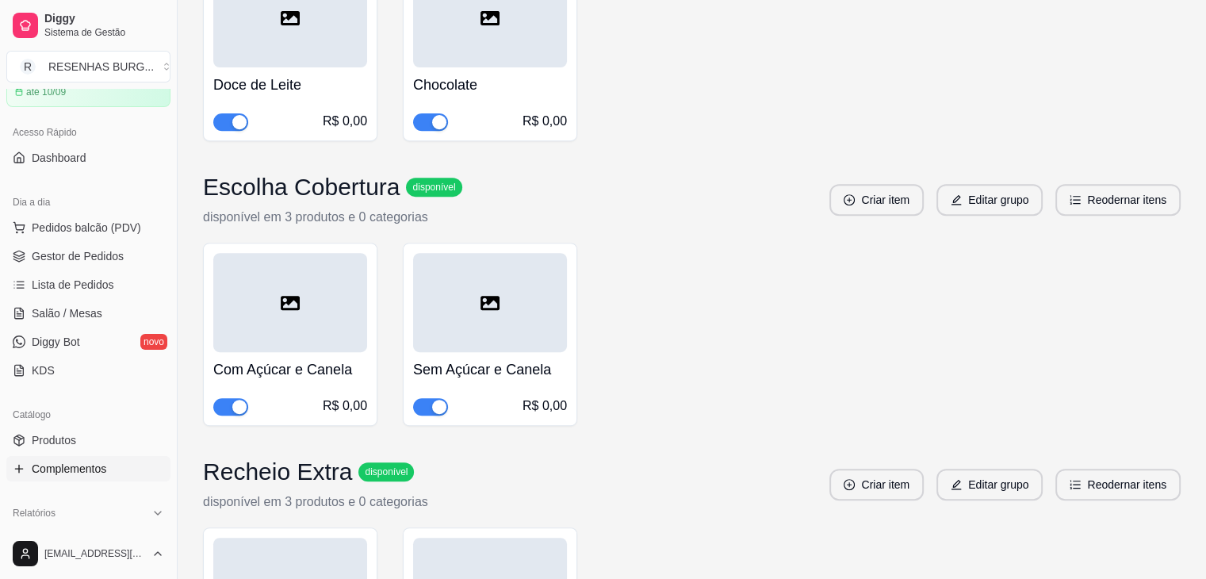
click at [432, 121] on div "button" at bounding box center [439, 122] width 14 height 14
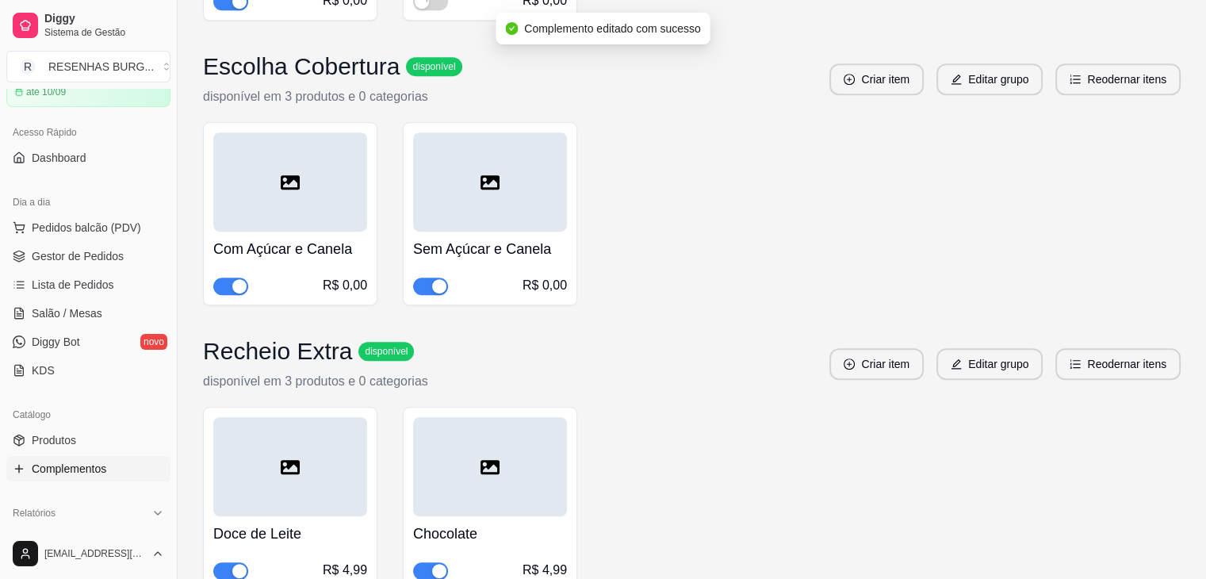
scroll to position [951, 0]
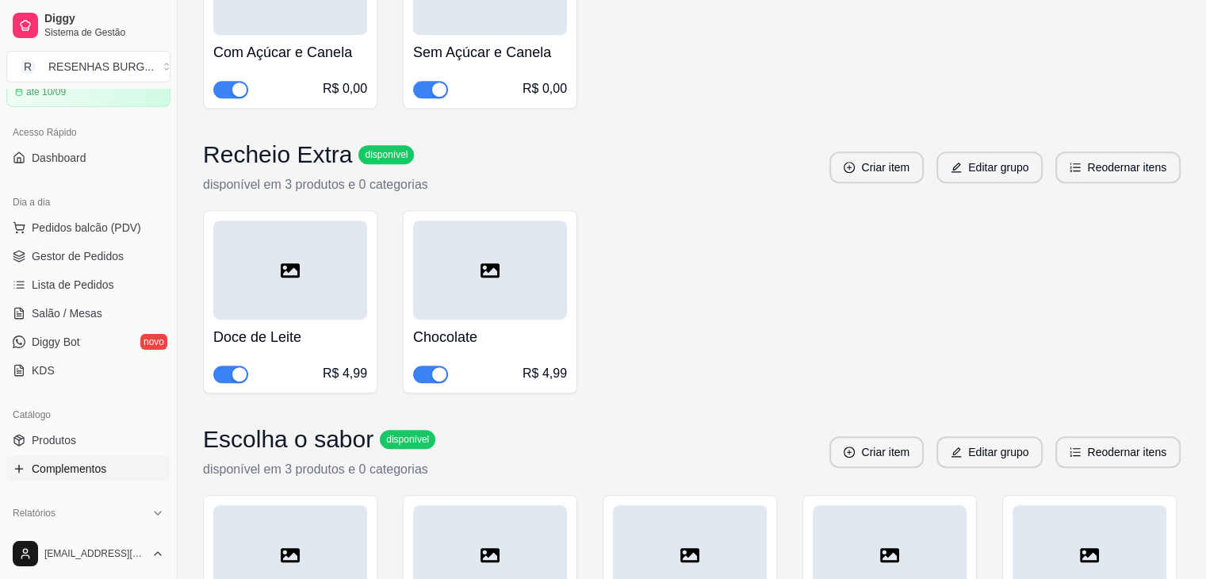
click at [434, 375] on div "button" at bounding box center [439, 374] width 14 height 14
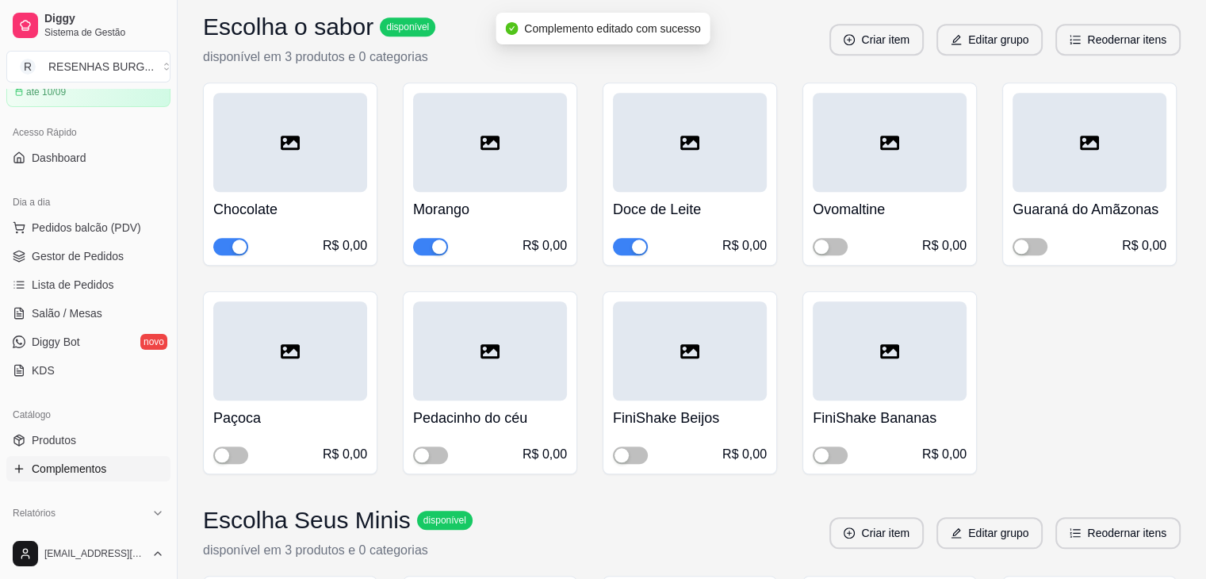
scroll to position [1269, 0]
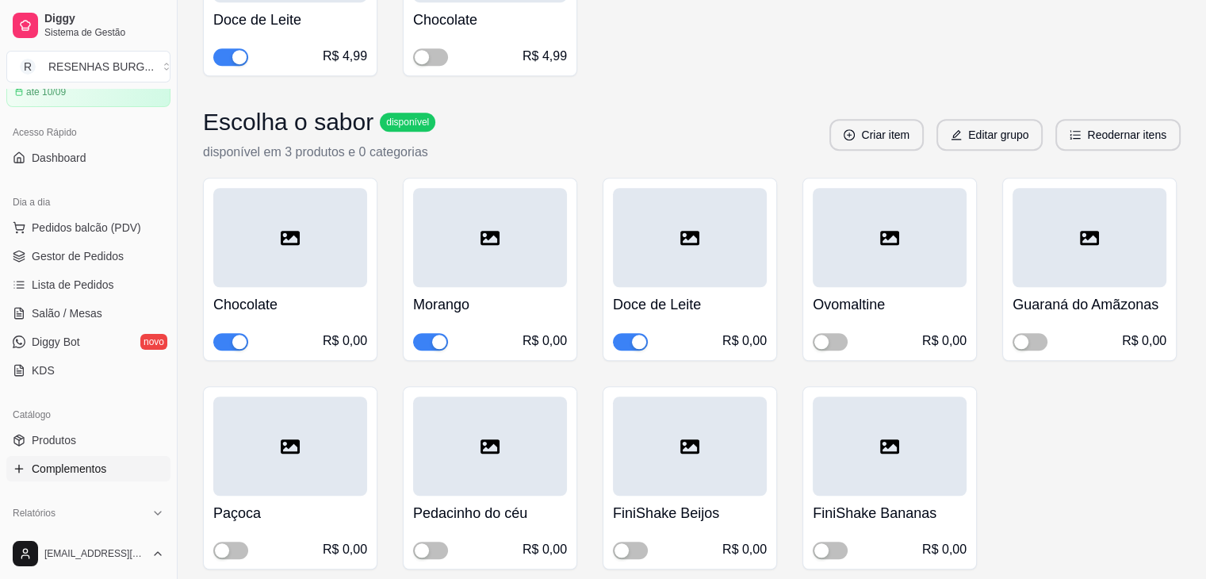
click at [234, 346] on div "button" at bounding box center [239, 342] width 14 height 14
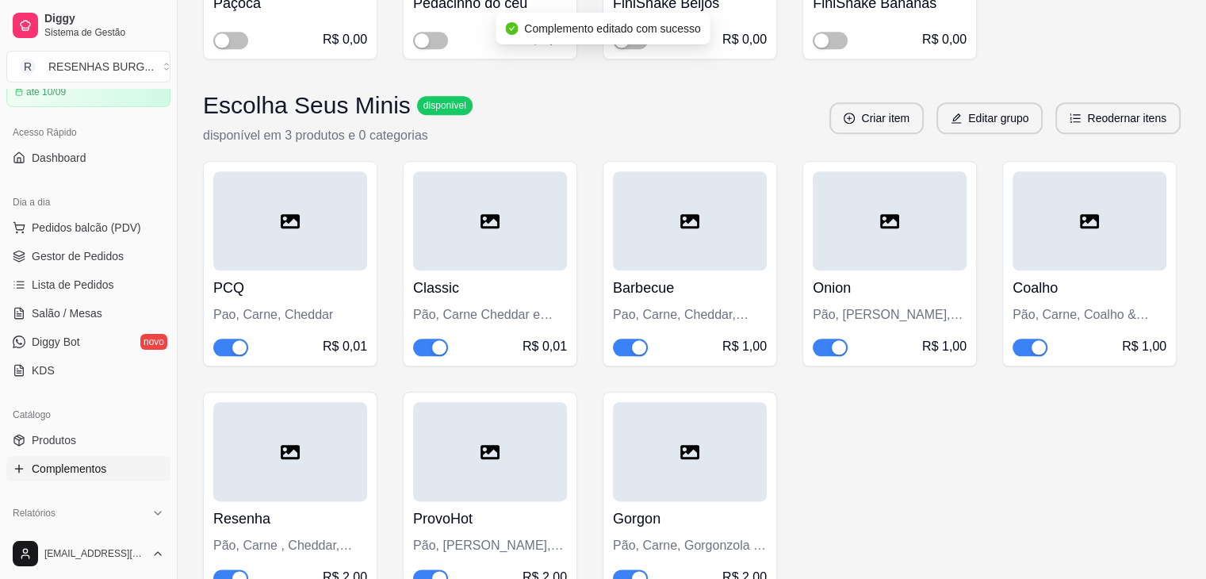
scroll to position [1665, 0]
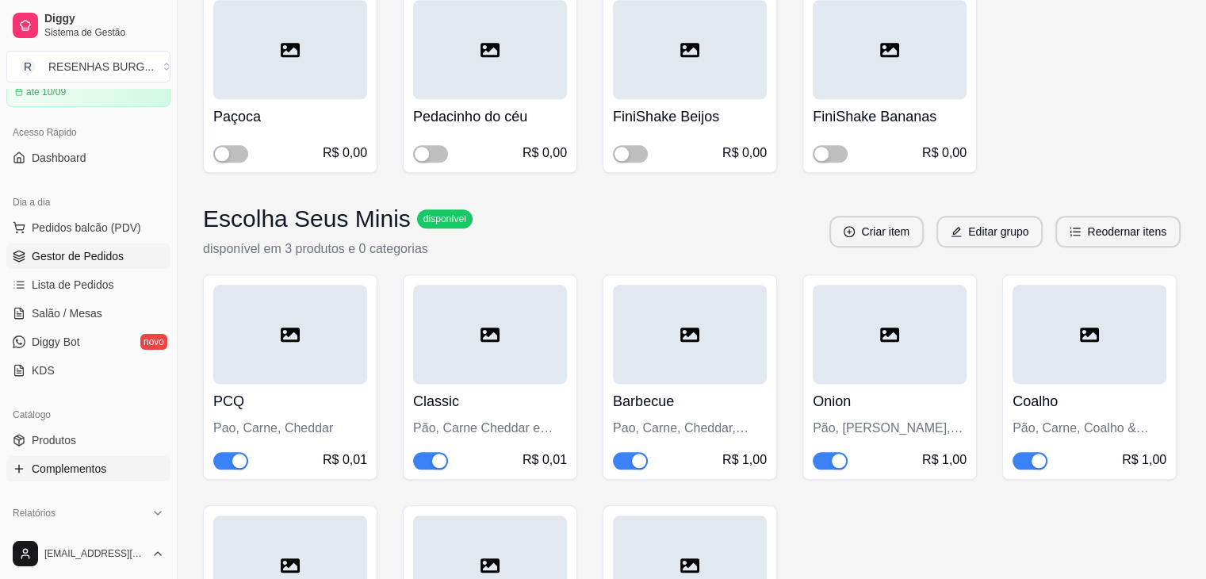
click at [107, 252] on span "Gestor de Pedidos" at bounding box center [78, 256] width 92 height 16
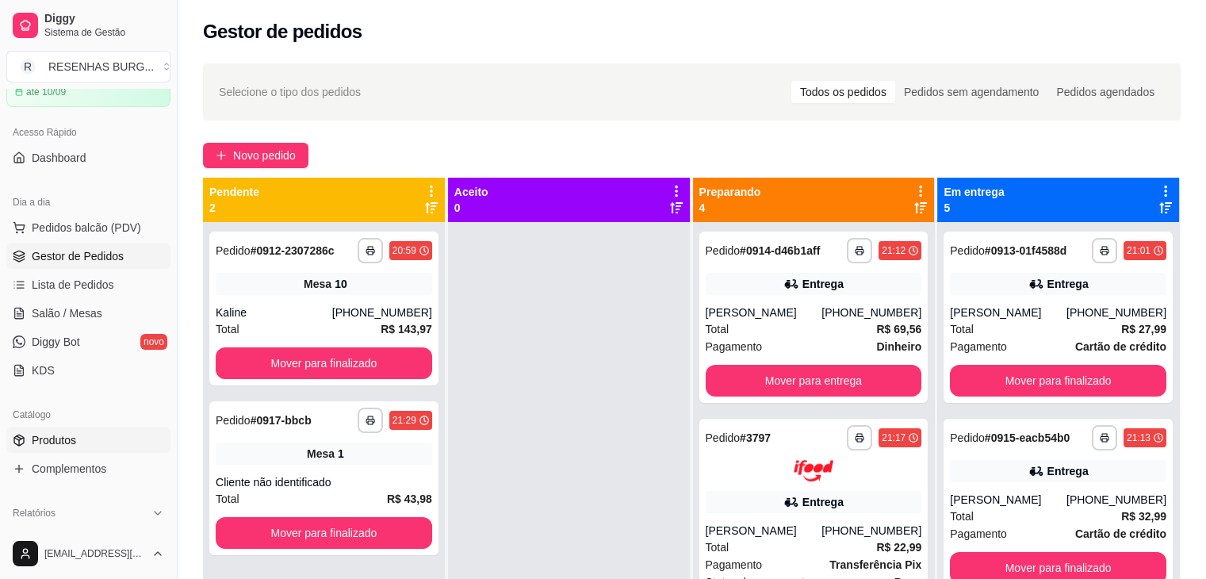
click at [77, 435] on link "Produtos" at bounding box center [88, 439] width 164 height 25
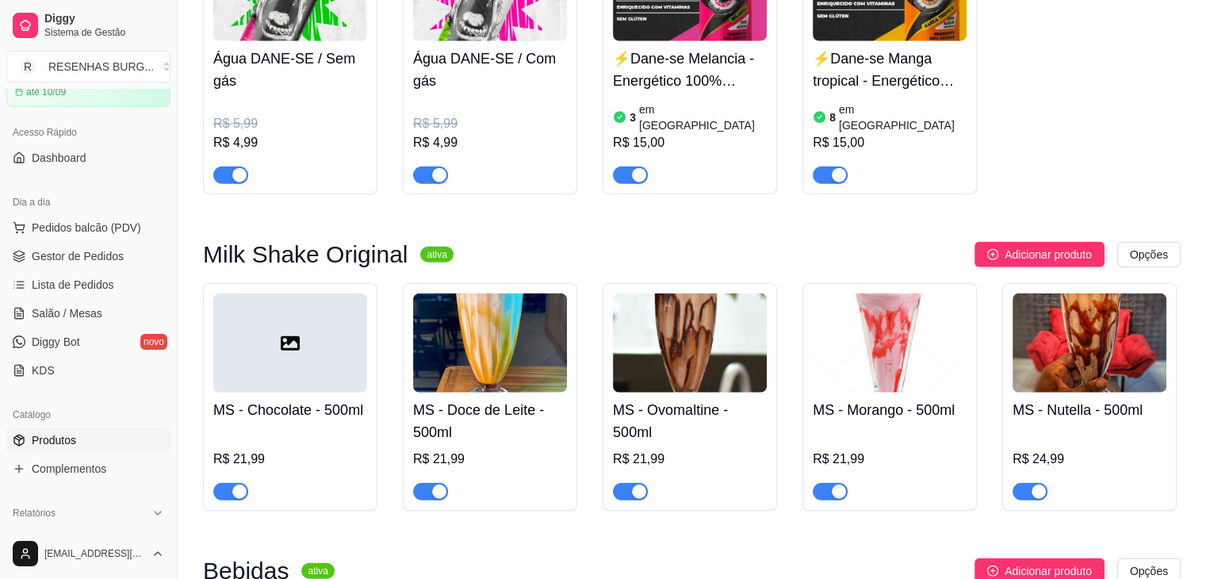
scroll to position [4044, 0]
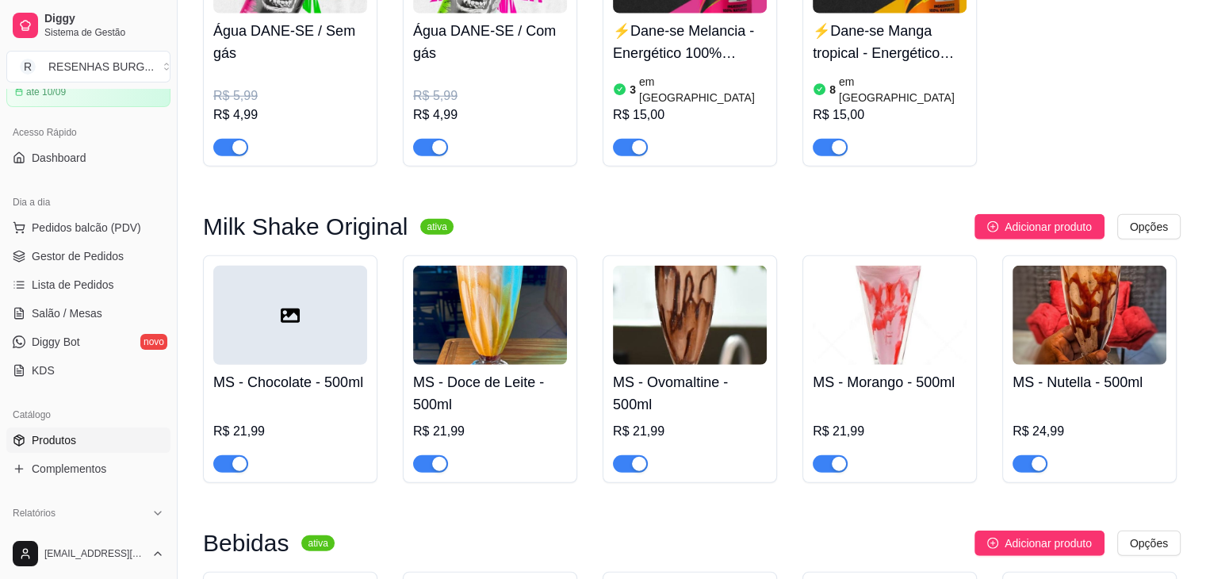
click at [227, 455] on span "button" at bounding box center [230, 463] width 35 height 17
click at [85, 258] on span "Gestor de Pedidos" at bounding box center [78, 256] width 92 height 16
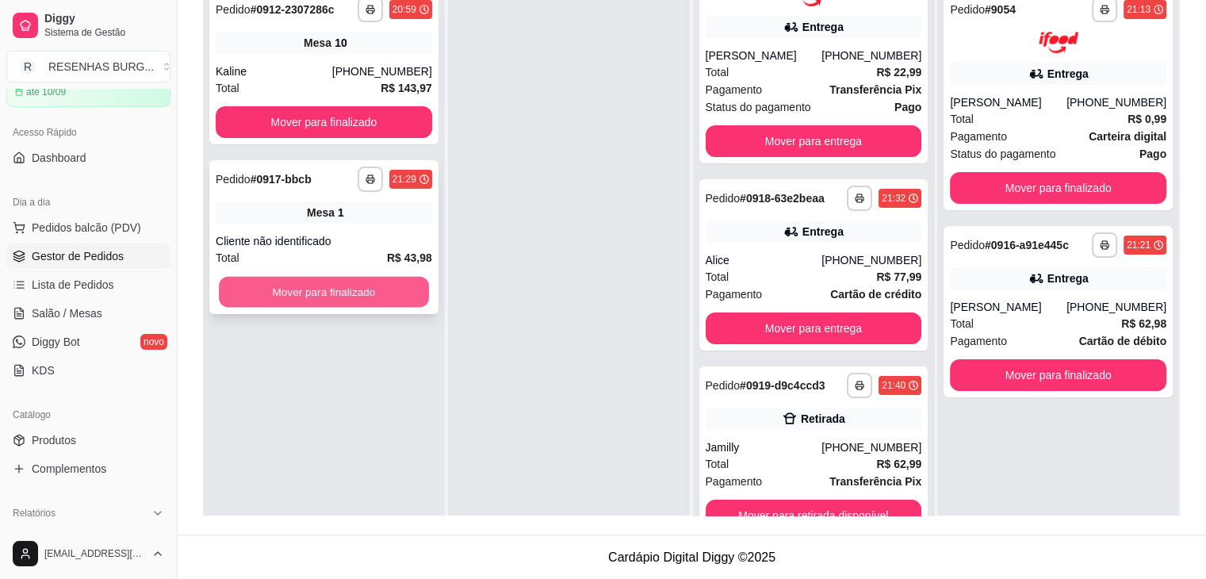
click at [358, 295] on button "Mover para finalizado" at bounding box center [324, 292] width 210 height 31
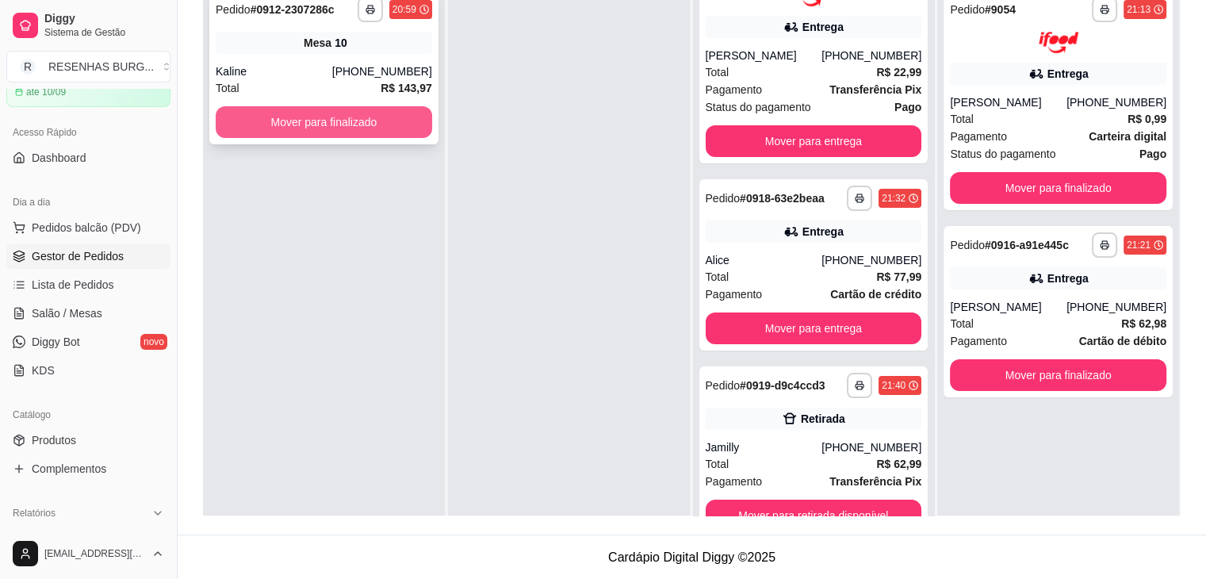
click at [367, 120] on button "Mover para finalizado" at bounding box center [324, 122] width 216 height 32
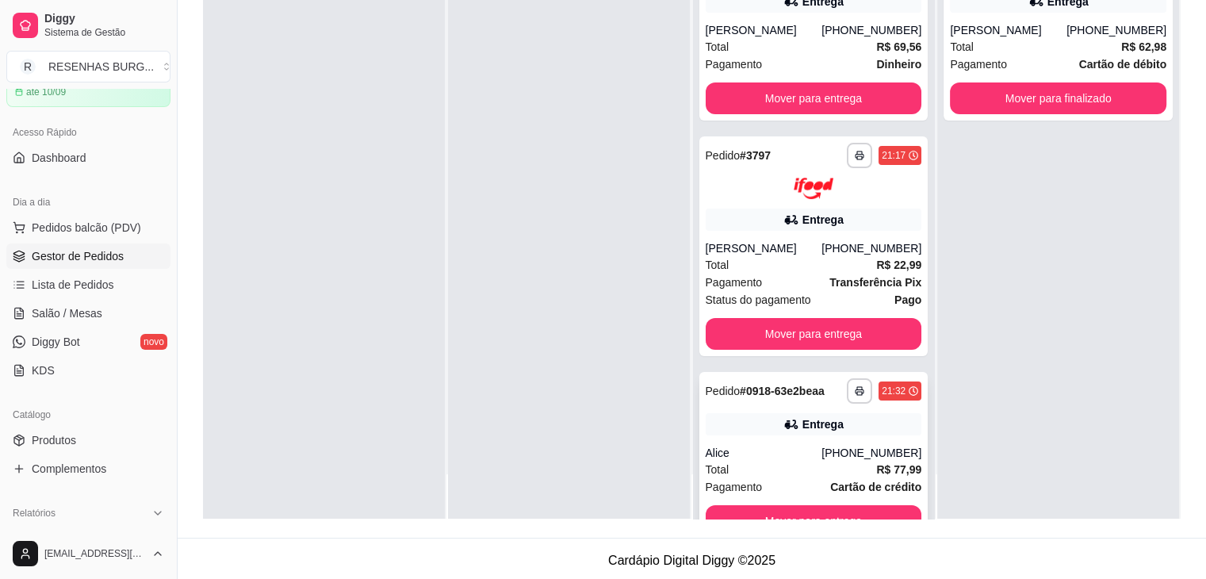
scroll to position [241, 0]
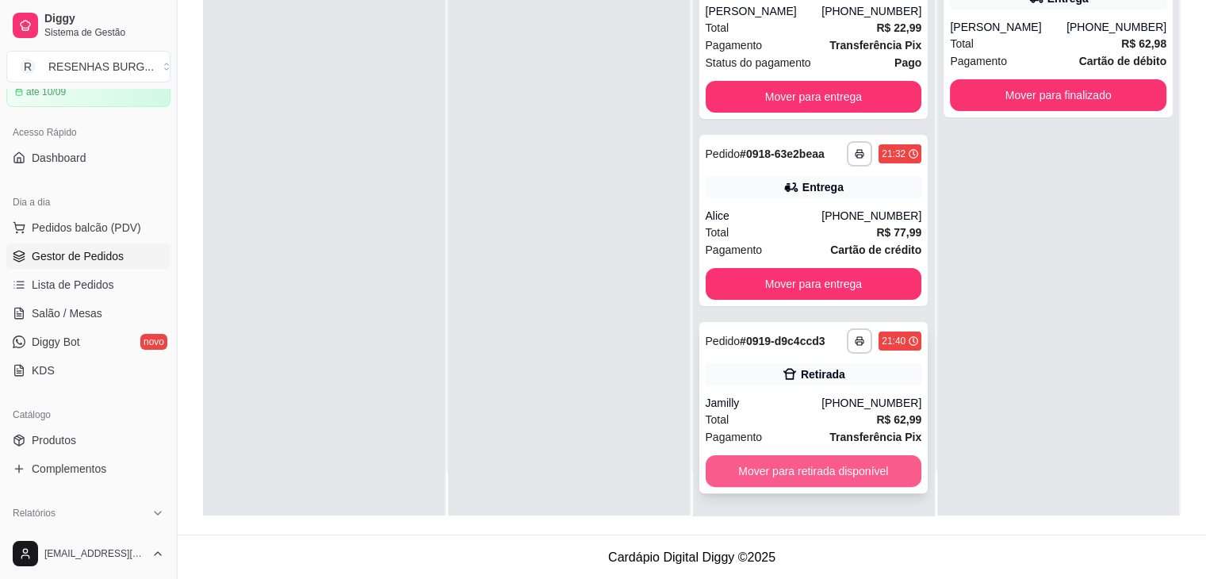
click at [771, 461] on button "Mover para retirada disponível" at bounding box center [814, 471] width 216 height 32
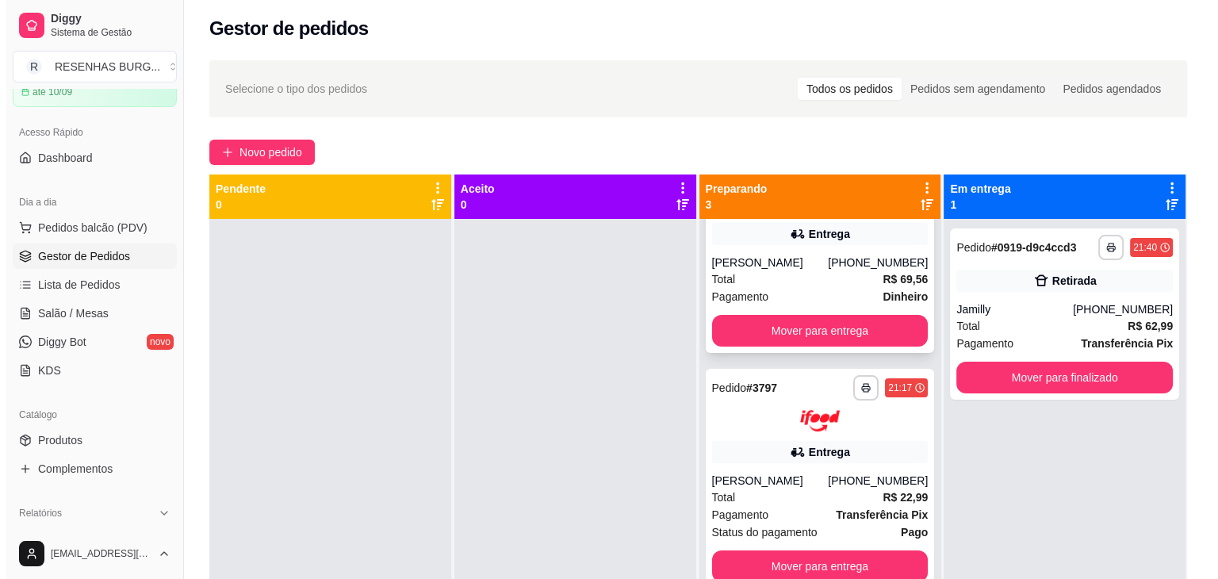
scroll to position [0, 0]
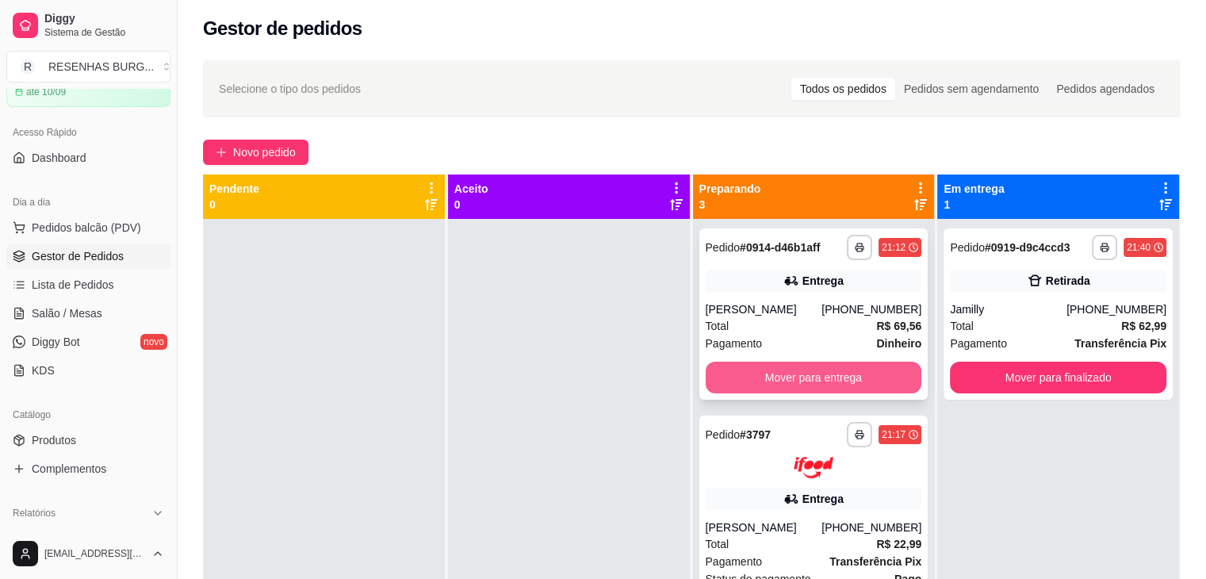
click at [755, 374] on button "Mover para entrega" at bounding box center [814, 378] width 216 height 32
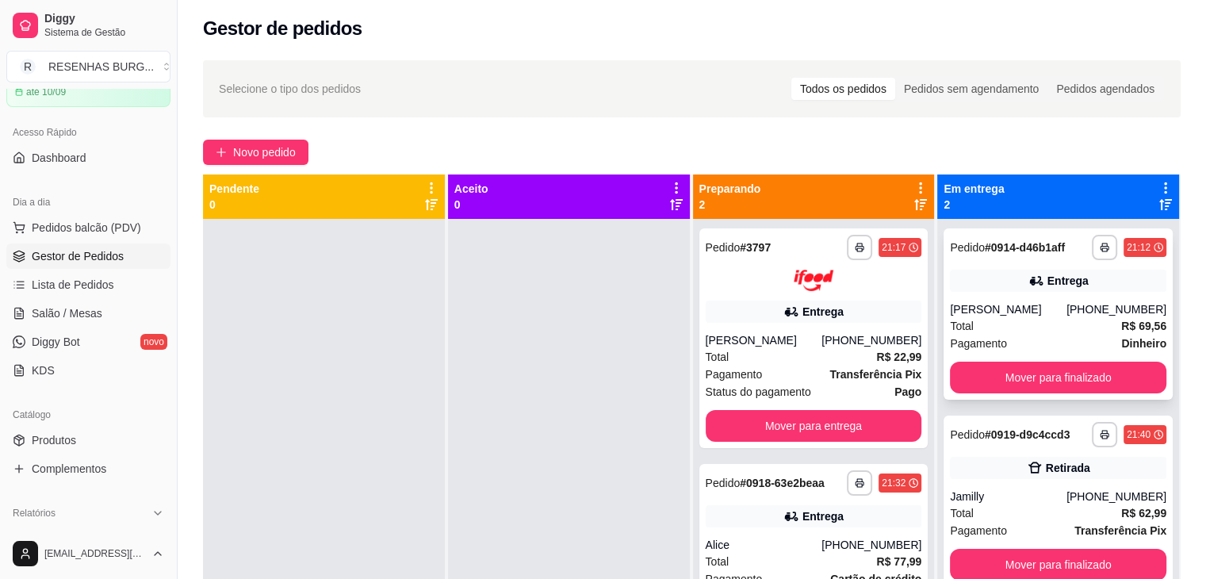
click at [1061, 297] on div "**********" at bounding box center [1058, 313] width 229 height 171
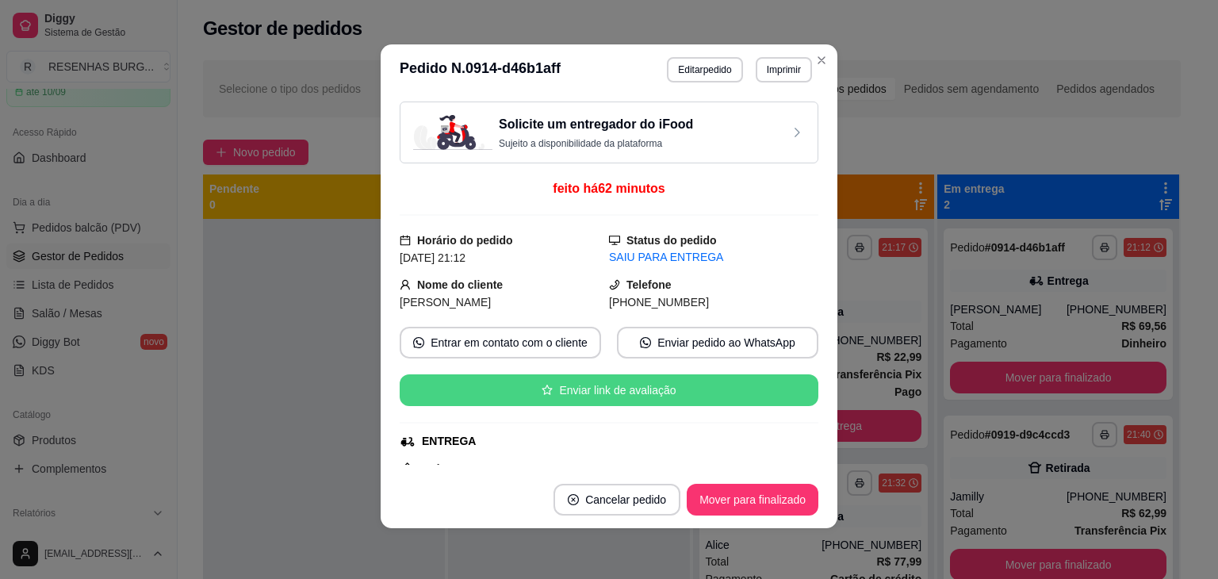
scroll to position [159, 0]
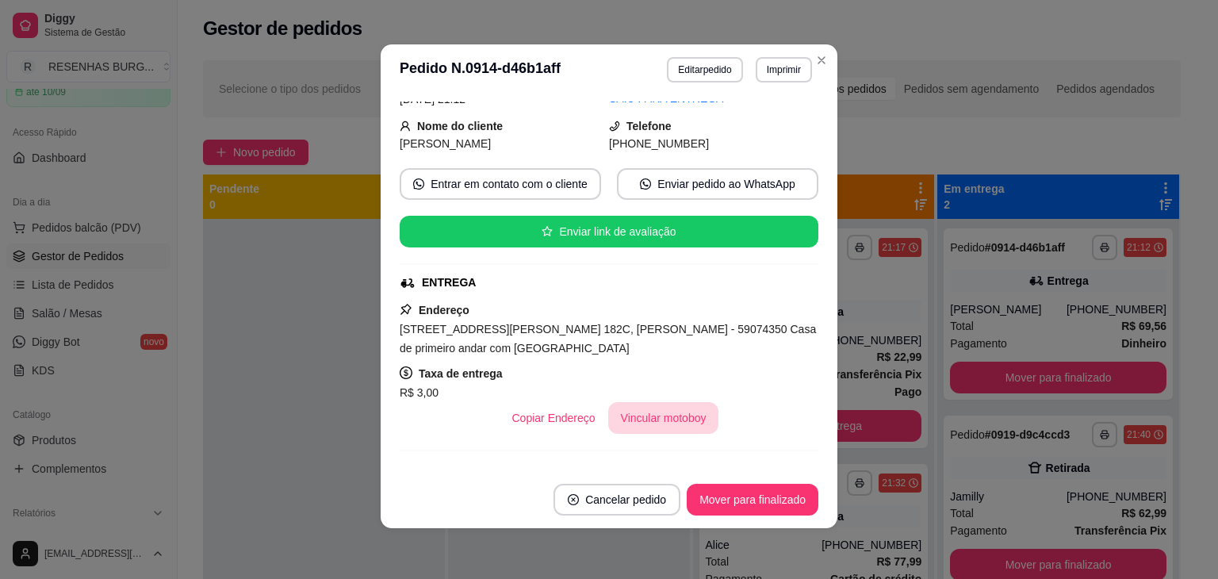
click at [666, 416] on button "Vincular motoboy" at bounding box center [663, 418] width 111 height 32
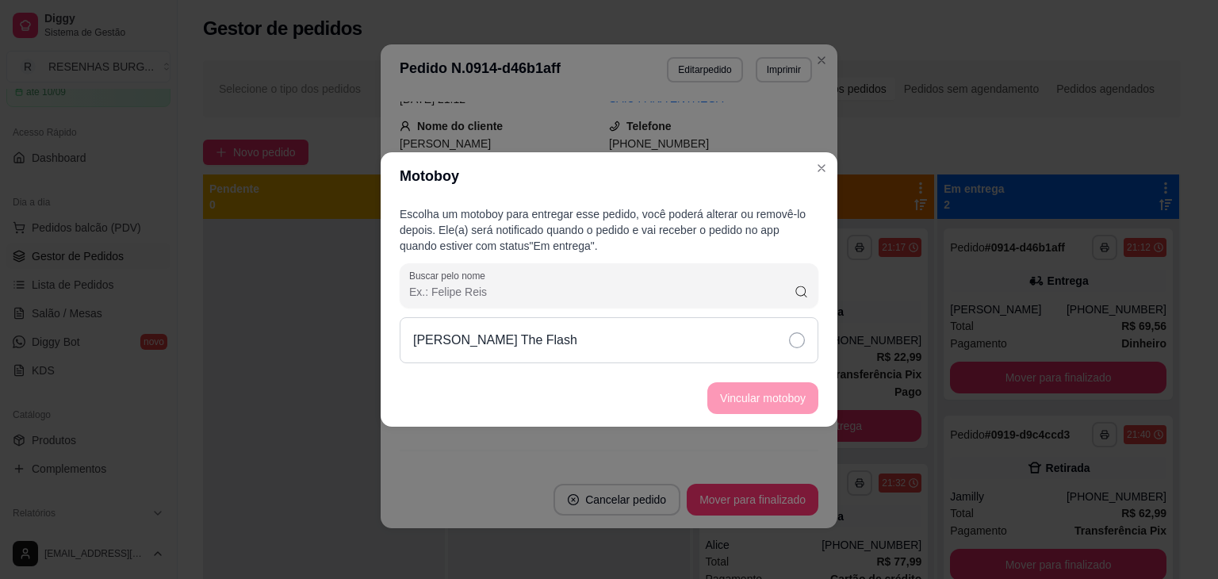
click at [802, 341] on icon at bounding box center [797, 340] width 16 height 16
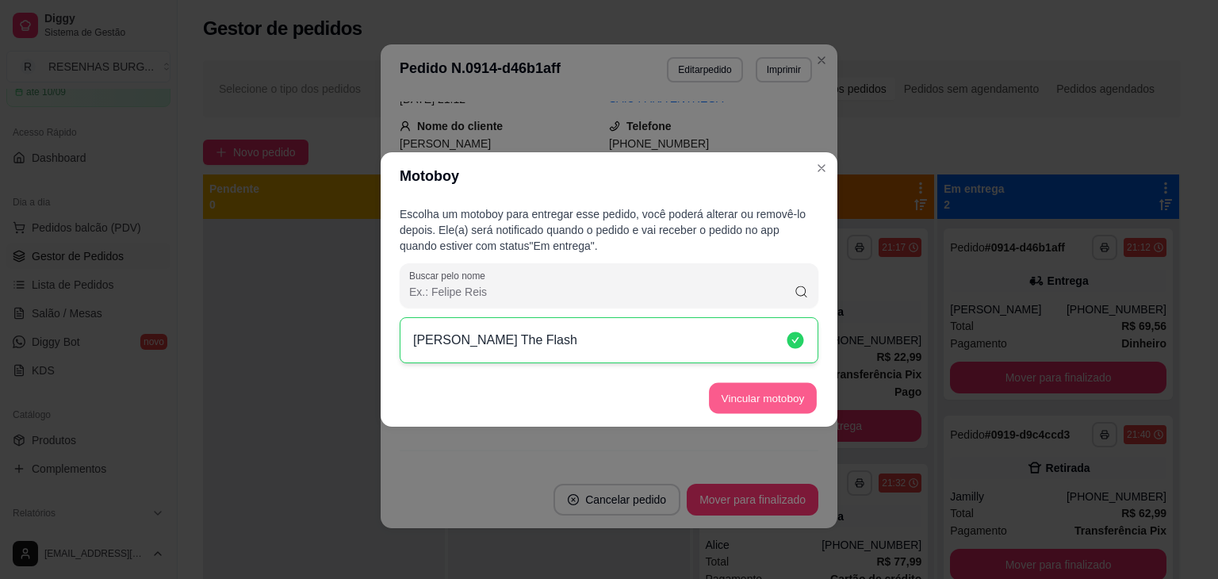
click at [803, 400] on button "Vincular motoboy" at bounding box center [763, 398] width 108 height 31
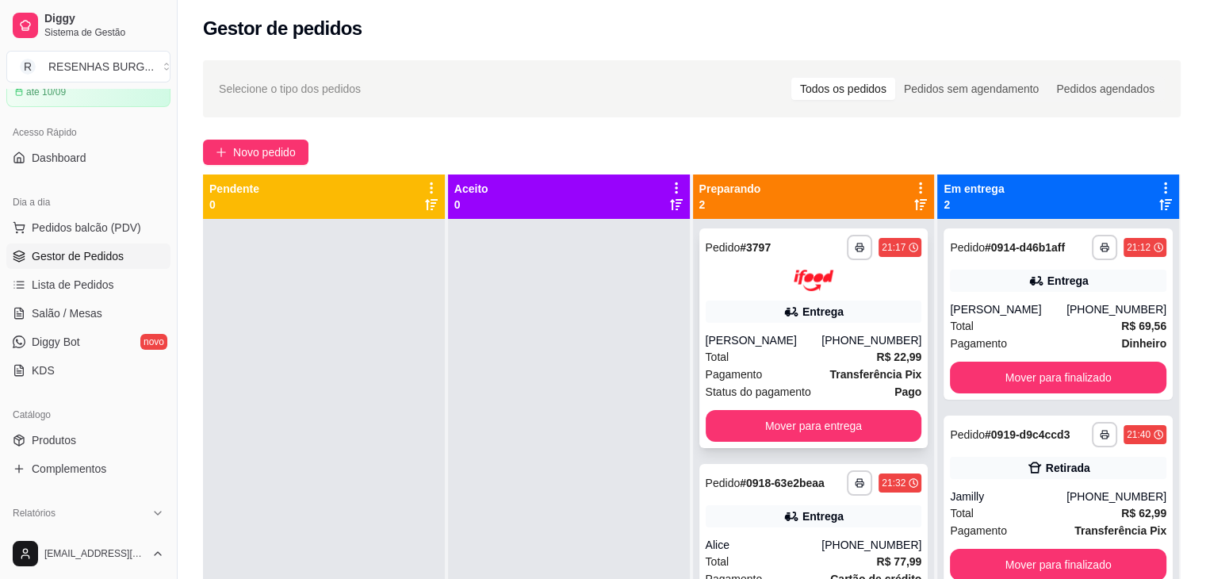
click at [825, 326] on div "**********" at bounding box center [813, 338] width 229 height 220
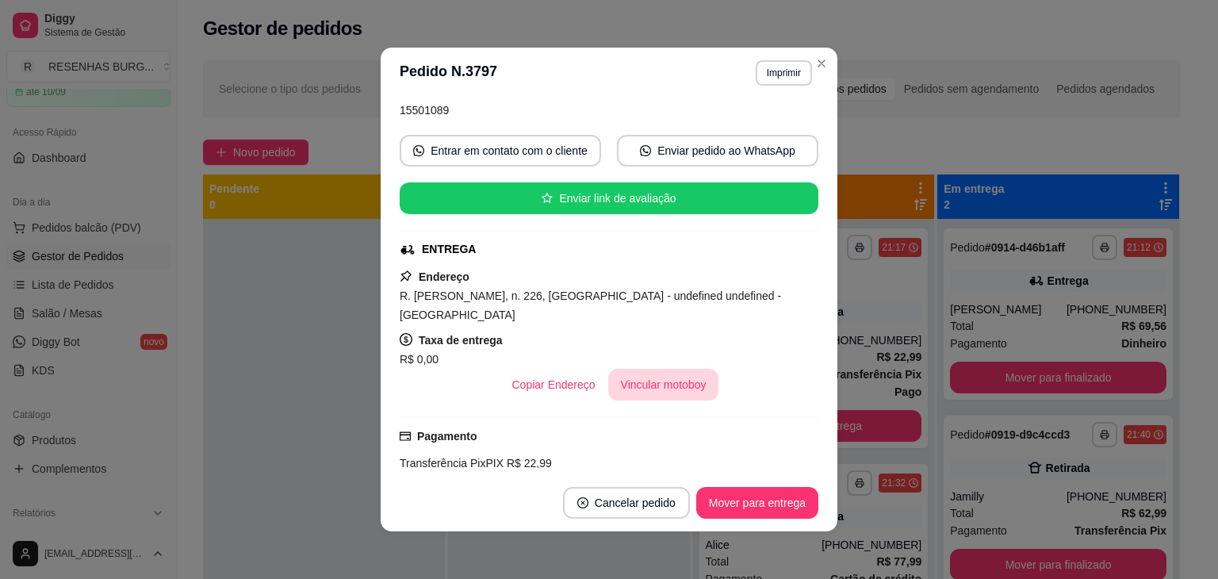
click at [681, 369] on button "Vincular motoboy" at bounding box center [663, 385] width 111 height 32
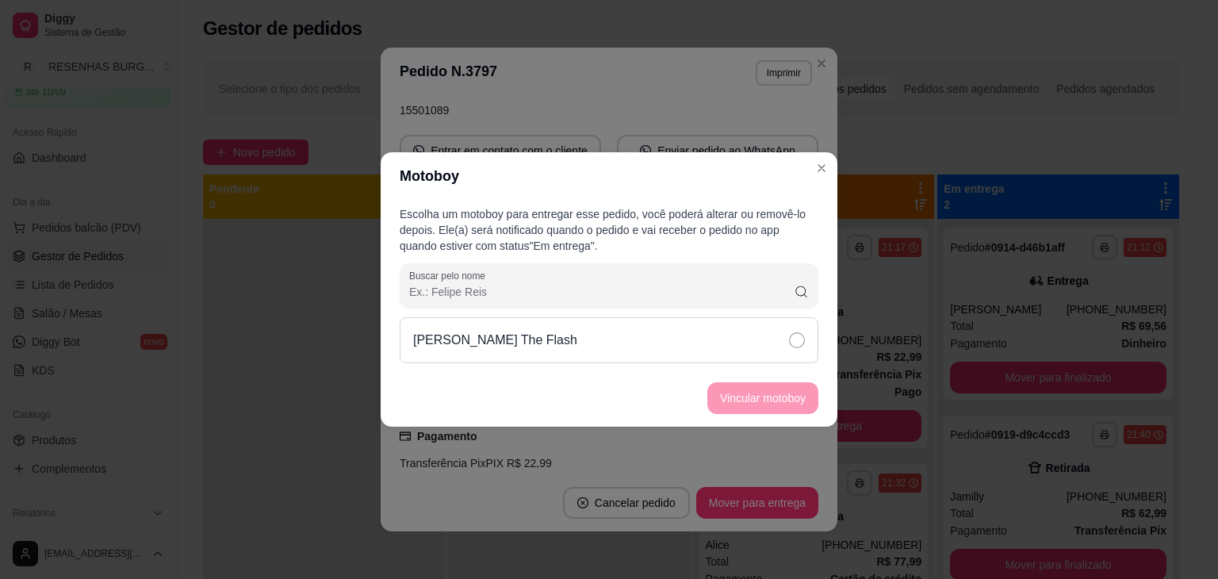
click at [759, 337] on div "[PERSON_NAME] The Flash" at bounding box center [609, 340] width 419 height 46
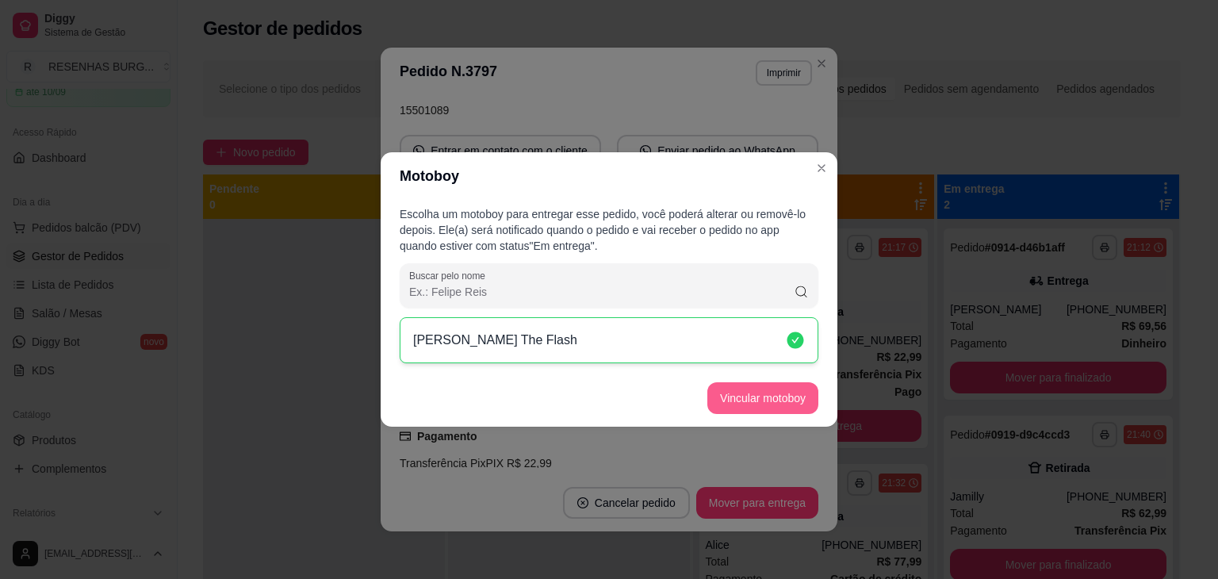
click at [764, 396] on button "Vincular motoboy" at bounding box center [762, 398] width 111 height 32
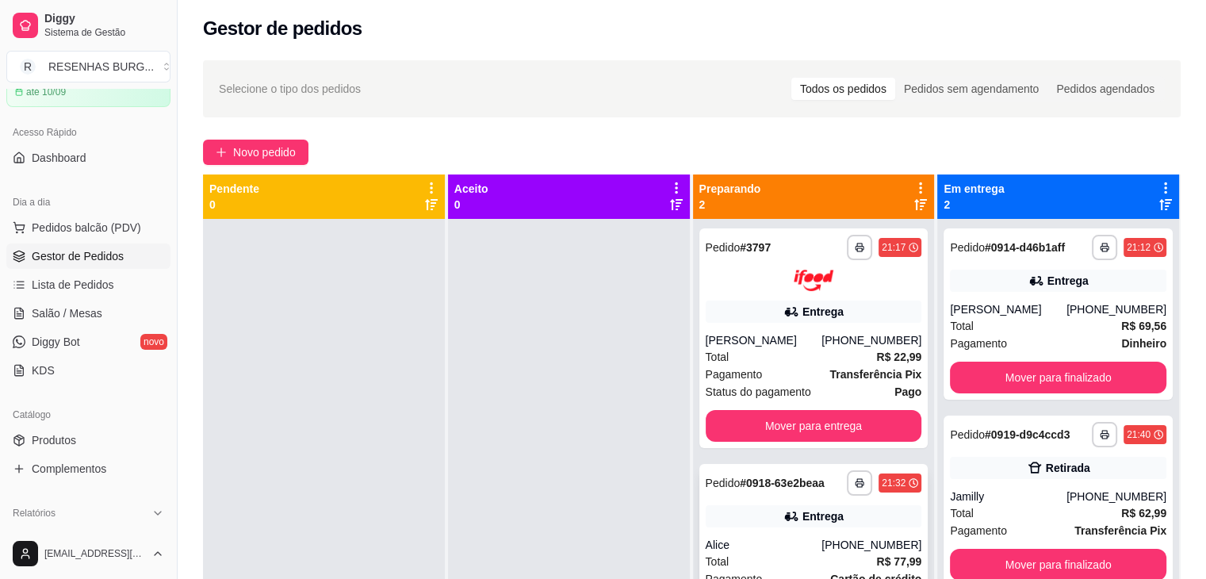
click at [802, 528] on div "**********" at bounding box center [813, 549] width 229 height 171
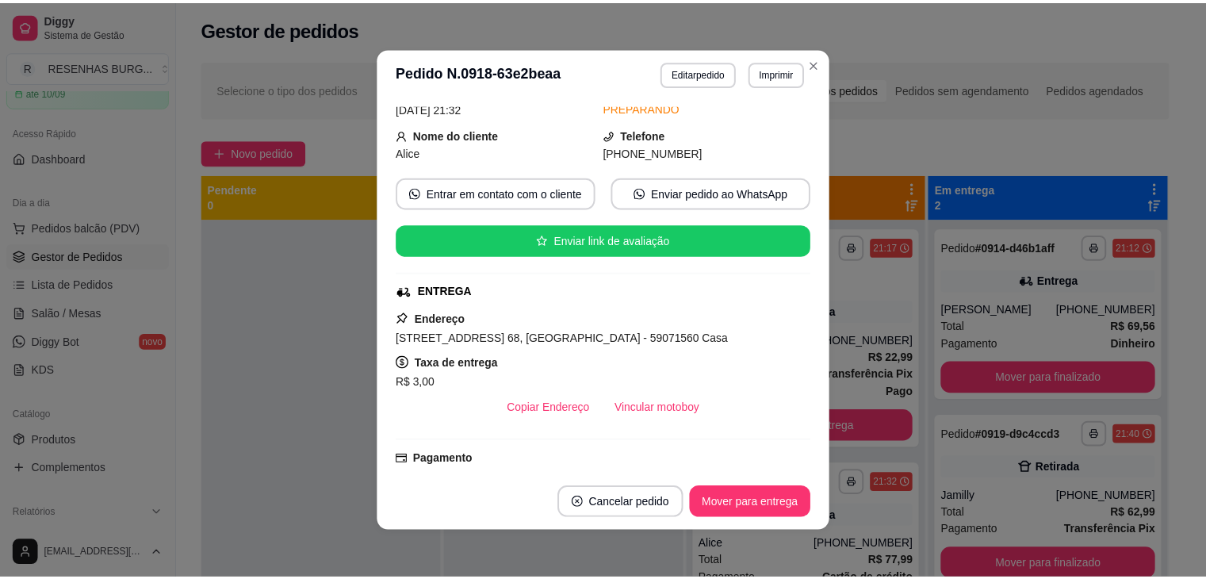
scroll to position [238, 0]
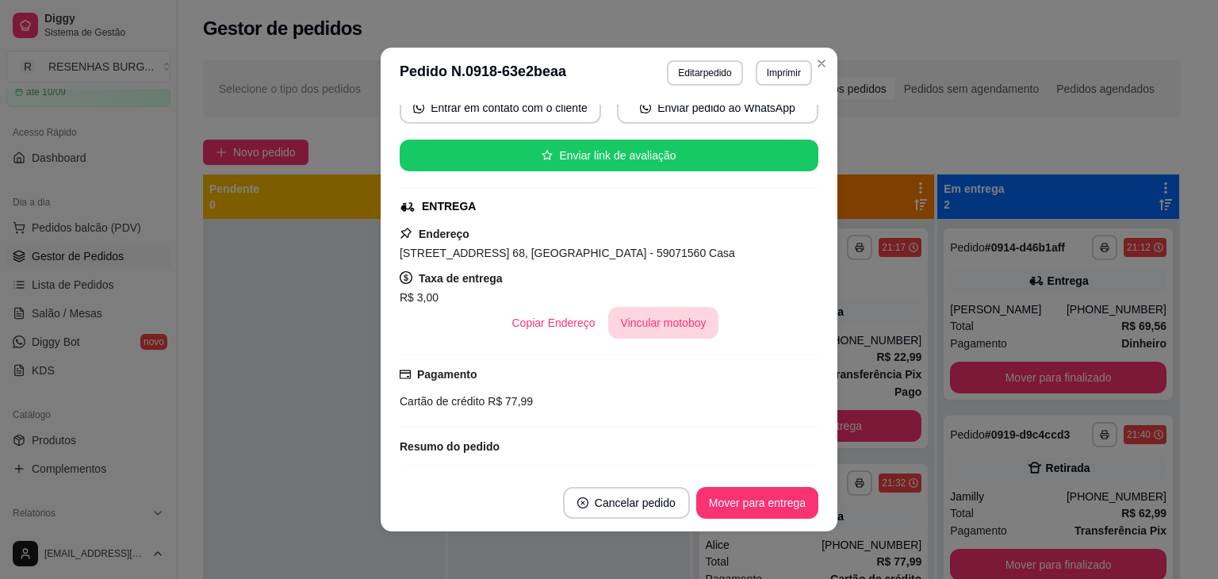
click at [652, 320] on button "Vincular motoboy" at bounding box center [663, 323] width 111 height 32
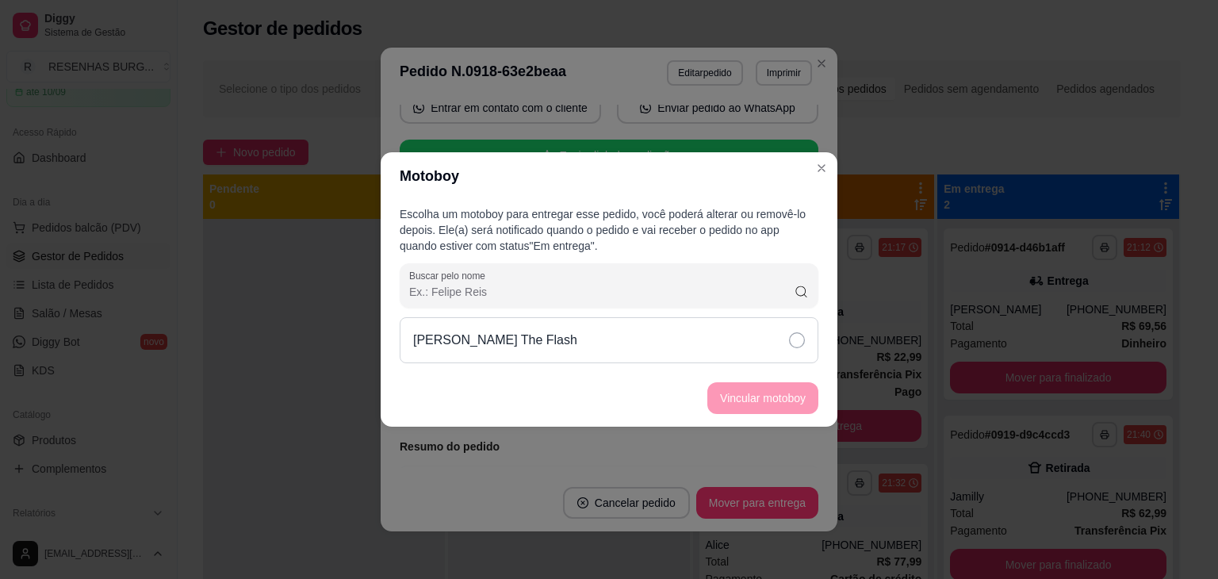
click at [802, 337] on icon at bounding box center [797, 340] width 16 height 16
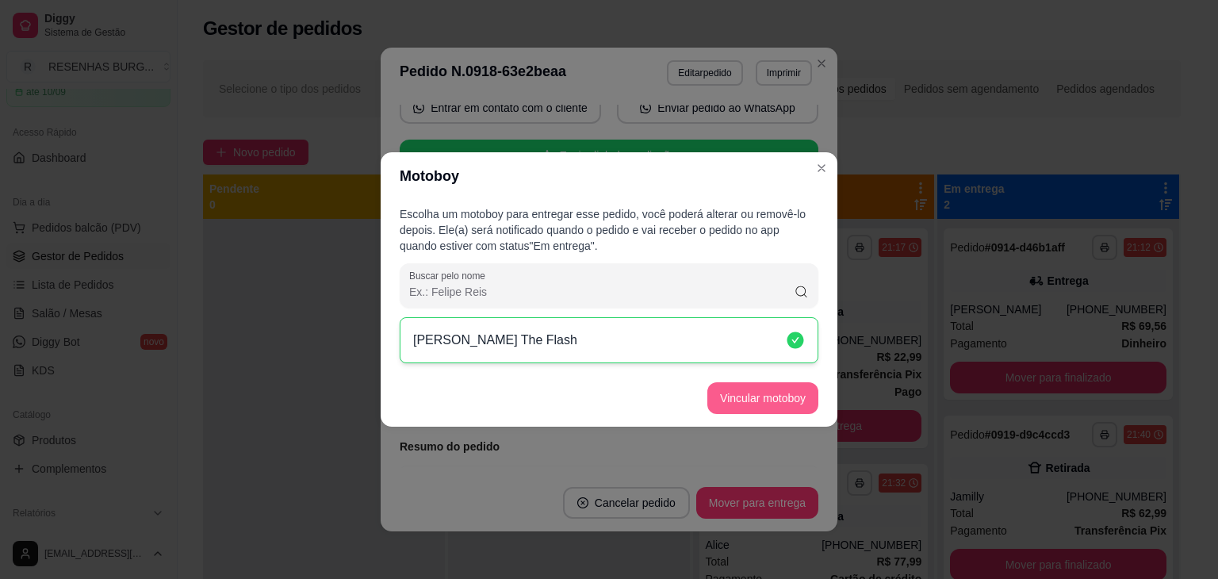
click at [774, 395] on button "Vincular motoboy" at bounding box center [762, 398] width 111 height 32
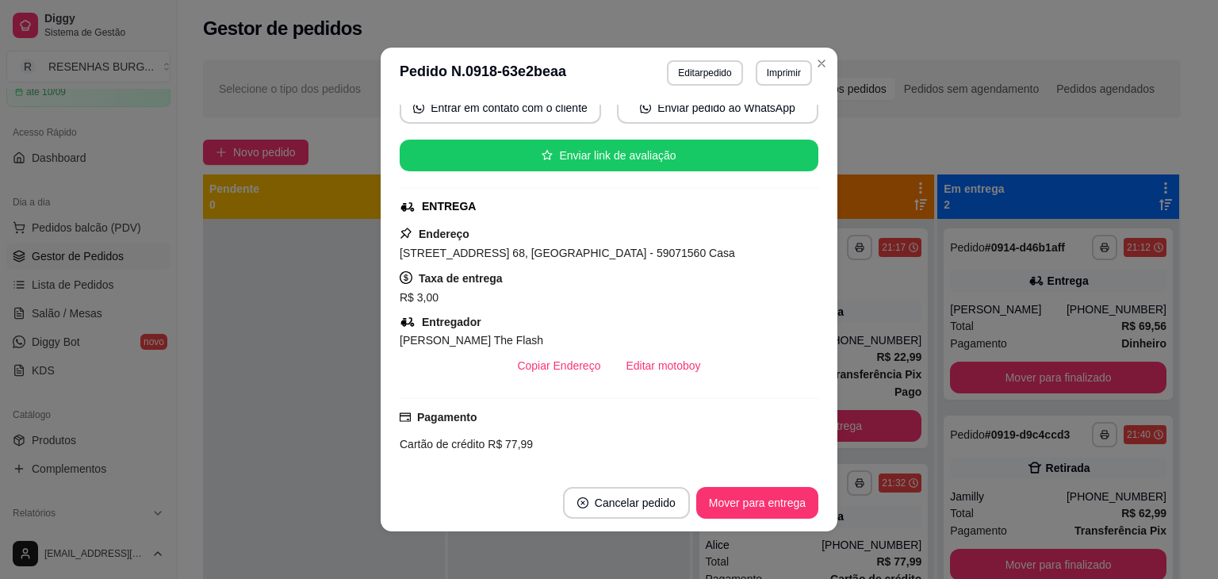
click at [813, 49] on header "**********" at bounding box center [609, 73] width 457 height 51
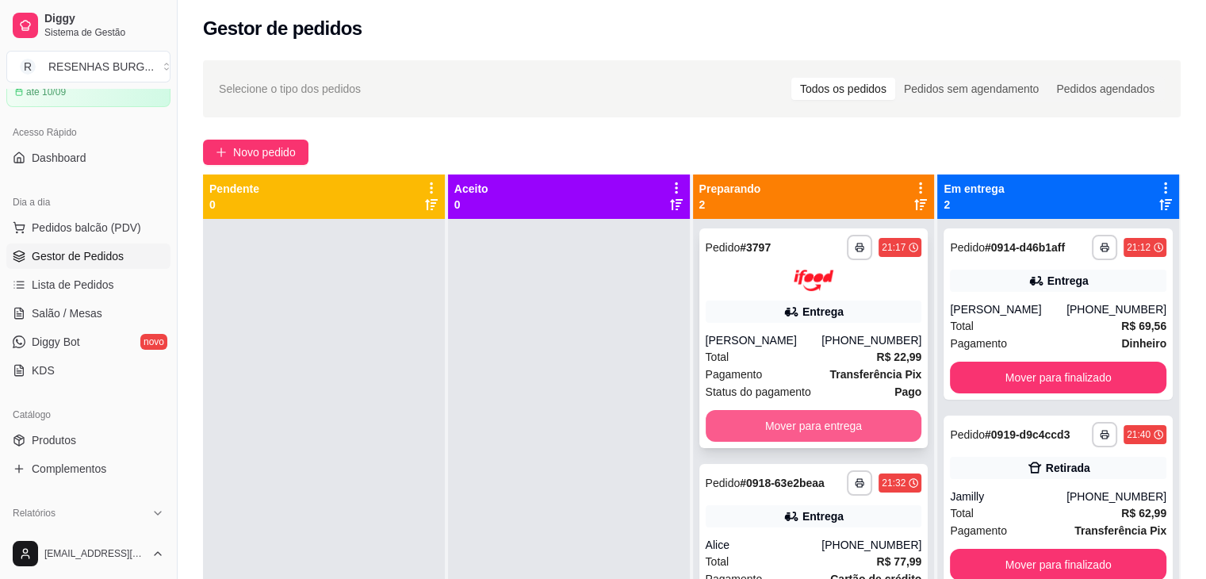
click at [752, 436] on button "Mover para entrega" at bounding box center [814, 426] width 216 height 32
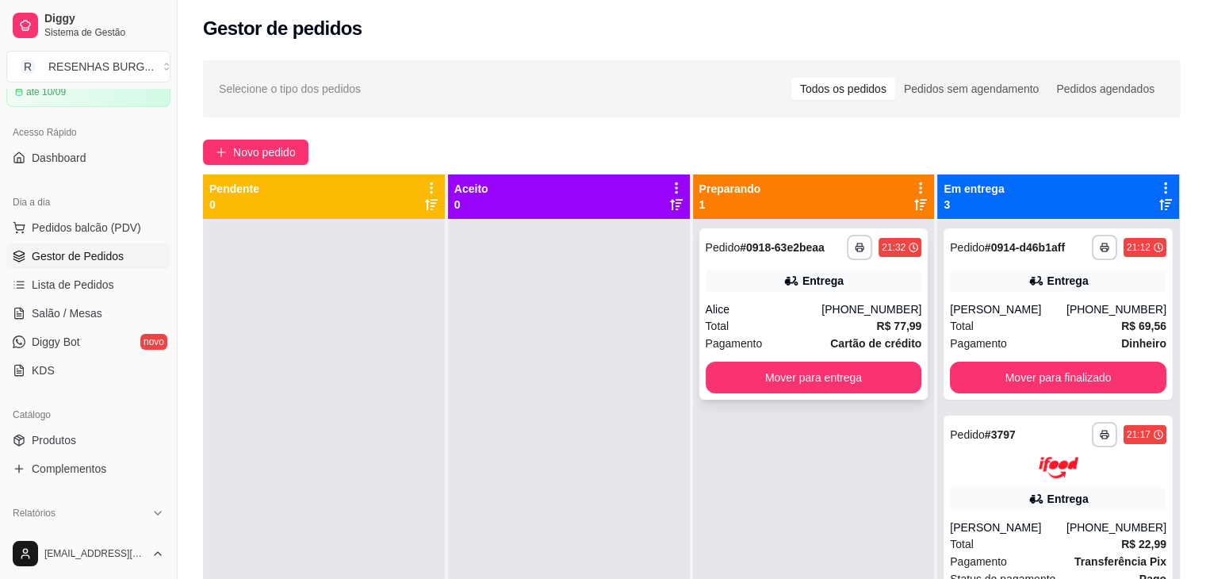
click at [807, 375] on button "Mover para entrega" at bounding box center [814, 378] width 216 height 32
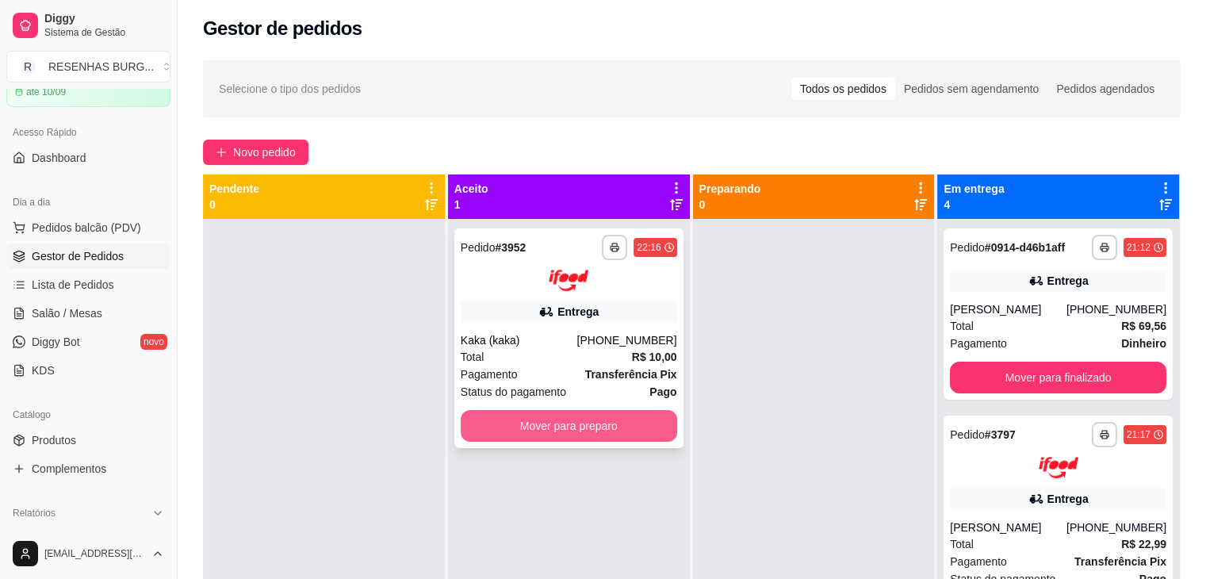
click at [536, 431] on button "Mover para preparo" at bounding box center [569, 426] width 216 height 32
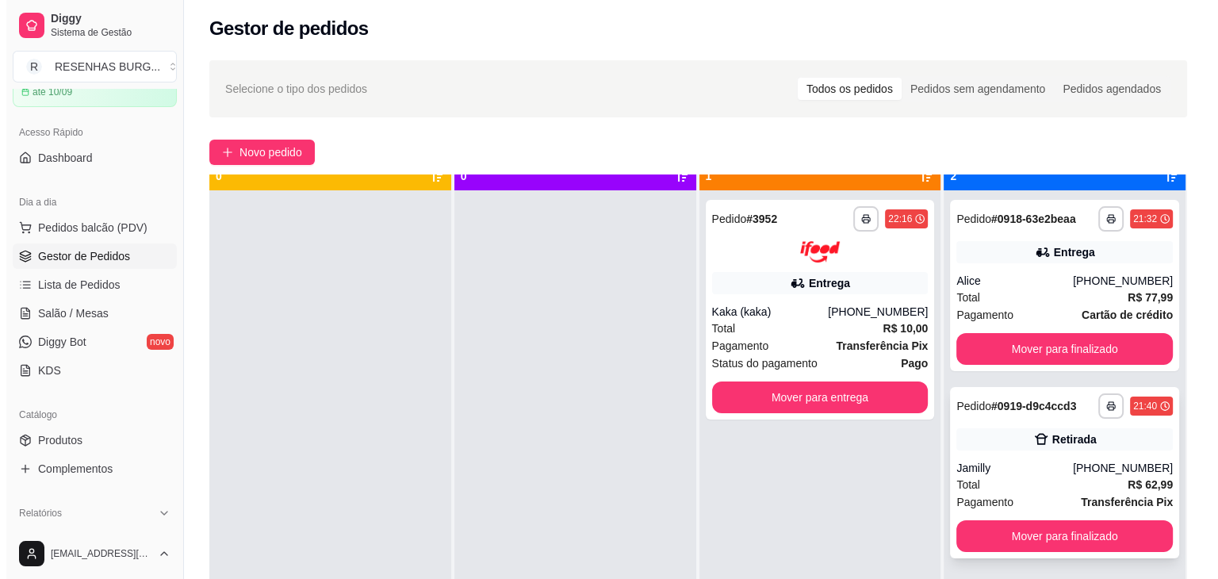
scroll to position [44, 0]
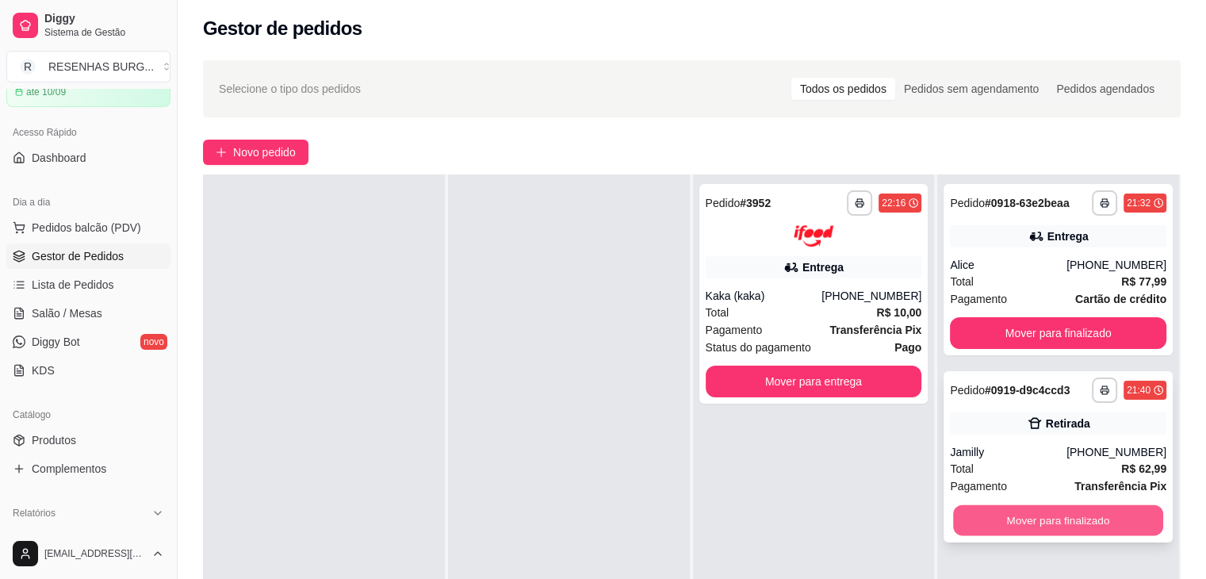
click at [1000, 518] on button "Mover para finalizado" at bounding box center [1058, 520] width 210 height 31
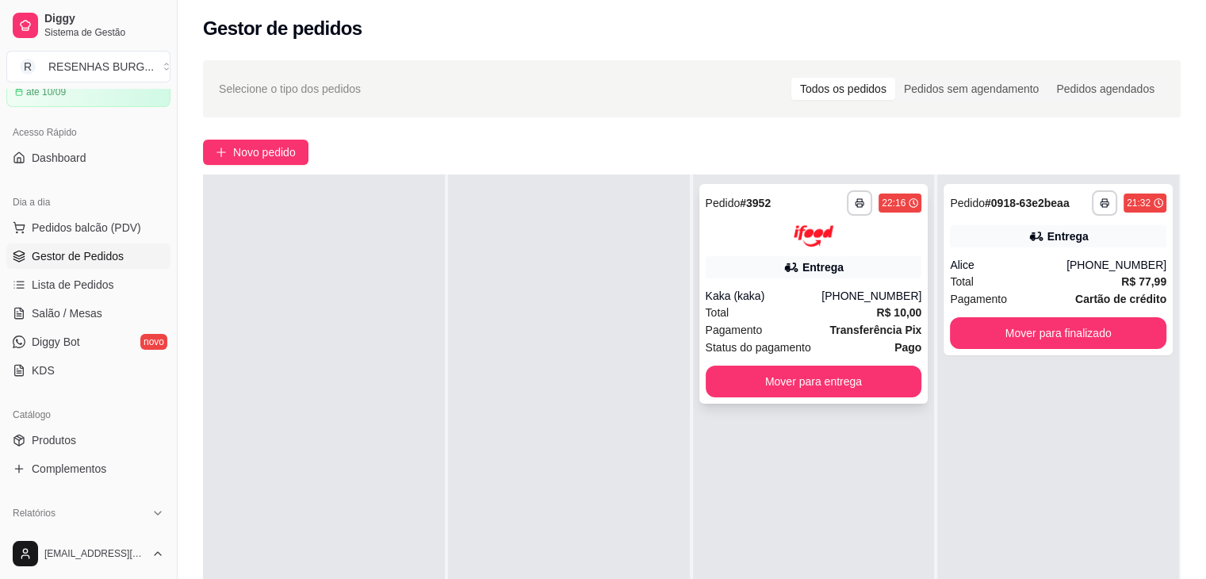
click at [771, 306] on div "Total R$ 10,00" at bounding box center [814, 312] width 216 height 17
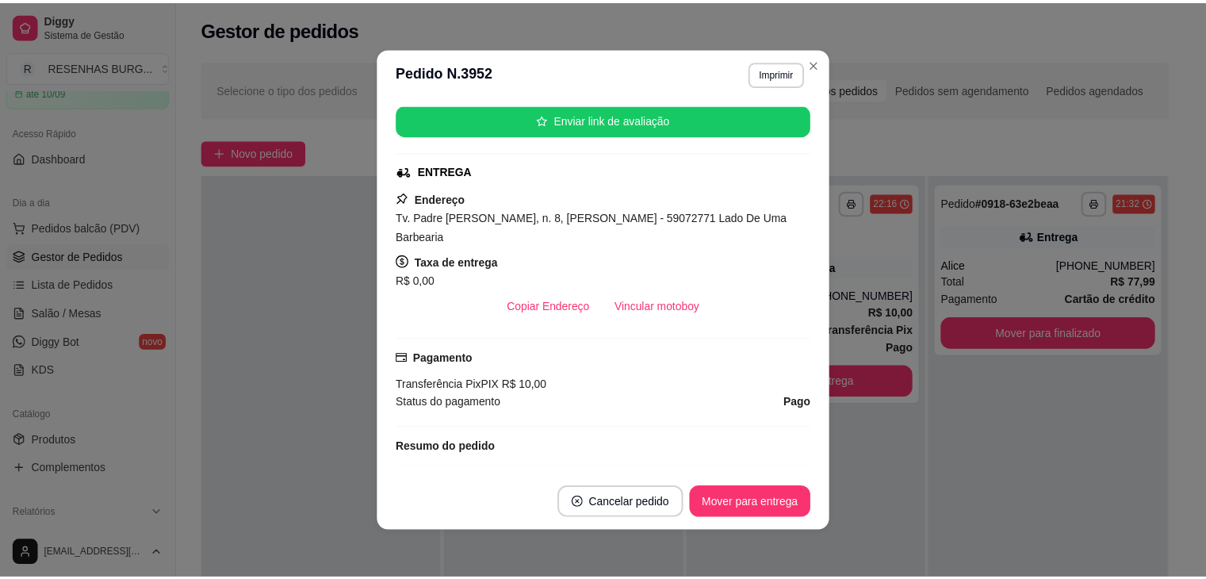
scroll to position [238, 0]
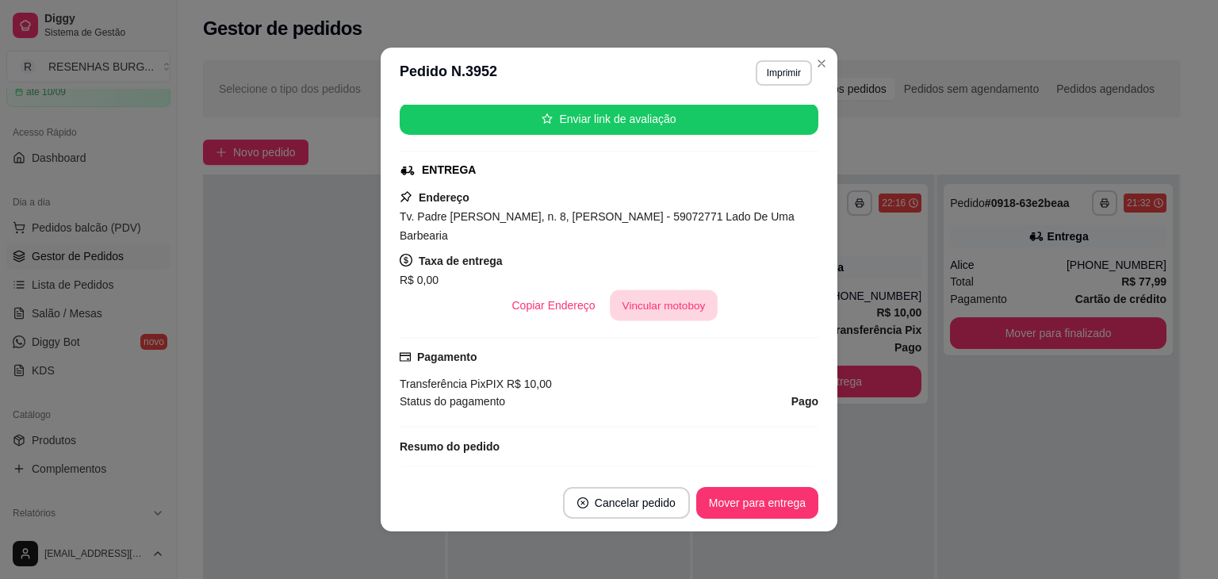
click at [650, 290] on button "Vincular motoboy" at bounding box center [664, 305] width 108 height 31
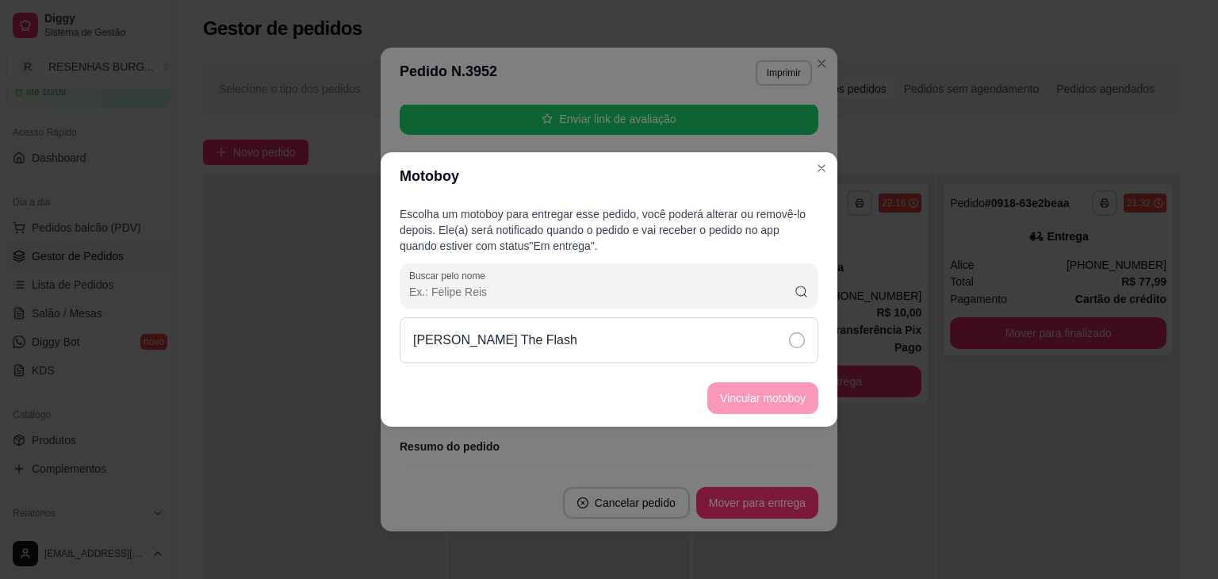
click at [725, 350] on div "[PERSON_NAME] The Flash" at bounding box center [609, 340] width 419 height 46
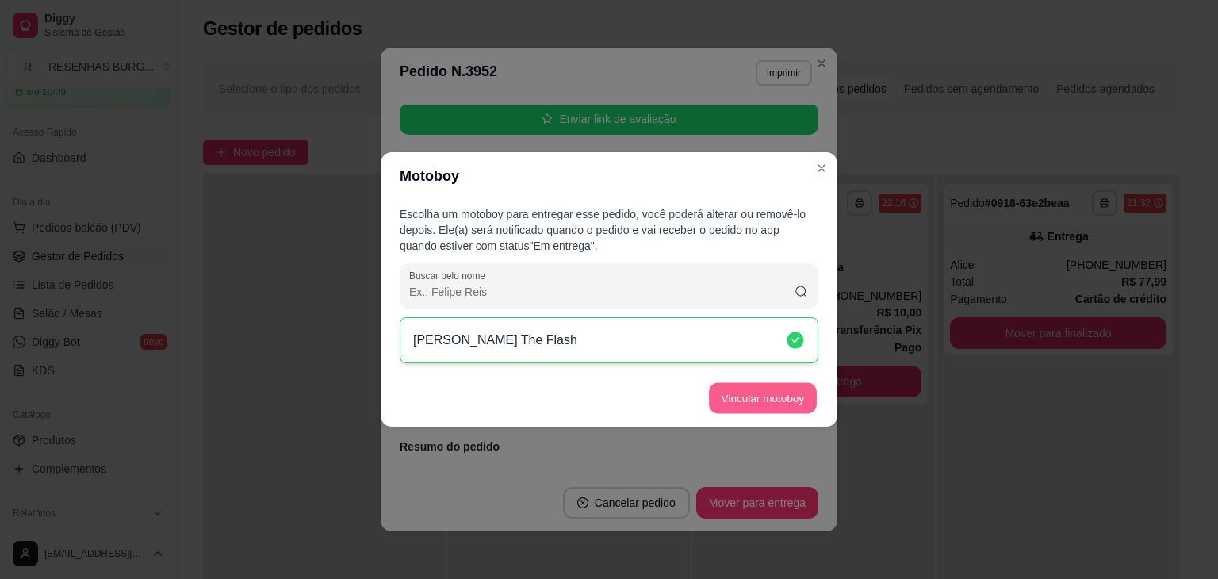
click at [741, 399] on button "Vincular motoboy" at bounding box center [763, 398] width 108 height 31
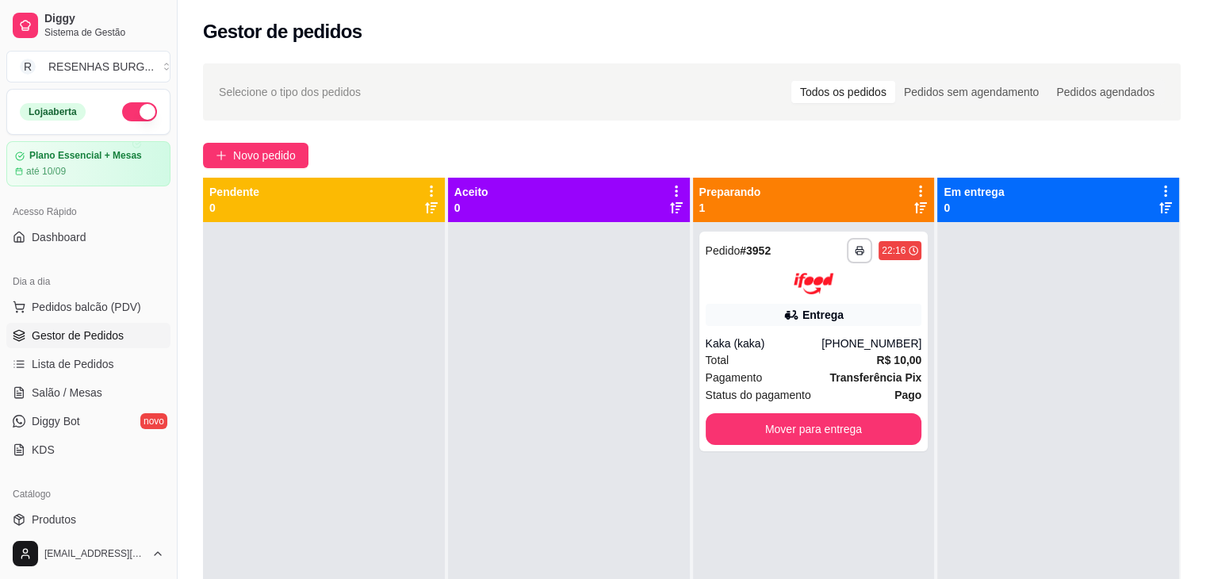
scroll to position [0, 0]
click at [141, 113] on button "button" at bounding box center [139, 111] width 35 height 19
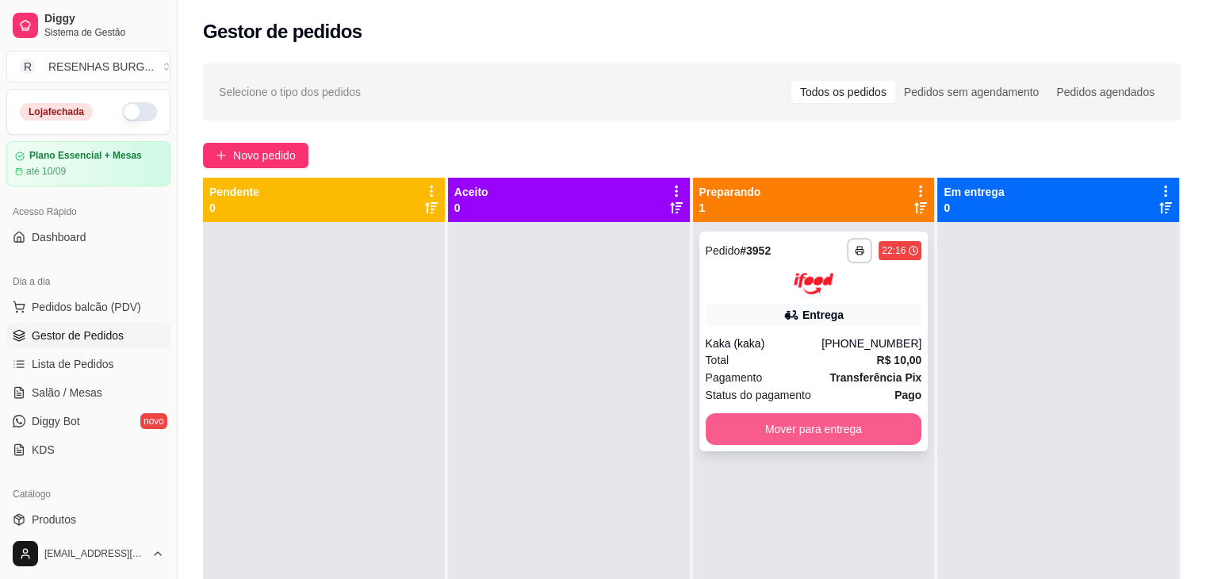
click at [821, 420] on button "Mover para entrega" at bounding box center [814, 429] width 216 height 32
